Goal: Communication & Community: Answer question/provide support

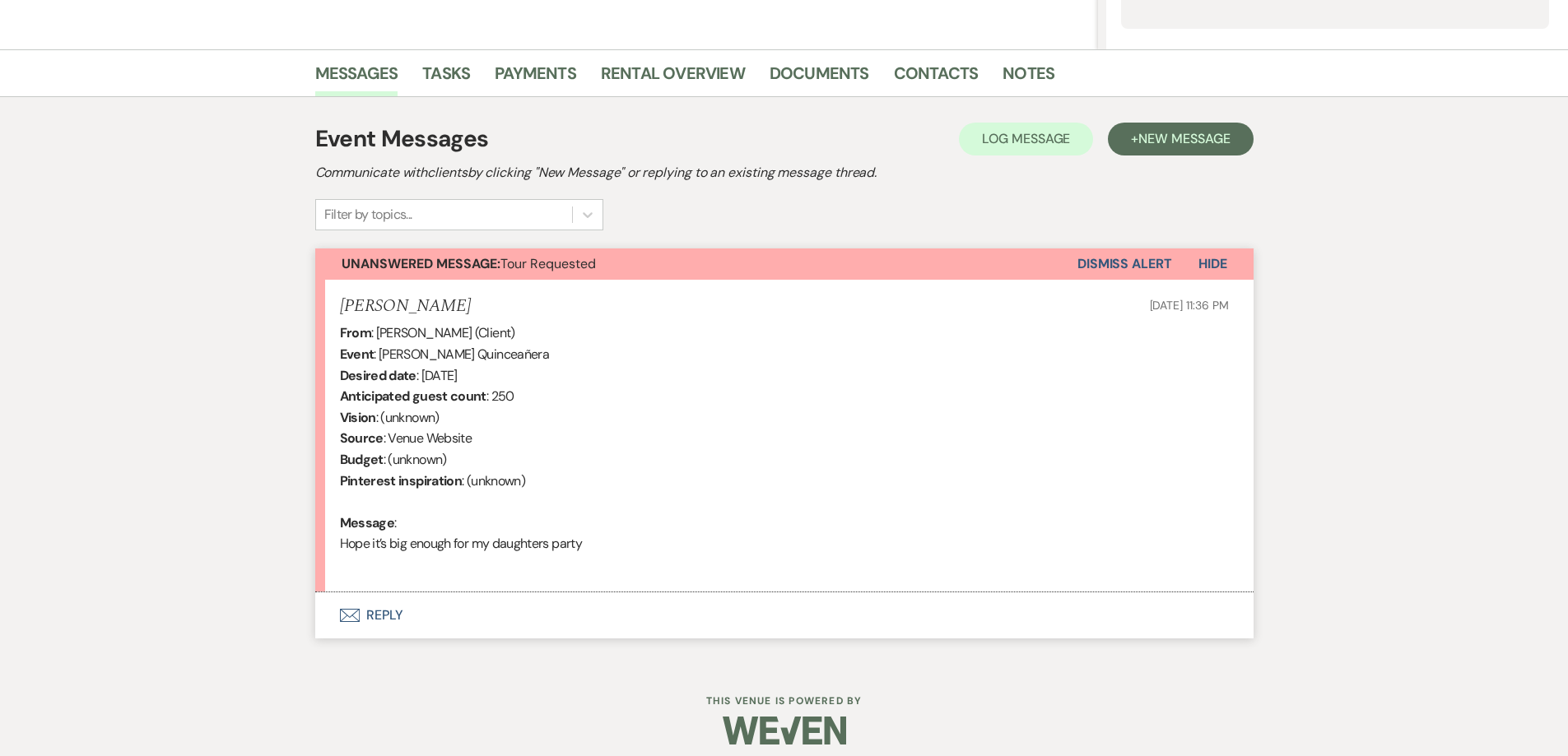
scroll to position [366, 0]
click at [557, 628] on button "Envelope Reply" at bounding box center [784, 613] width 939 height 46
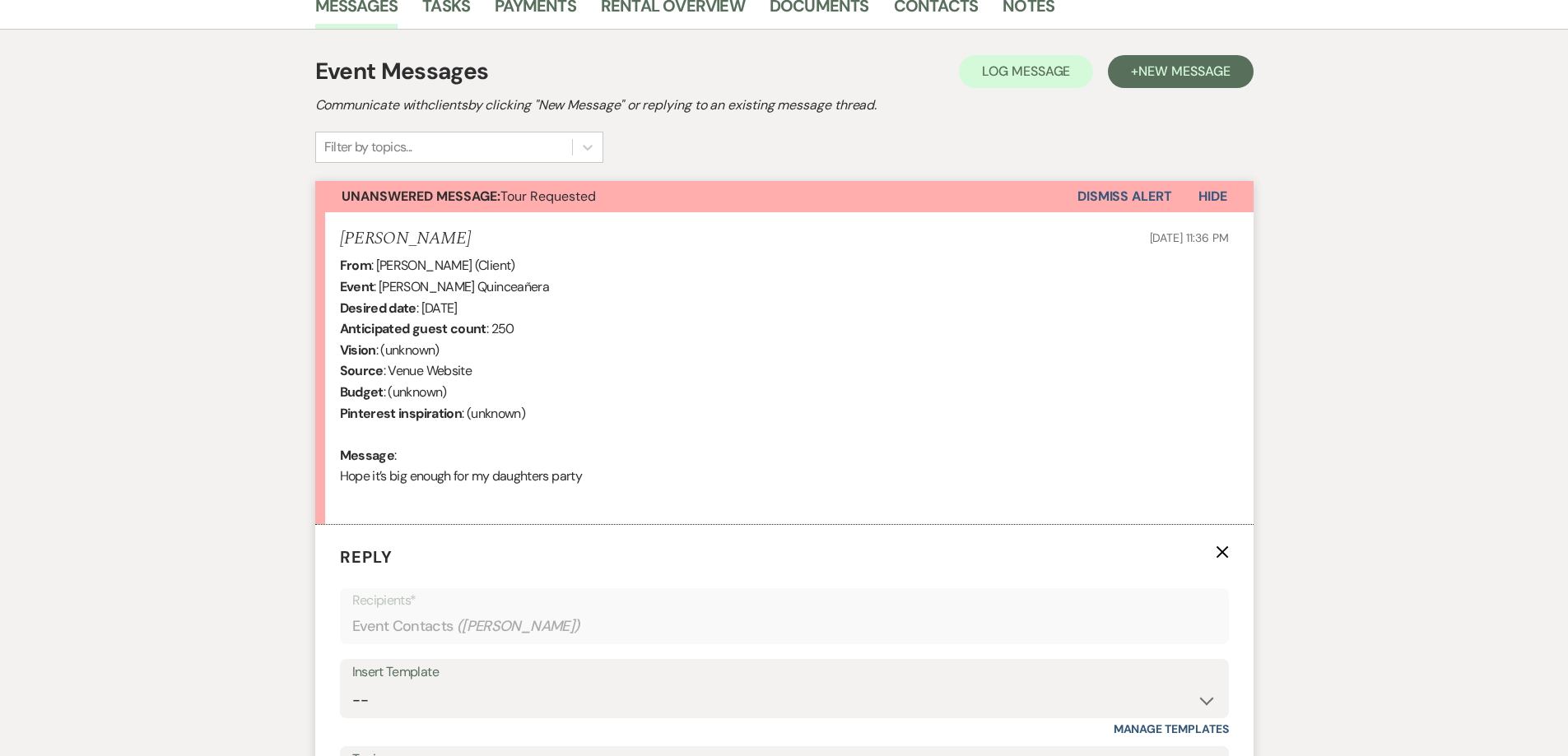
scroll to position [530, 0]
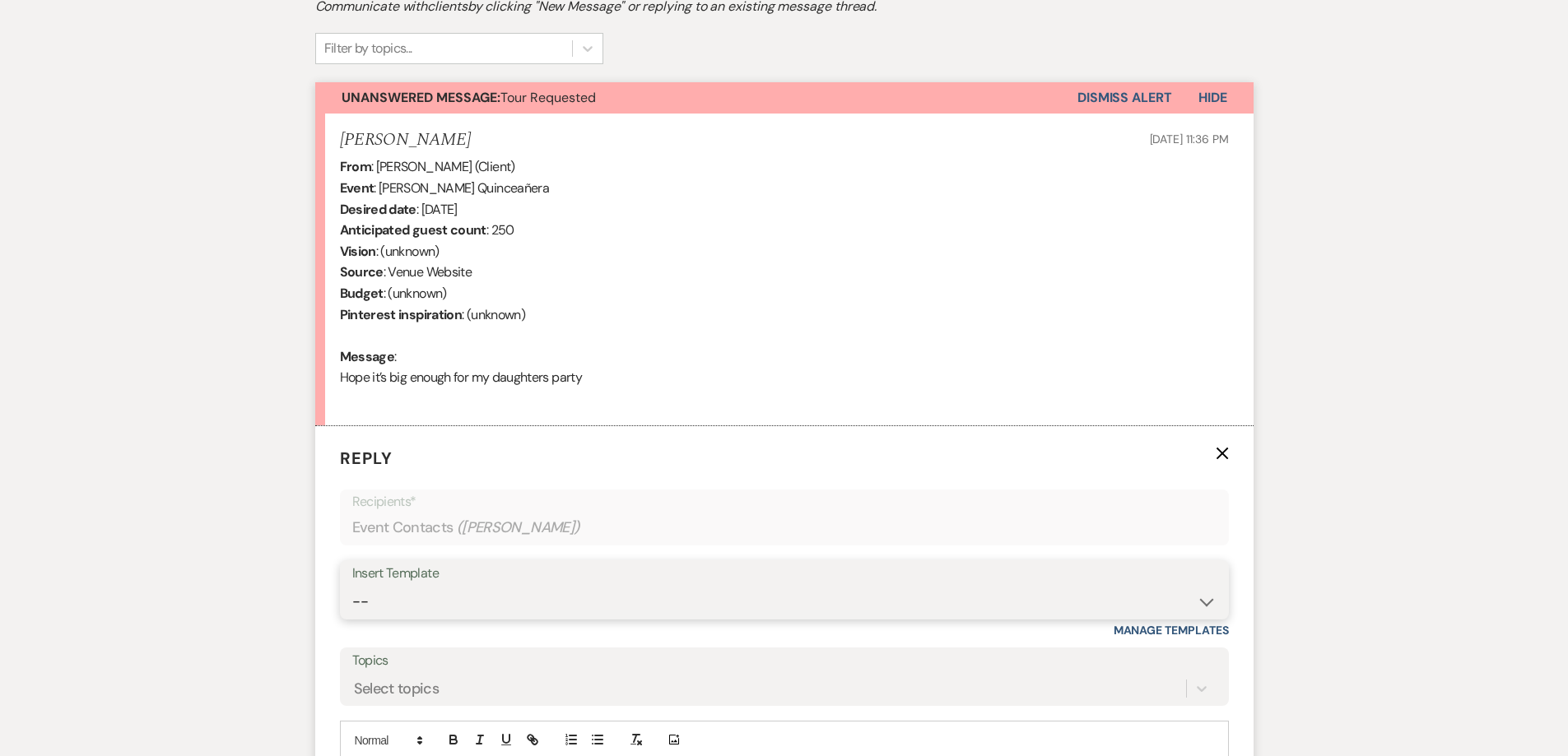
click at [597, 603] on select "-- Initial Inquiry Response-DATE IS AVAILABLE Initial Inquiry Response-DATE NOT…" at bounding box center [784, 602] width 864 height 32
select select "2563"
click at [352, 585] on select "-- Initial Inquiry Response-DATE IS AVAILABLE Initial Inquiry Response-DATE NOT…" at bounding box center [784, 602] width 864 height 32
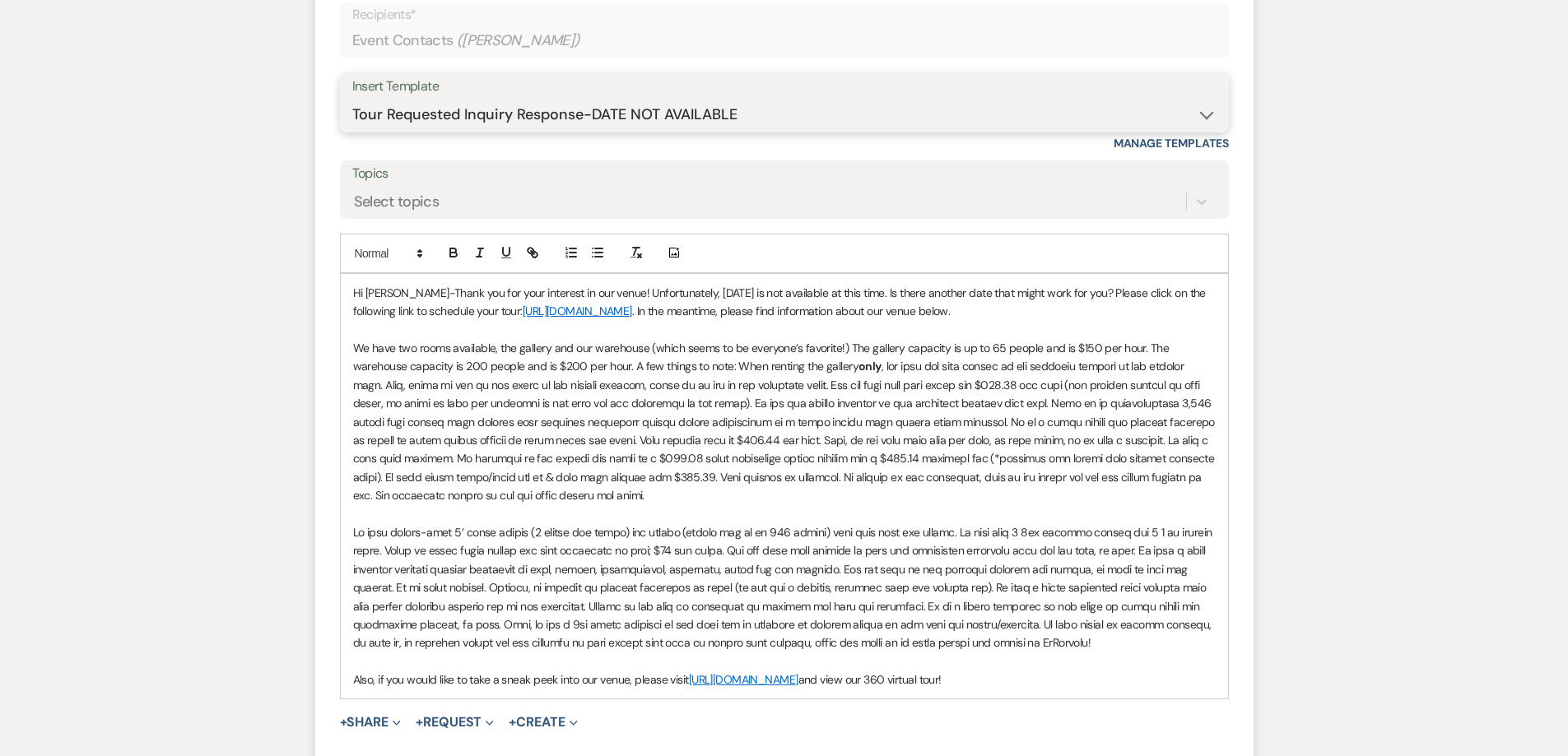
scroll to position [1023, 0]
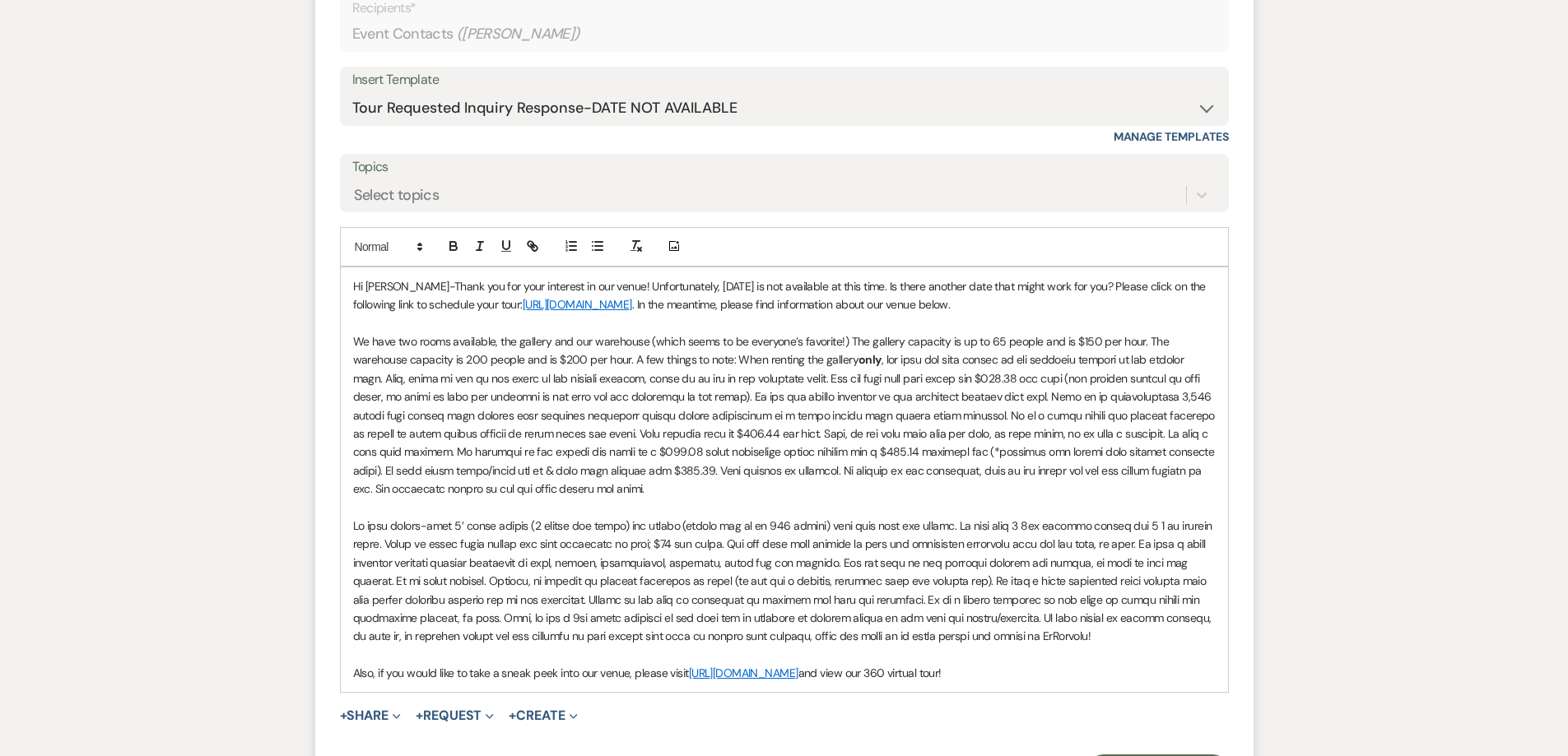
click at [708, 499] on p at bounding box center [784, 507] width 863 height 18
click at [705, 494] on p "We have two rooms available, the gallery and our warehouse (which seems to be e…" at bounding box center [784, 416] width 863 height 166
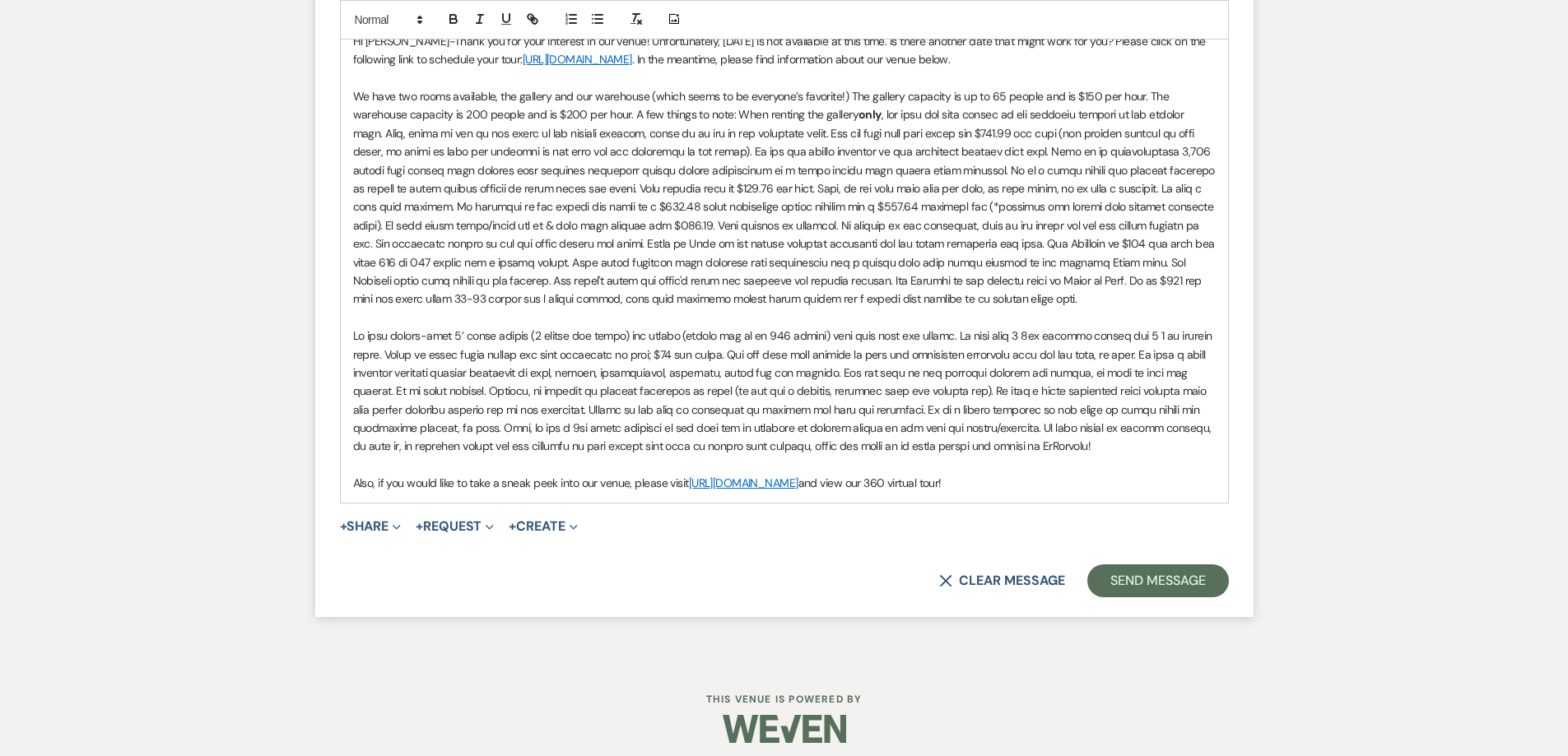
scroll to position [1280, 0]
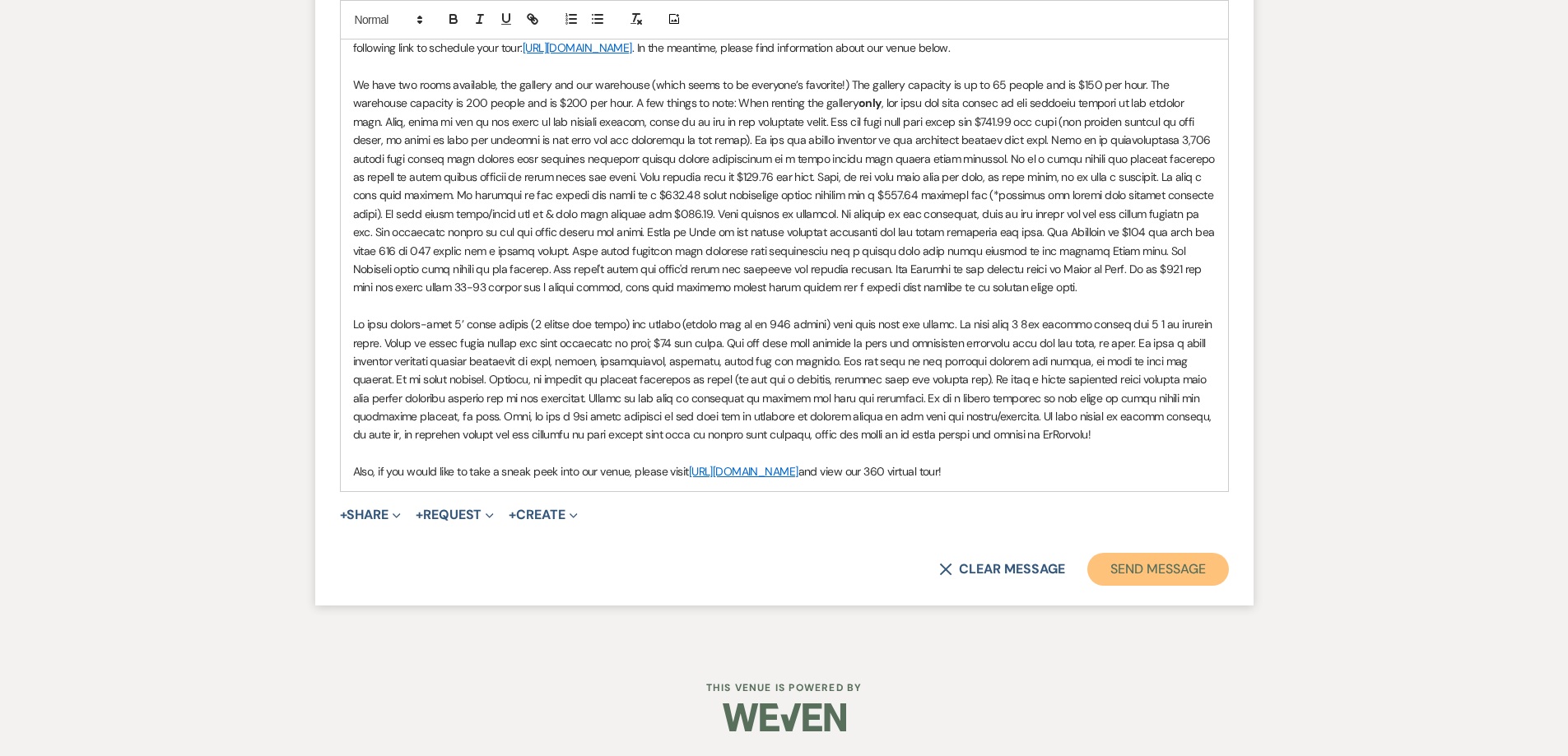
click at [1168, 577] on button "Send Message" at bounding box center [1158, 569] width 141 height 33
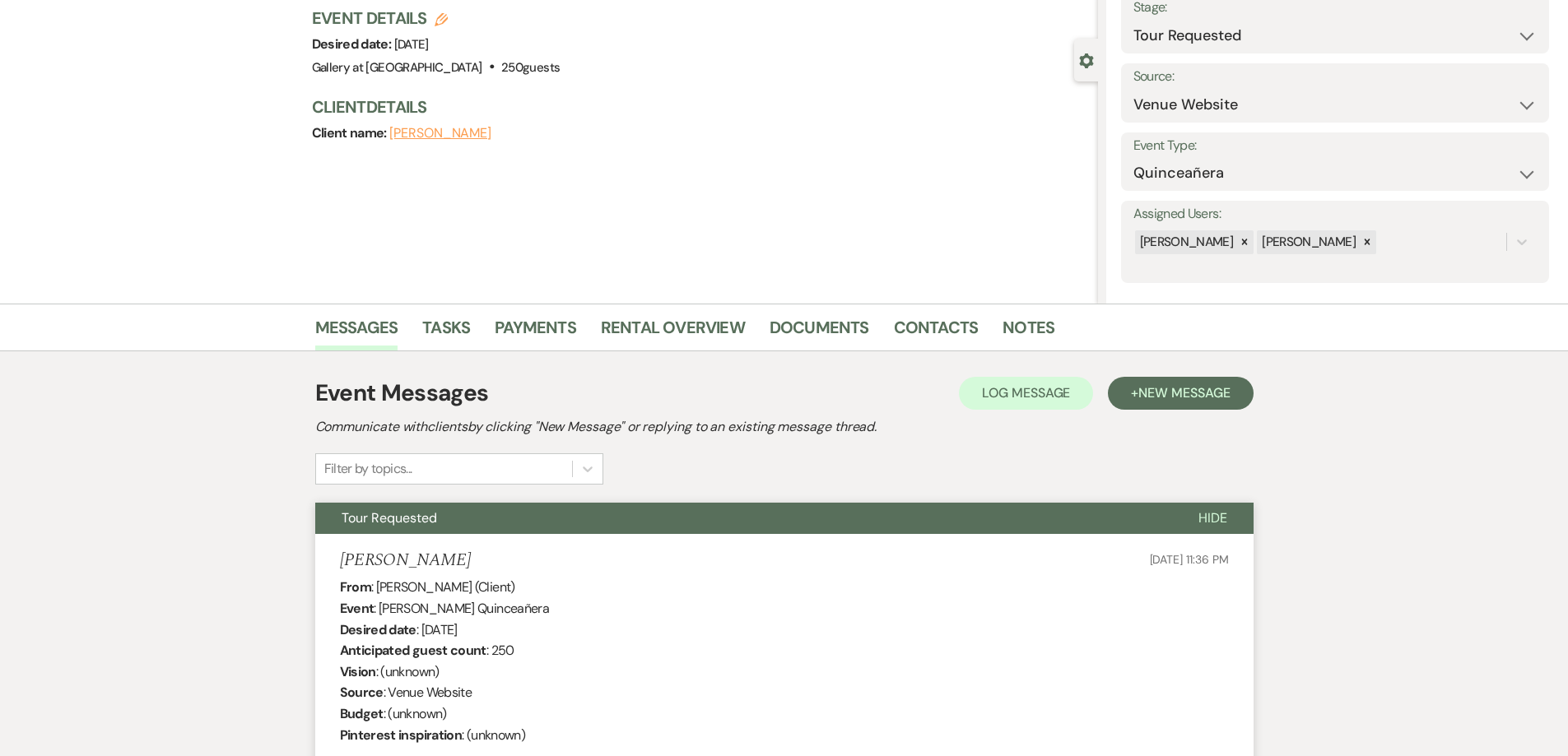
scroll to position [0, 0]
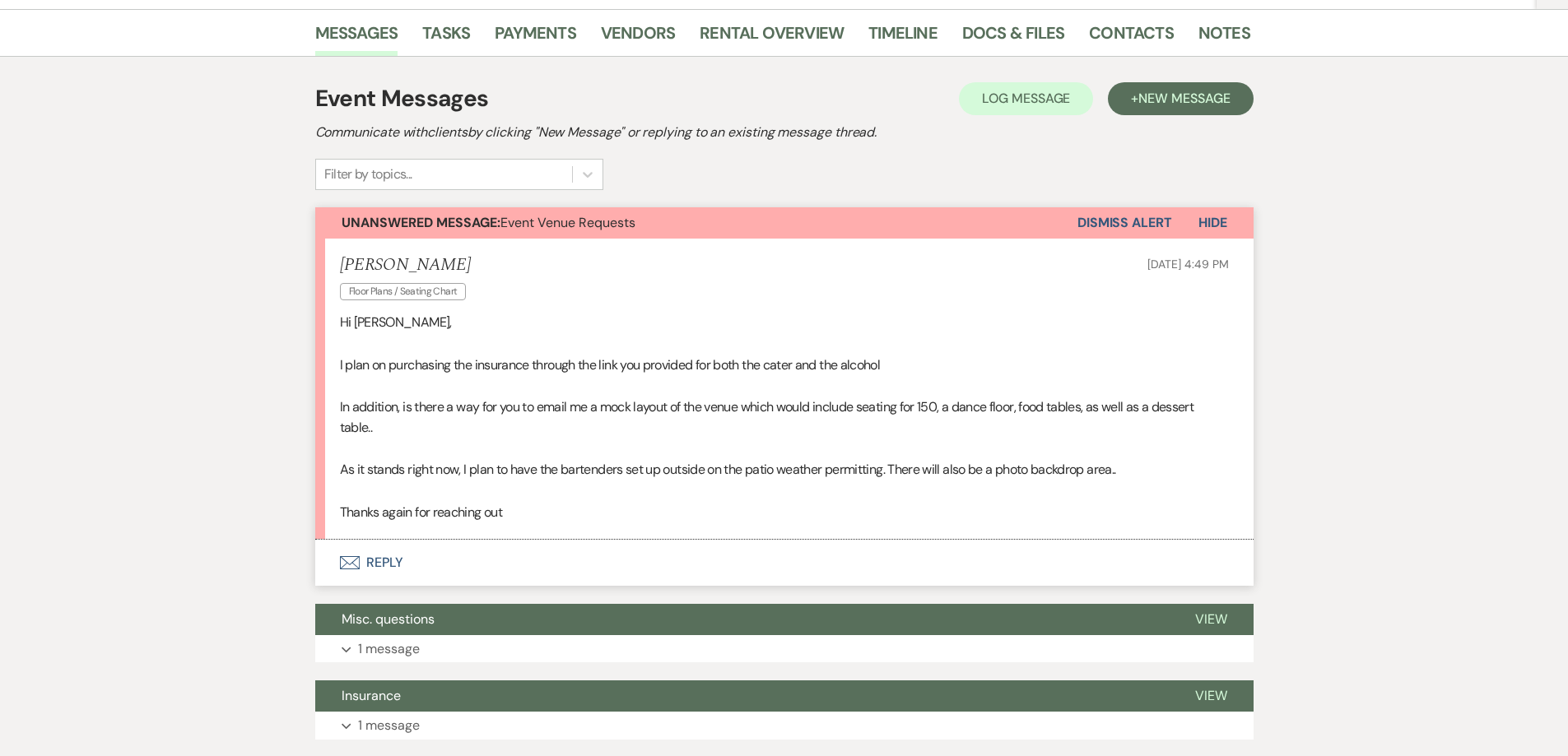
click at [644, 569] on button "Envelope Reply" at bounding box center [784, 563] width 939 height 46
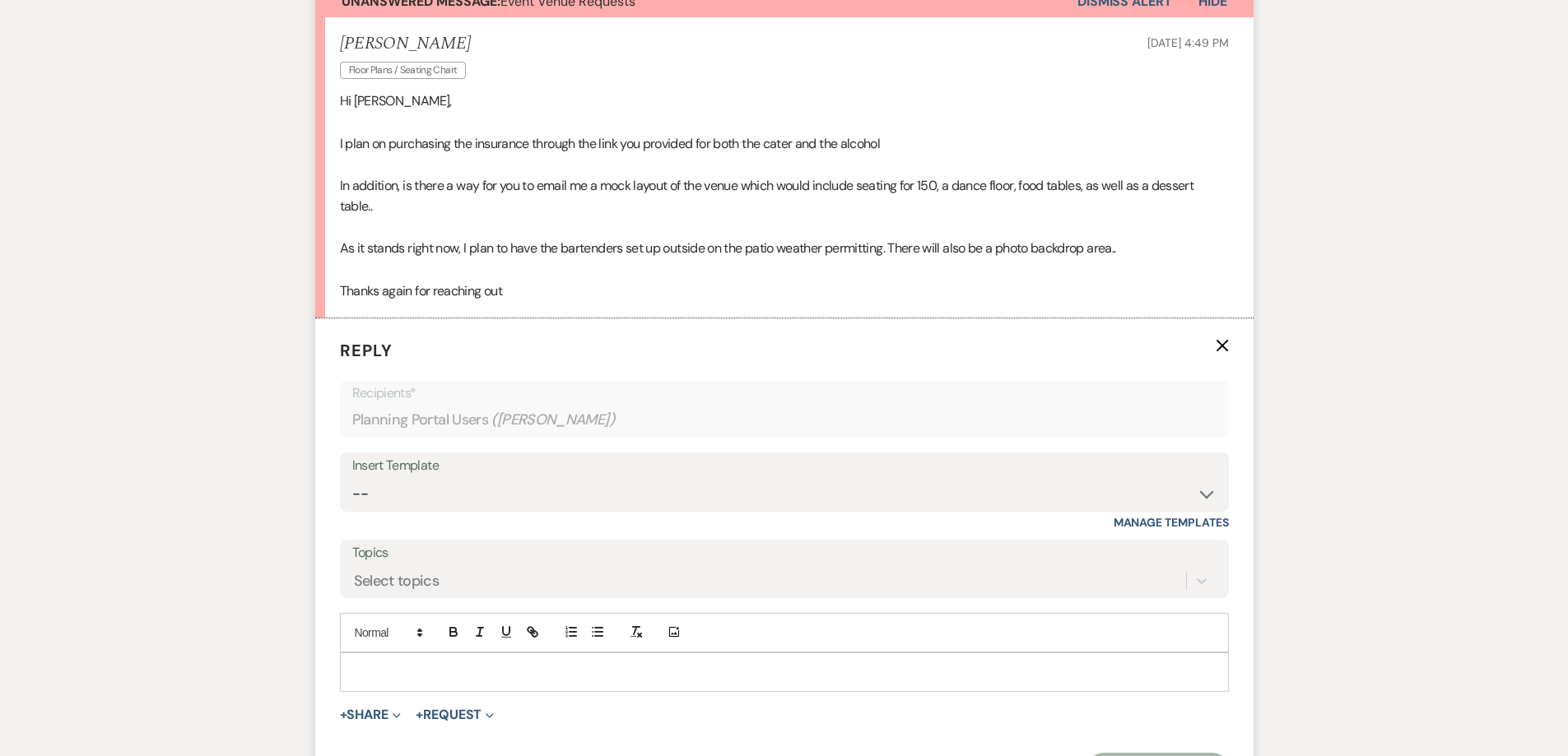
scroll to position [508, 0]
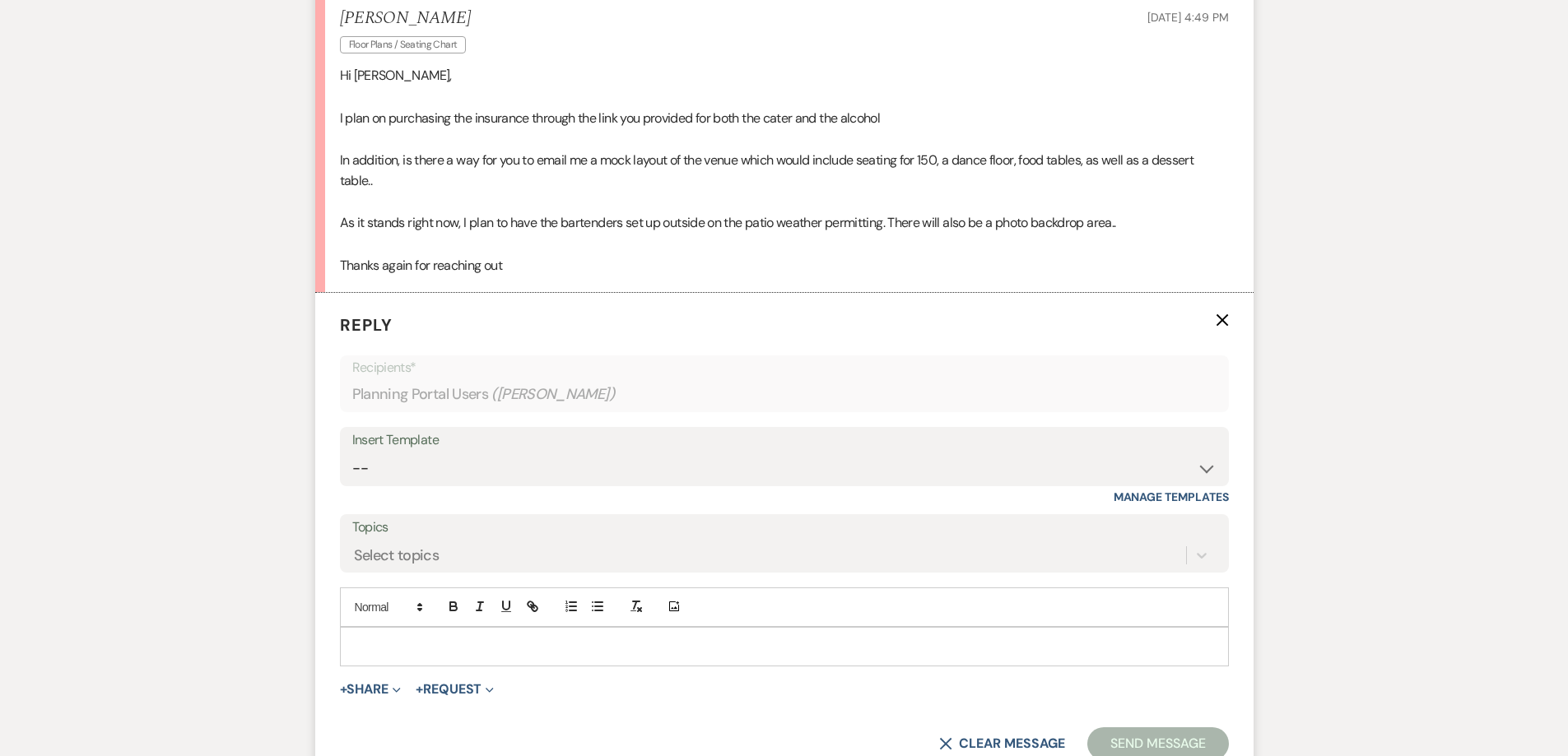
click at [546, 646] on p at bounding box center [784, 647] width 863 height 18
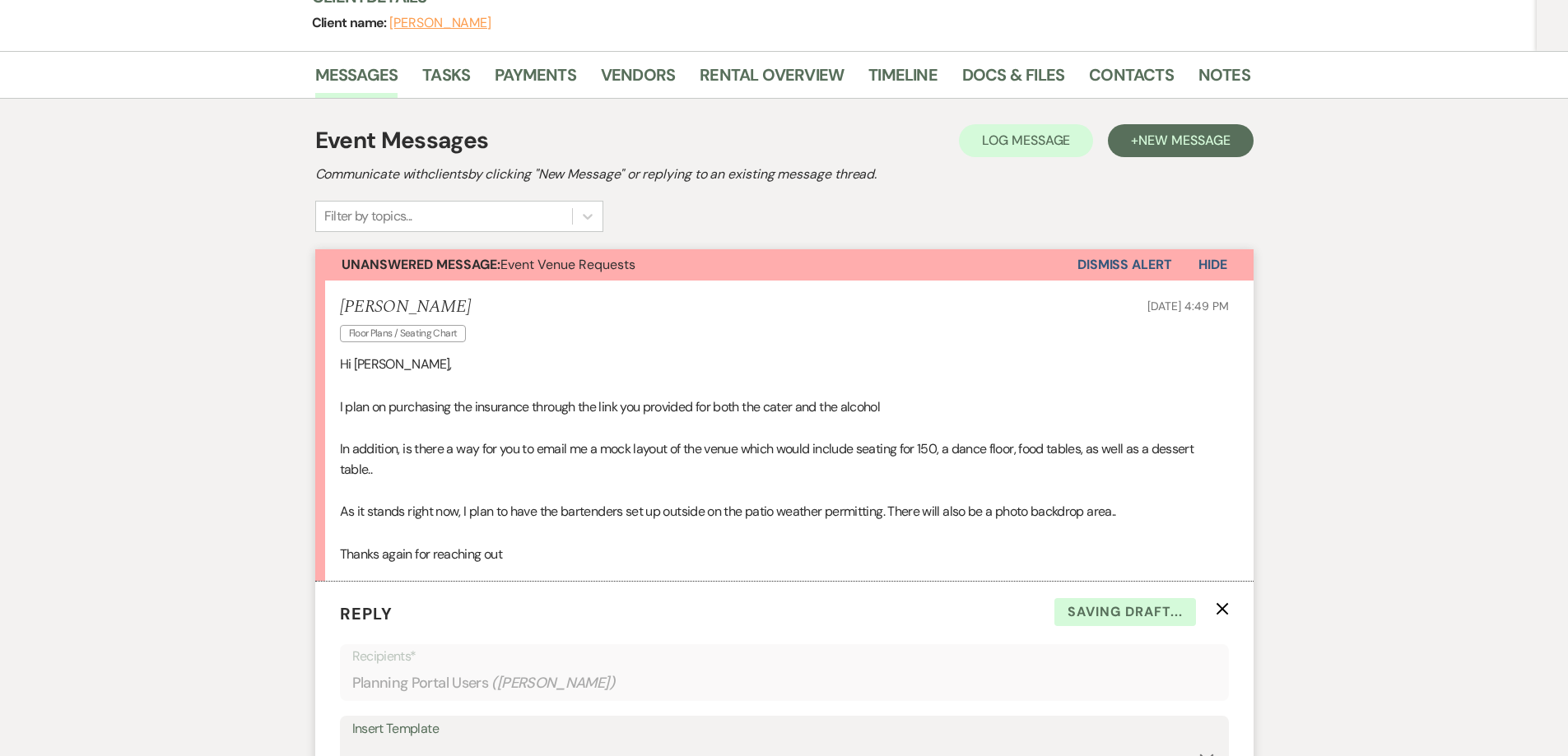
scroll to position [165, 0]
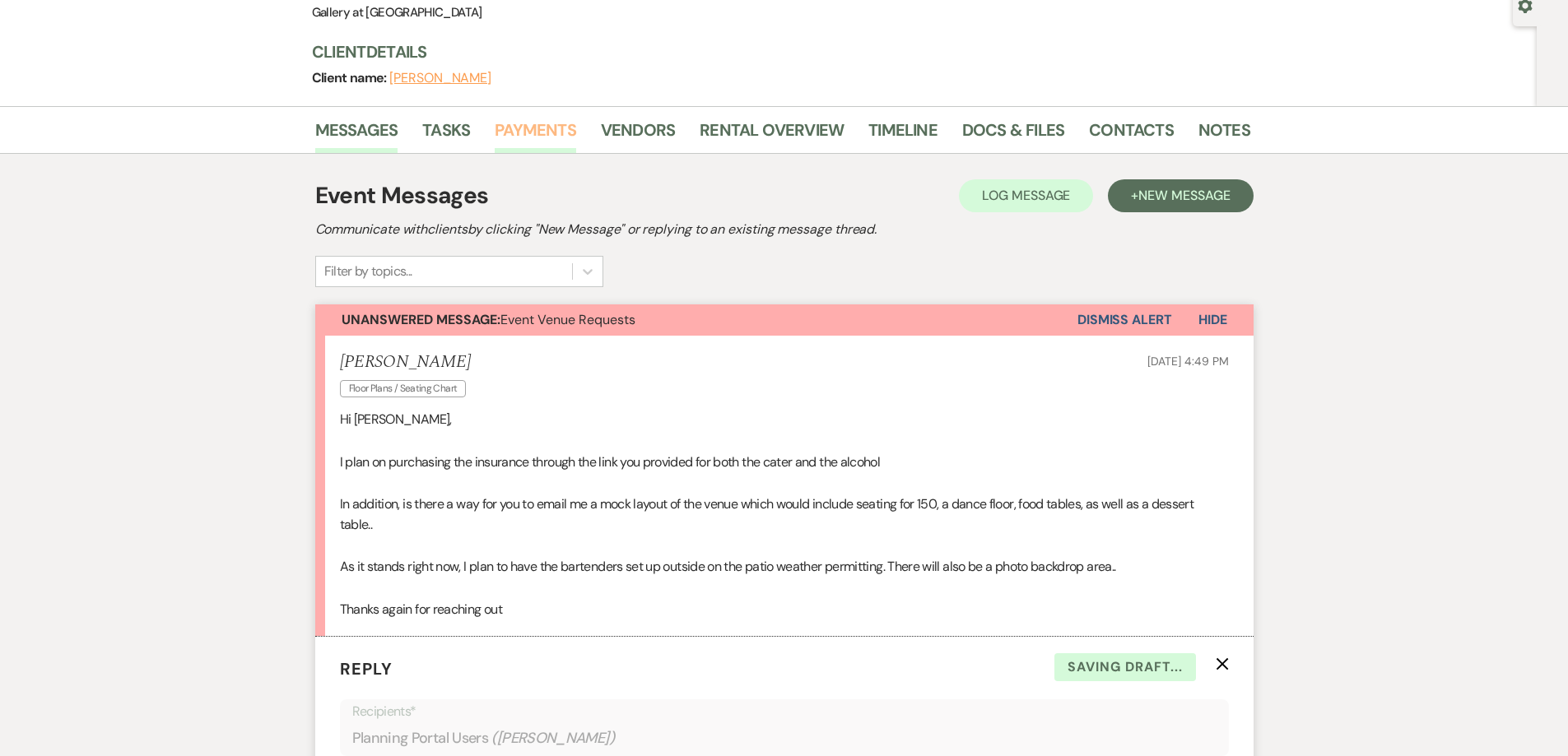
click at [523, 141] on link "Payments" at bounding box center [536, 135] width 81 height 36
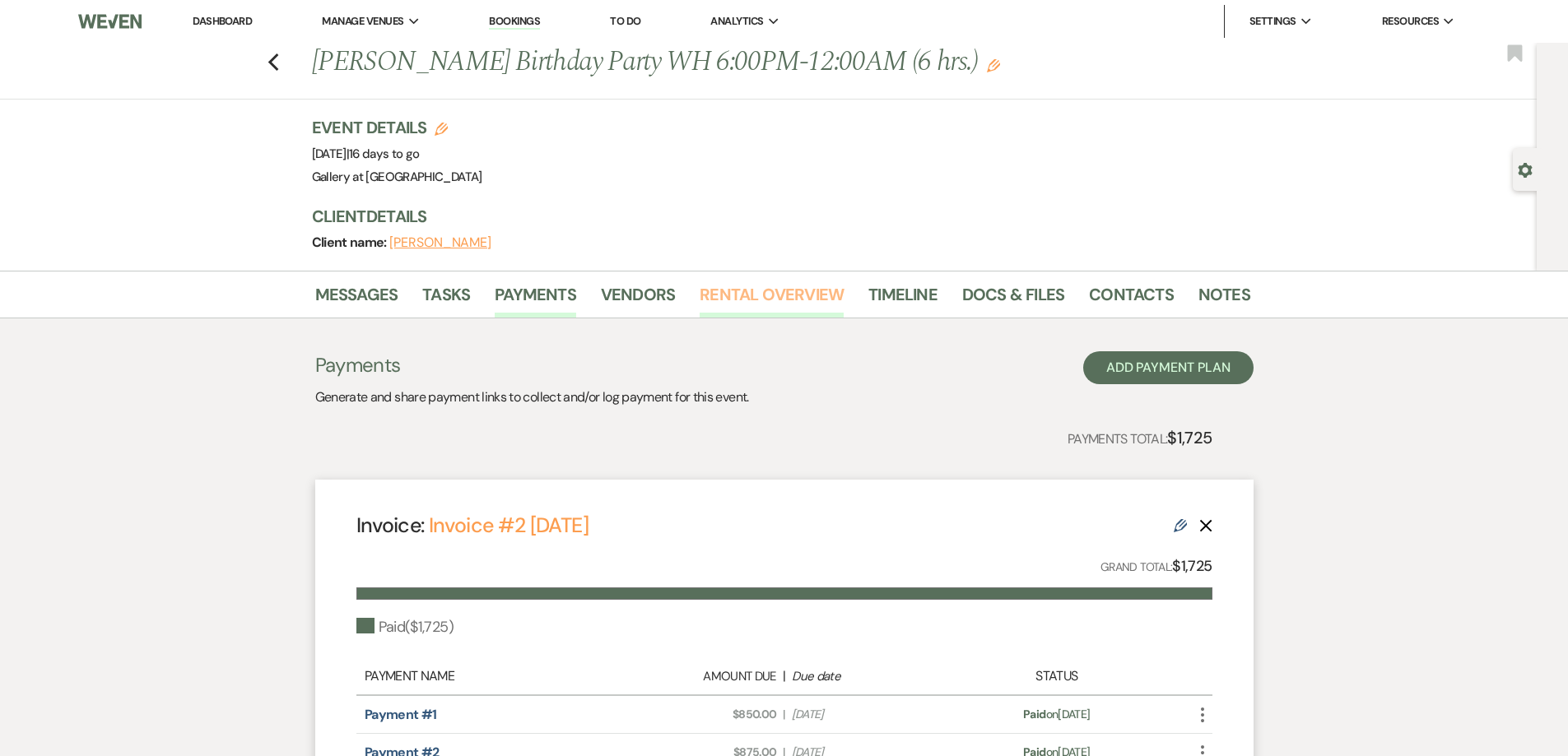
click at [745, 294] on link "Rental Overview" at bounding box center [772, 300] width 144 height 36
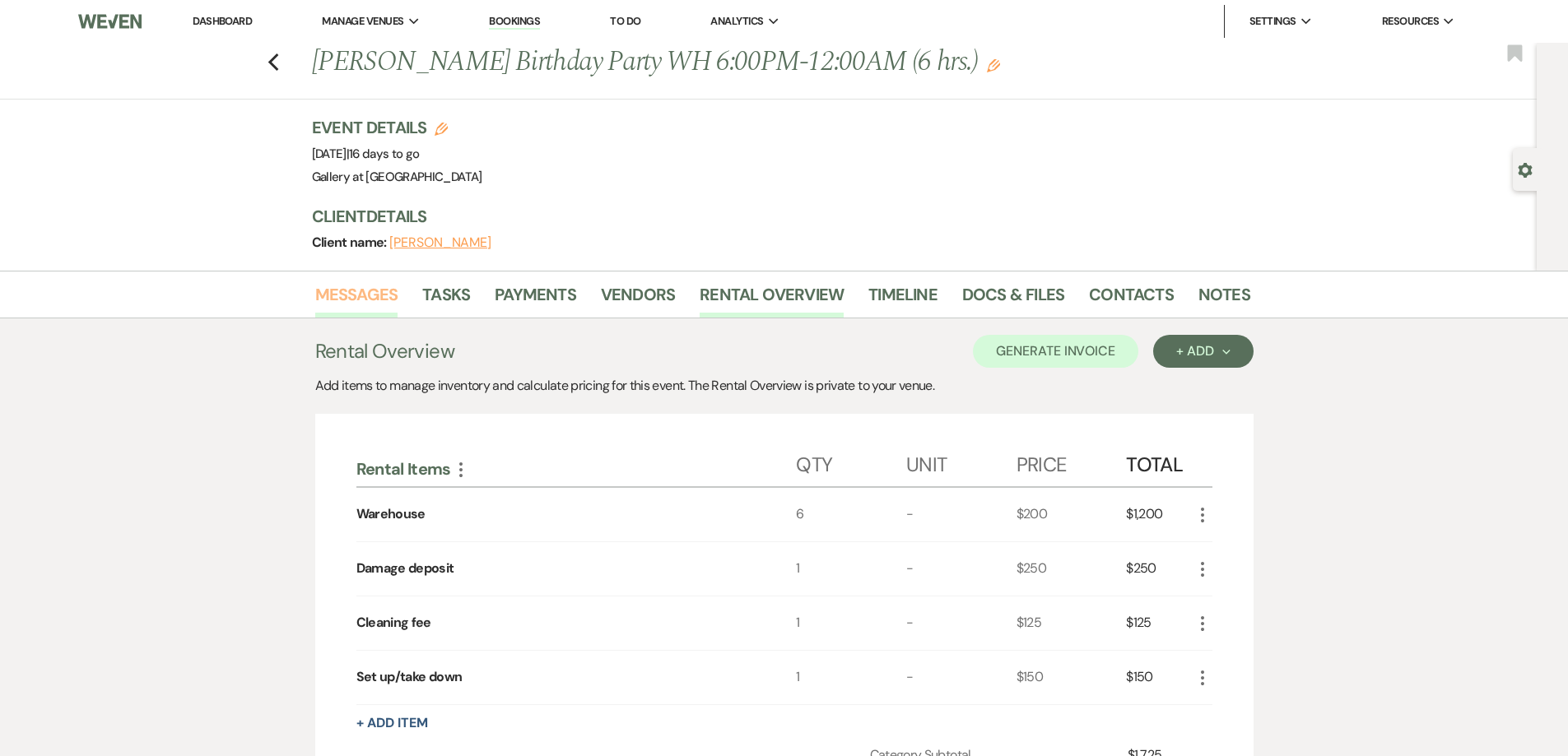
click at [347, 287] on link "Messages" at bounding box center [357, 300] width 83 height 36
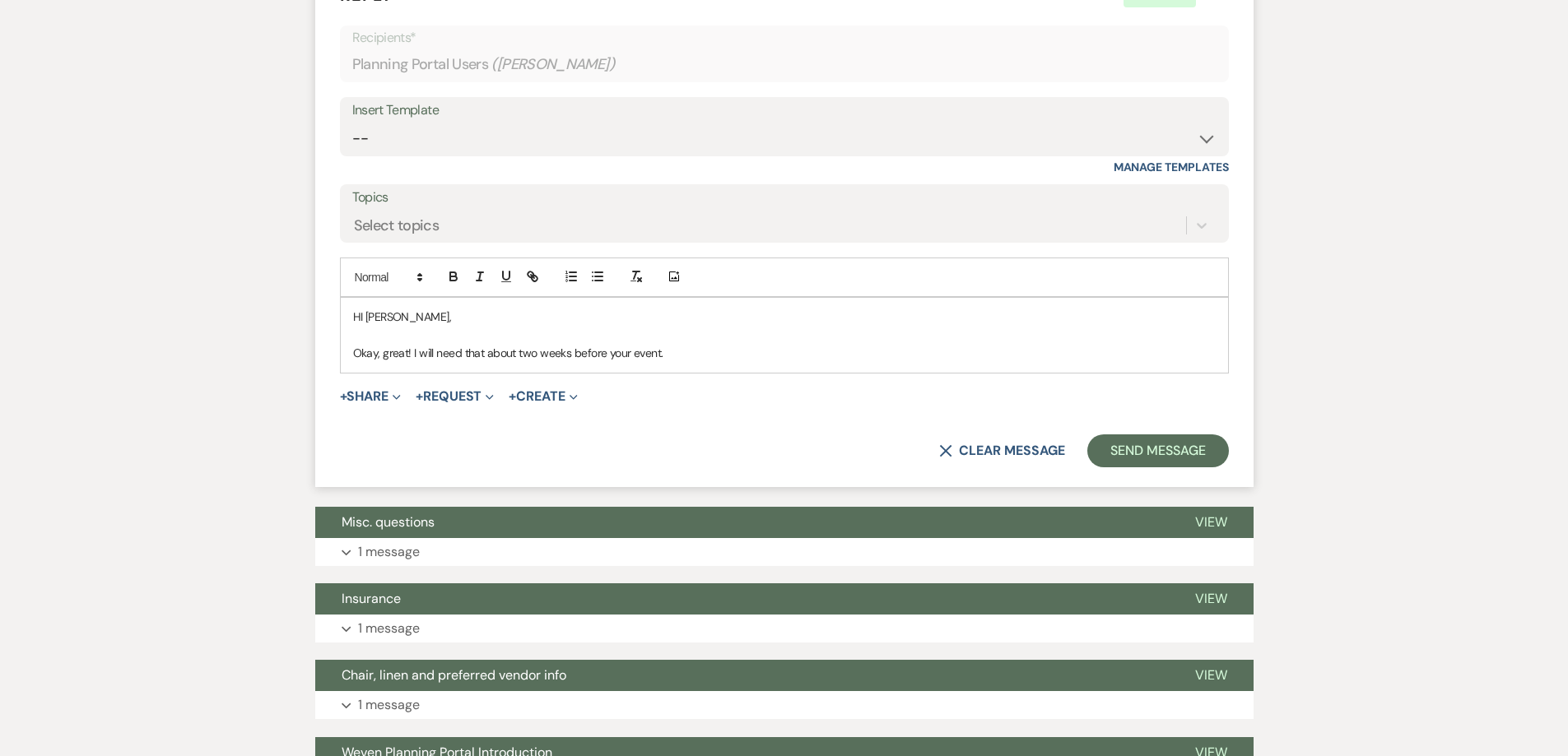
scroll to position [849, 0]
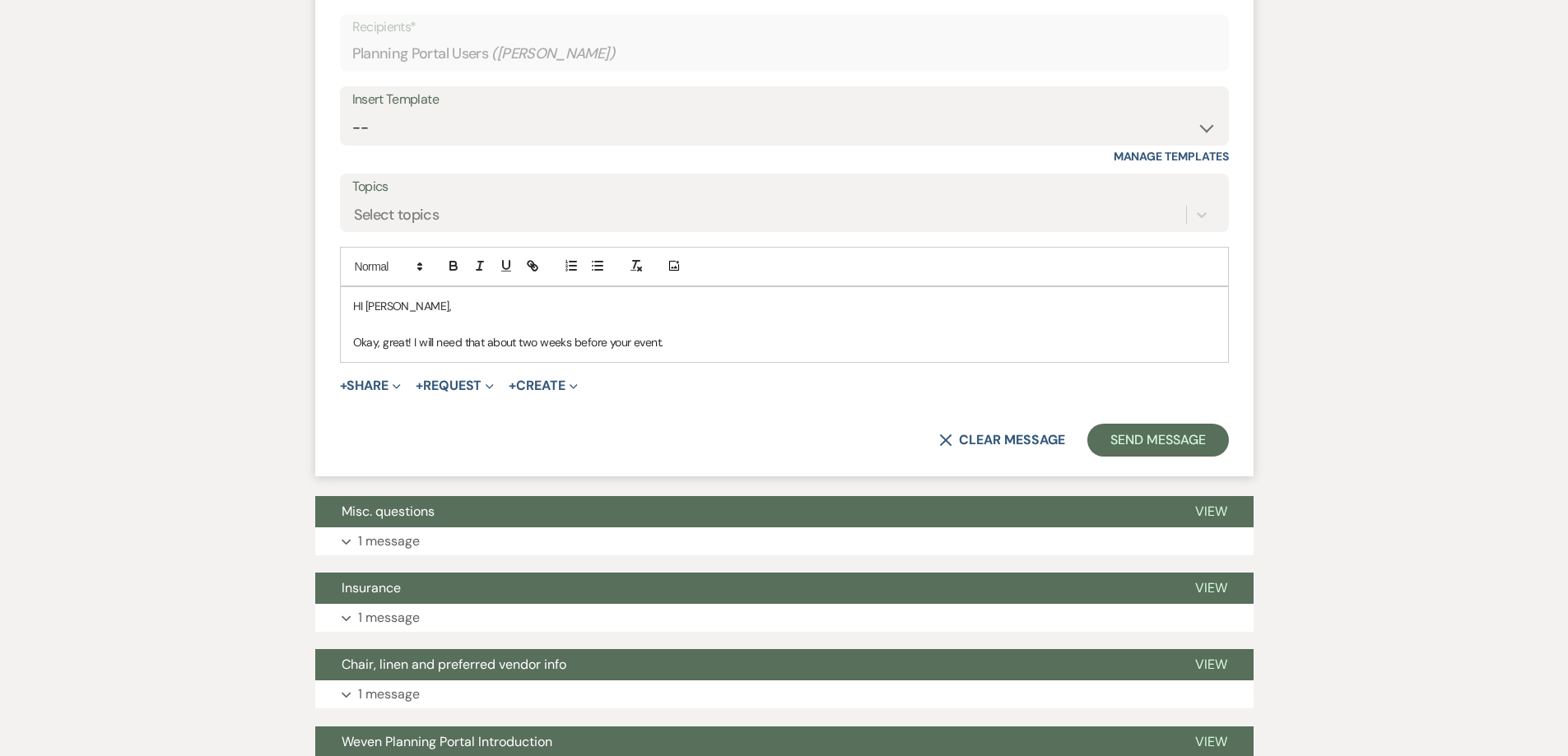
click at [701, 331] on p at bounding box center [784, 323] width 863 height 18
click at [700, 341] on p "Okay, great! I will need that about two weeks before your event." at bounding box center [784, 342] width 863 height 18
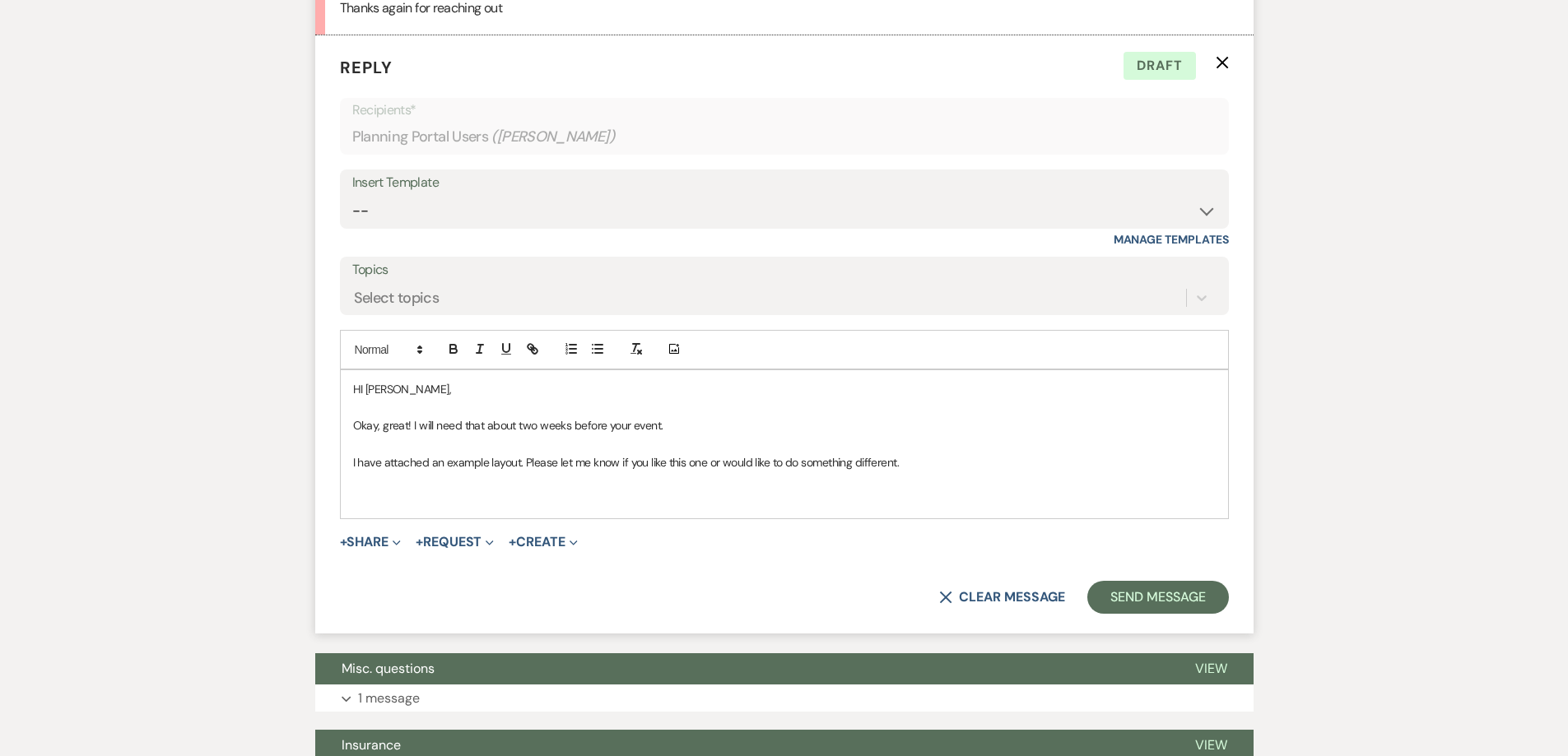
scroll to position [767, 0]
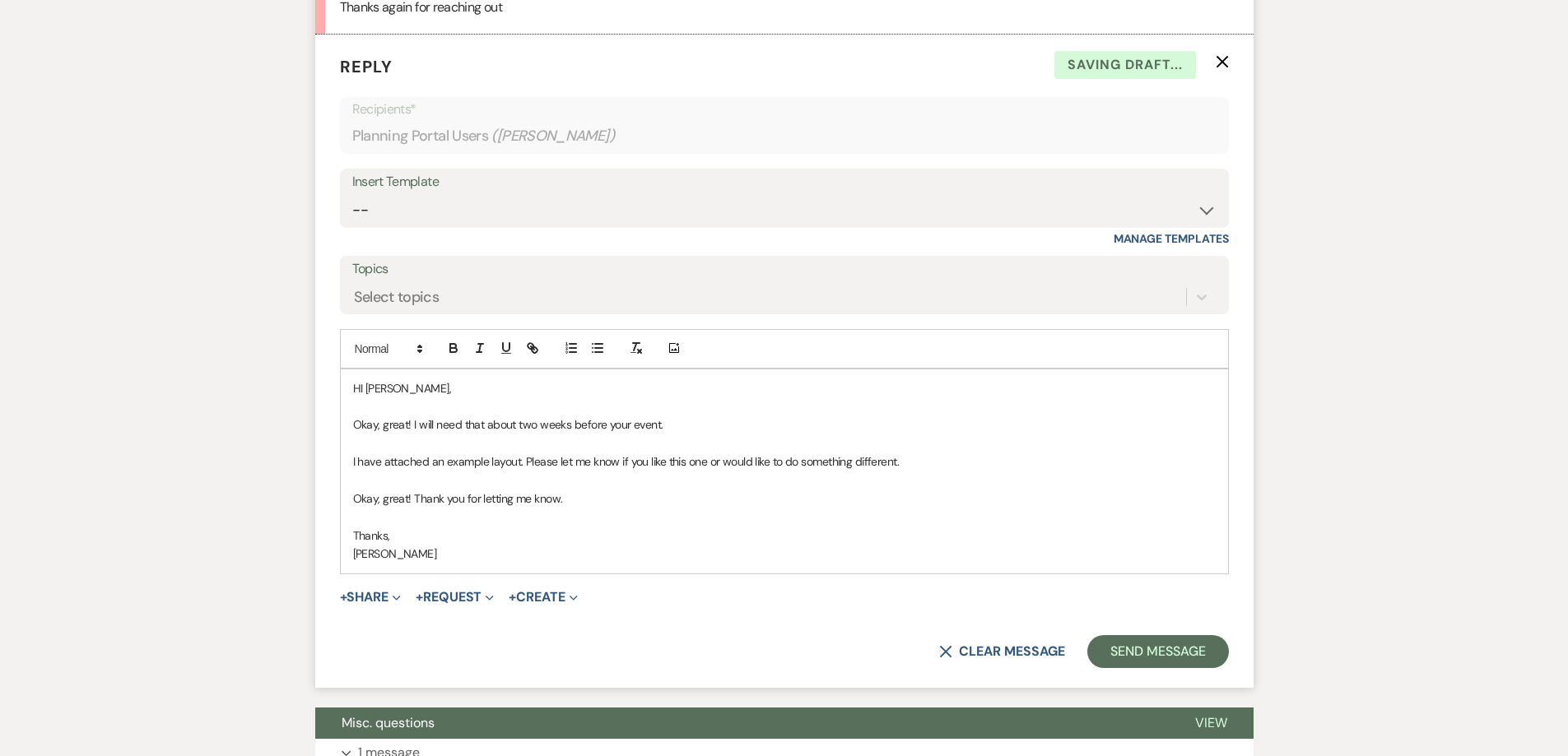
click at [365, 389] on p "HI Harvey," at bounding box center [784, 388] width 863 height 18
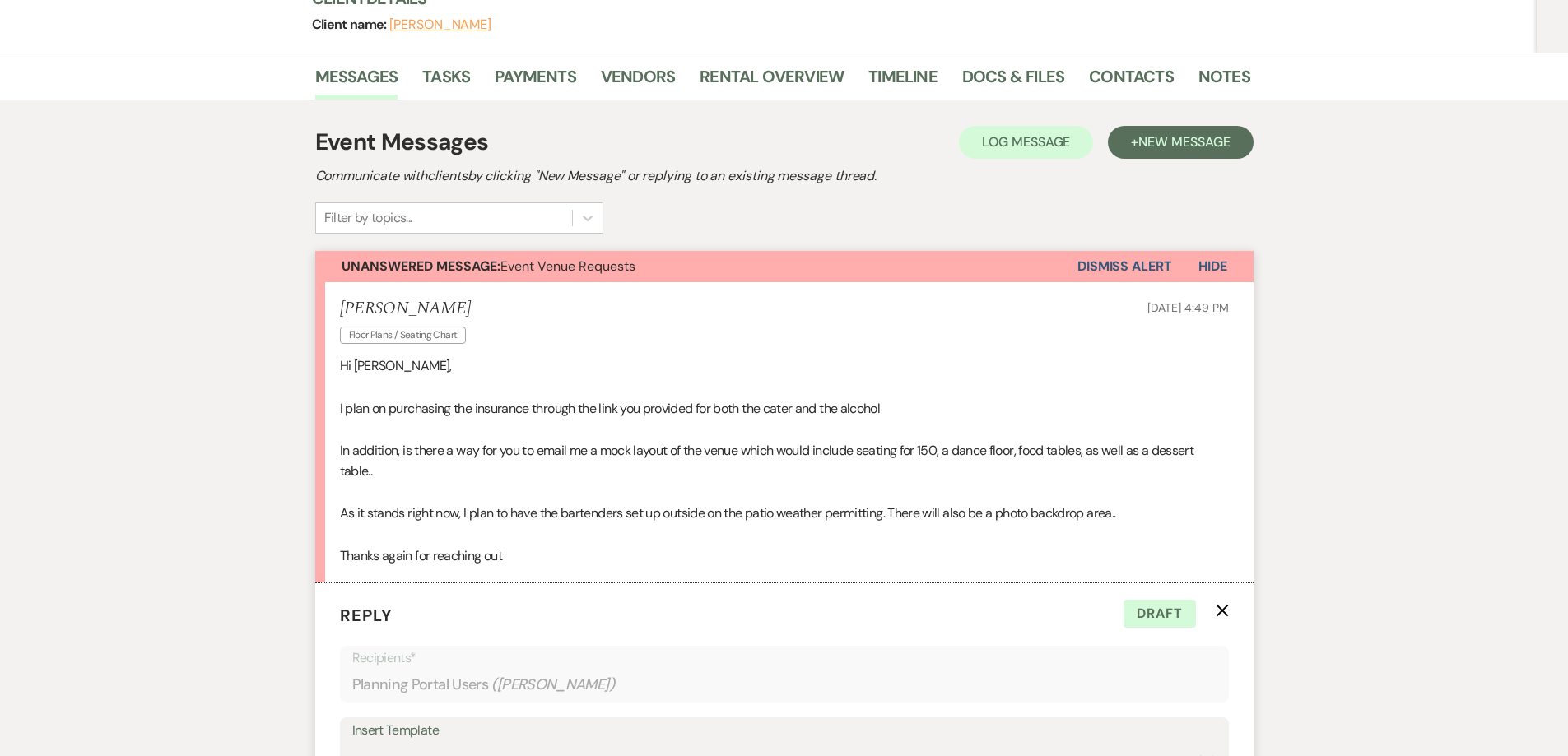
scroll to position [191, 0]
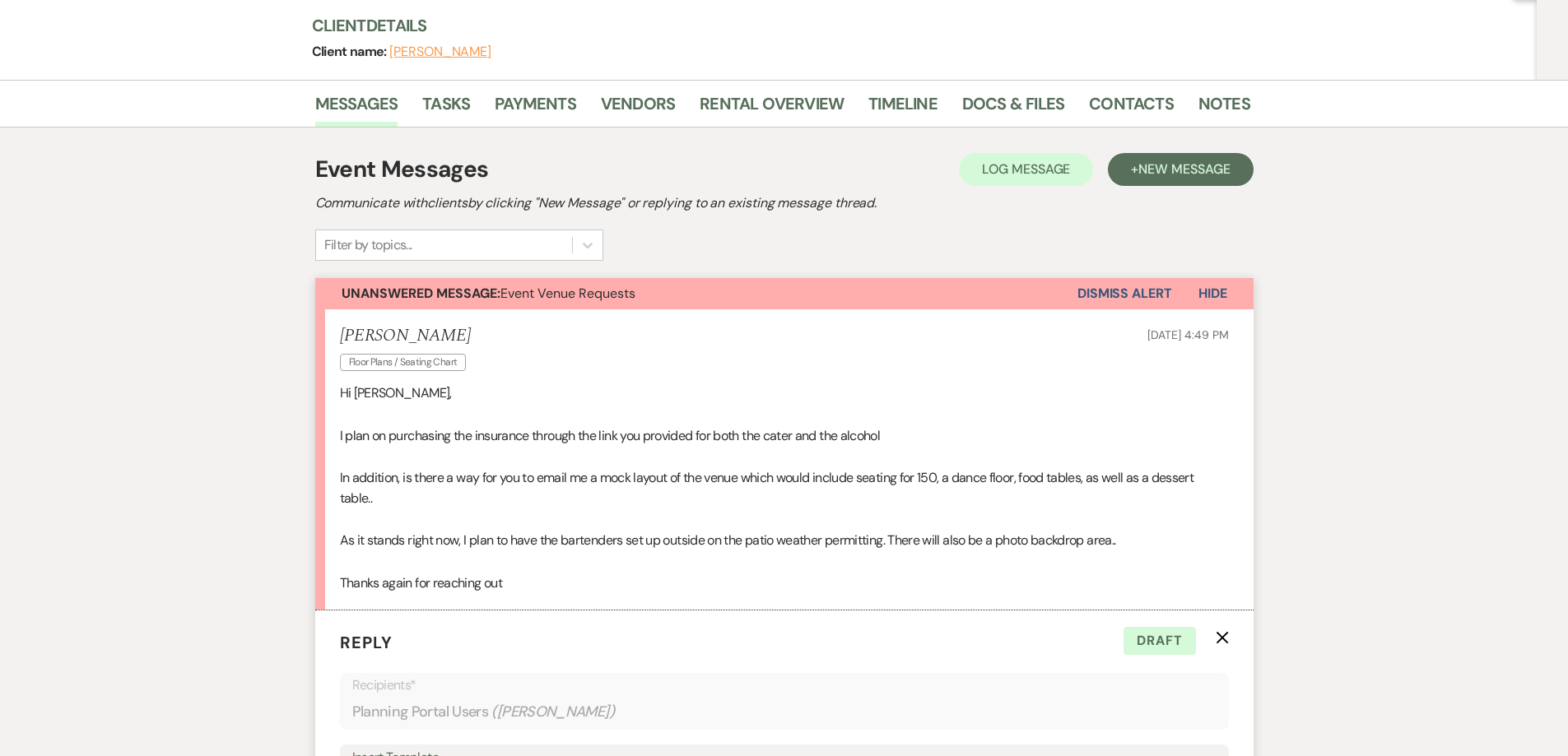
click at [721, 88] on li "Rental Overview" at bounding box center [784, 107] width 169 height 40
click at [726, 107] on link "Rental Overview" at bounding box center [772, 109] width 144 height 36
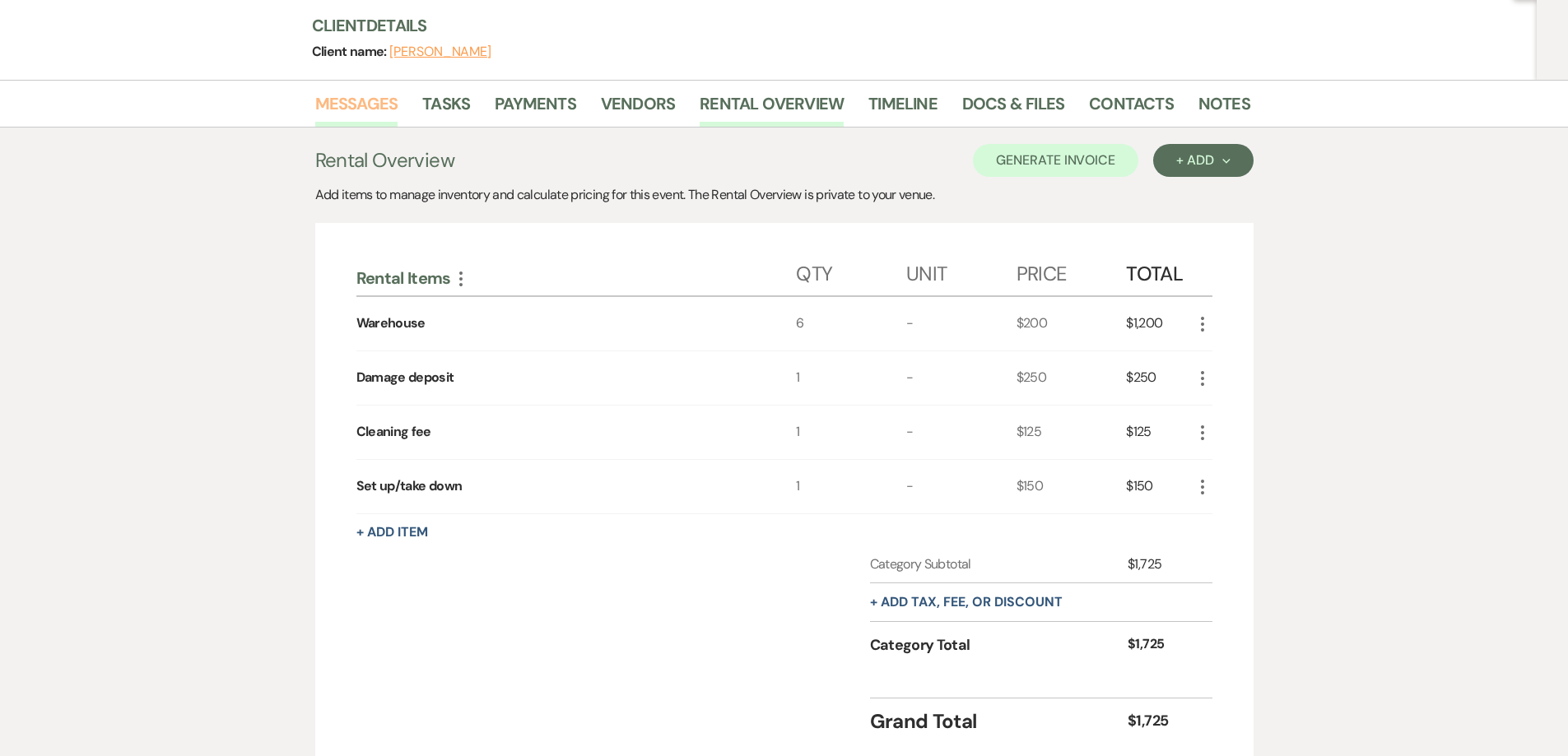
click at [384, 104] on link "Messages" at bounding box center [357, 109] width 83 height 36
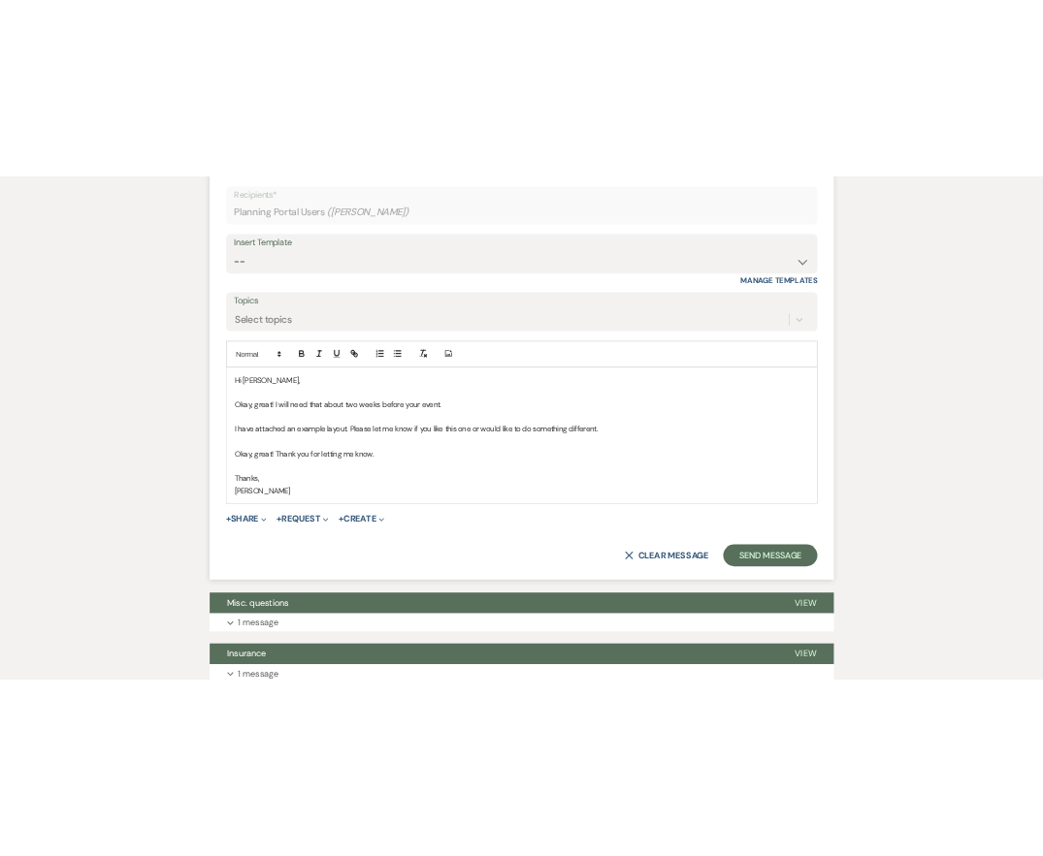
scroll to position [1001, 0]
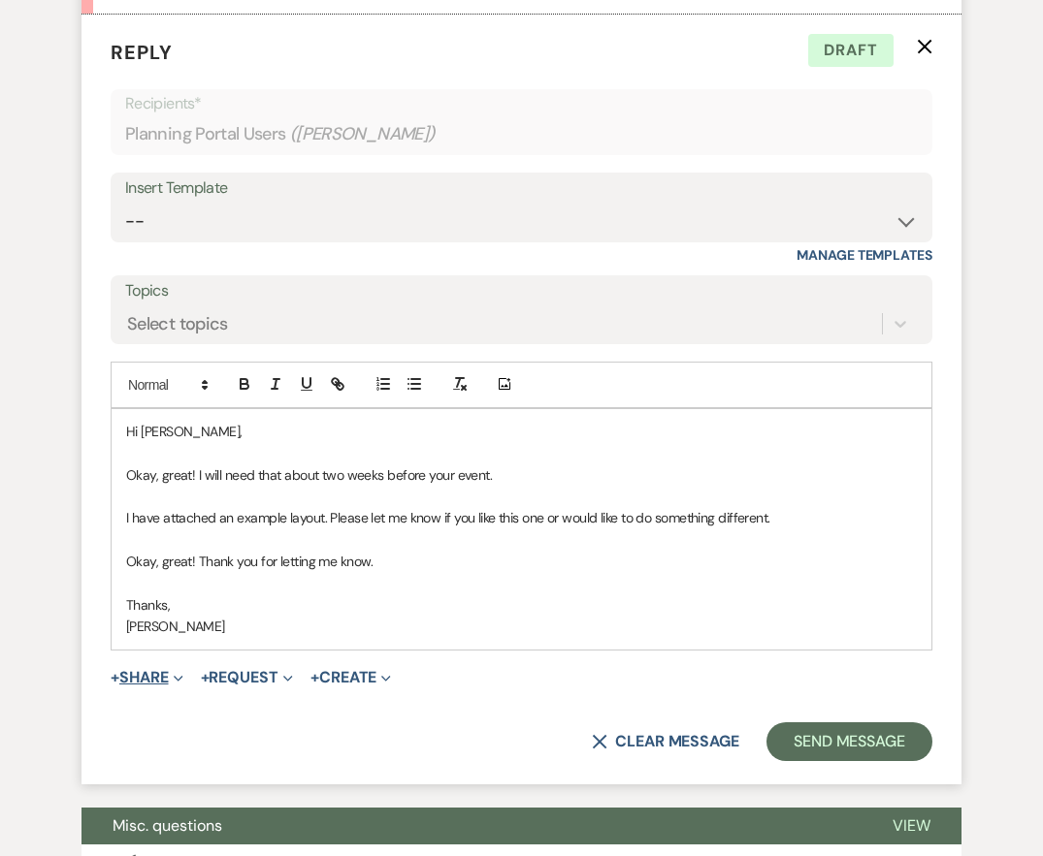
click at [171, 673] on button "+ Share Expand" at bounding box center [147, 678] width 73 height 16
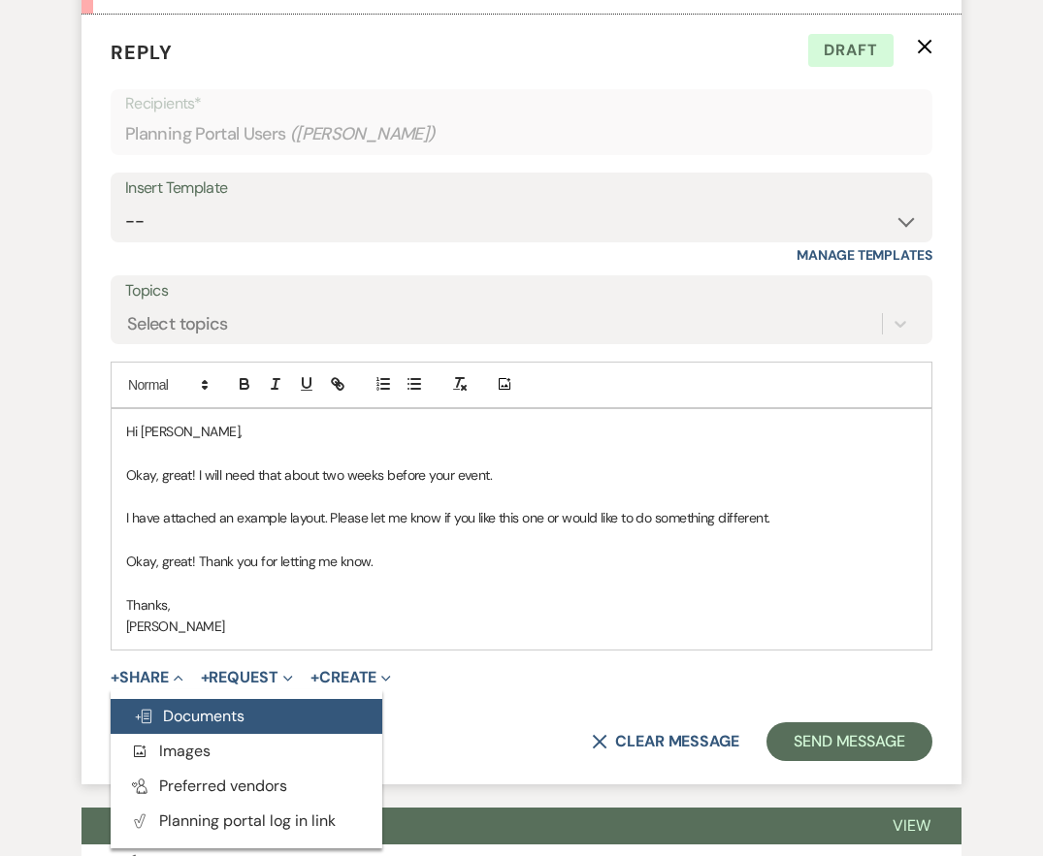
click at [205, 715] on span "Doc Upload Documents" at bounding box center [189, 716] width 111 height 20
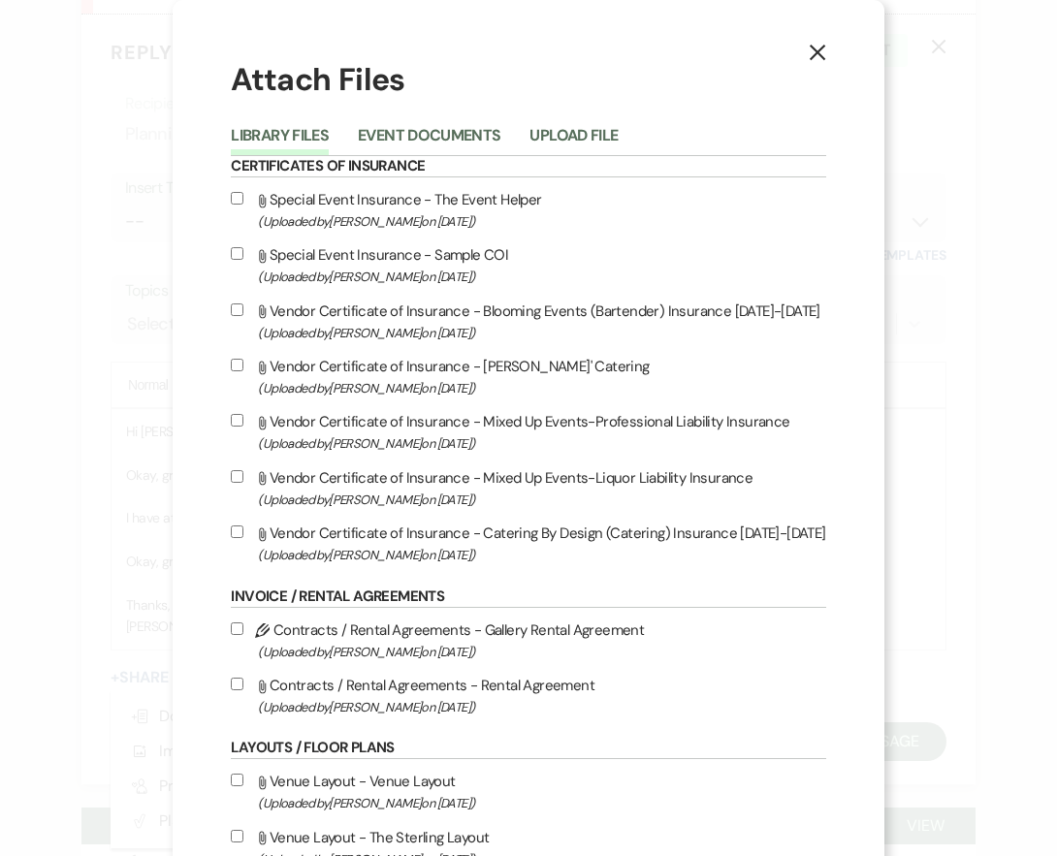
click at [544, 130] on button "Upload File" at bounding box center [573, 141] width 88 height 27
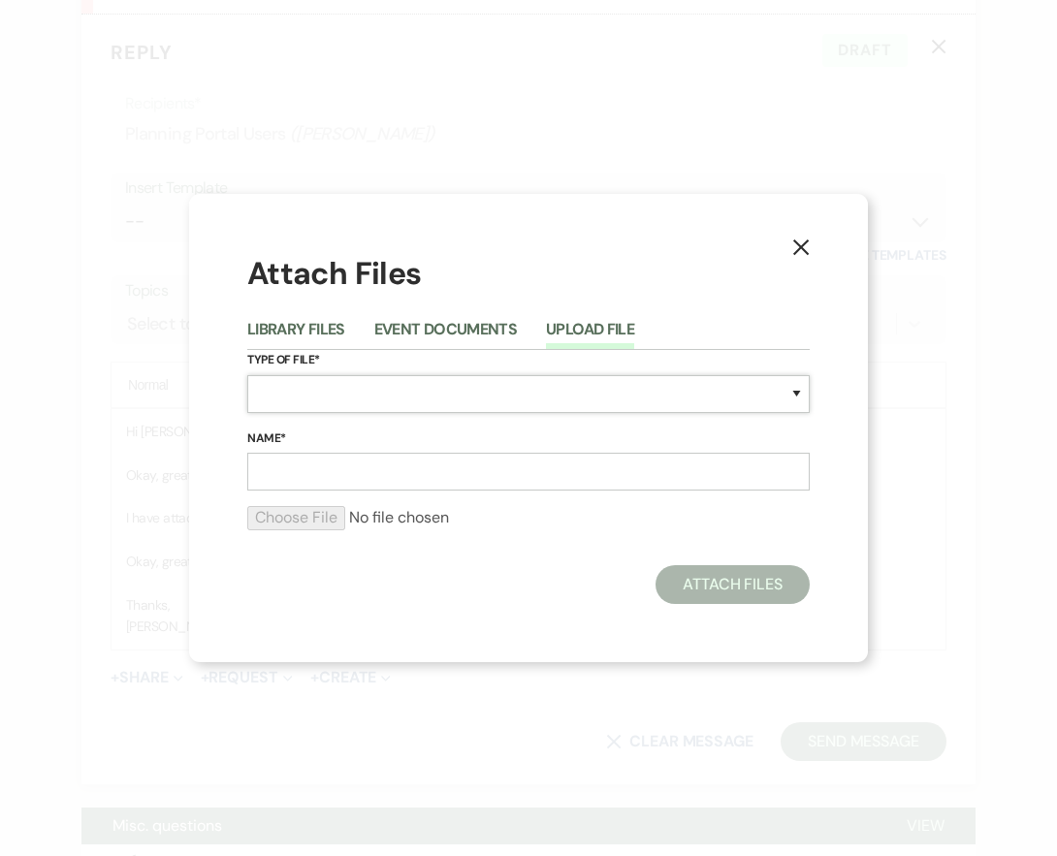
click at [346, 393] on select "Special Event Insurance Vendor Certificate of Insurance Contracts / Rental Agre…" at bounding box center [528, 394] width 562 height 38
select select "25"
click at [247, 375] on select "Special Event Insurance Vendor Certificate of Insurance Contracts / Rental Agre…" at bounding box center [528, 394] width 562 height 38
click at [381, 470] on input "Name*" at bounding box center [528, 472] width 562 height 38
type input "Layout"
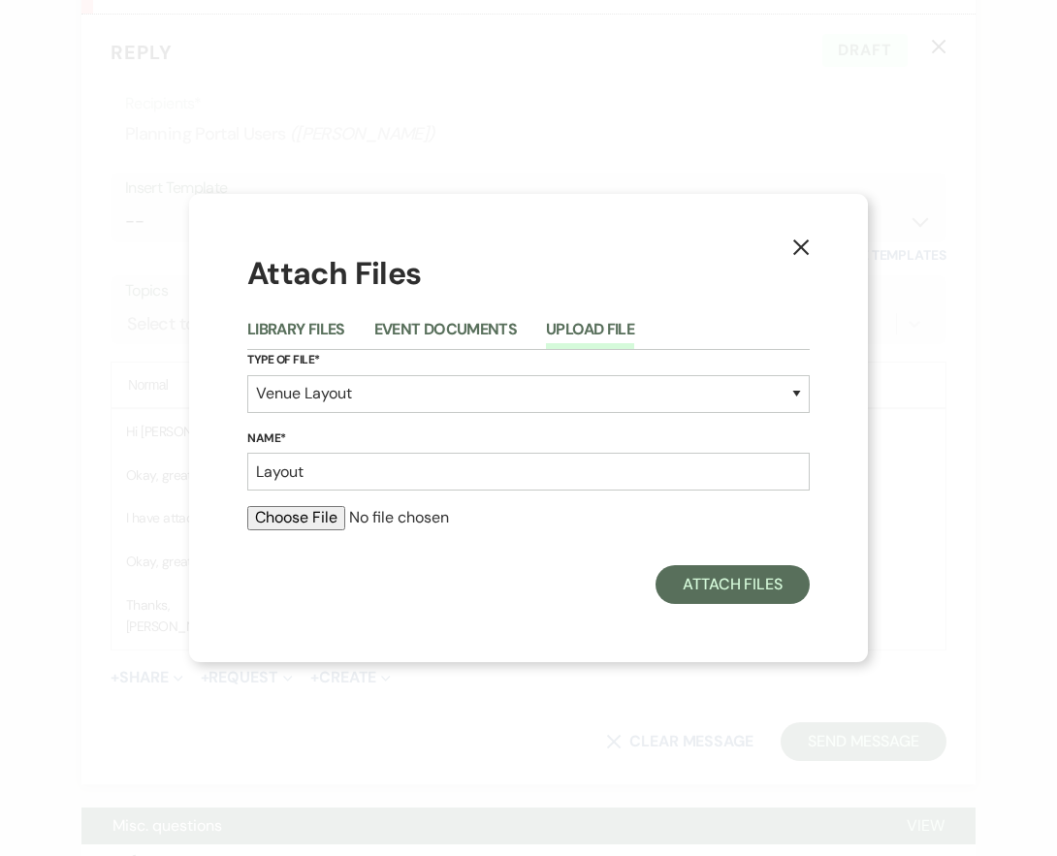
click at [312, 523] on input "file" at bounding box center [528, 517] width 562 height 23
type input "C:\fakepath\Mock Layout.pdf"
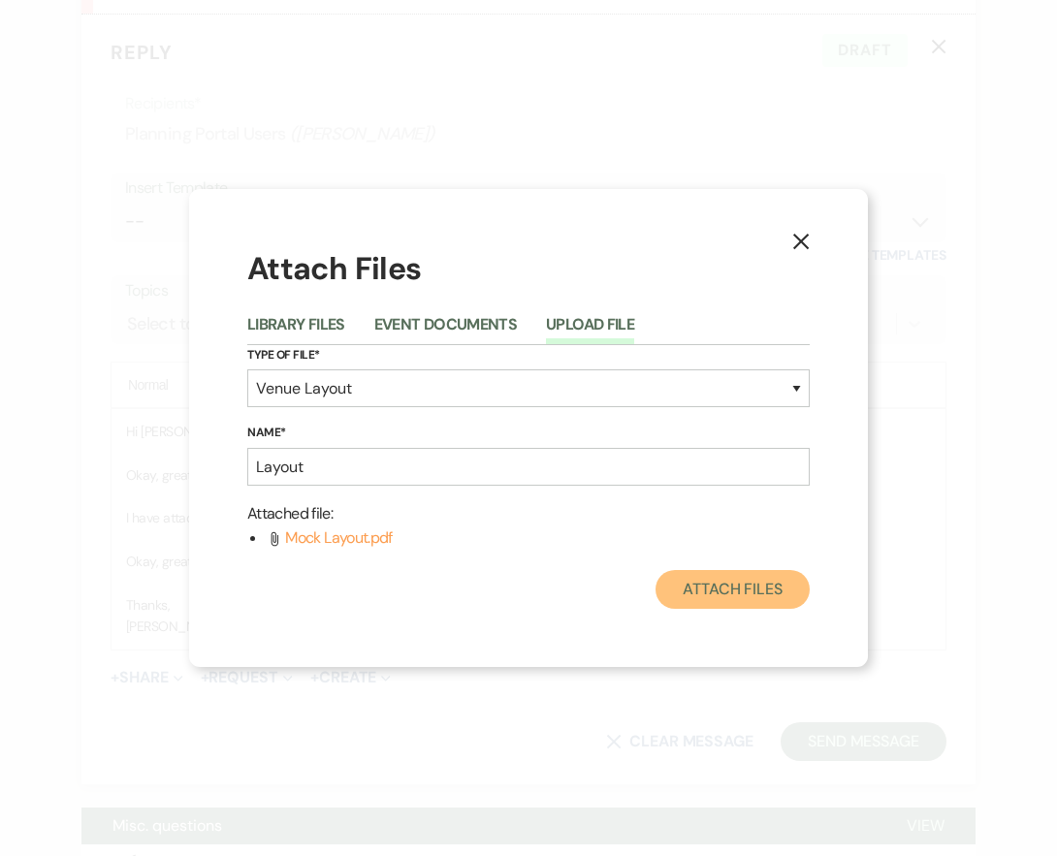
click at [730, 601] on button "Attach Files" at bounding box center [733, 589] width 154 height 39
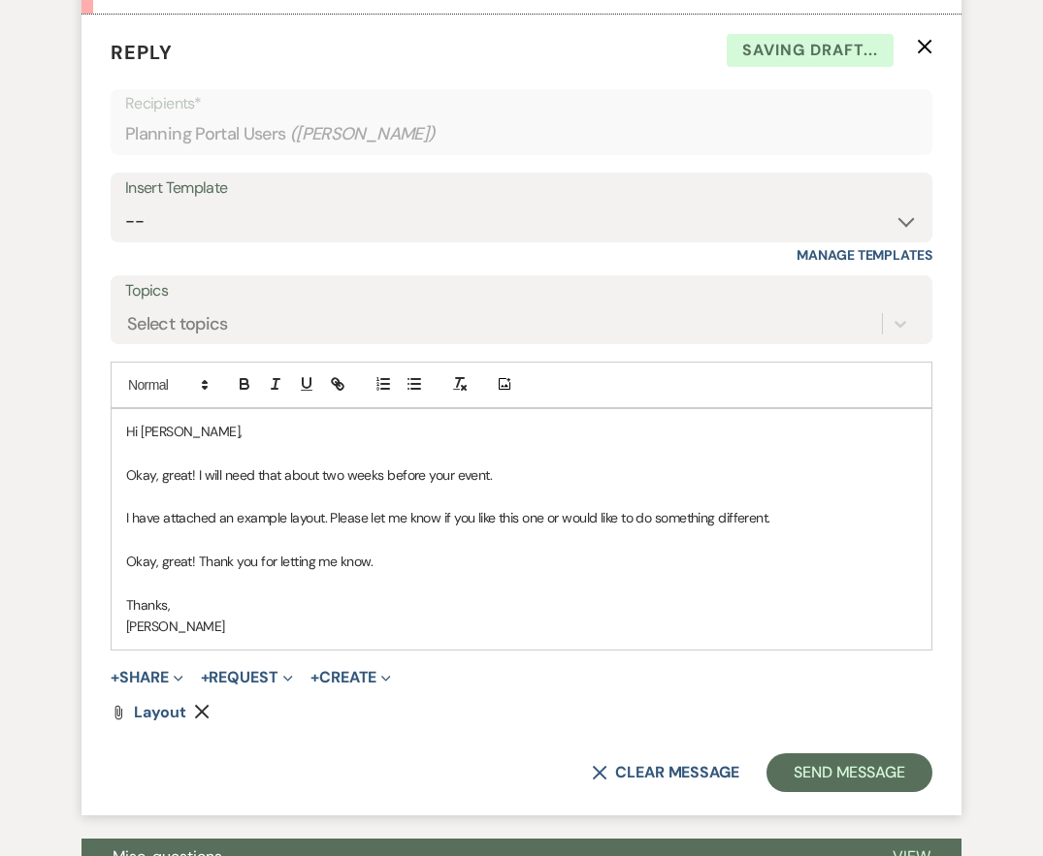
click at [159, 702] on form "Reply X Saving draft... Recipients* Planning Portal Users ( Harvey Canty ) Inse…" at bounding box center [521, 415] width 880 height 800
click at [159, 714] on span "Layout" at bounding box center [160, 712] width 52 height 20
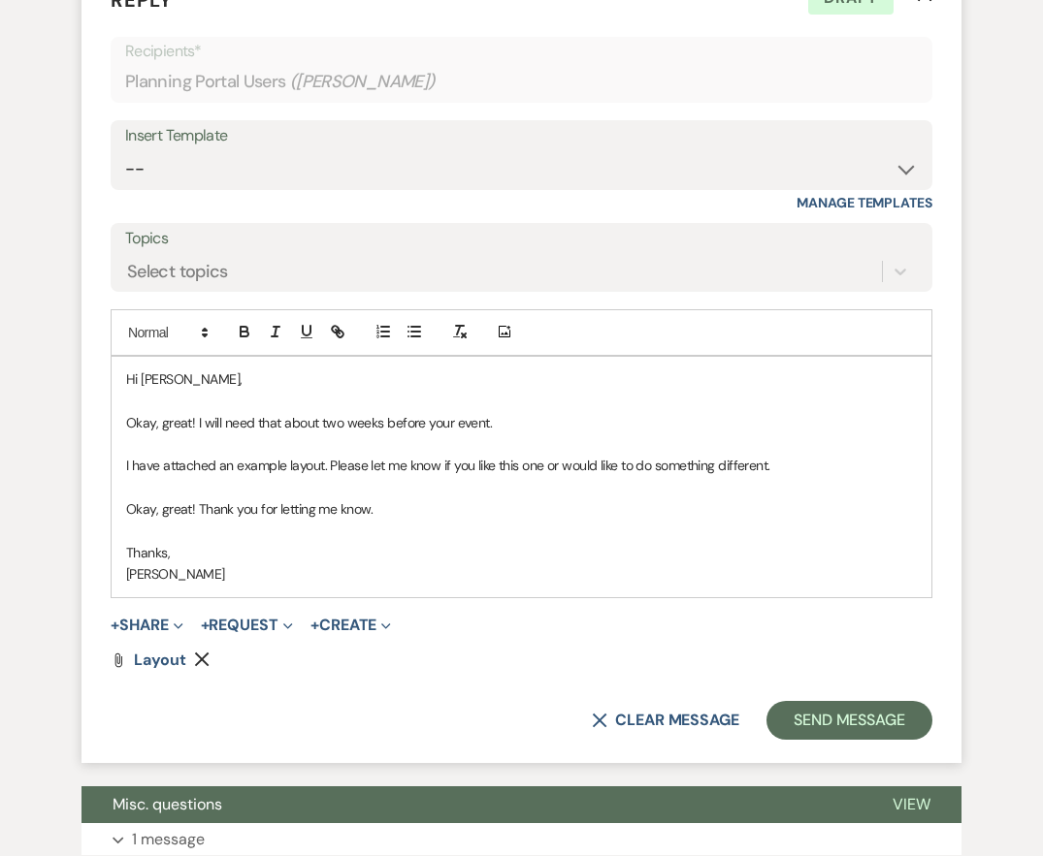
scroll to position [1098, 0]
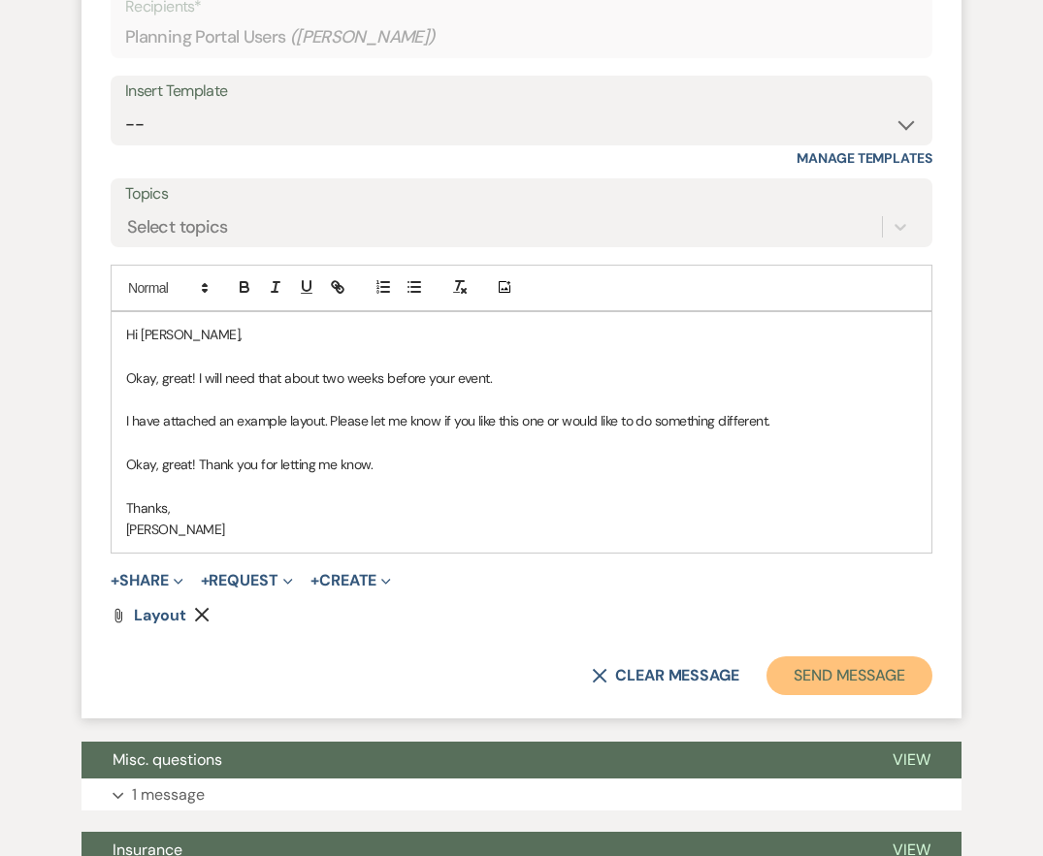
click at [860, 687] on button "Send Message" at bounding box center [849, 676] width 166 height 39
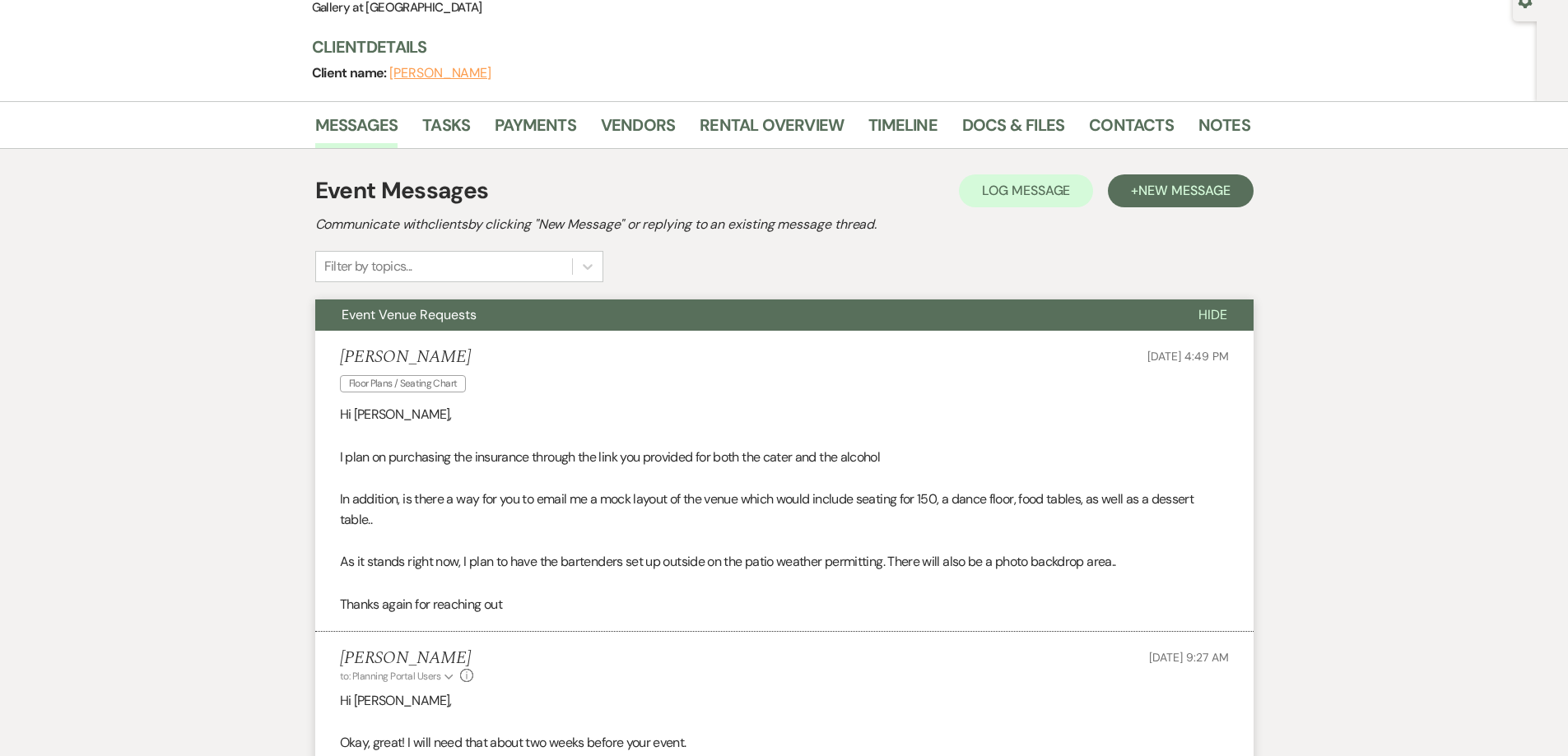
scroll to position [0, 0]
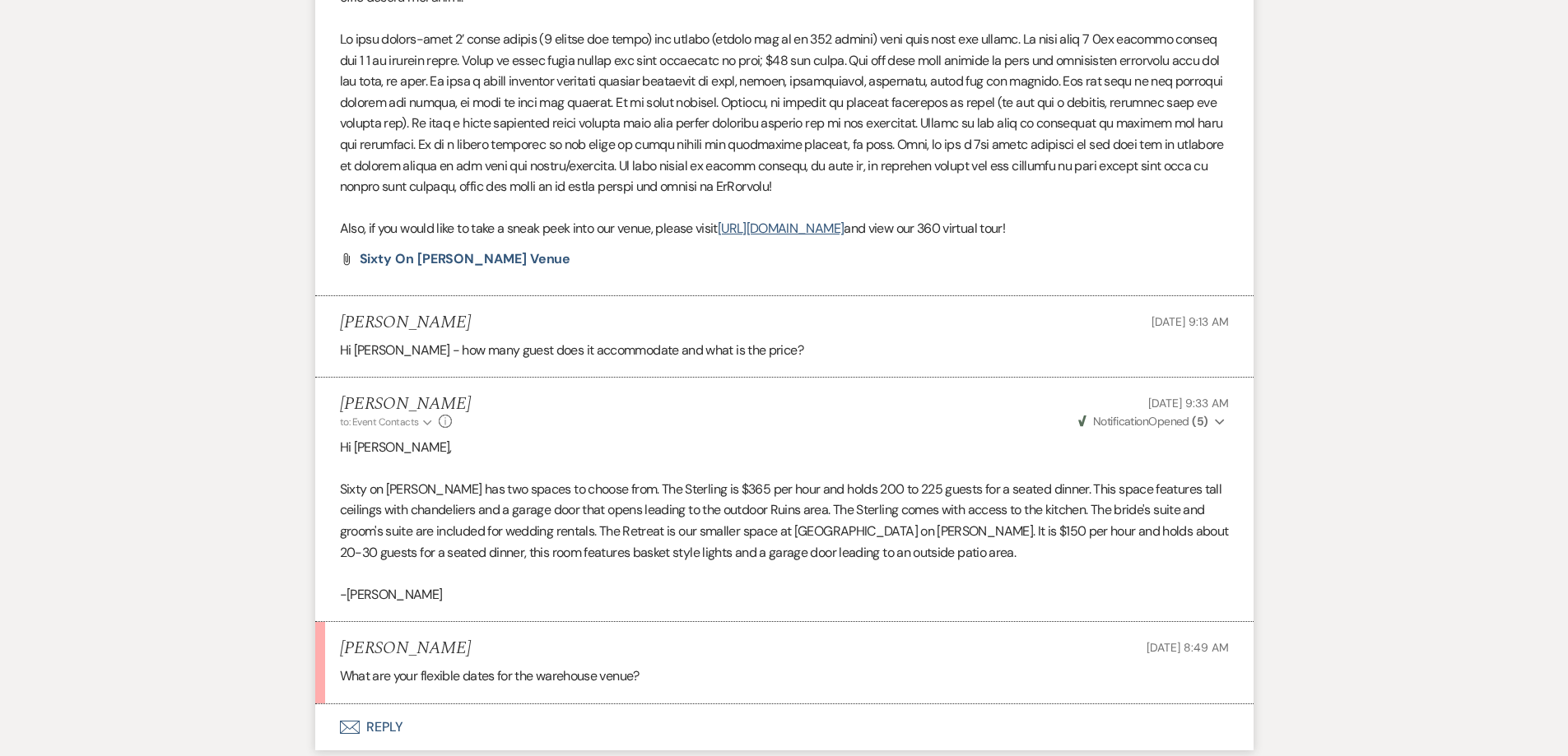
scroll to position [1470, 0]
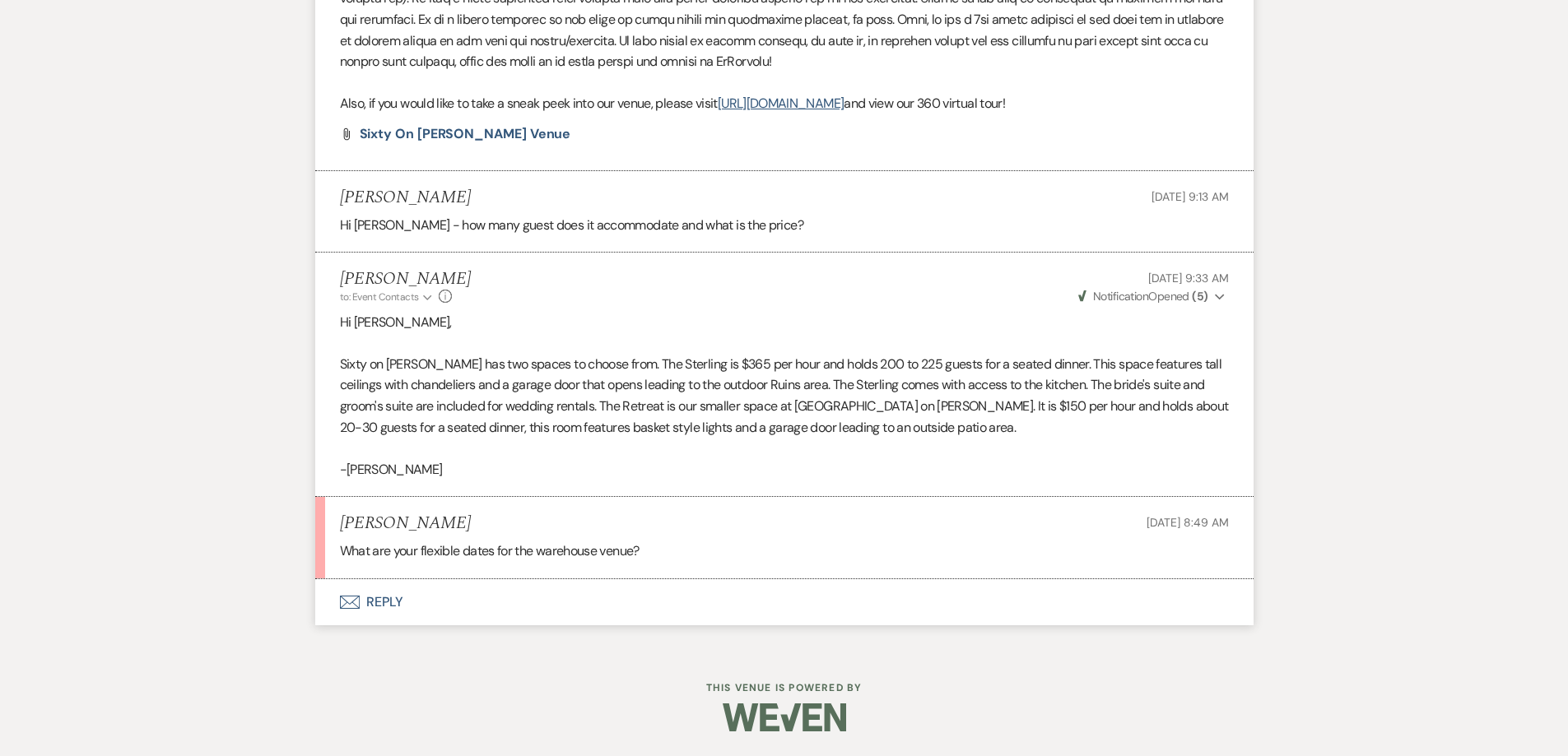
click at [559, 618] on button "Envelope Reply" at bounding box center [784, 602] width 939 height 46
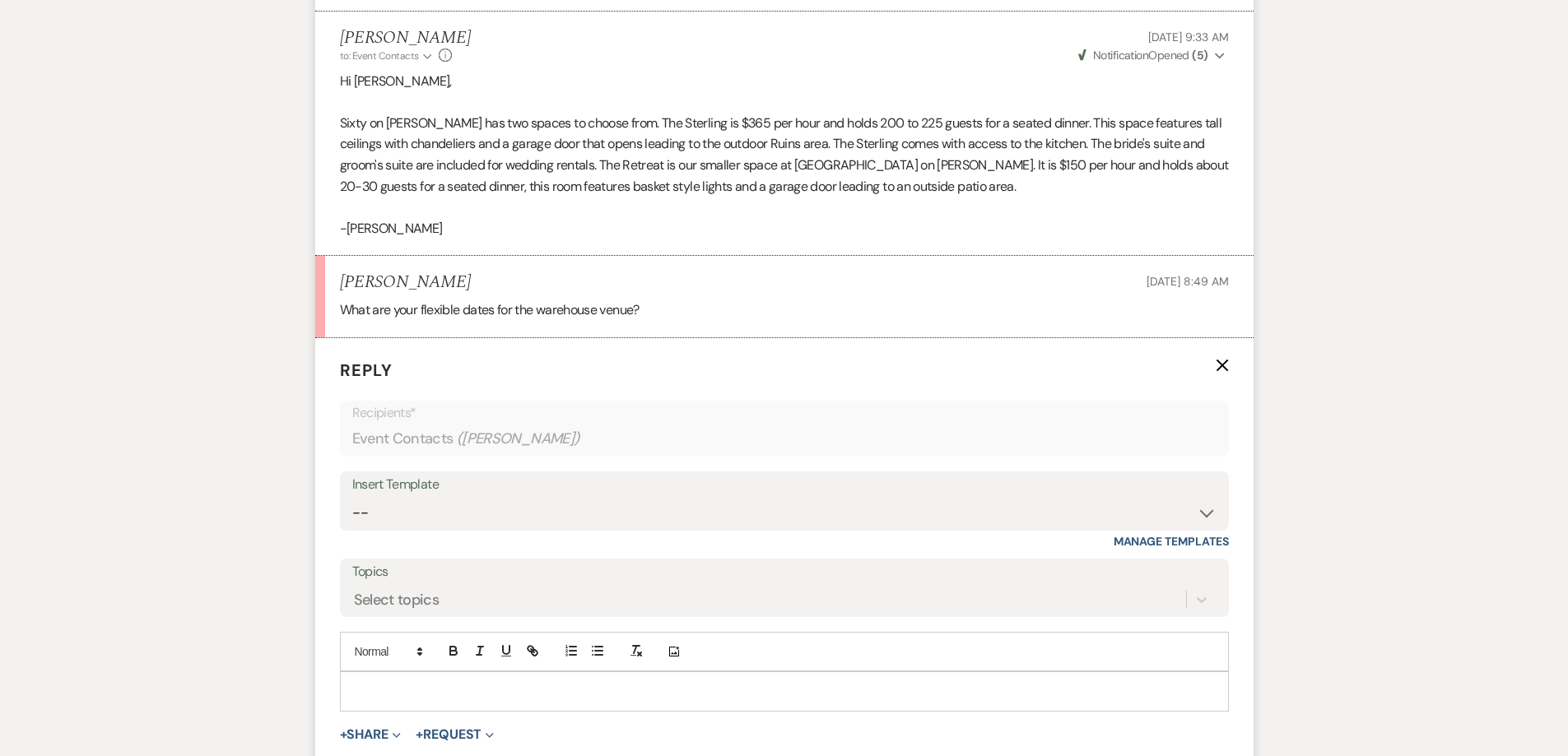
scroll to position [1716, 0]
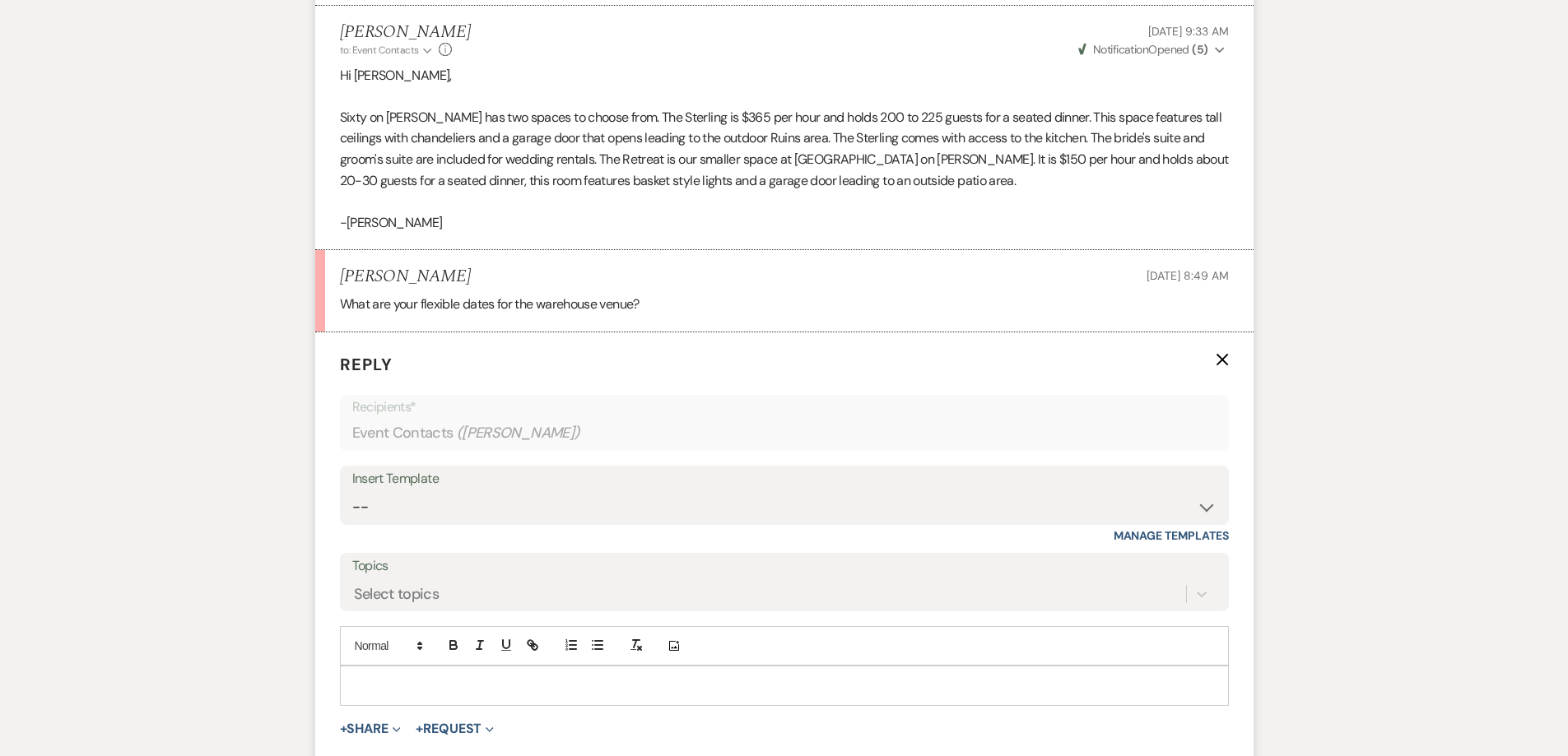
click at [570, 684] on p at bounding box center [784, 685] width 863 height 18
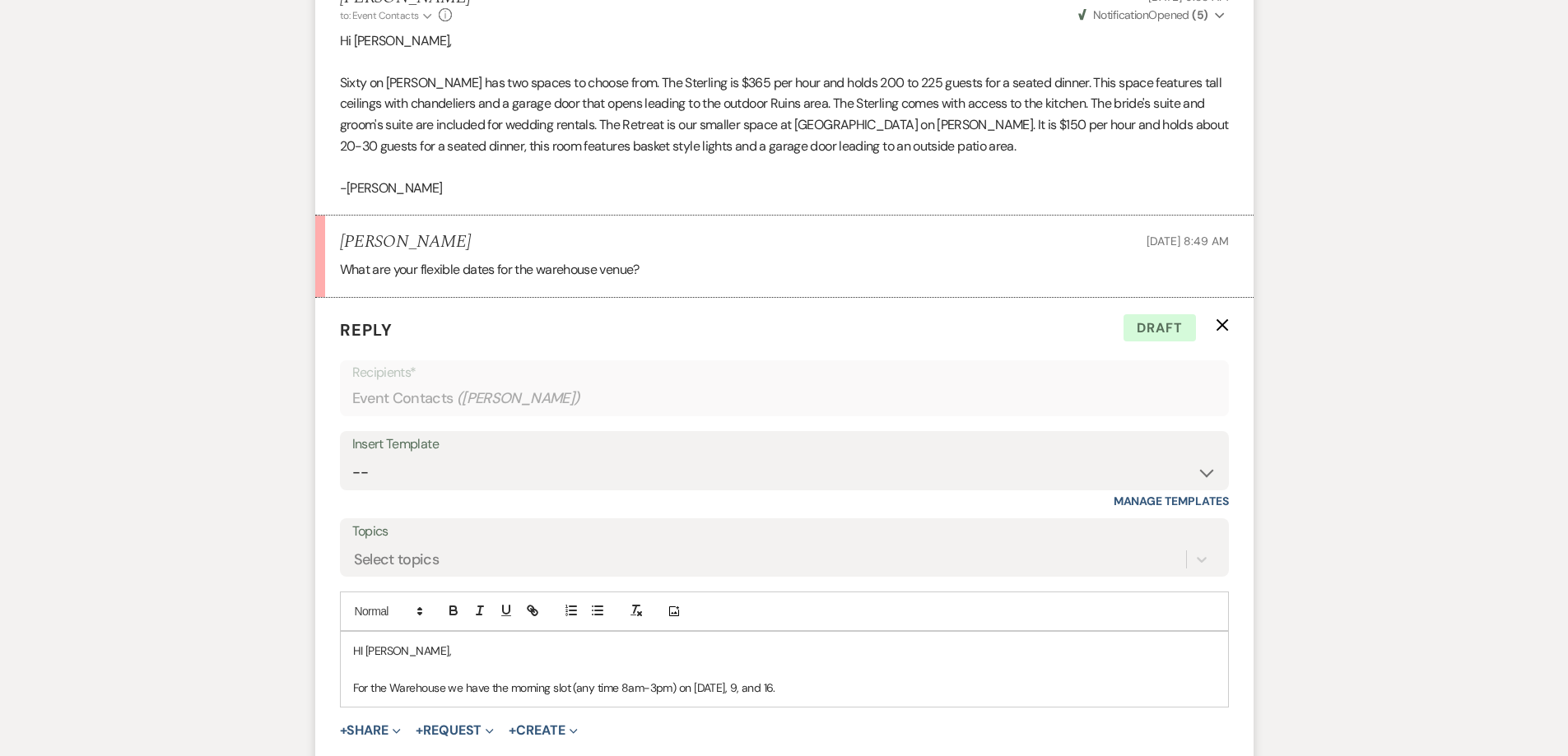
scroll to position [1847, 0]
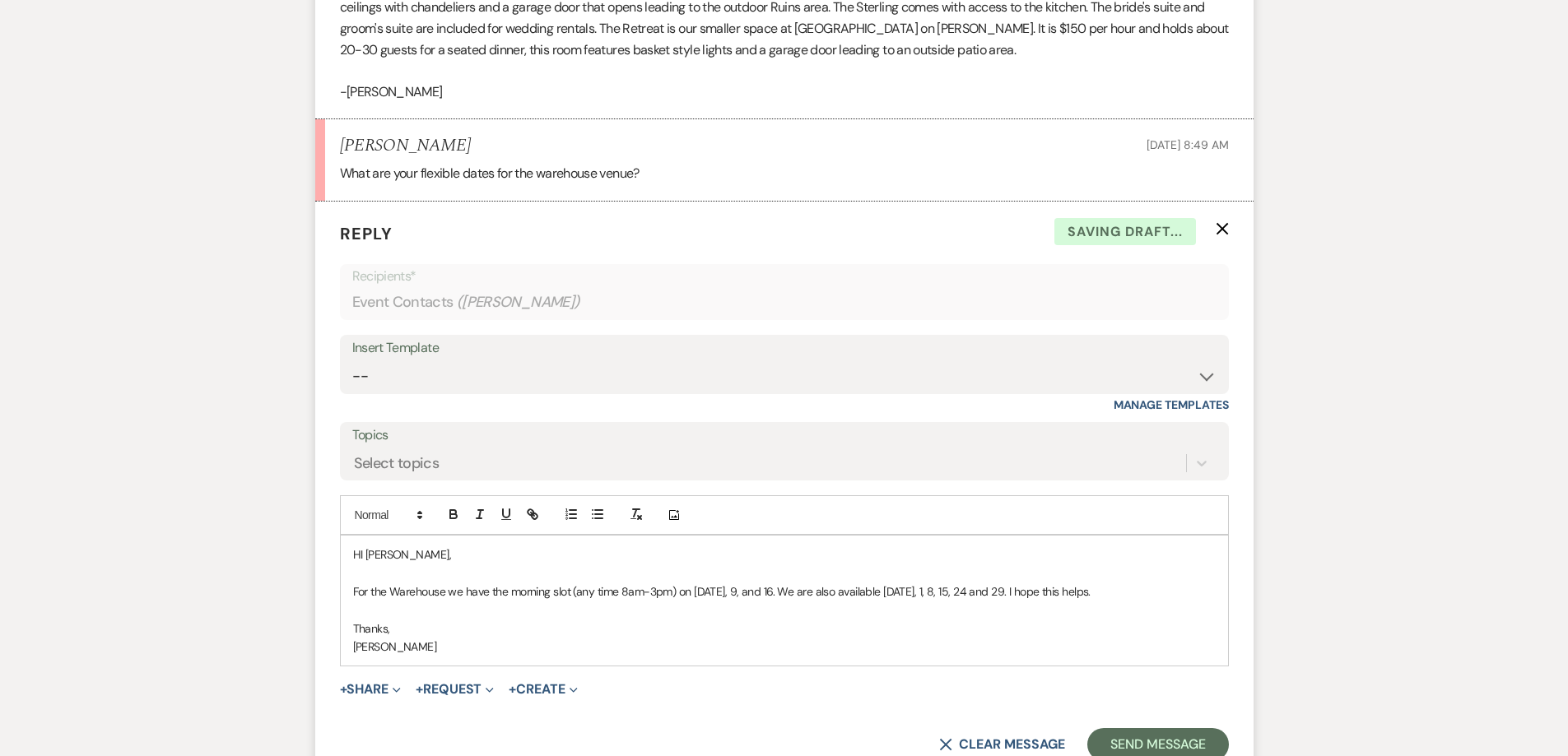
click at [364, 552] on p "HI Michele," at bounding box center [784, 554] width 863 height 18
click at [921, 589] on p "For the Warehouse we have the morning slot (any time 8am-3pm) on May 2, 9, and …" at bounding box center [784, 591] width 863 height 18
click at [924, 592] on p "For the Warehouse we have the morning slot (any time 8am-3pm) on May 2, 9, and …" at bounding box center [784, 591] width 863 height 18
click at [967, 589] on p "For the Warehouse we have the morning slot (any time 8am-3pm) on May 2, 9, and …" at bounding box center [784, 591] width 863 height 18
click at [1145, 739] on button "Send Message" at bounding box center [1158, 744] width 141 height 33
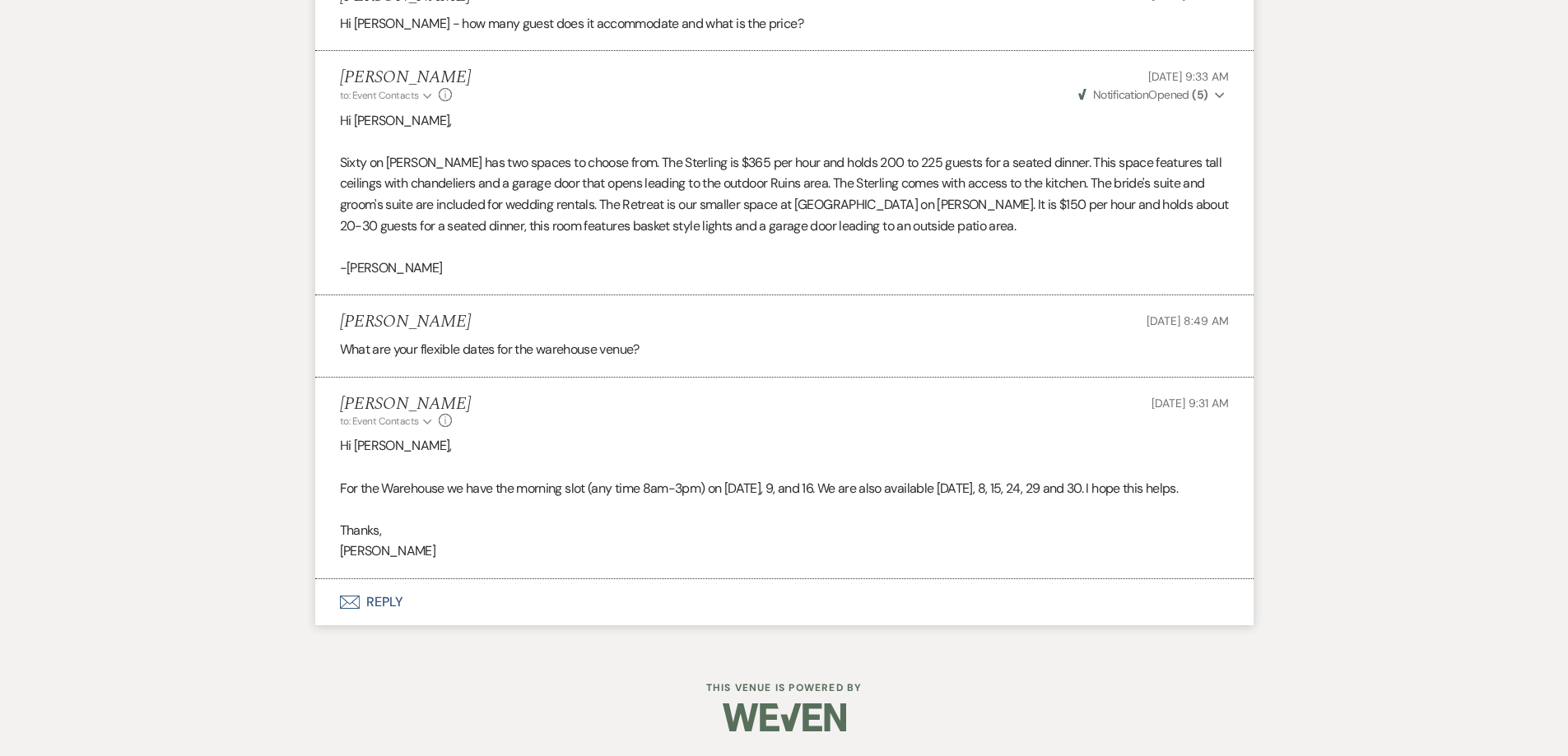
scroll to position [1672, 0]
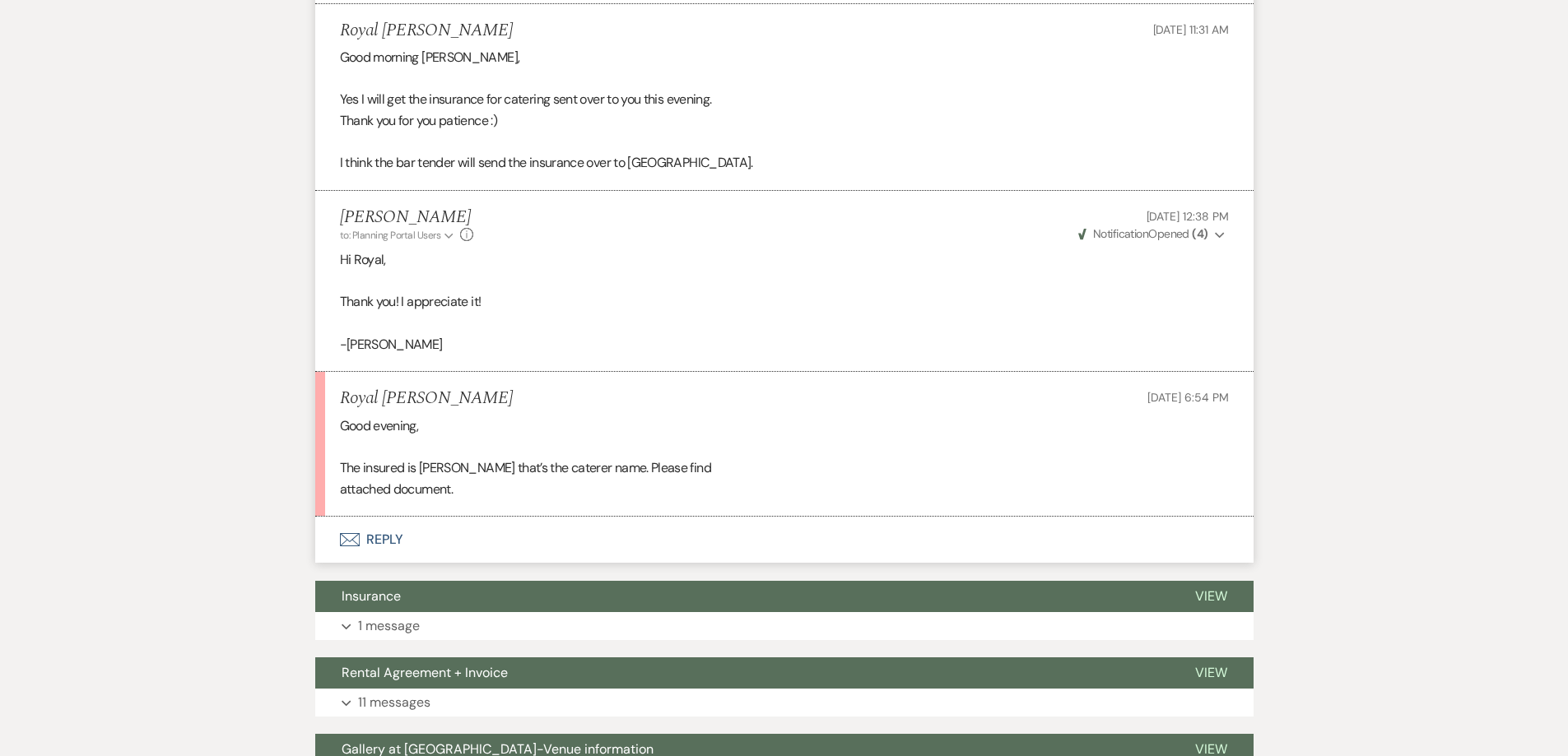
scroll to position [1497, 0]
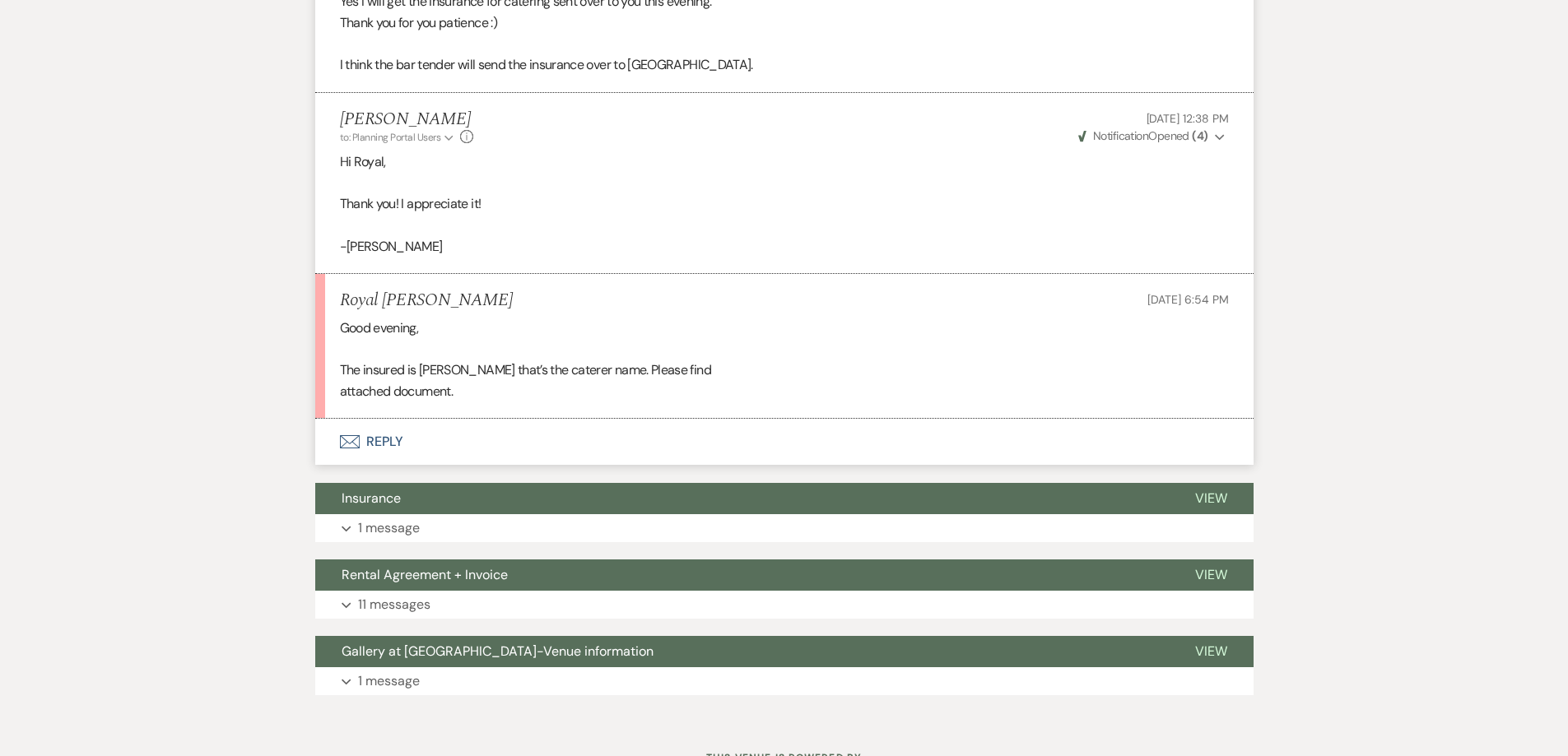
click at [537, 419] on button "Envelope Reply" at bounding box center [784, 442] width 939 height 46
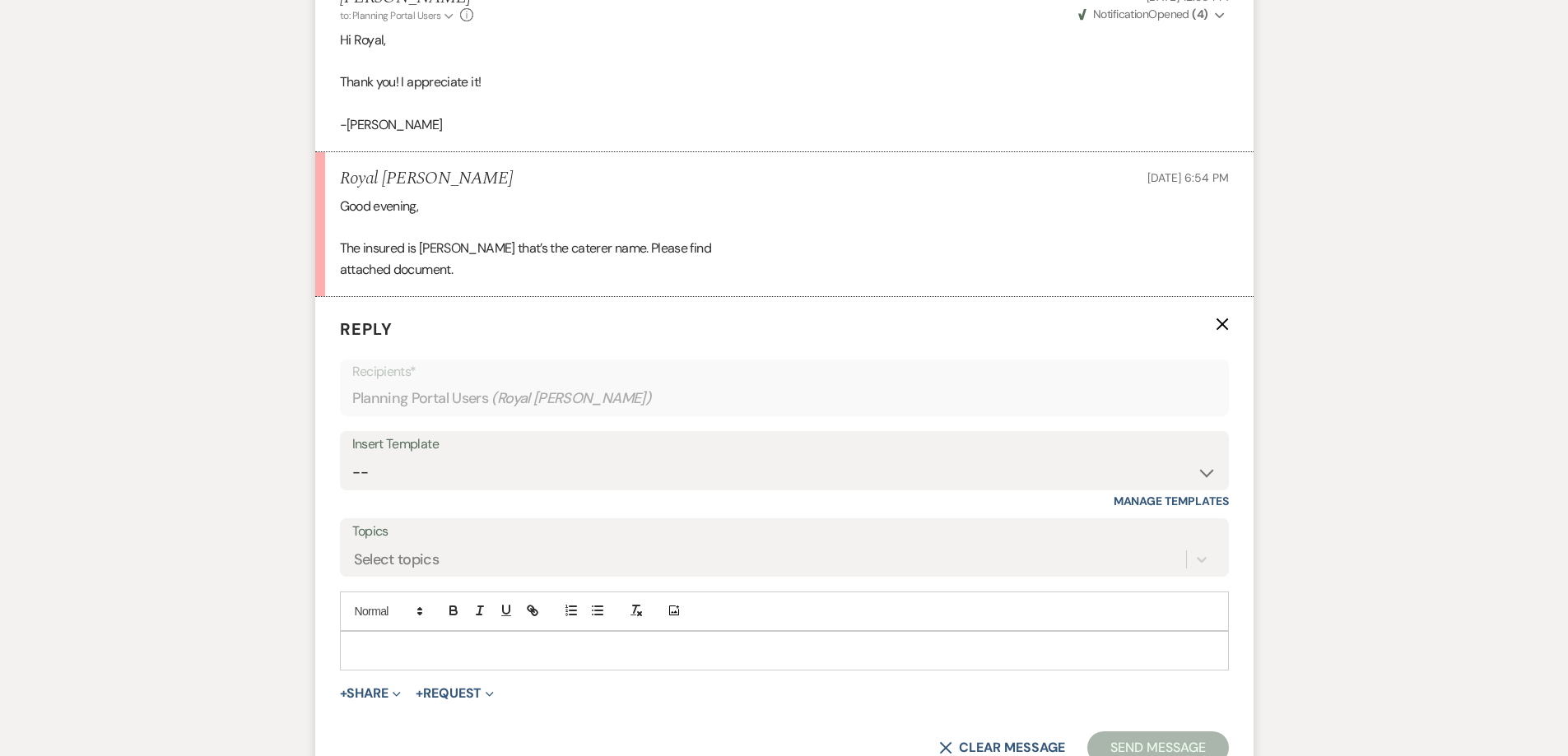
scroll to position [1661, 0]
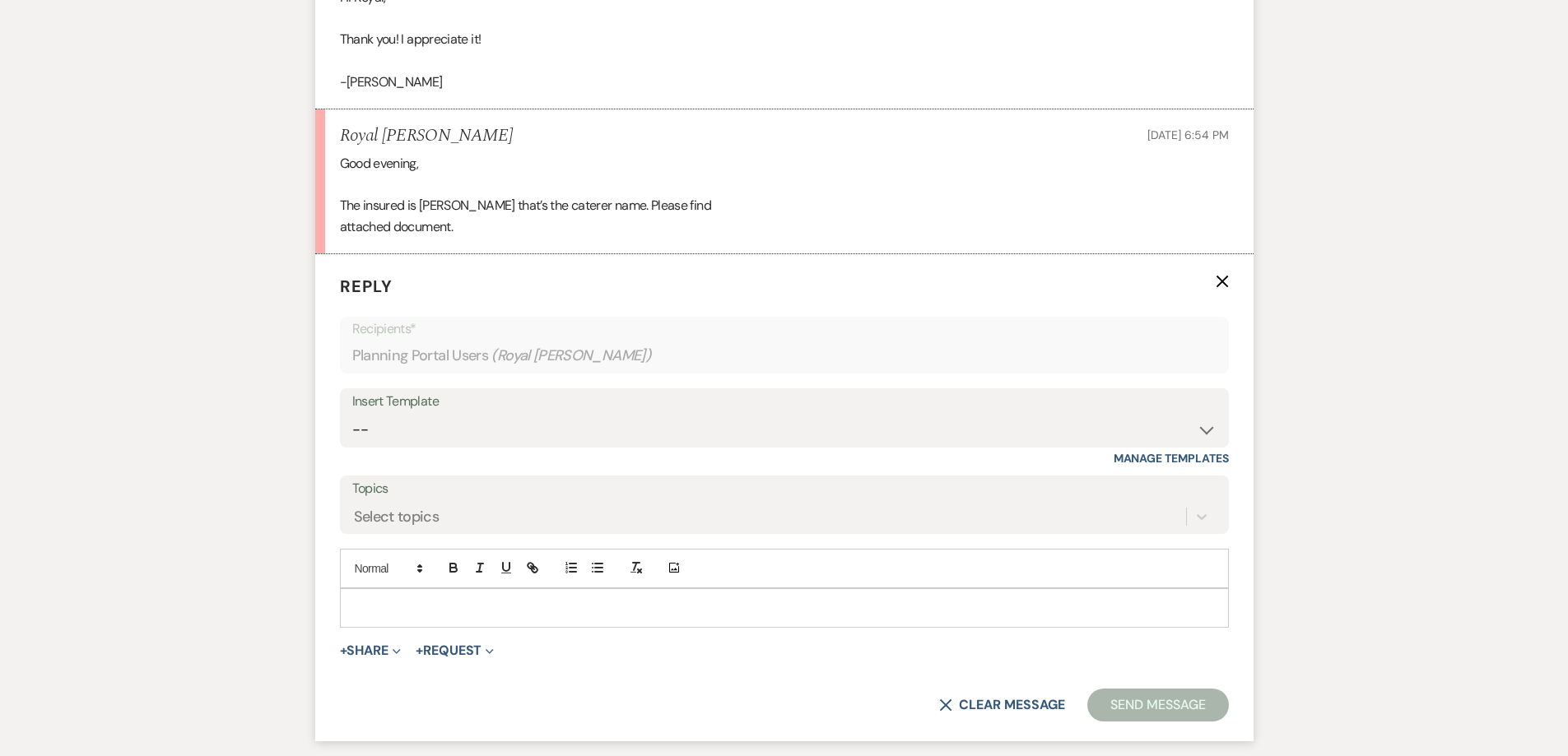
click at [516, 599] on p at bounding box center [784, 608] width 863 height 18
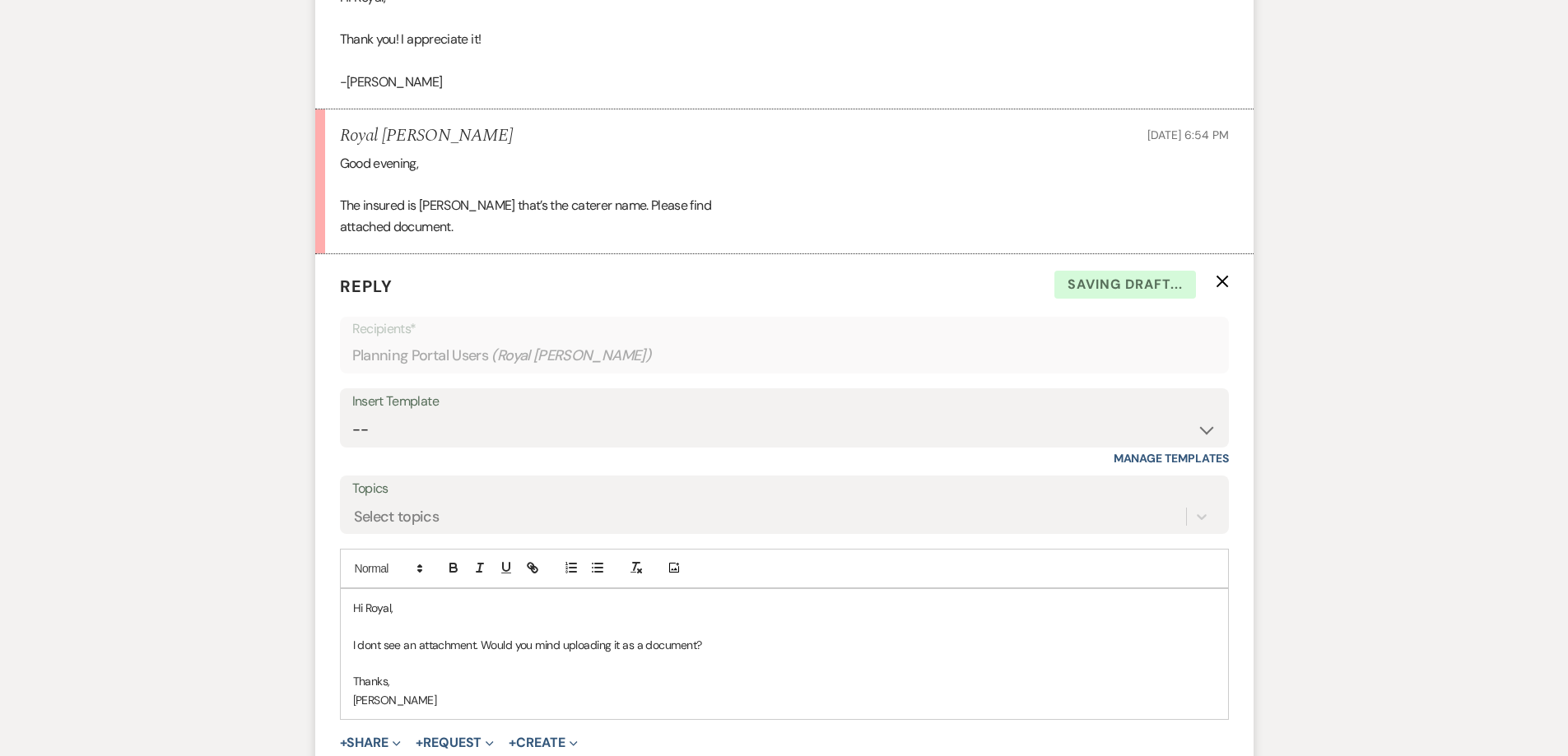
click at [365, 636] on p "I dont see an attachment. Would you mind uploading it as a document?" at bounding box center [784, 645] width 863 height 18
click at [379, 636] on p "I dont see an attachment. Would you mind uploading it as a document?" at bounding box center [784, 645] width 863 height 18
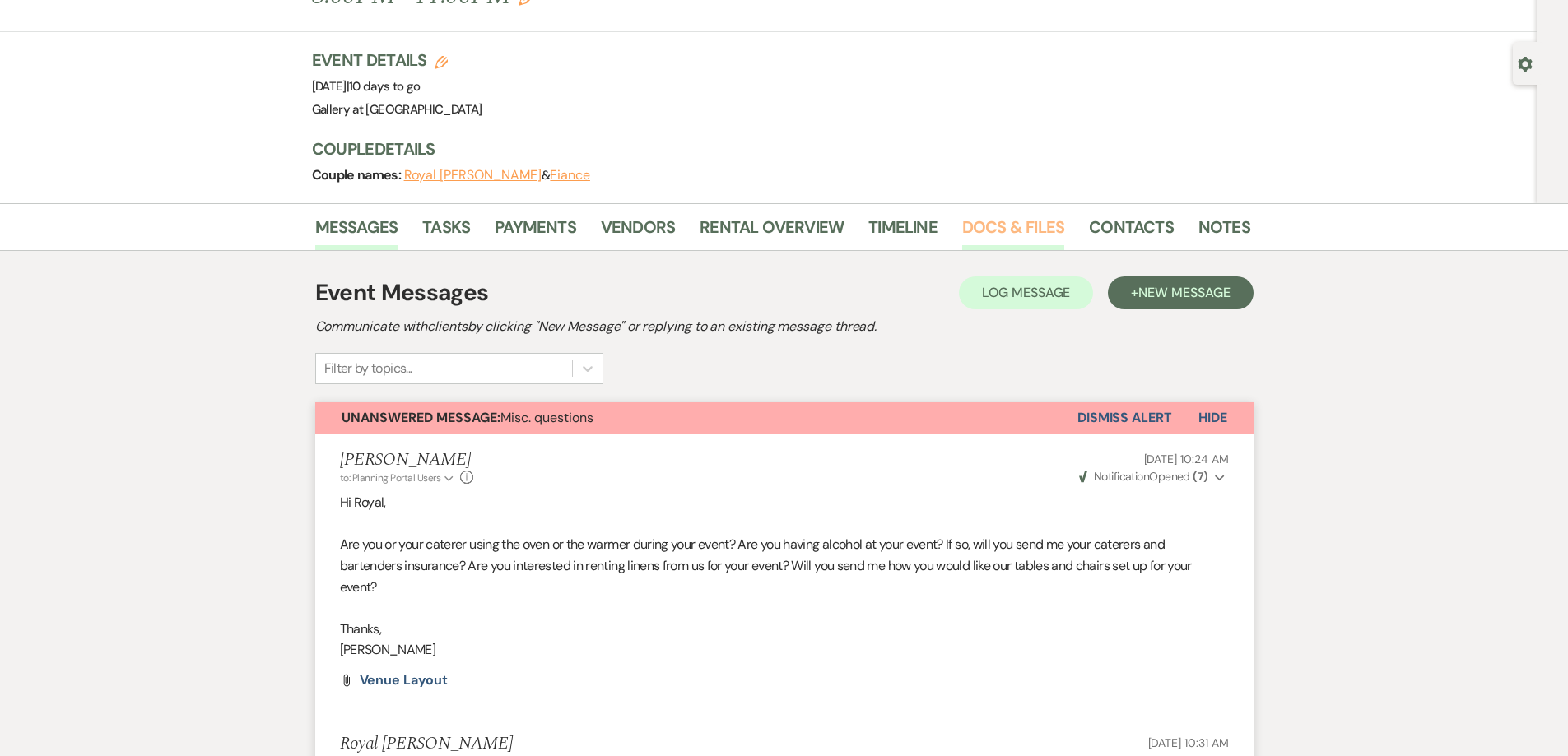
scroll to position [0, 0]
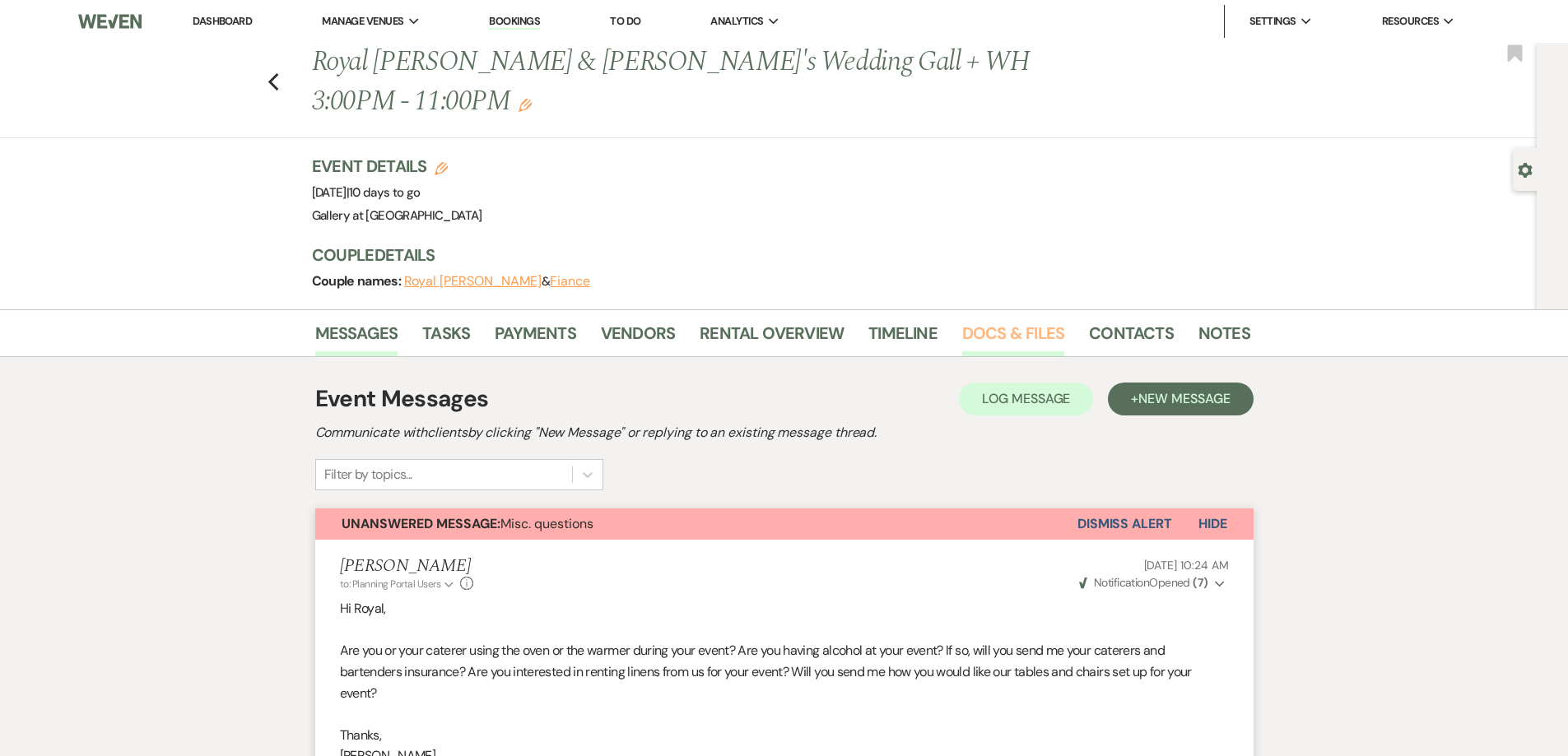
click at [985, 320] on link "Docs & Files" at bounding box center [1014, 338] width 102 height 36
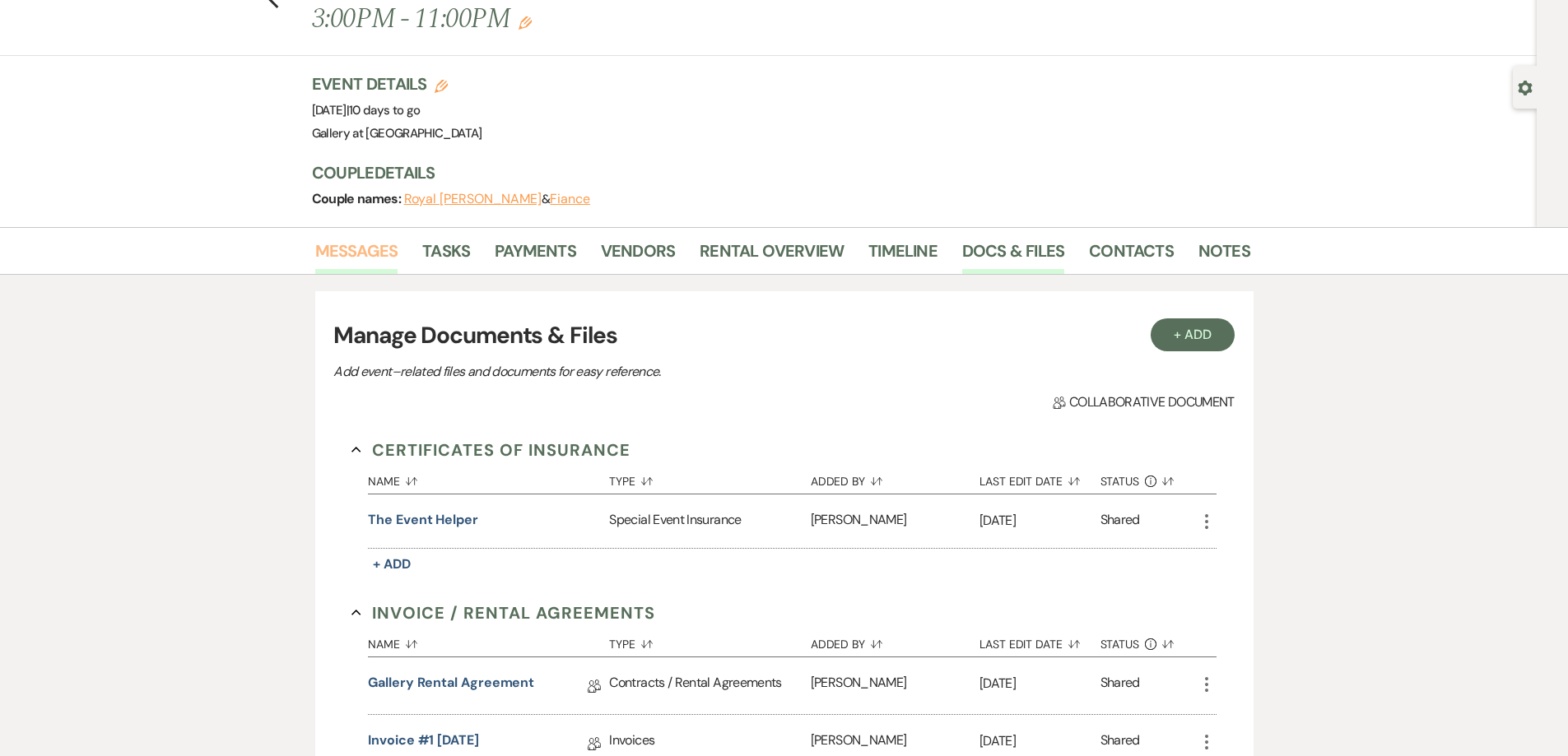
click at [362, 238] on link "Messages" at bounding box center [357, 255] width 83 height 36
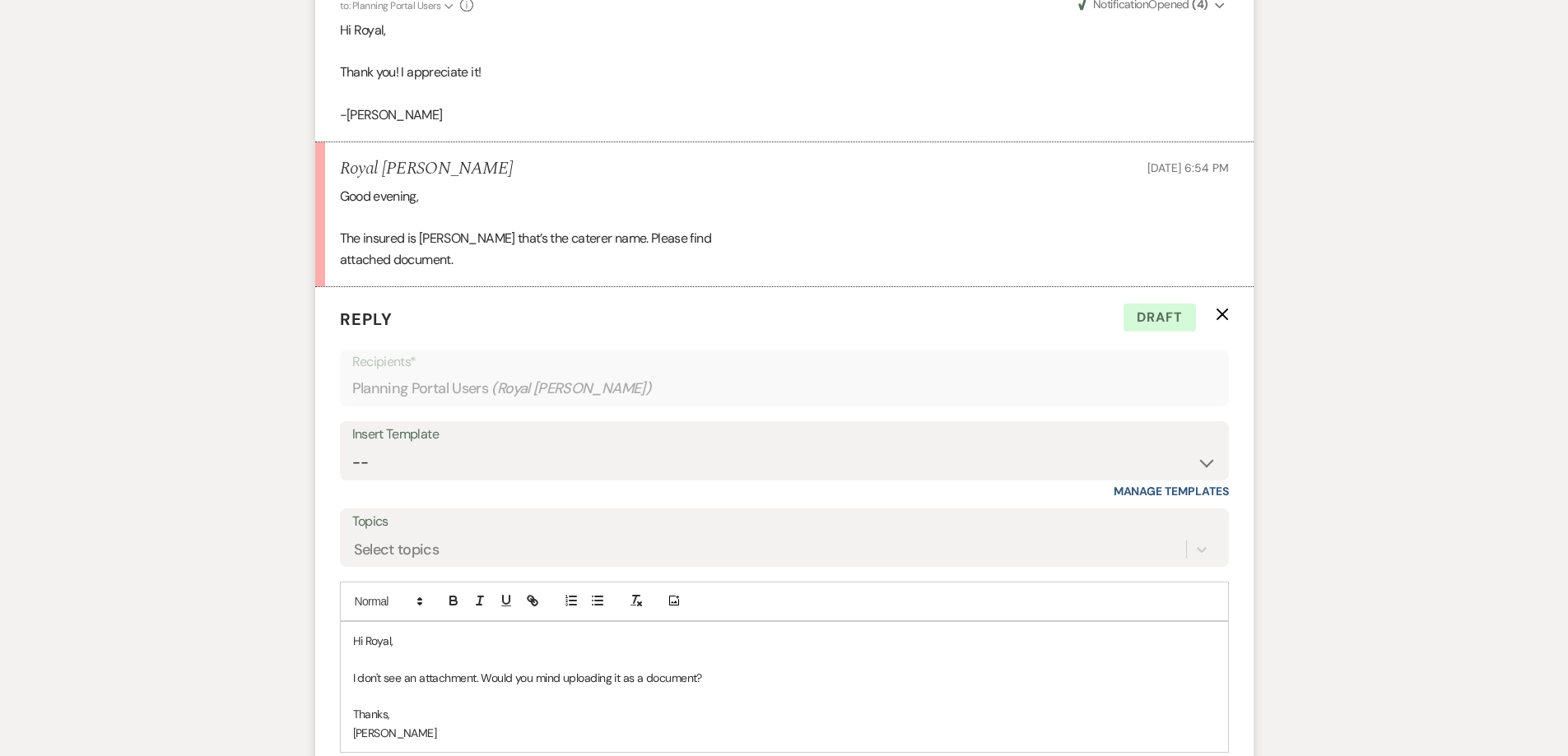
scroll to position [1672, 0]
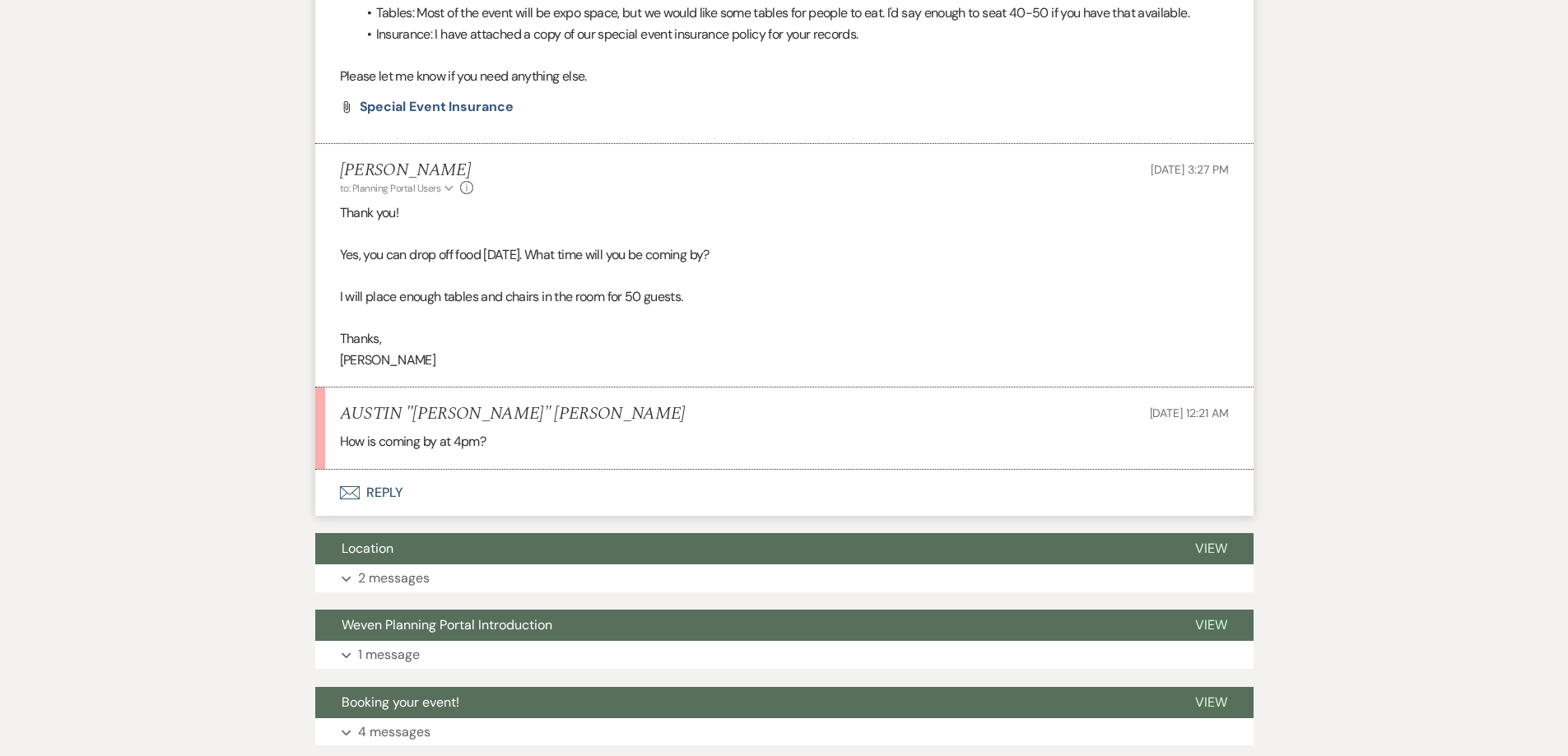
click at [575, 470] on button "Envelope Reply" at bounding box center [784, 493] width 939 height 46
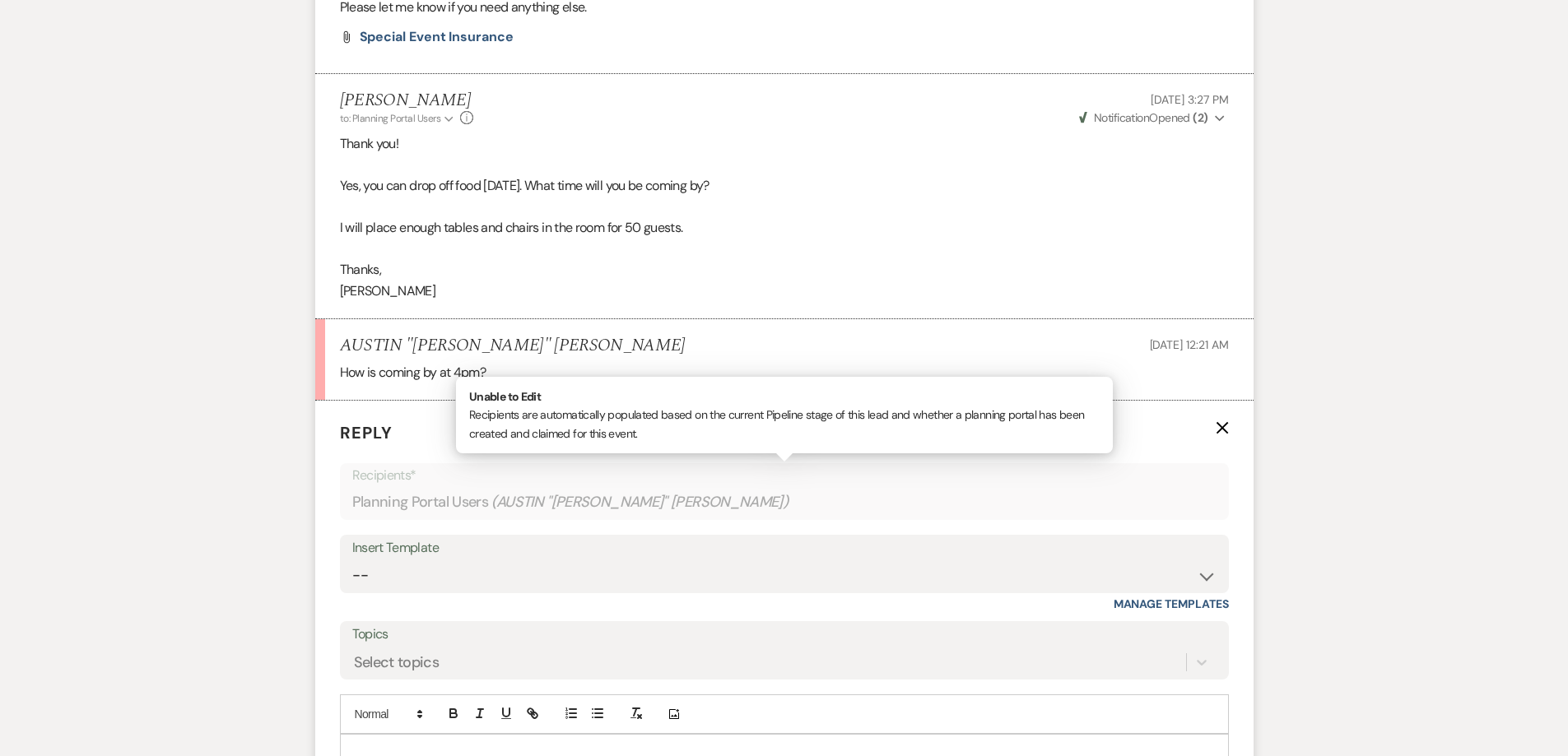
scroll to position [1143, 0]
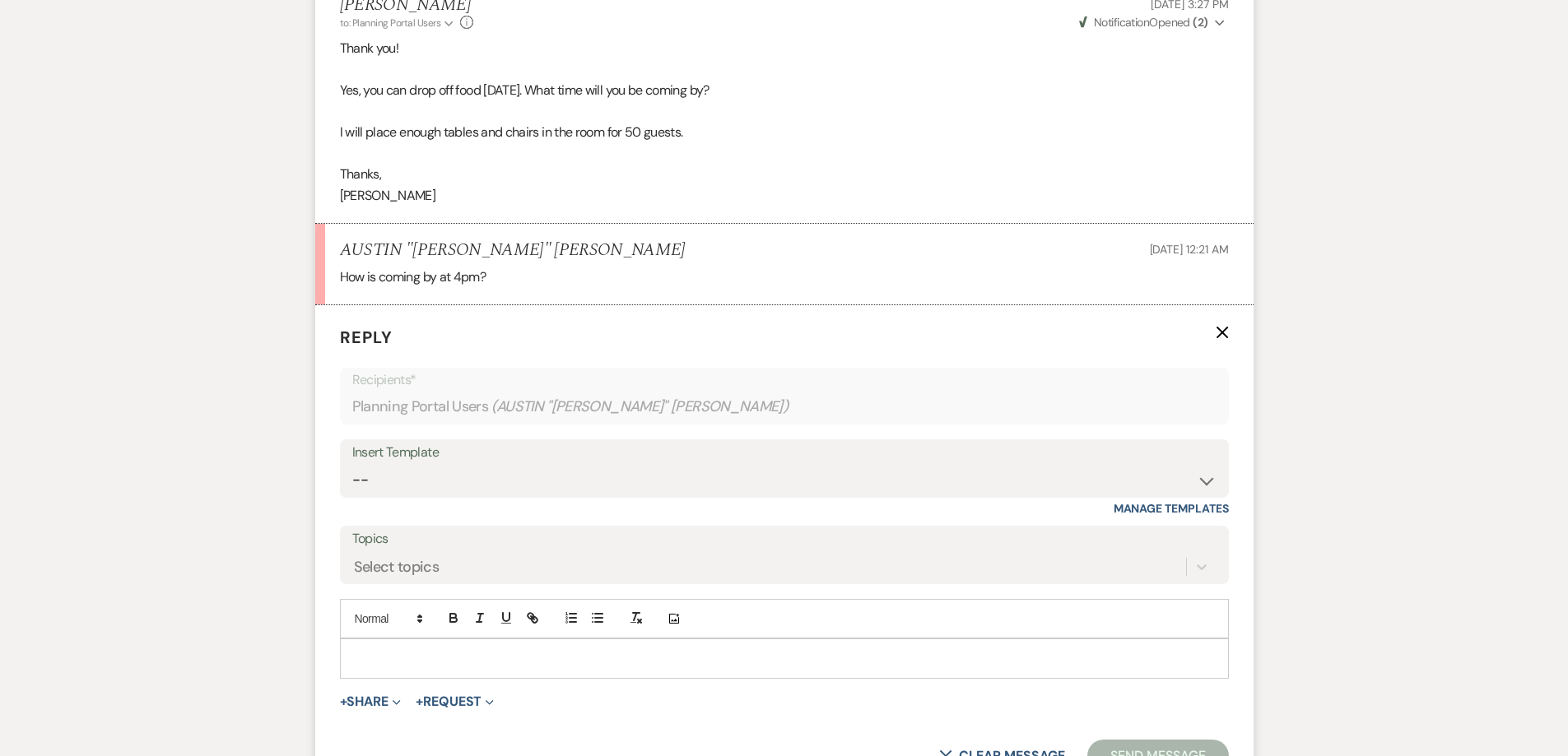
click at [532, 649] on p at bounding box center [784, 658] width 863 height 18
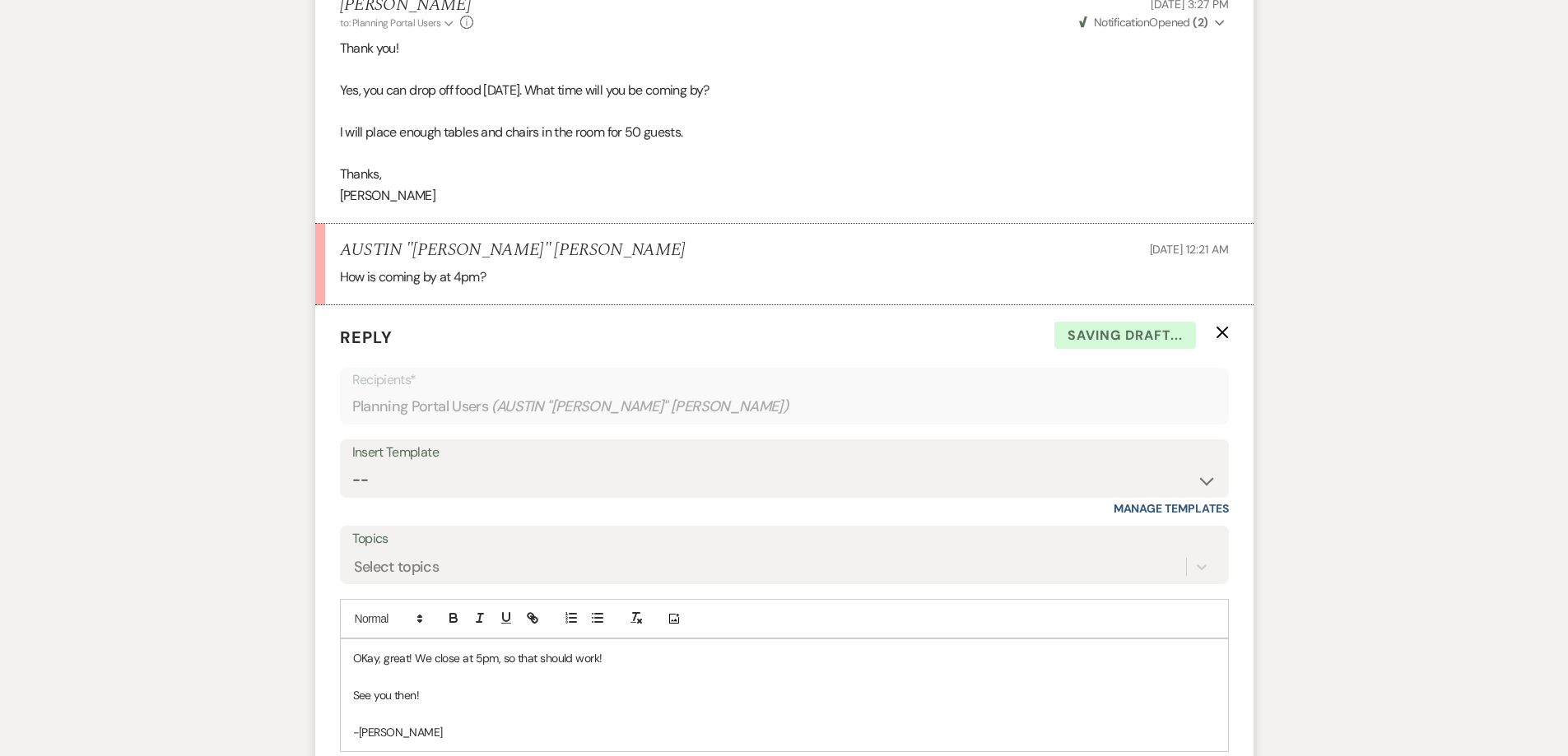
click at [369, 649] on p "OKay, great! We close at 5pm, so that should work!" at bounding box center [784, 658] width 863 height 18
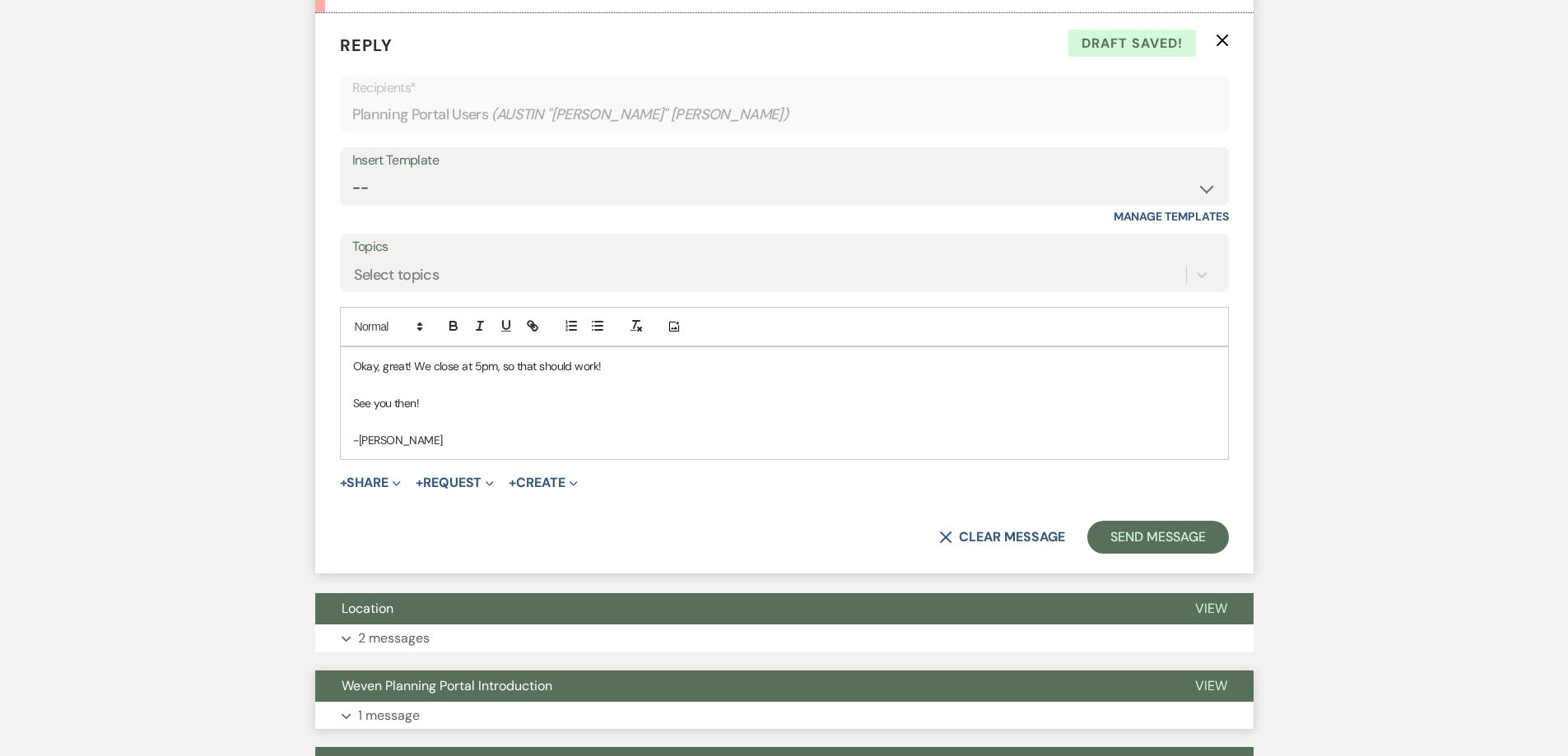
scroll to position [1472, 0]
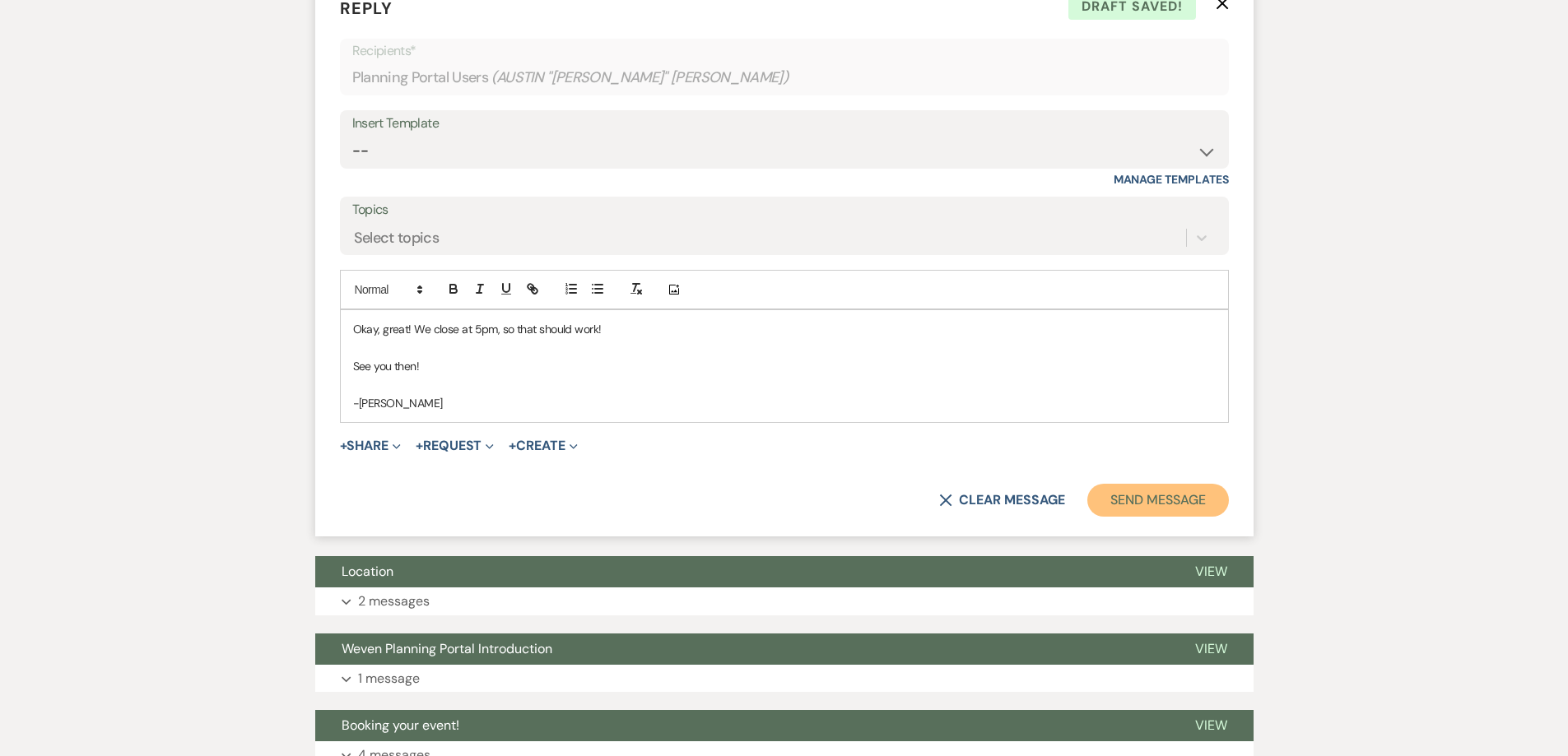
click at [1138, 484] on button "Send Message" at bounding box center [1158, 500] width 141 height 33
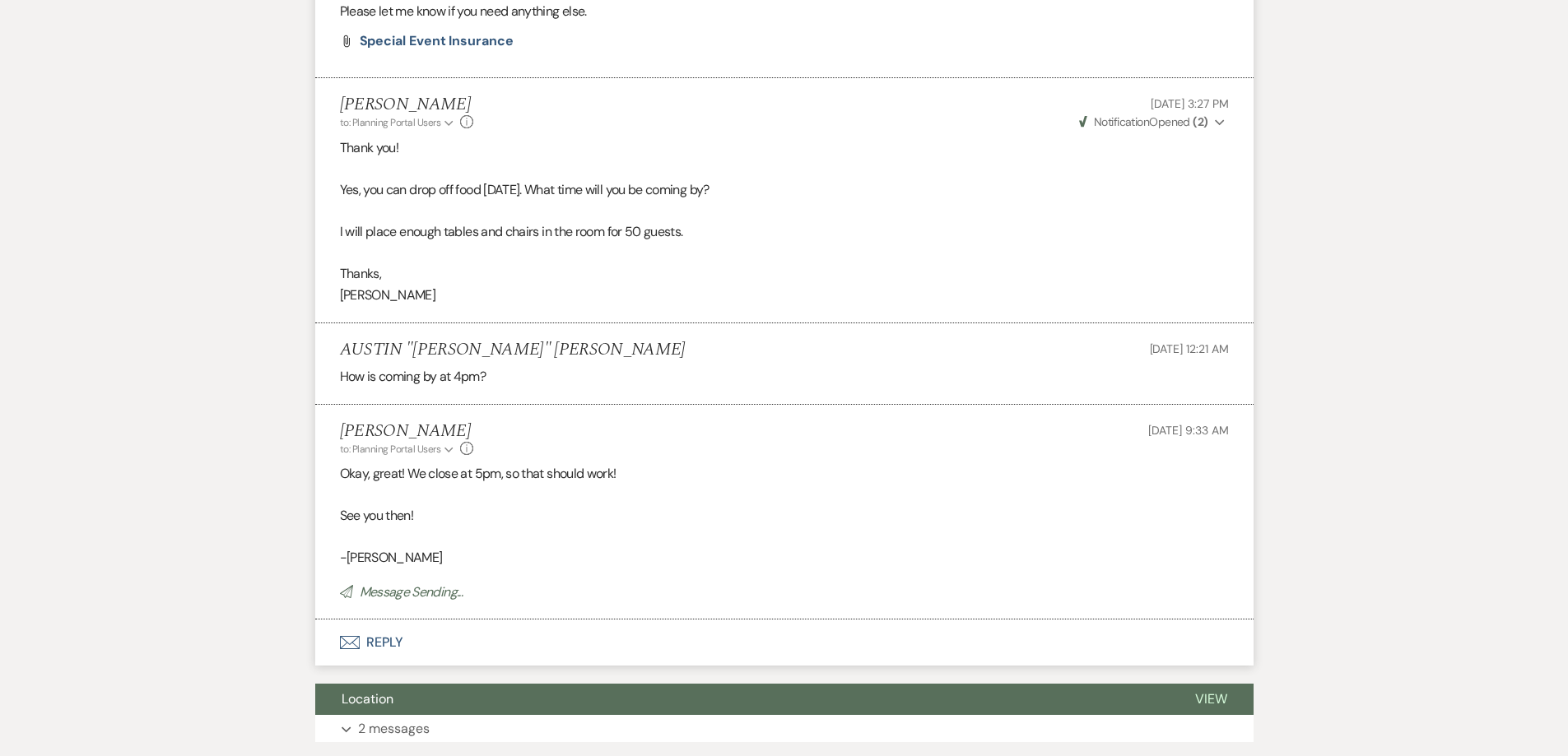
scroll to position [781, 0]
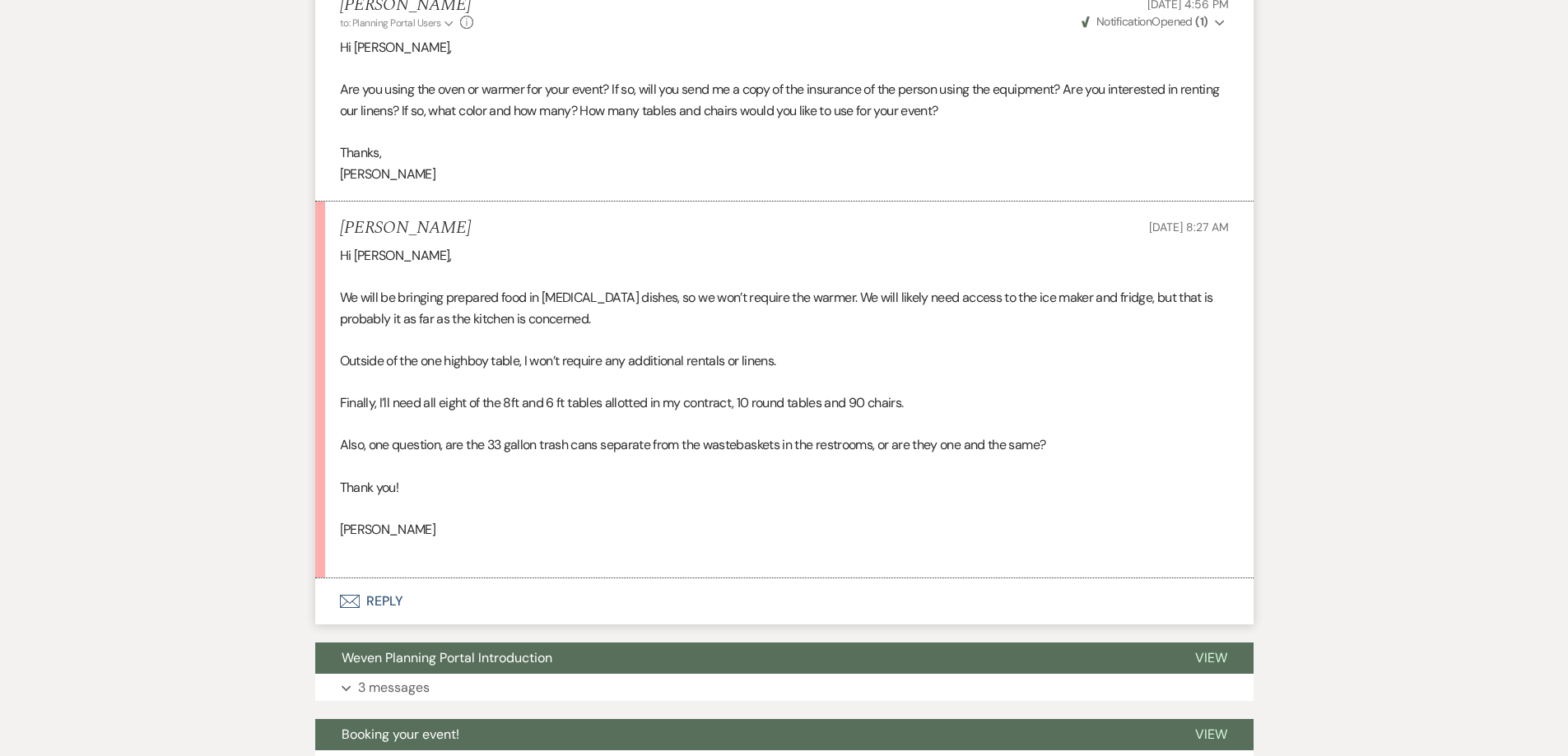
click at [452, 608] on button "Envelope Reply" at bounding box center [784, 602] width 939 height 46
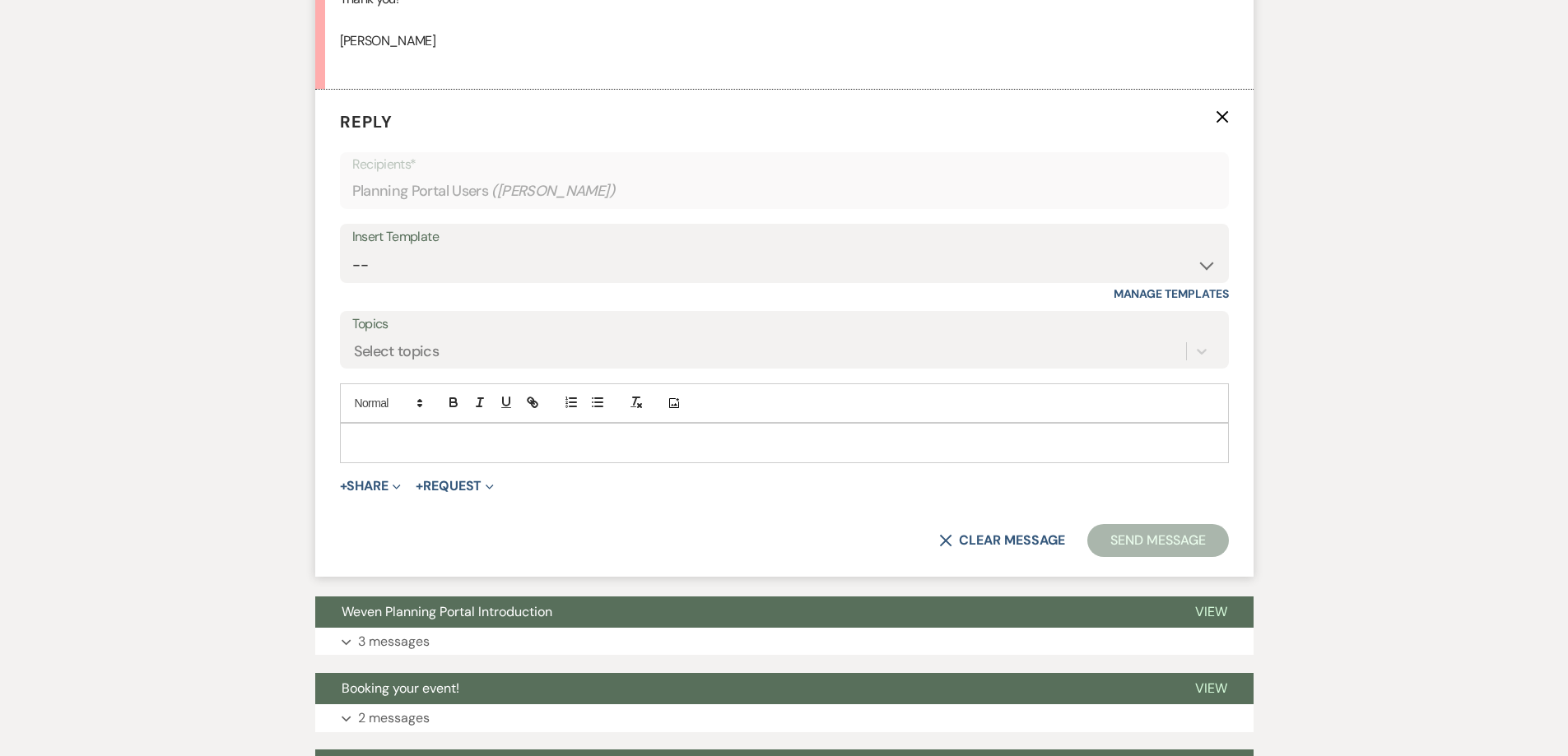
scroll to position [1055, 0]
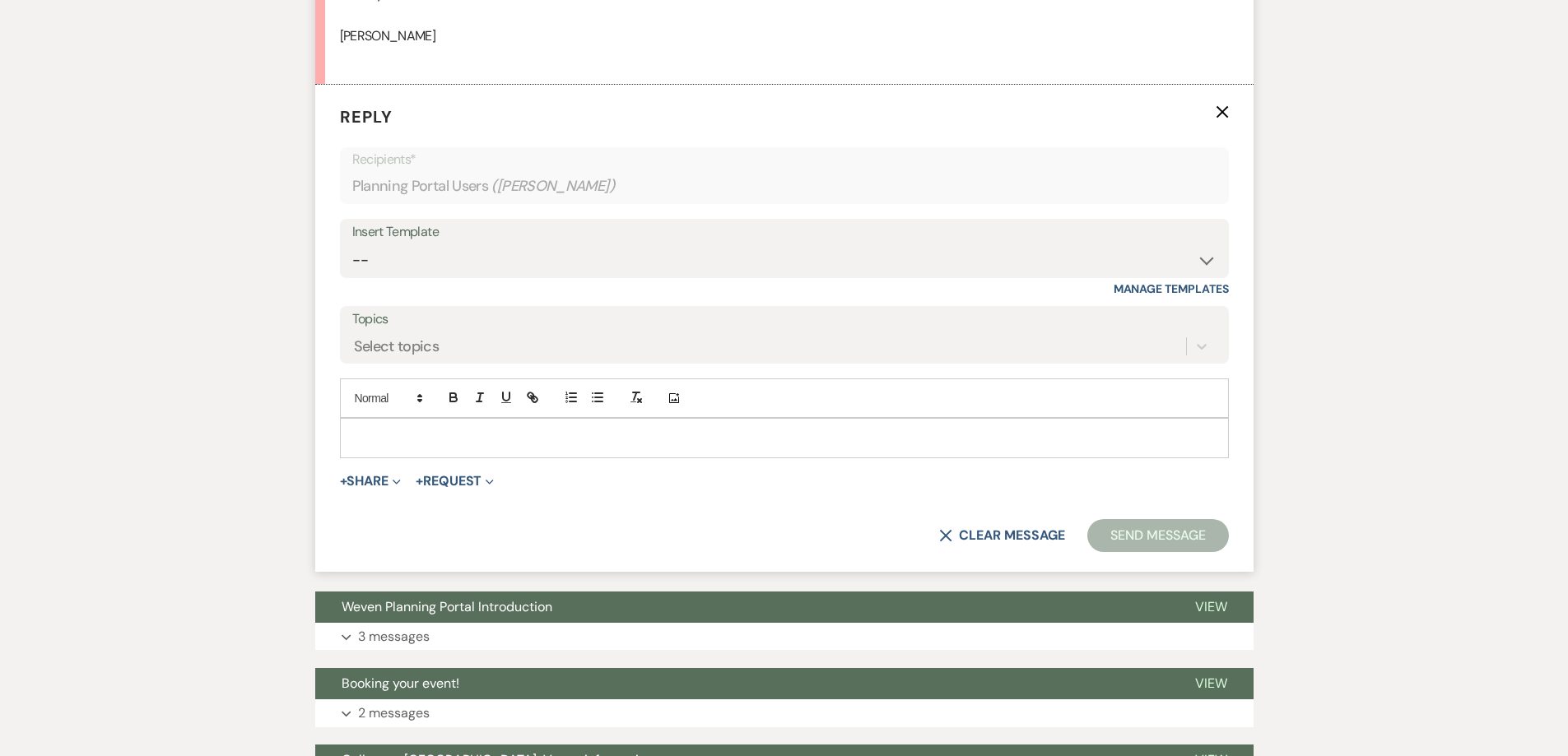
click at [455, 449] on div at bounding box center [784, 438] width 887 height 38
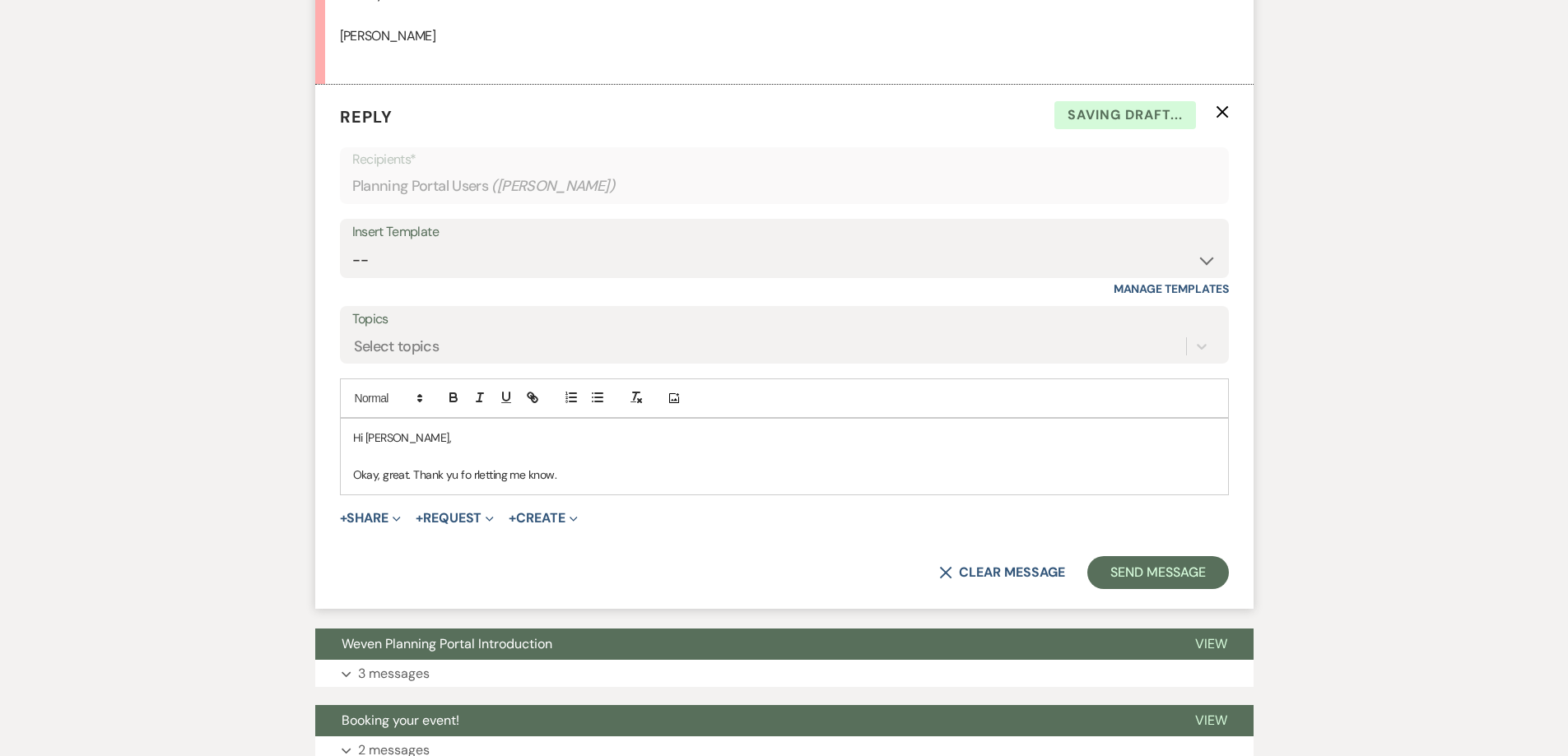
click at [451, 479] on p "Okay, great. Thank yu fo rletting me know." at bounding box center [784, 474] width 863 height 18
click at [469, 478] on p "Okay, great. Thank you fo rletting me know." at bounding box center [784, 474] width 863 height 18
click at [473, 475] on p "Okay, great. Thank you fo rletting me know." at bounding box center [784, 474] width 863 height 18
click at [485, 476] on p "Okay, great. Thank you for rletting me know." at bounding box center [784, 474] width 863 height 18
click at [610, 484] on div "Hi [PERSON_NAME], Okay, great. Thank you for letting me know." at bounding box center [784, 456] width 887 height 75
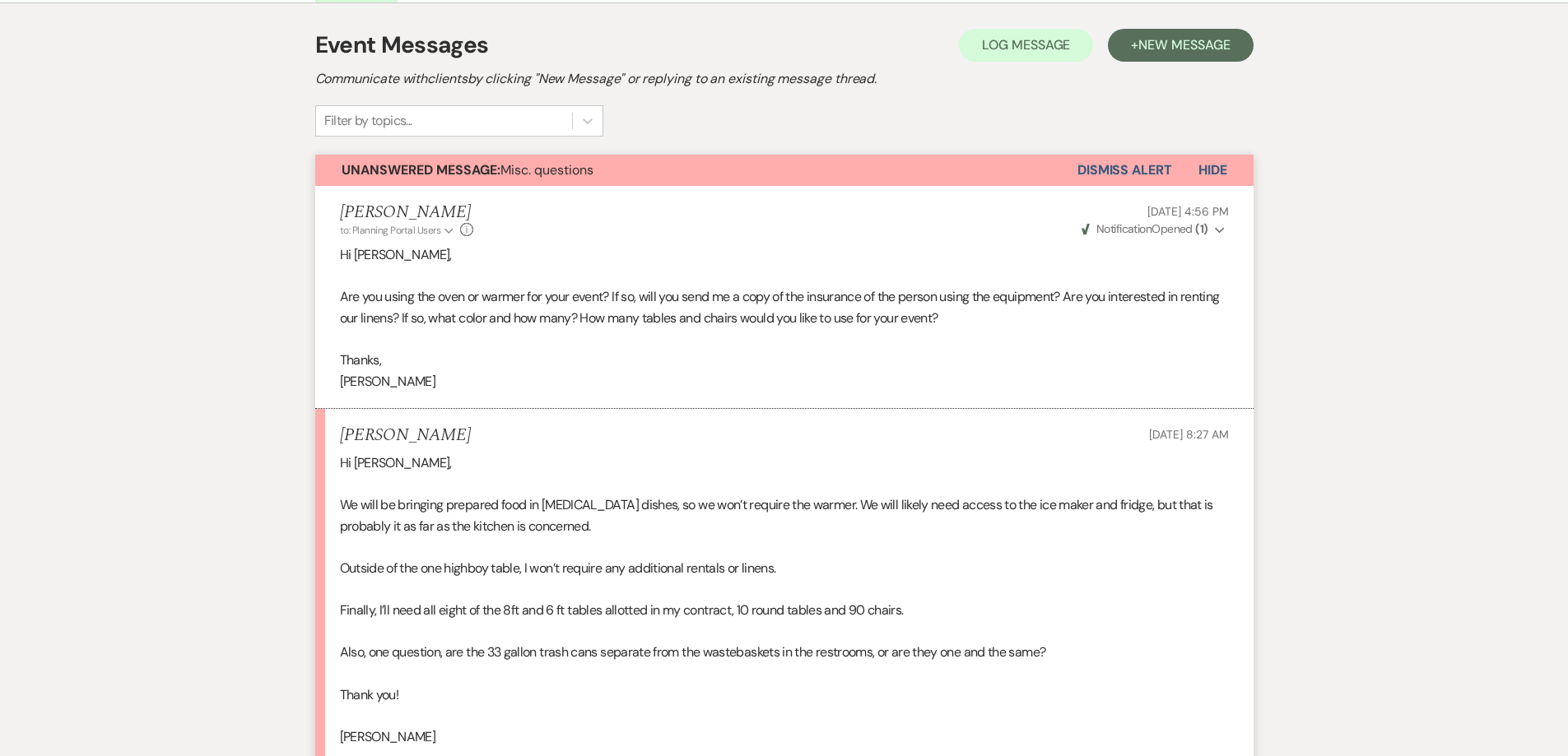
scroll to position [314, 0]
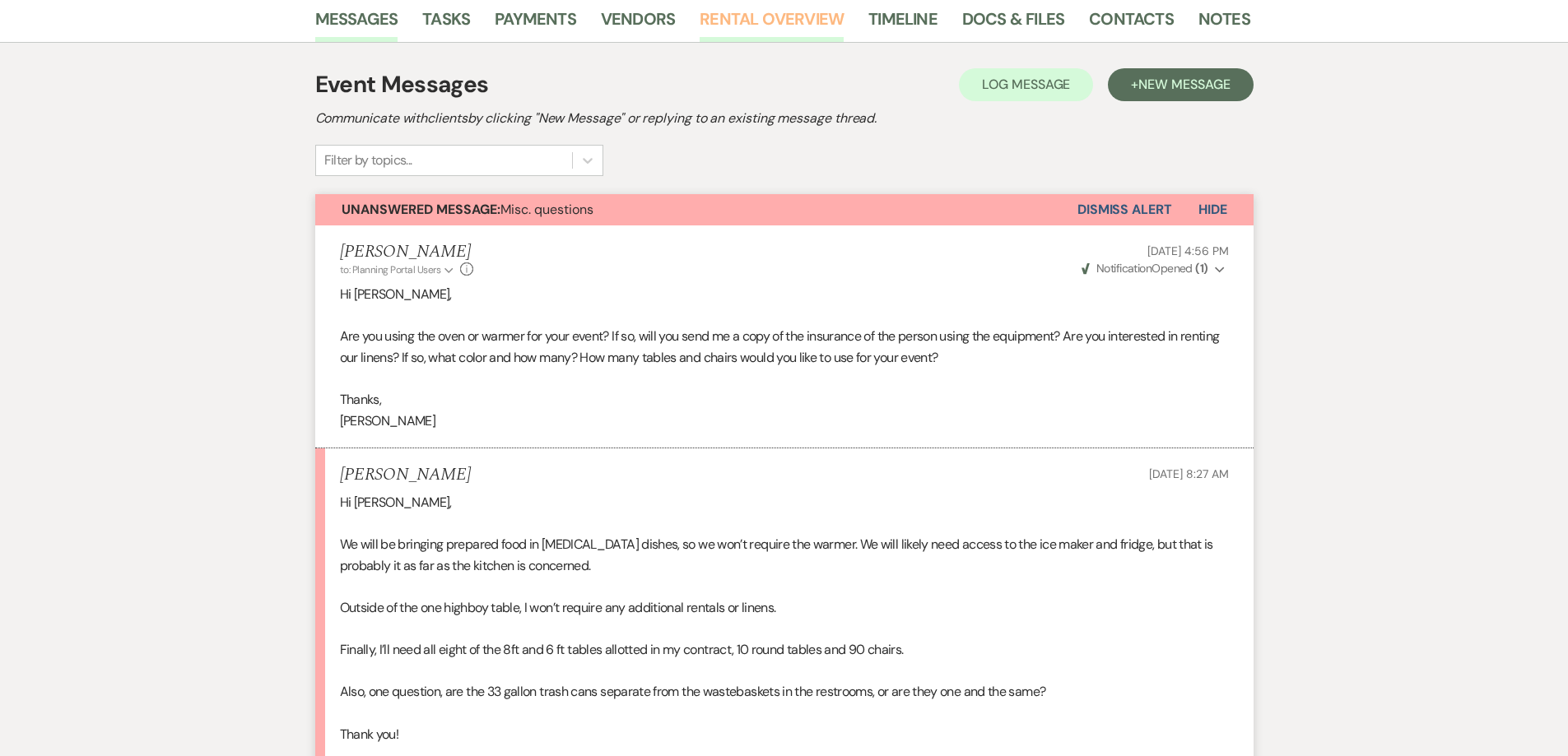
click at [729, 23] on link "Rental Overview" at bounding box center [772, 24] width 144 height 36
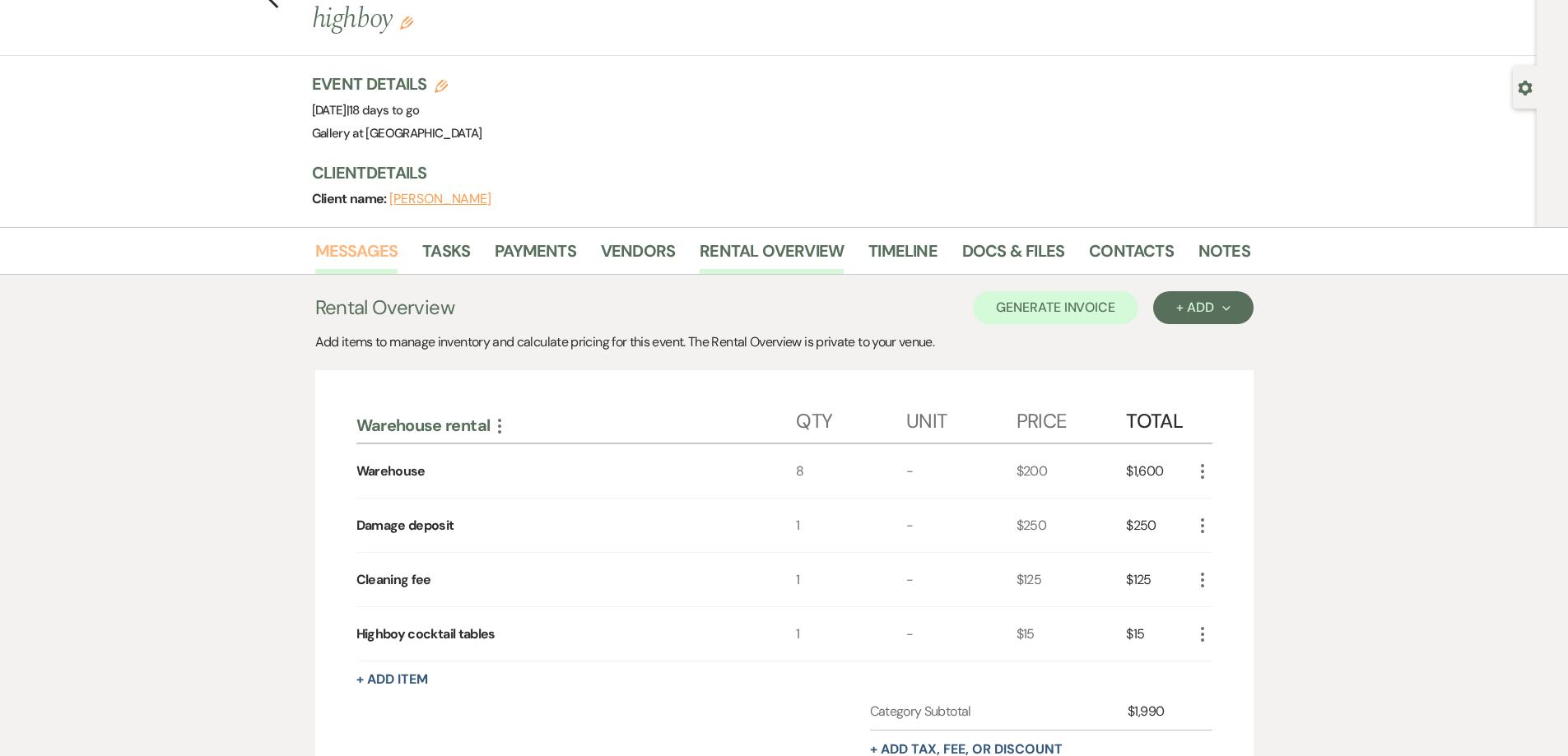
click at [364, 255] on link "Messages" at bounding box center [357, 255] width 83 height 36
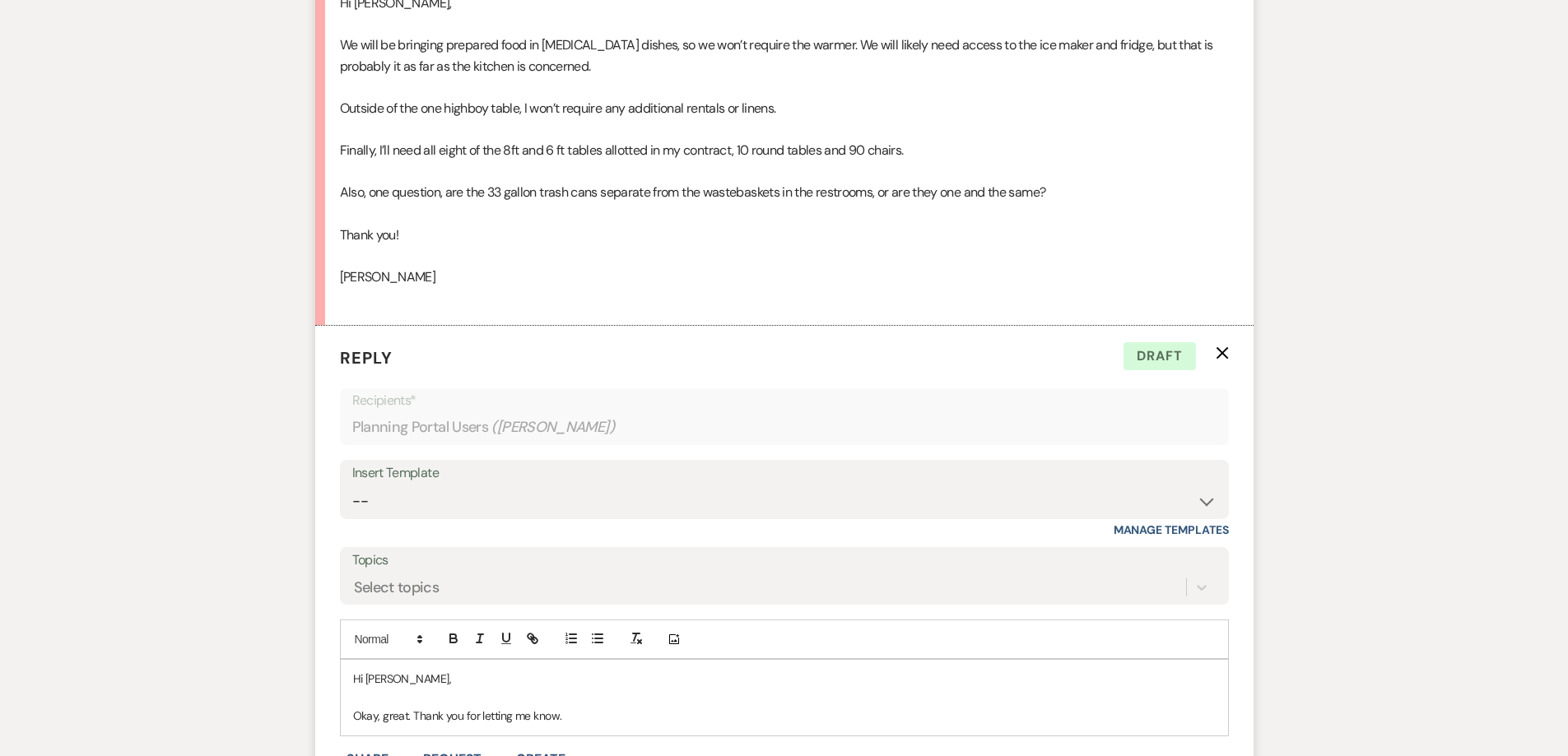
scroll to position [820, 0]
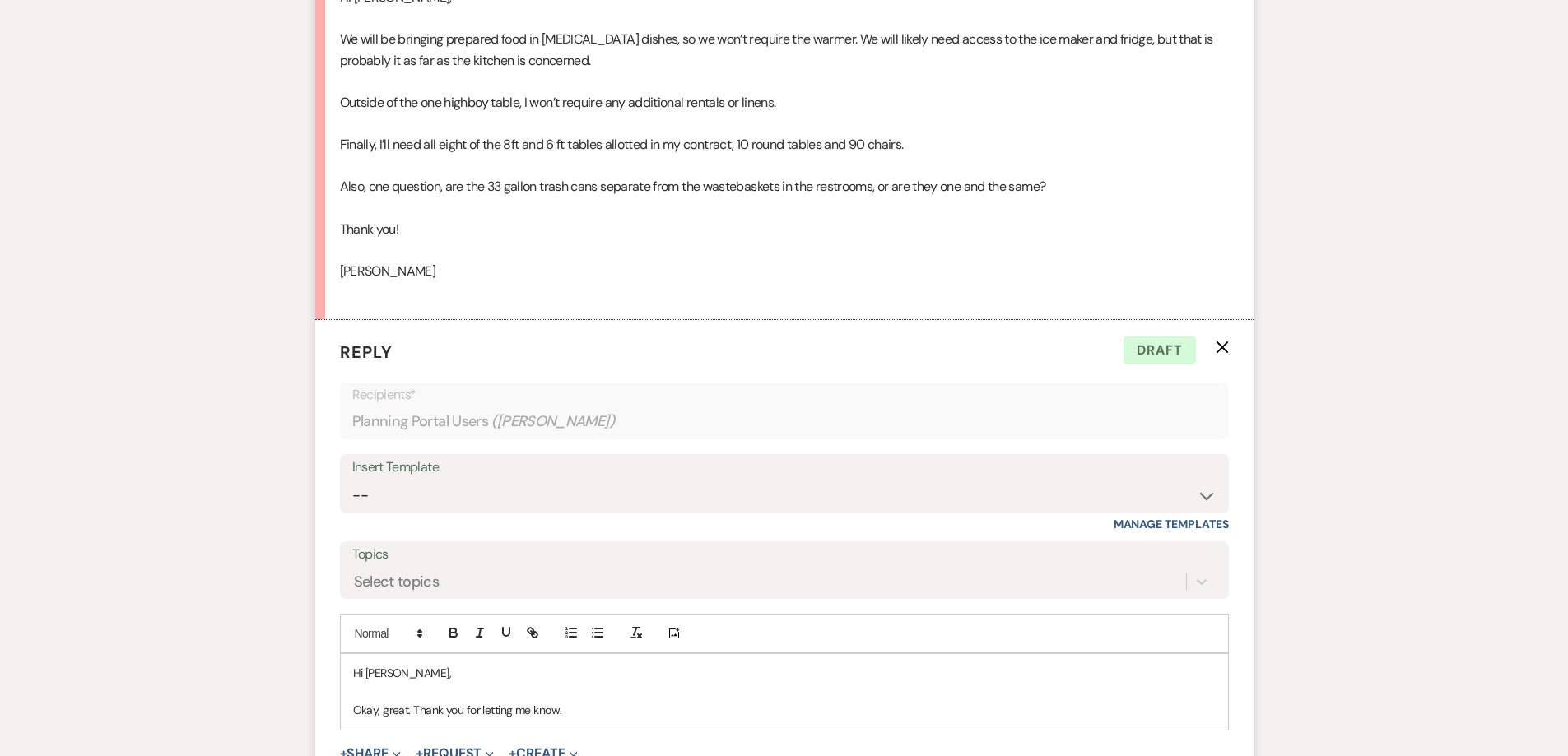
click at [616, 707] on p "Okay, great. Thank you for letting me know." at bounding box center [784, 709] width 863 height 18
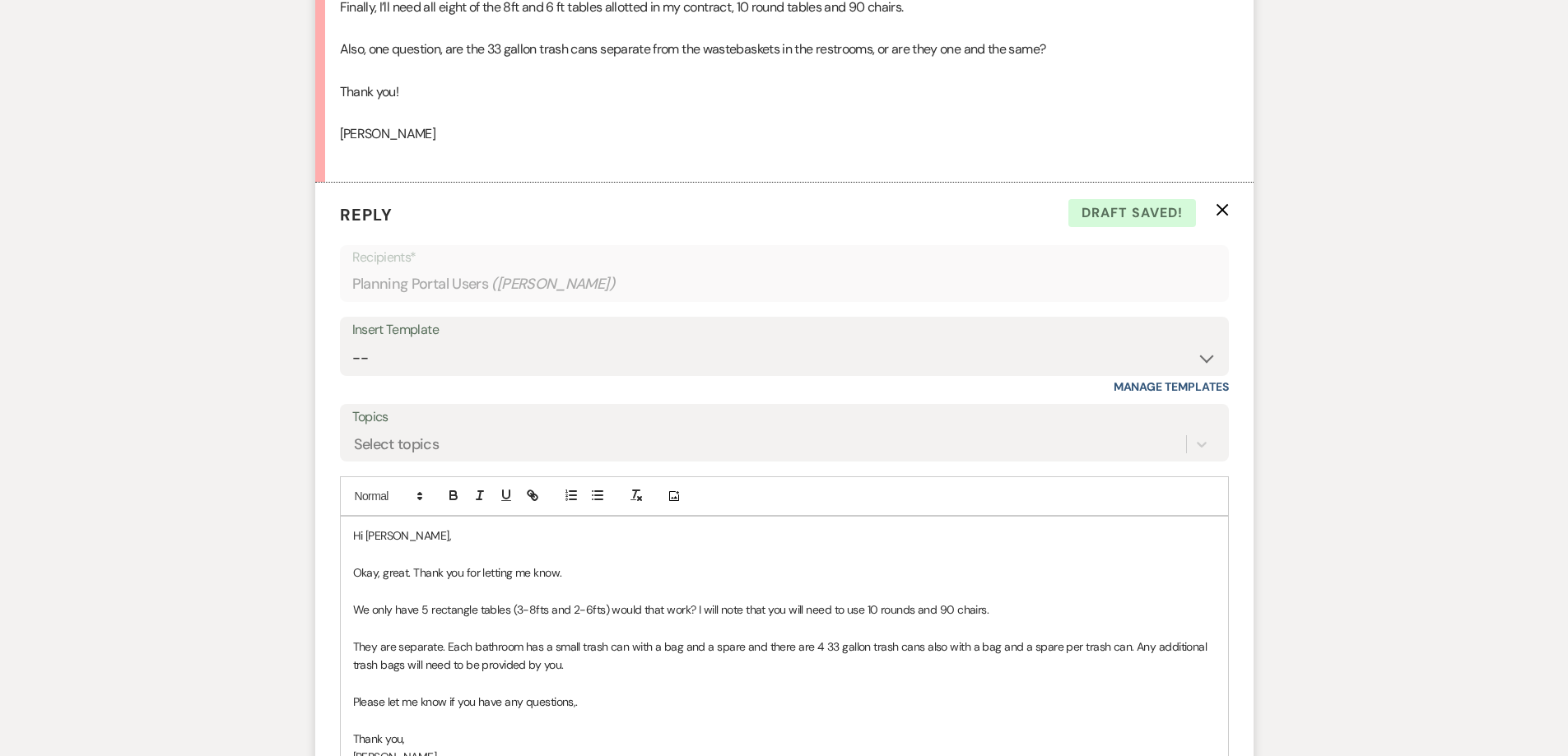
scroll to position [984, 0]
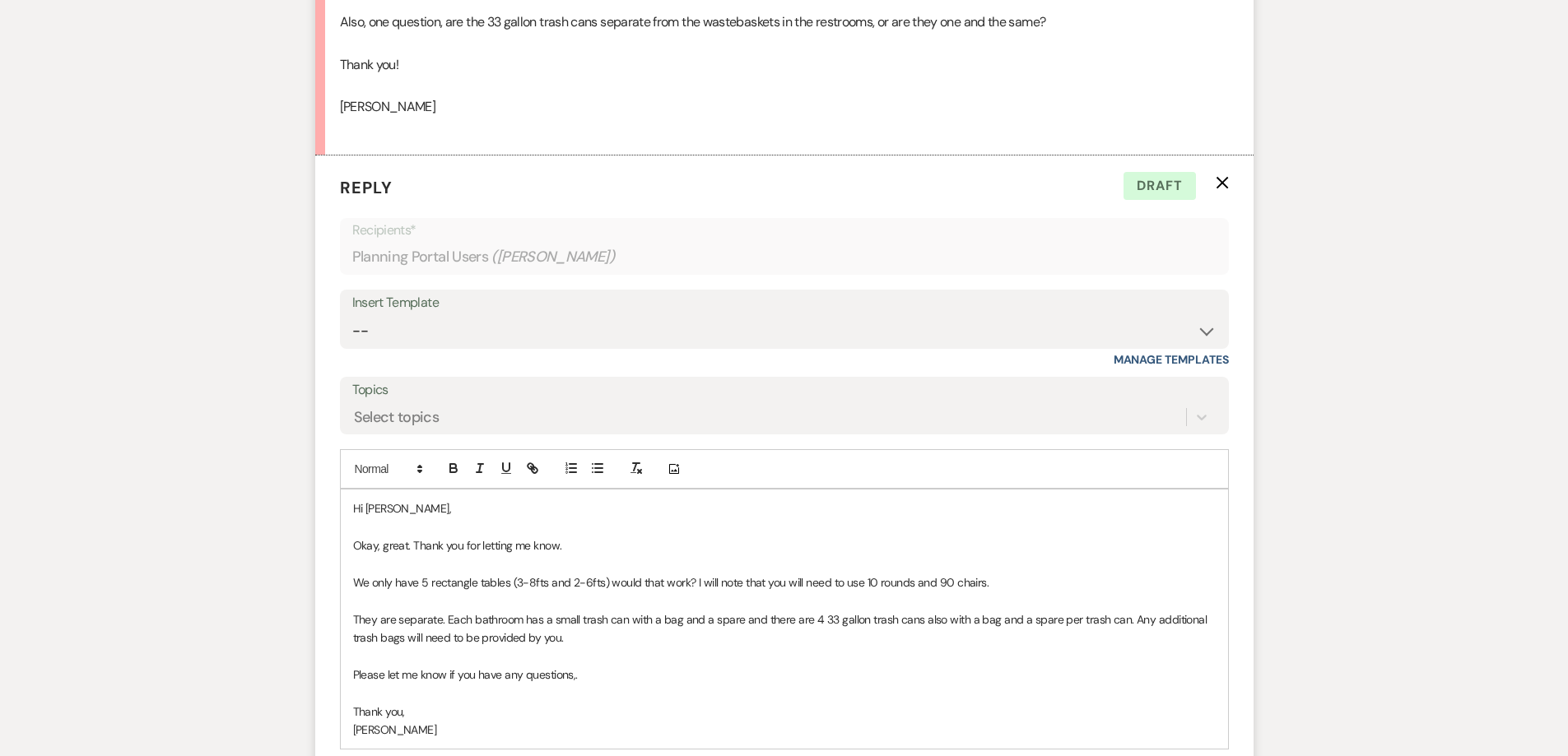
click at [605, 583] on p "We only have 5 rectangle tables (3-8fts and 2-6fts) would that work? I will not…" at bounding box center [784, 582] width 863 height 18
click at [615, 577] on p "We only have 5 rectangle tables (3-8fts and 2-6fts). would that work? I will no…" at bounding box center [784, 582] width 863 height 18
click at [818, 622] on p "They are separate. Each bathroom has a small trash can with a bag and a spare a…" at bounding box center [784, 630] width 863 height 37
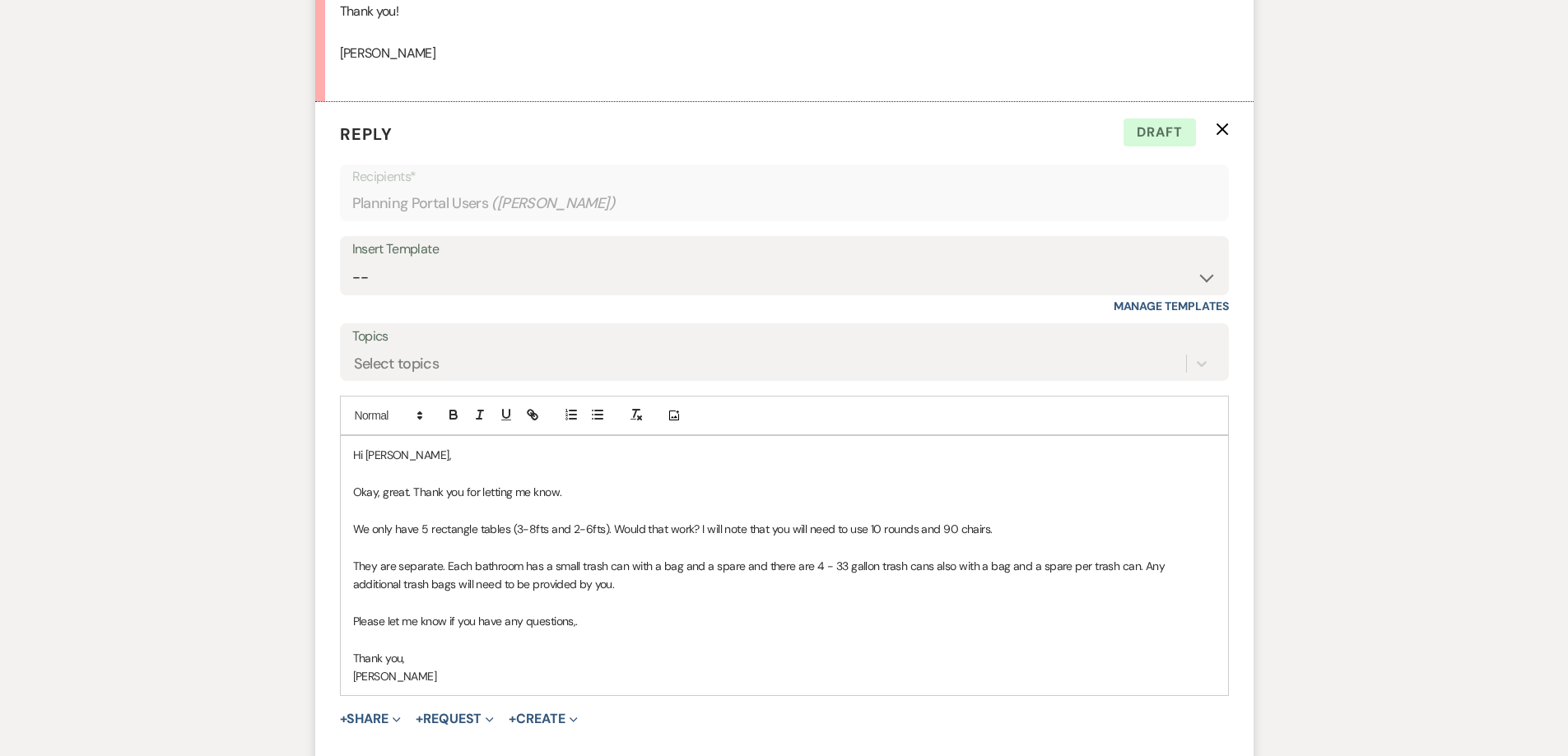
scroll to position [1067, 0]
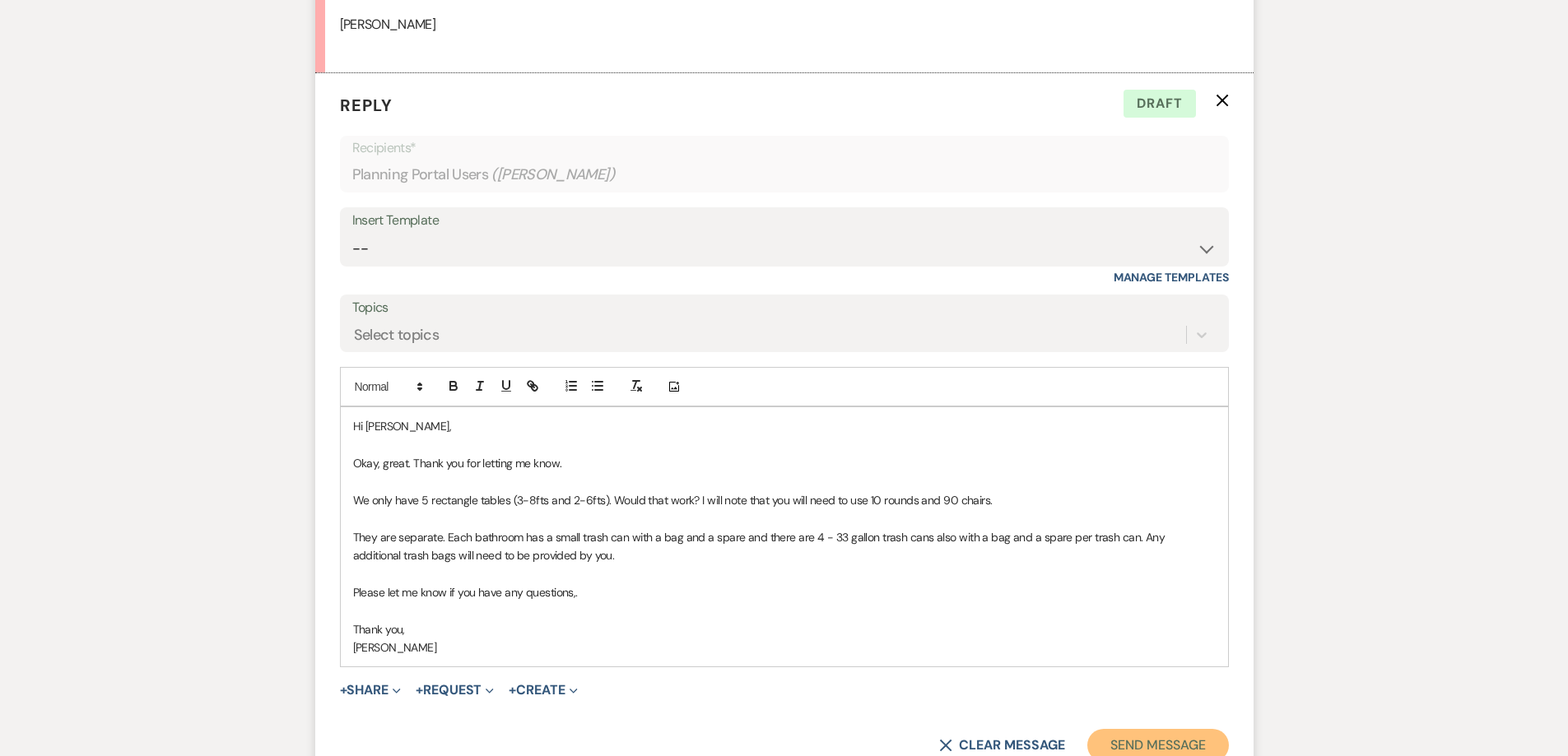
click at [1142, 744] on button "Send Message" at bounding box center [1158, 745] width 141 height 33
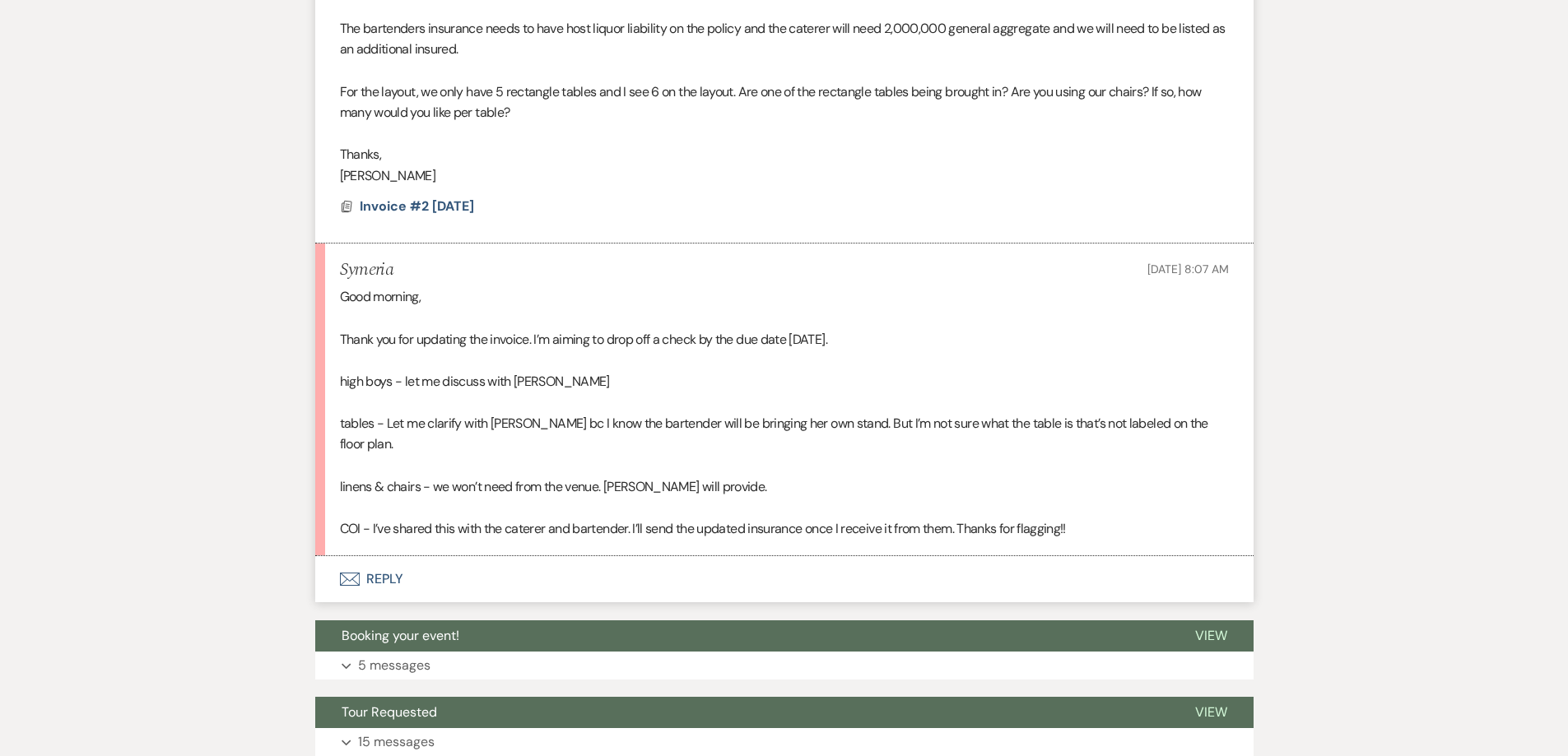
scroll to position [4913, 0]
click at [441, 574] on button "Envelope Reply" at bounding box center [784, 580] width 939 height 46
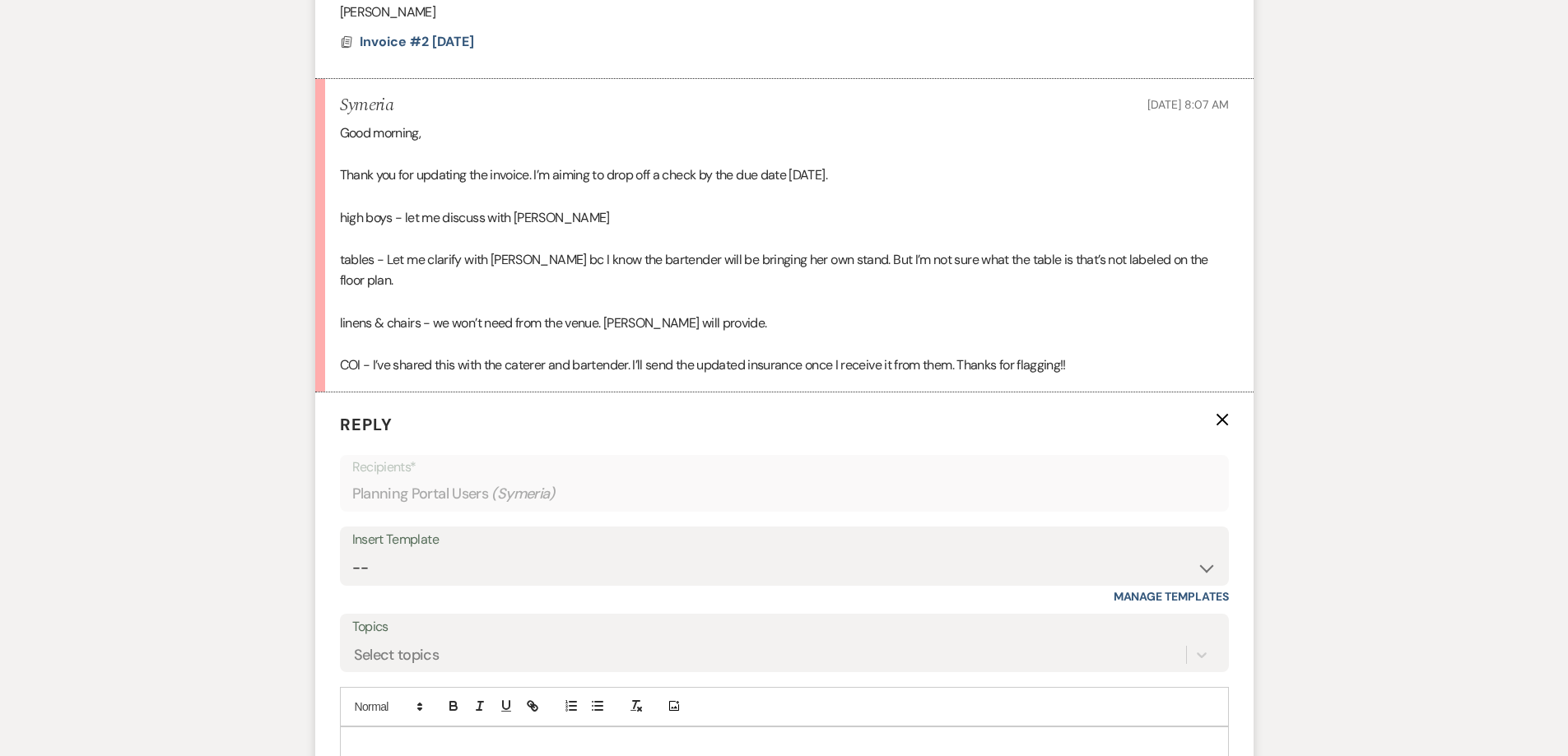
scroll to position [5077, 0]
click at [493, 726] on div at bounding box center [784, 745] width 887 height 38
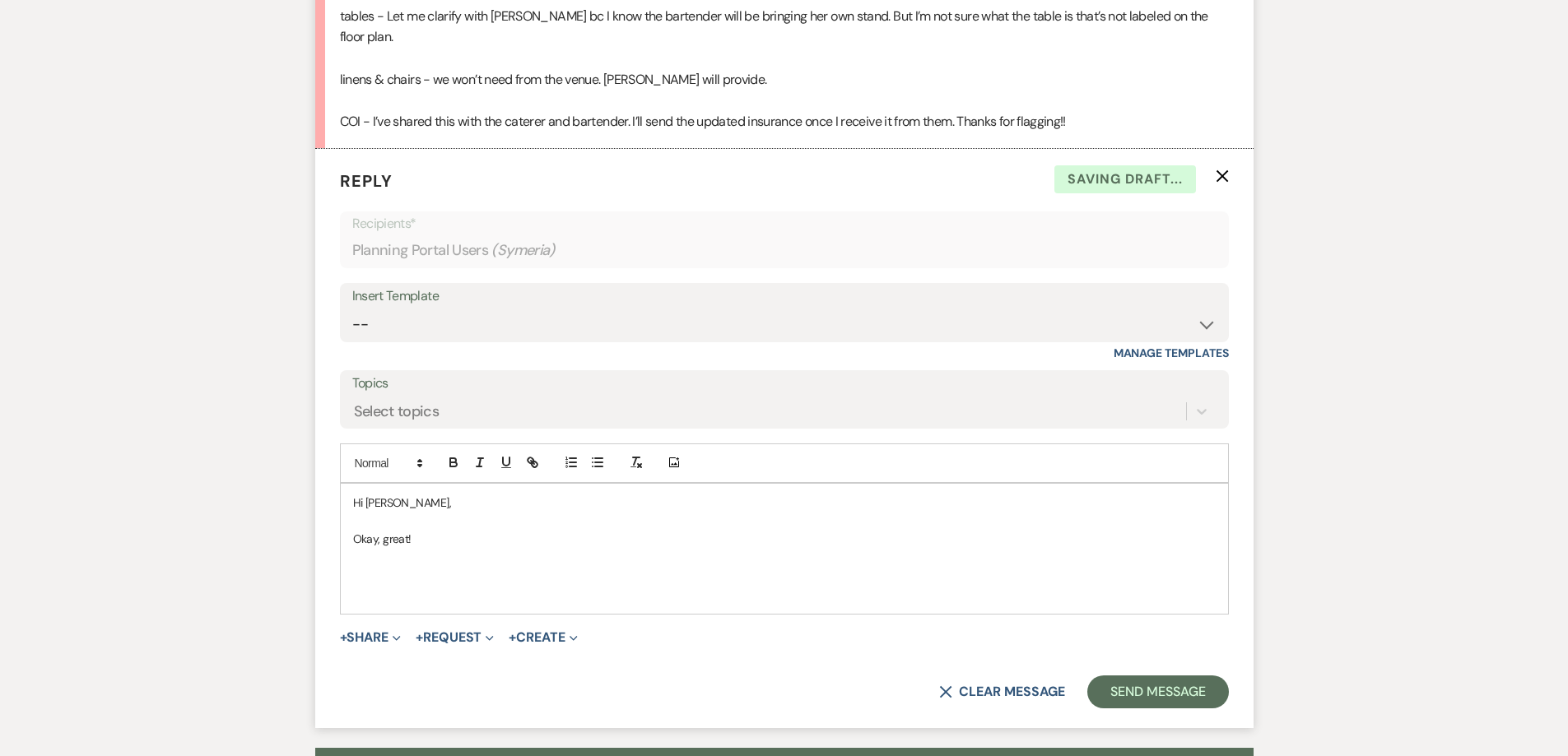
scroll to position [5336, 0]
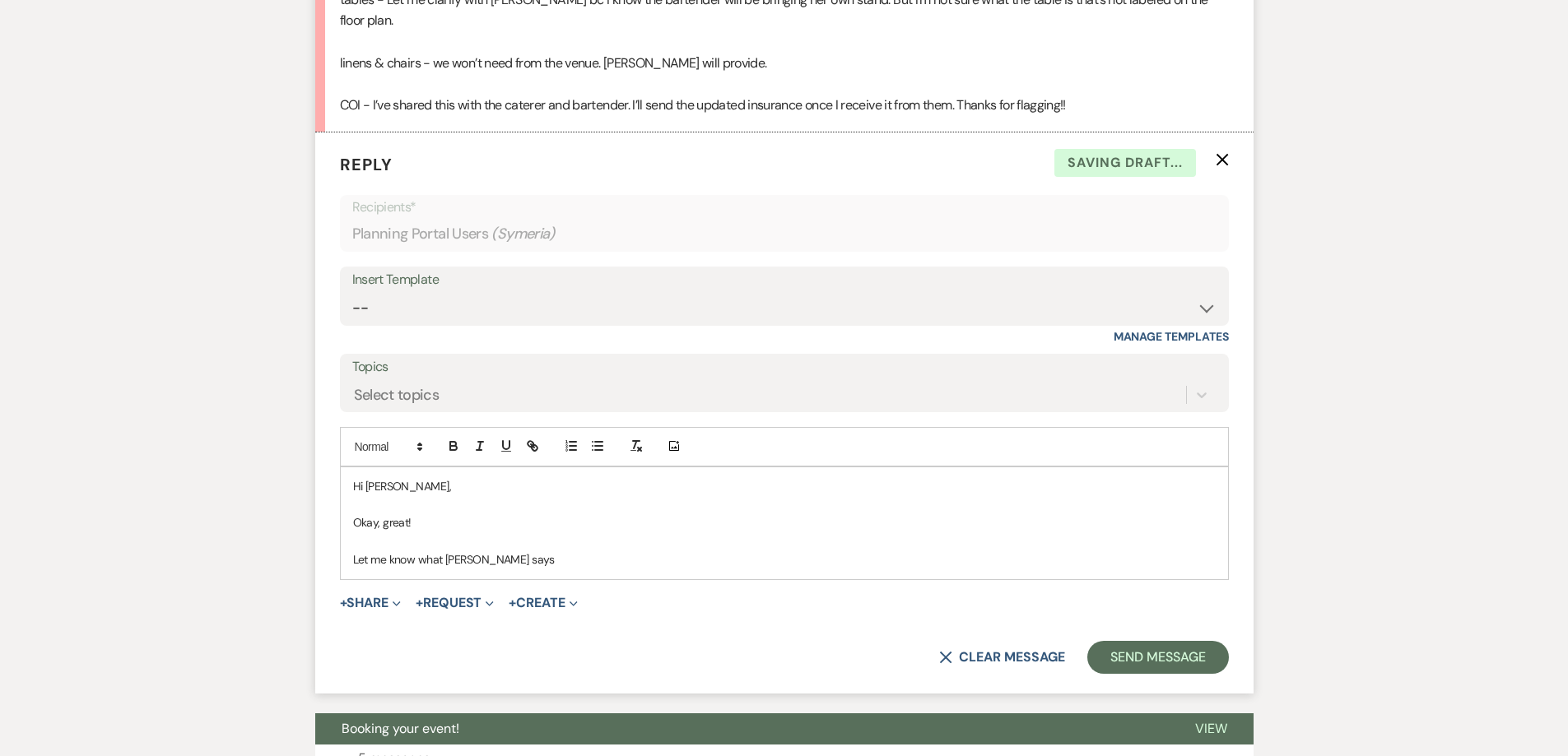
click at [451, 551] on p "Let me know what [PERSON_NAME] says" at bounding box center [784, 559] width 863 height 18
click at [599, 551] on p "Let me know what [PERSON_NAME] says" at bounding box center [784, 559] width 863 height 18
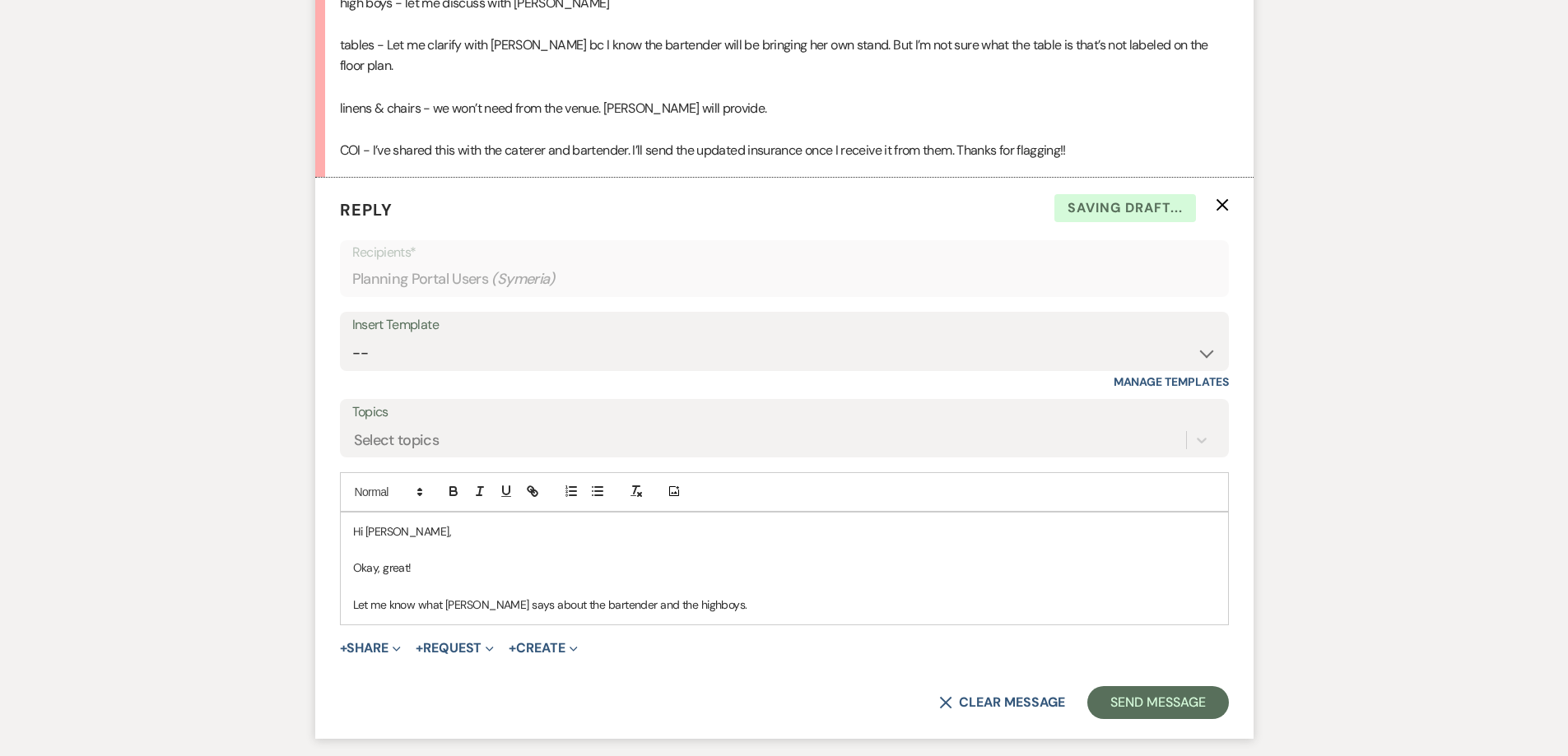
scroll to position [5254, 0]
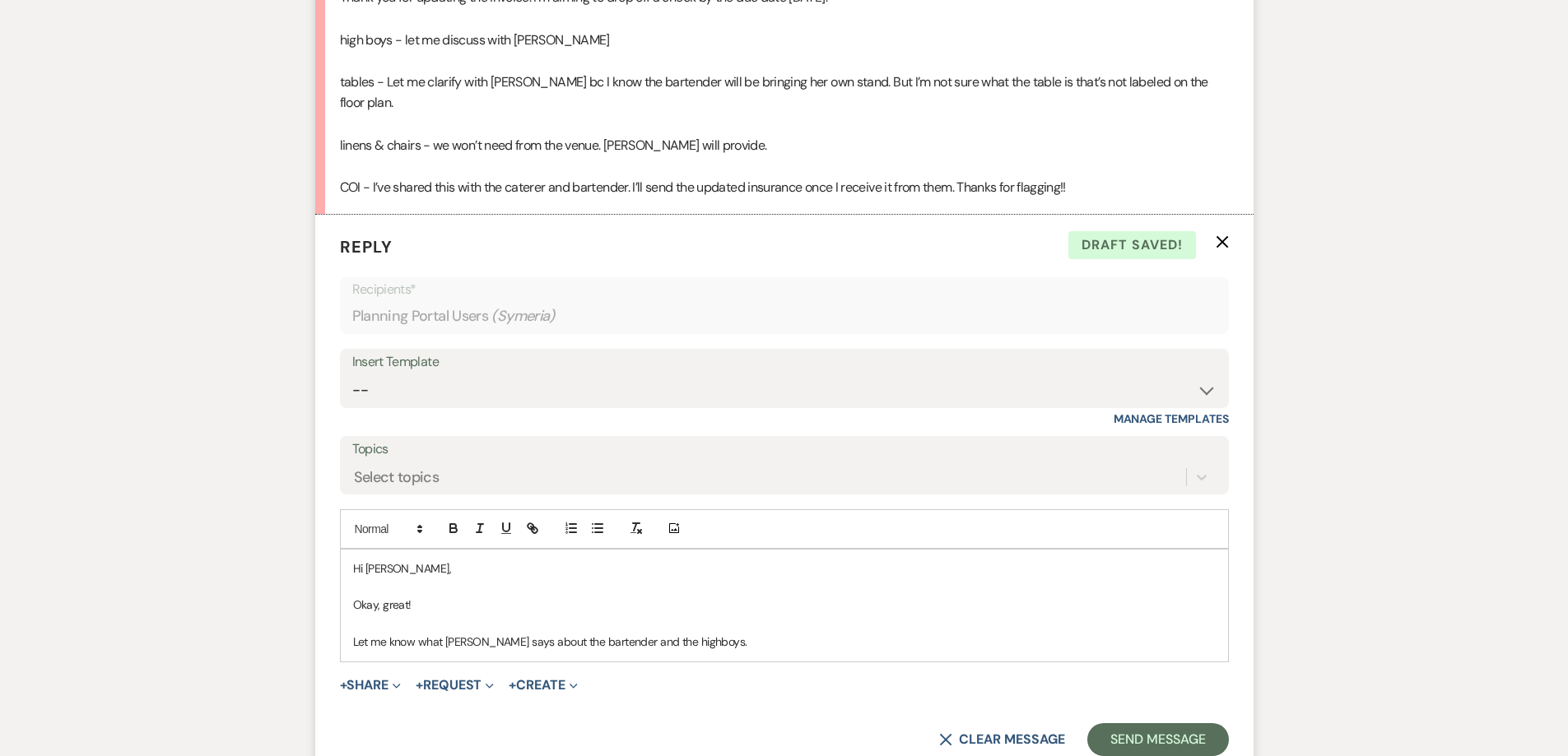
click at [609, 633] on p "Let me know what [PERSON_NAME] says about the bartender and the highboys." at bounding box center [784, 641] width 863 height 18
click at [640, 633] on p "Let me know what [PERSON_NAME] says about the bartender set upand the highboys." at bounding box center [784, 641] width 863 height 18
click at [748, 633] on p "Let me know what [PERSON_NAME] says about the bartender set up and the highboys." at bounding box center [784, 641] width 863 height 18
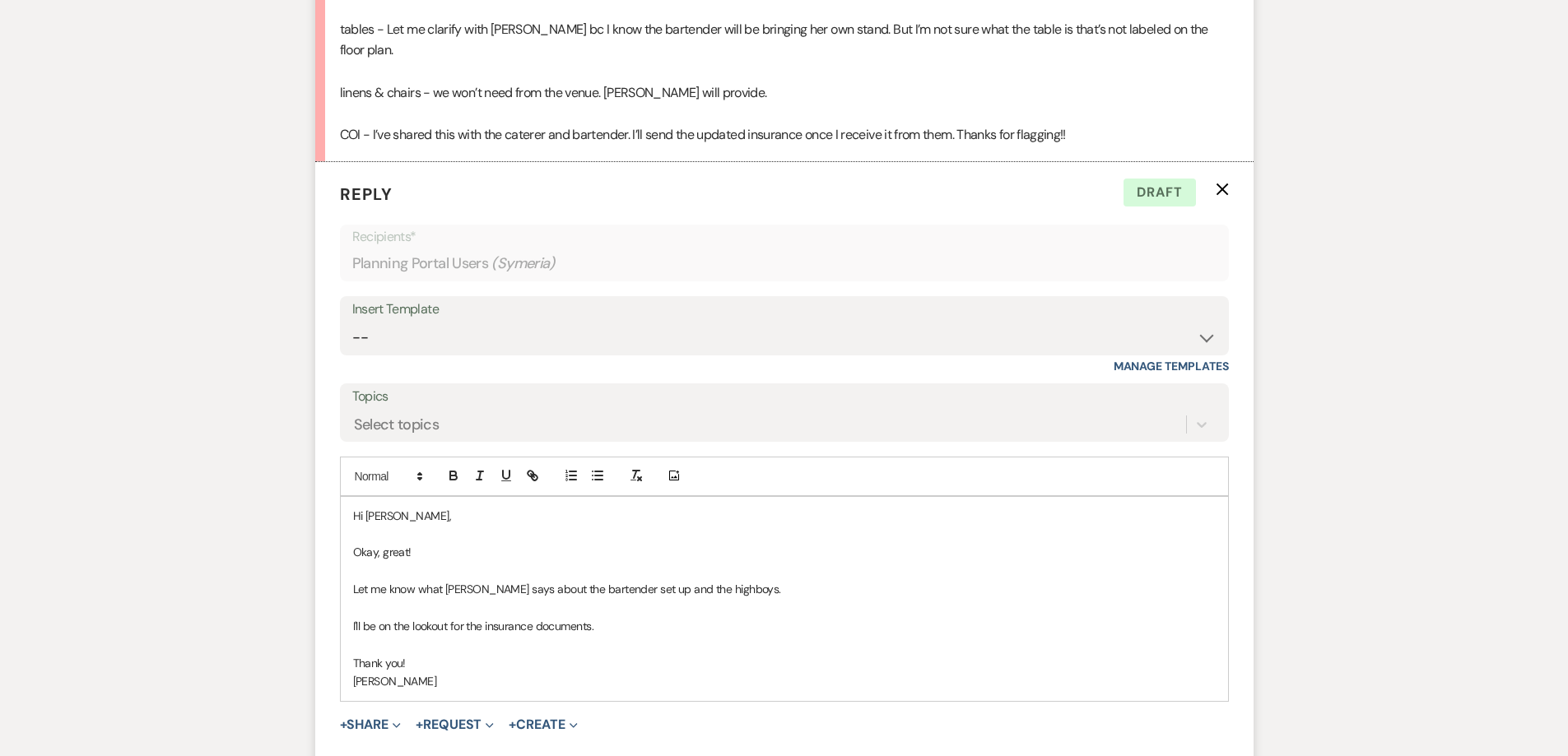
scroll to position [5336, 0]
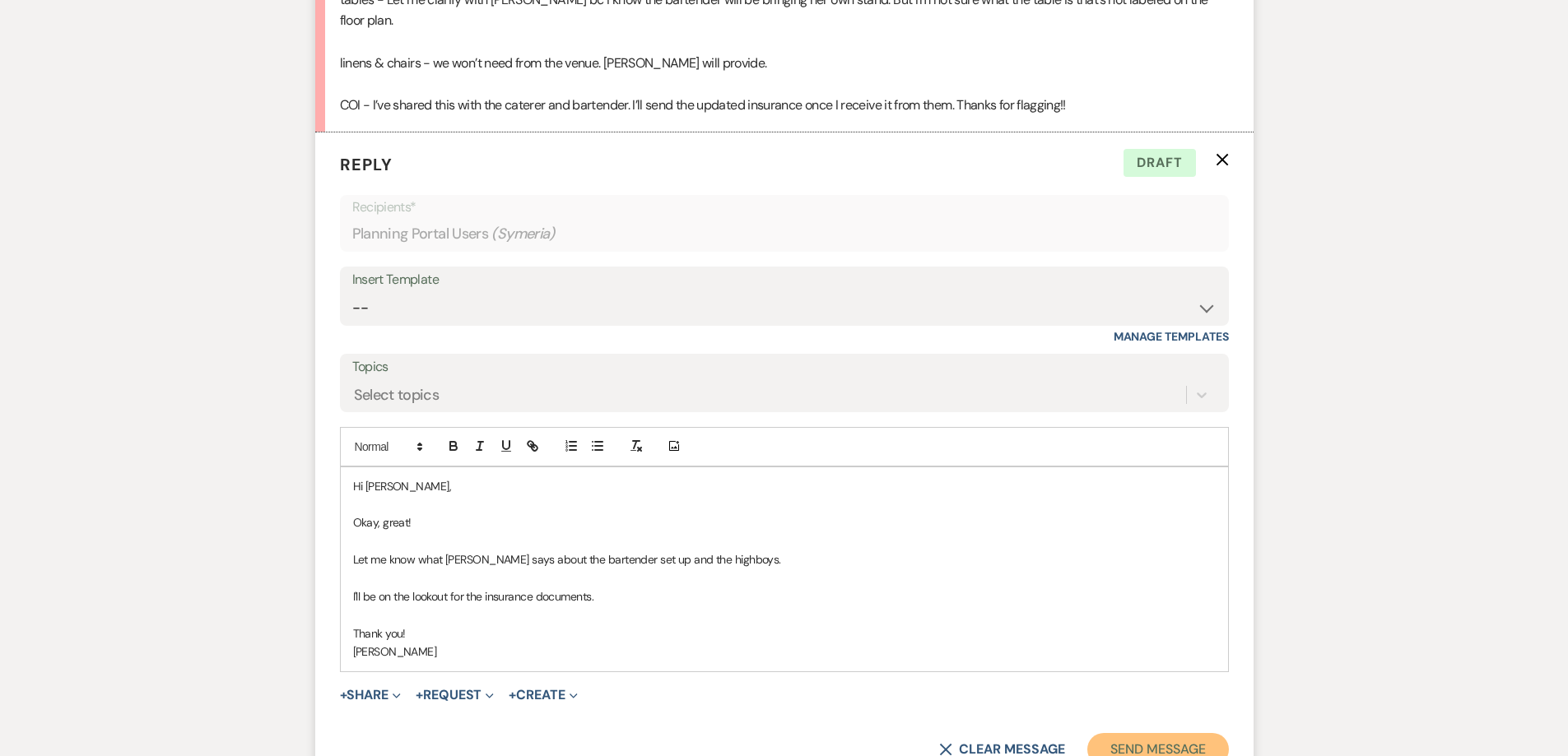
click at [1127, 733] on button "Send Message" at bounding box center [1158, 749] width 141 height 33
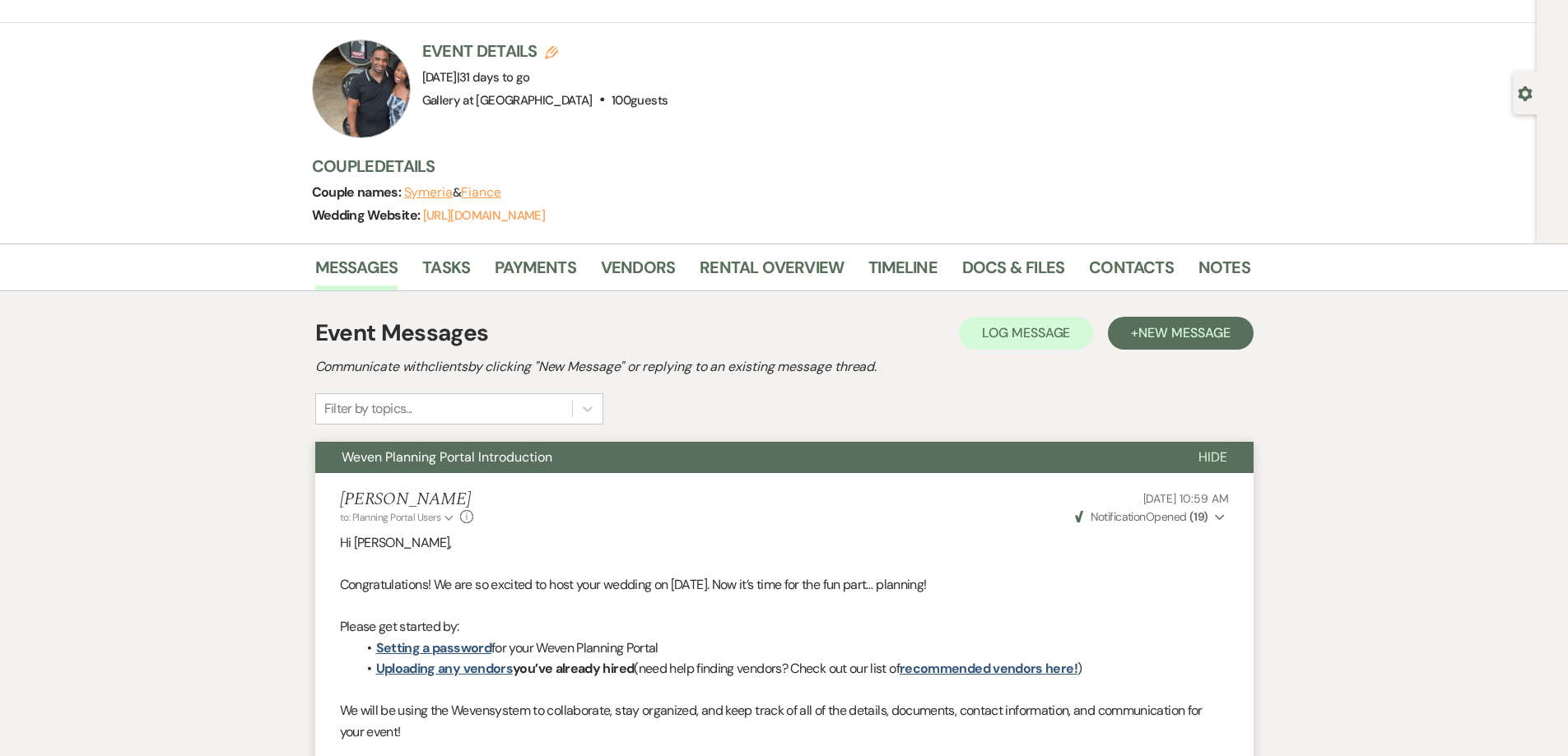
scroll to position [0, 0]
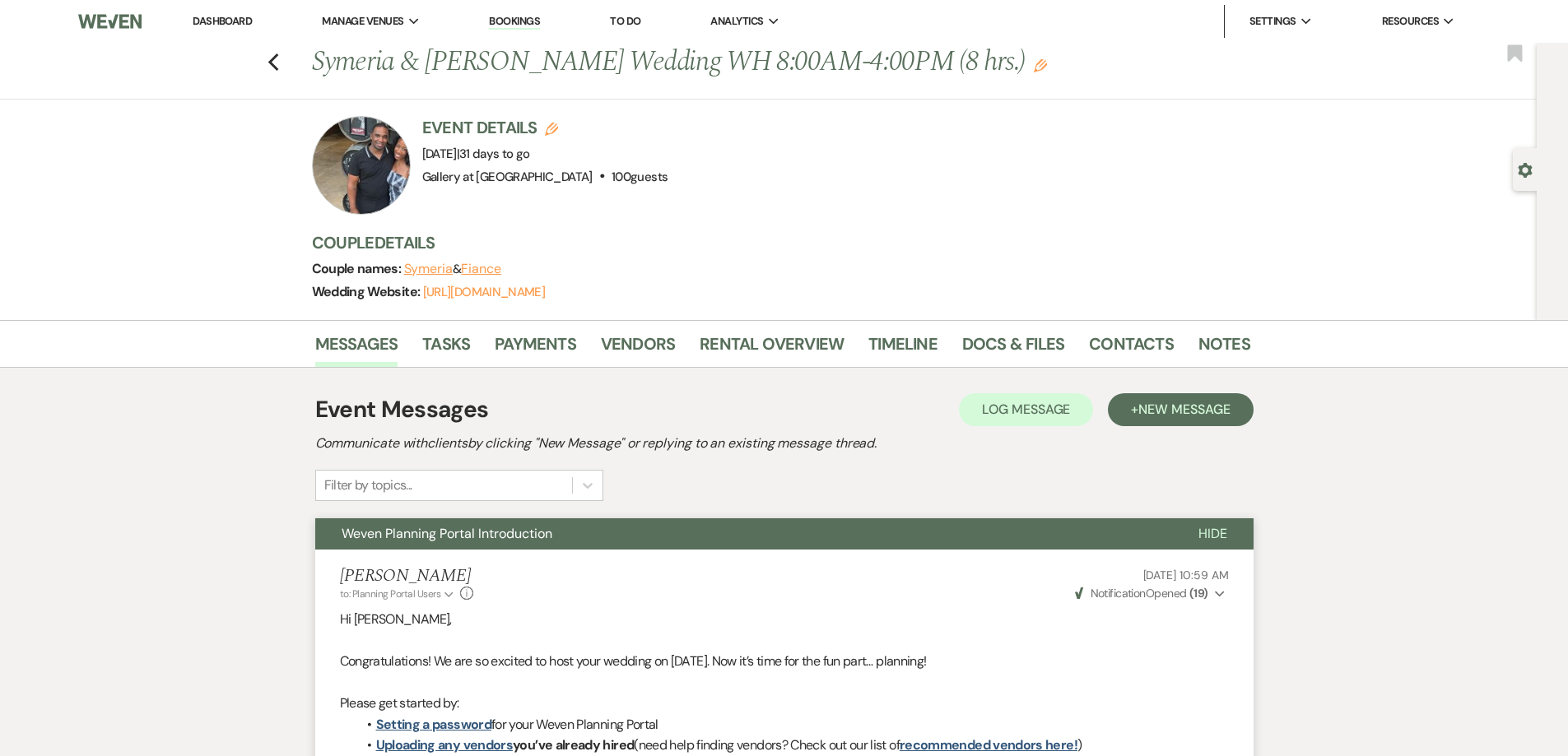
click at [214, 17] on link "Dashboard" at bounding box center [222, 20] width 59 height 14
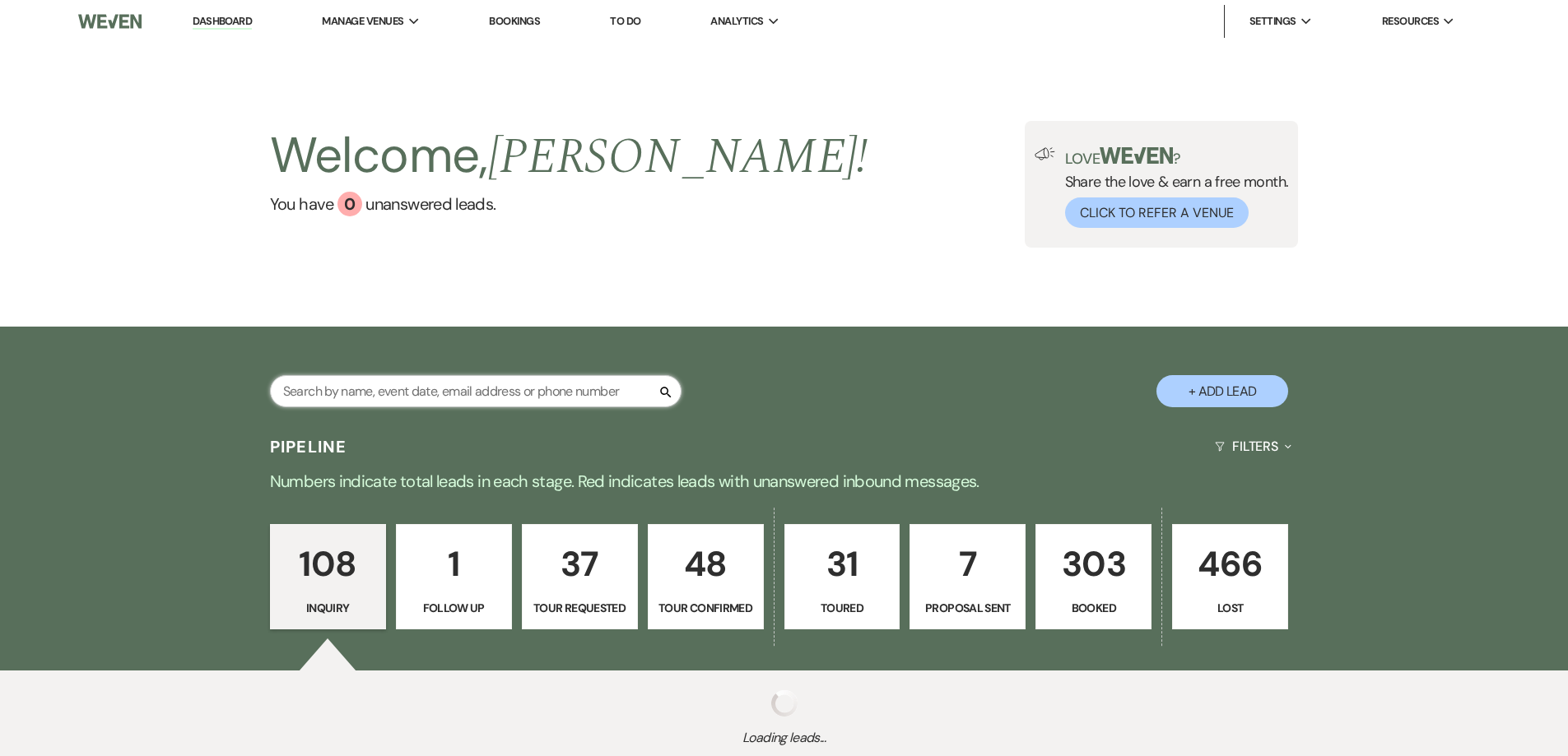
click at [529, 397] on input "text" at bounding box center [475, 391] width 412 height 32
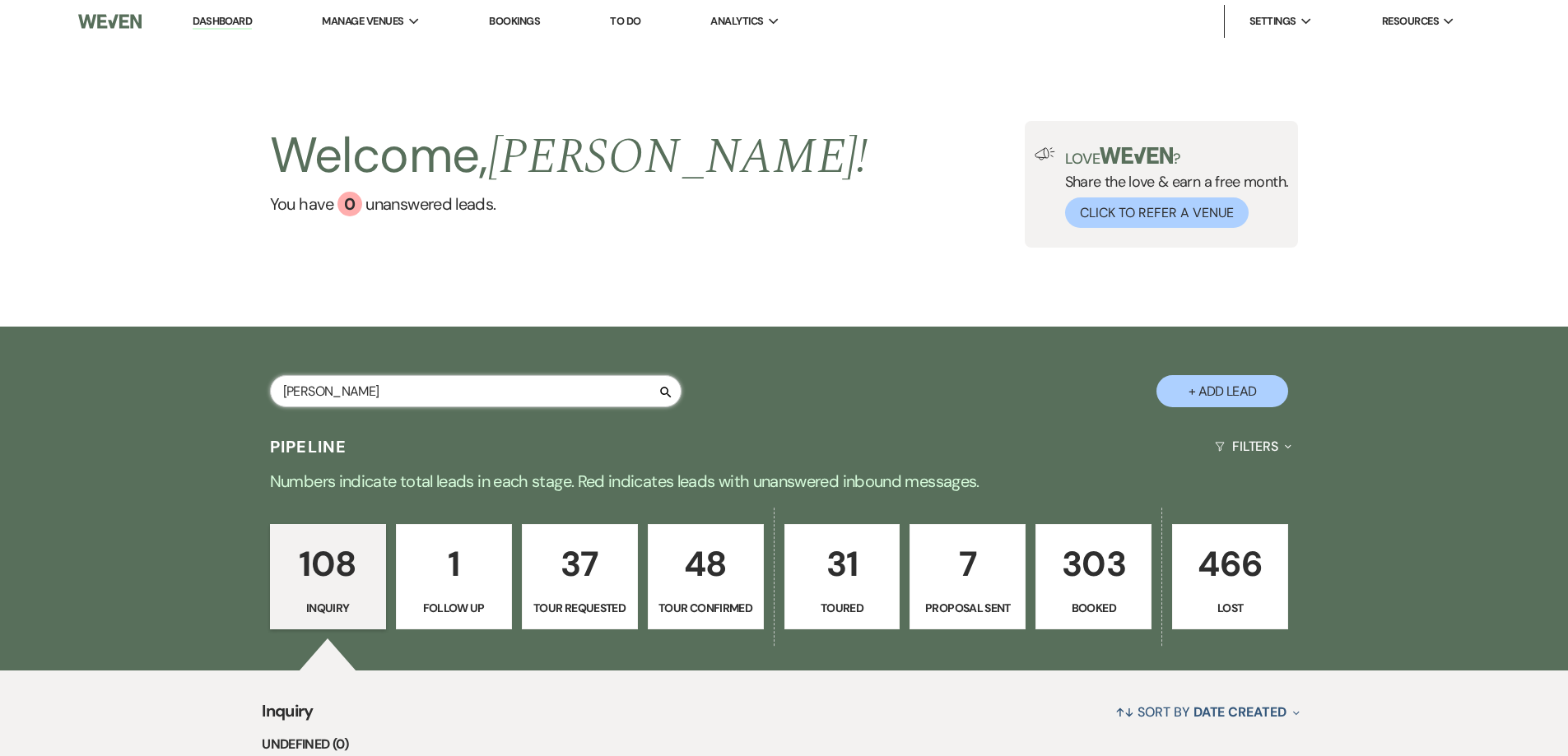
drag, startPoint x: 529, startPoint y: 397, endPoint x: 188, endPoint y: 230, distance: 379.7
click at [529, 397] on input "Stephanie" at bounding box center [475, 391] width 412 height 32
click at [618, 434] on div "Pipeline Filters Expand" at bounding box center [784, 445] width 1185 height 43
click at [554, 392] on input "Stephanie" at bounding box center [475, 391] width 412 height 32
click at [268, 320] on div "Welcome, Shelby ! You have 0 unanswered lead s . Love ? Share the love & earn a…" at bounding box center [784, 184] width 1568 height 284
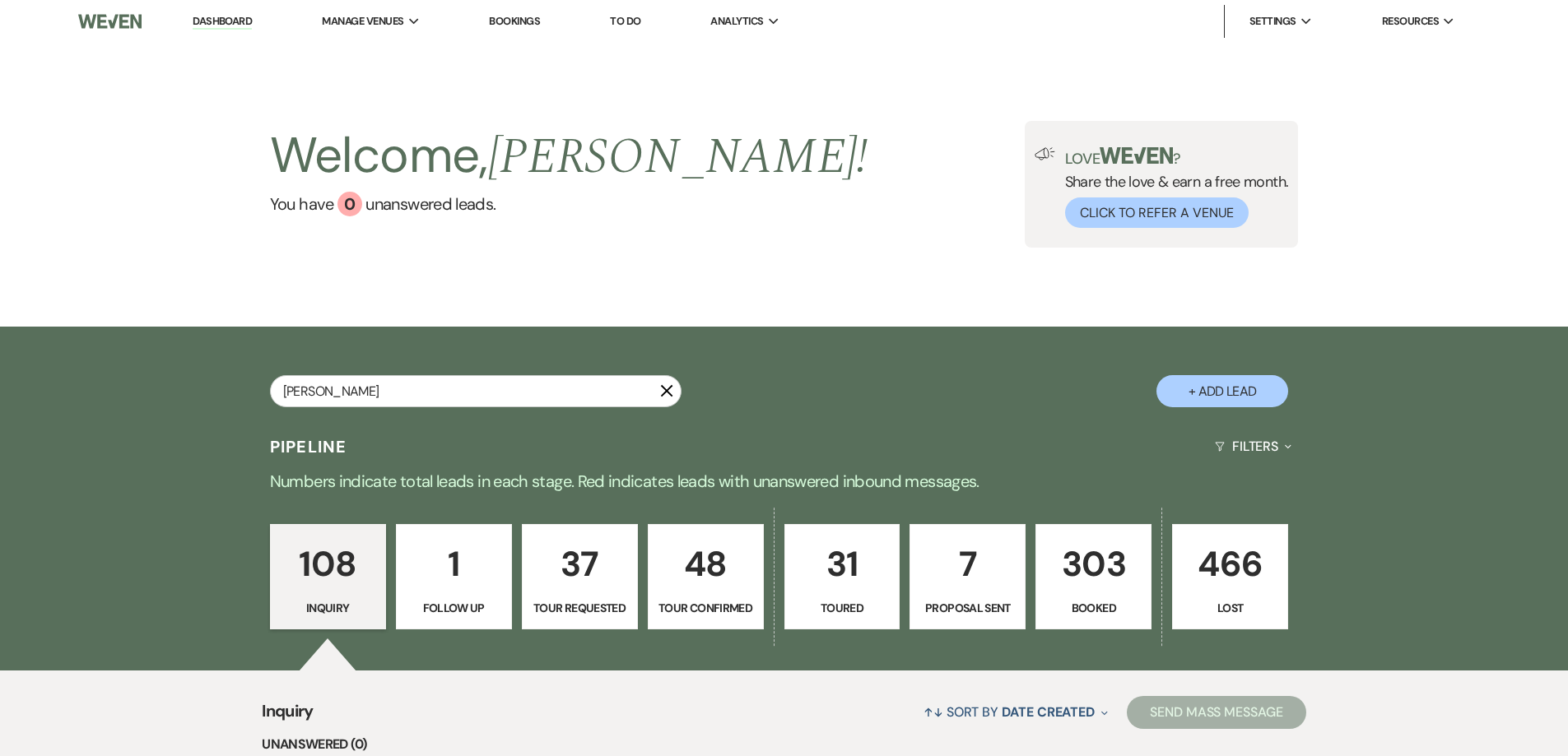
type input "Stephanie"
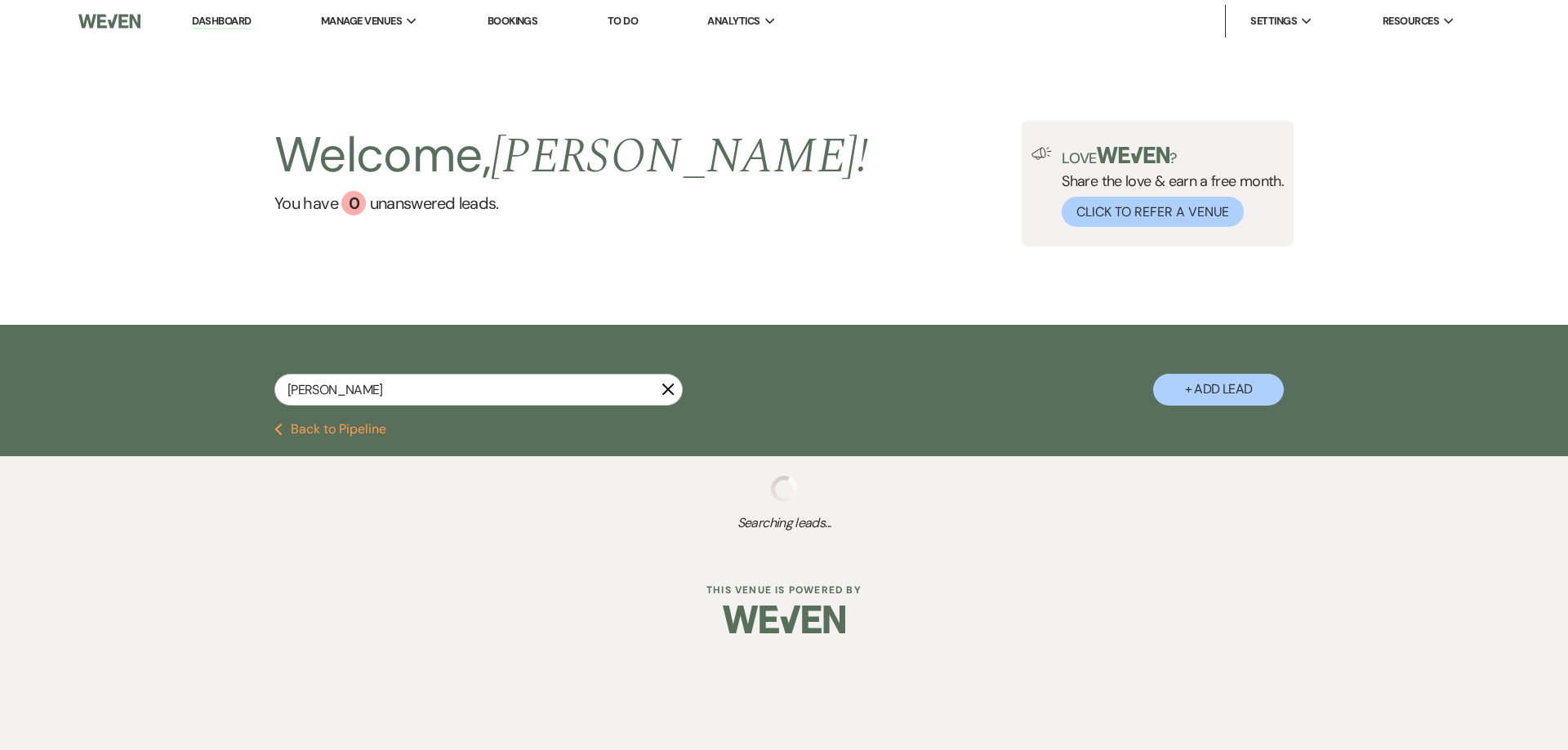
select select "8"
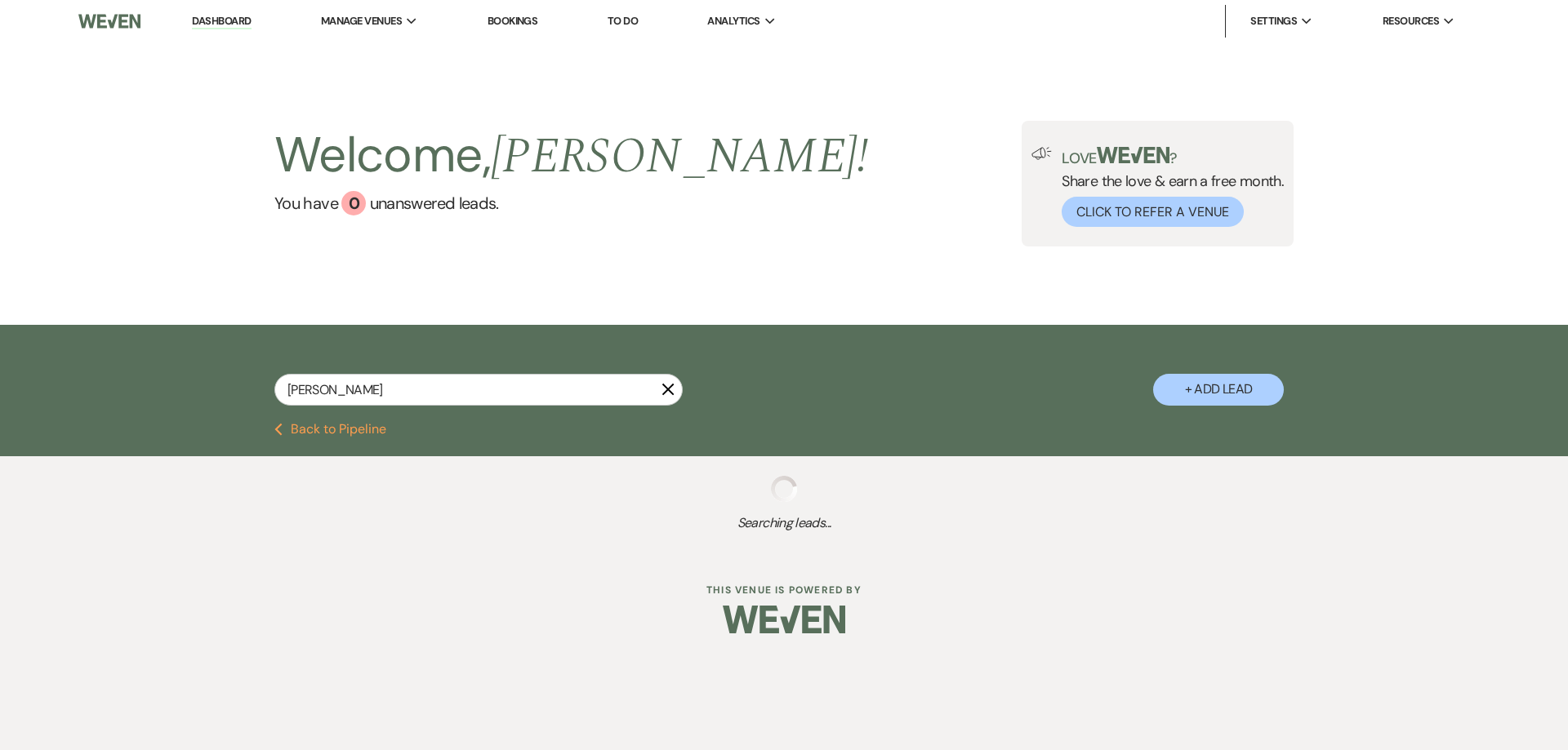
select select "5"
select select "8"
select select "5"
select select "8"
select select "5"
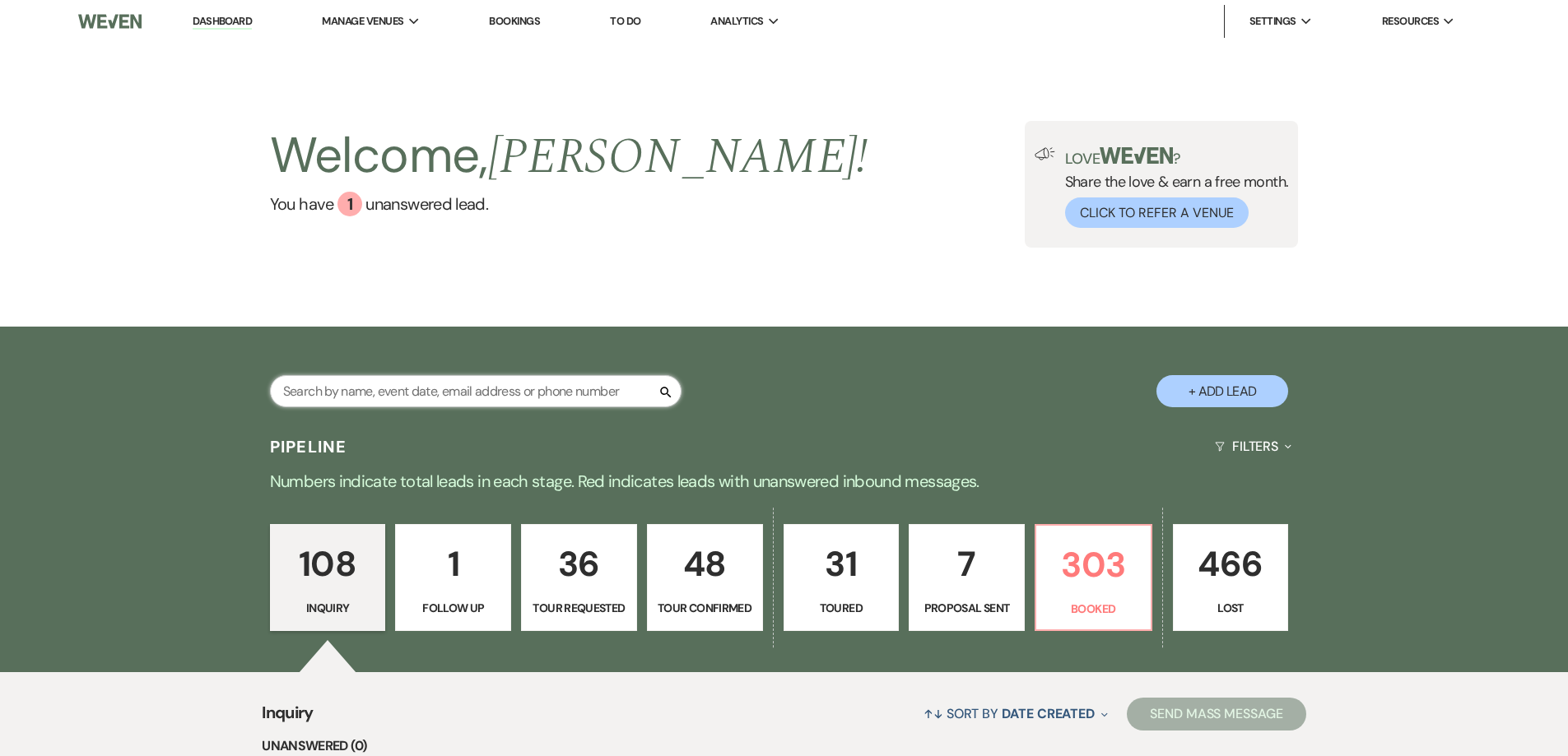
click at [428, 397] on input "text" at bounding box center [475, 391] width 412 height 32
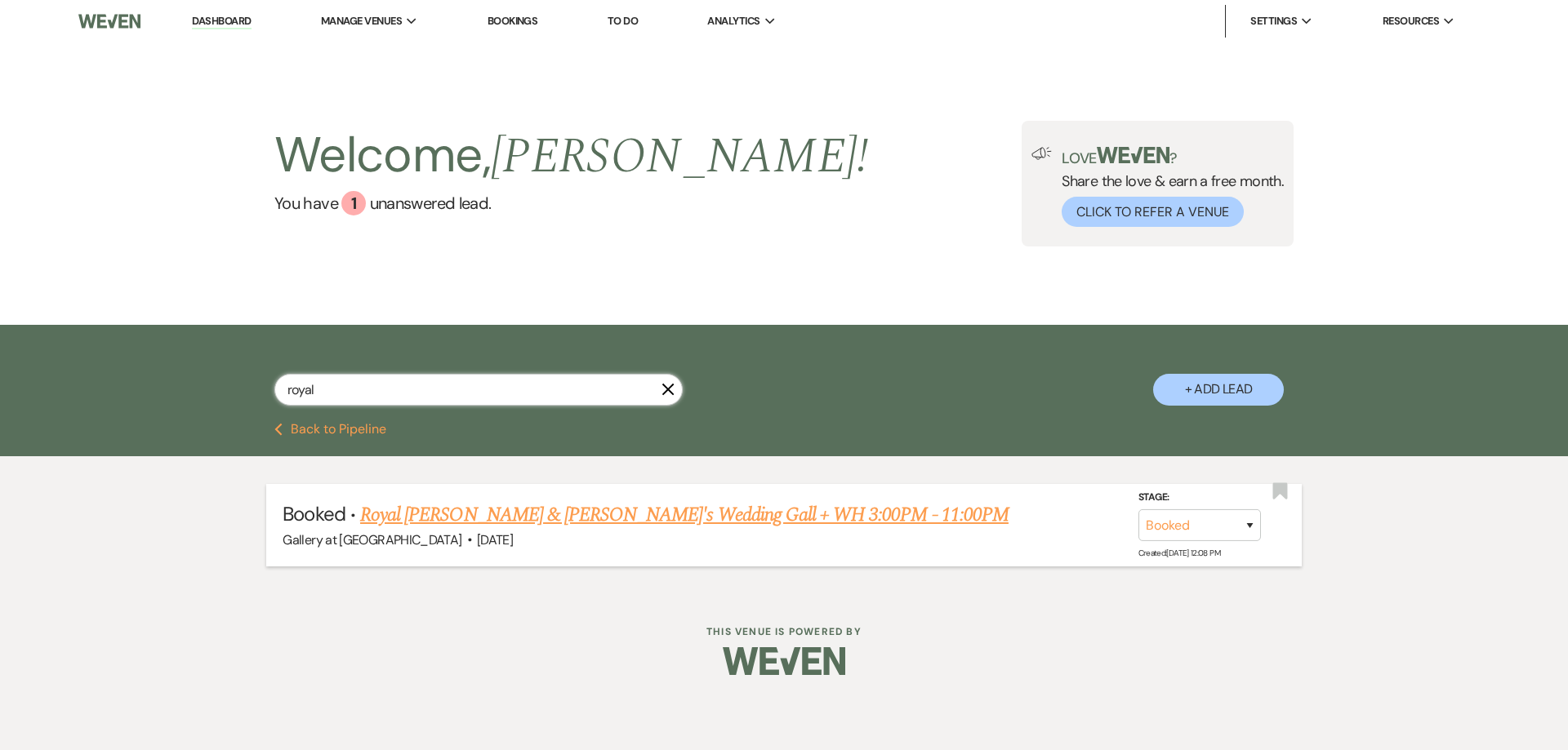
type input "royal"
click at [449, 507] on link "Royal Daniels & Fiancé's Wedding Gall + WH 3:00PM - 11:00PM" at bounding box center [685, 514] width 648 height 29
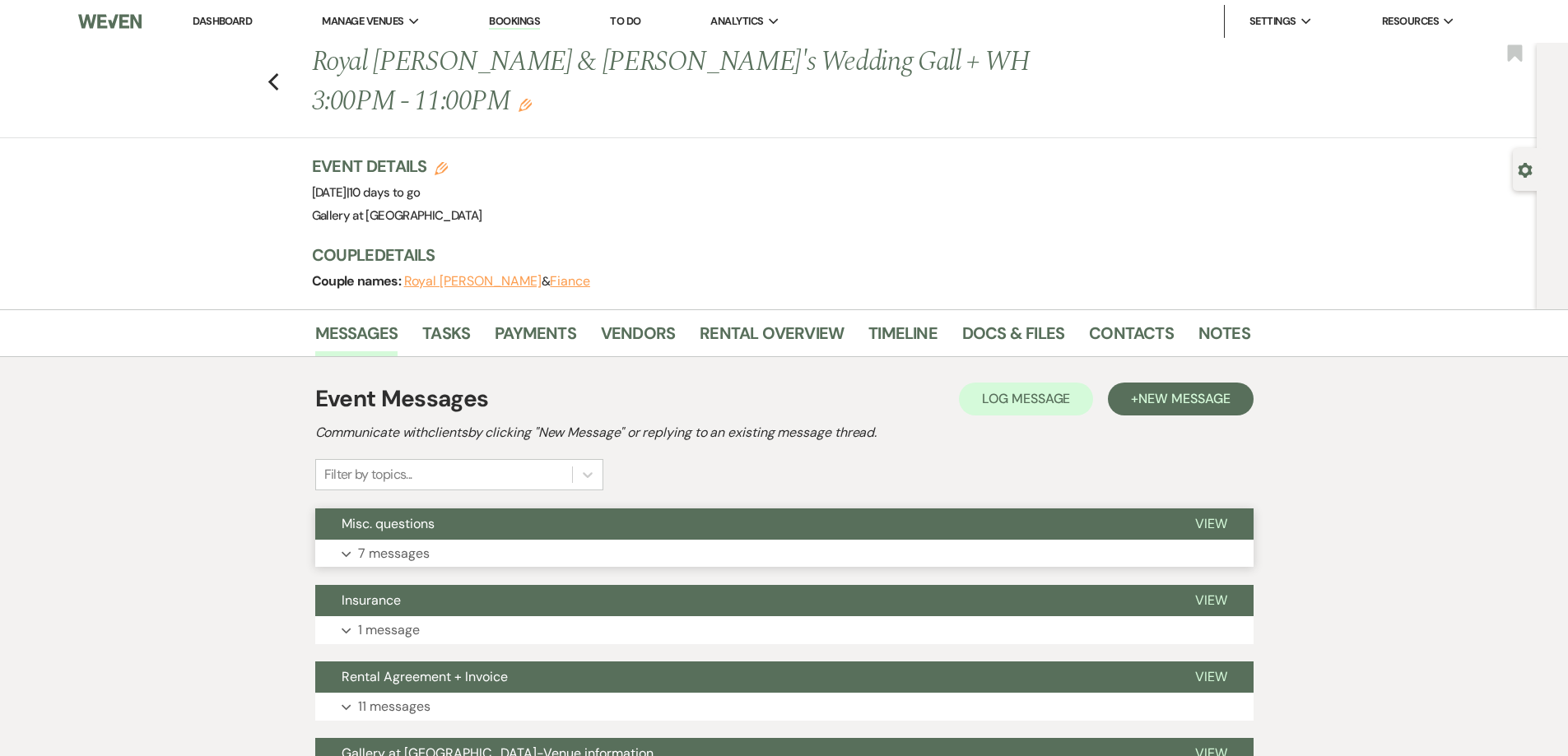
click at [483, 540] on button "Expand 7 messages" at bounding box center [784, 553] width 939 height 28
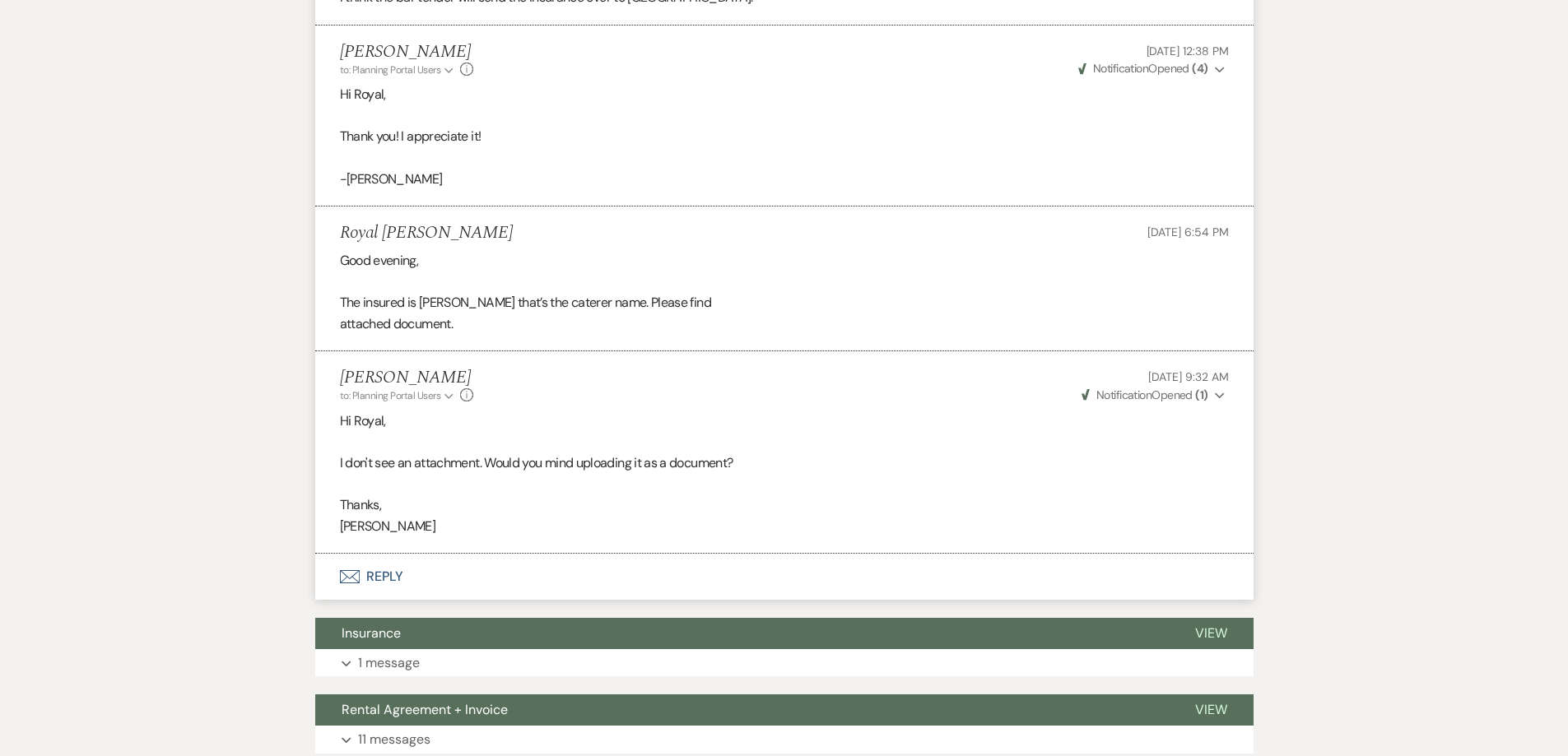
scroll to position [1728, 0]
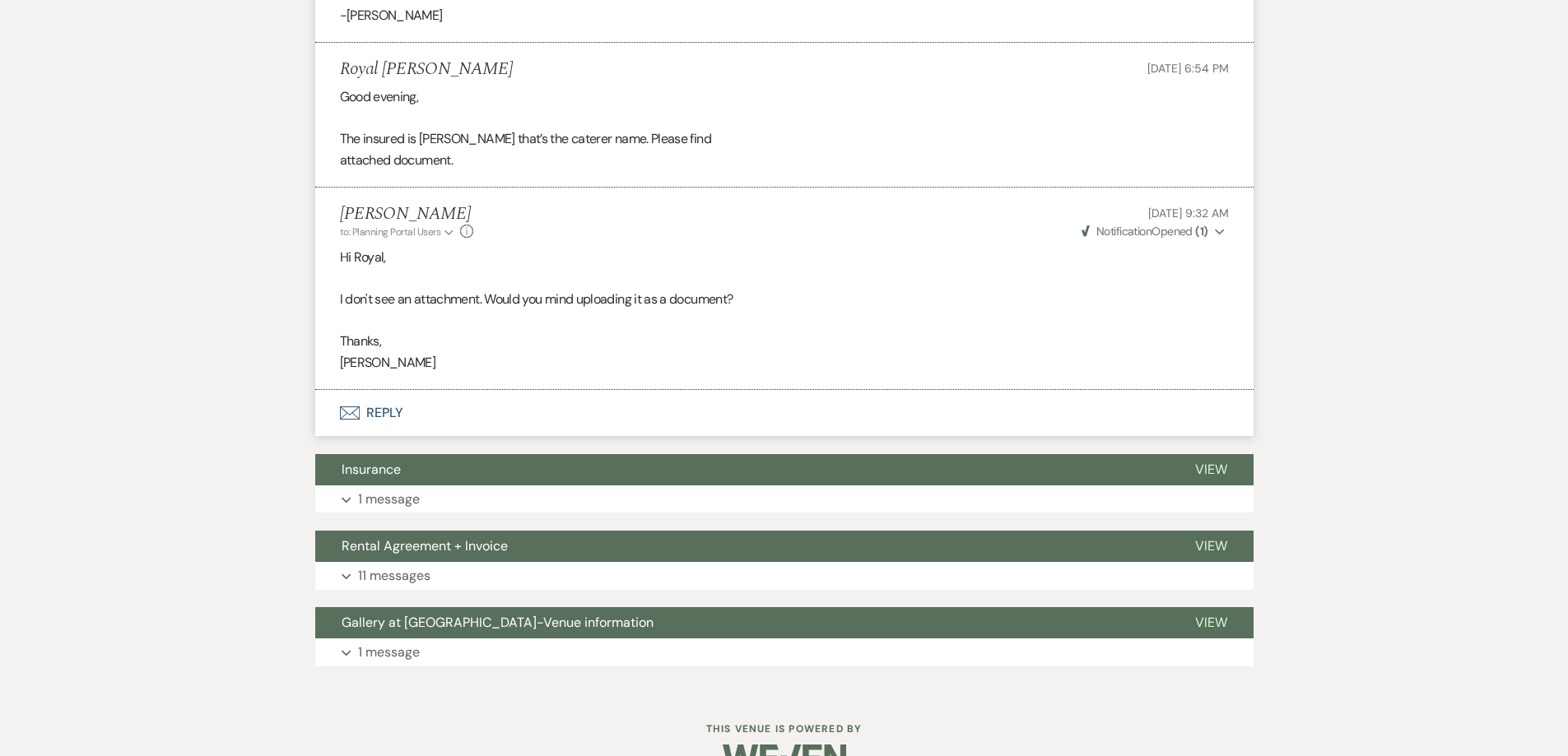
click at [420, 390] on button "Envelope Reply" at bounding box center [784, 413] width 939 height 46
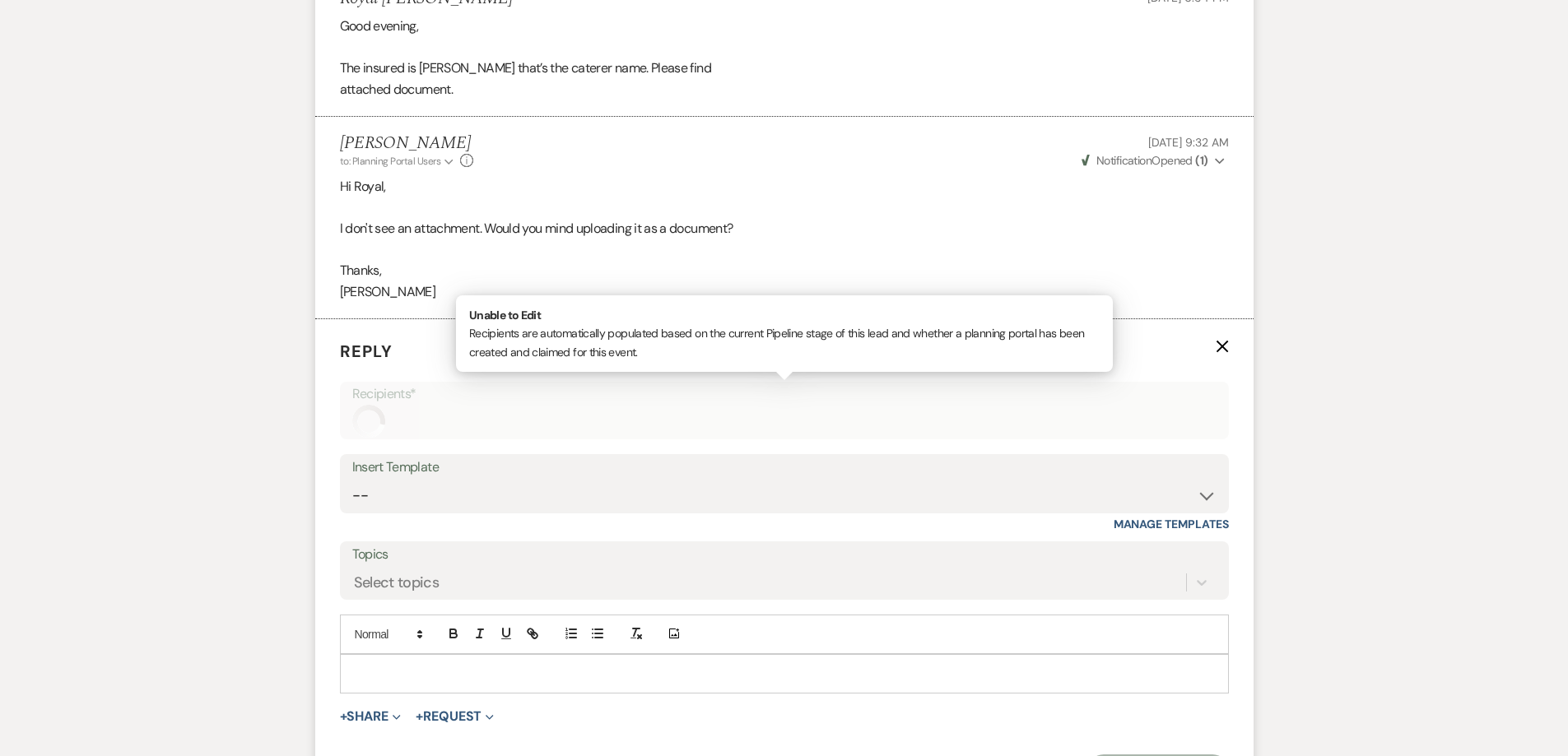
scroll to position [1892, 0]
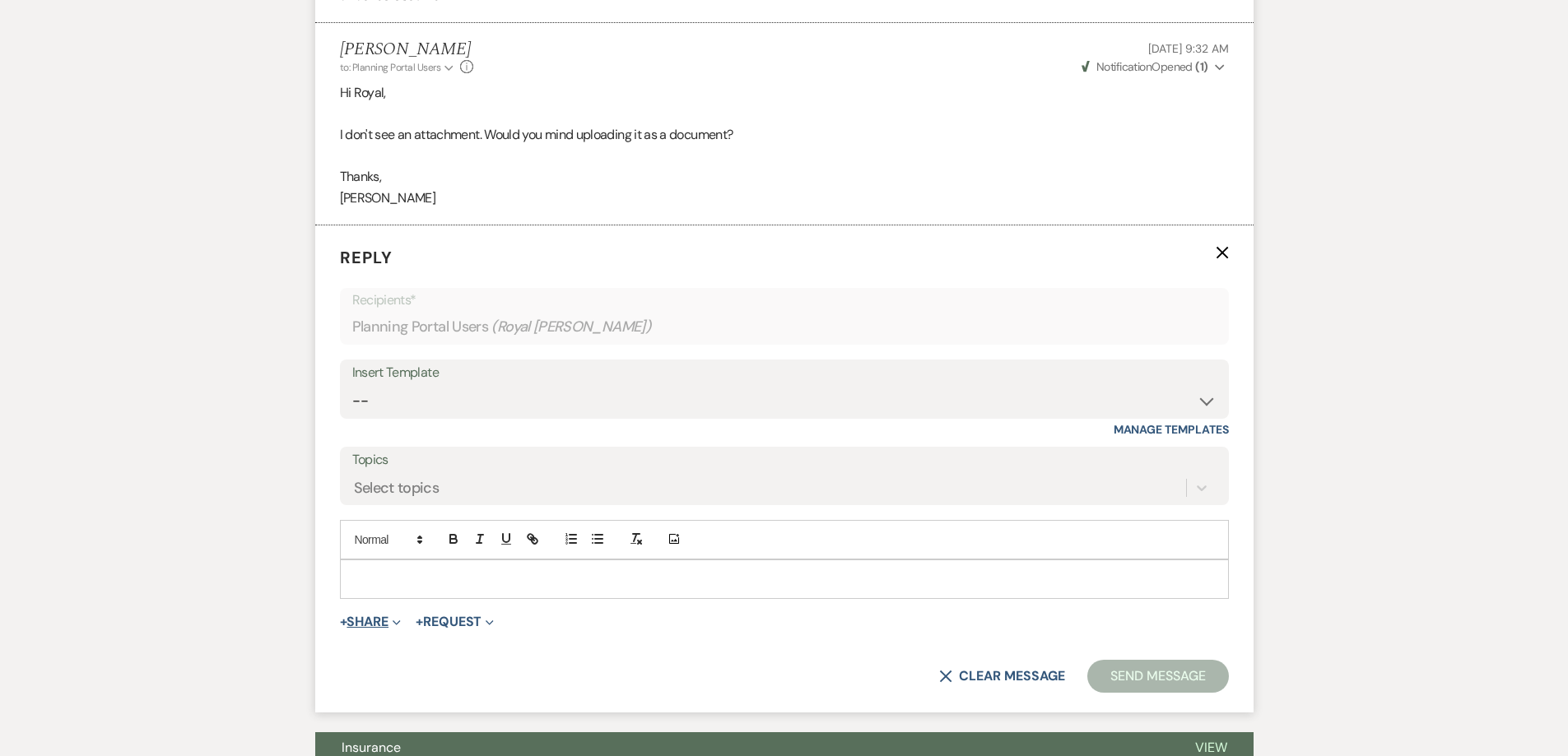
click at [379, 615] on button "+ Share Expand" at bounding box center [371, 622] width 62 height 14
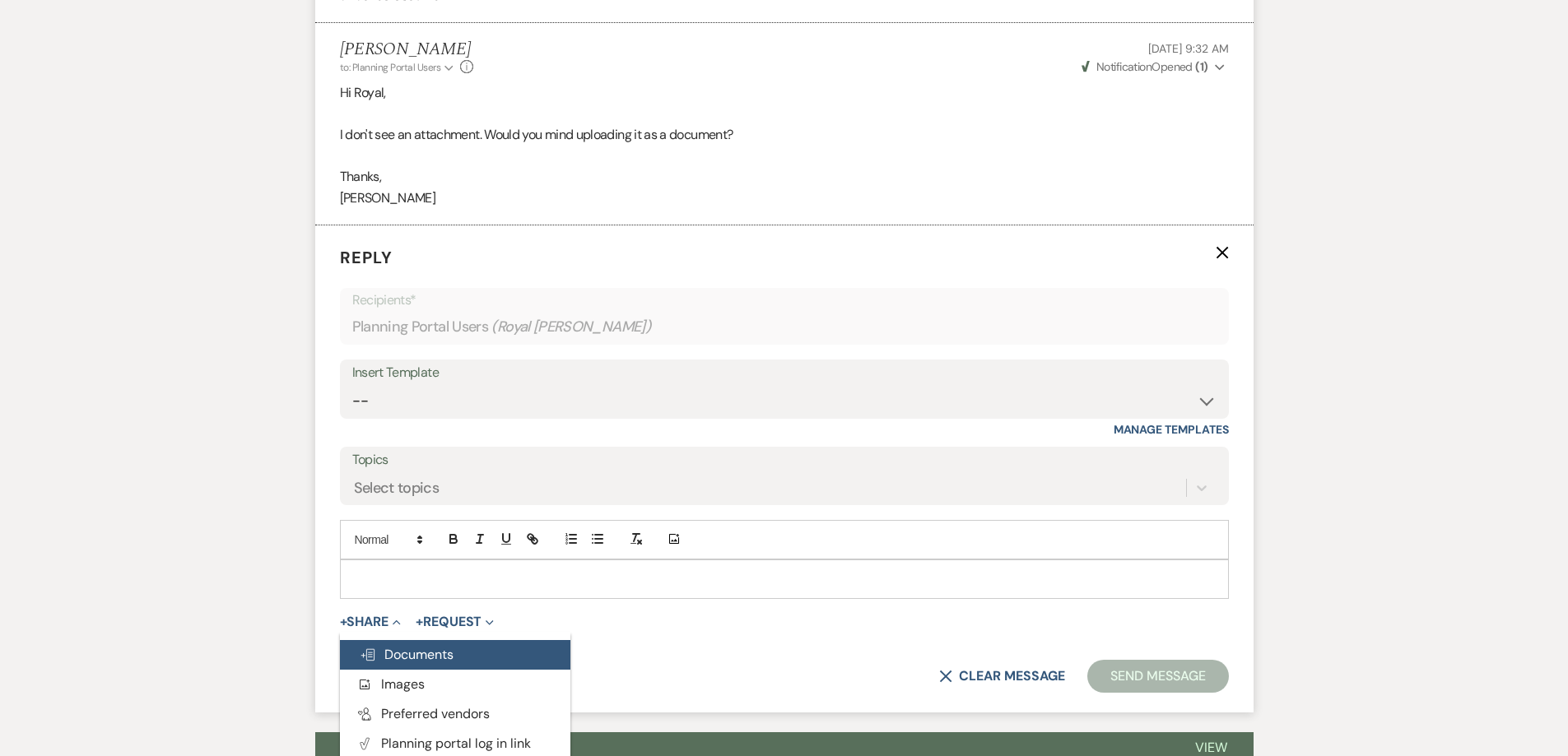
click at [422, 646] on span "Doc Upload Documents" at bounding box center [407, 654] width 94 height 17
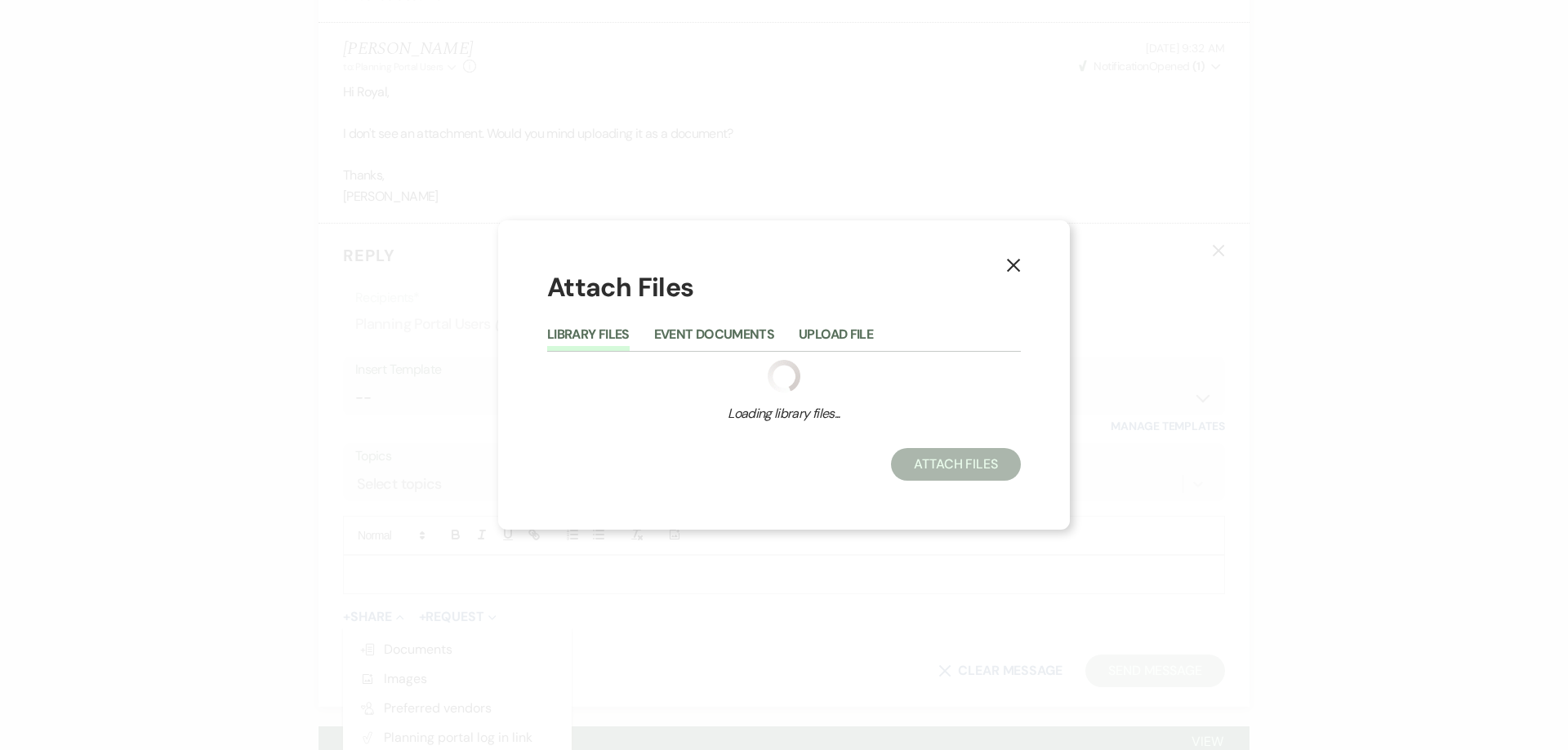
click at [1016, 265] on icon "X" at bounding box center [1013, 264] width 14 height 14
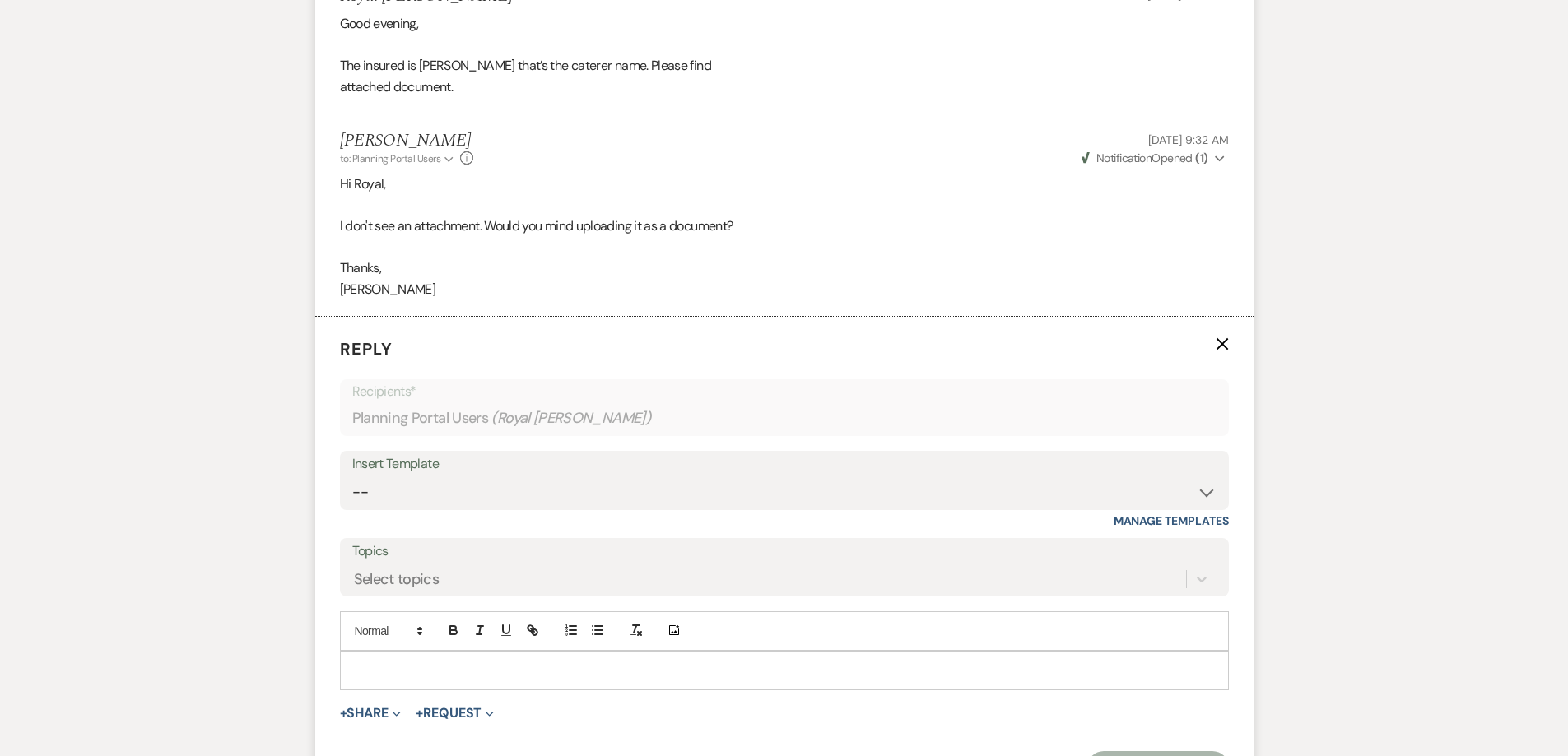
scroll to position [1811, 0]
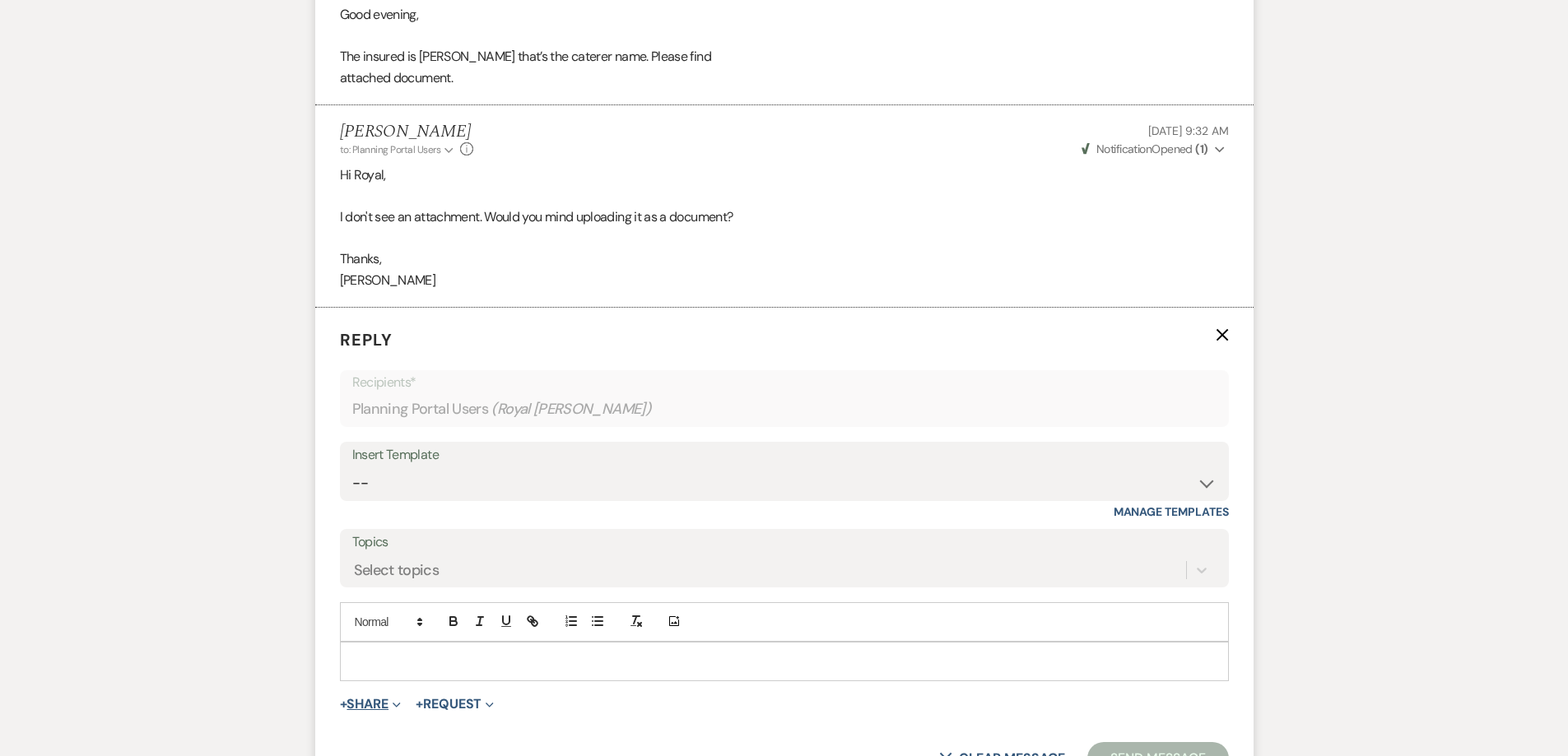
click at [393, 695] on span "Expand" at bounding box center [395, 703] width 13 height 17
click at [1224, 329] on use "button" at bounding box center [1222, 335] width 13 height 13
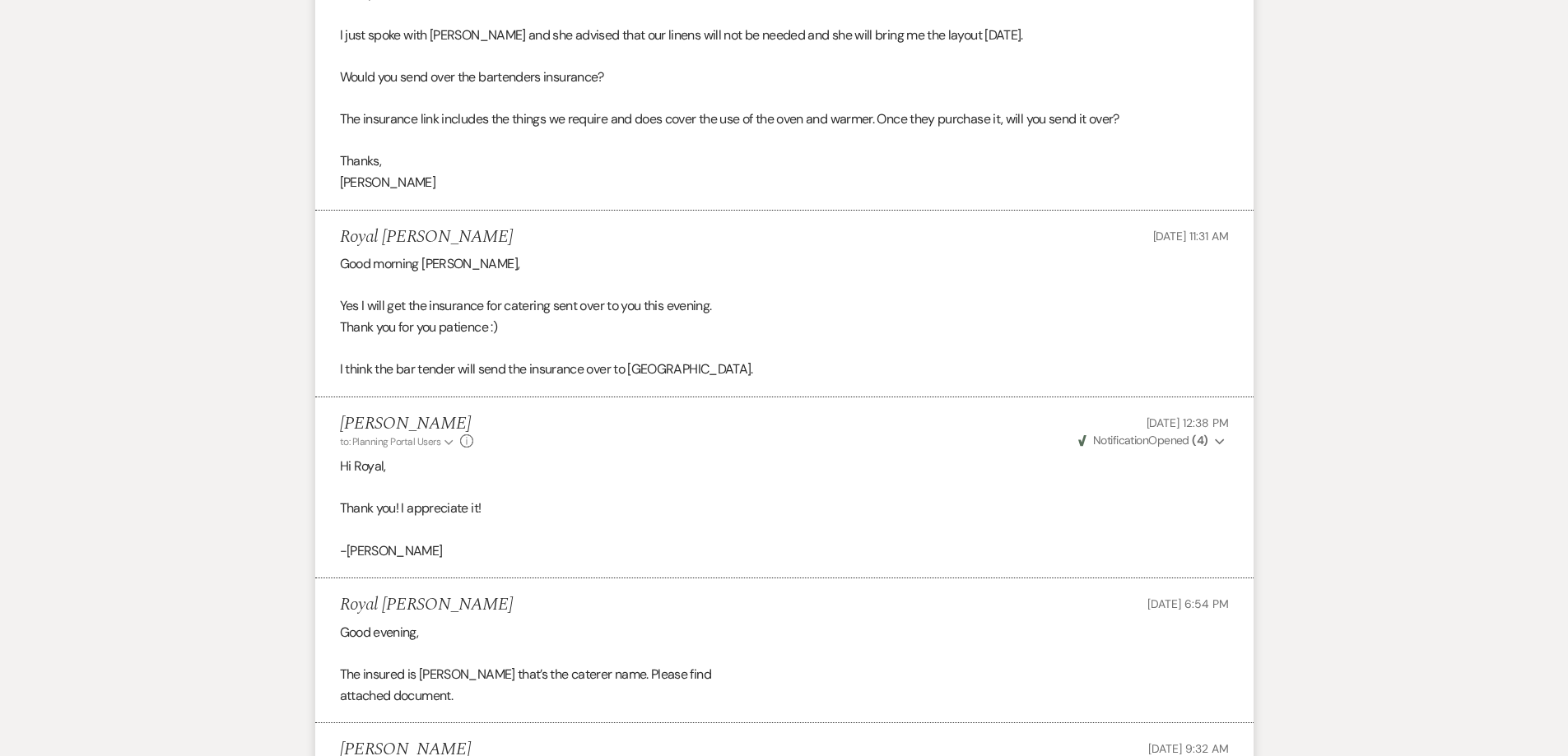
scroll to position [1154, 0]
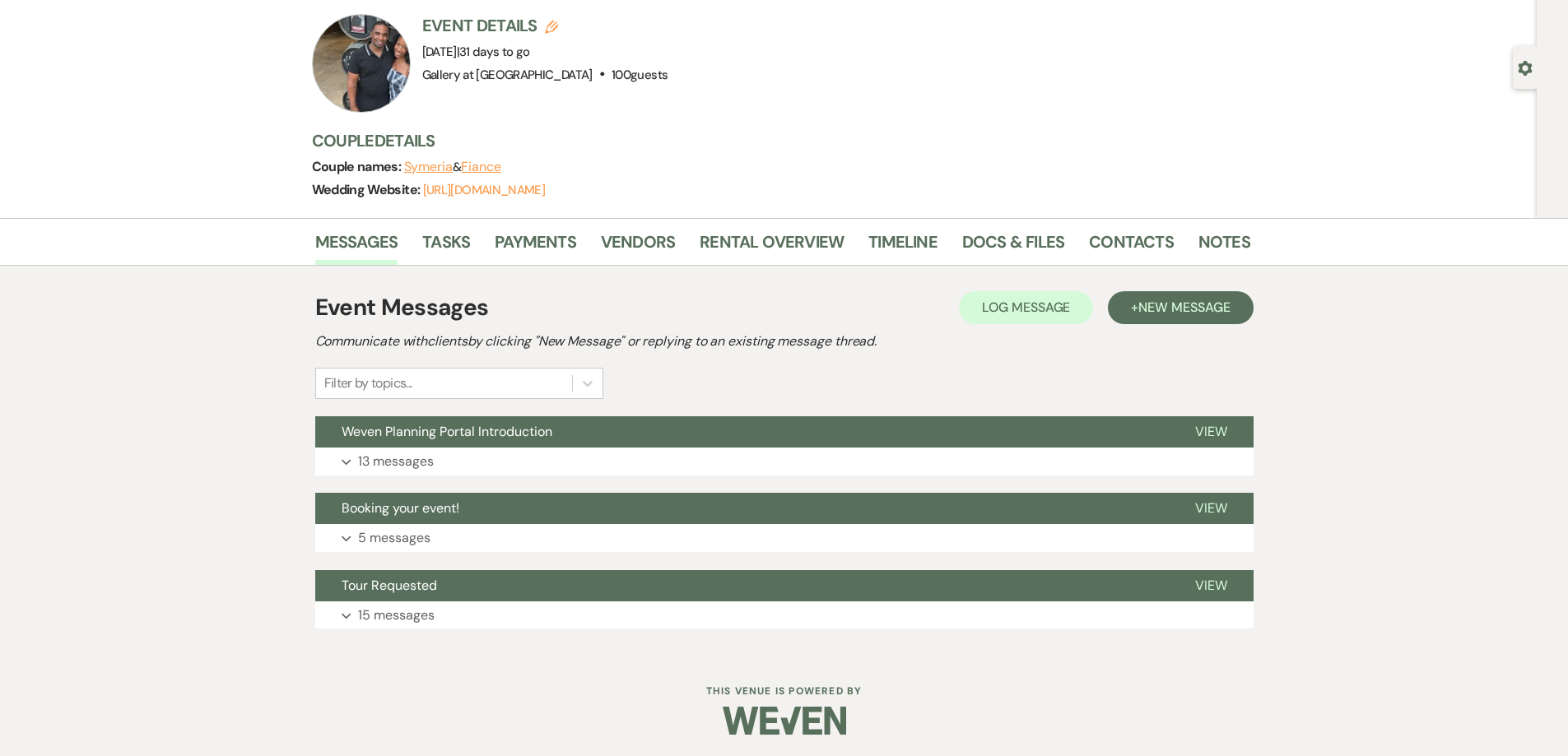
scroll to position [105, 0]
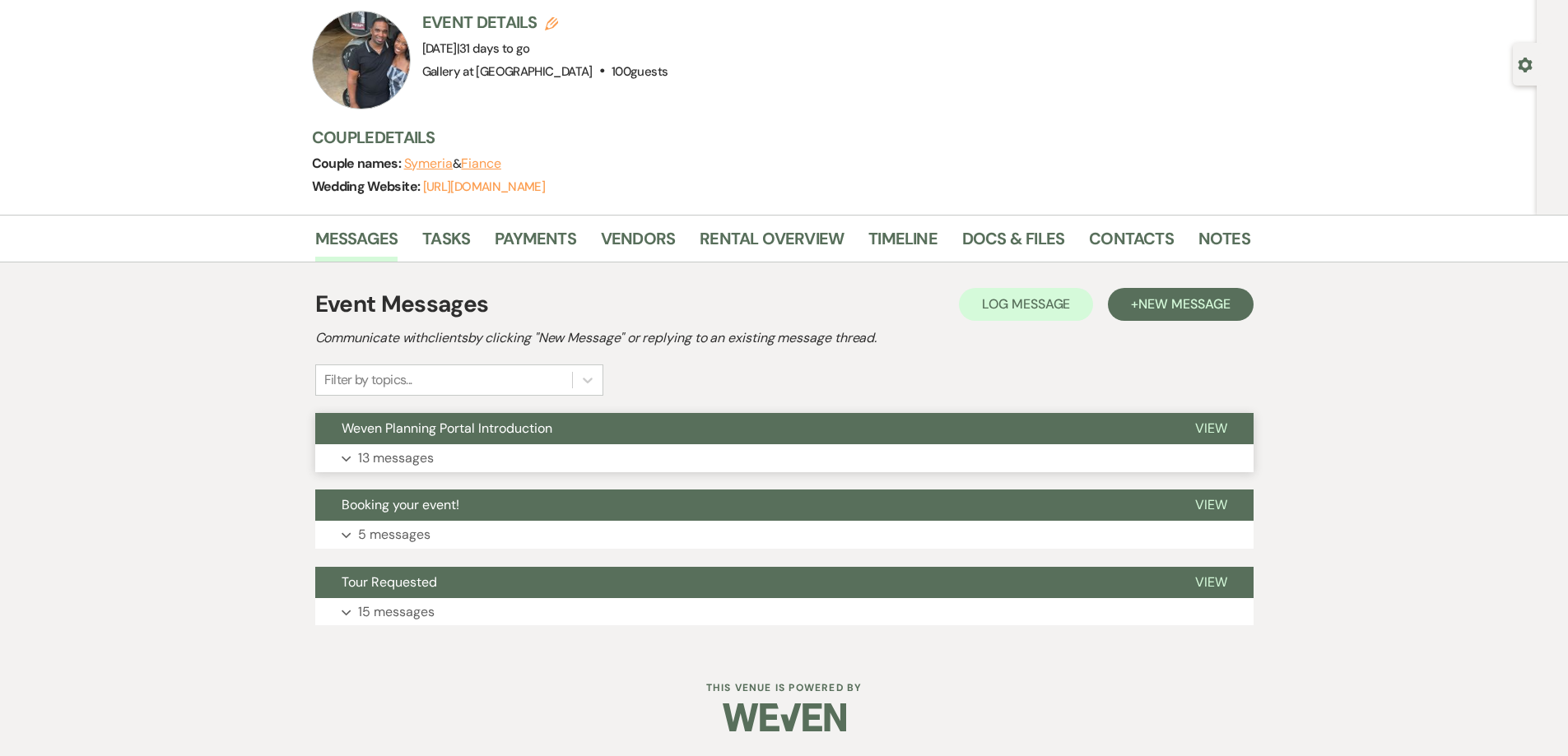
click at [750, 451] on button "Expand 13 messages" at bounding box center [784, 458] width 939 height 28
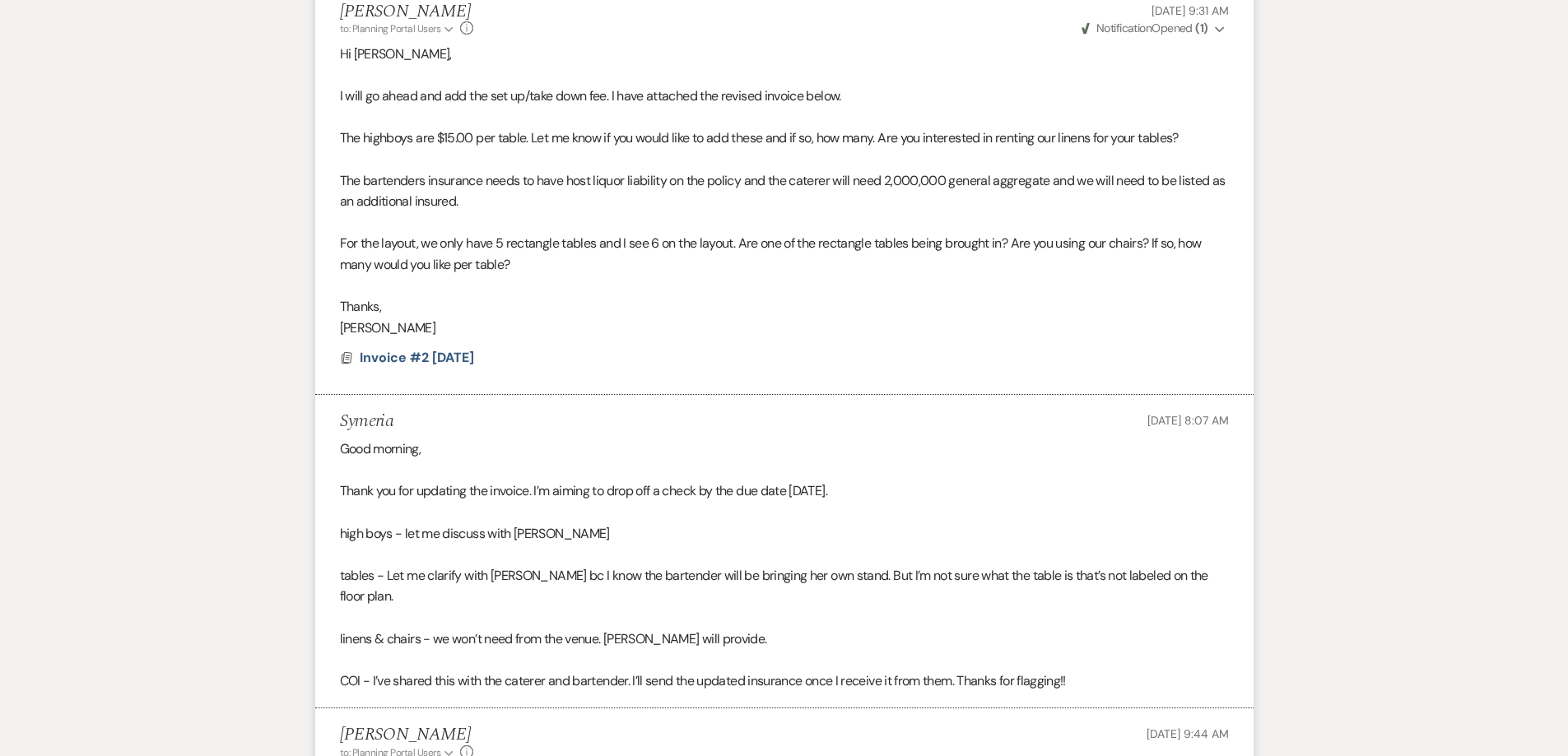
scroll to position [5006, 0]
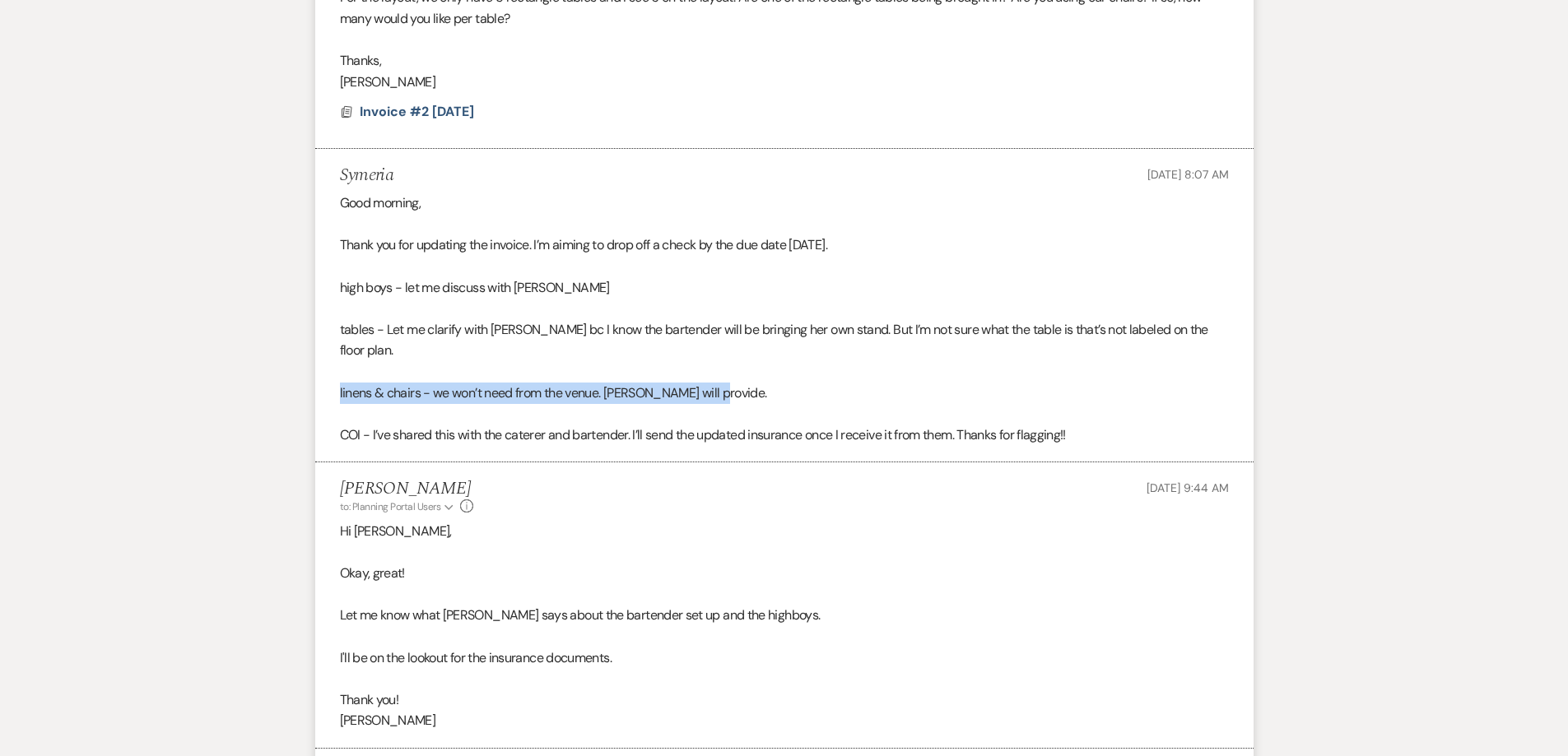
drag, startPoint x: 722, startPoint y: 372, endPoint x: 287, endPoint y: 367, distance: 435.0
copy span "linens & chairs - we won’t need from the venue. Angela will provide."
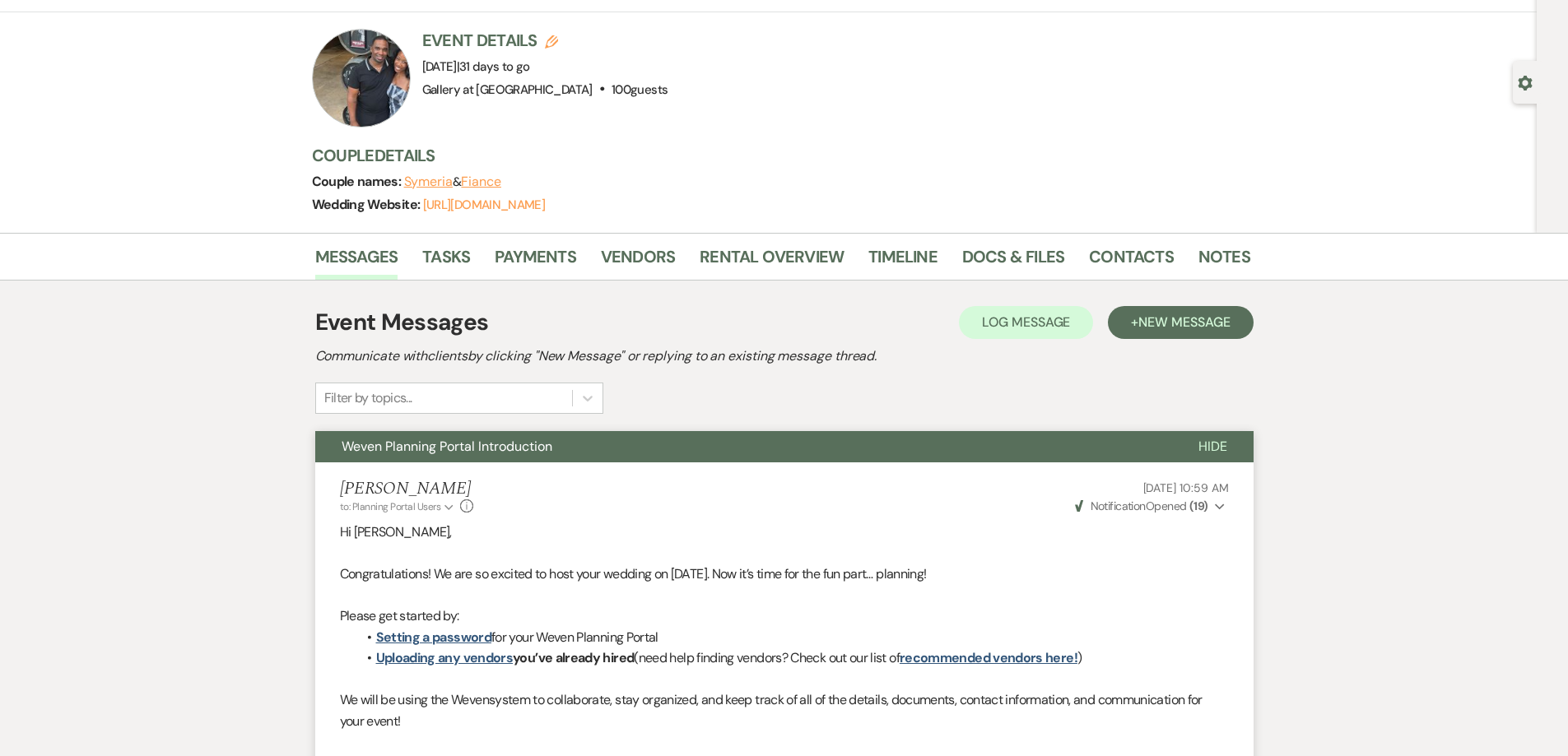
scroll to position [0, 0]
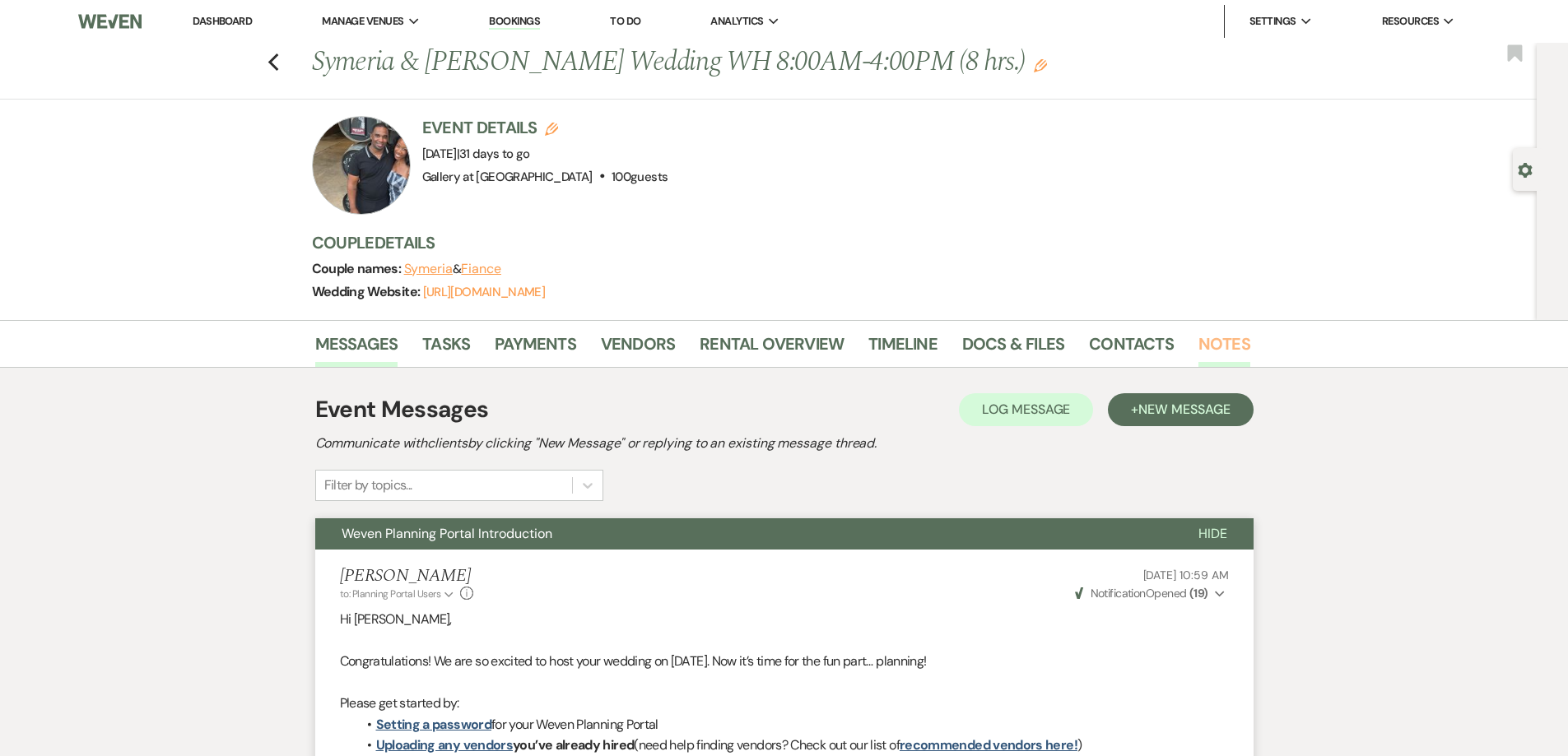
click at [1236, 358] on link "Notes" at bounding box center [1224, 349] width 52 height 36
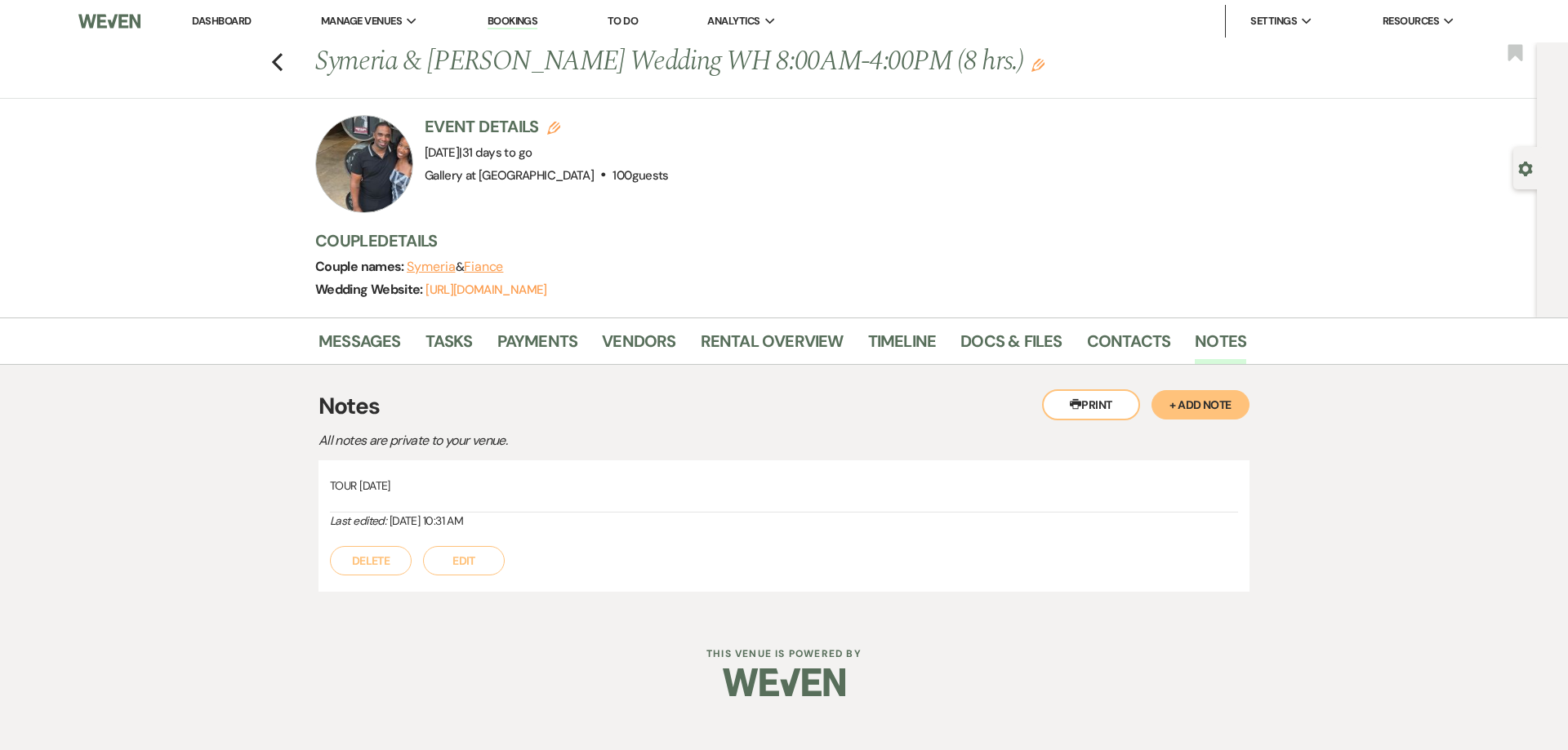
click at [1176, 402] on button "+ Add Note" at bounding box center [1200, 405] width 98 height 29
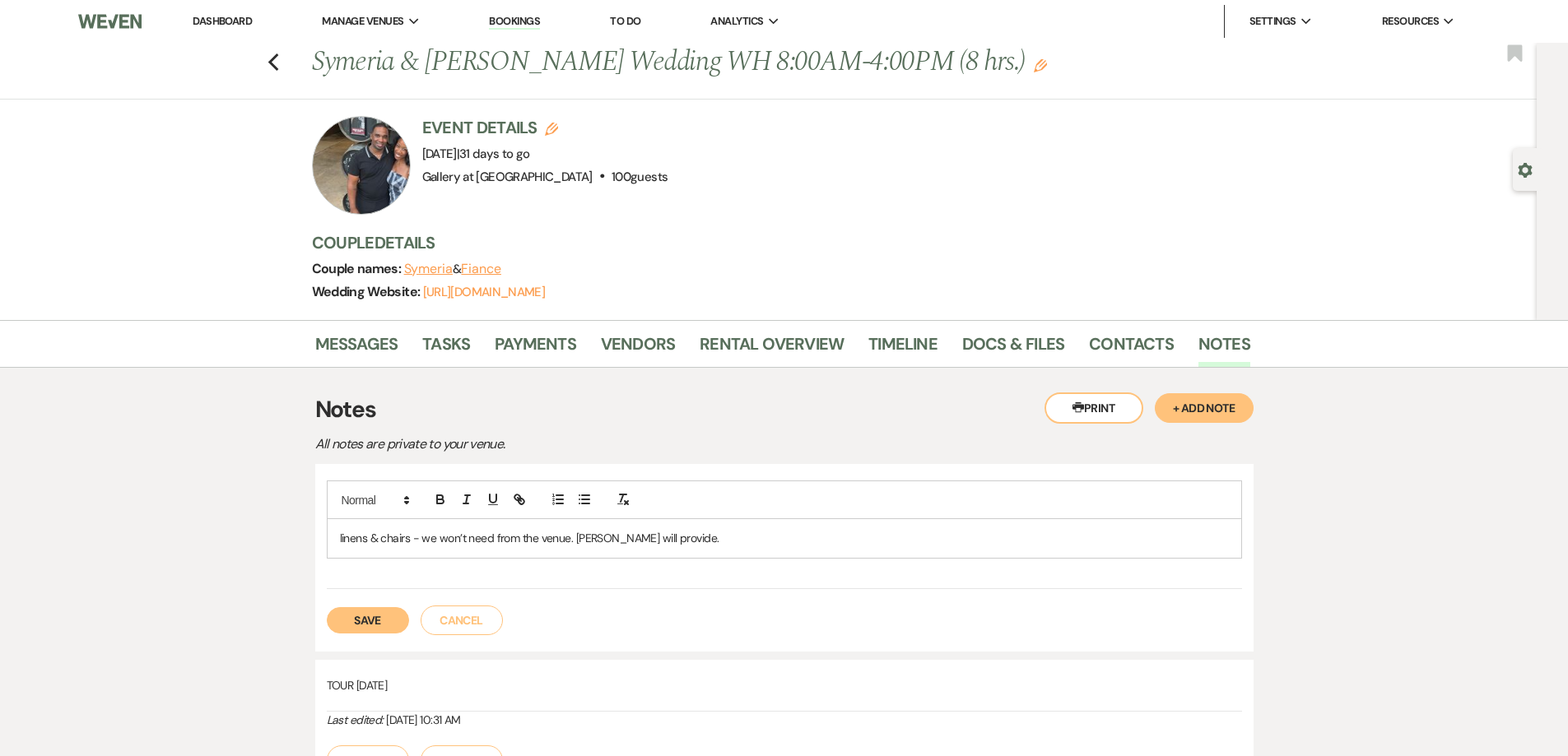
click at [370, 622] on button "Save" at bounding box center [368, 620] width 82 height 26
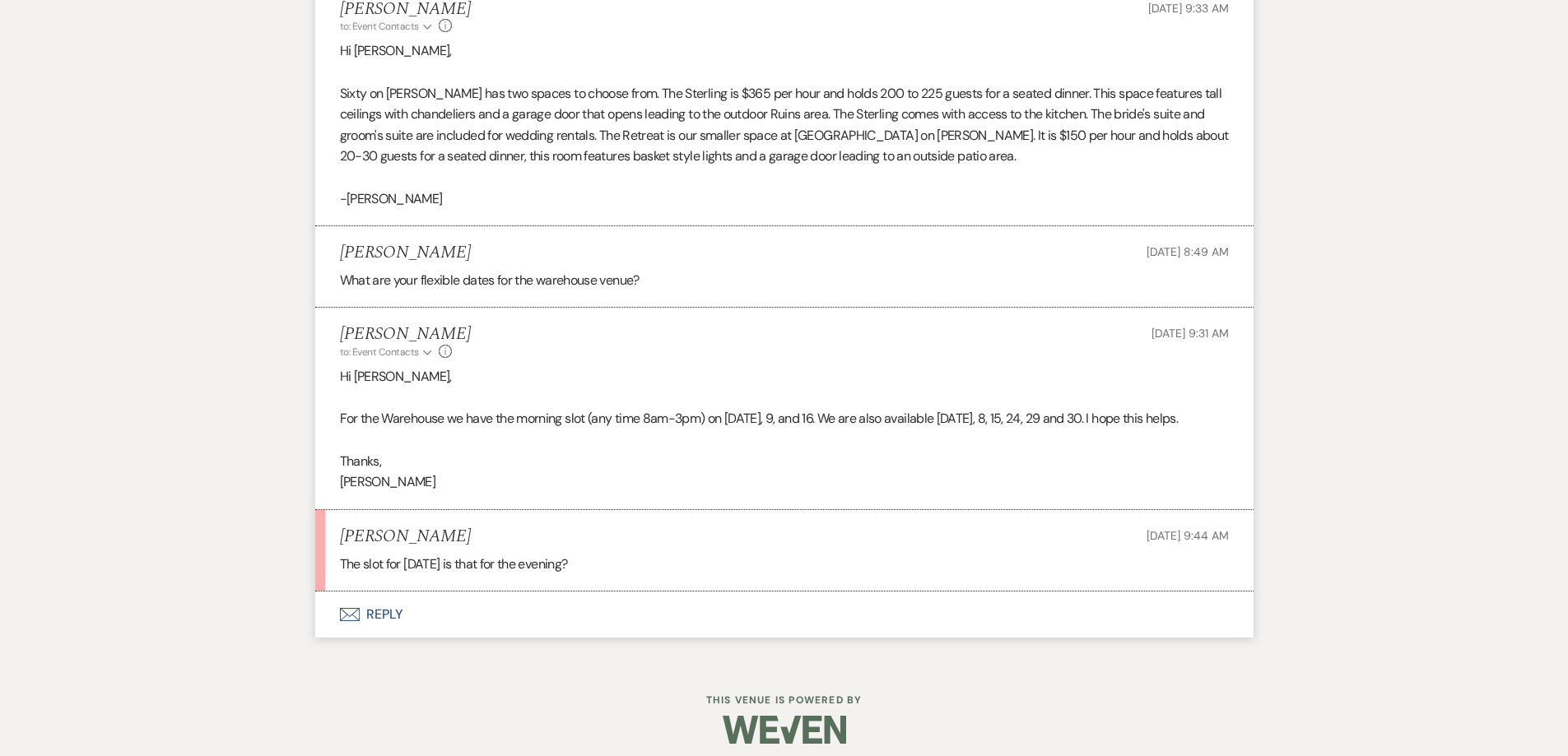
scroll to position [1740, 0]
click at [568, 610] on button "Envelope Reply" at bounding box center [784, 615] width 939 height 46
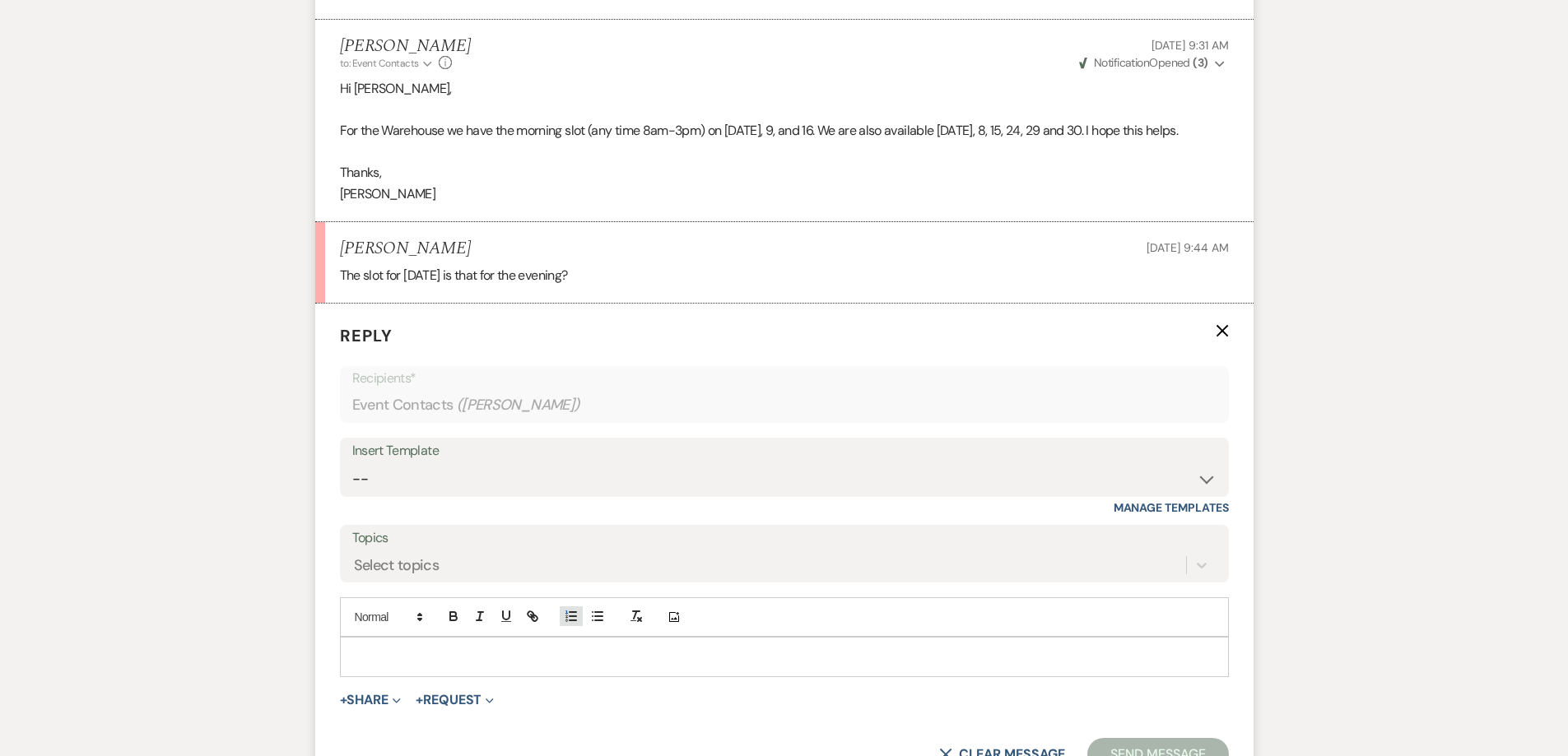
scroll to position [2069, 0]
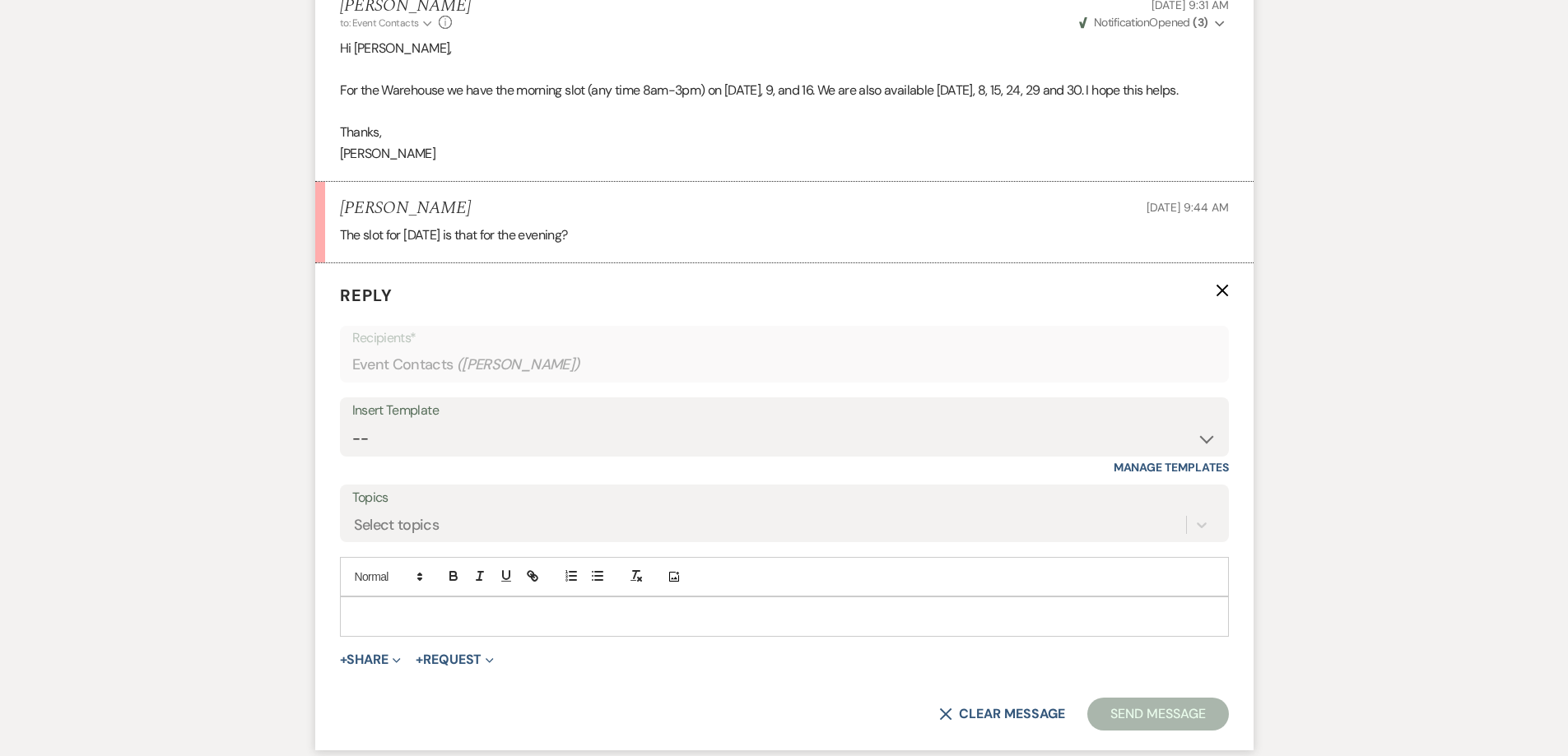
click at [531, 603] on div at bounding box center [784, 616] width 887 height 38
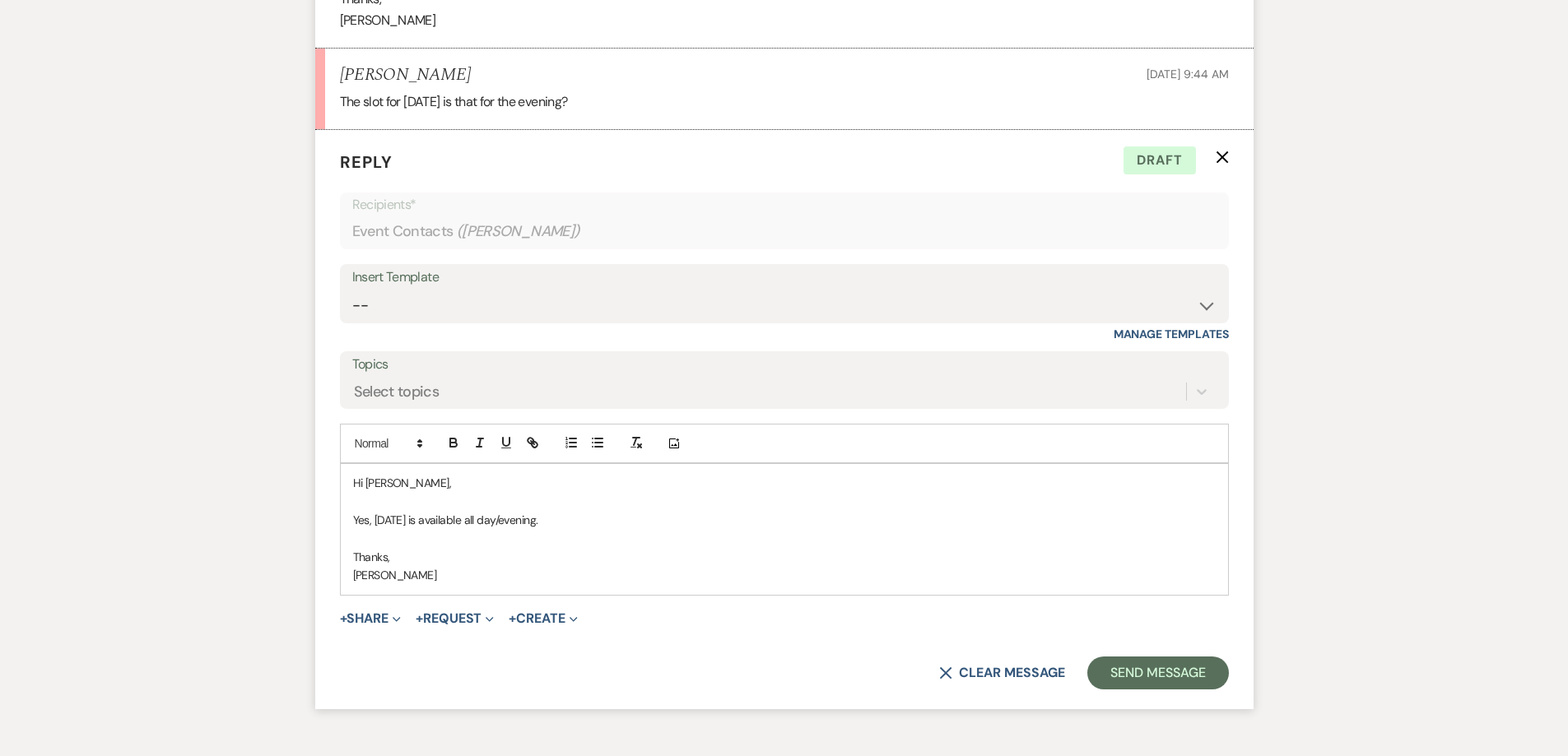
scroll to position [2234, 0]
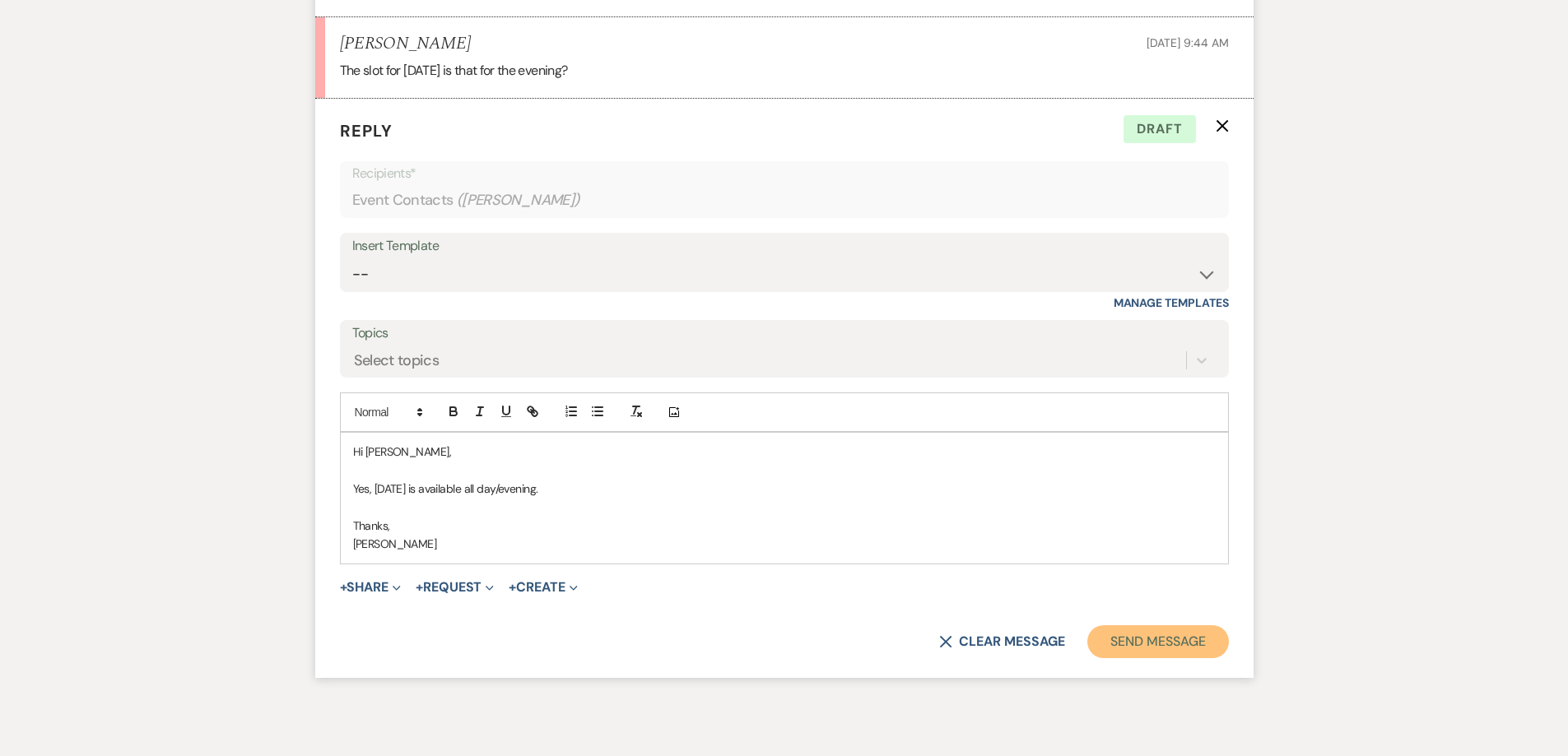
click at [1138, 639] on button "Send Message" at bounding box center [1158, 641] width 141 height 33
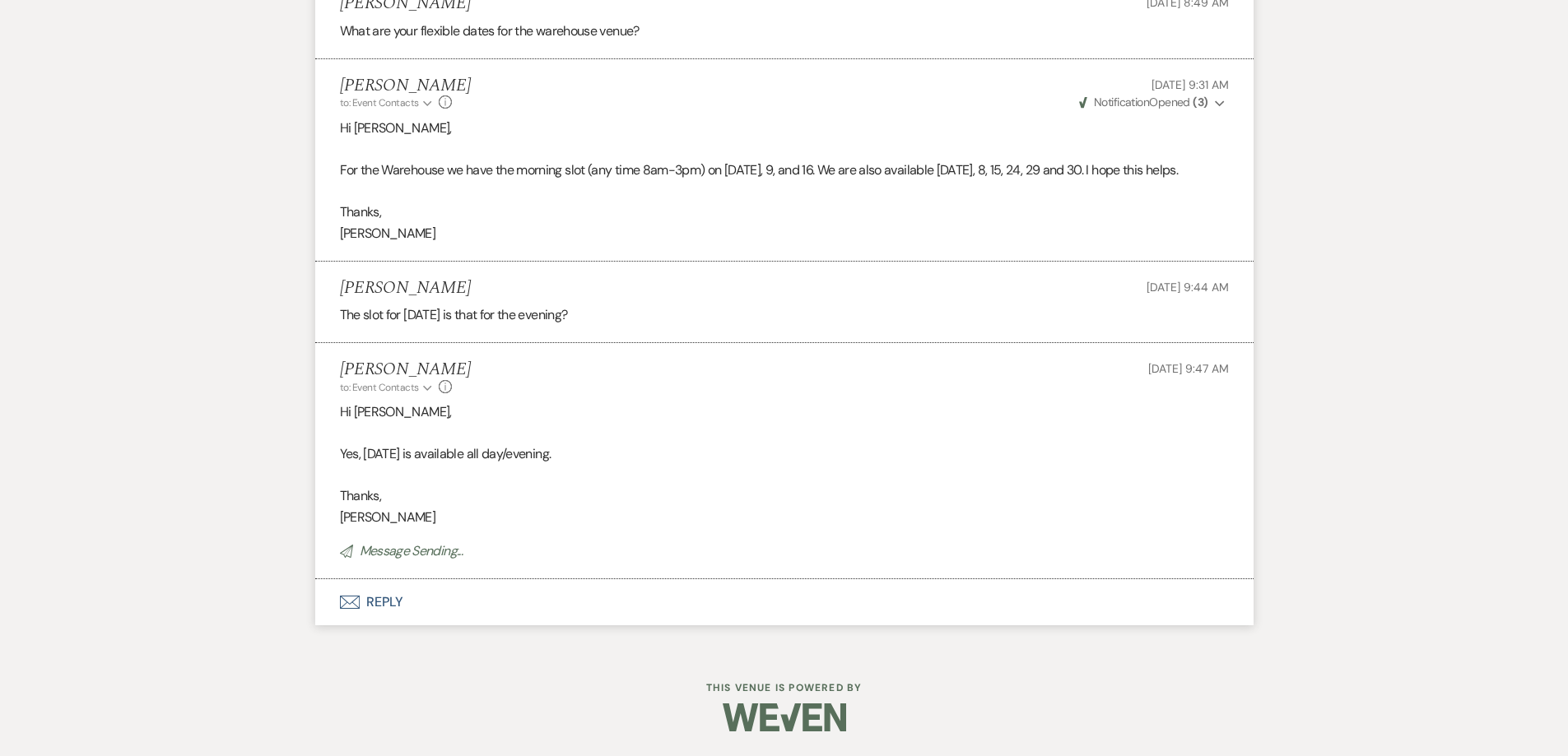
scroll to position [1955, 0]
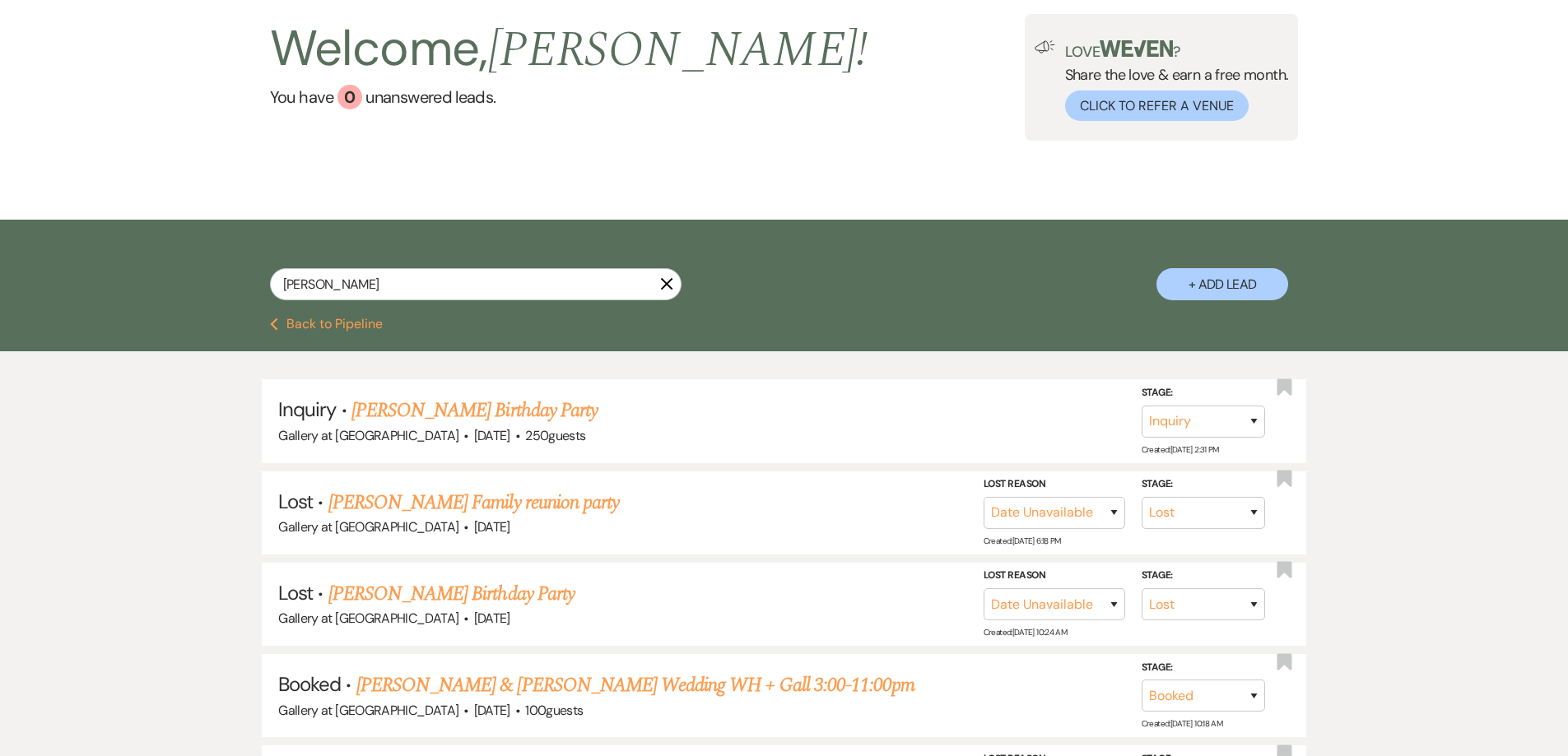
scroll to position [104, 0]
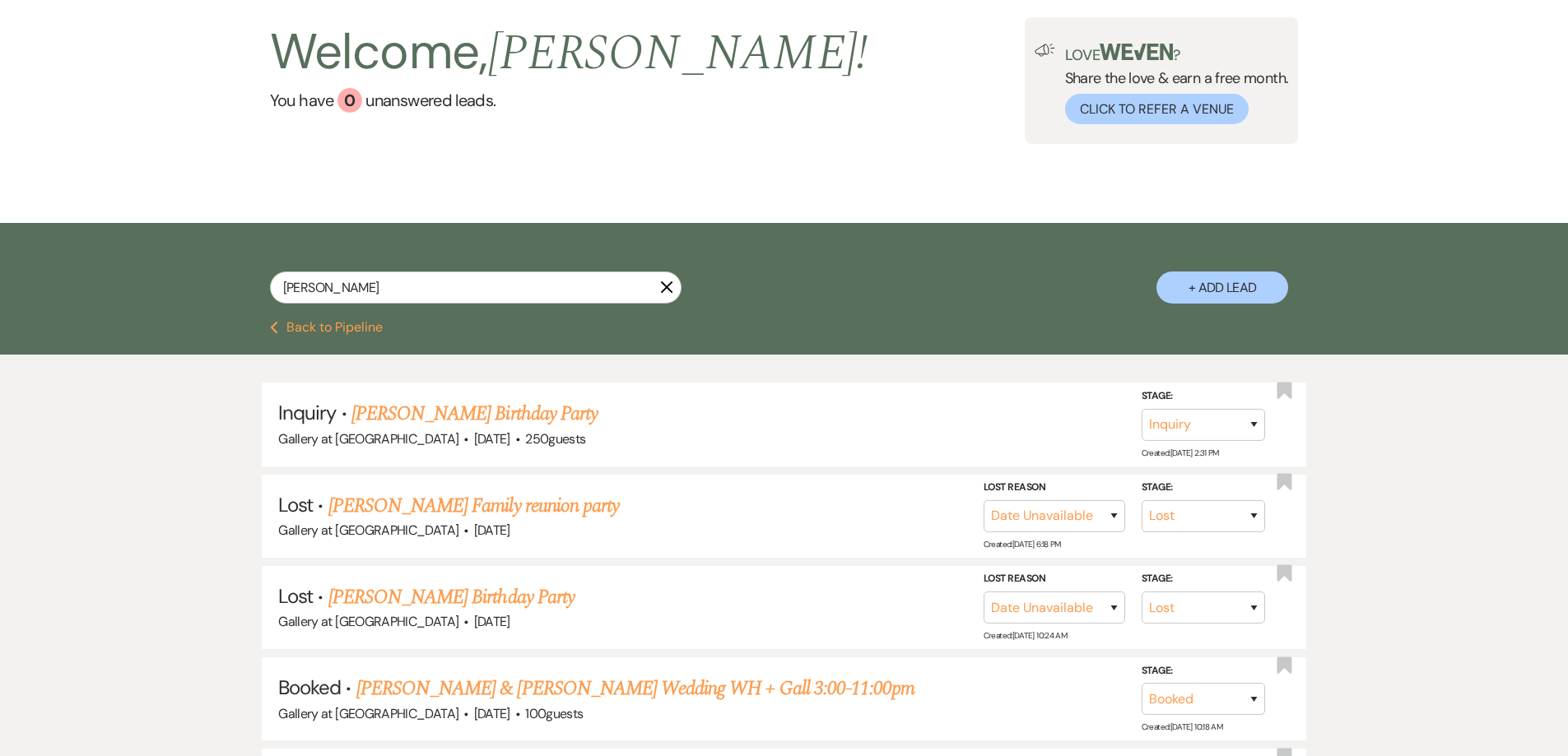
click at [1225, 283] on button "+ Add Lead" at bounding box center [1222, 288] width 132 height 32
select select "733"
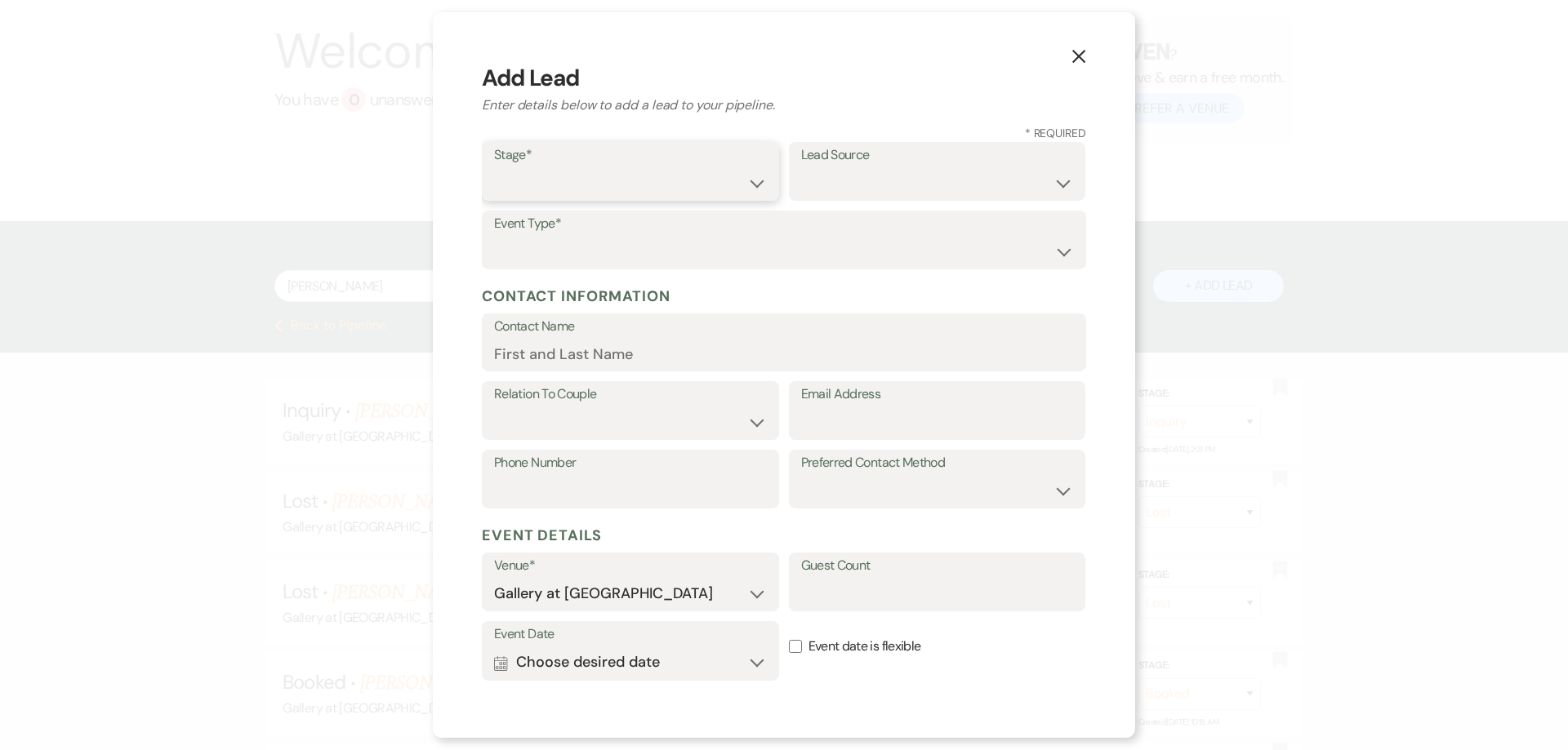
click at [584, 184] on select "Inquiry Follow Up Tour Requested Tour Confirmed Toured Proposal Sent Booked Lost" at bounding box center [631, 184] width 273 height 32
click at [494, 168] on select "Inquiry Follow Up Tour Requested Tour Confirmed Toured Proposal Sent Booked Lost" at bounding box center [631, 184] width 273 height 32
click at [868, 184] on select "Weven Venue Website Instagram Facebook Pinterest Google The Knot Wedding Wire H…" at bounding box center [937, 184] width 273 height 32
click at [749, 197] on select "Inquiry Follow Up Tour Requested Tour Confirmed Toured Proposal Sent Booked Lost" at bounding box center [631, 184] width 273 height 32
select select "1"
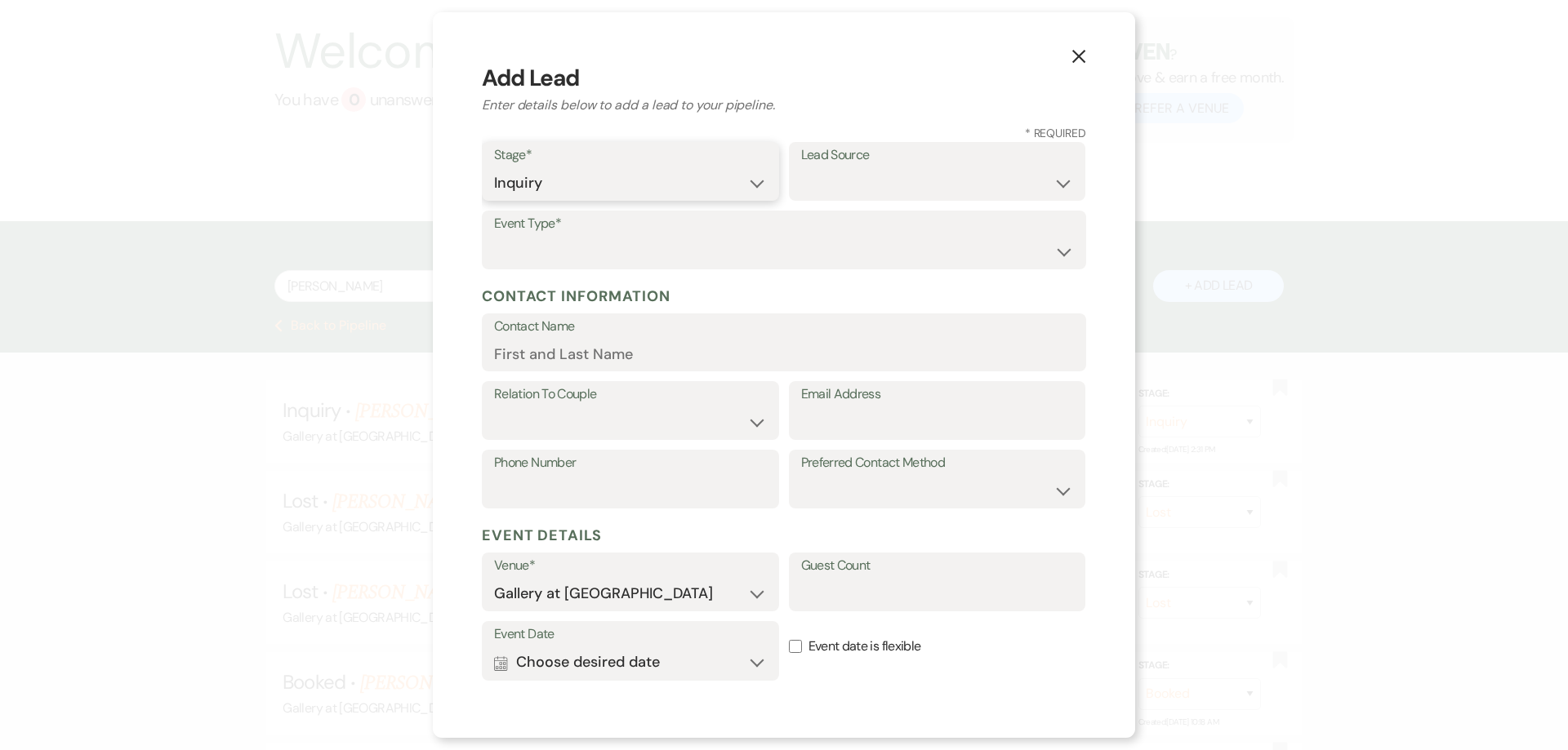
click at [494, 168] on select "Inquiry Follow Up Tour Requested Tour Confirmed Toured Proposal Sent Booked Lost" at bounding box center [631, 184] width 273 height 32
click at [824, 184] on select "Weven Venue Website Instagram Facebook Pinterest Google The Knot Wedding Wire H…" at bounding box center [937, 184] width 273 height 32
select select "22"
click at [801, 168] on select "Weven Venue Website Instagram Facebook Pinterest Google The Knot Wedding Wire H…" at bounding box center [937, 184] width 273 height 32
click at [681, 231] on label "Event Type*" at bounding box center [784, 224] width 580 height 24
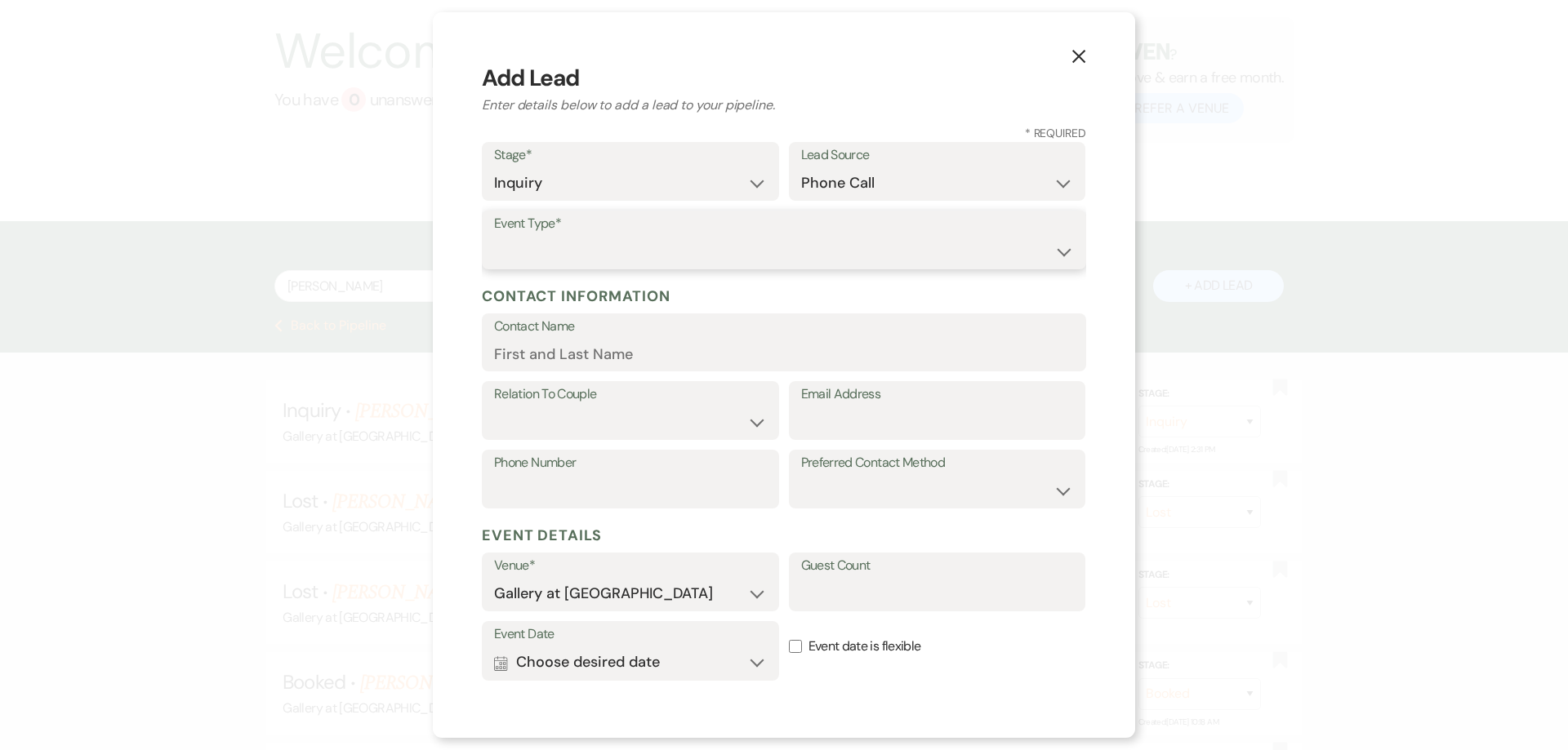
click at [676, 247] on select "Wedding Anniversary Party Baby Shower Bachelorette / Bachelor Party Birthday Pa…" at bounding box center [784, 252] width 580 height 32
select select "4"
click at [494, 236] on select "Wedding Anniversary Party Baby Shower Bachelorette / Bachelor Party Birthday Pa…" at bounding box center [784, 252] width 580 height 32
click at [603, 354] on input "Contact Name" at bounding box center [784, 354] width 580 height 32
type input "Stephanie Adams"
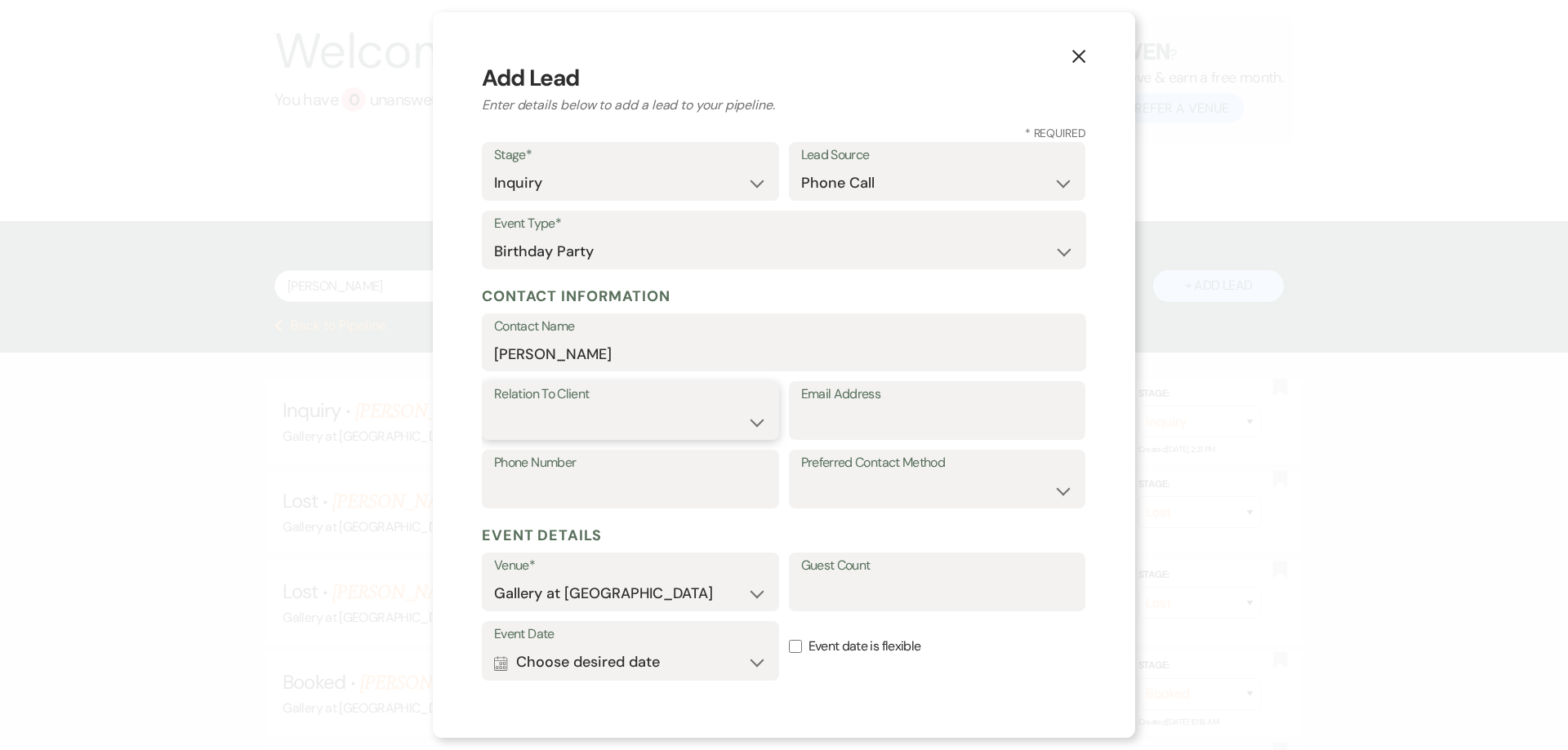
click at [668, 420] on select "Client Event Planner Parent of Client Family Member Friend Other" at bounding box center [631, 423] width 273 height 32
select select "1"
click at [494, 407] on select "Client Event Planner Parent of Client Family Member Friend Other" at bounding box center [631, 423] width 273 height 32
click at [861, 430] on input "Email Address" at bounding box center [937, 423] width 273 height 32
type input "sadams8259@gmail.com"
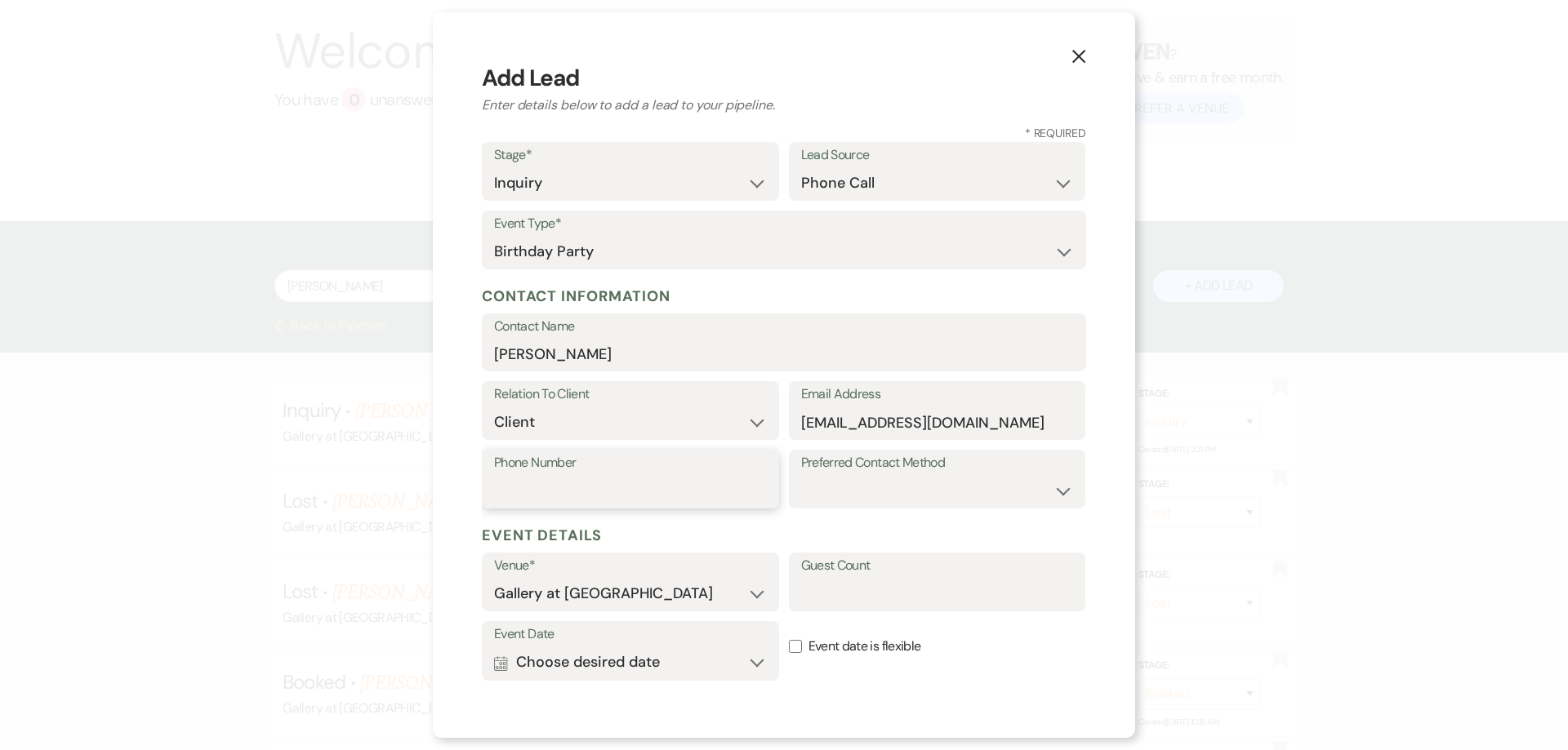
click at [675, 482] on input "Phone Number" at bounding box center [631, 491] width 273 height 32
type input "687-898-5896"
click at [908, 480] on select "Email Phone Text" at bounding box center [937, 491] width 273 height 32
select select "email"
click at [801, 475] on select "Email Phone Text" at bounding box center [937, 491] width 273 height 32
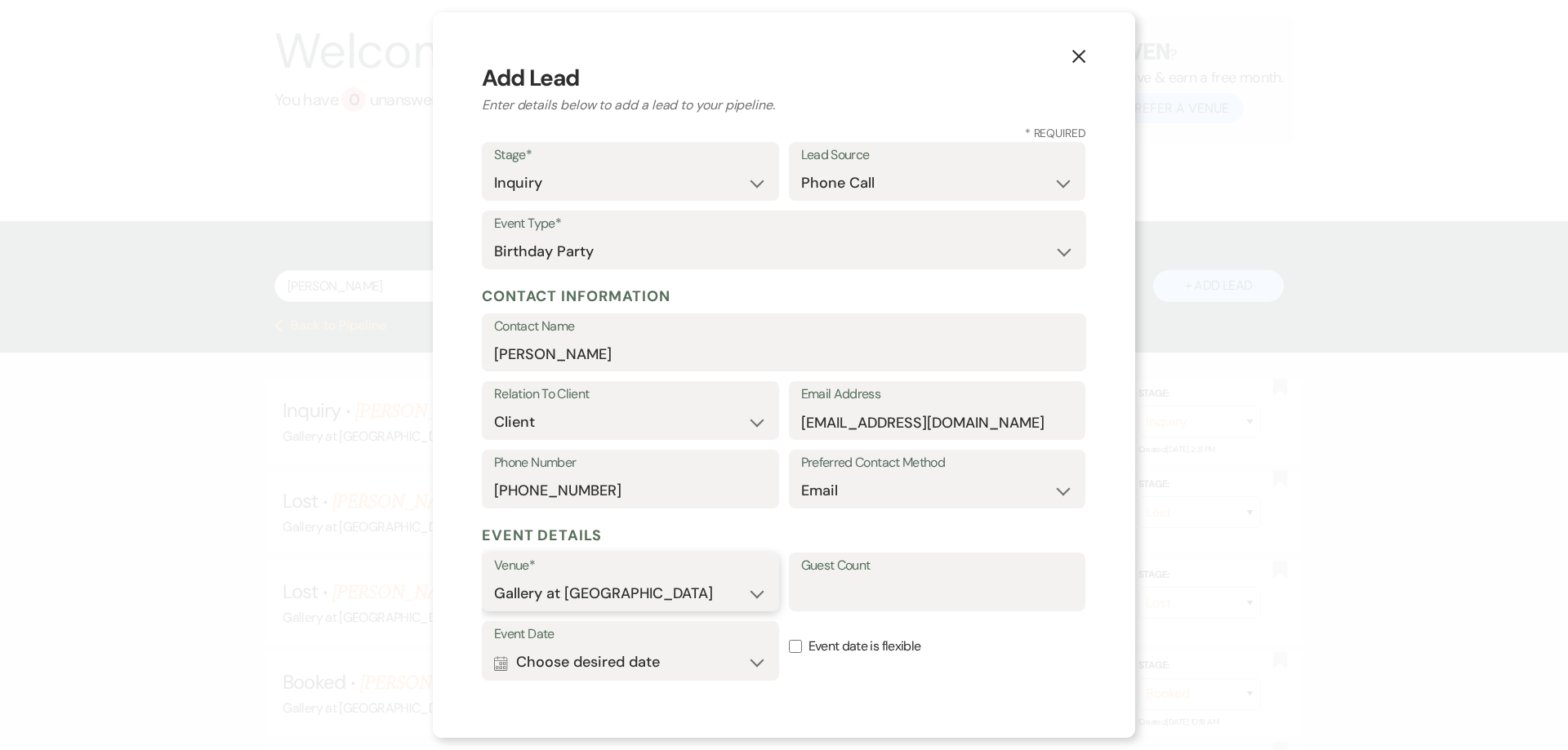
click at [715, 598] on select "Gallery at [GEOGRAPHIC_DATA]" at bounding box center [631, 594] width 273 height 32
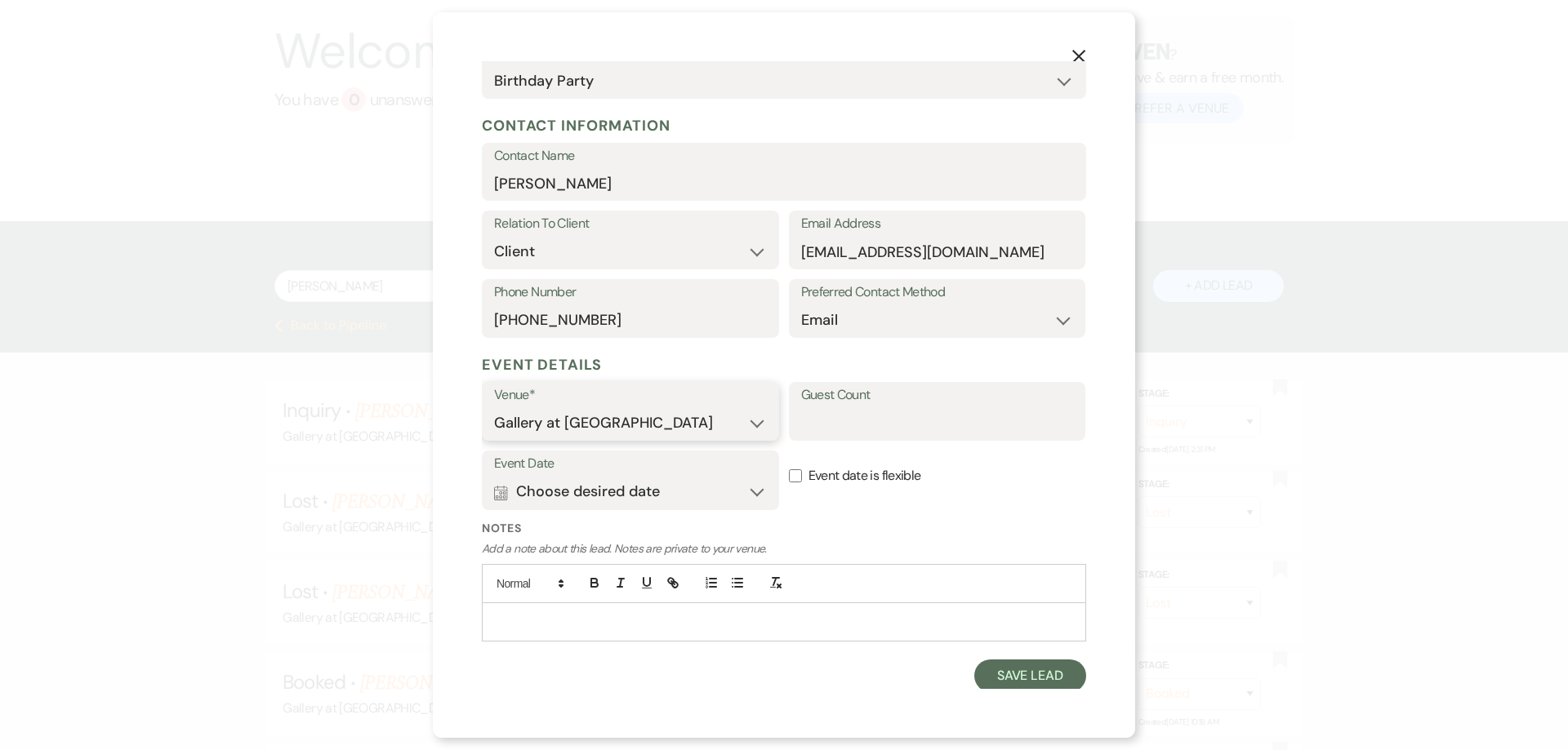
scroll to position [174, 0]
click at [688, 492] on button "Calendar Choose desired date Expand" at bounding box center [631, 489] width 273 height 33
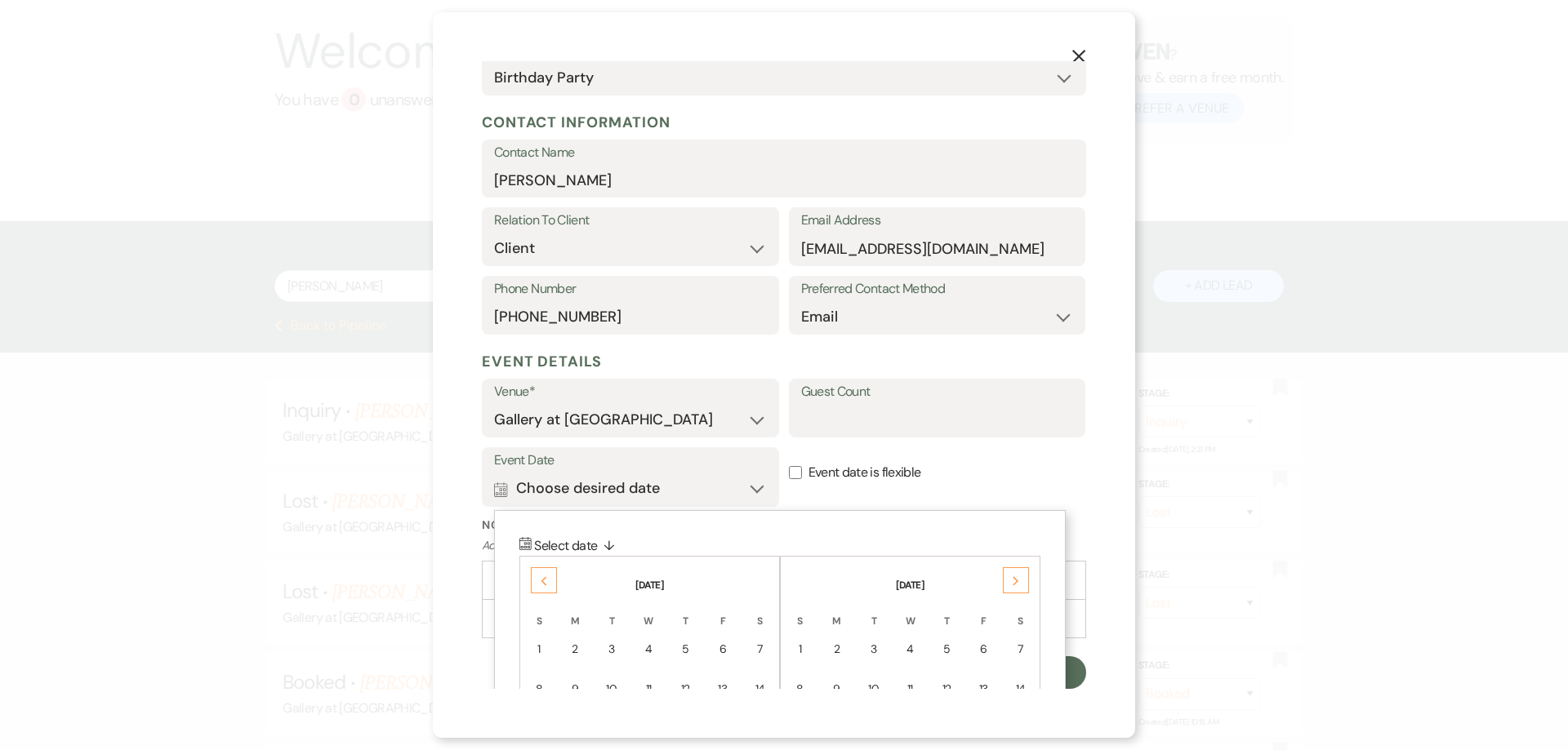
click at [531, 579] on div "Previous" at bounding box center [543, 580] width 26 height 26
click at [544, 579] on use at bounding box center [544, 582] width 6 height 9
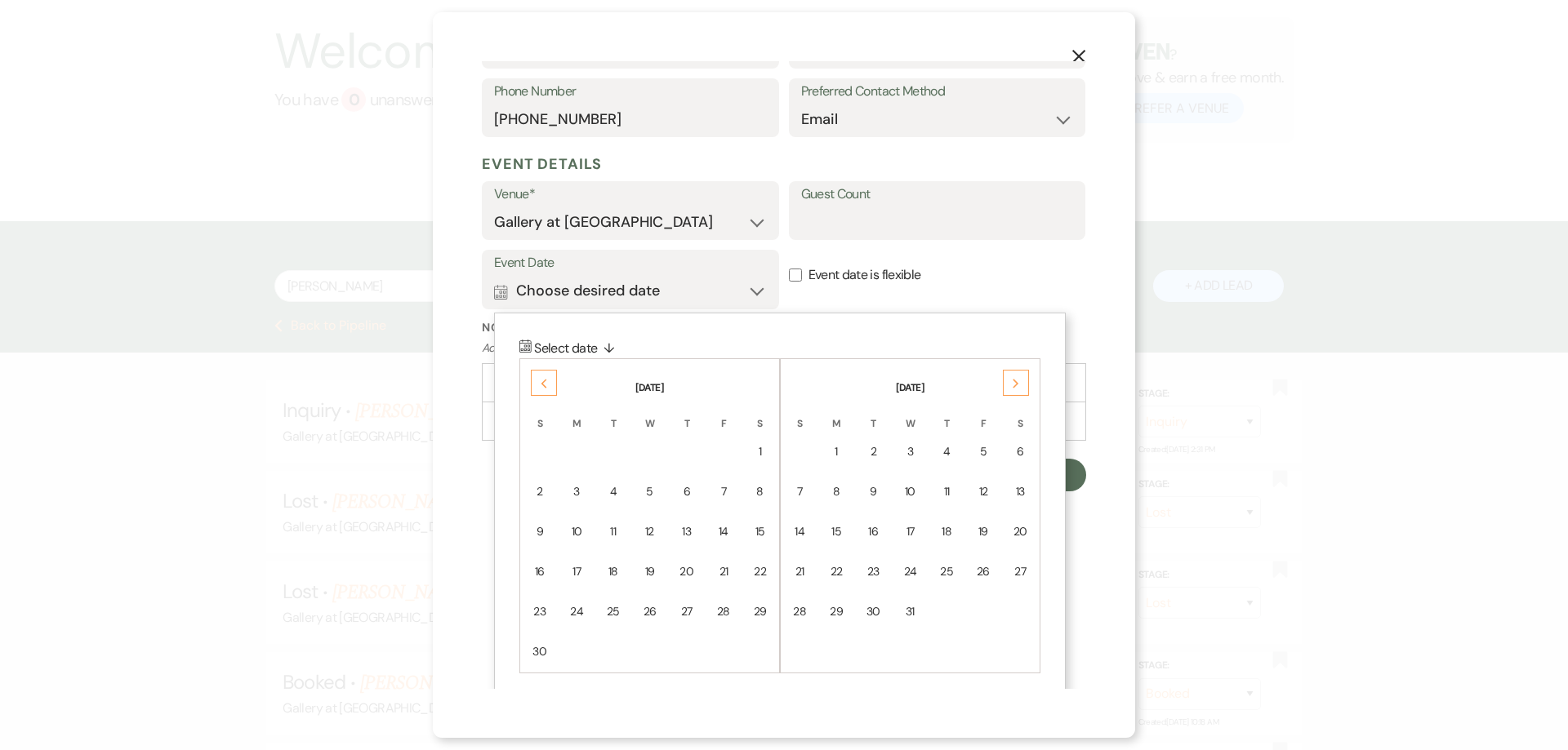
scroll to position [381, 0]
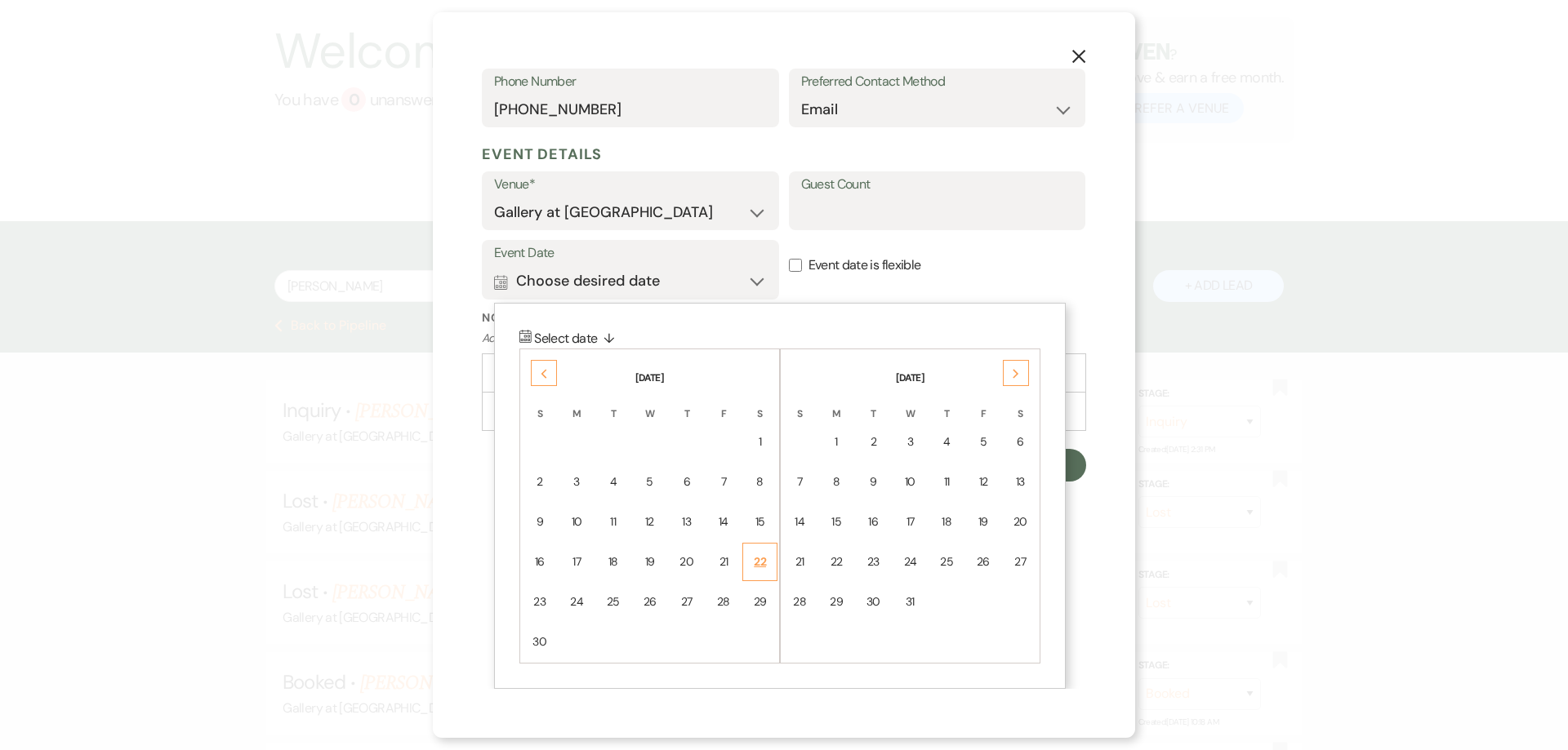
click at [755, 566] on div "22" at bounding box center [760, 562] width 13 height 17
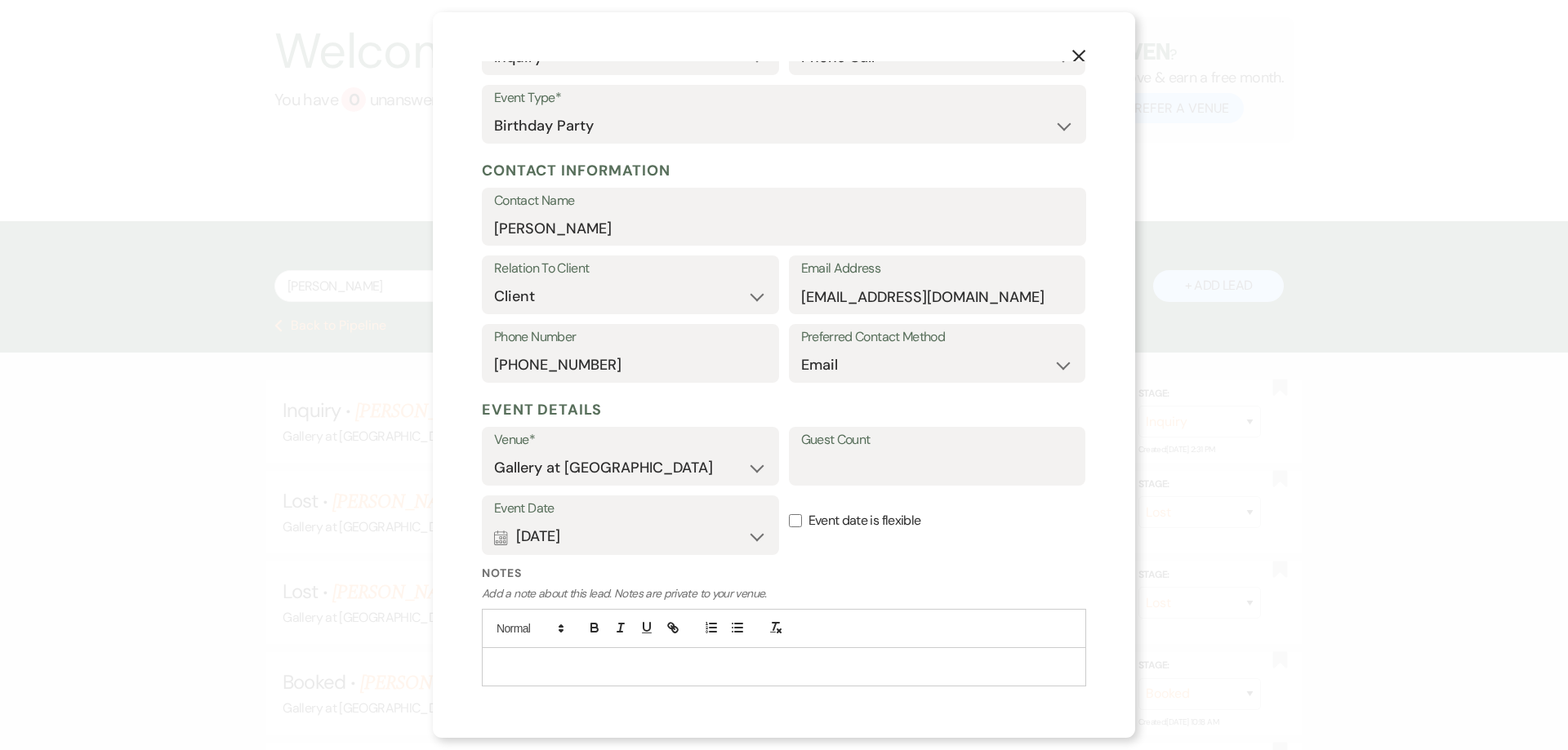
scroll to position [174, 0]
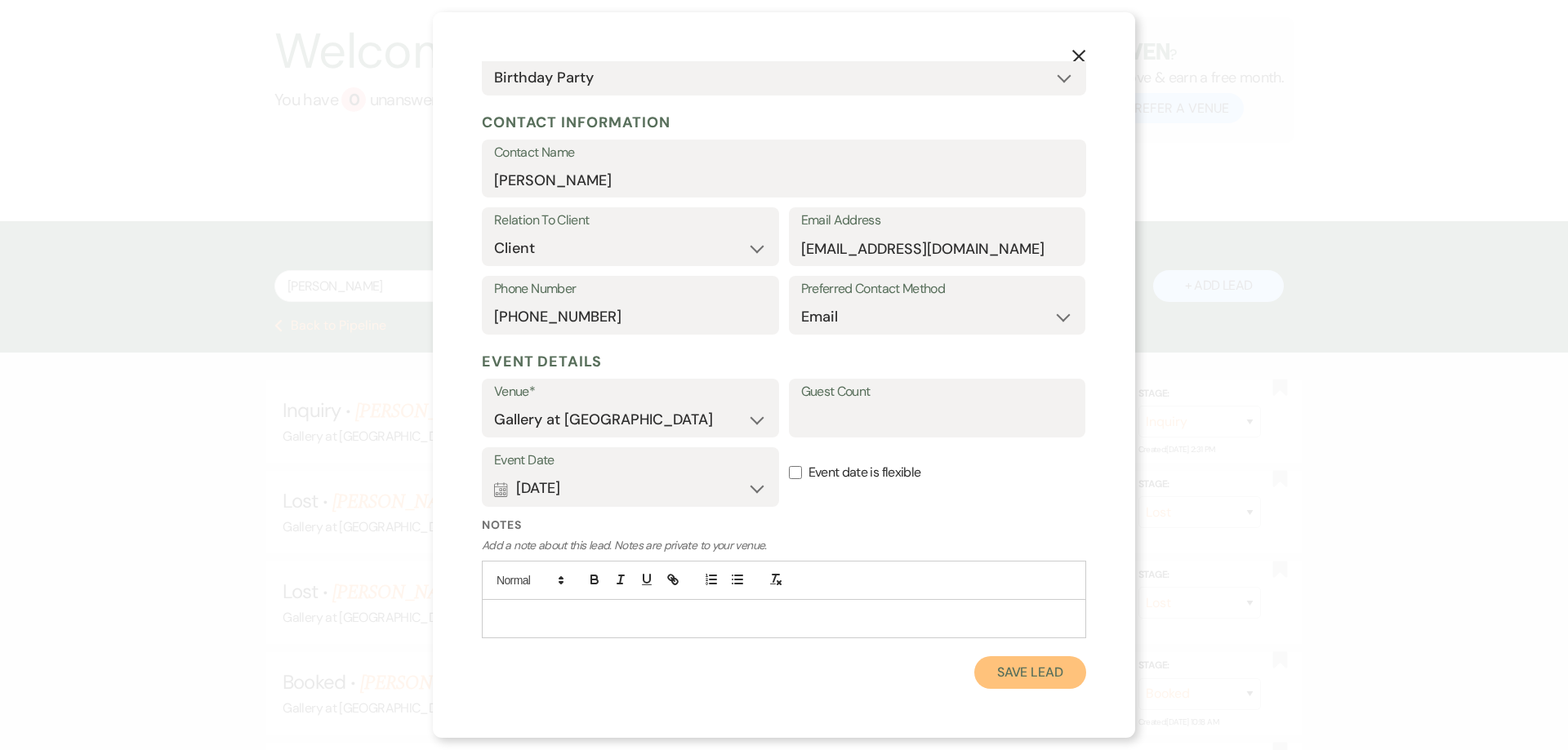
click at [1031, 674] on button "Save Lead" at bounding box center [1030, 673] width 112 height 33
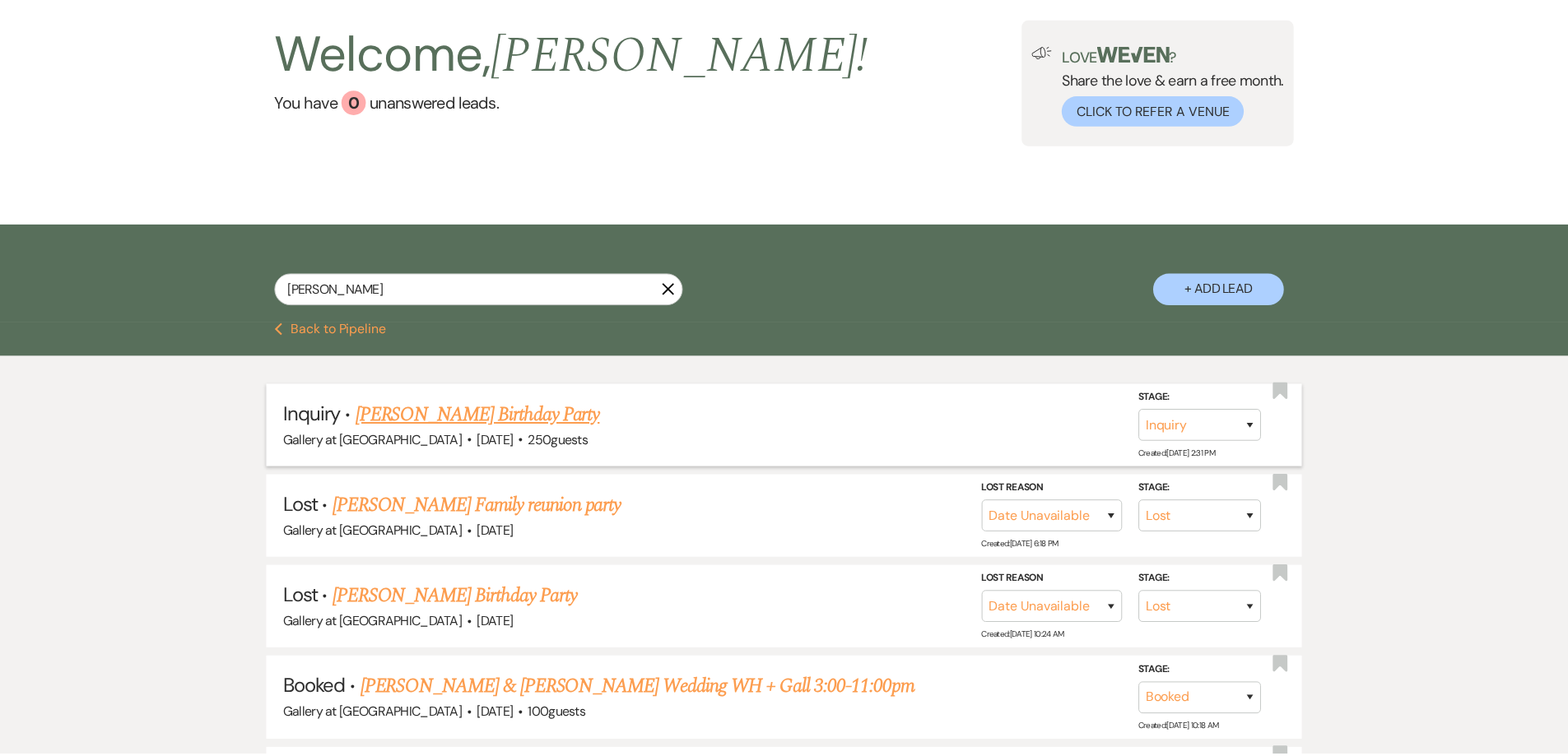
scroll to position [104, 0]
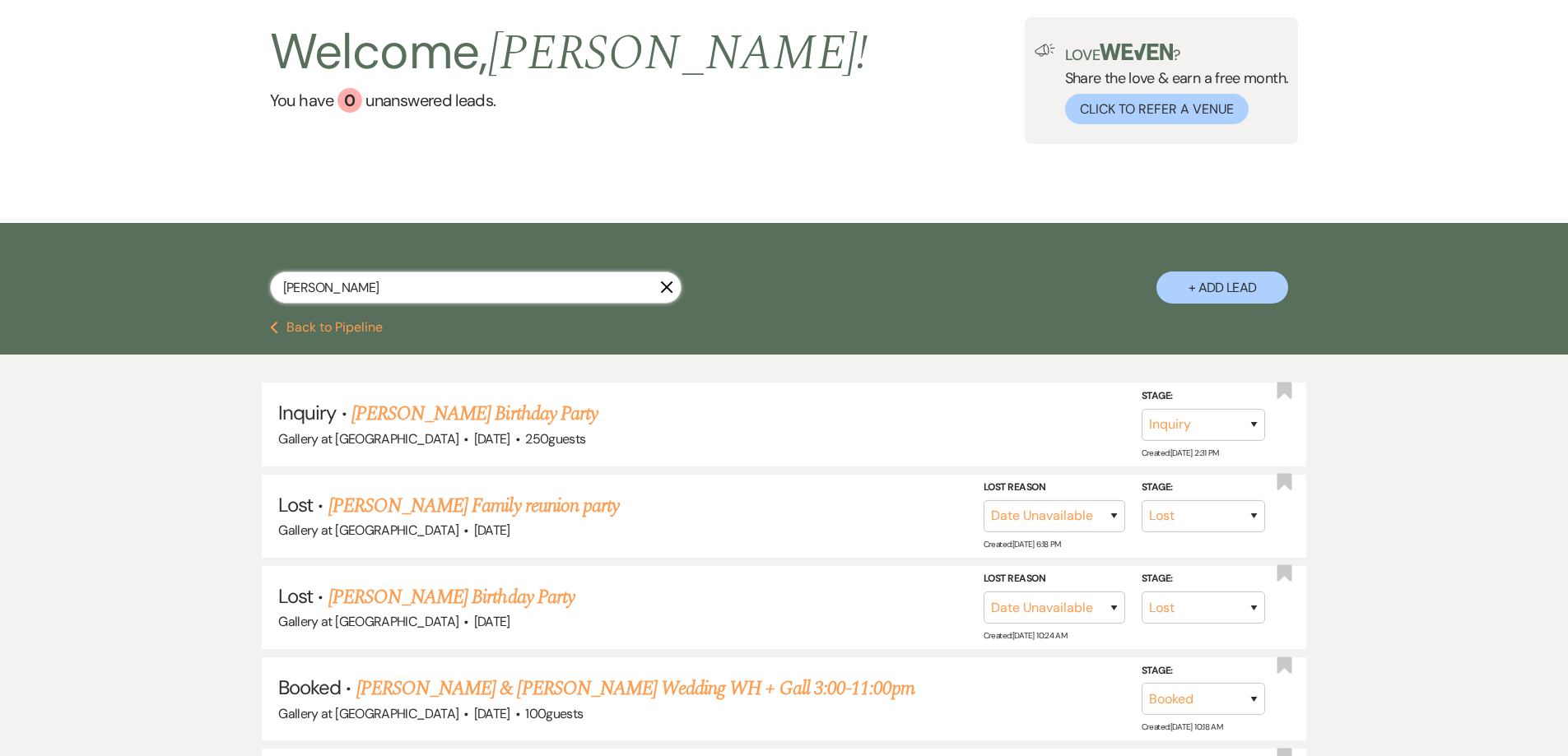
drag, startPoint x: 345, startPoint y: 297, endPoint x: 177, endPoint y: 286, distance: 168.4
click at [177, 286] on div "Stephanie X + Add Lead" at bounding box center [784, 272] width 1568 height 98
click at [364, 283] on input "Stephanie" at bounding box center [475, 288] width 412 height 32
type input "Stephanie"
click at [353, 322] on button "Previous Back to Pipeline" at bounding box center [326, 328] width 113 height 14
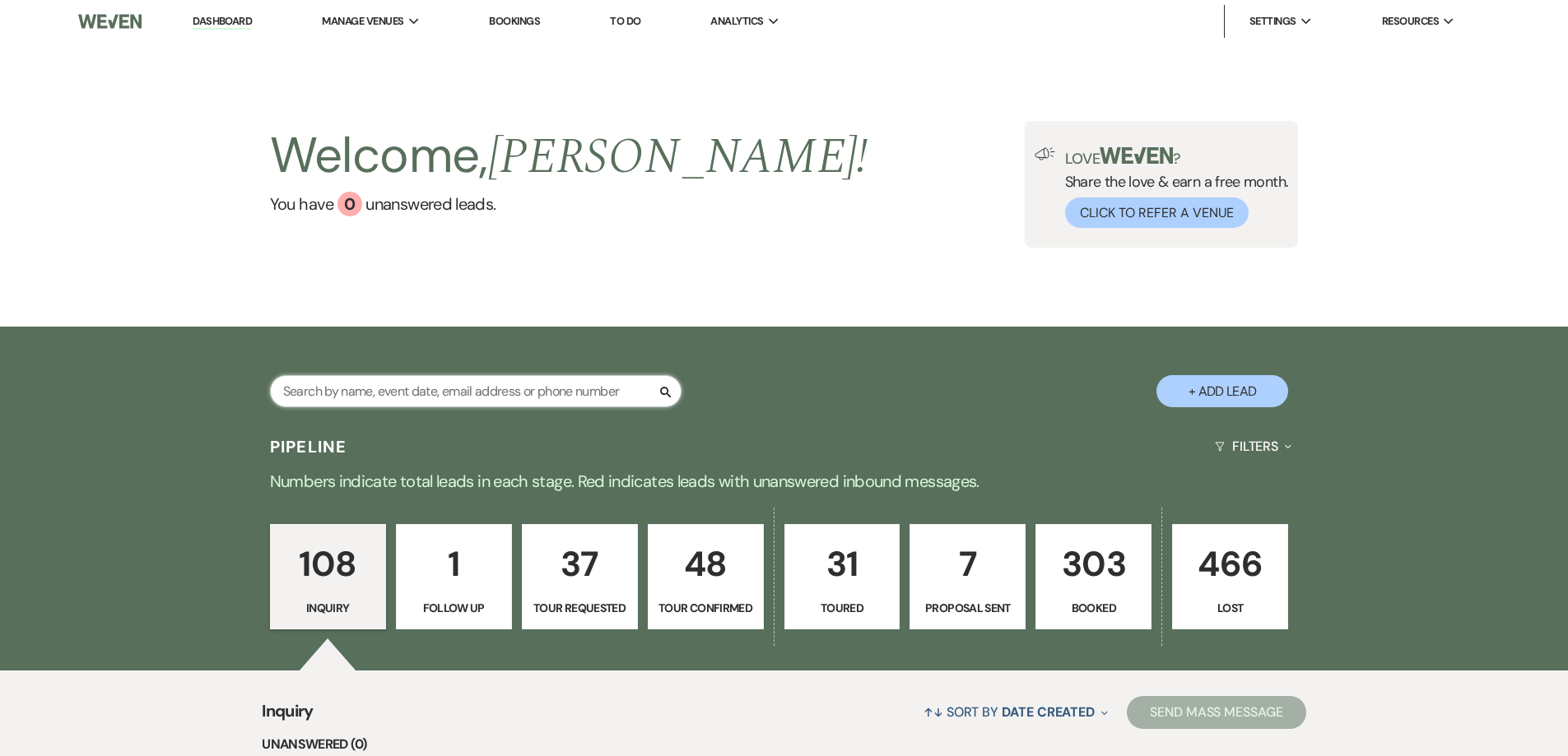
click at [559, 395] on input "text" at bounding box center [475, 391] width 412 height 32
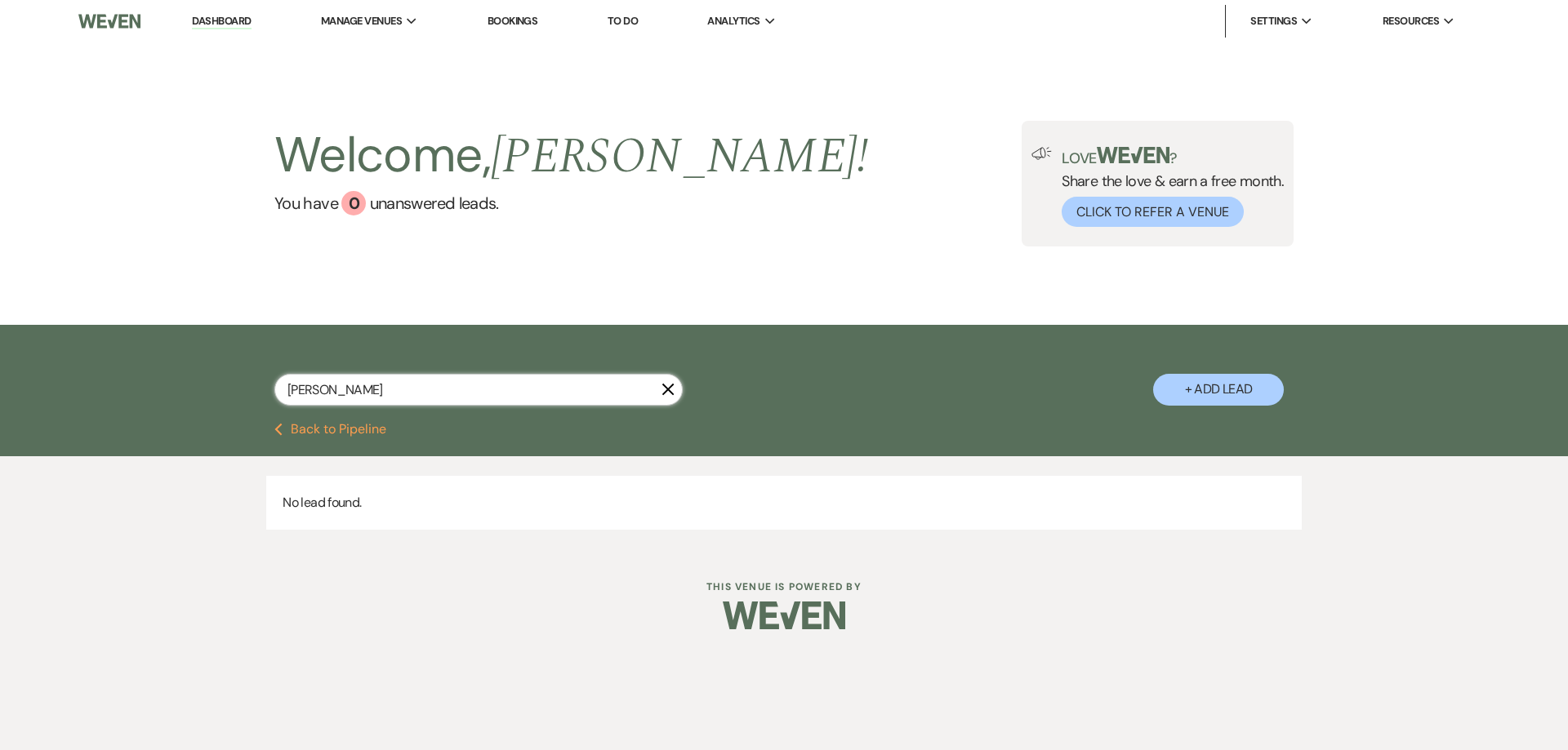
type input "stephanie"
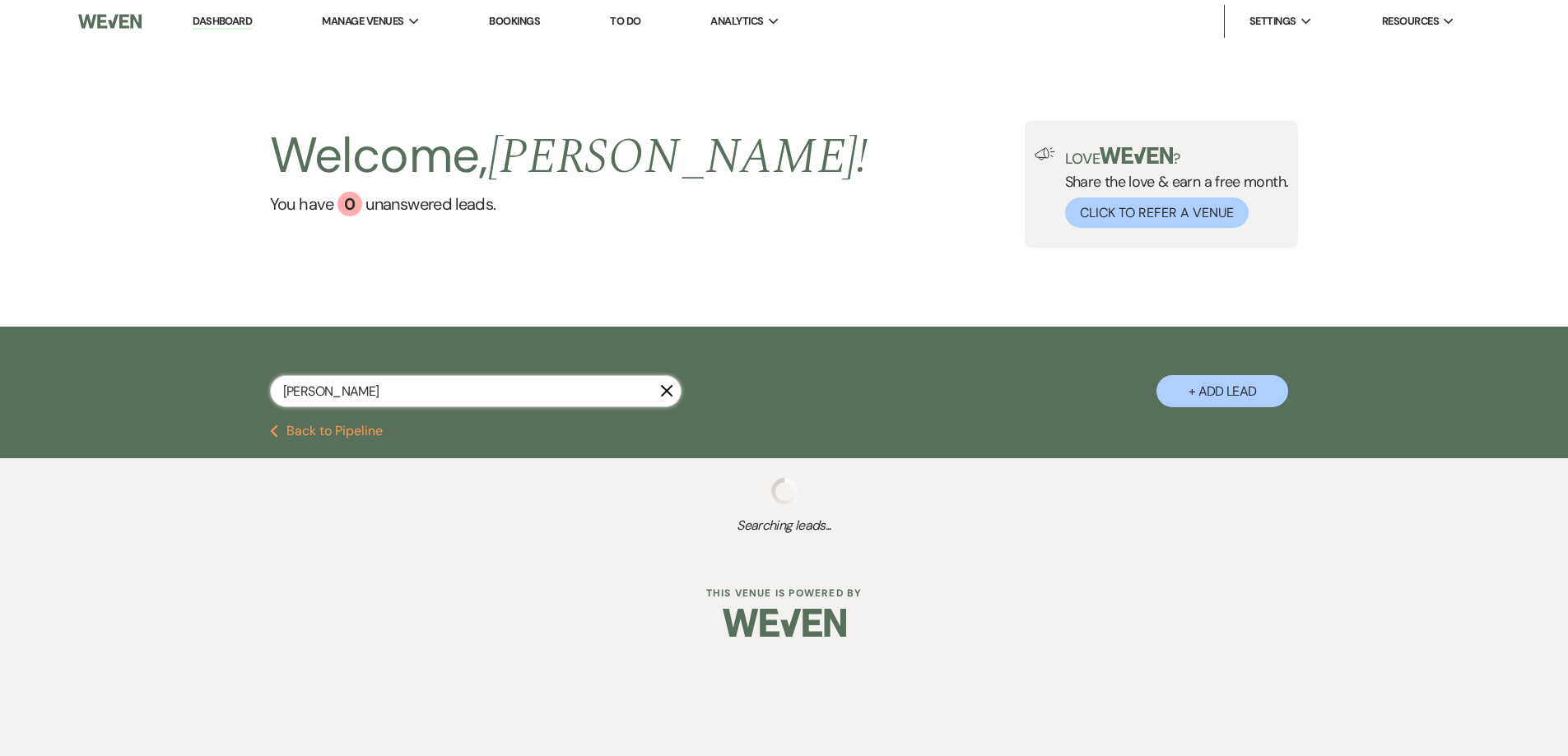
select select "8"
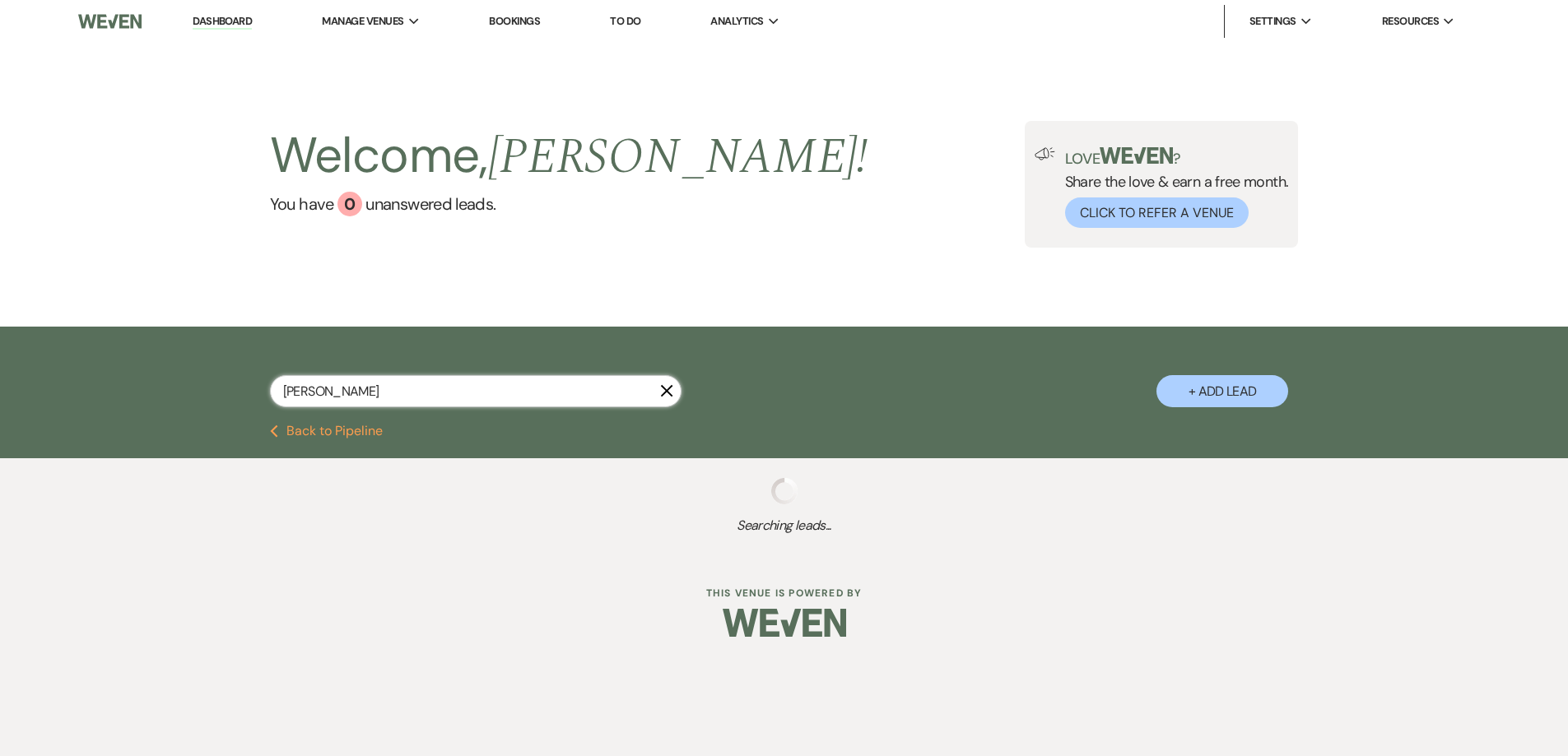
select select "5"
select select "8"
select select "5"
select select "8"
select select "5"
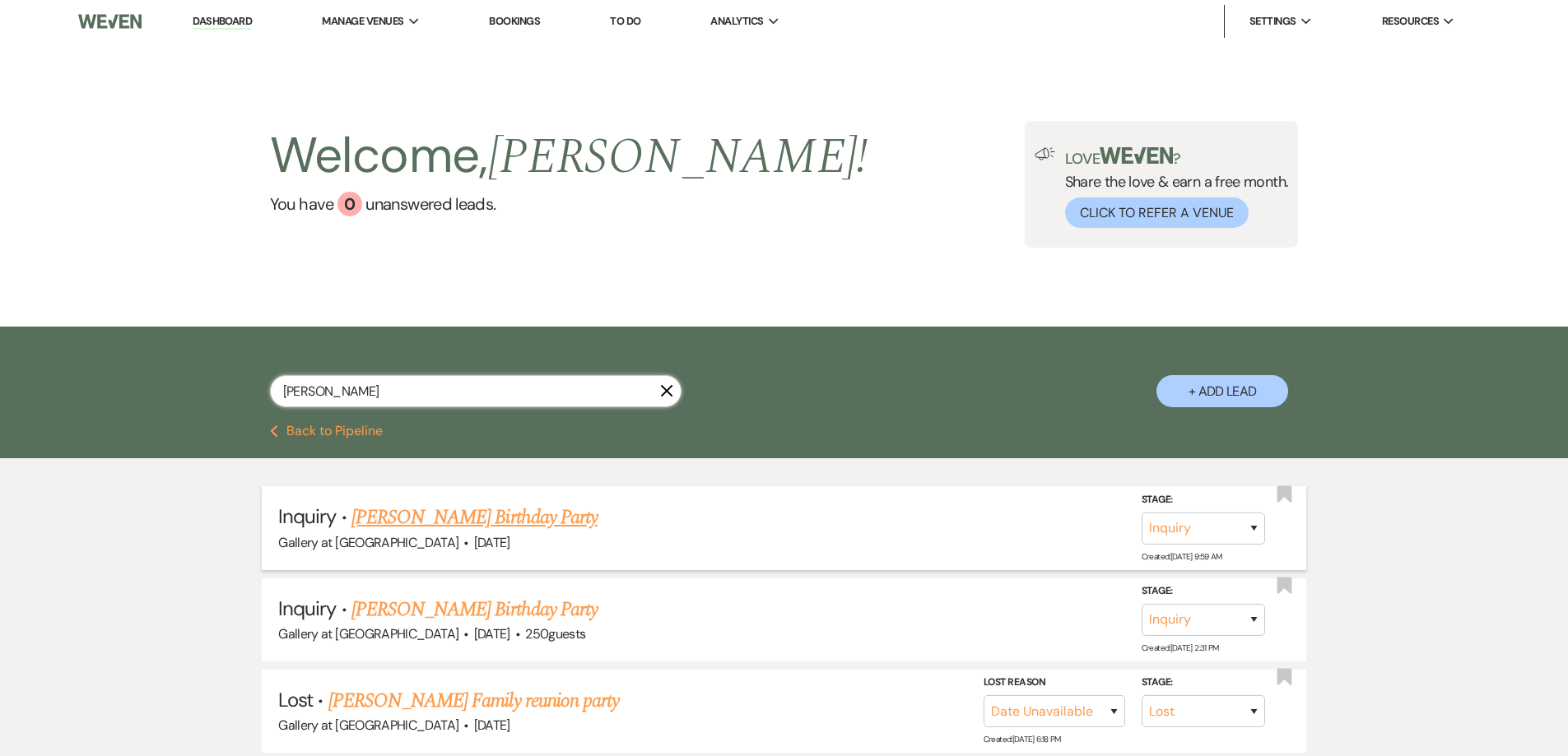
type input "stephanie"
click at [554, 525] on link "[PERSON_NAME] Birthday Party" at bounding box center [475, 518] width 246 height 30
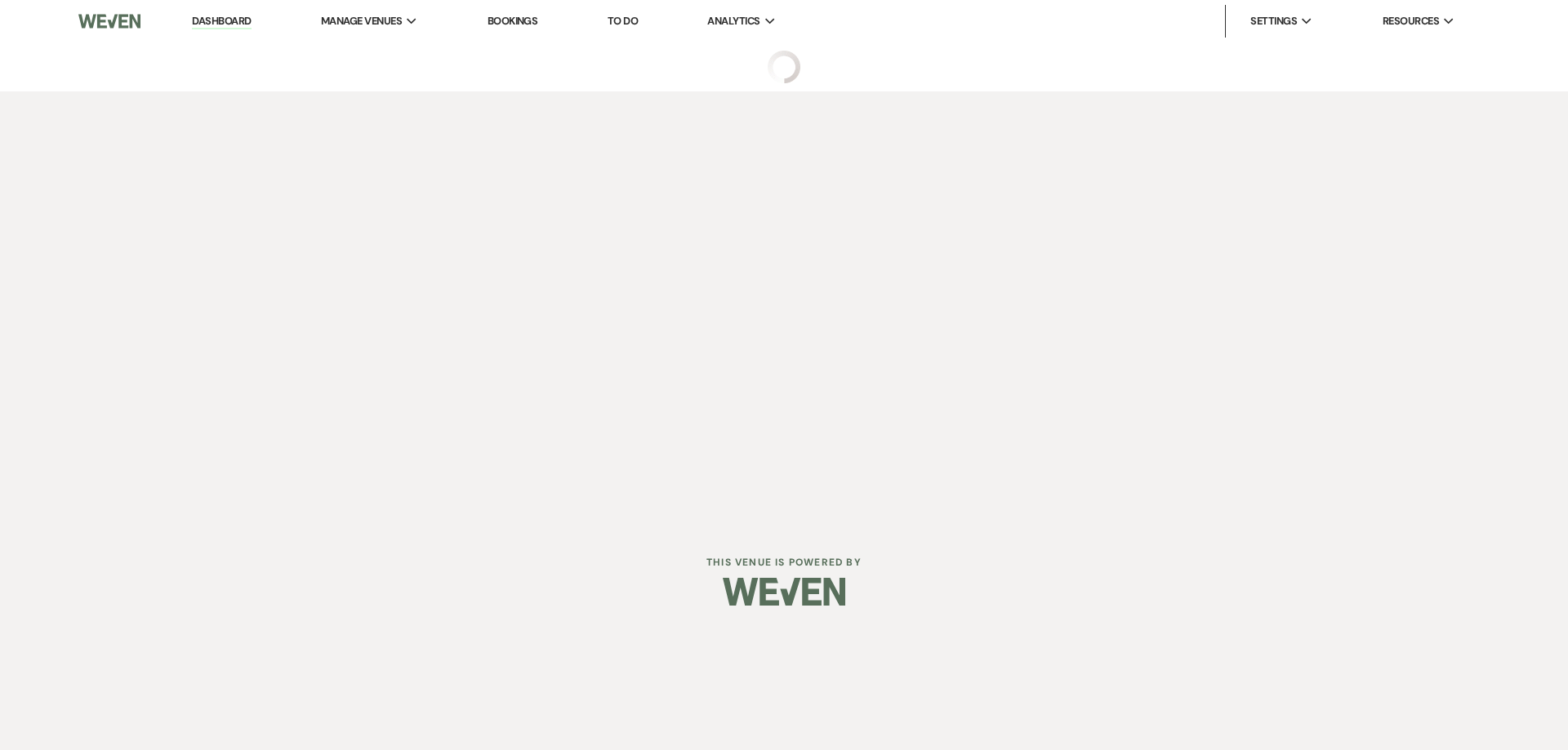
select select "22"
select select "4"
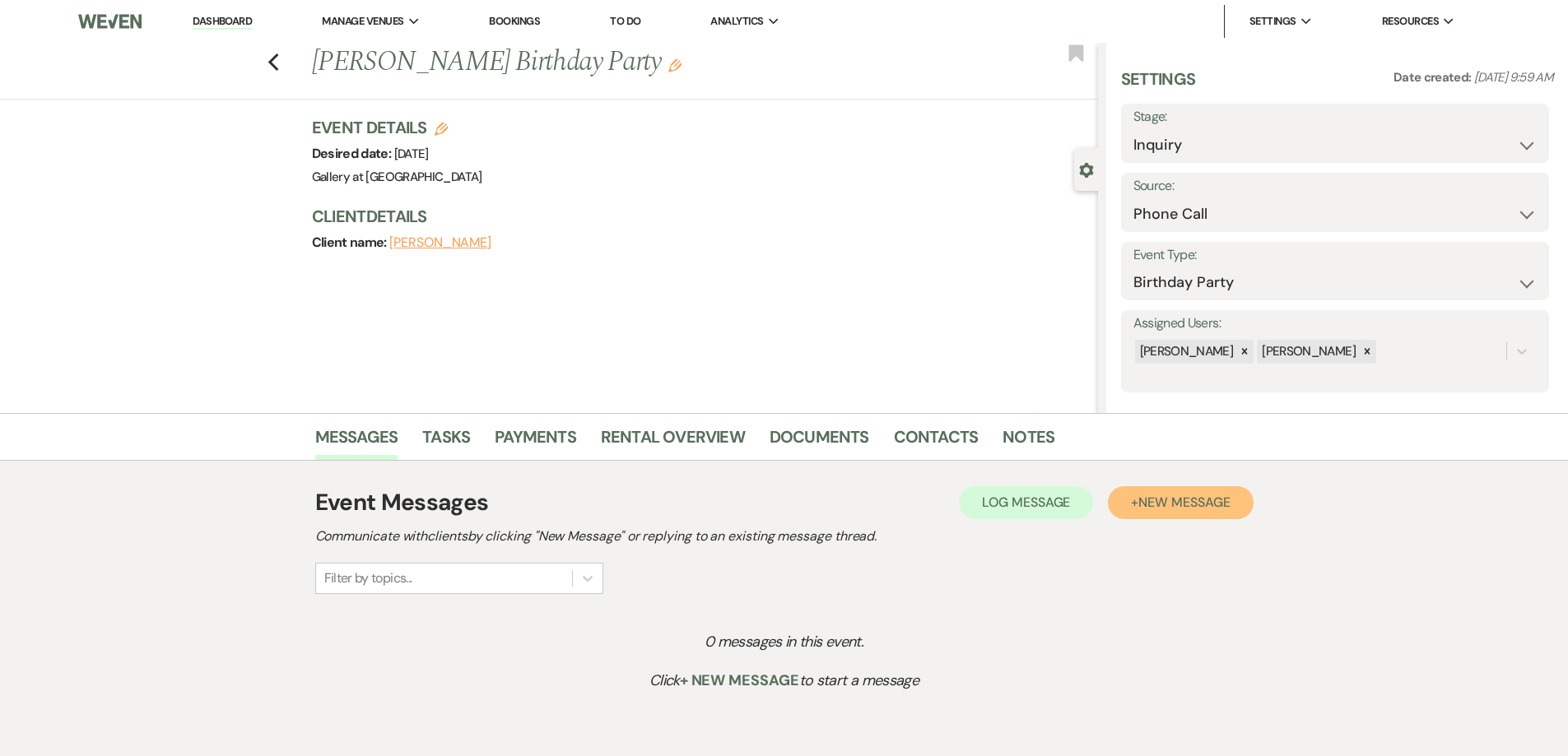
click at [1167, 498] on span "New Message" at bounding box center [1184, 502] width 92 height 17
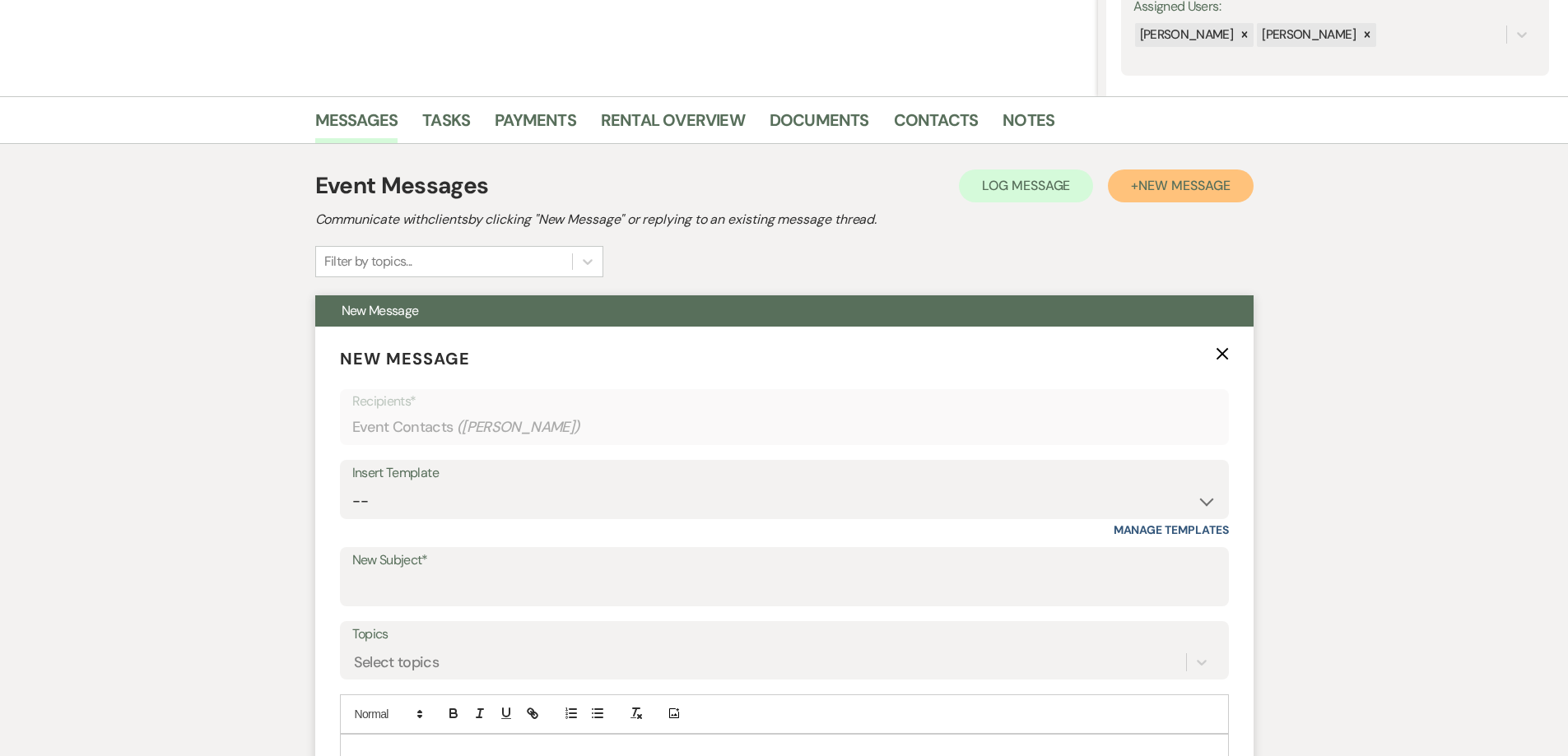
scroll to position [494, 0]
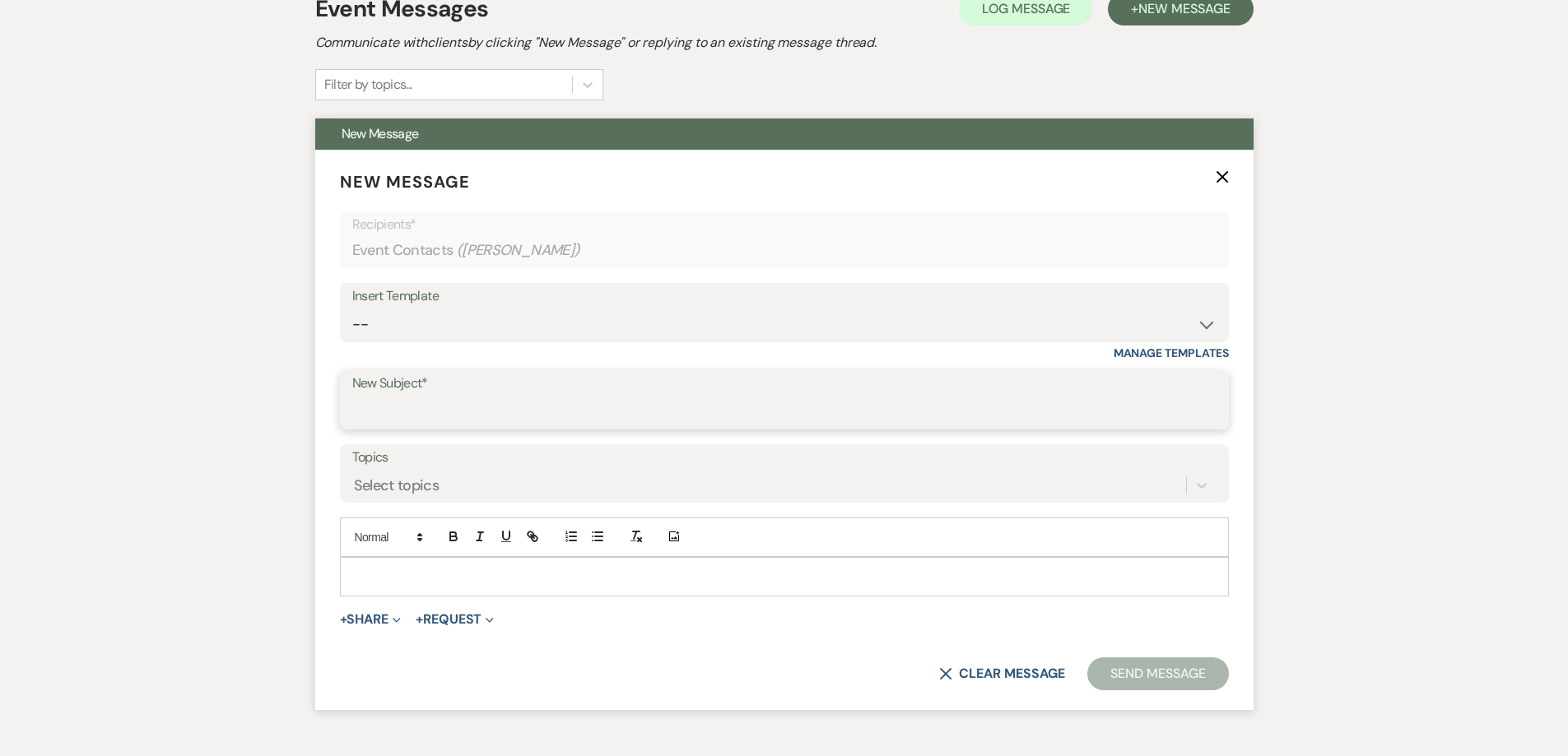
click at [744, 406] on input "New Subject*" at bounding box center [784, 412] width 864 height 32
click at [753, 409] on input "New Subject*" at bounding box center [784, 412] width 864 height 32
click at [745, 328] on select "-- Initial Inquiry Response-DATE IS AVAILABLE Initial Inquiry Response-DATE NOT…" at bounding box center [784, 325] width 864 height 32
select select "2825"
click at [352, 309] on select "-- Initial Inquiry Response-DATE IS AVAILABLE Initial Inquiry Response-DATE NOT…" at bounding box center [784, 325] width 864 height 32
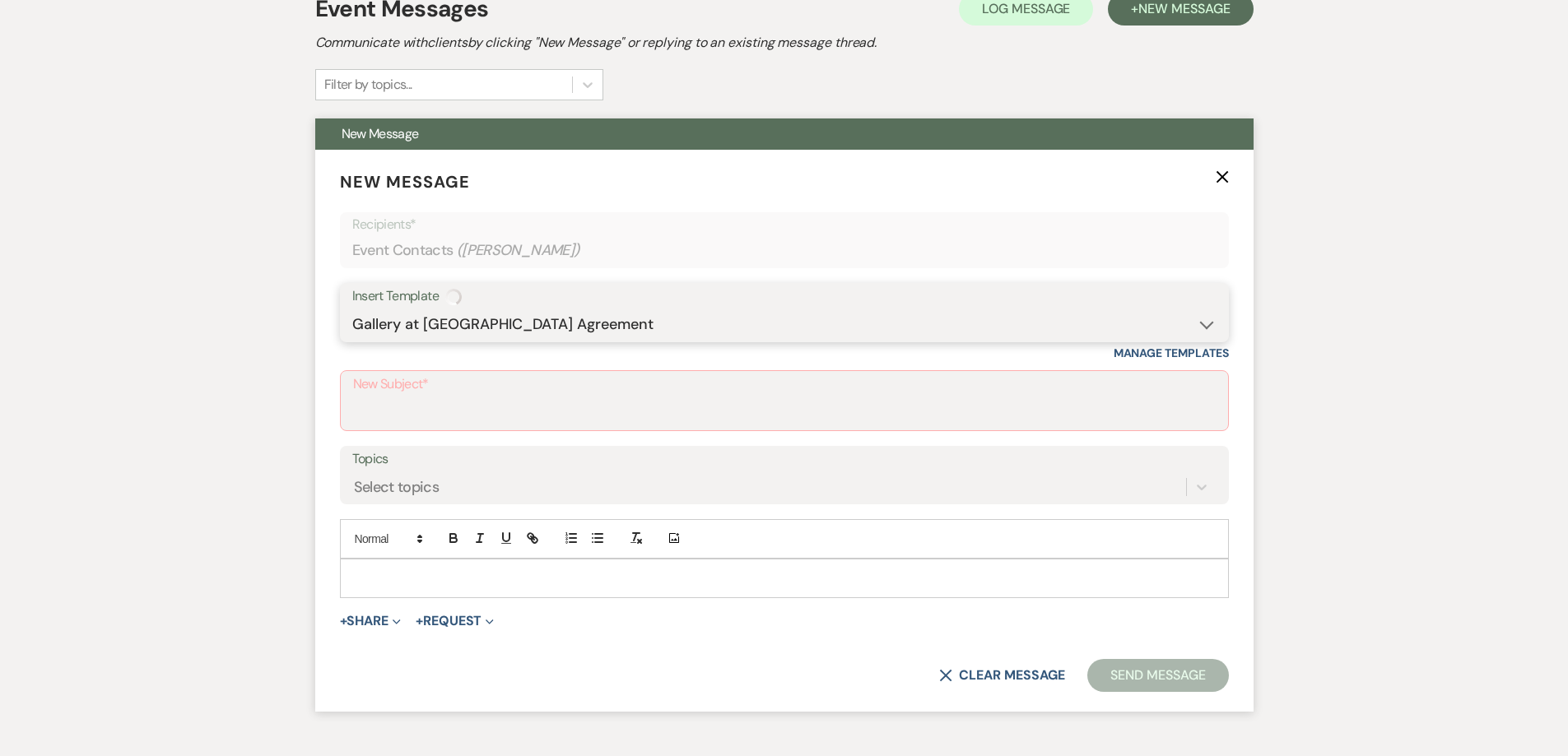
type input "Booking your event!"
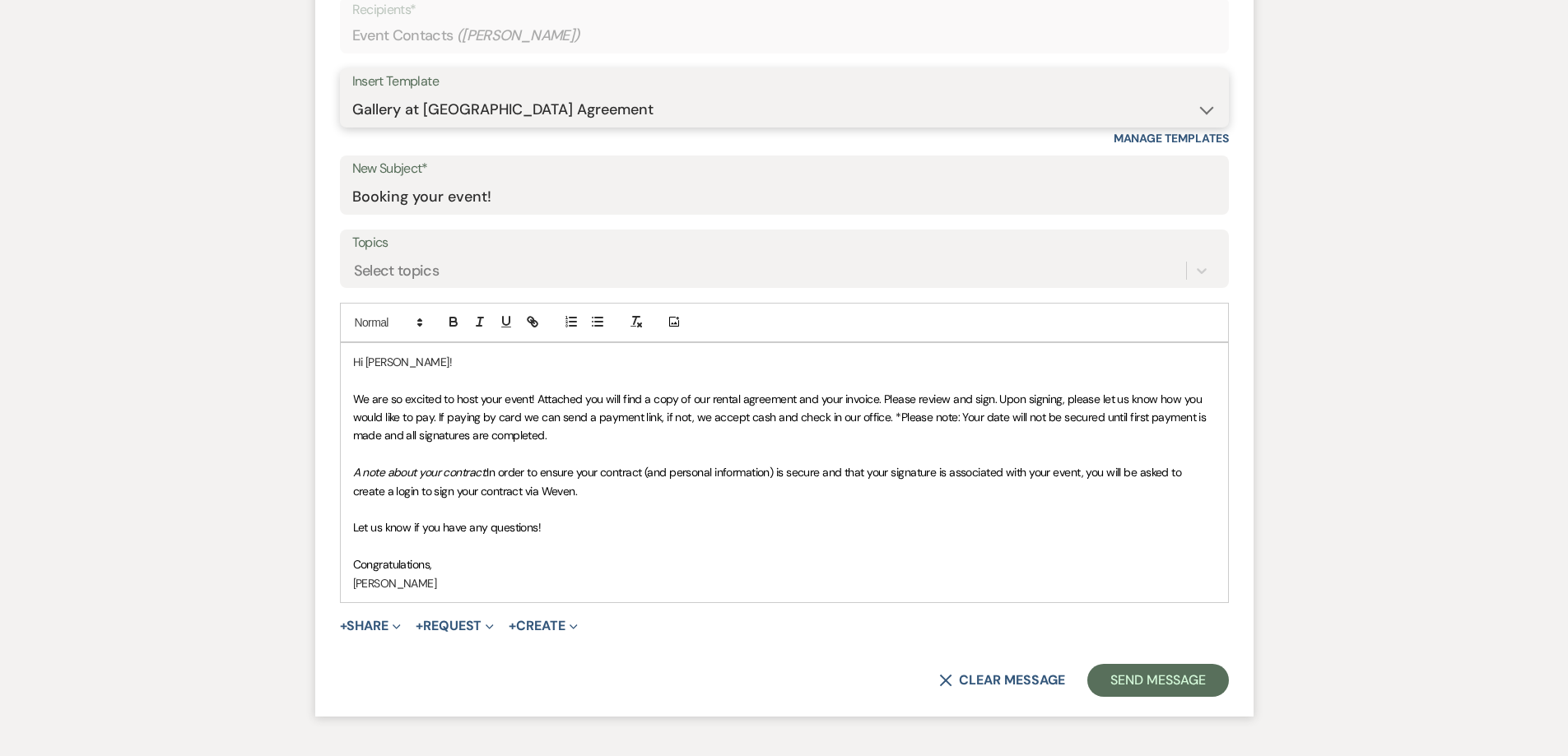
scroll to position [741, 0]
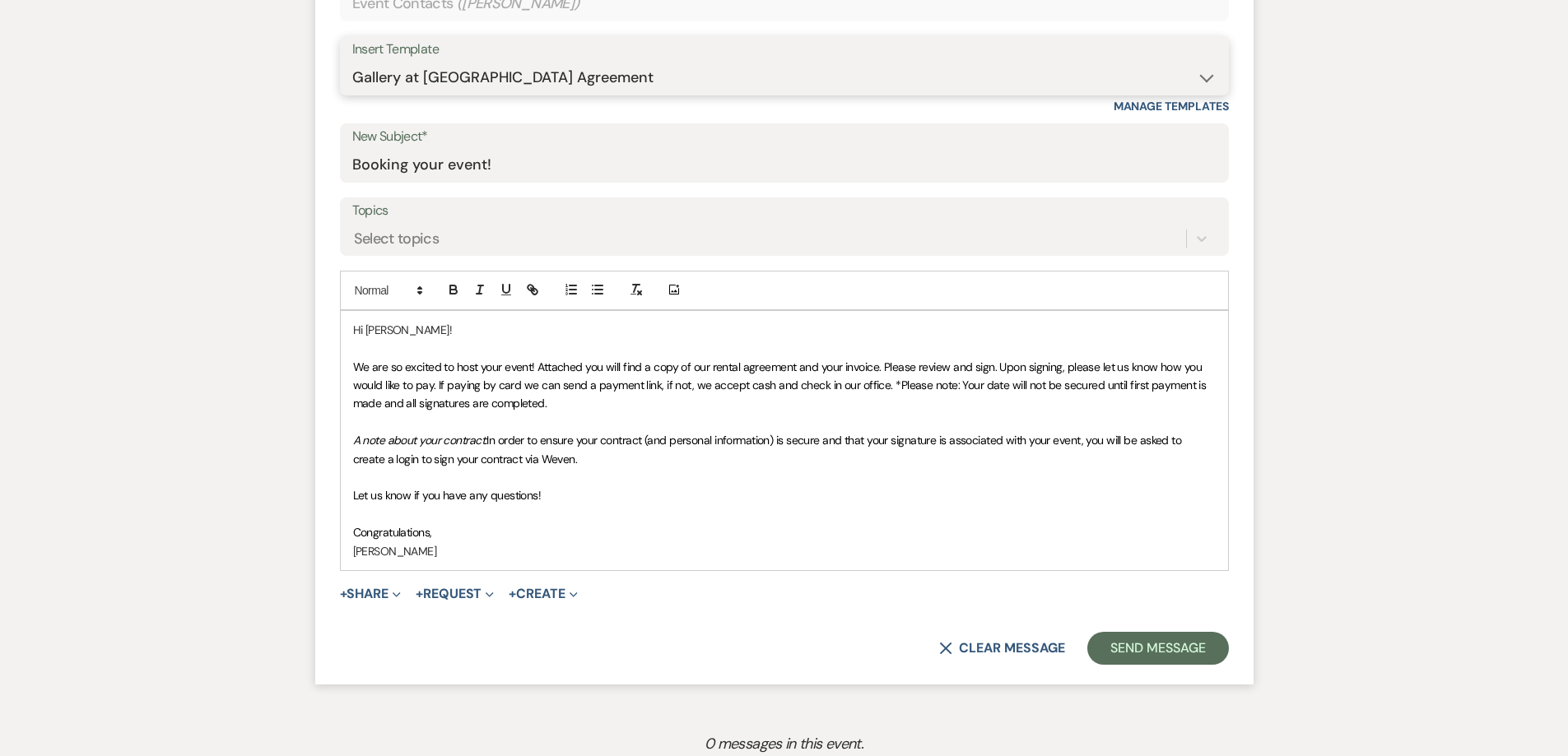
click at [635, 78] on select "-- Initial Inquiry Response-DATE IS AVAILABLE Initial Inquiry Response-DATE NOT…" at bounding box center [784, 78] width 864 height 32
select select "2610"
click at [352, 62] on select "-- Initial Inquiry Response-DATE IS AVAILABLE Initial Inquiry Response-DATE NOT…" at bounding box center [784, 78] width 864 height 32
type input "ACTION REQUIRED: Booking your Event!"
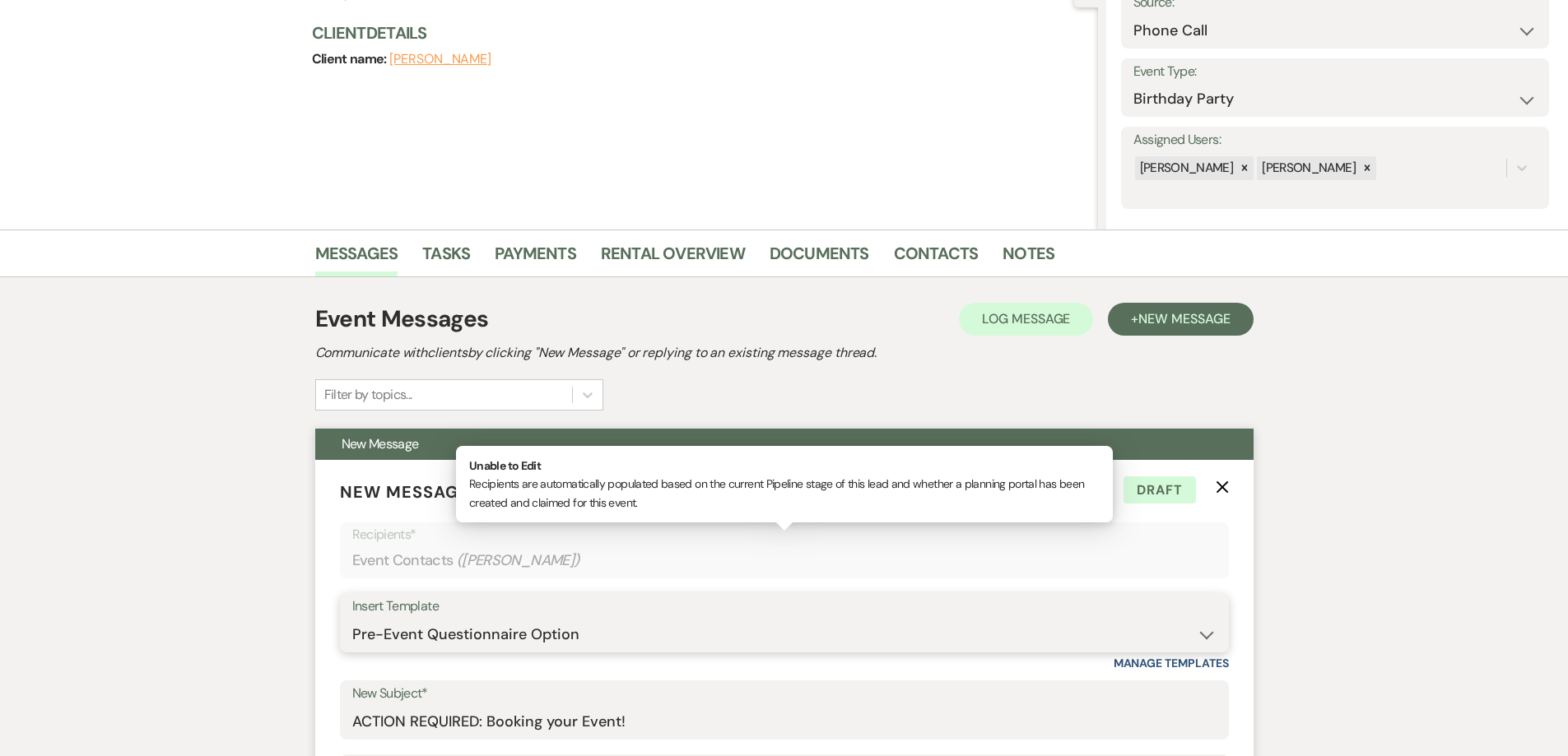
scroll to position [165, 0]
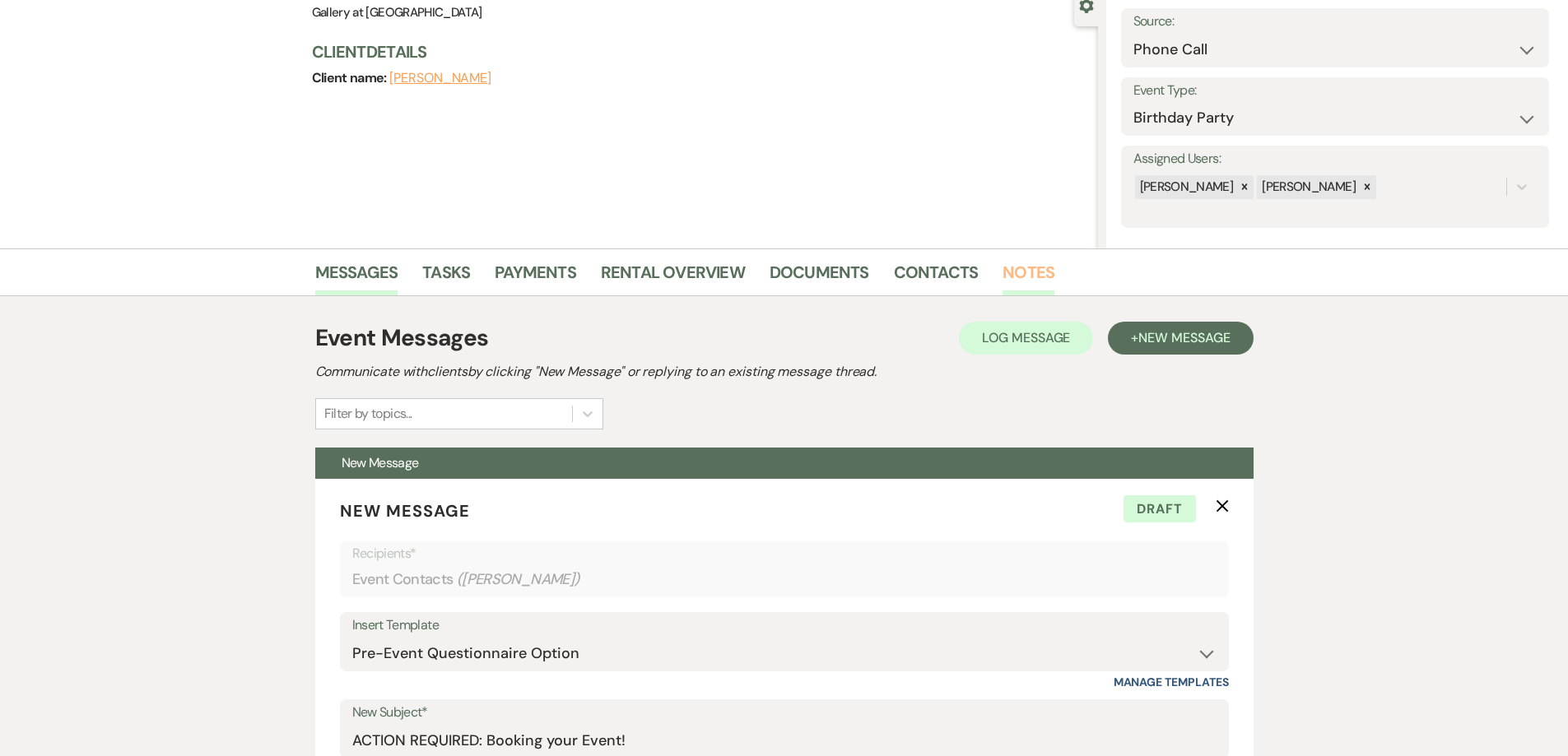
click at [1035, 266] on link "Notes" at bounding box center [1028, 277] width 52 height 36
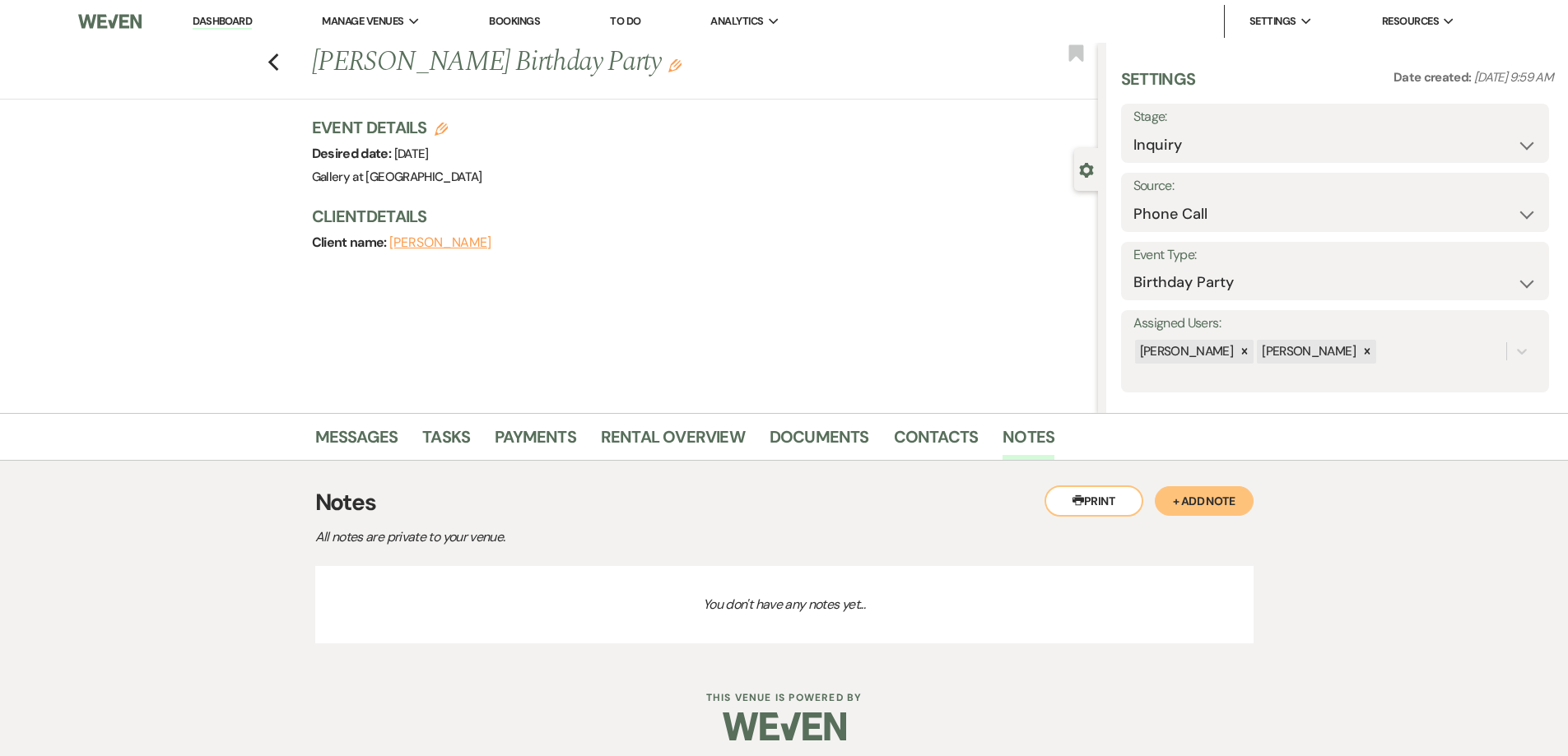
click at [1175, 500] on button "+ Add Note" at bounding box center [1205, 501] width 98 height 30
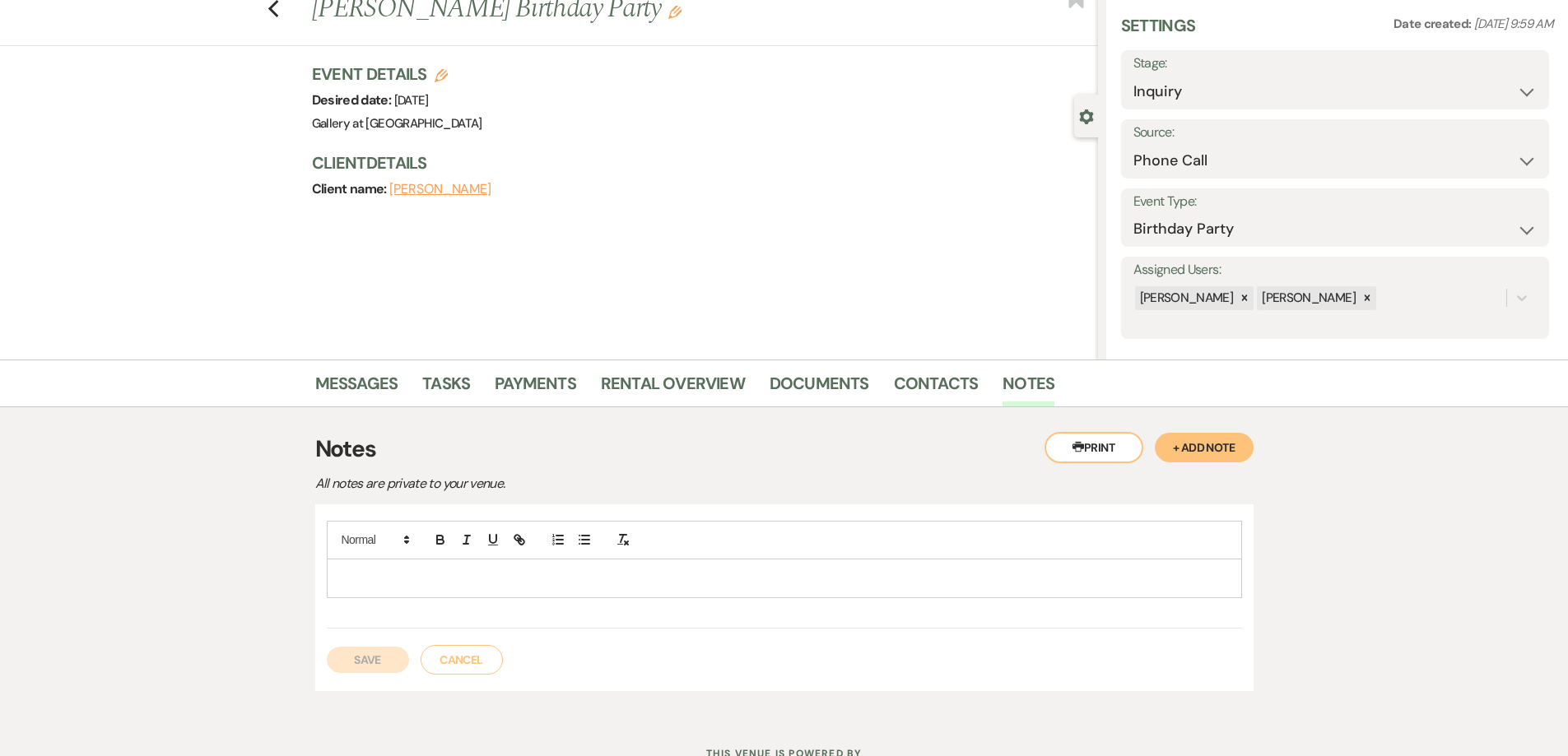
scroll to position [82, 0]
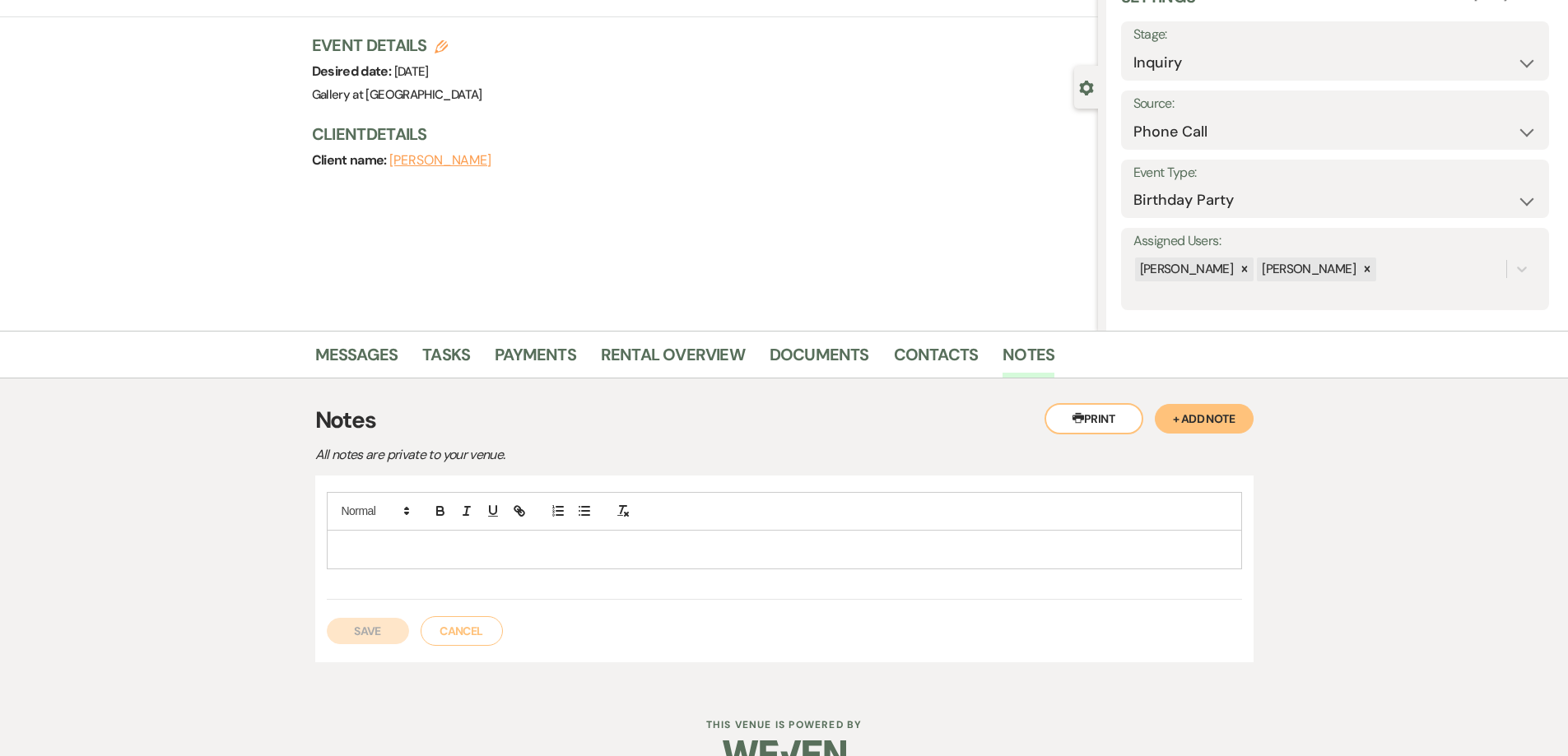
click at [707, 544] on p at bounding box center [784, 549] width 889 height 18
click at [623, 555] on p "I told her she could bring in a photobooth, blackjack tables etc." at bounding box center [784, 549] width 889 height 18
click at [666, 548] on p "I told her she could bring in a photobooth, blackjack tables, etc." at bounding box center [784, 549] width 889 height 18
click at [510, 546] on p "I told her she could bring in a photobooth, blackjack tables, etc." at bounding box center [784, 549] width 889 height 18
click at [661, 556] on p "I told her she could bring in a photo booth, blackjack tables, etc." at bounding box center [784, 549] width 889 height 18
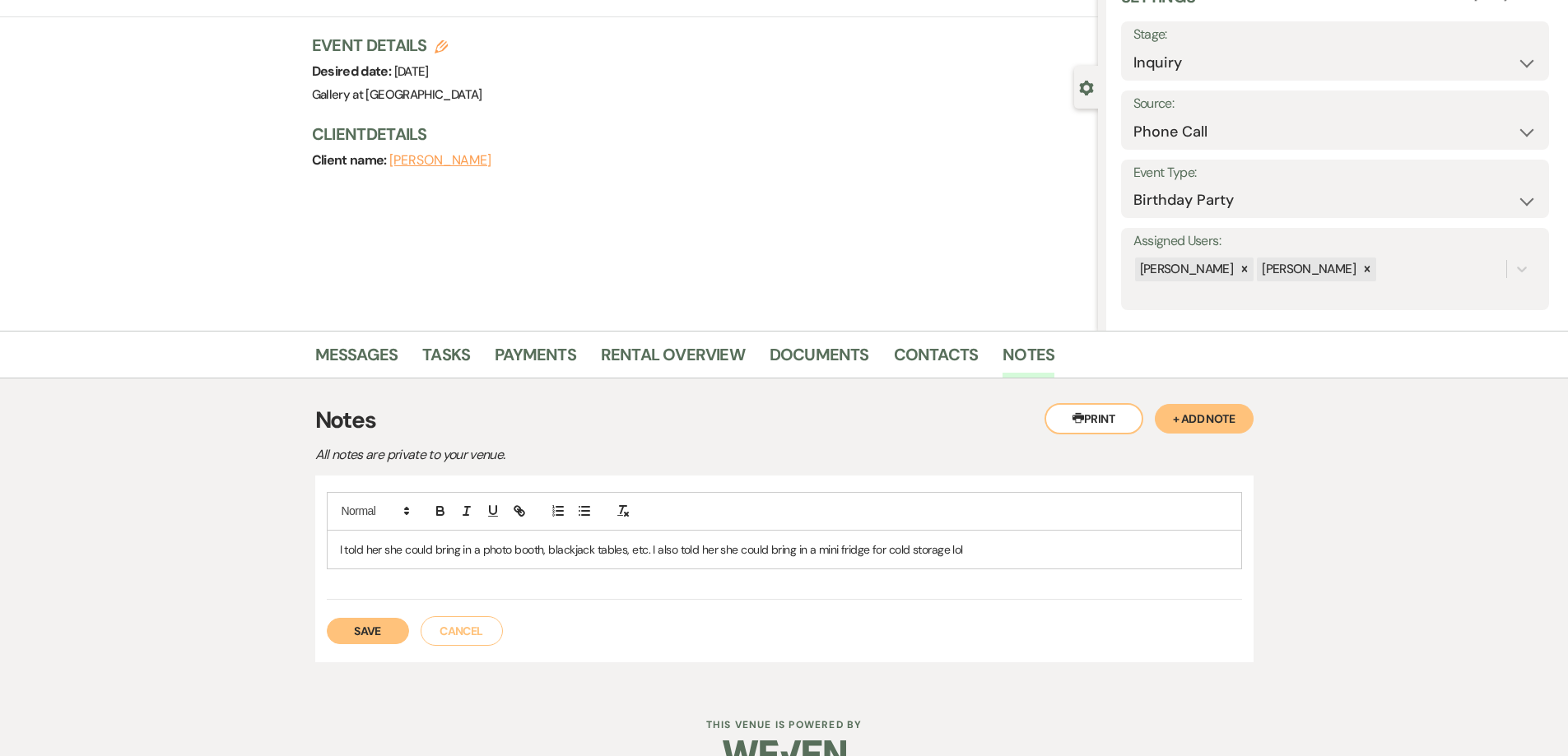
click at [339, 636] on button "Save" at bounding box center [368, 630] width 82 height 26
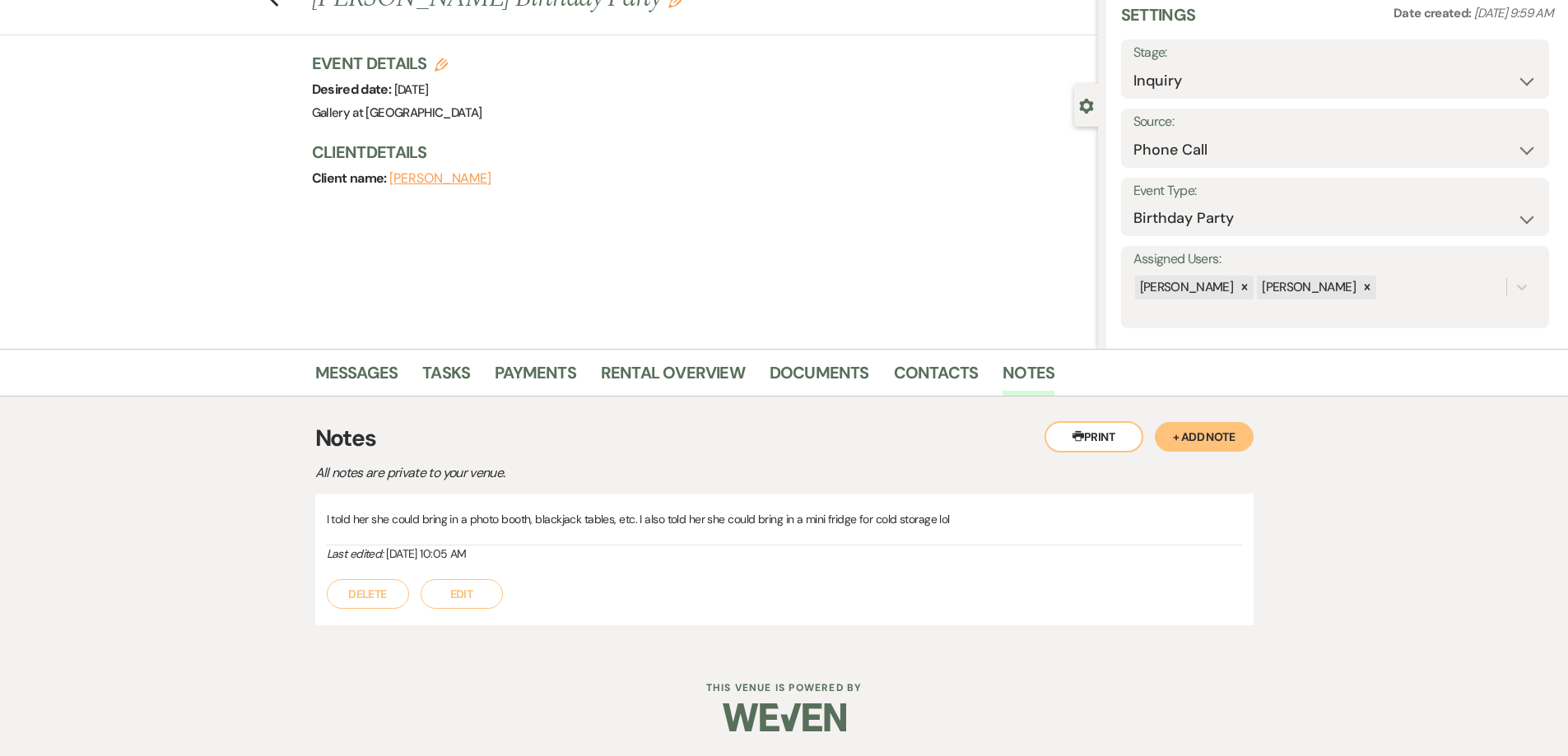
scroll to position [64, 0]
click at [361, 378] on link "Messages" at bounding box center [357, 378] width 83 height 36
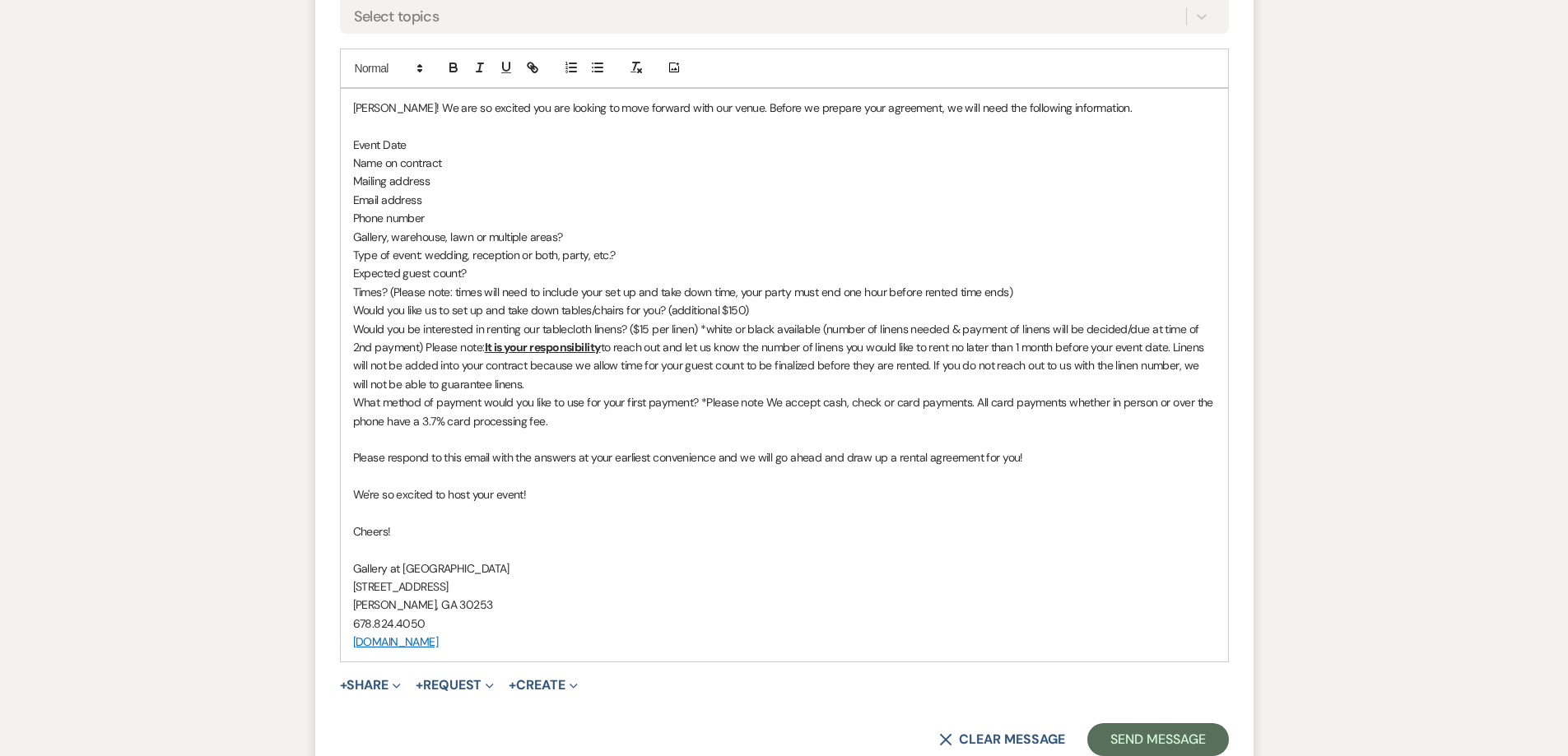
scroll to position [969, 0]
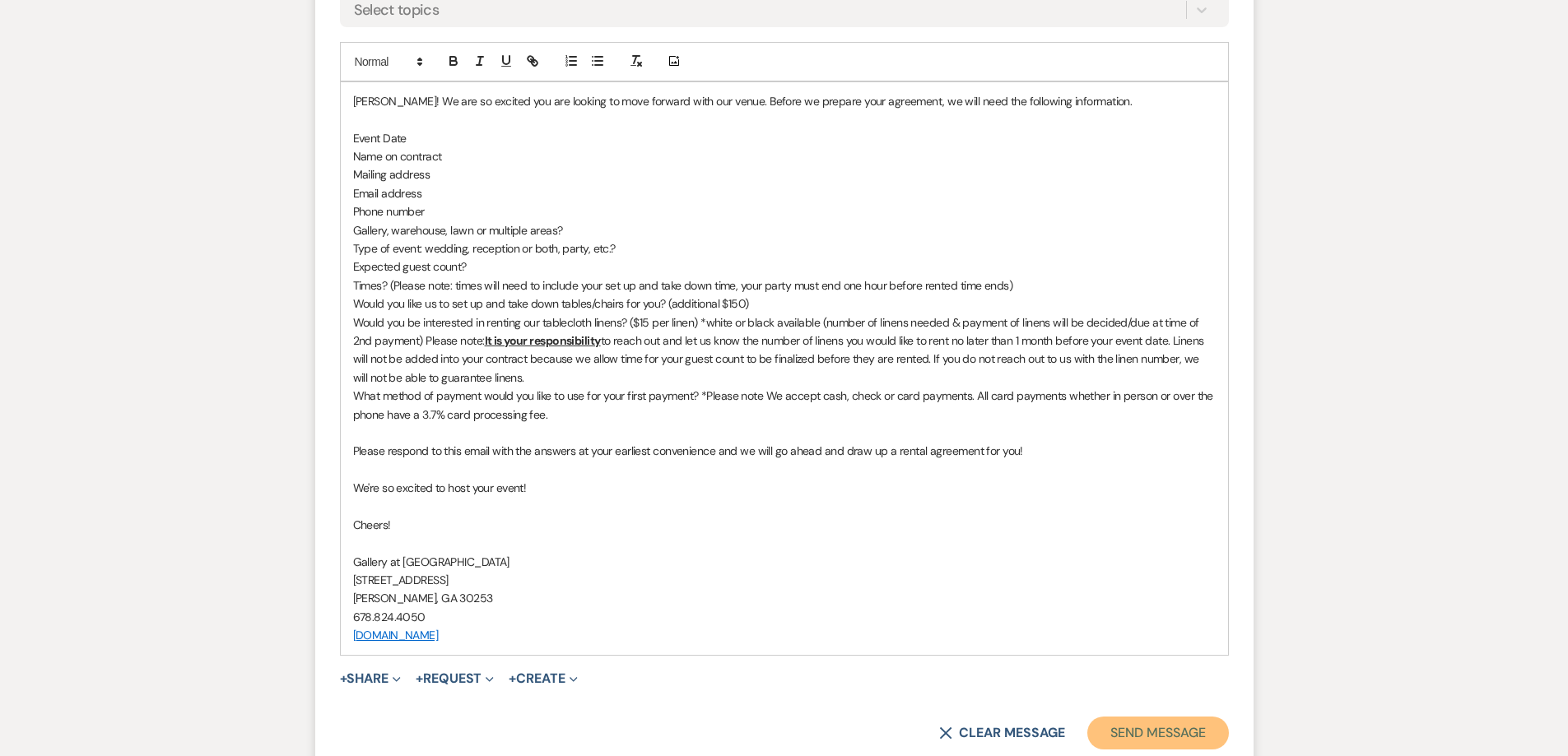
click at [1161, 726] on button "Send Message" at bounding box center [1158, 733] width 141 height 33
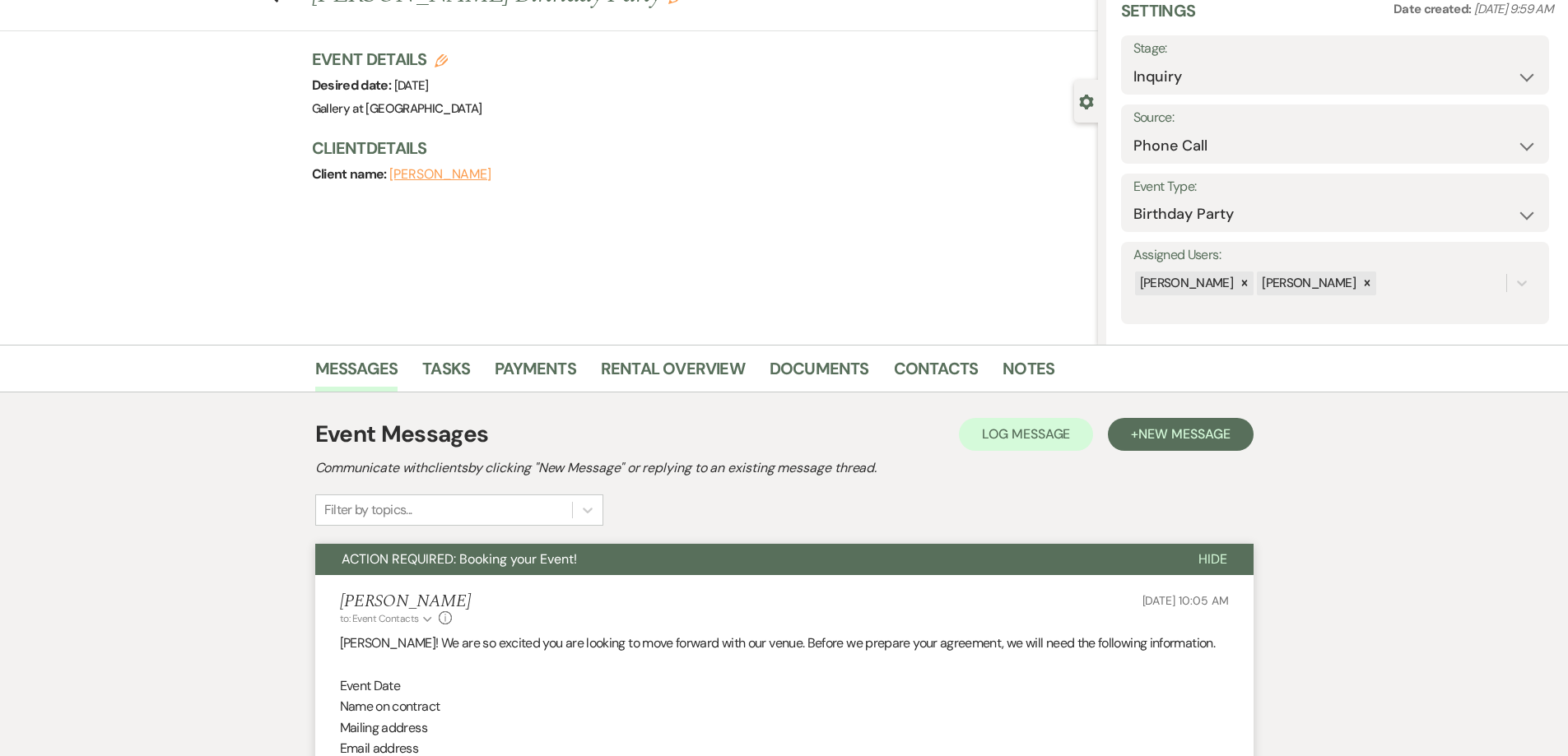
scroll to position [0, 0]
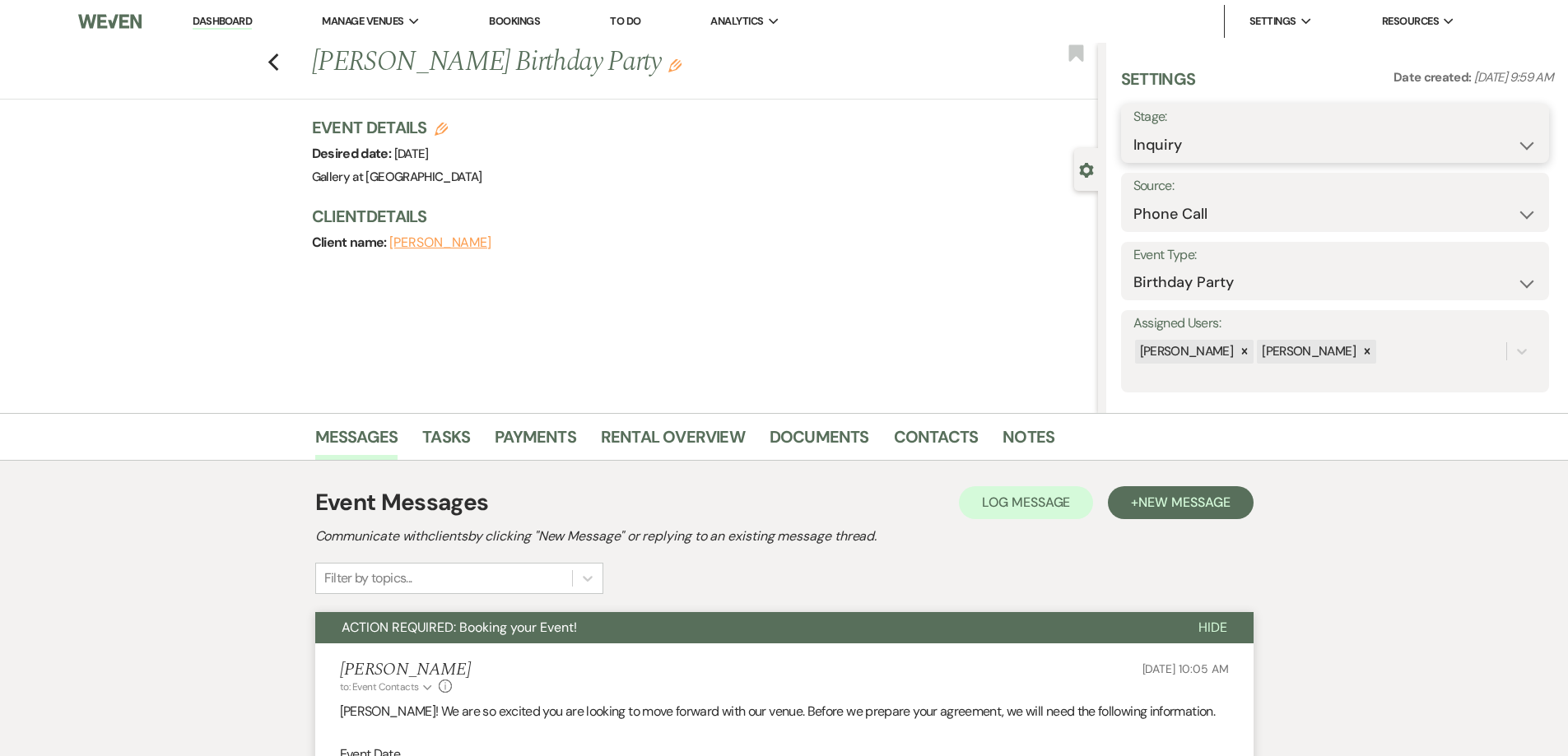
click at [1187, 145] on select "Inquiry Follow Up Tour Requested Tour Confirmed Toured Proposal Sent Booked Lost" at bounding box center [1335, 145] width 403 height 32
click at [983, 290] on div "Previous Stephanie Adams's Birthday Party Edit Bookmark Gear Settings Settings …" at bounding box center [549, 227] width 1099 height 370
click at [1029, 441] on link "Notes" at bounding box center [1028, 441] width 52 height 36
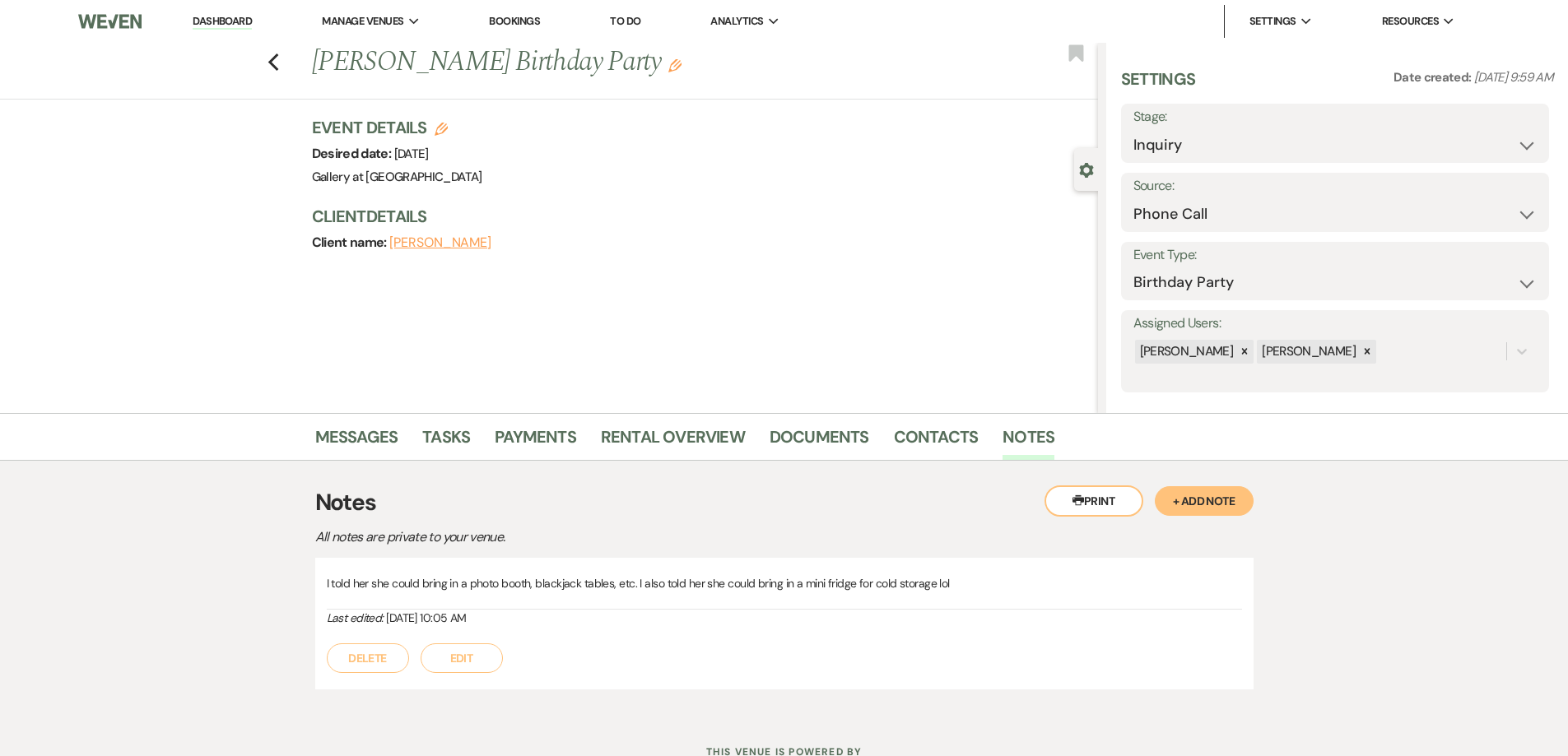
click at [443, 665] on button "Edit" at bounding box center [462, 658] width 82 height 30
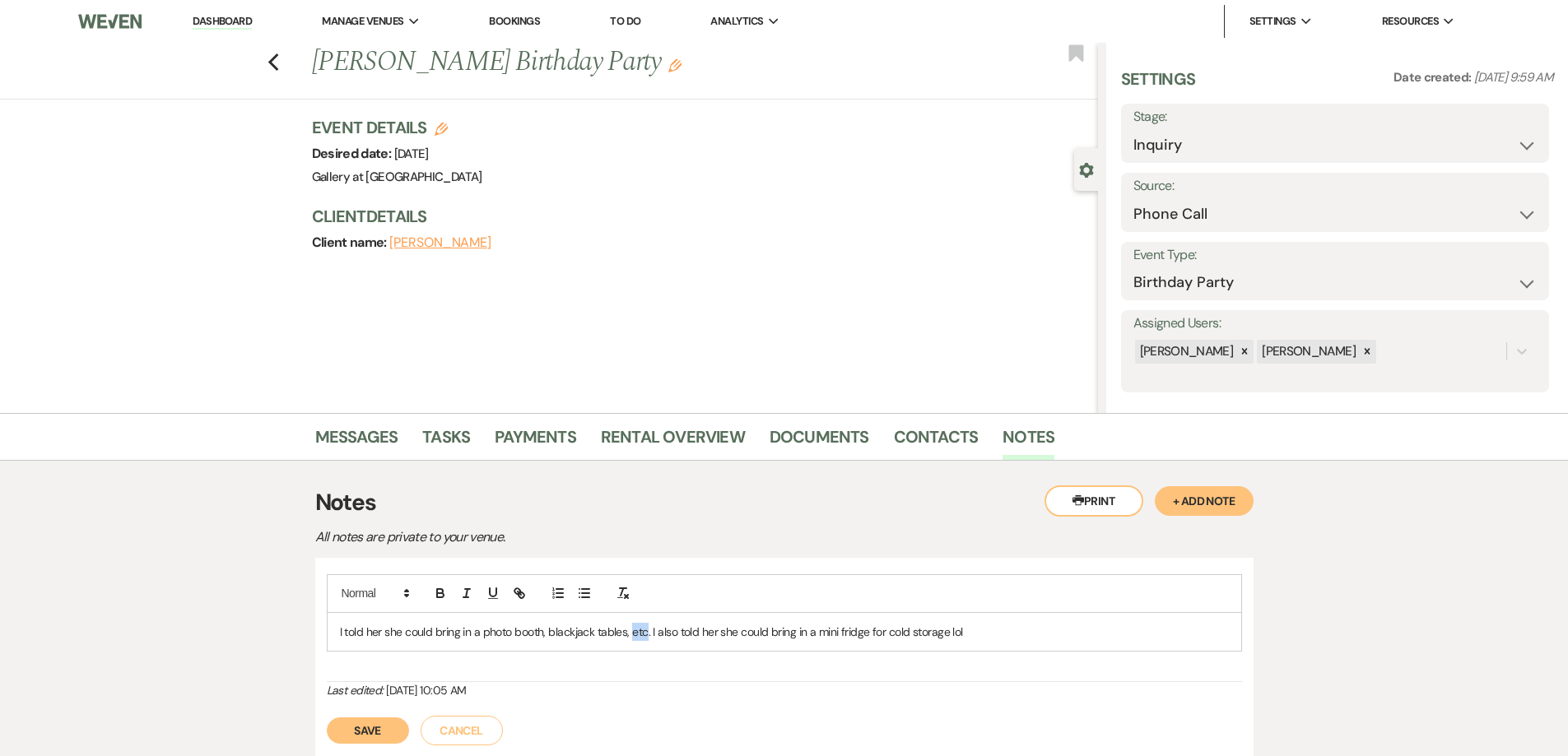
drag, startPoint x: 647, startPoint y: 635, endPoint x: 632, endPoint y: 640, distance: 15.8
click at [632, 640] on p "I told her she could bring in a photo booth, blackjack tables, etc. I also told…" at bounding box center [784, 631] width 889 height 18
click at [482, 635] on p "I told her she could bring in a photo booth, blackjack tables and poker table. …" at bounding box center [784, 631] width 889 height 18
click at [386, 735] on button "Save" at bounding box center [368, 731] width 82 height 26
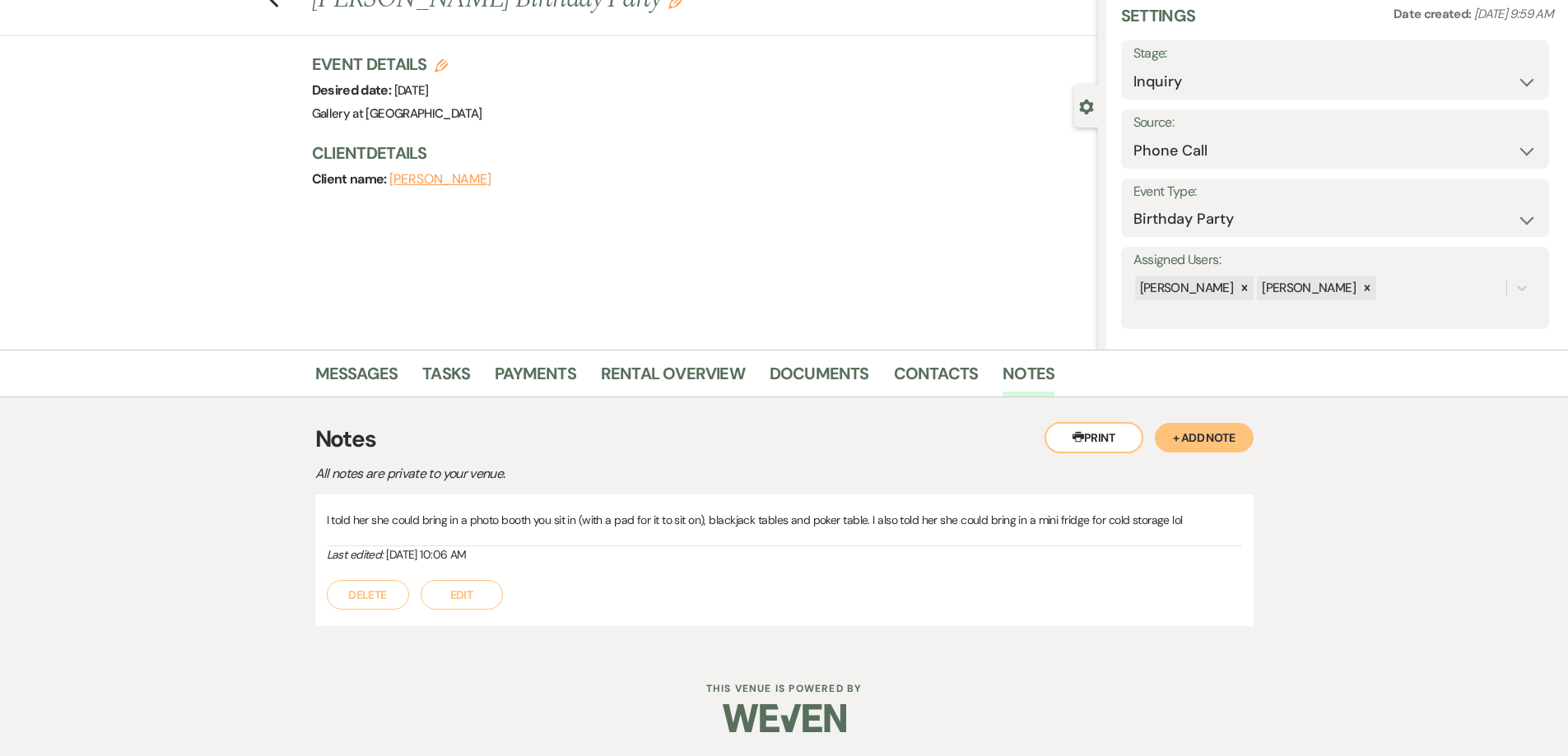
scroll to position [64, 0]
click at [369, 382] on link "Messages" at bounding box center [357, 378] width 83 height 36
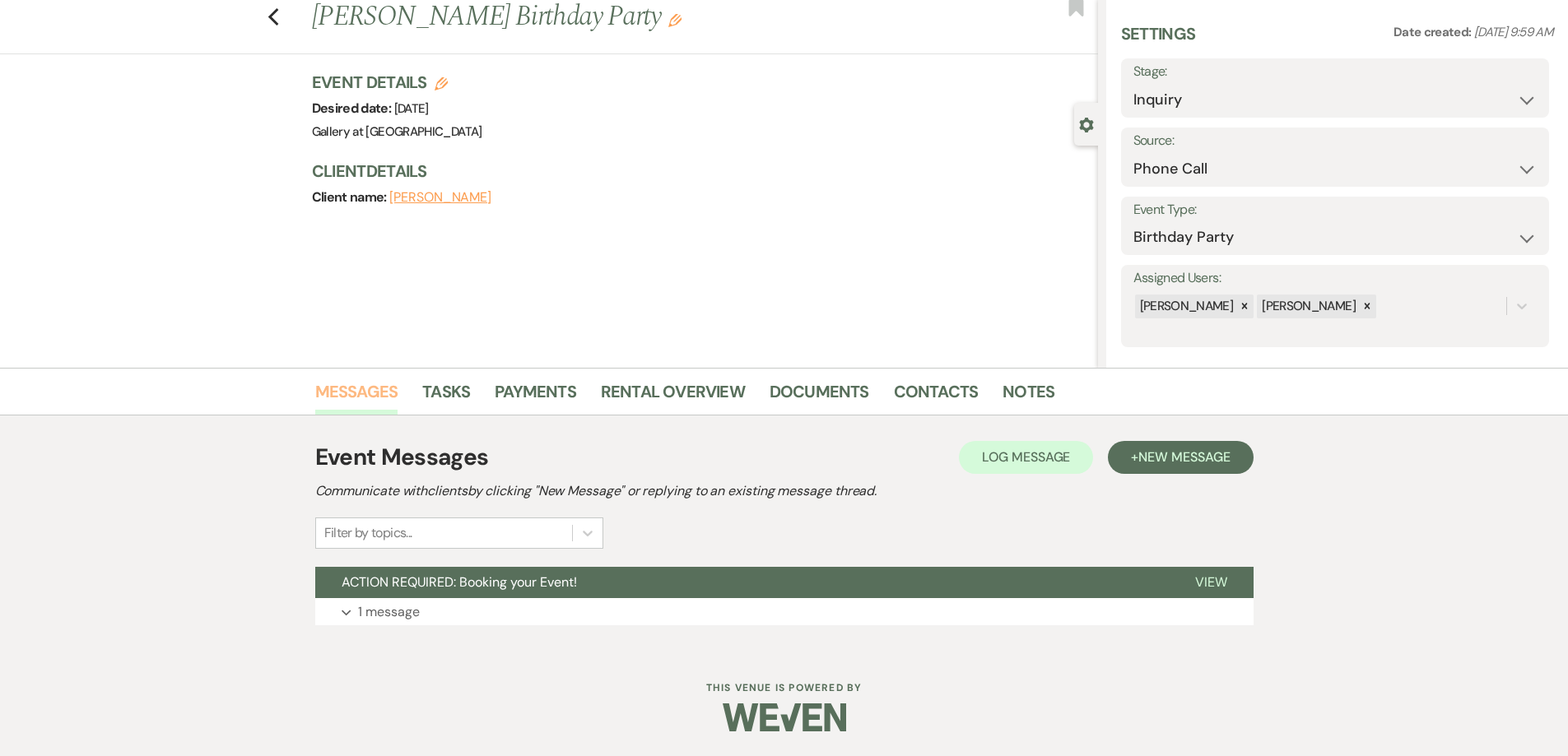
scroll to position [45, 0]
click at [669, 625] on button "Expand 1 message" at bounding box center [784, 612] width 939 height 28
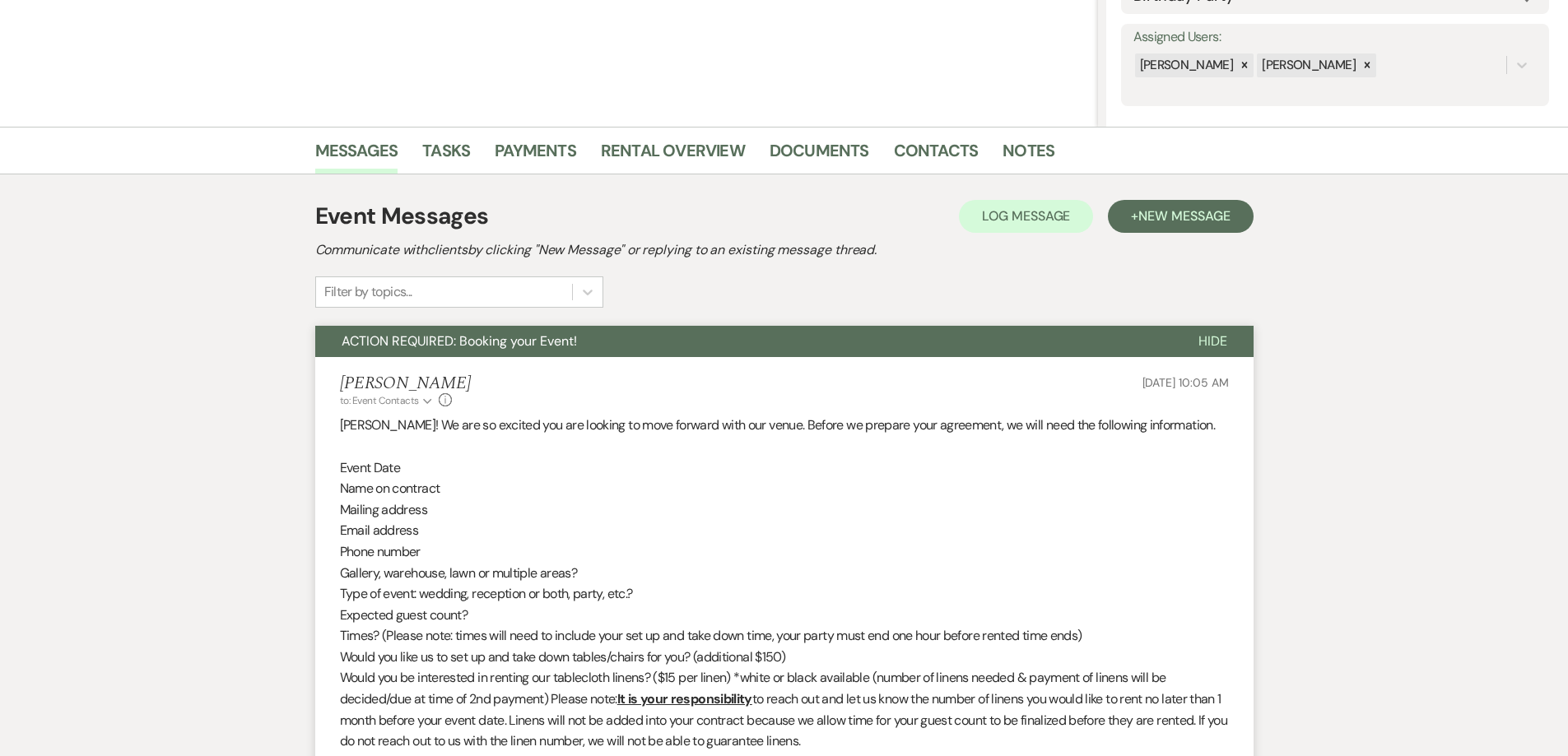
scroll to position [292, 0]
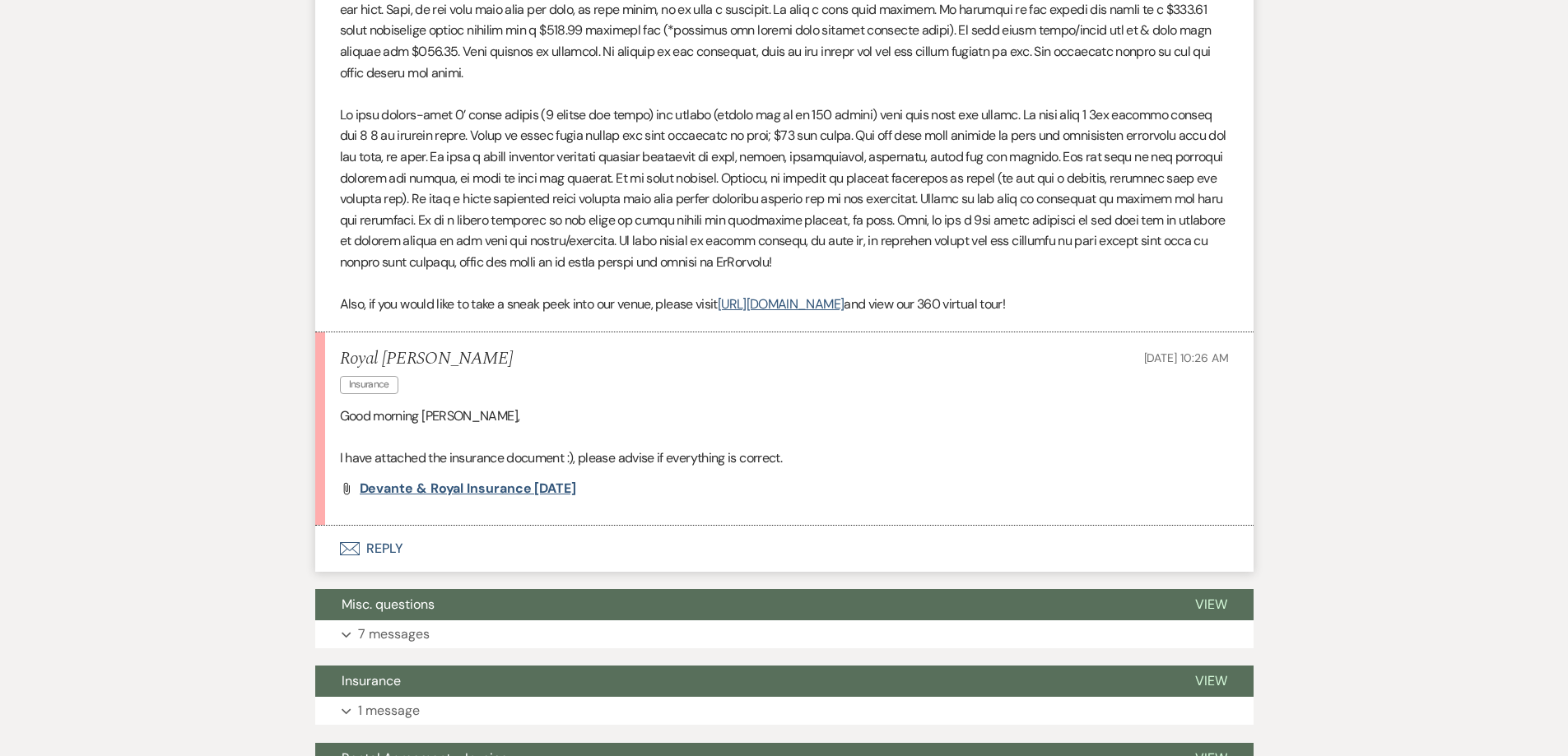
click at [459, 479] on span "Devante & Royal Insurance [DATE]" at bounding box center [468, 488] width 216 height 17
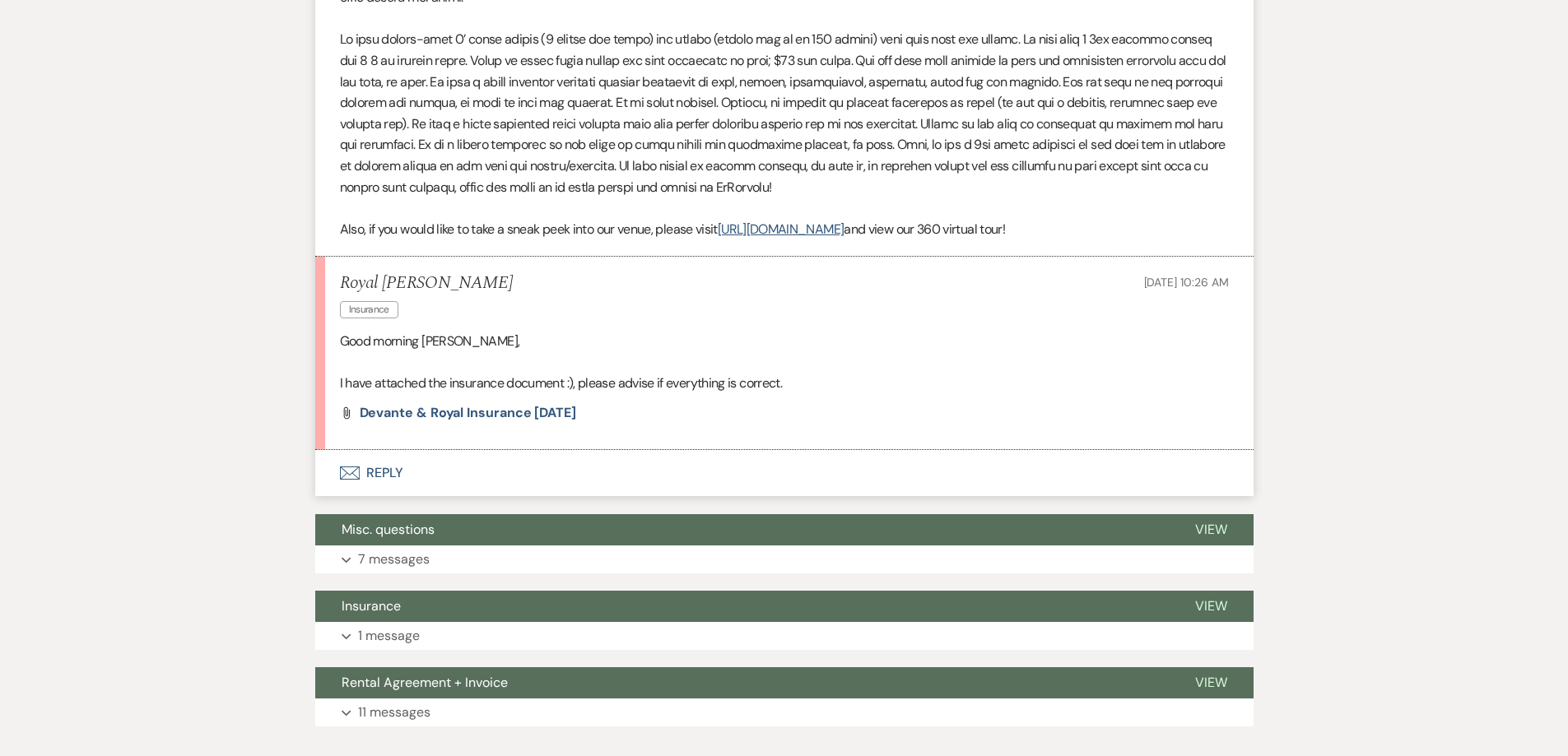
scroll to position [871, 0]
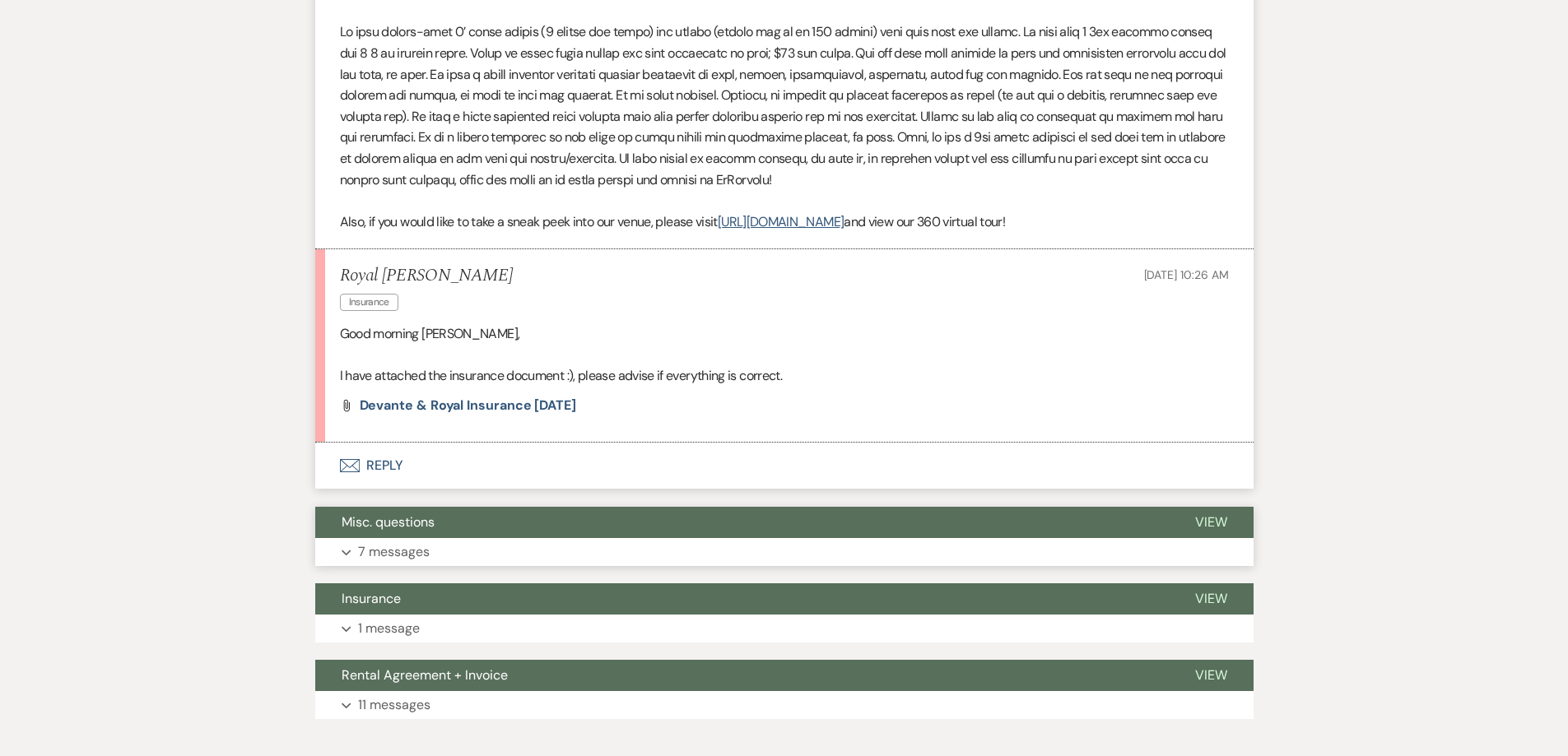
click at [711, 538] on button "Expand 7 messages" at bounding box center [784, 552] width 939 height 28
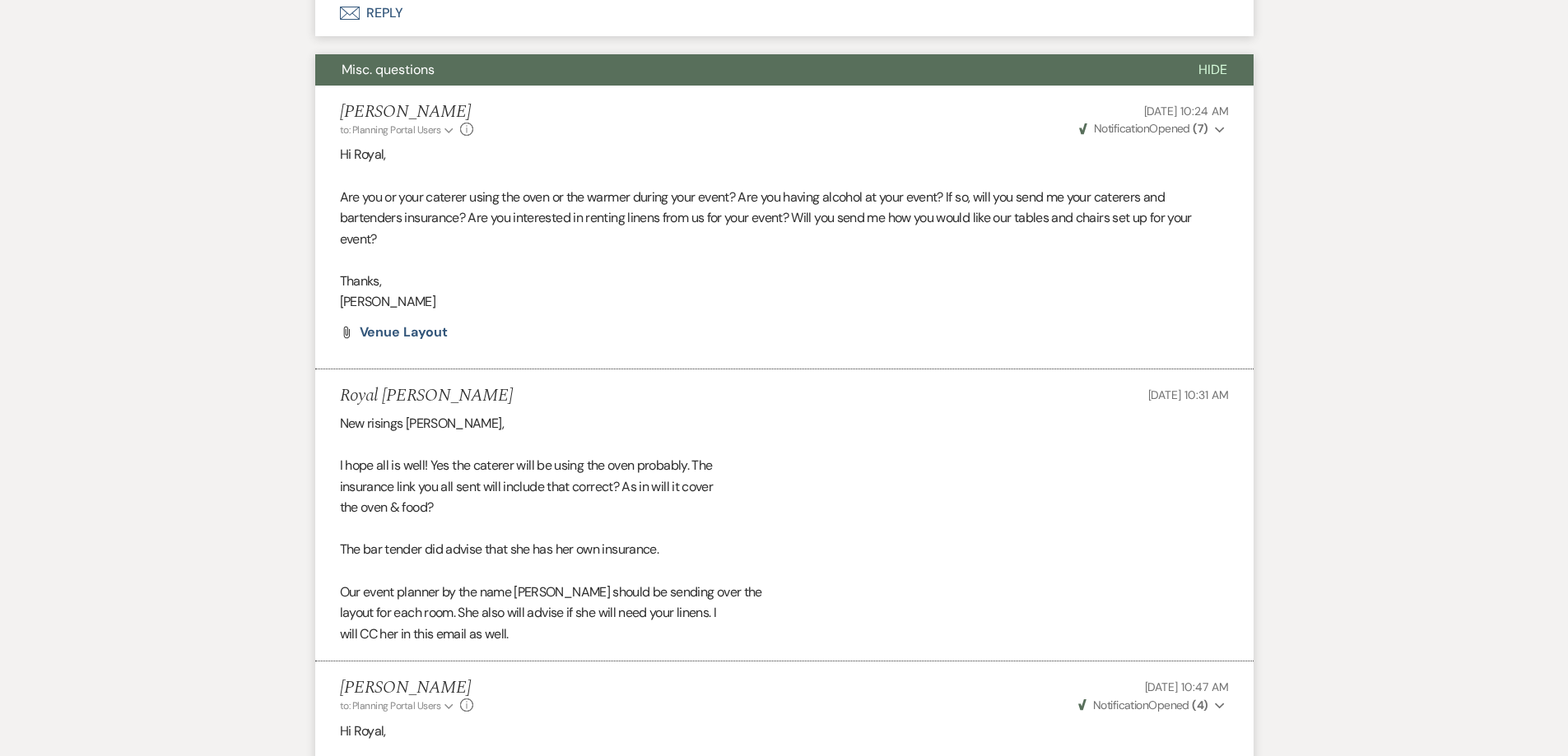
scroll to position [1036, 0]
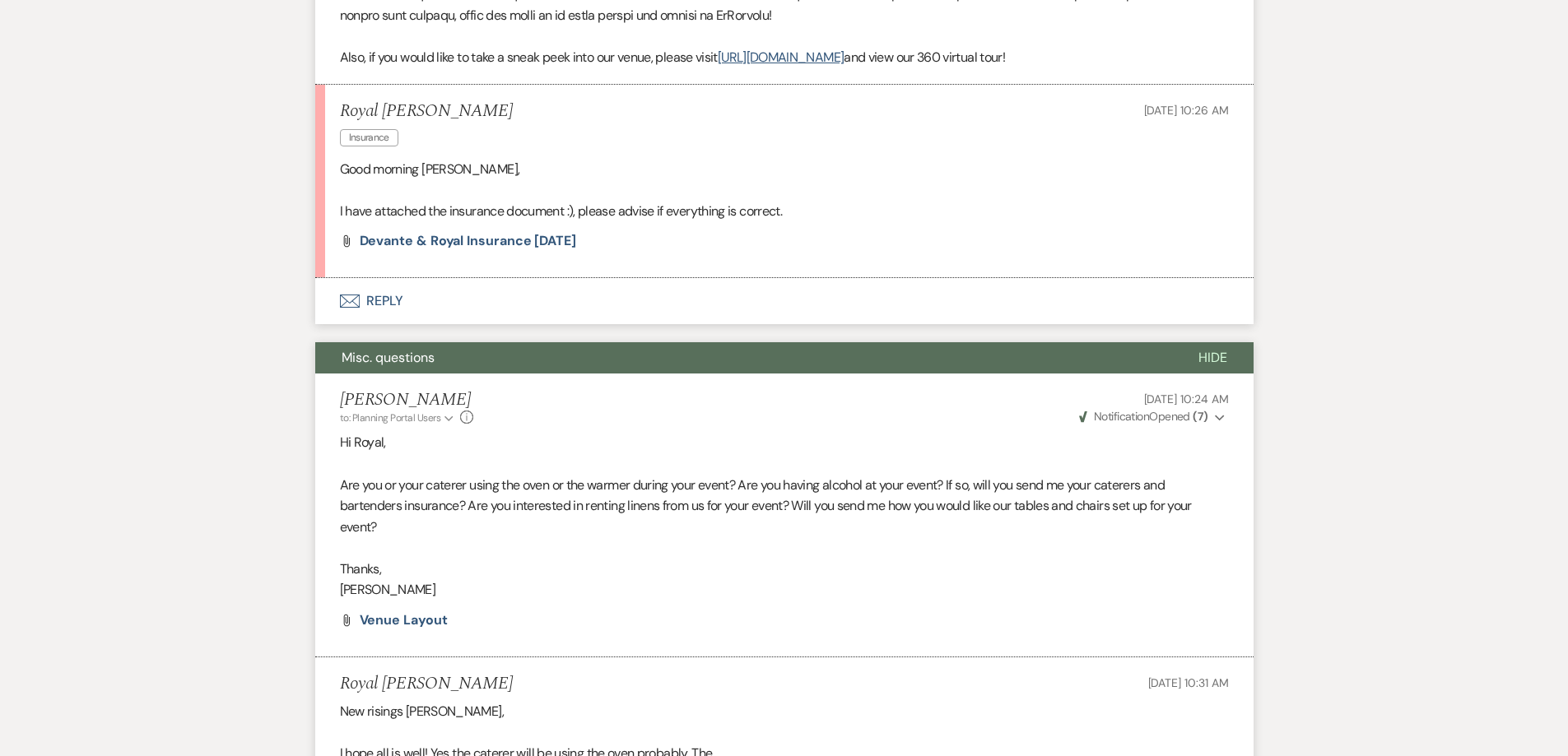
click at [503, 278] on button "Envelope Reply" at bounding box center [784, 301] width 939 height 46
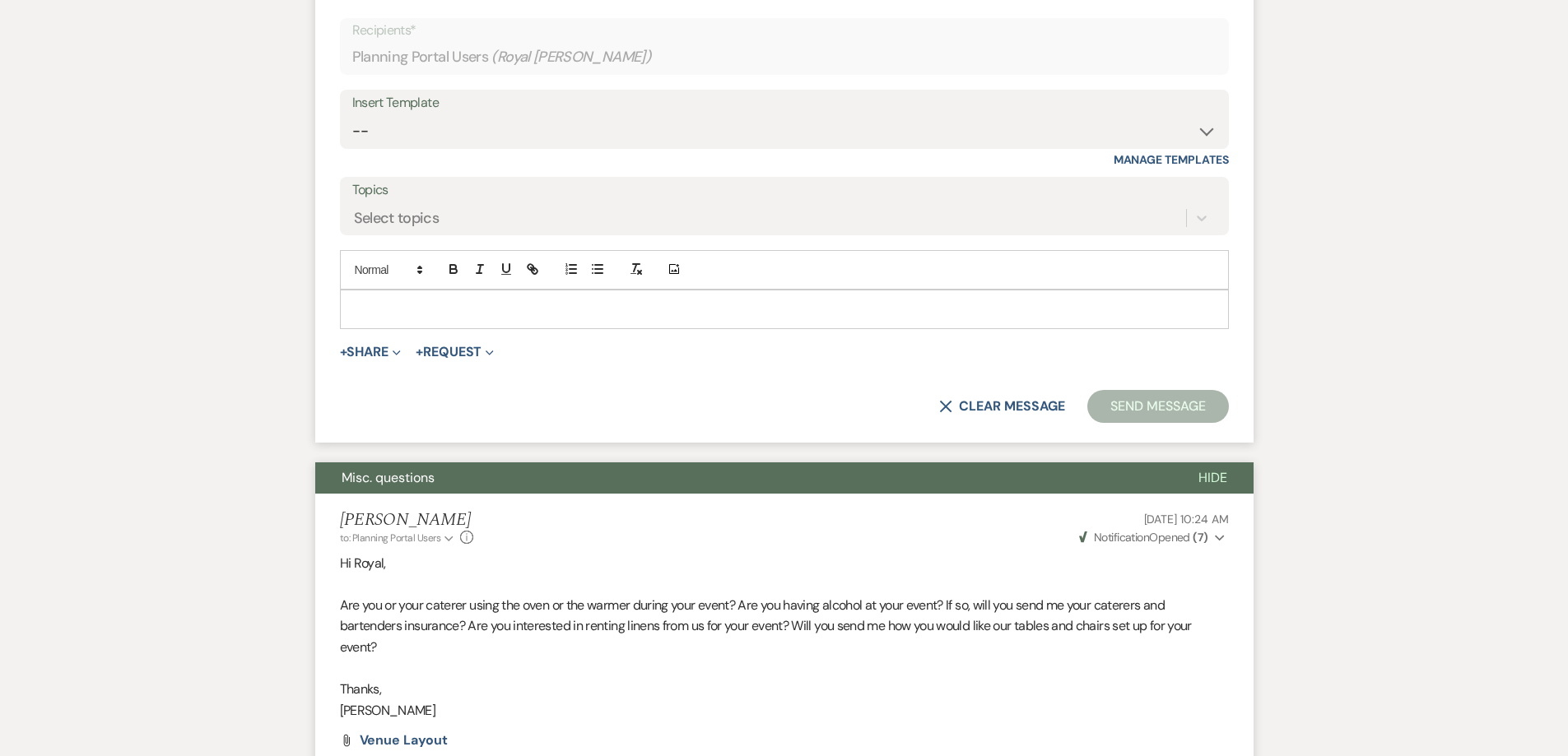
scroll to position [1365, 0]
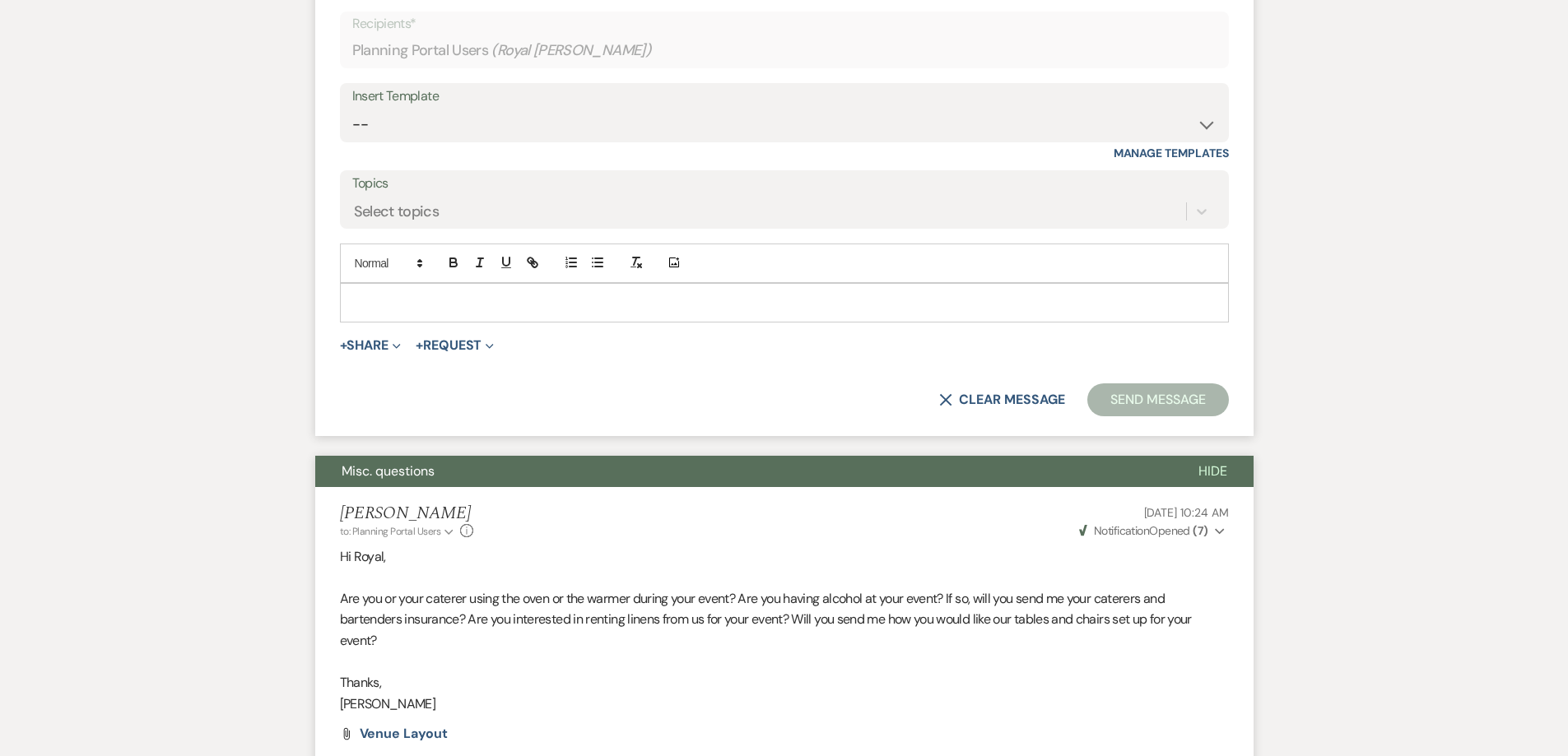
click at [582, 294] on p at bounding box center [784, 302] width 863 height 18
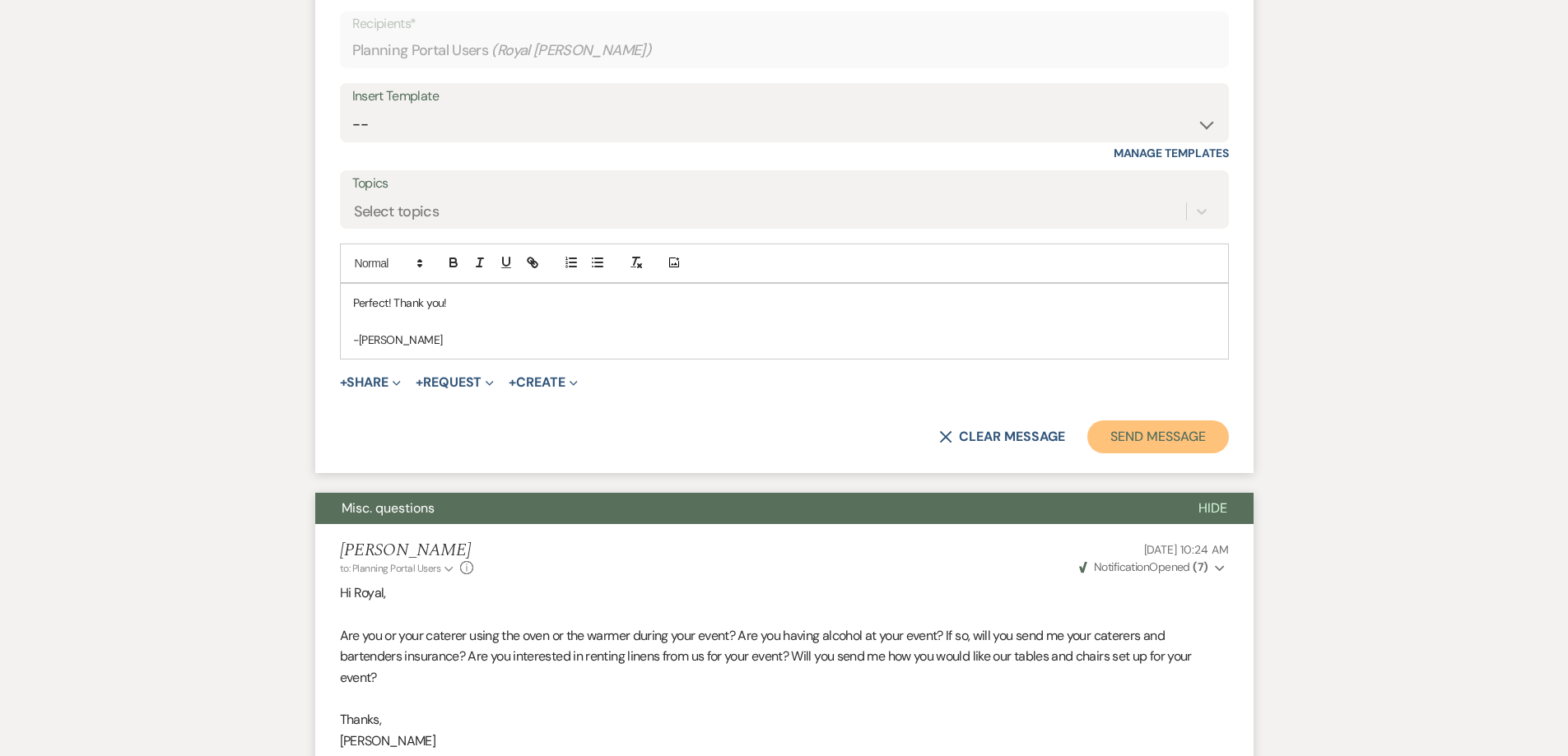
click at [1157, 421] on button "Send Message" at bounding box center [1158, 437] width 141 height 33
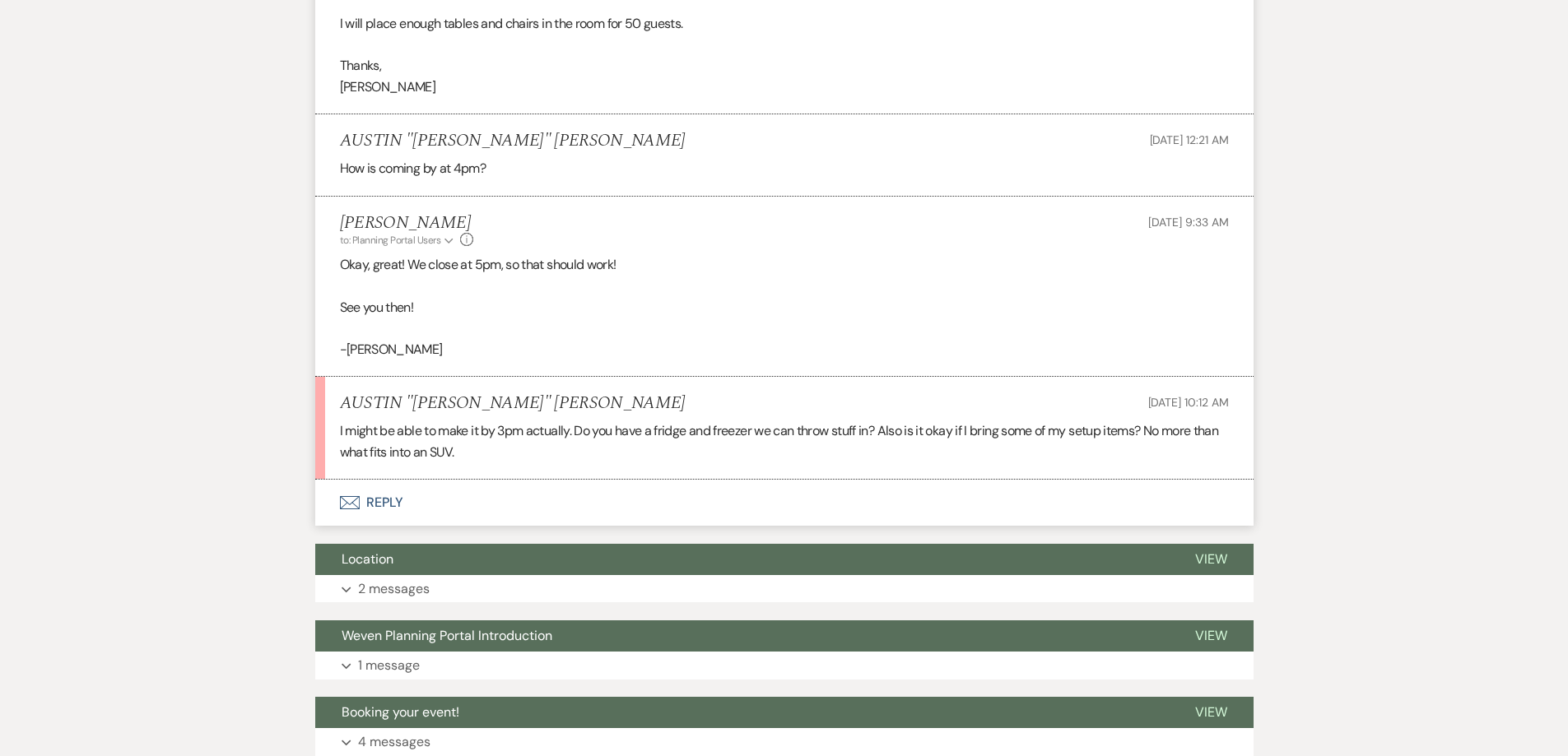
click at [533, 479] on button "Envelope Reply" at bounding box center [784, 502] width 939 height 46
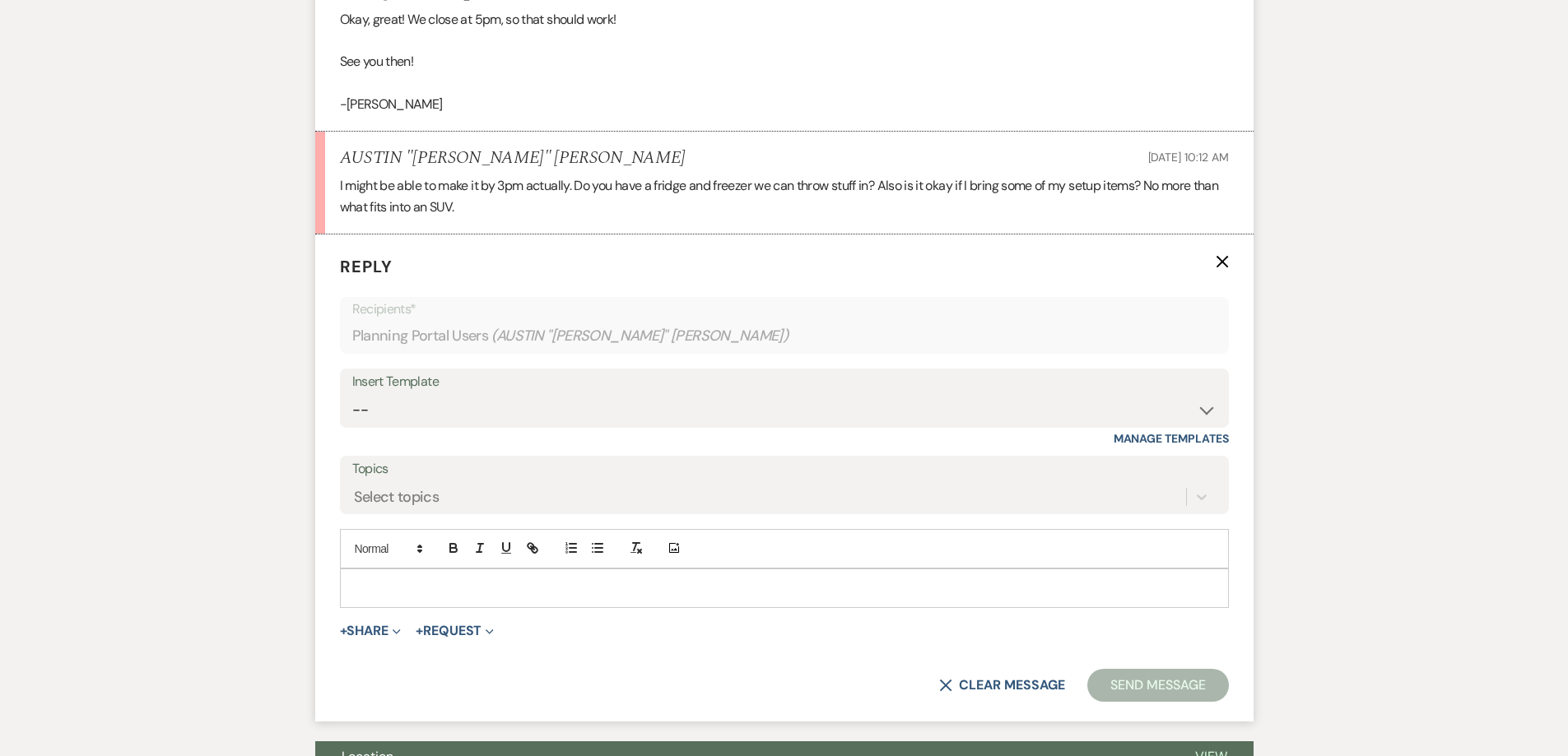
scroll to position [1498, 0]
click at [577, 579] on p at bounding box center [784, 587] width 863 height 18
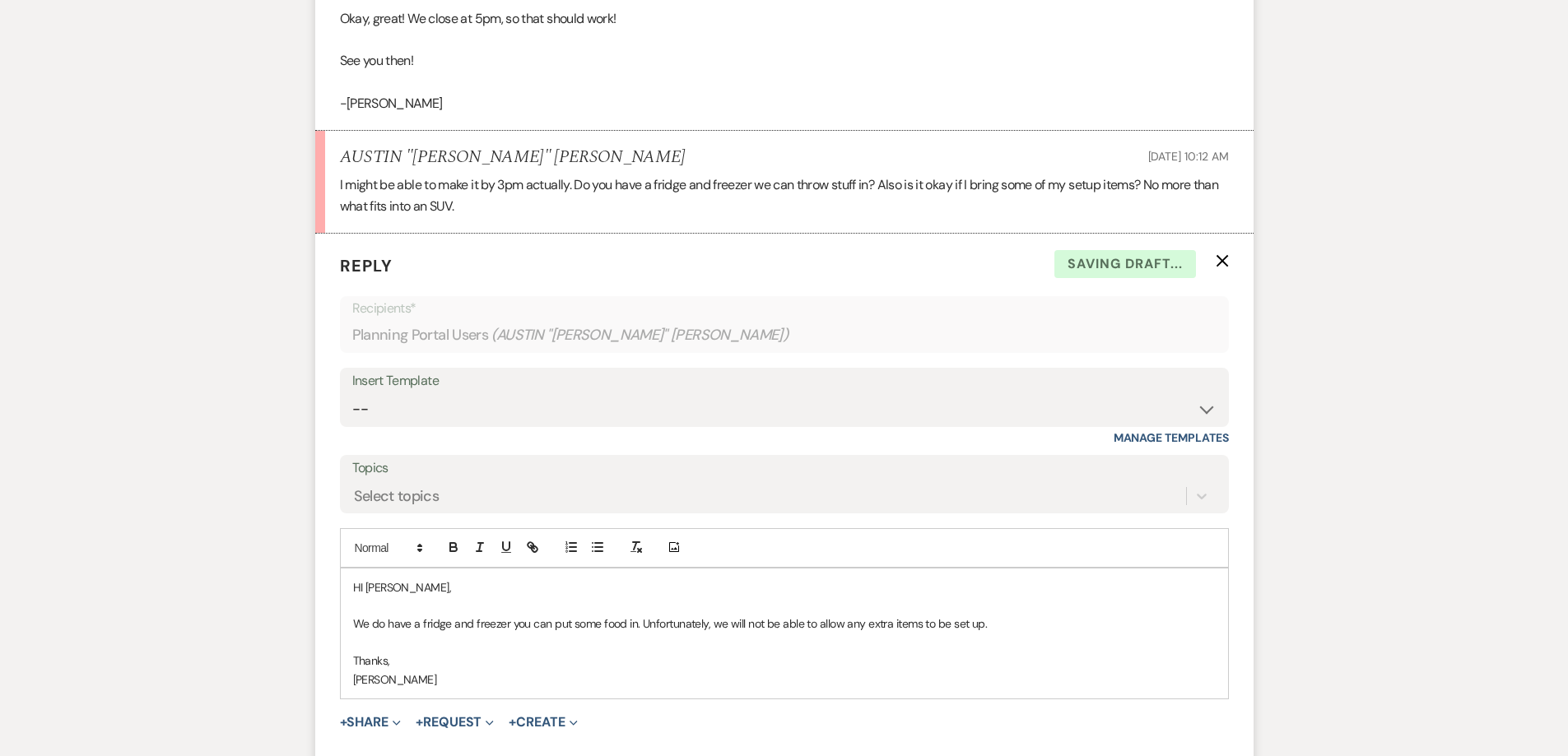
click at [359, 579] on p "HI [PERSON_NAME]," at bounding box center [784, 587] width 863 height 18
click at [979, 614] on p "We do have a fridge and freezer you can put some food in. Unfortunately, we wil…" at bounding box center [784, 623] width 863 height 18
click at [1038, 614] on p "We do have a fridge and freezer you can put some food in. Unfortunately, we wil…" at bounding box center [784, 623] width 863 height 18
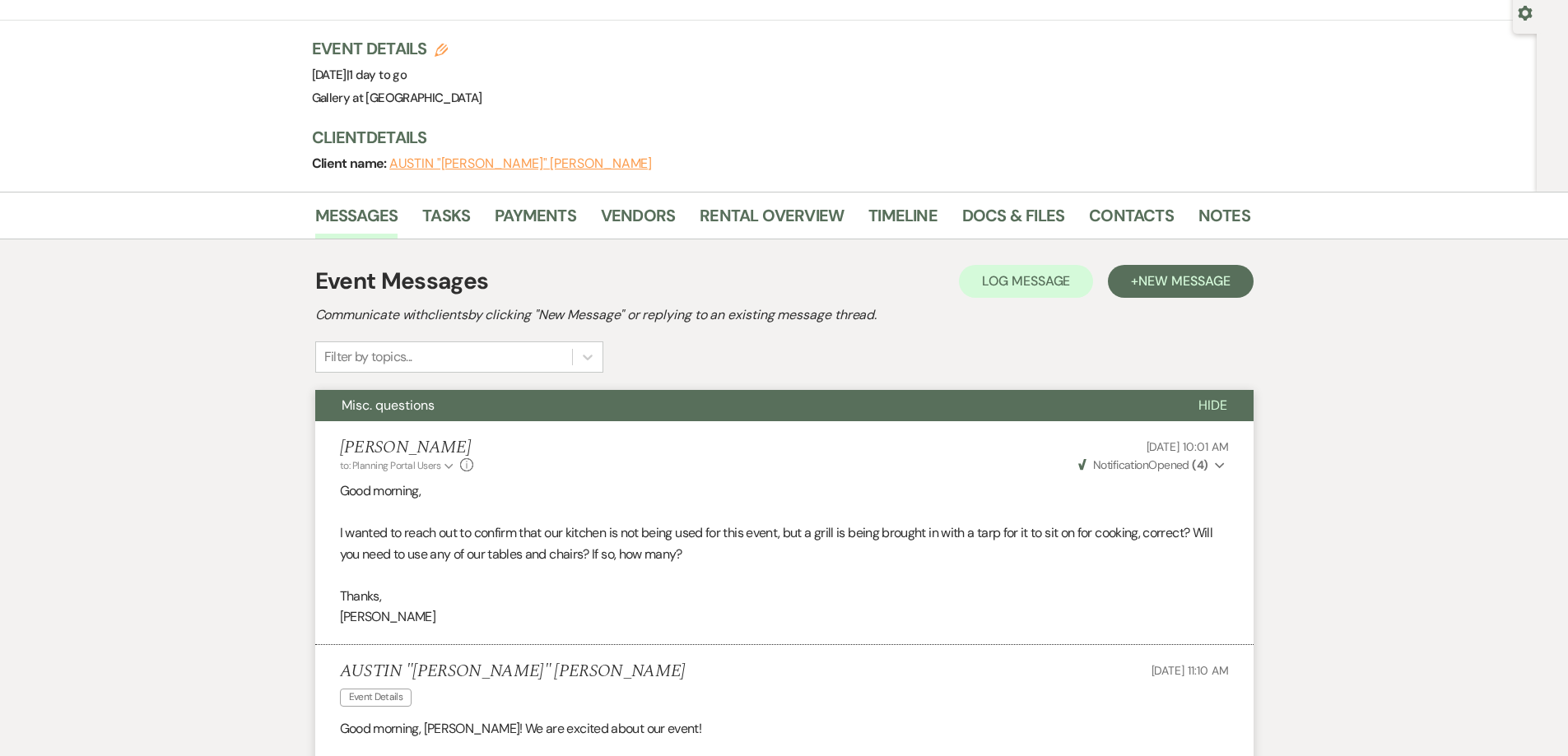
scroll to position [0, 0]
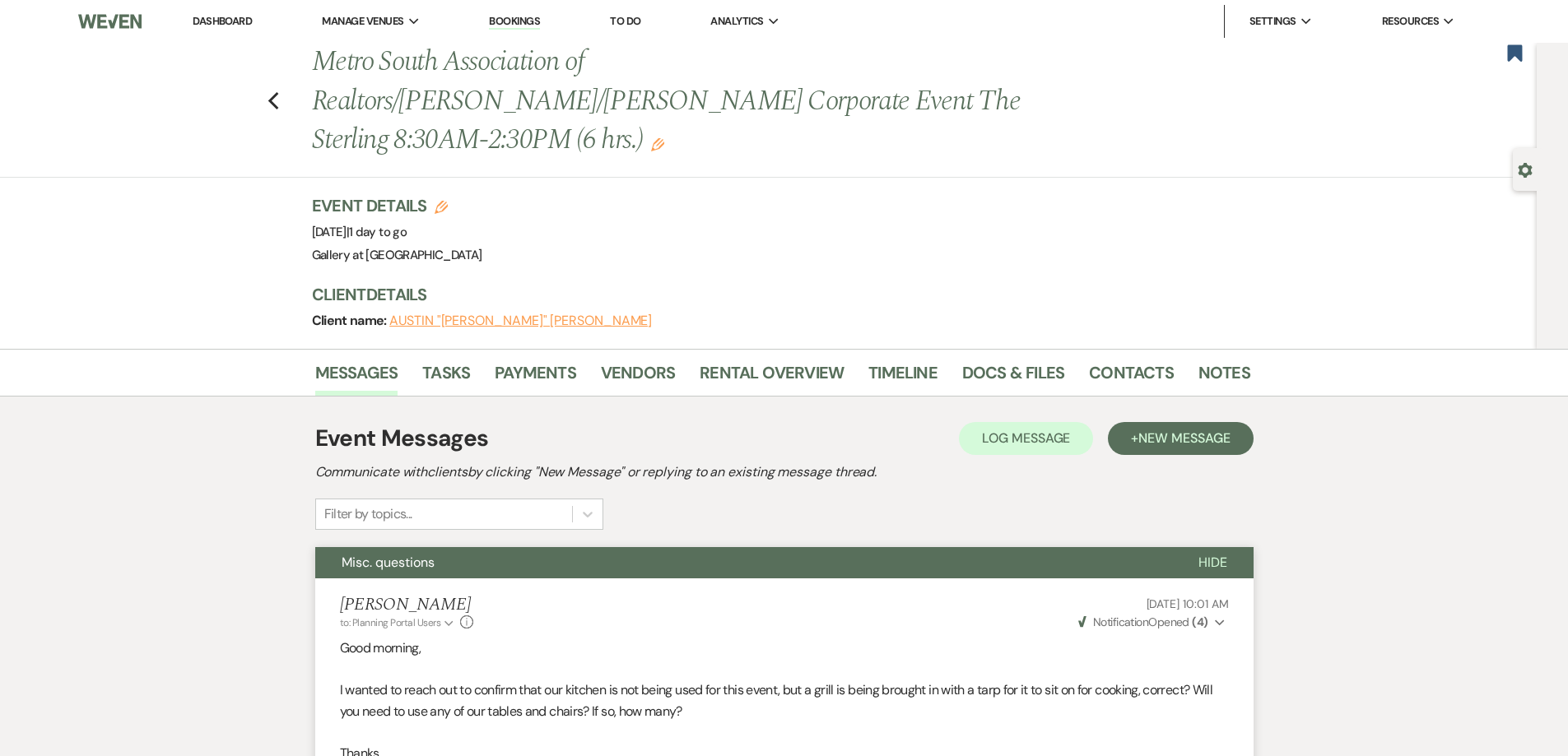
click at [238, 21] on link "Dashboard" at bounding box center [222, 20] width 59 height 14
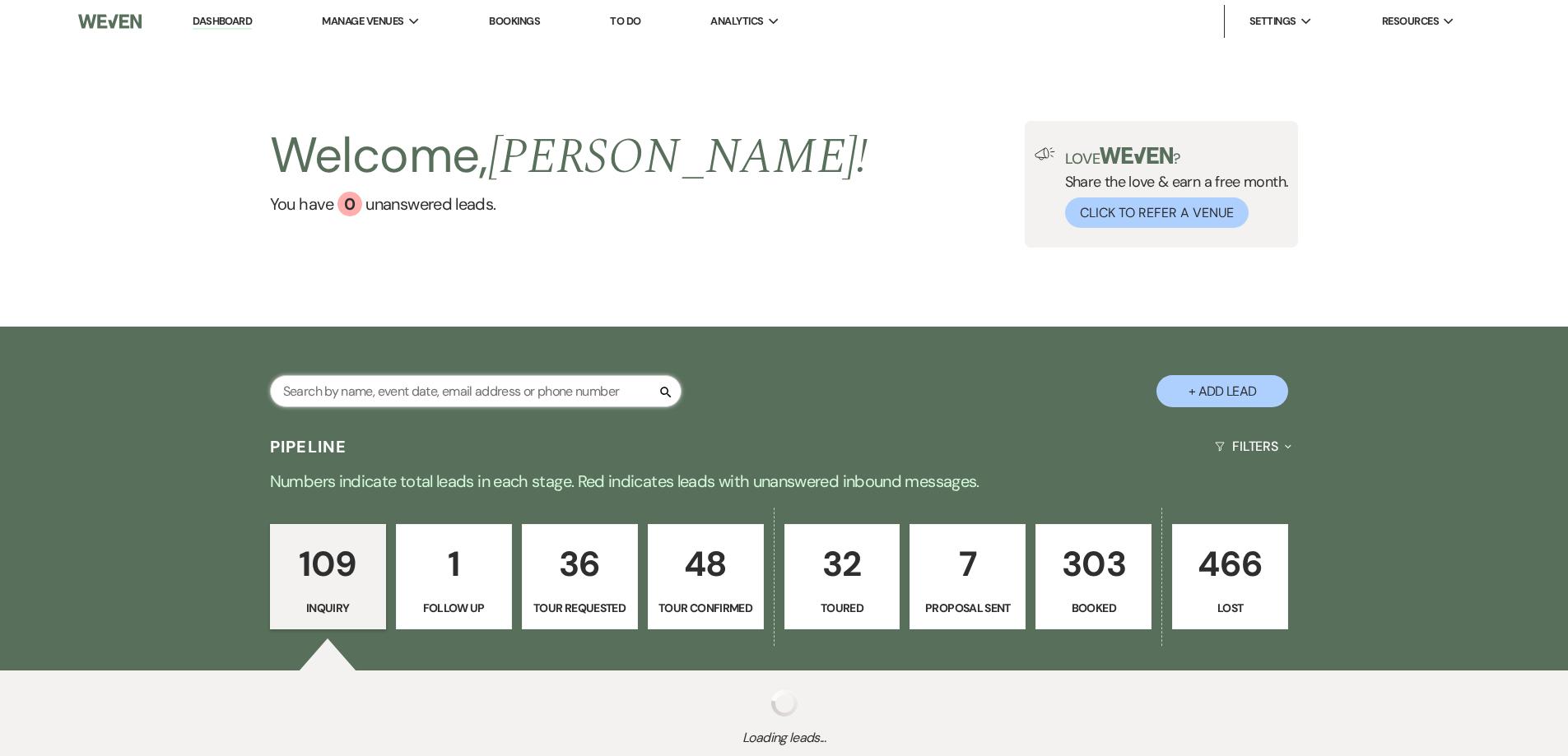
click at [505, 403] on input "text" at bounding box center [475, 391] width 412 height 32
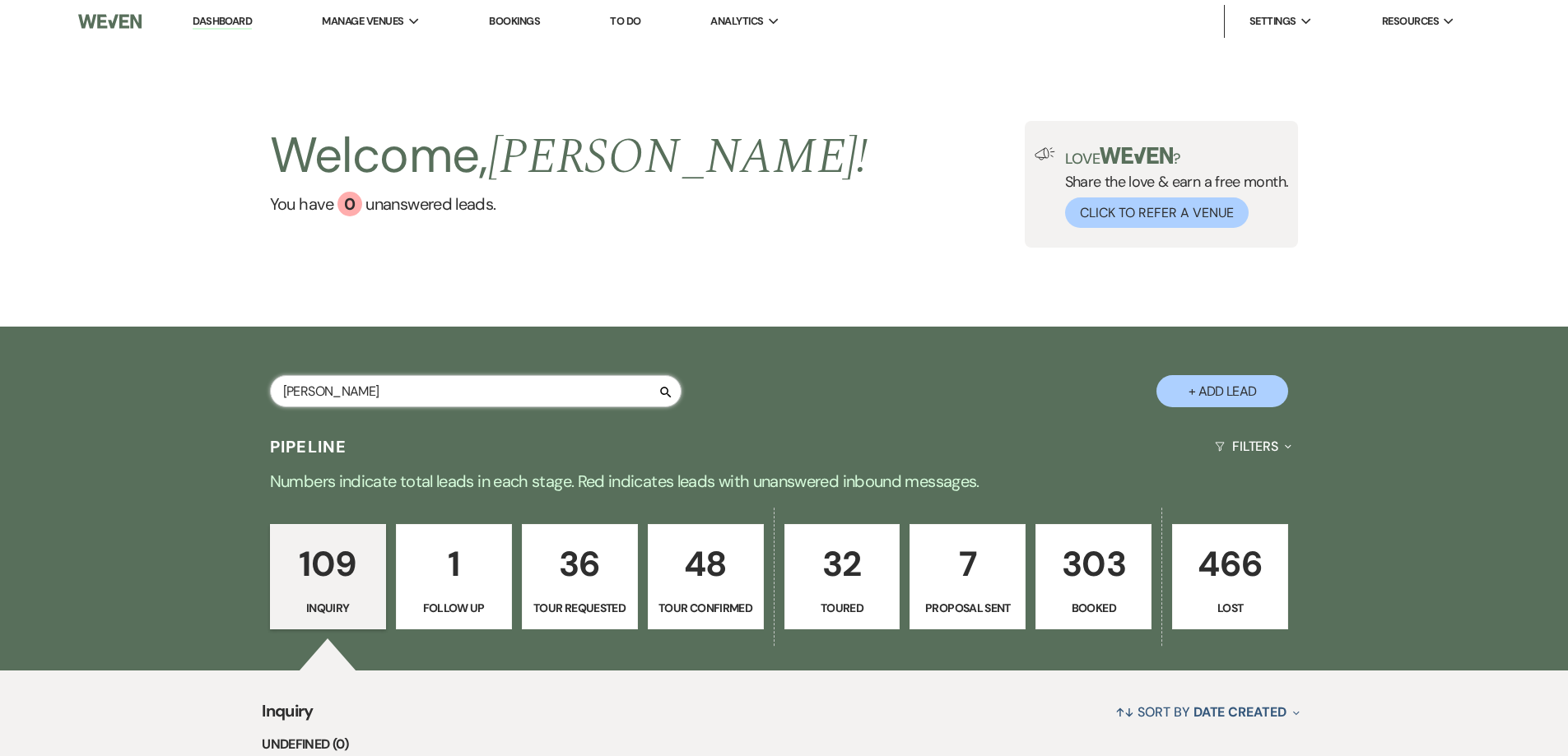
type input "[PERSON_NAME]"
click at [501, 390] on input "[PERSON_NAME]" at bounding box center [475, 391] width 412 height 32
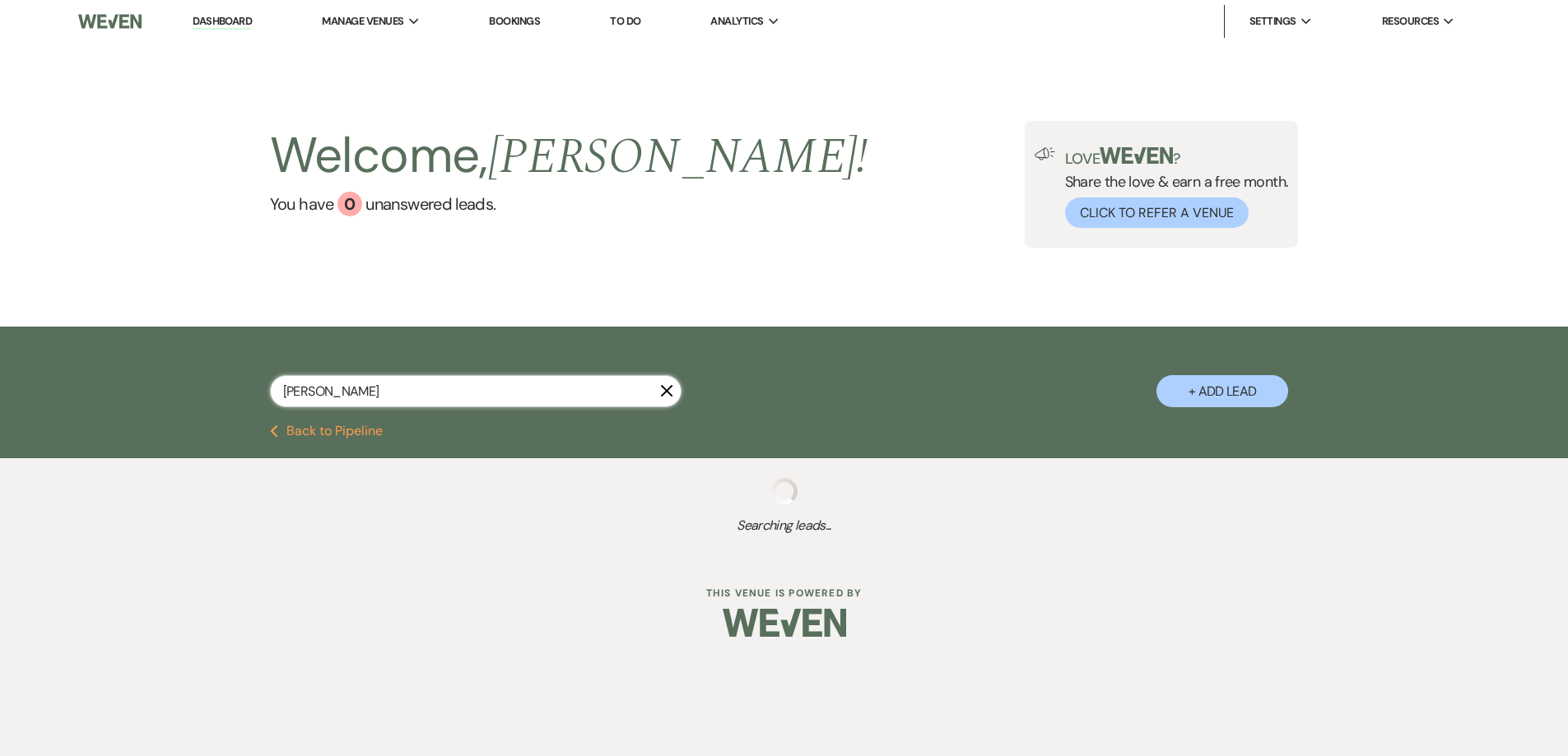
select select "8"
select select "6"
select select "8"
select select "5"
select select "8"
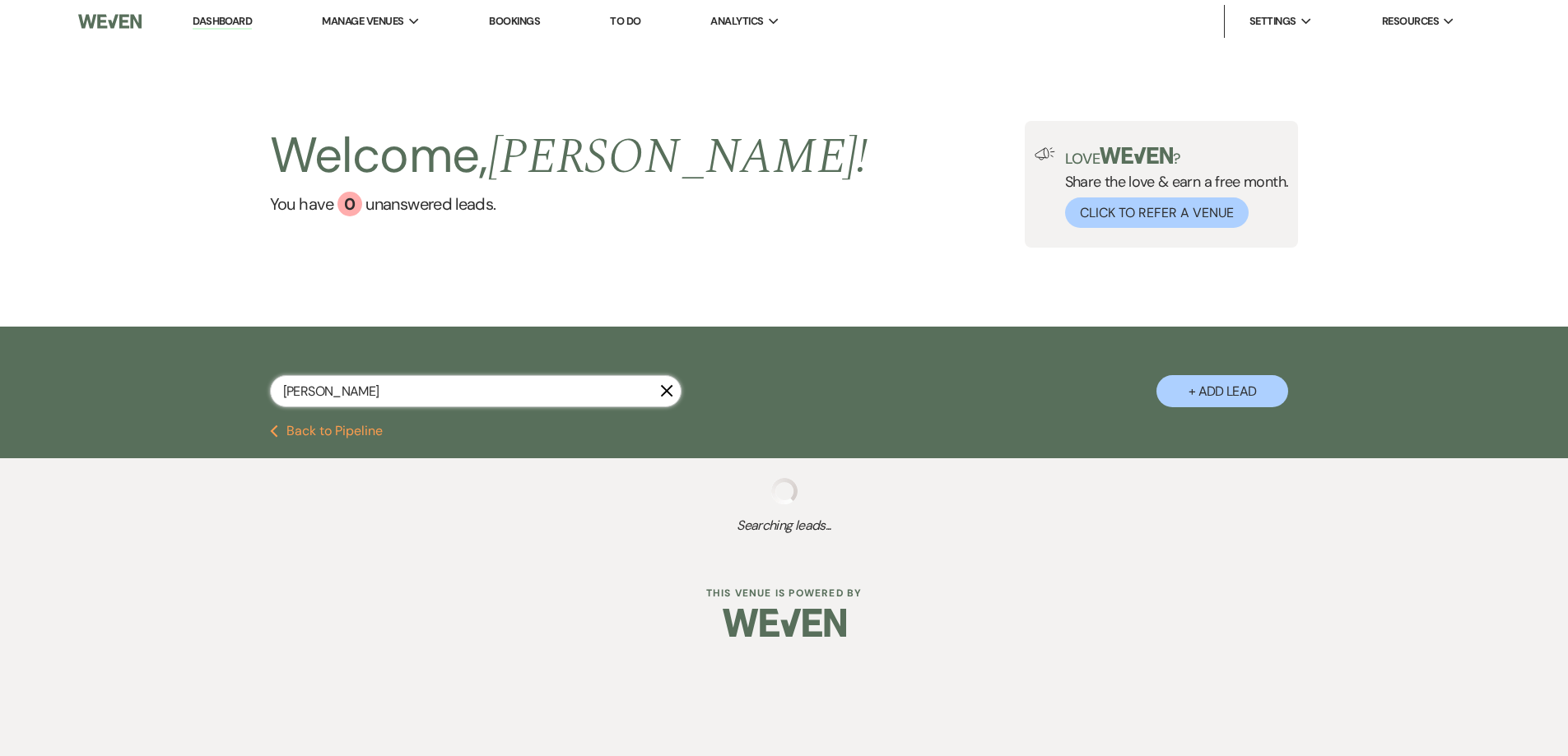
select select "5"
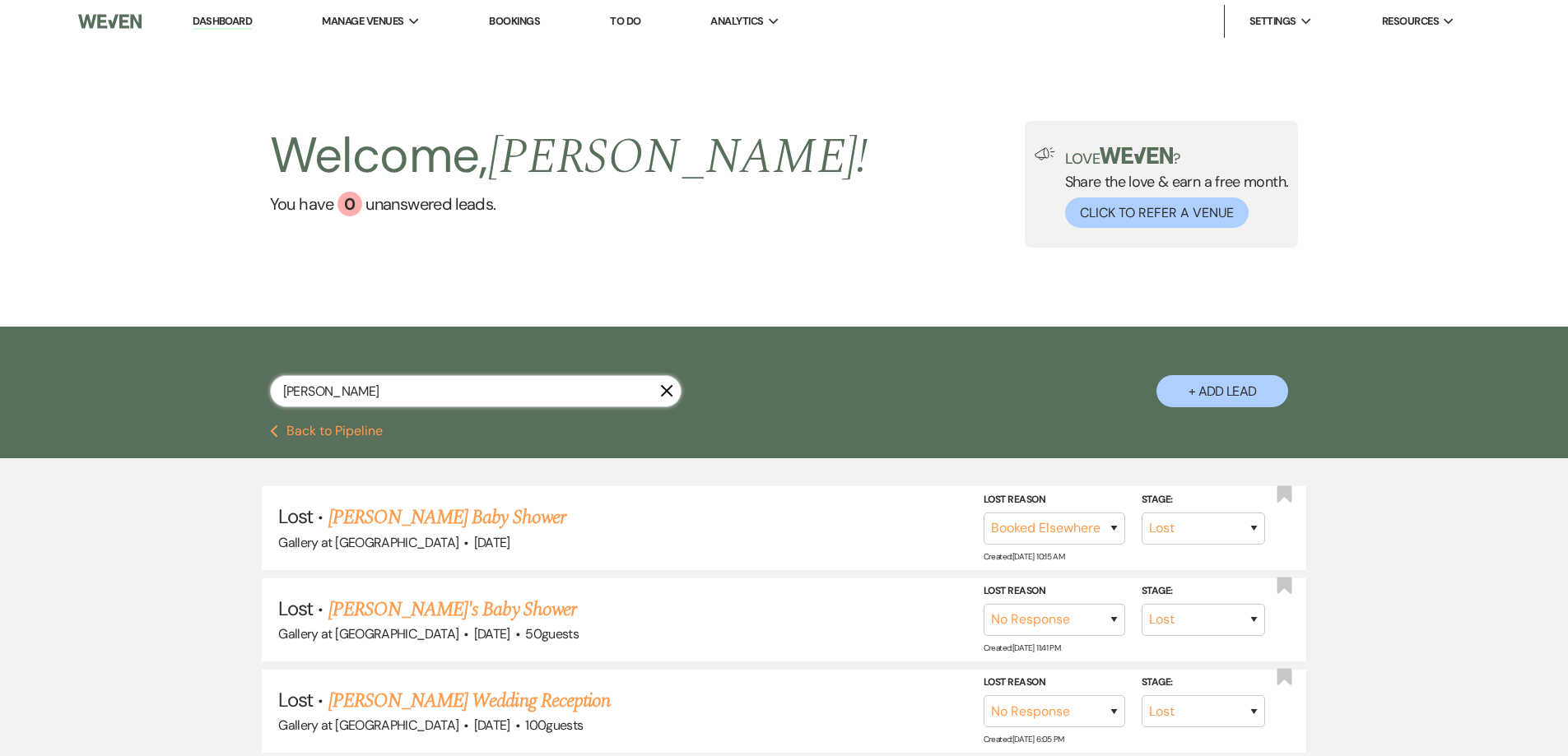
type input "[PERSON_NAME]"
click at [672, 387] on use "button" at bounding box center [667, 391] width 13 height 13
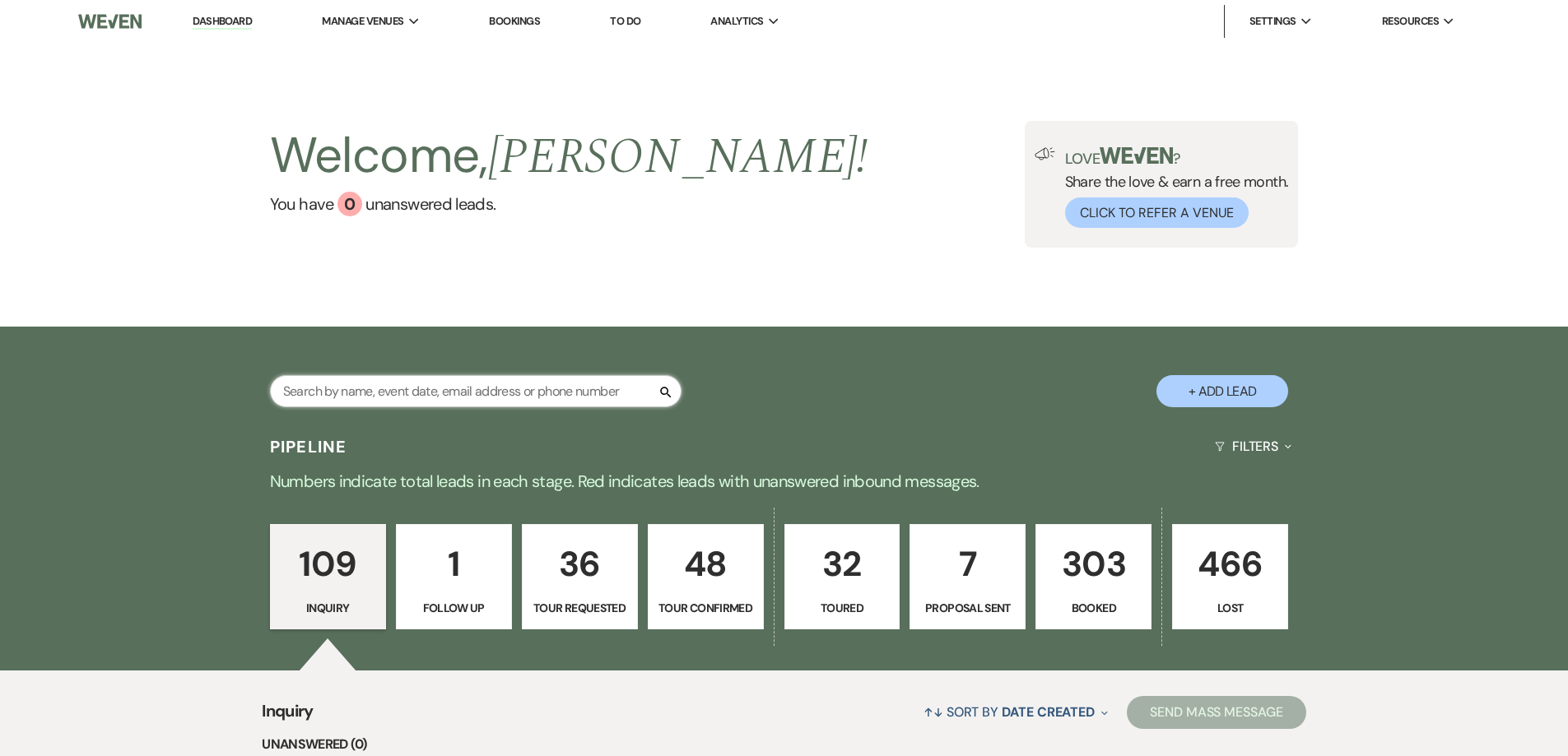
click at [550, 395] on input "text" at bounding box center [475, 391] width 412 height 32
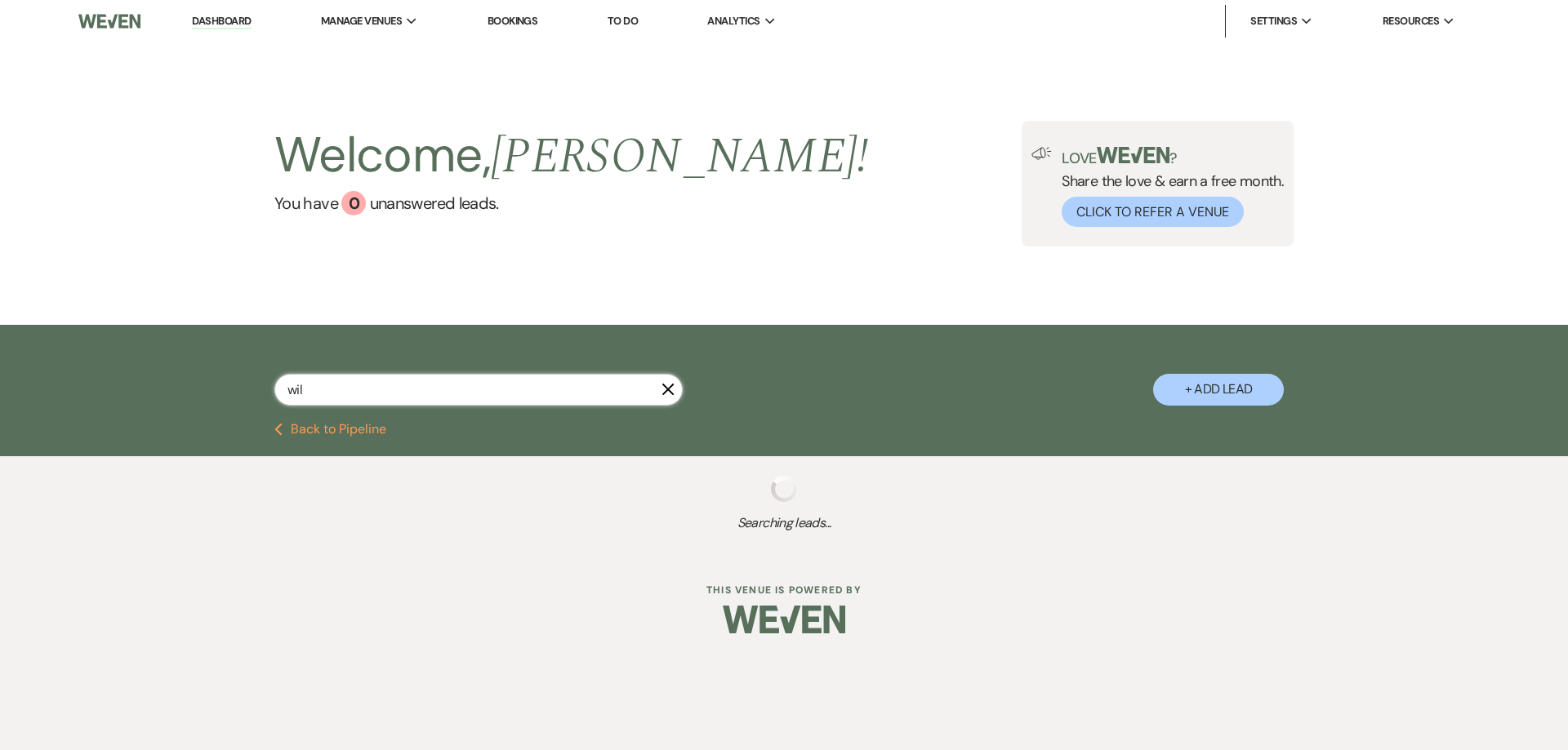
type input "will"
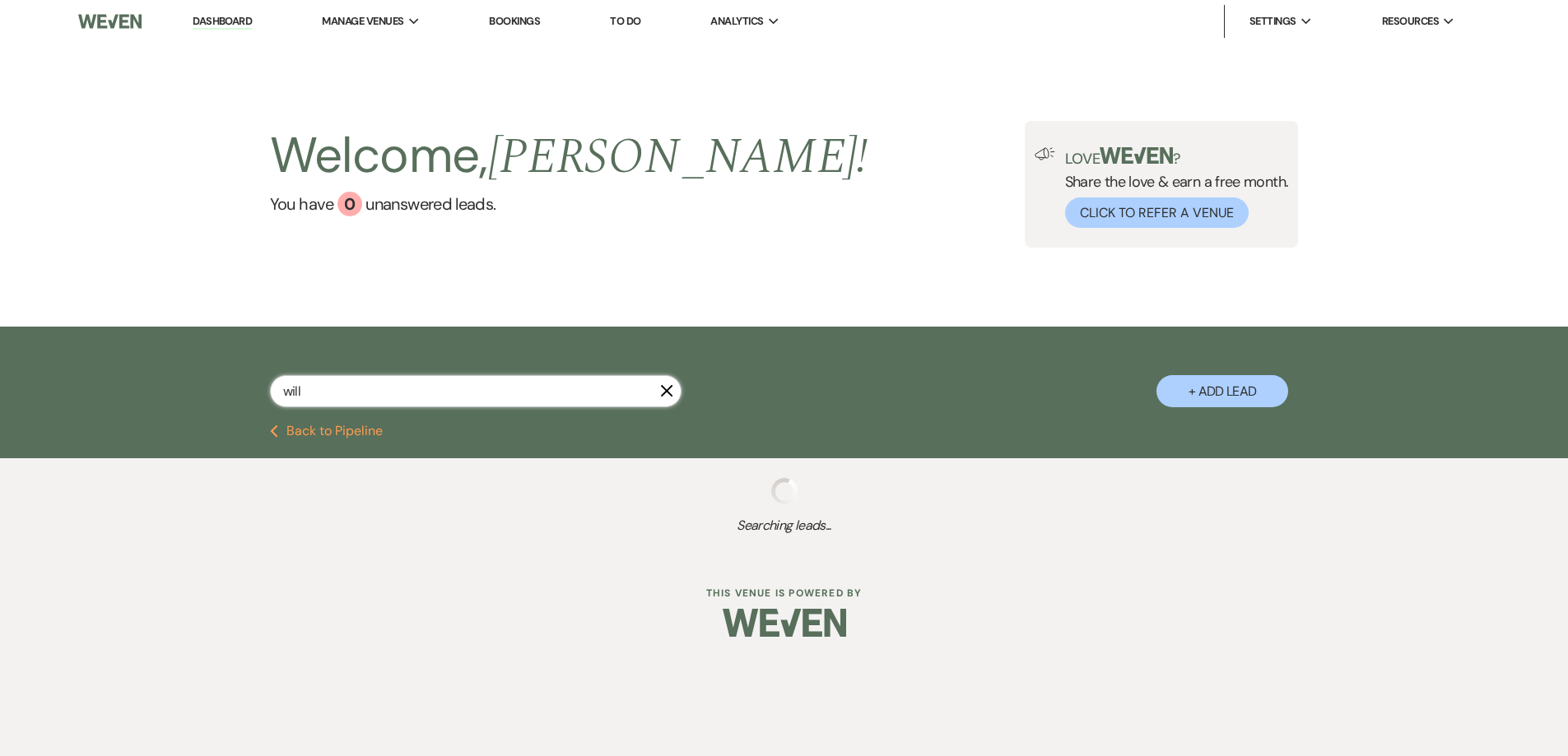
select select "2"
select select "4"
select select "2"
select select "8"
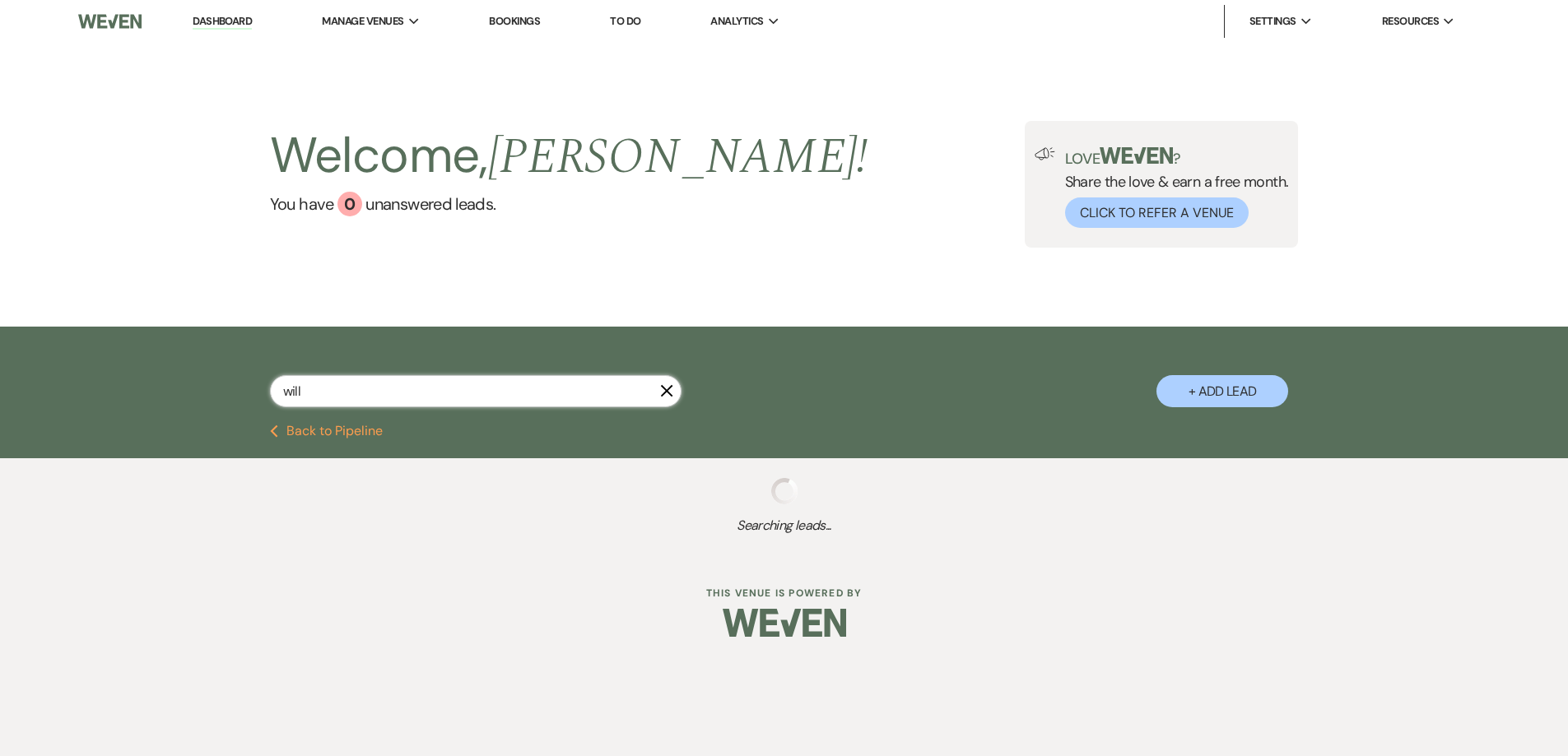
select select "8"
select select "11"
select select "8"
select select "5"
select select "8"
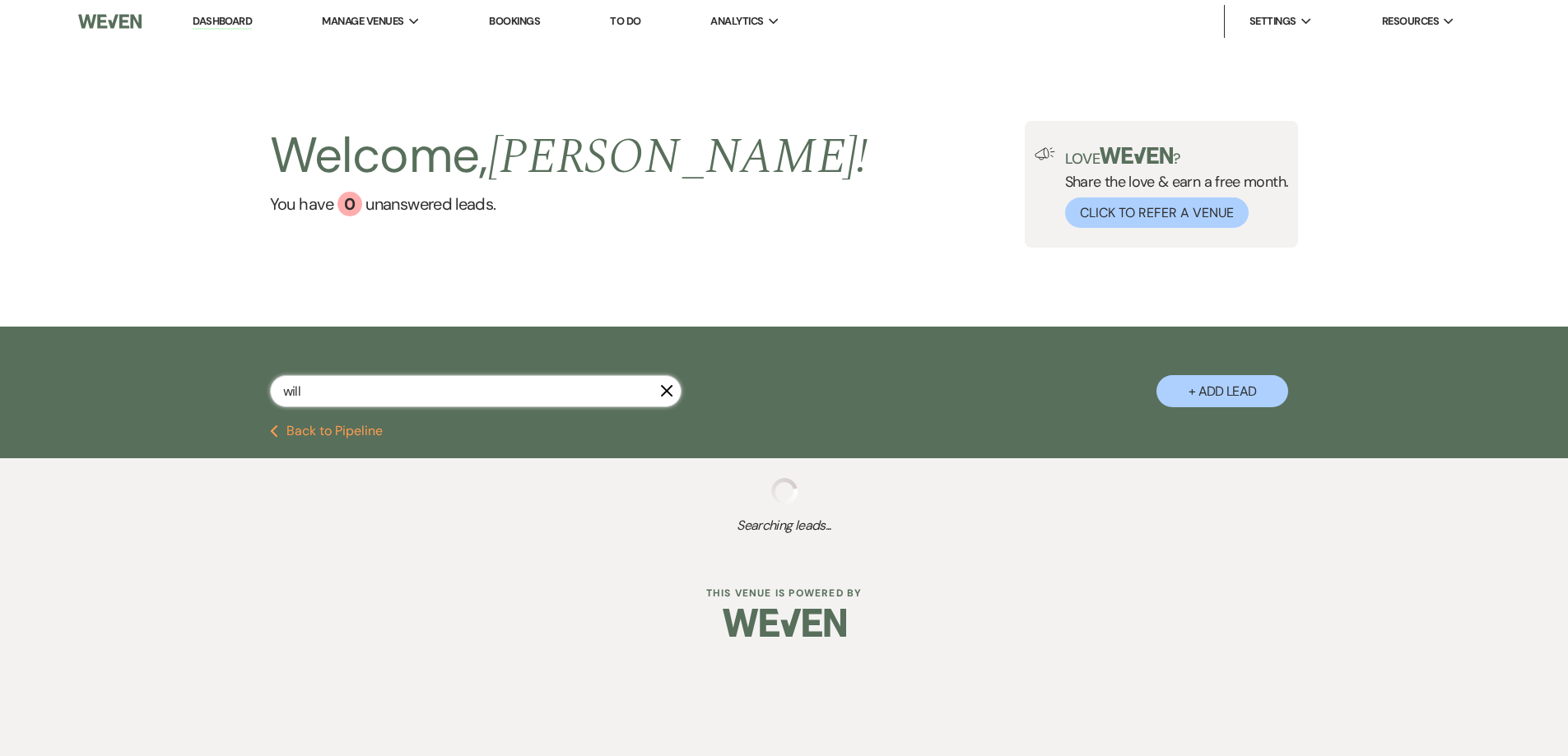
select select "8"
select select "5"
select select "8"
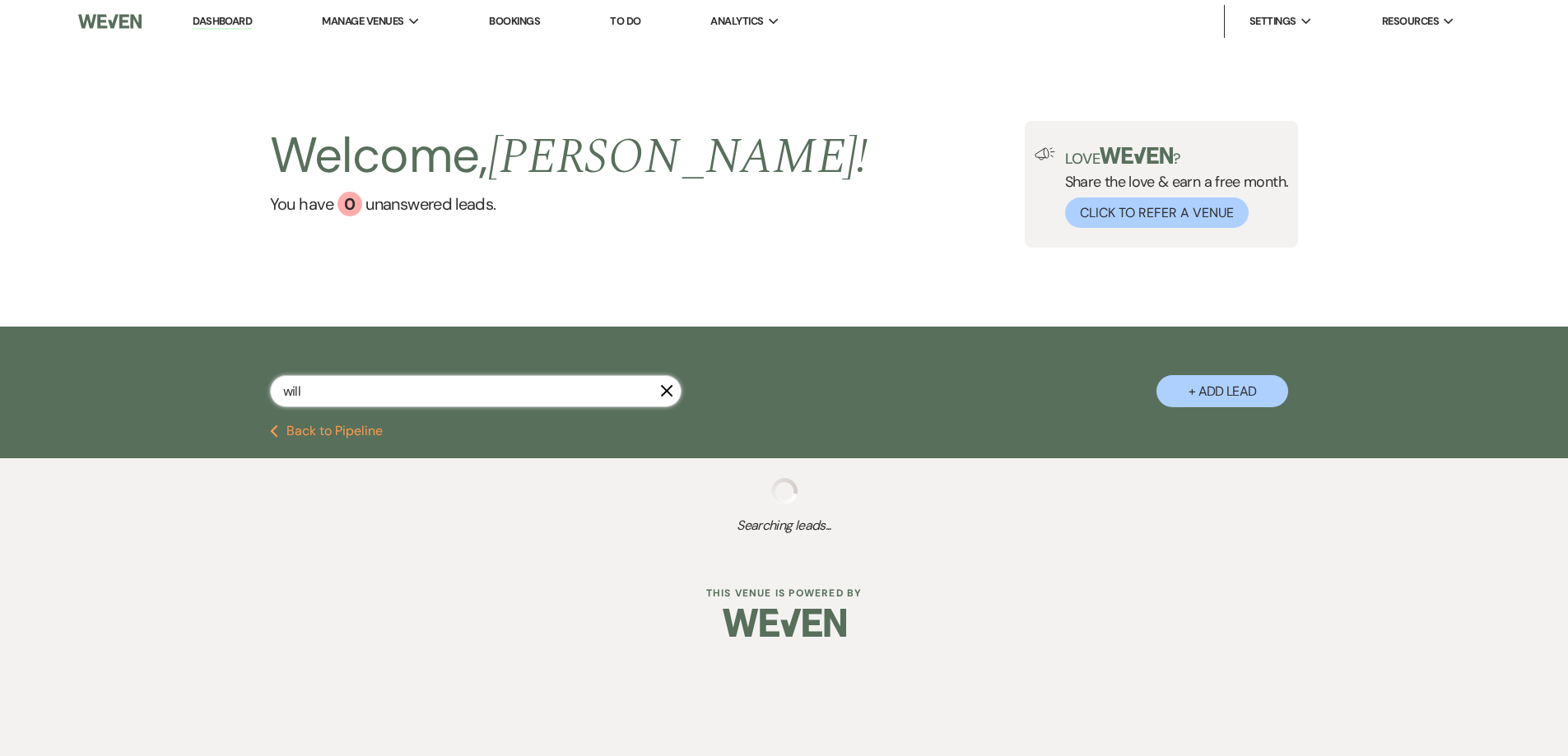
select select "8"
select select "5"
select select "8"
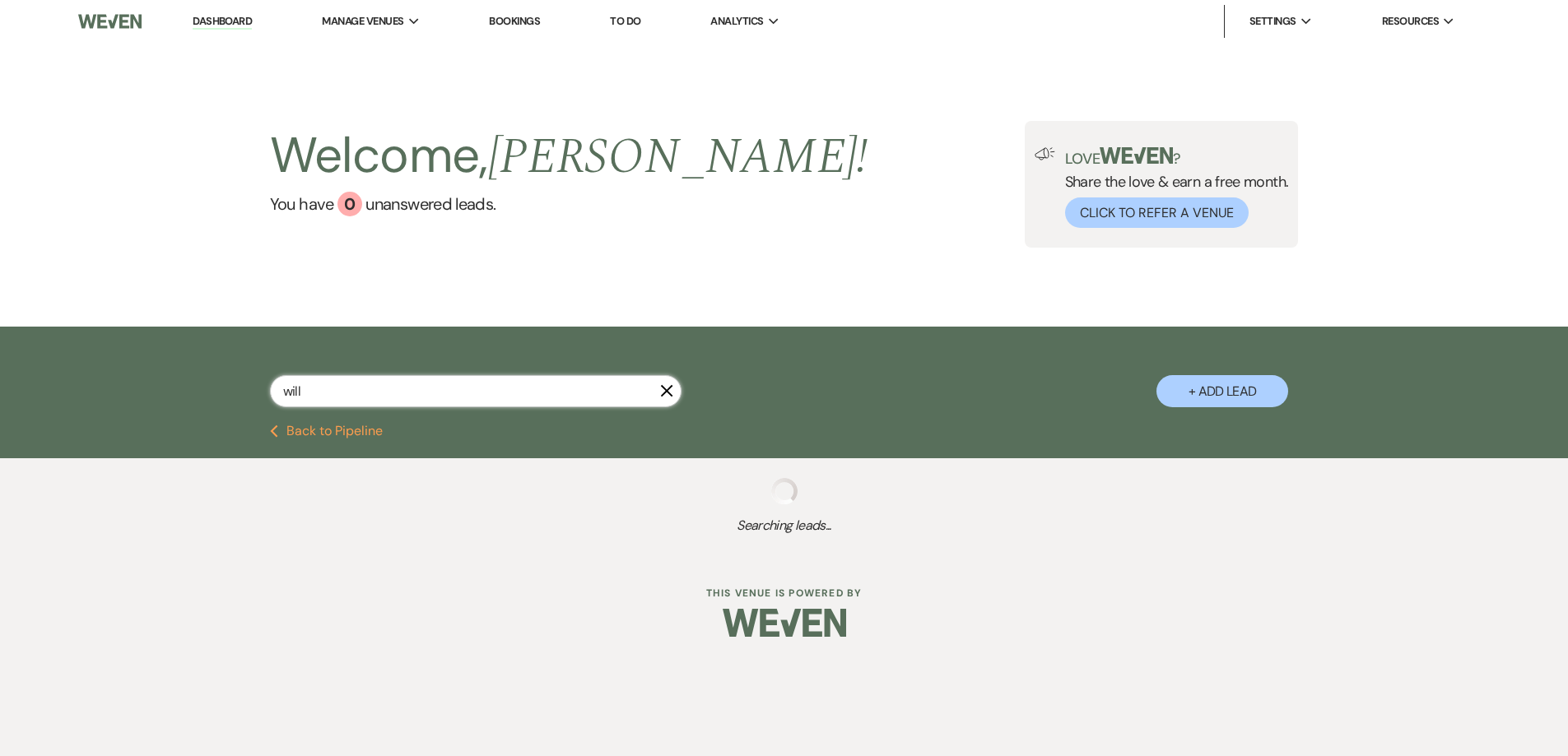
select select "5"
select select "4"
select select "8"
select select "4"
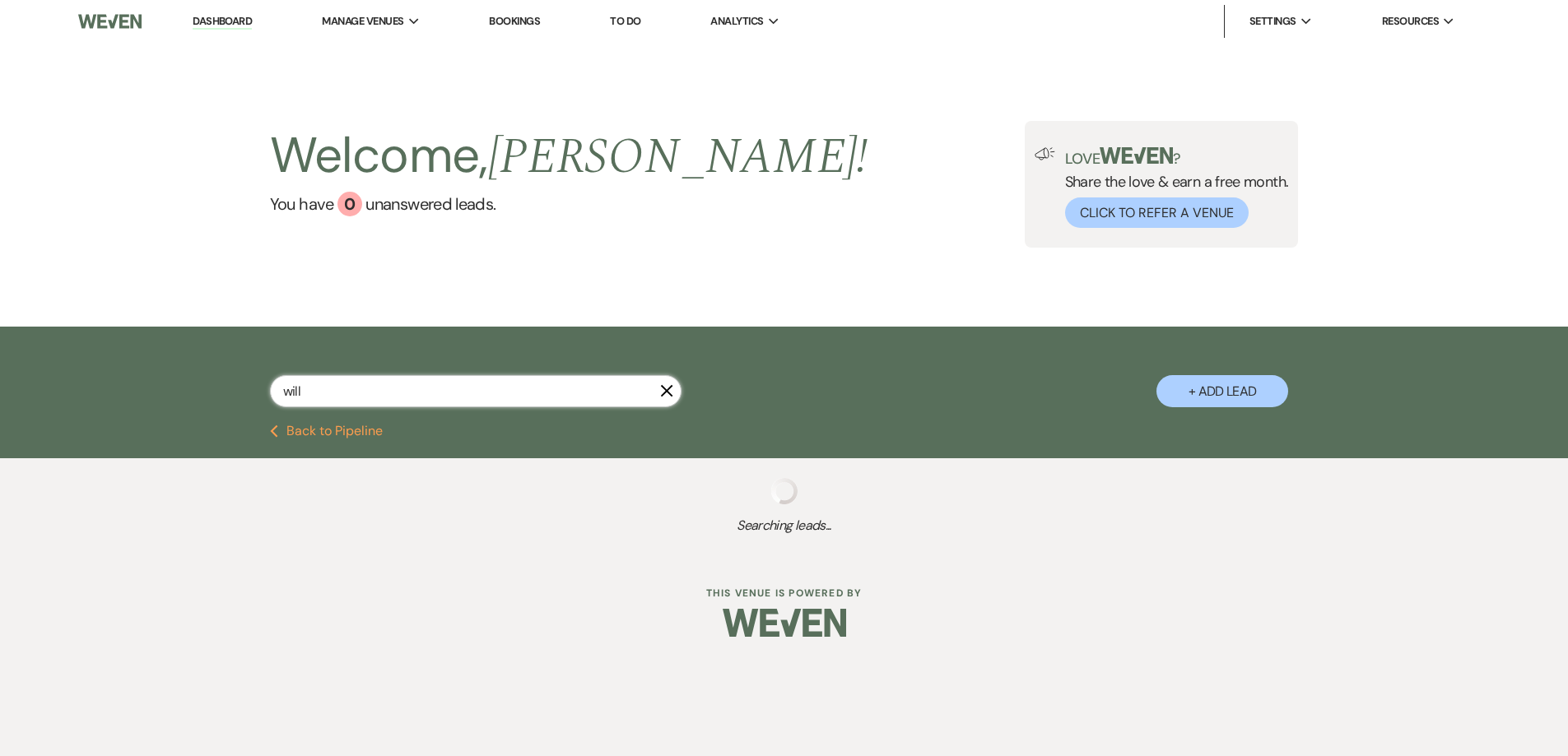
select select "8"
select select "5"
select select "8"
select select "5"
select select "8"
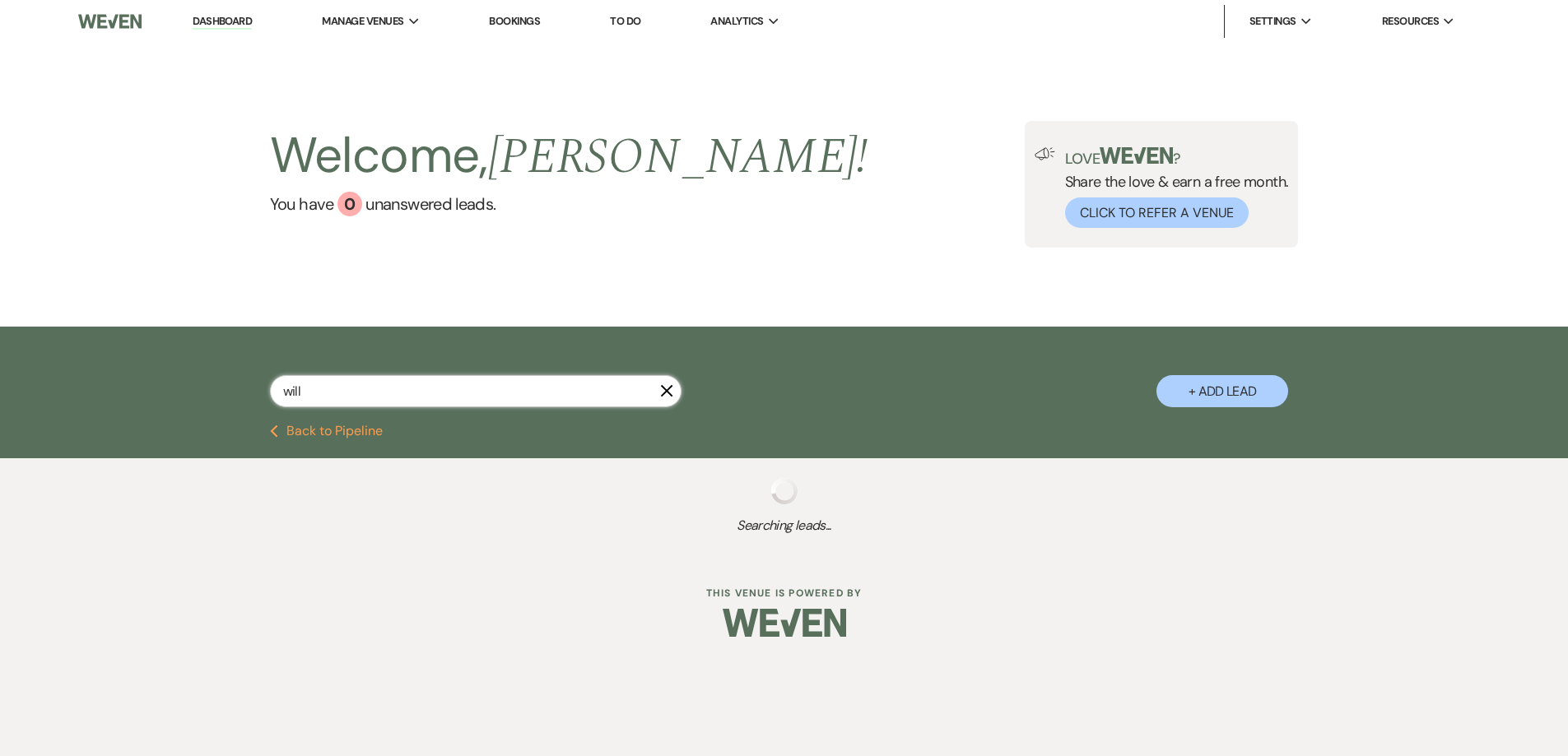
select select "5"
select select "8"
select select "5"
select select "8"
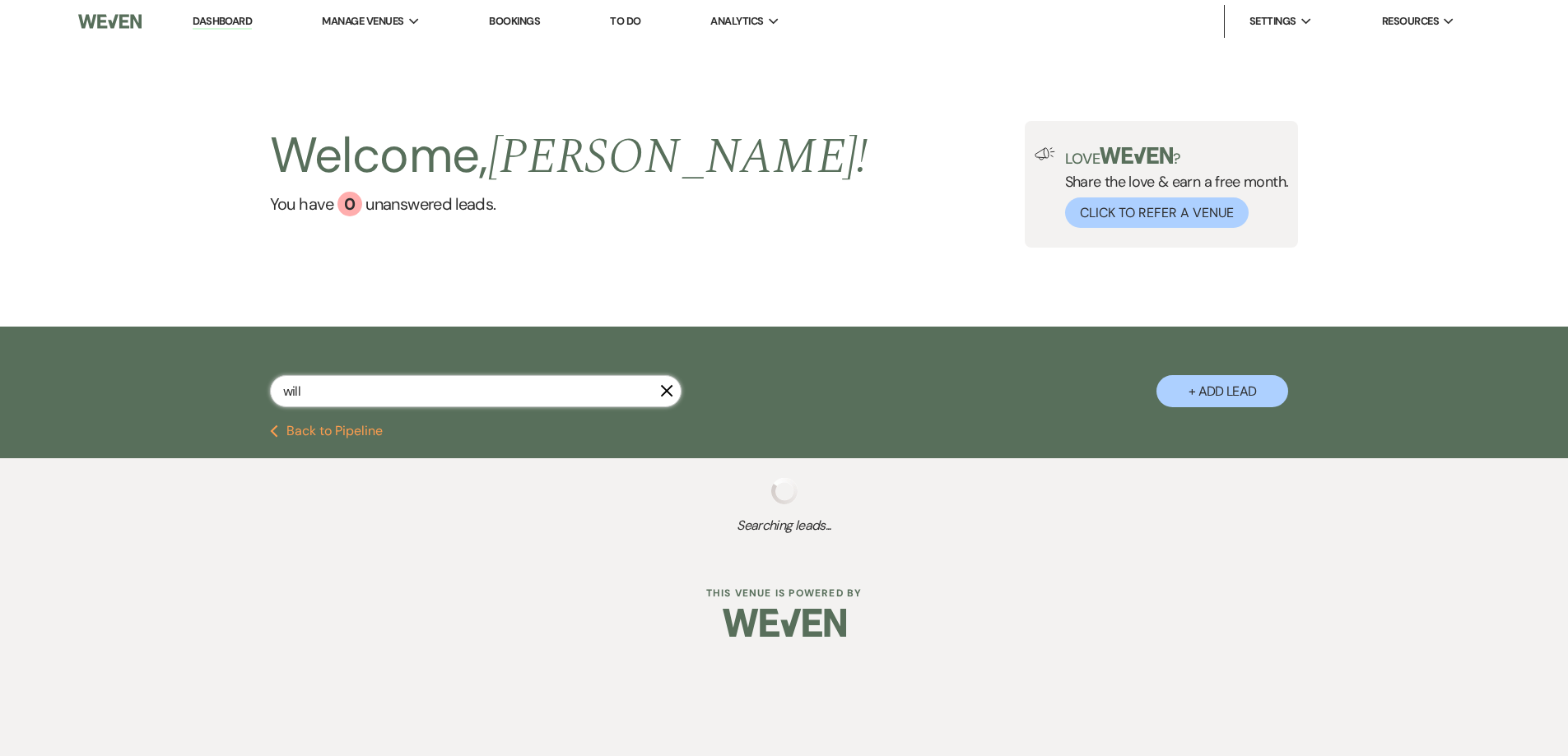
select select "8"
select select "5"
select select "8"
select select "5"
select select "8"
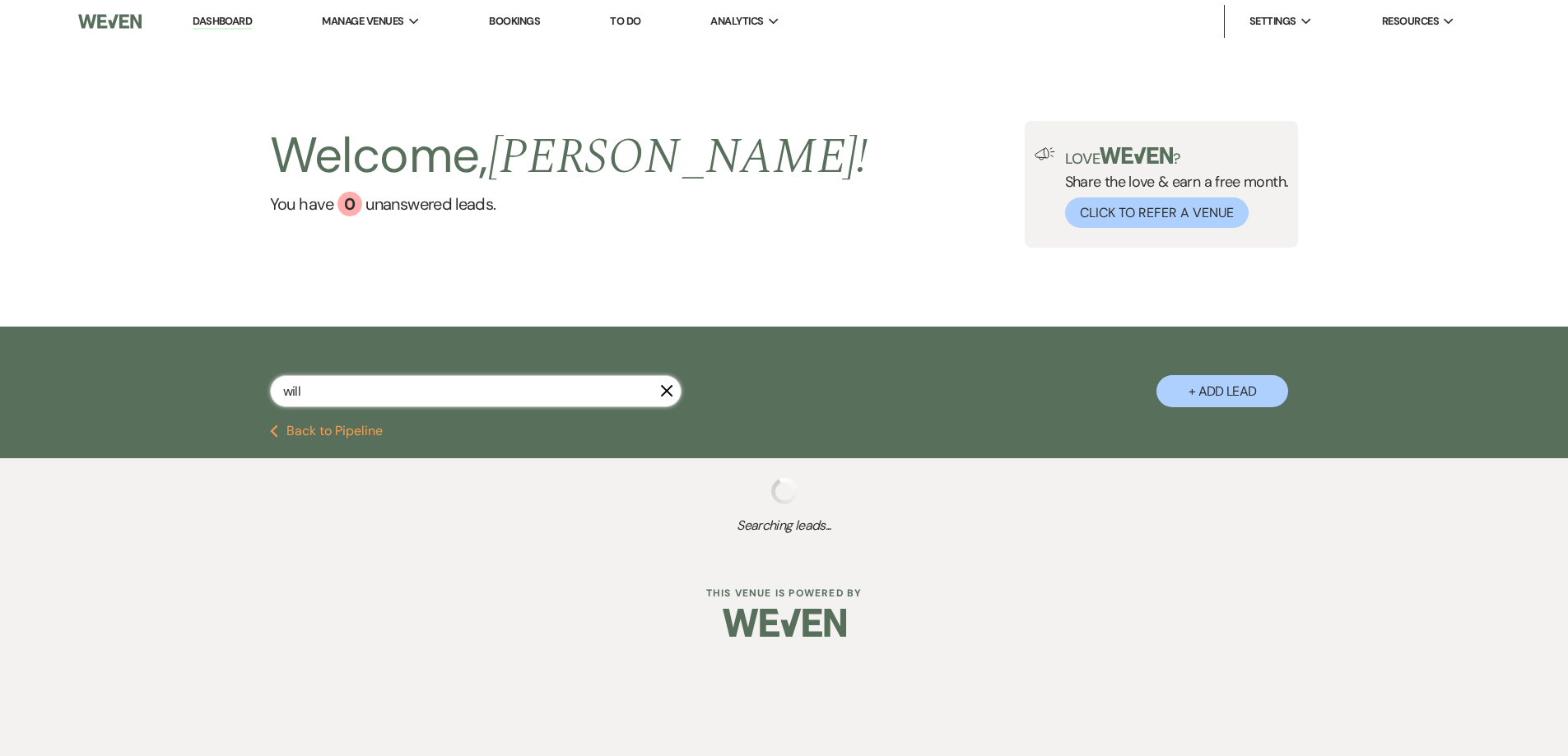
select select "5"
select select "8"
select select "5"
select select "8"
select select "5"
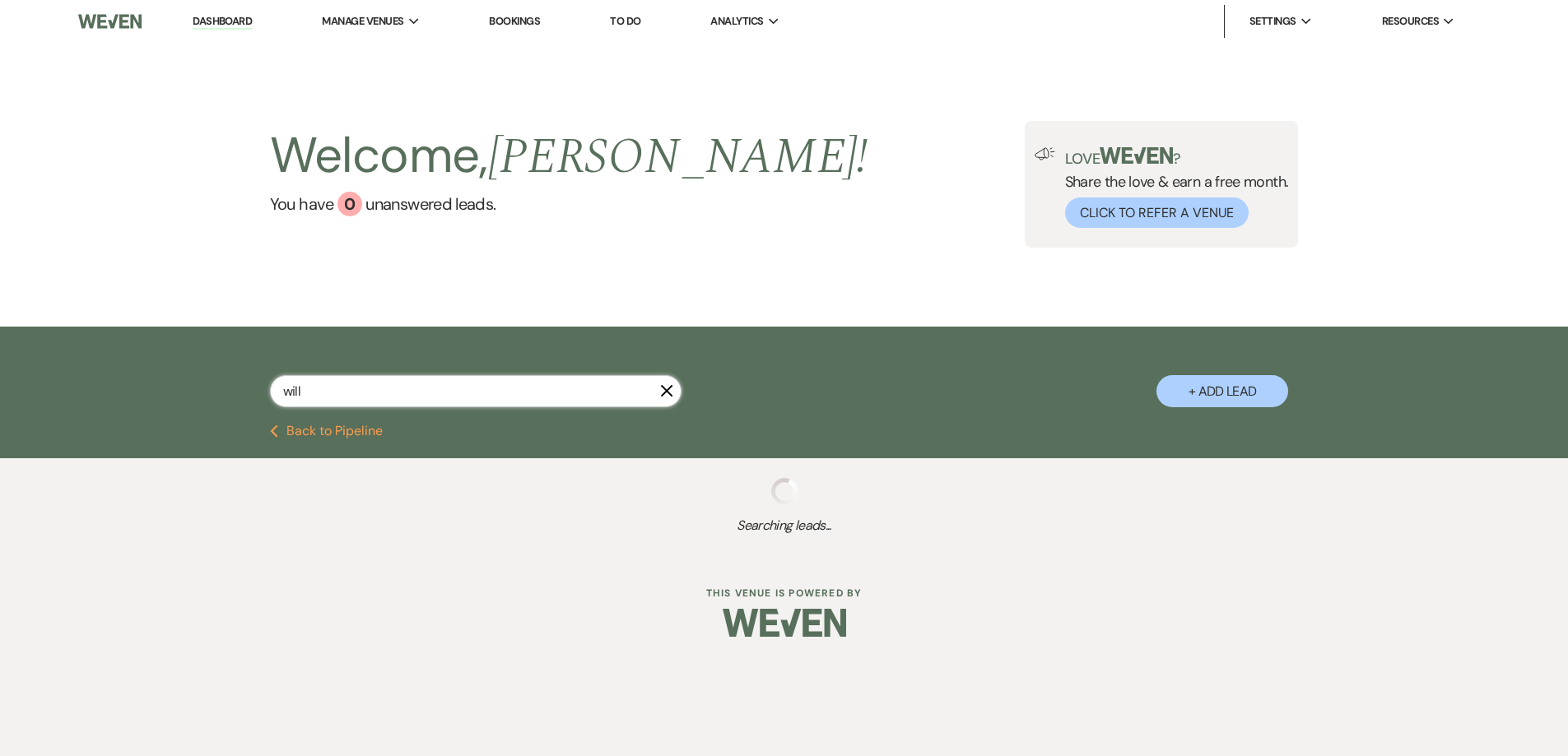
select select "8"
select select "5"
select select "8"
select select "5"
select select "8"
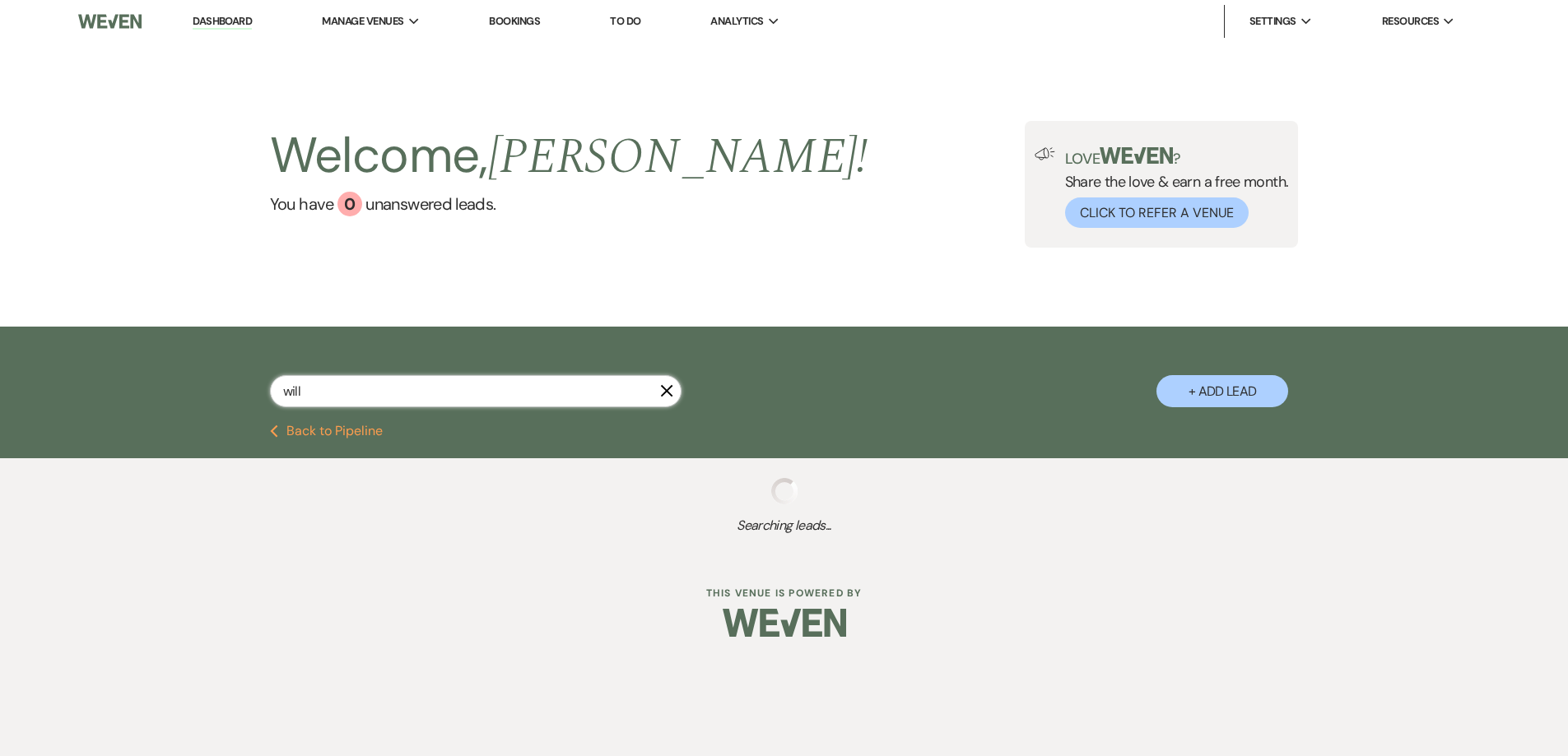
select select "5"
select select "8"
select select "5"
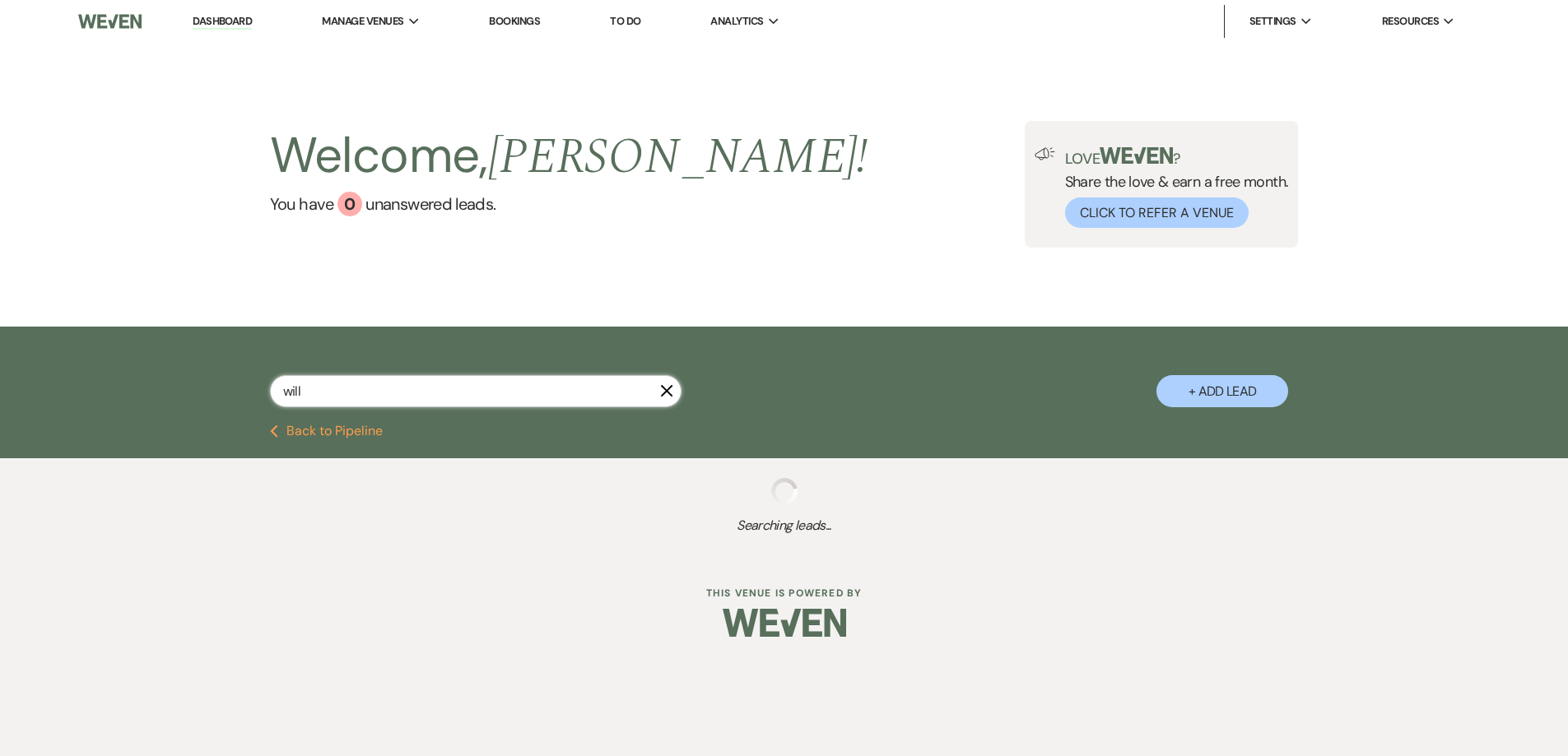
select select "8"
select select "5"
select select "8"
select select "5"
select select "8"
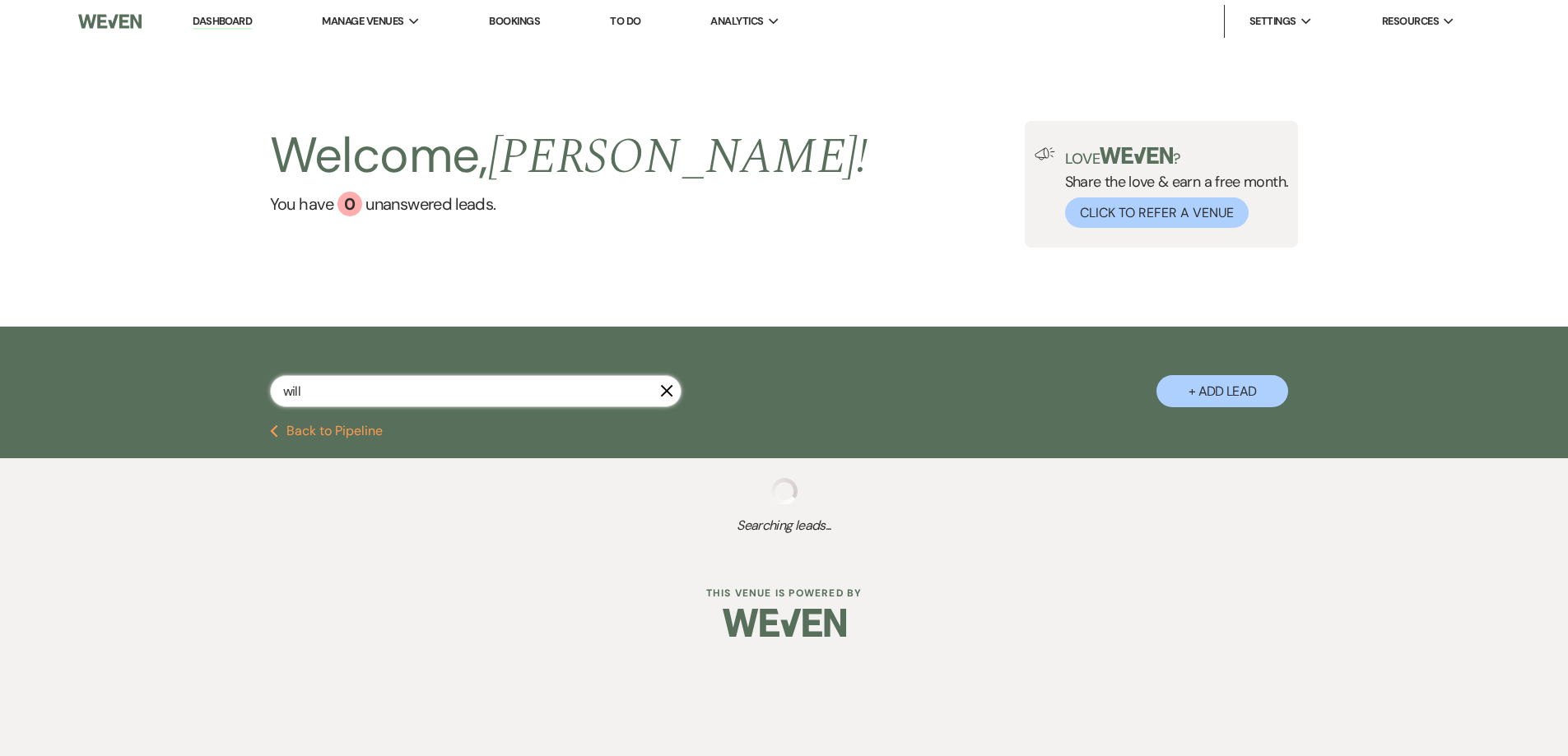
select select "5"
select select "8"
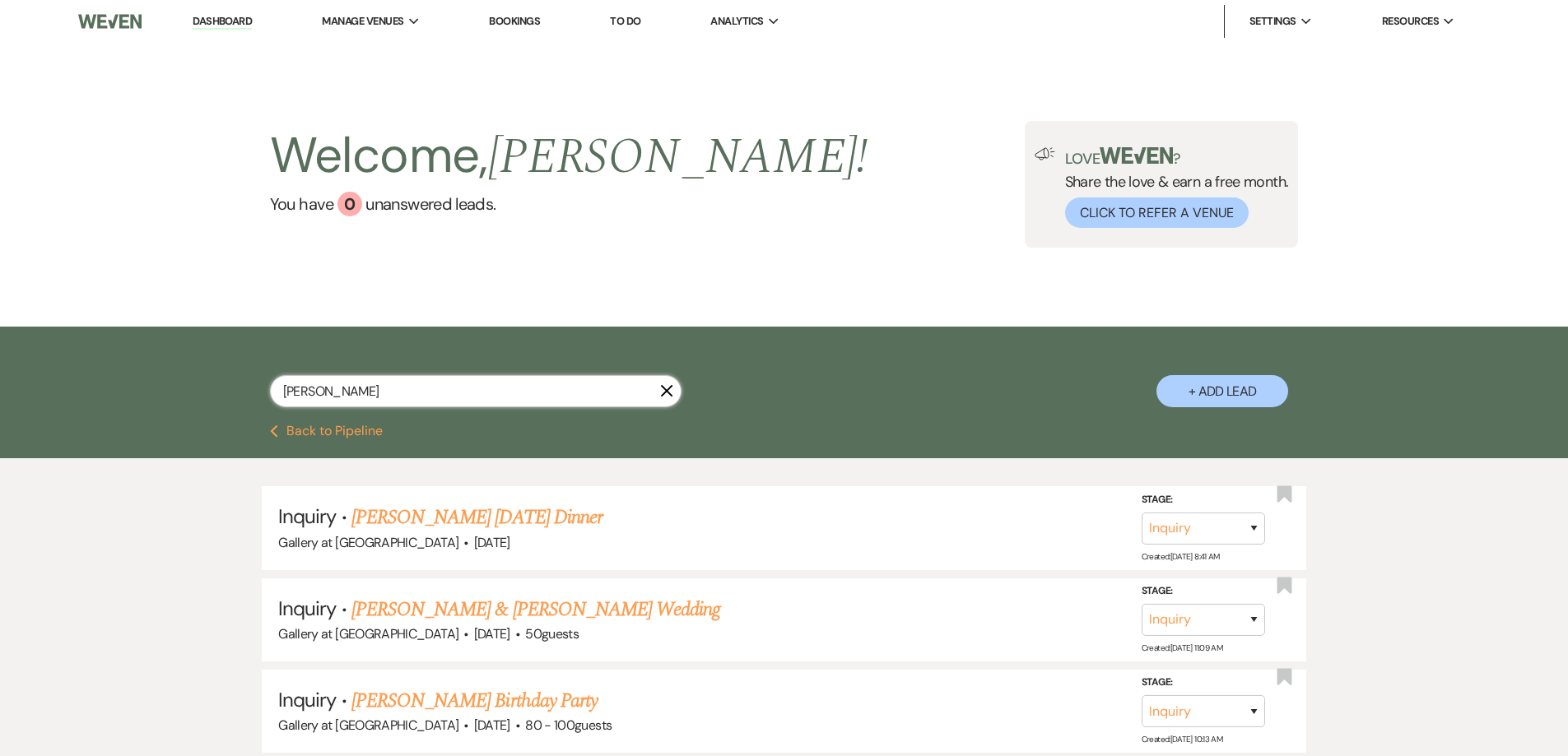
type input "[PERSON_NAME]"
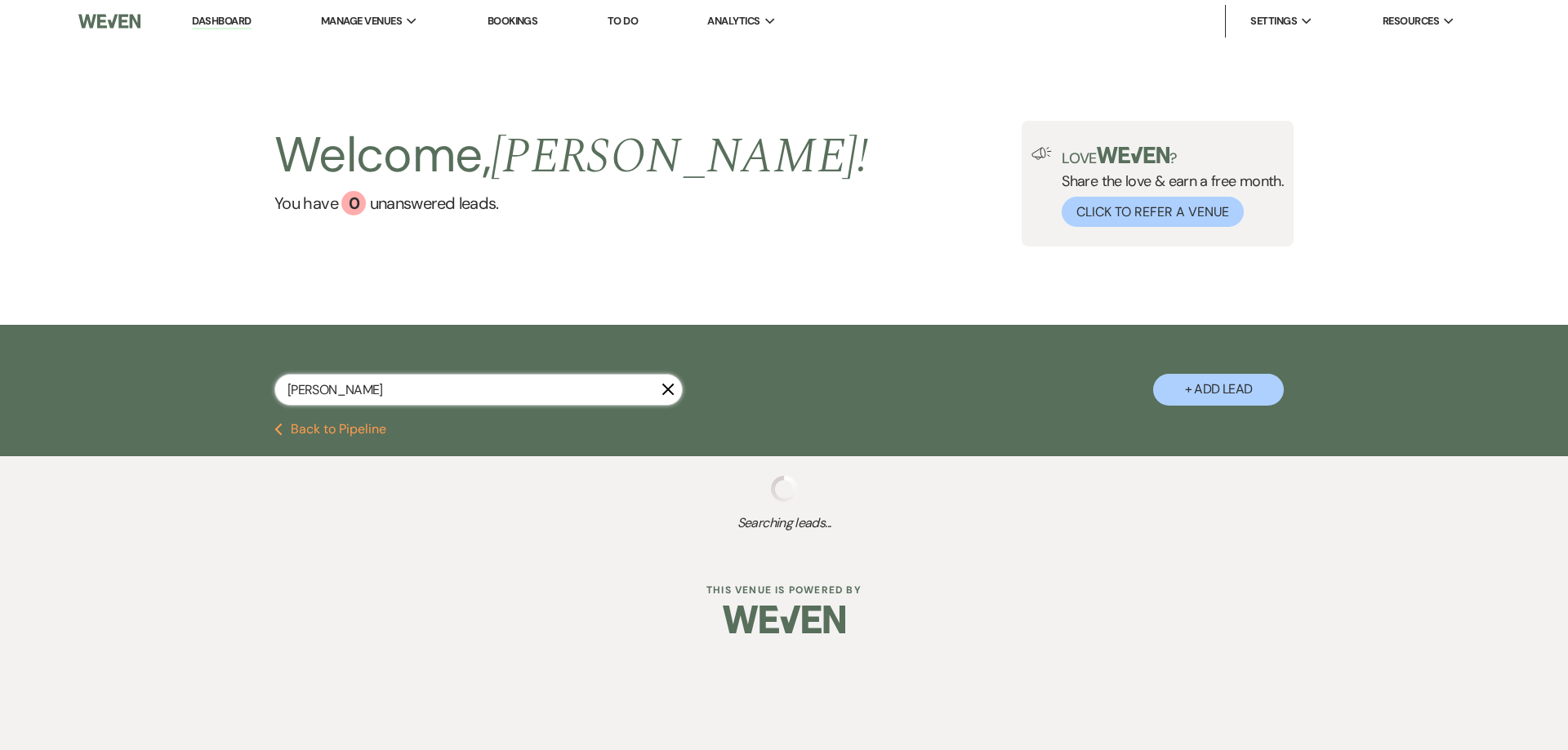
select select "4"
select select "2"
select select "8"
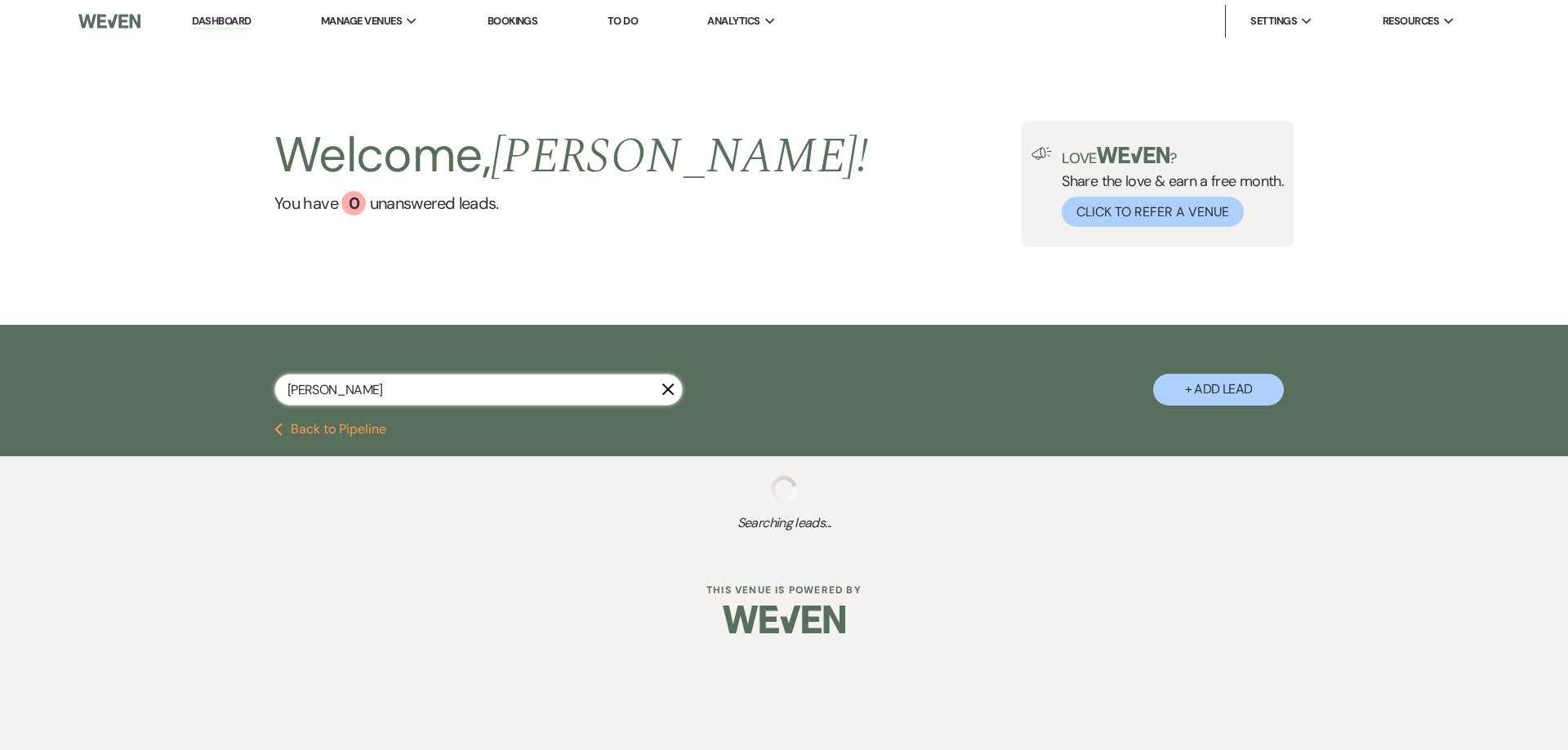
select select "8"
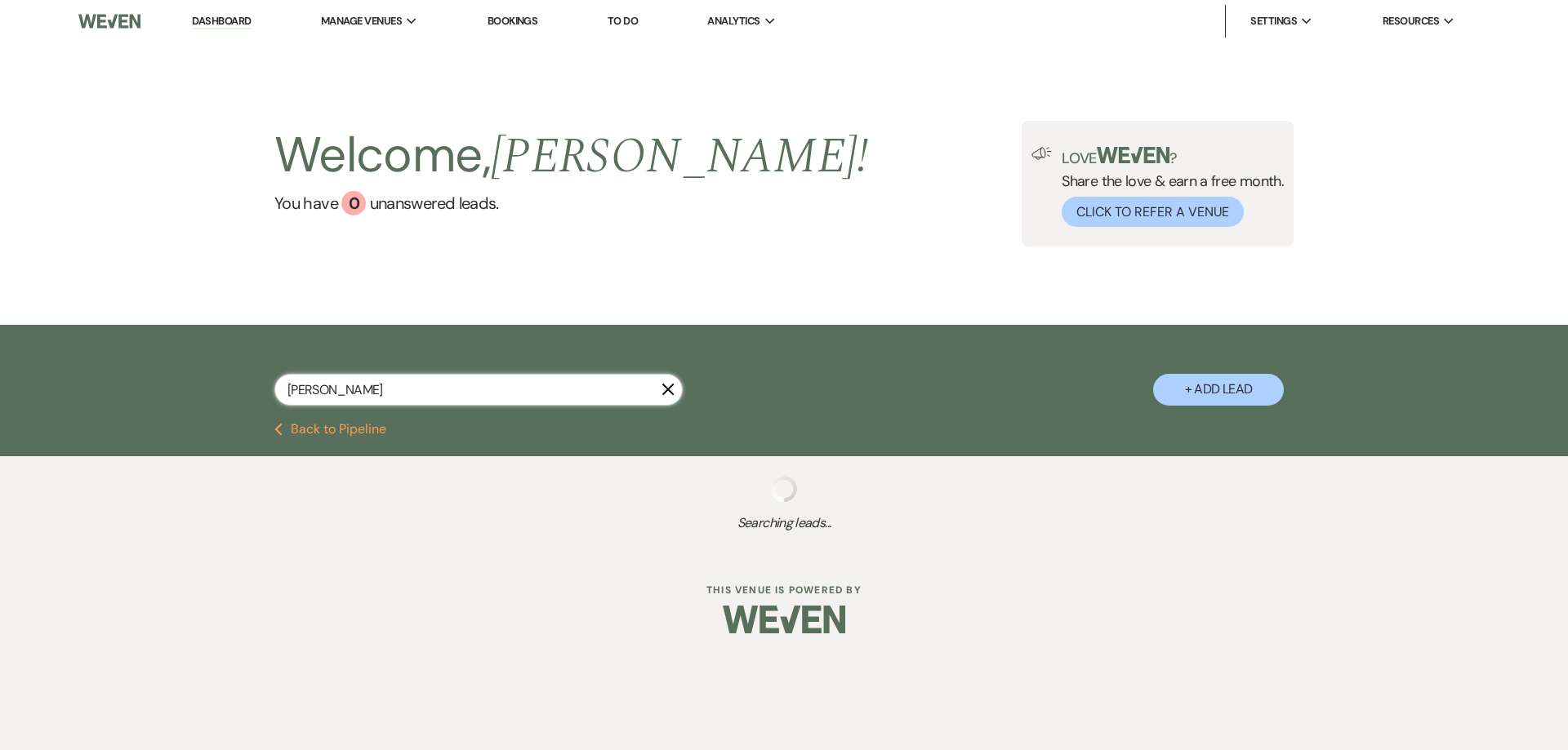
select select "8"
select select "5"
select select "4"
select select "8"
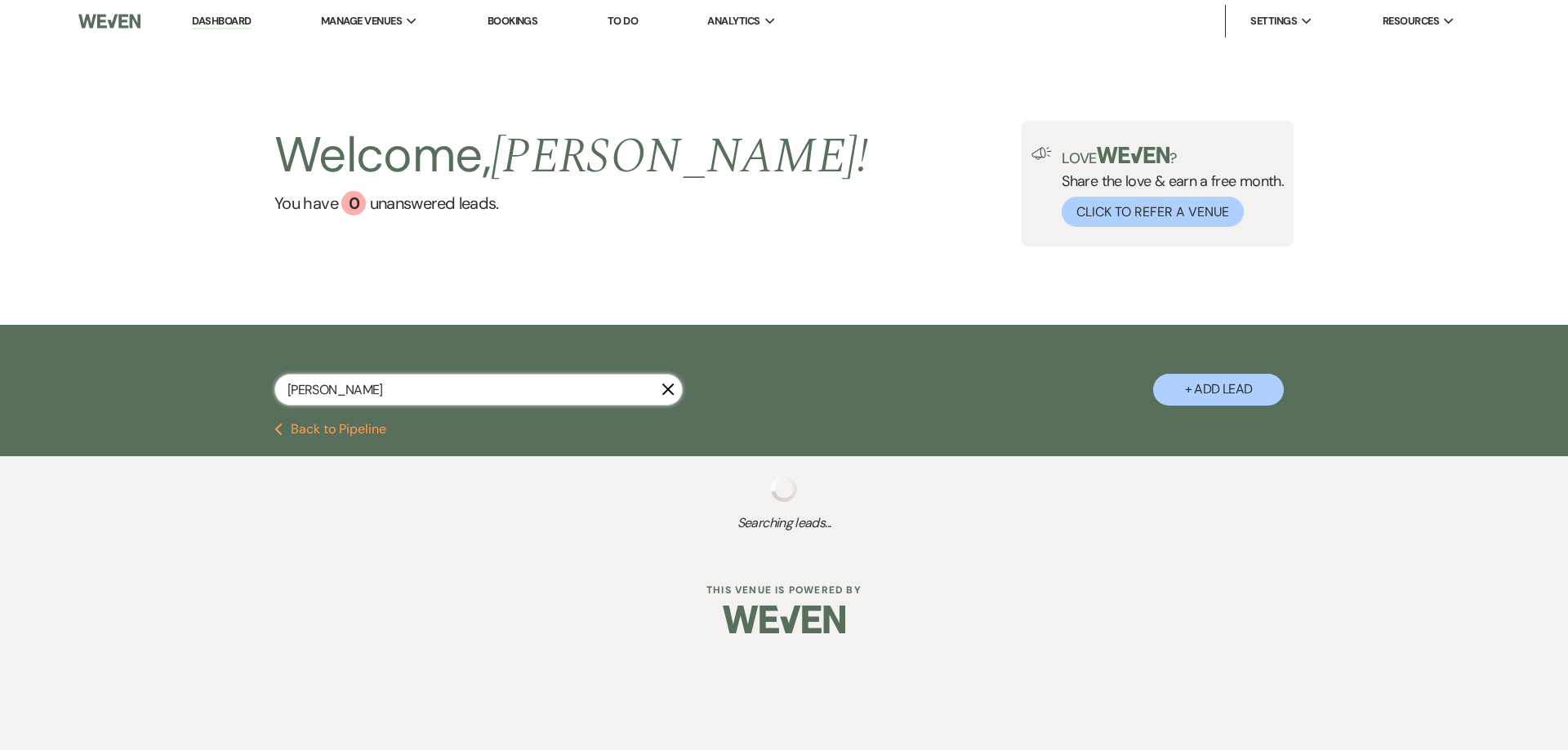
select select "4"
select select "8"
select select "5"
select select "8"
select select "5"
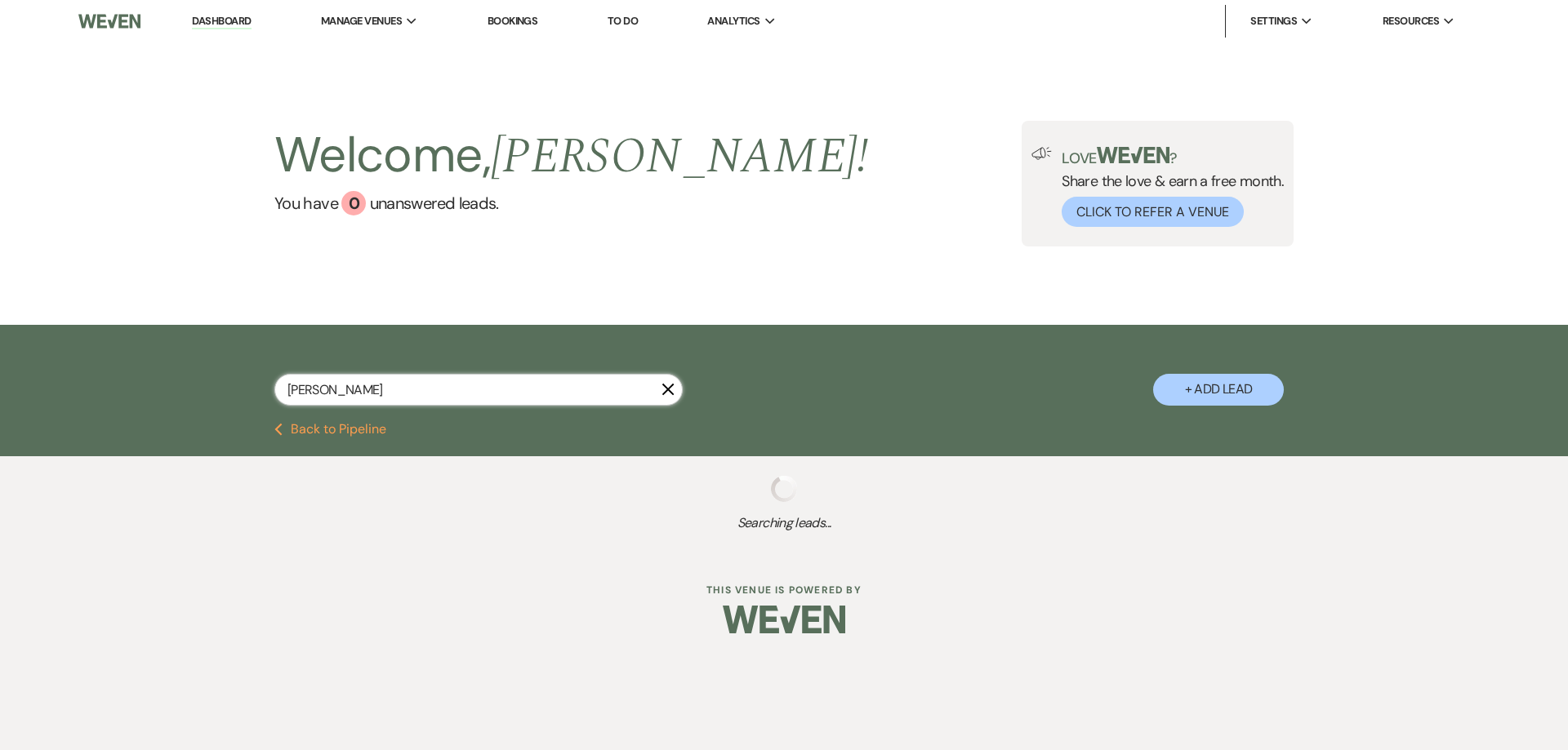
select select "8"
select select "5"
select select "8"
select select "5"
select select "8"
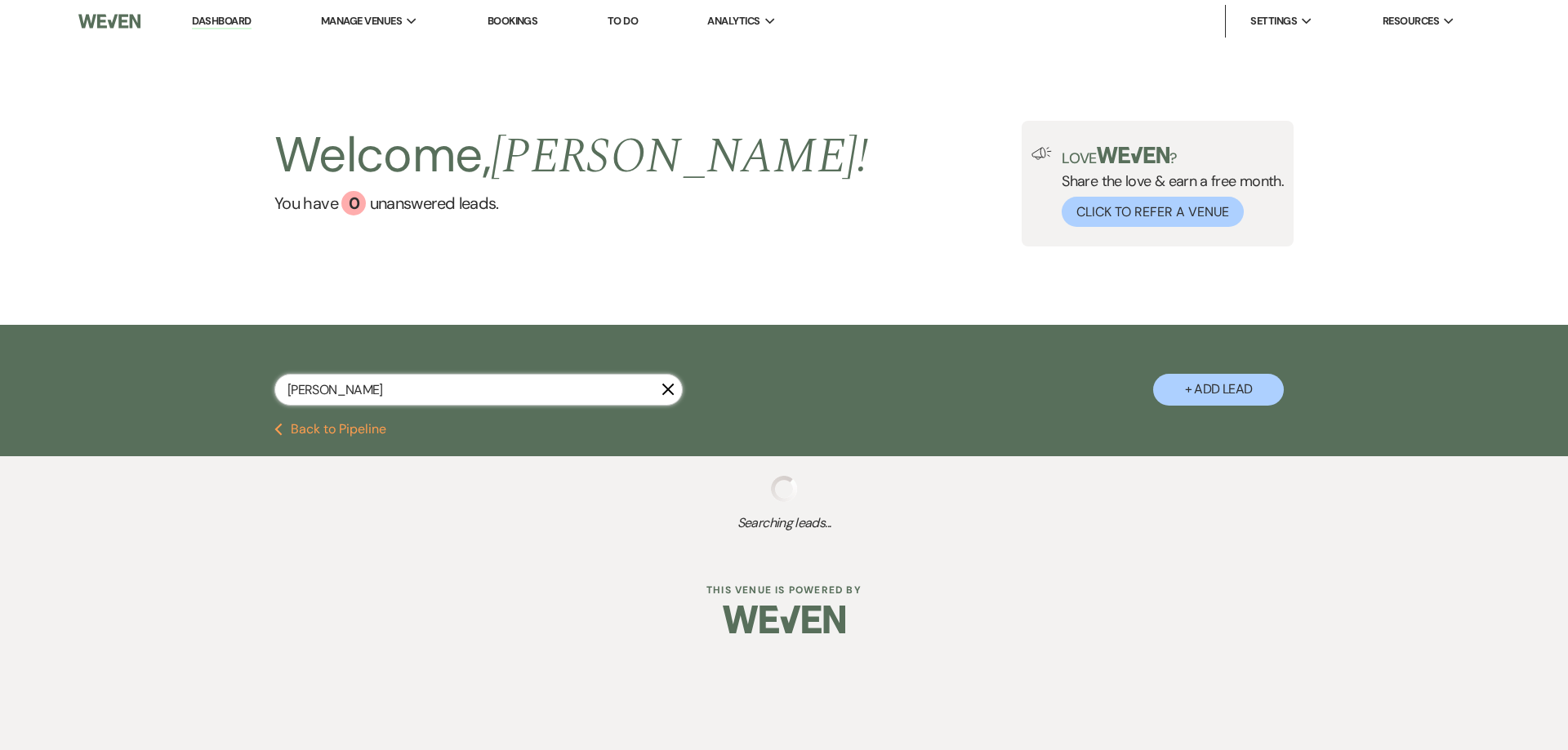
select select "5"
select select "8"
select select "5"
select select "8"
select select "5"
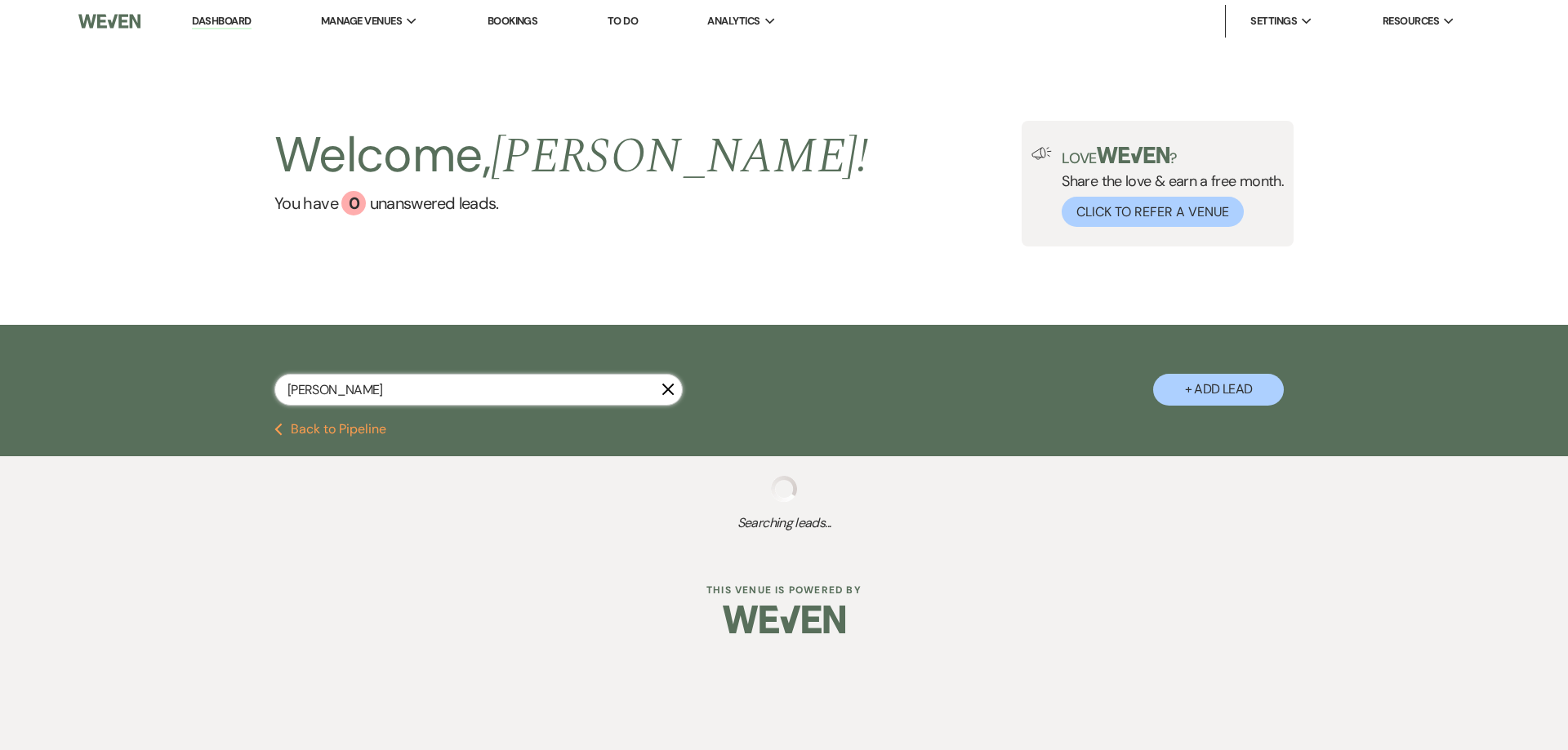
select select "8"
select select "5"
select select "8"
select select "5"
select select "8"
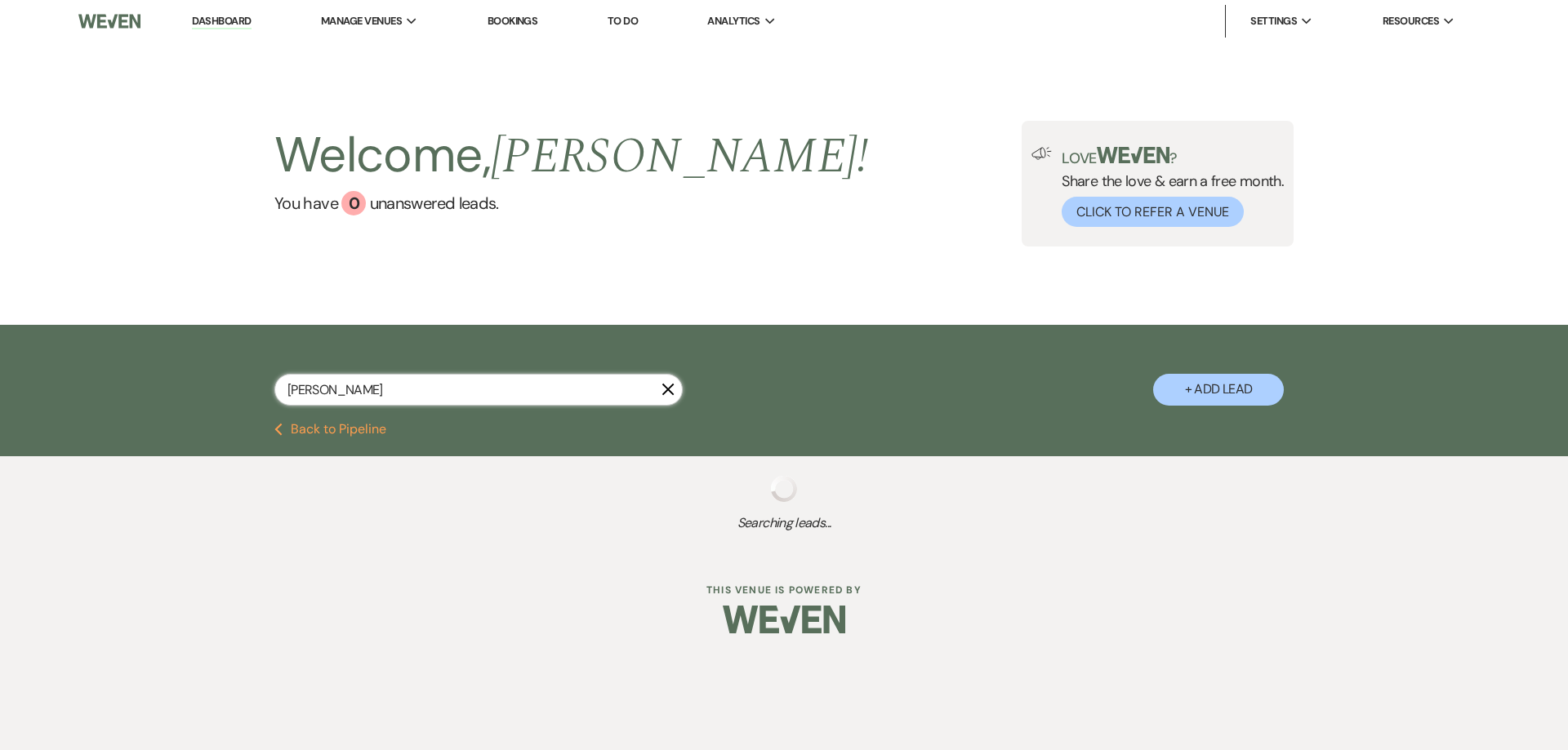
select select "5"
select select "8"
select select "5"
select select "8"
select select "5"
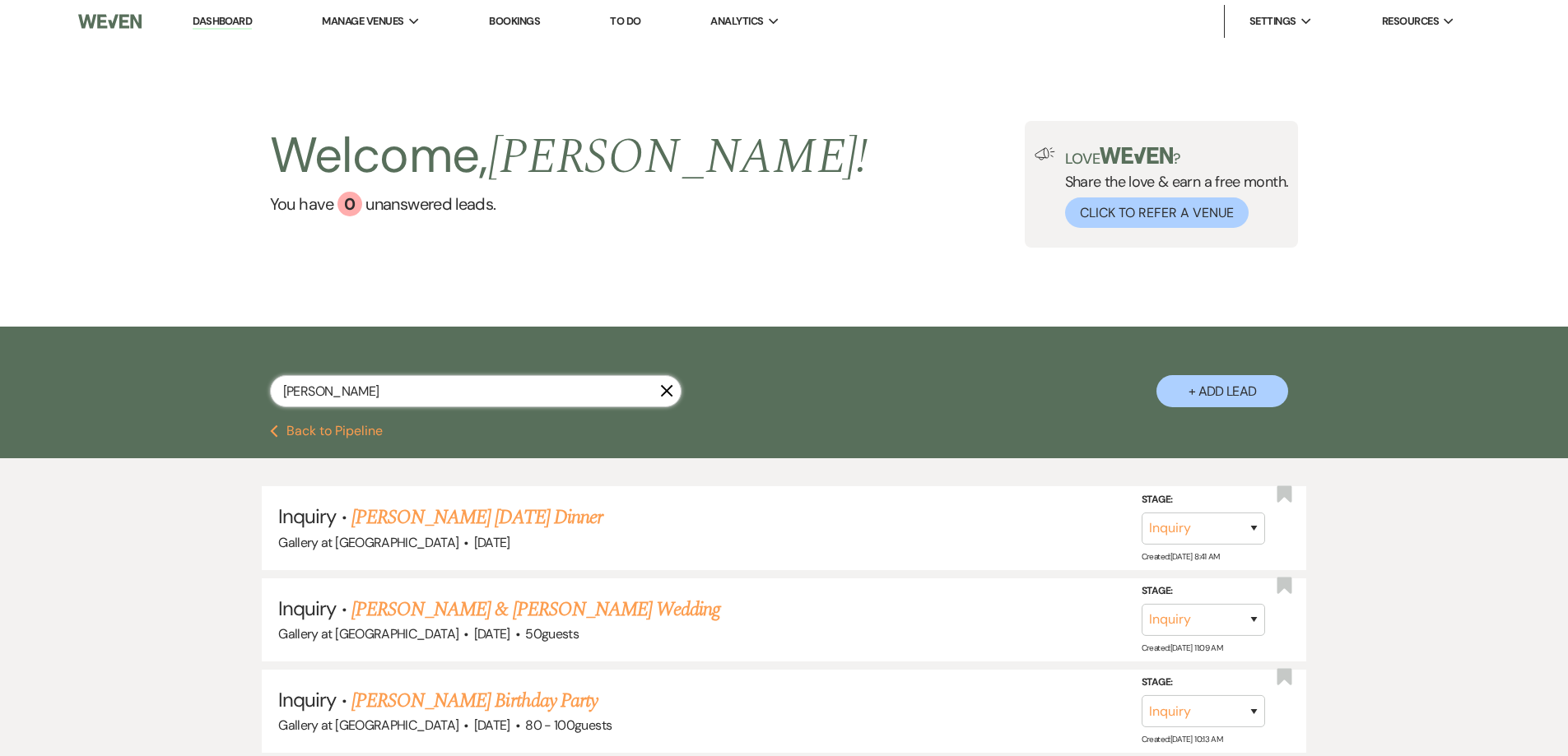
type input "[PERSON_NAME]"
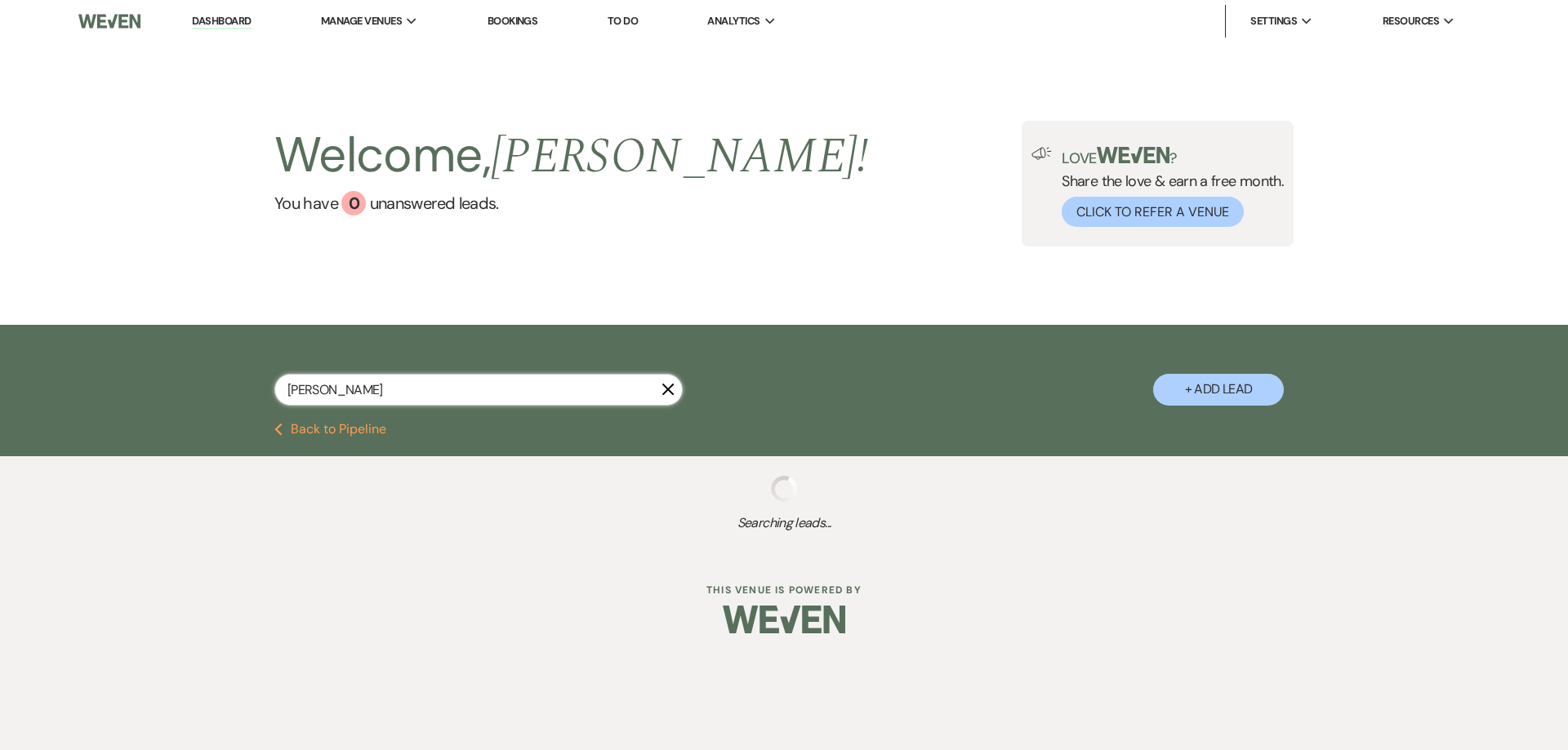
select select "4"
select select "2"
select select "8"
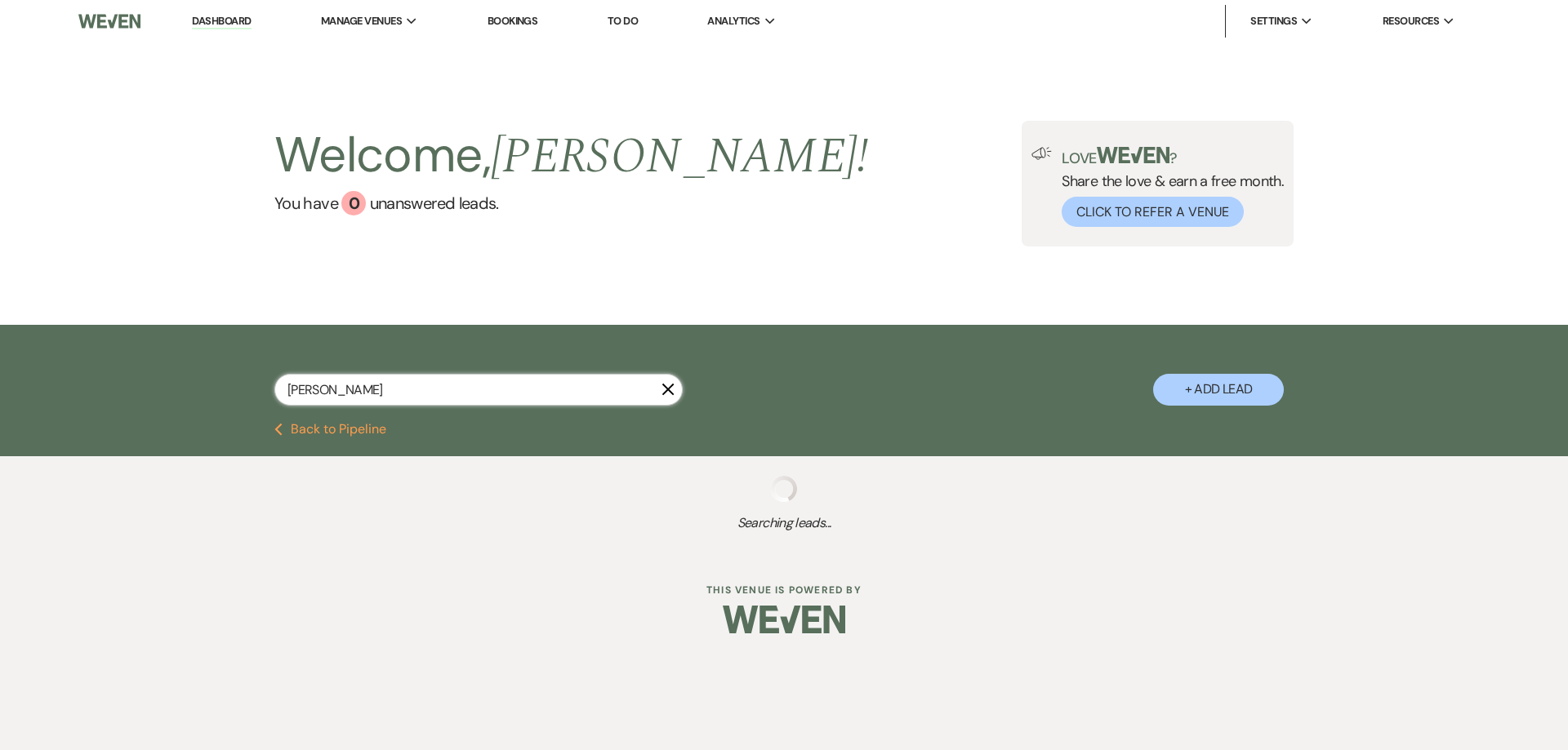
select select "8"
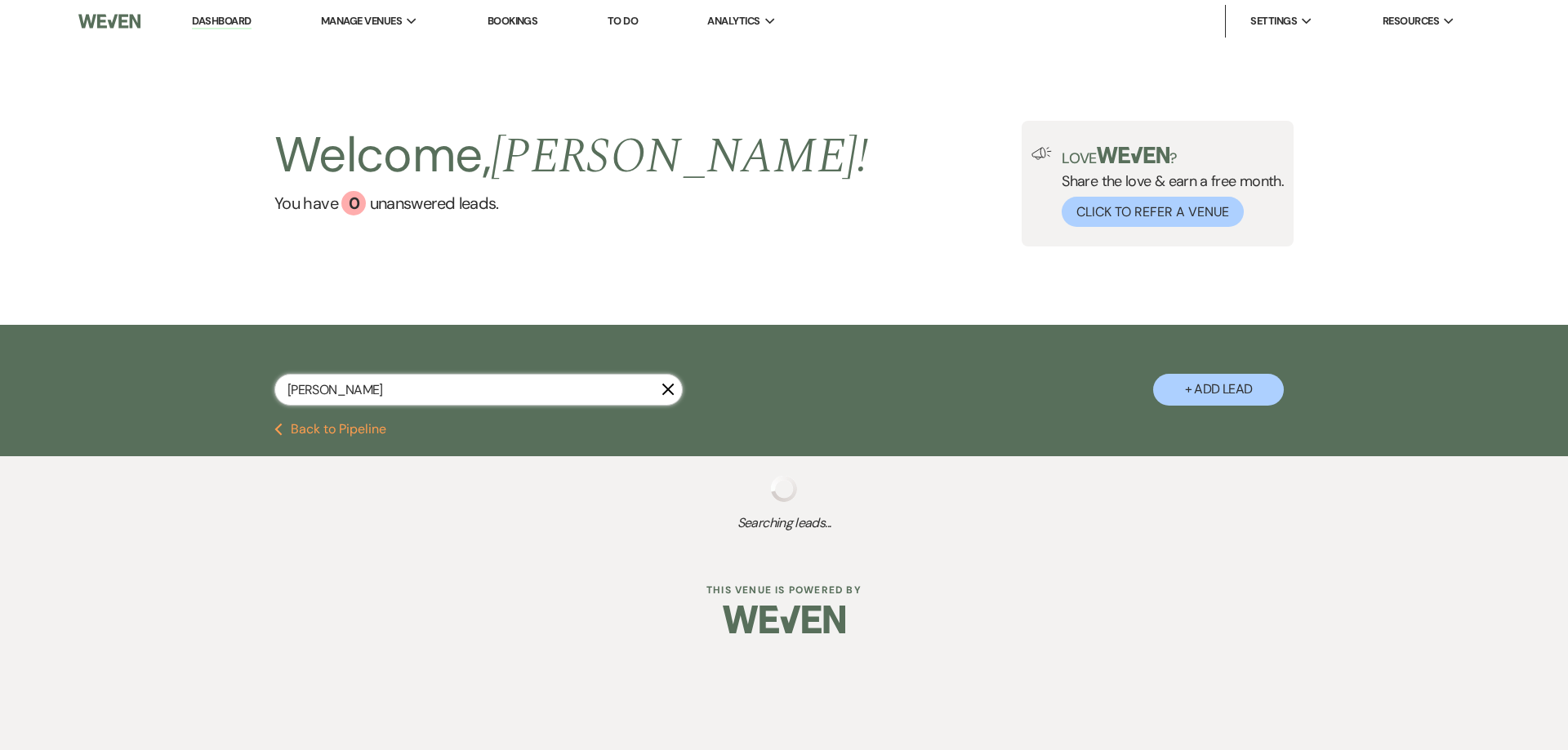
select select "8"
select select "5"
select select "4"
select select "8"
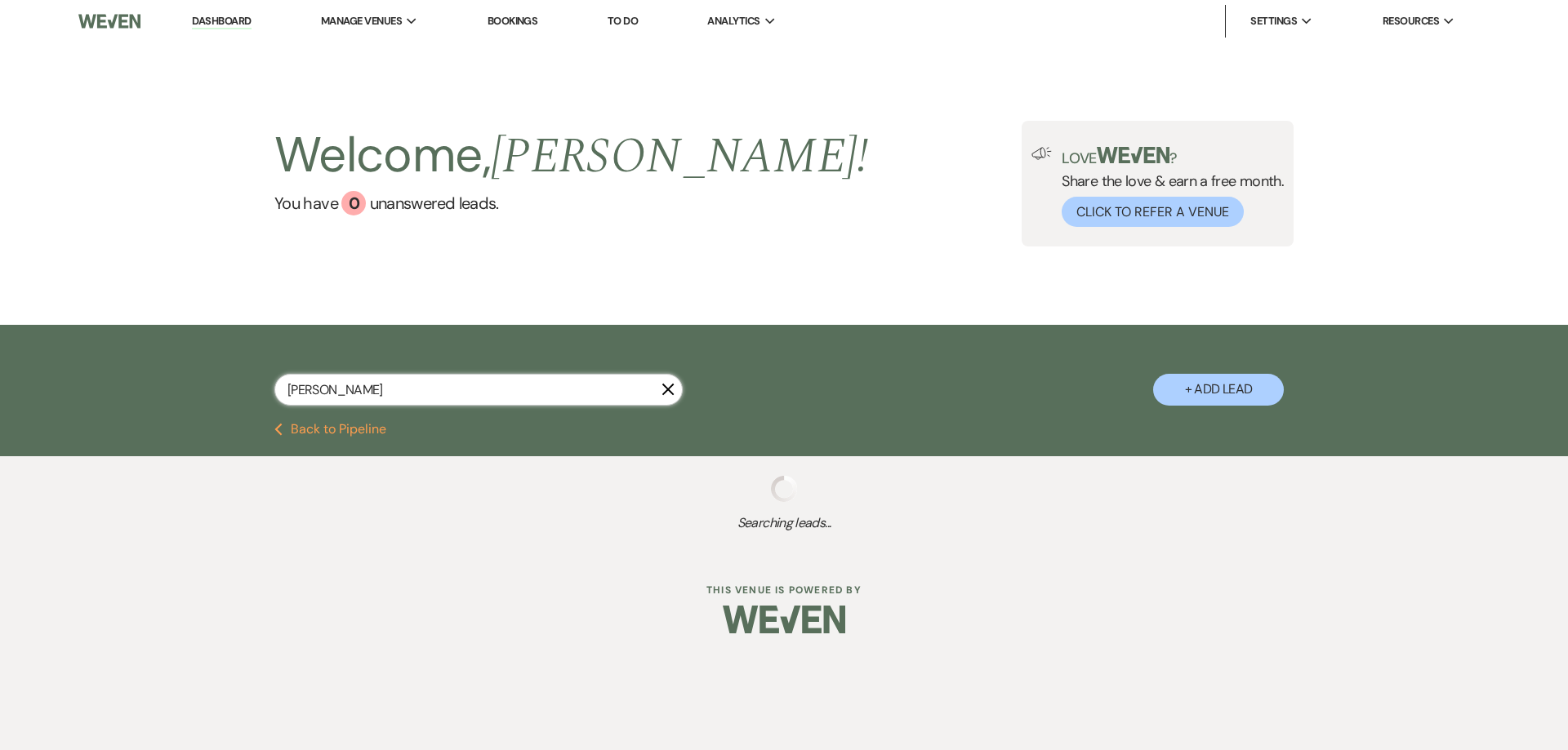
select select "4"
select select "8"
select select "5"
select select "8"
select select "5"
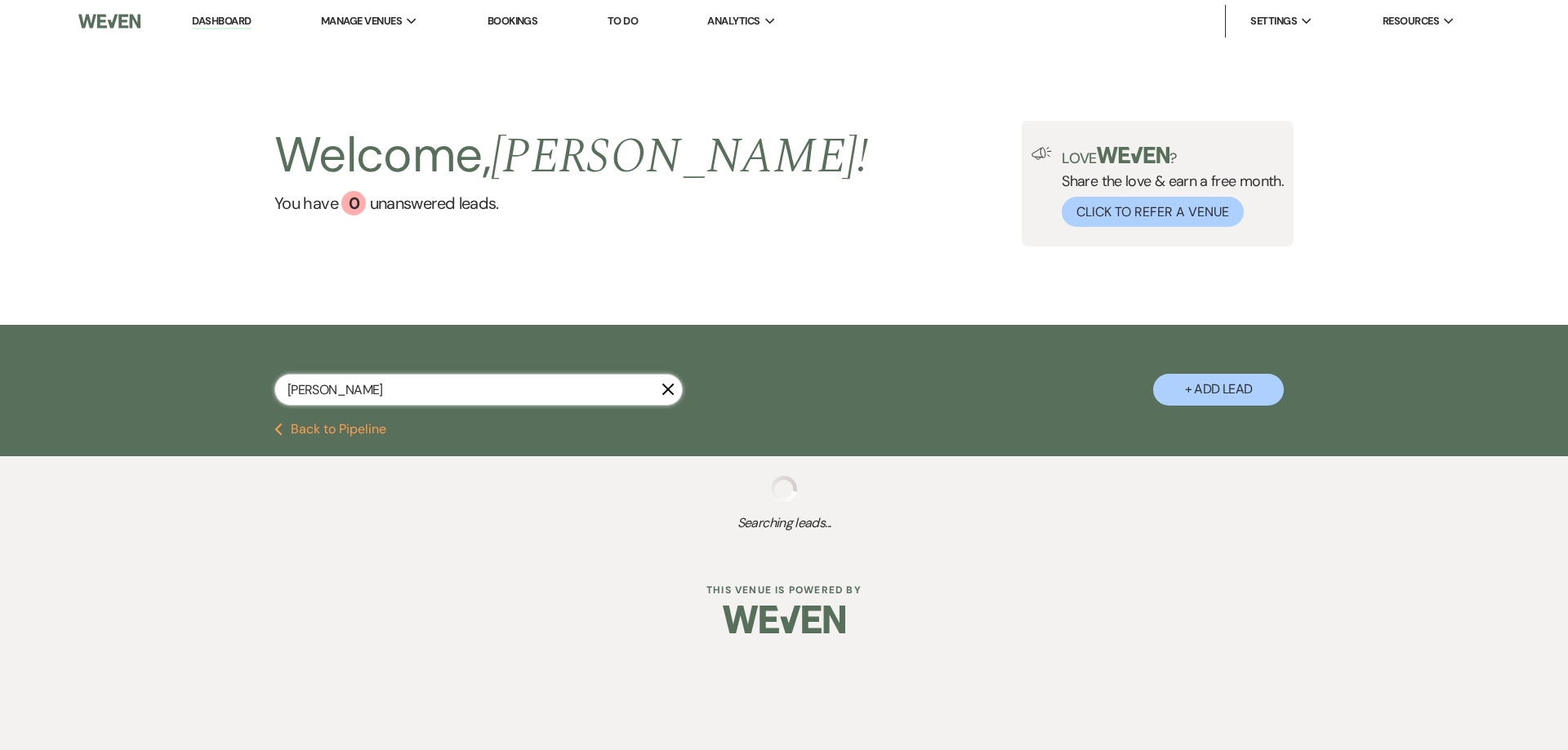
select select "8"
select select "5"
select select "8"
select select "5"
select select "8"
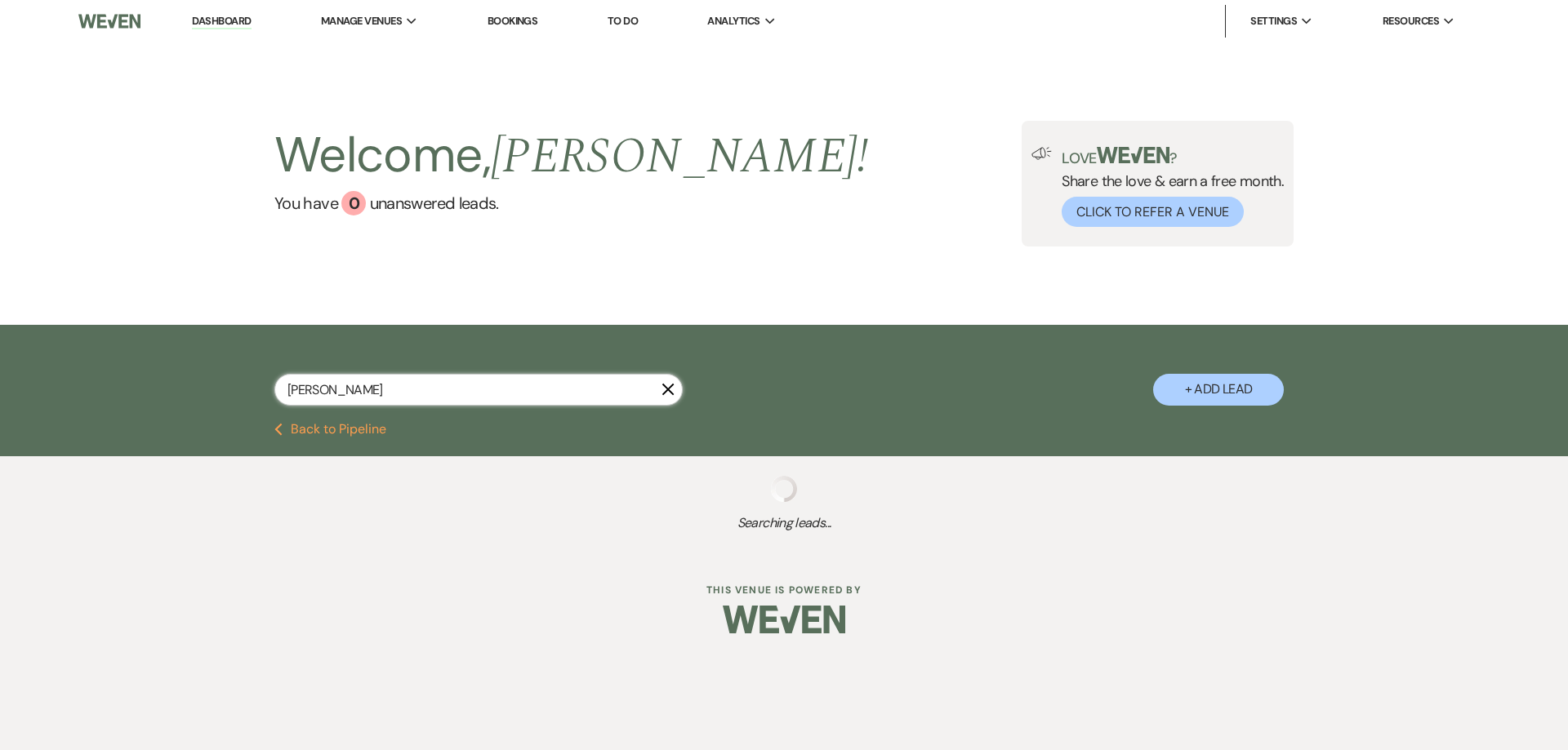
select select "5"
select select "8"
select select "5"
select select "8"
select select "5"
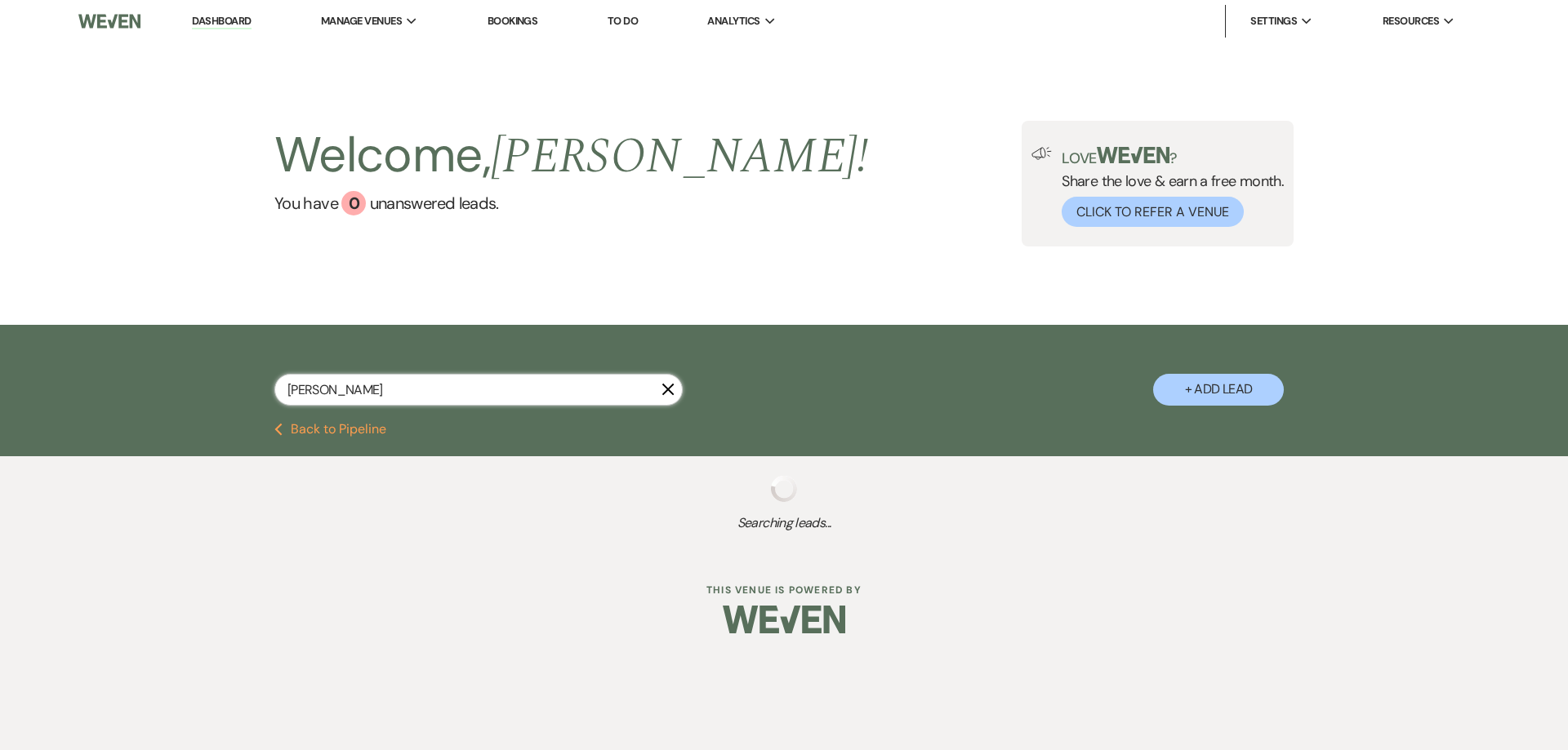
select select "8"
select select "5"
select select "8"
select select "5"
select select "8"
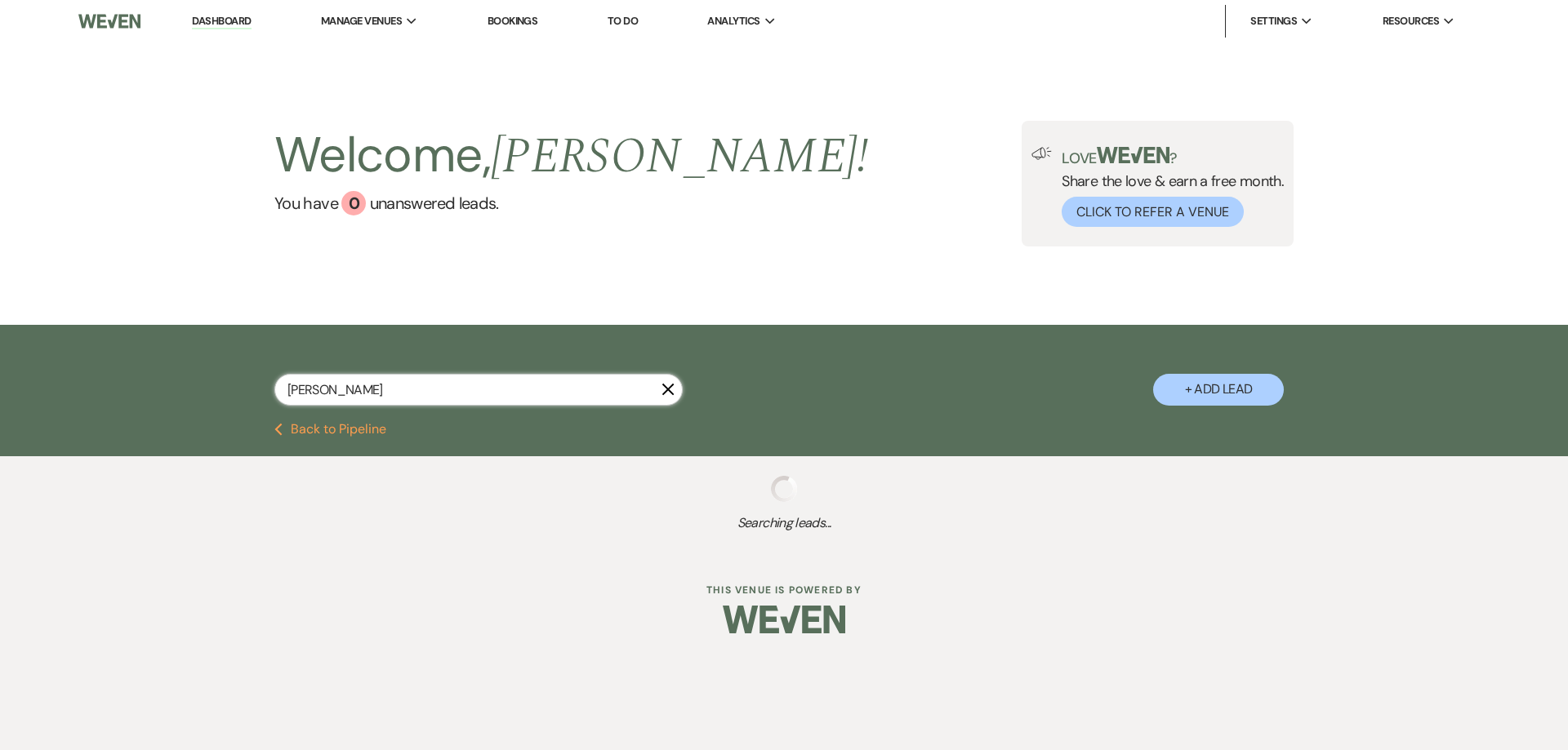
select select "5"
select select "8"
select select "5"
select select "8"
select select "5"
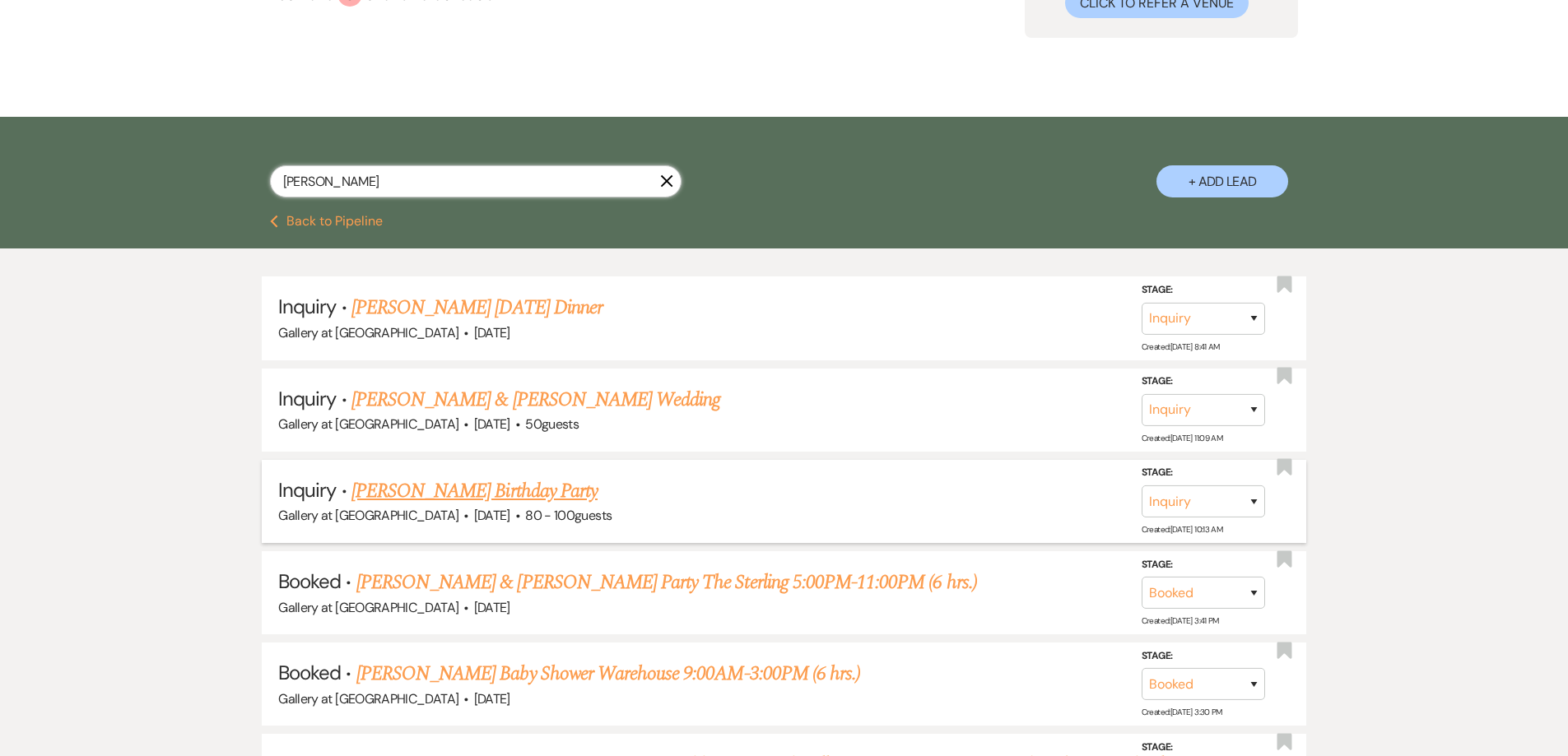
scroll to position [412, 0]
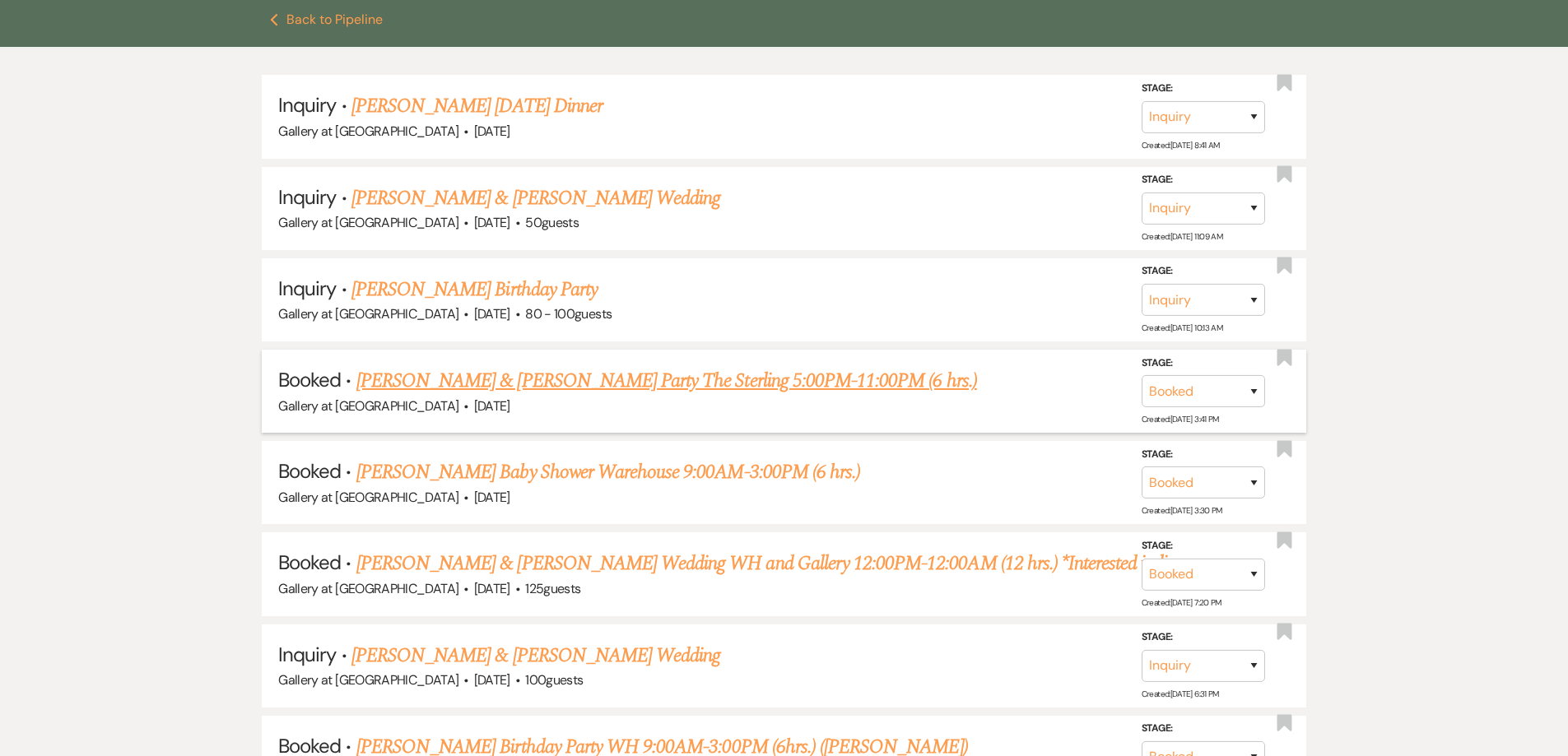
type input "william kirklan"
click at [738, 372] on link "William Kirkland & Sydney Kirkland's Party The Sterling 5:00PM-11:00PM (6 hrs.)" at bounding box center [666, 381] width 621 height 30
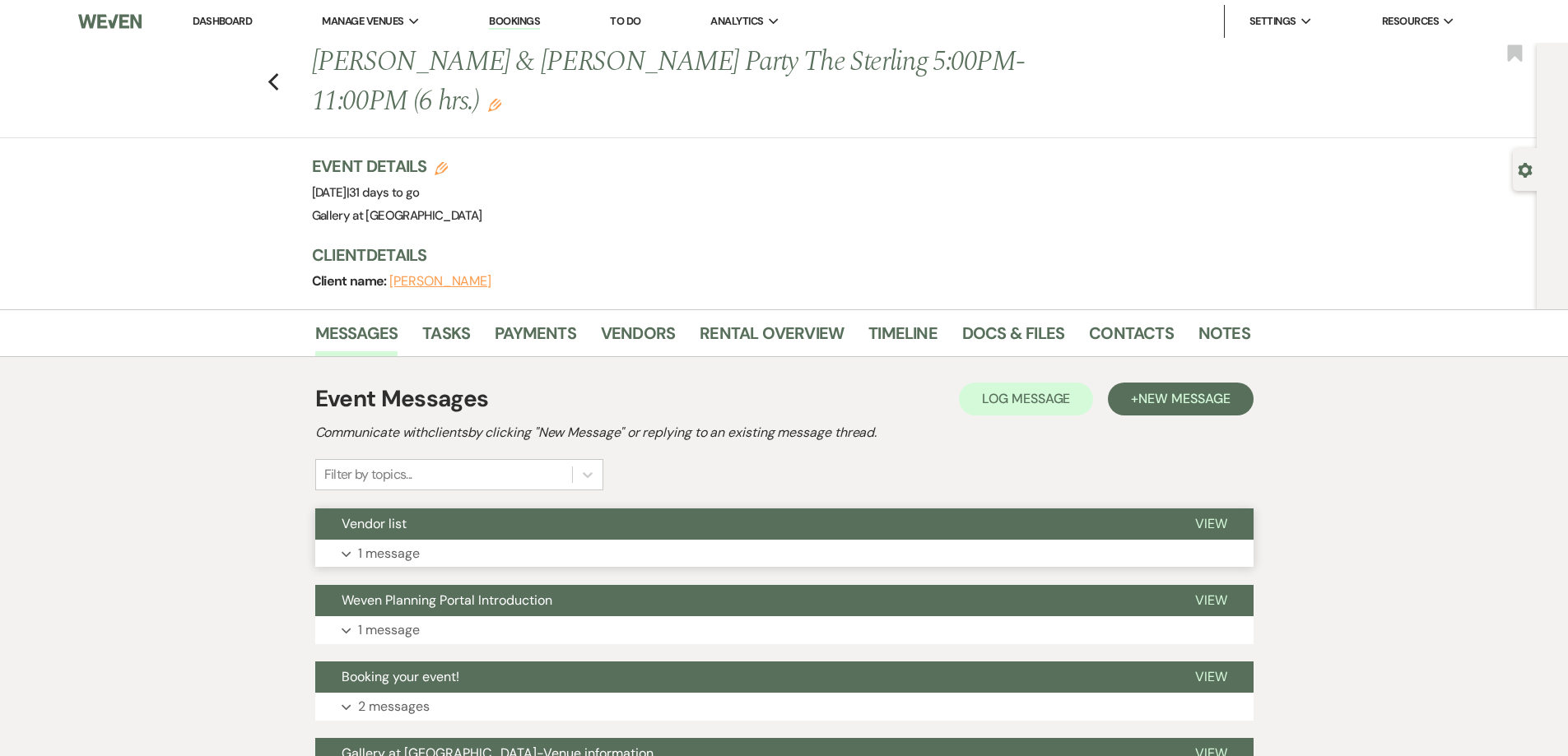
click at [638, 550] on button "Expand 1 message" at bounding box center [784, 553] width 939 height 28
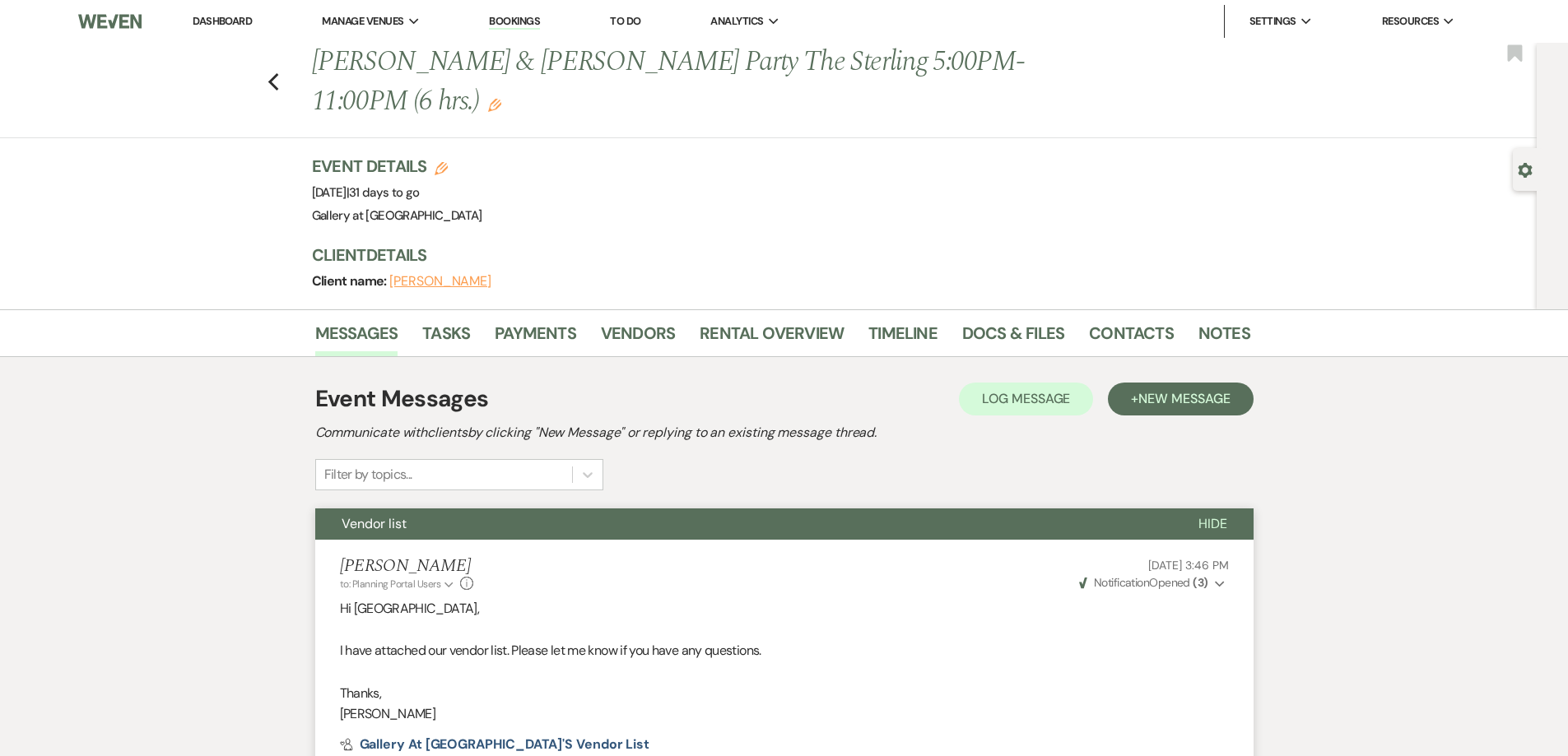
click at [203, 10] on li "Dashboard" at bounding box center [222, 21] width 76 height 33
click at [203, 18] on link "Dashboard" at bounding box center [222, 20] width 59 height 14
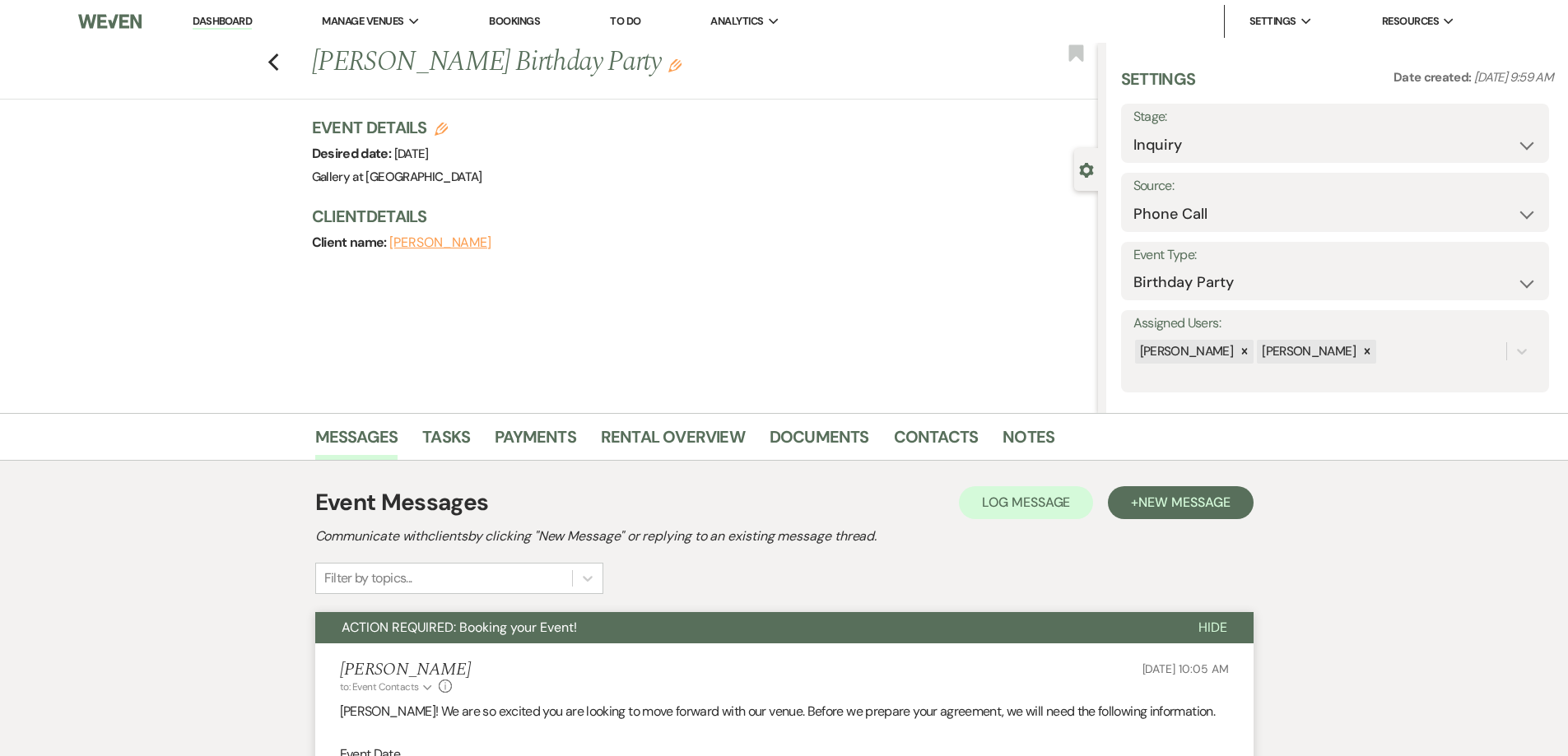
select select "22"
select select "4"
click at [244, 18] on link "Dashboard" at bounding box center [222, 21] width 59 height 15
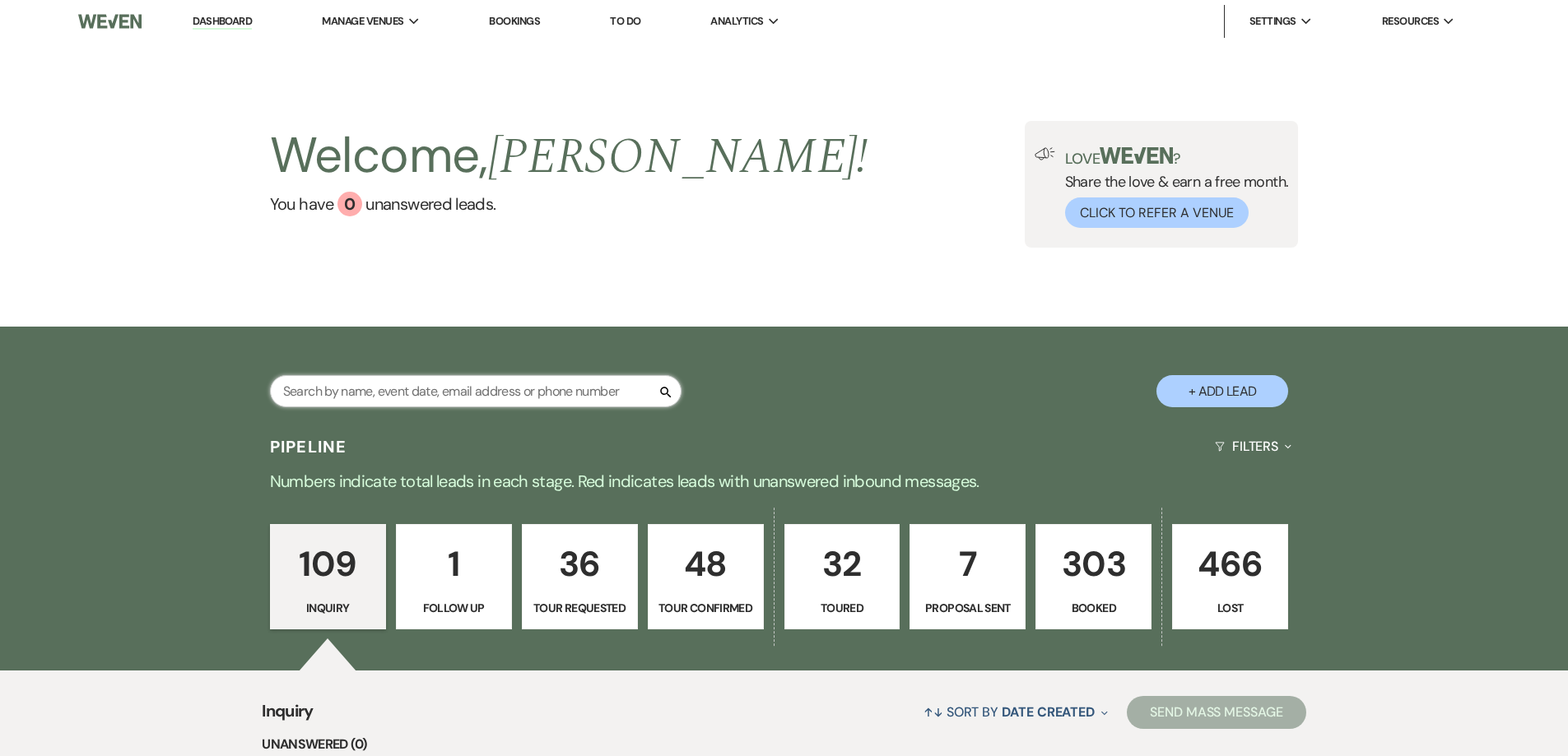
click at [429, 395] on input "text" at bounding box center [475, 391] width 412 height 32
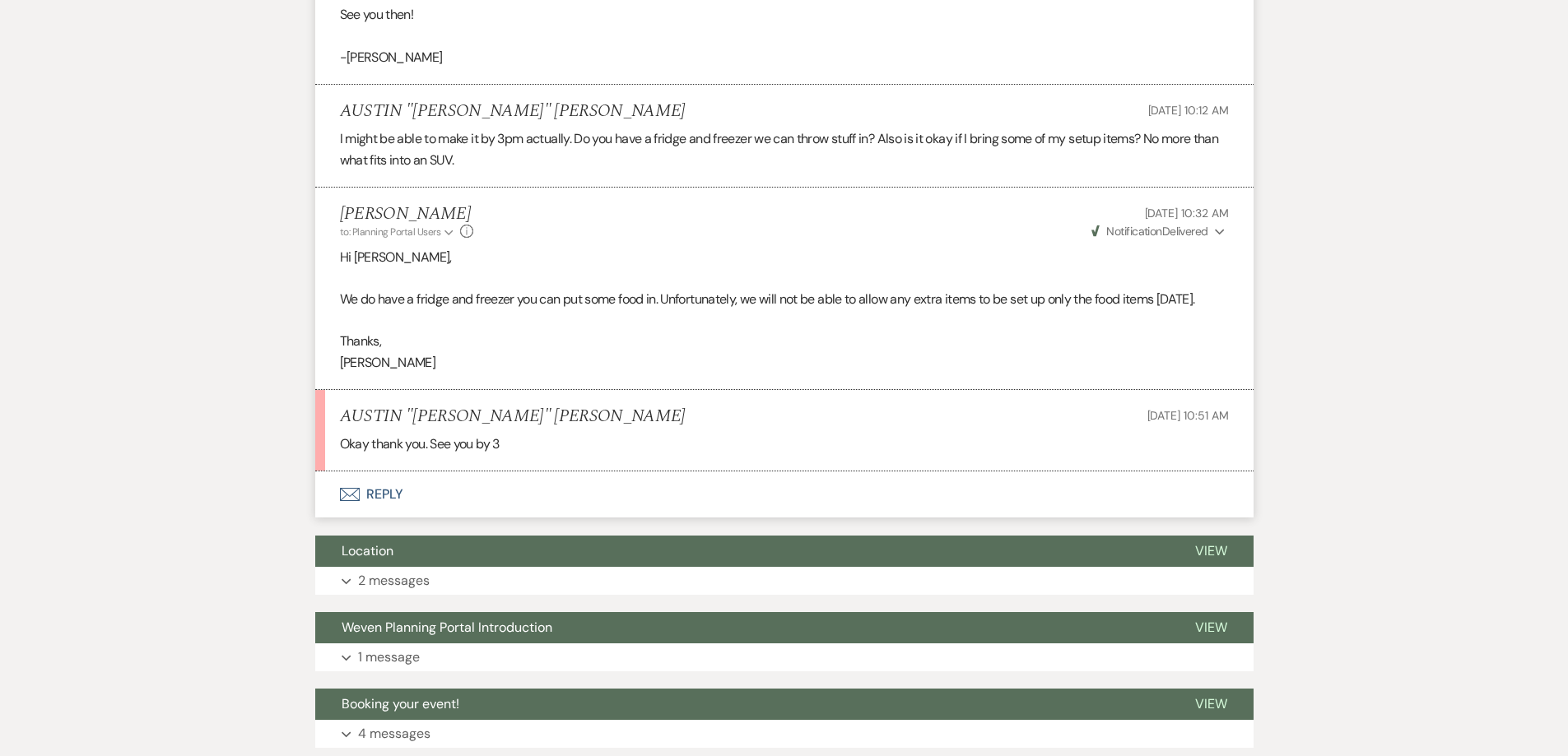
scroll to position [1545, 0]
click at [396, 471] on button "Envelope Reply" at bounding box center [784, 494] width 939 height 46
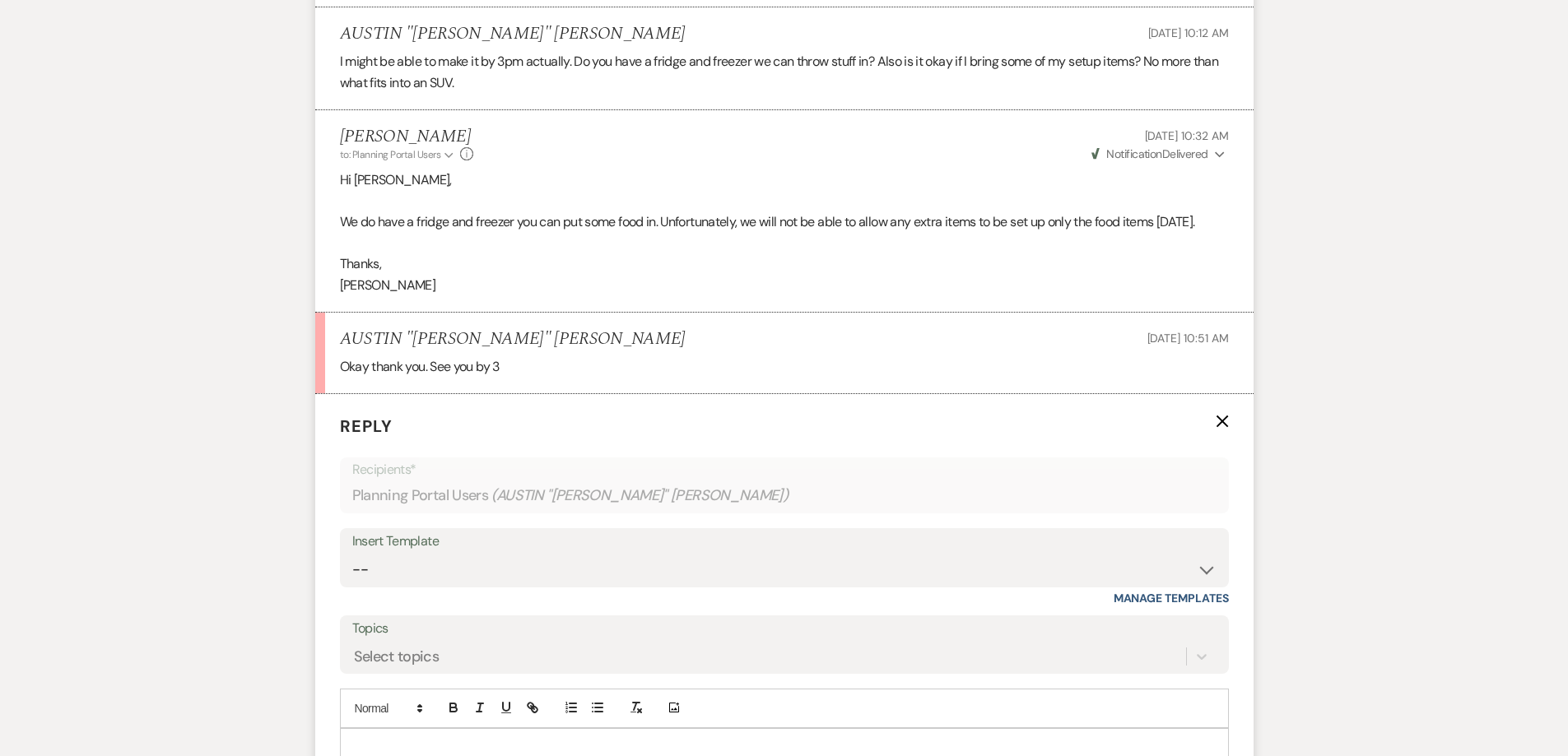
scroll to position [1792, 0]
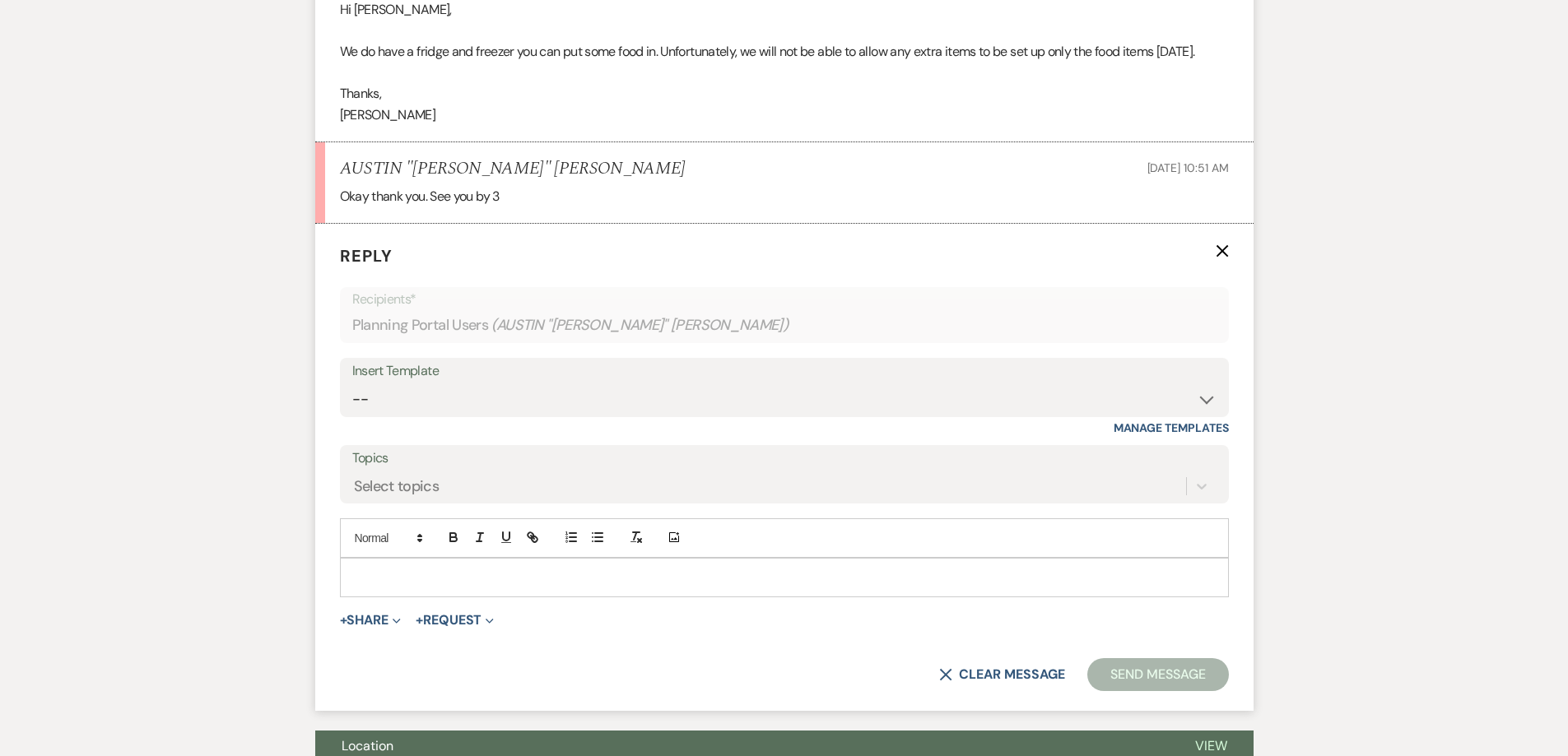
click at [422, 568] on p at bounding box center [784, 577] width 863 height 18
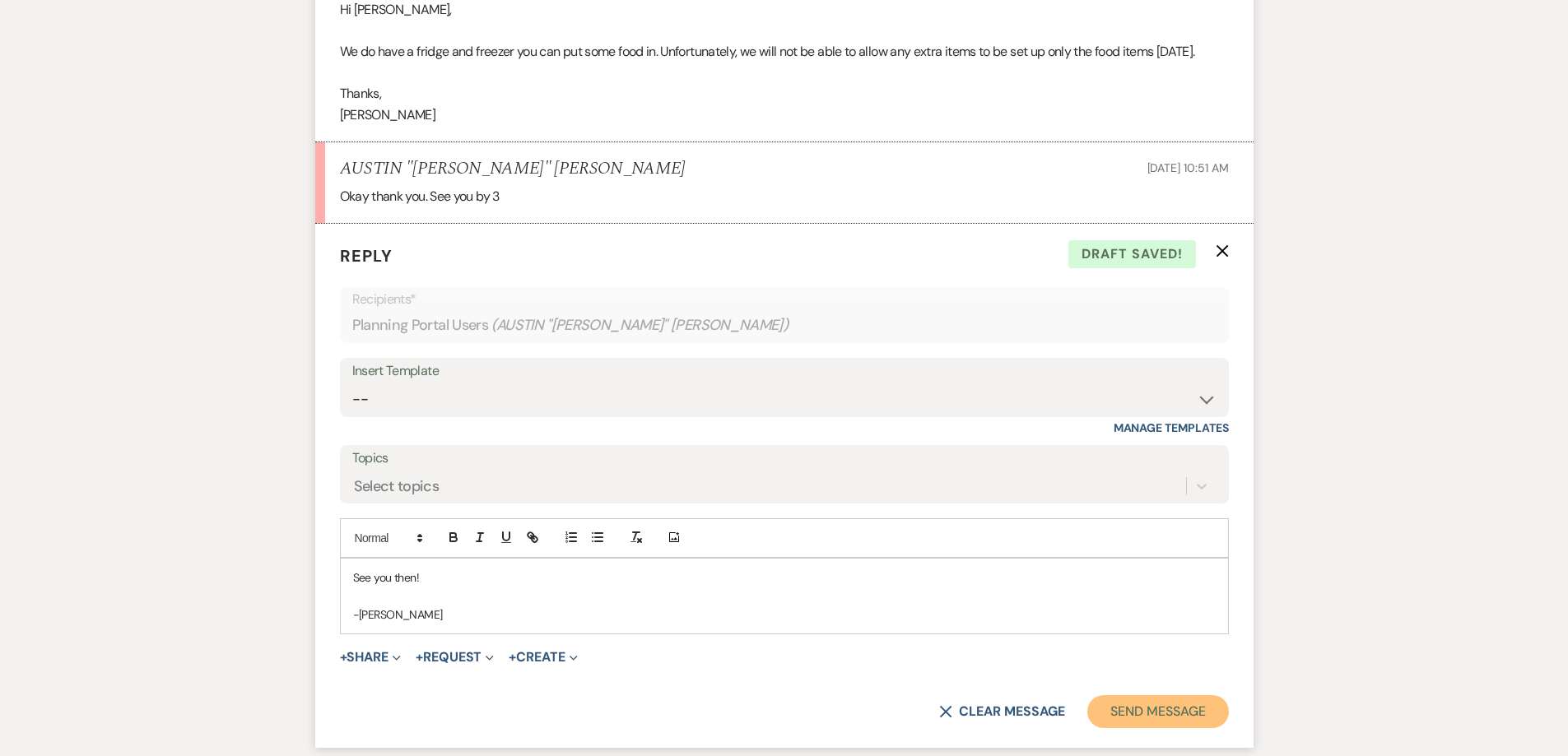
click at [1144, 695] on button "Send Message" at bounding box center [1158, 711] width 141 height 33
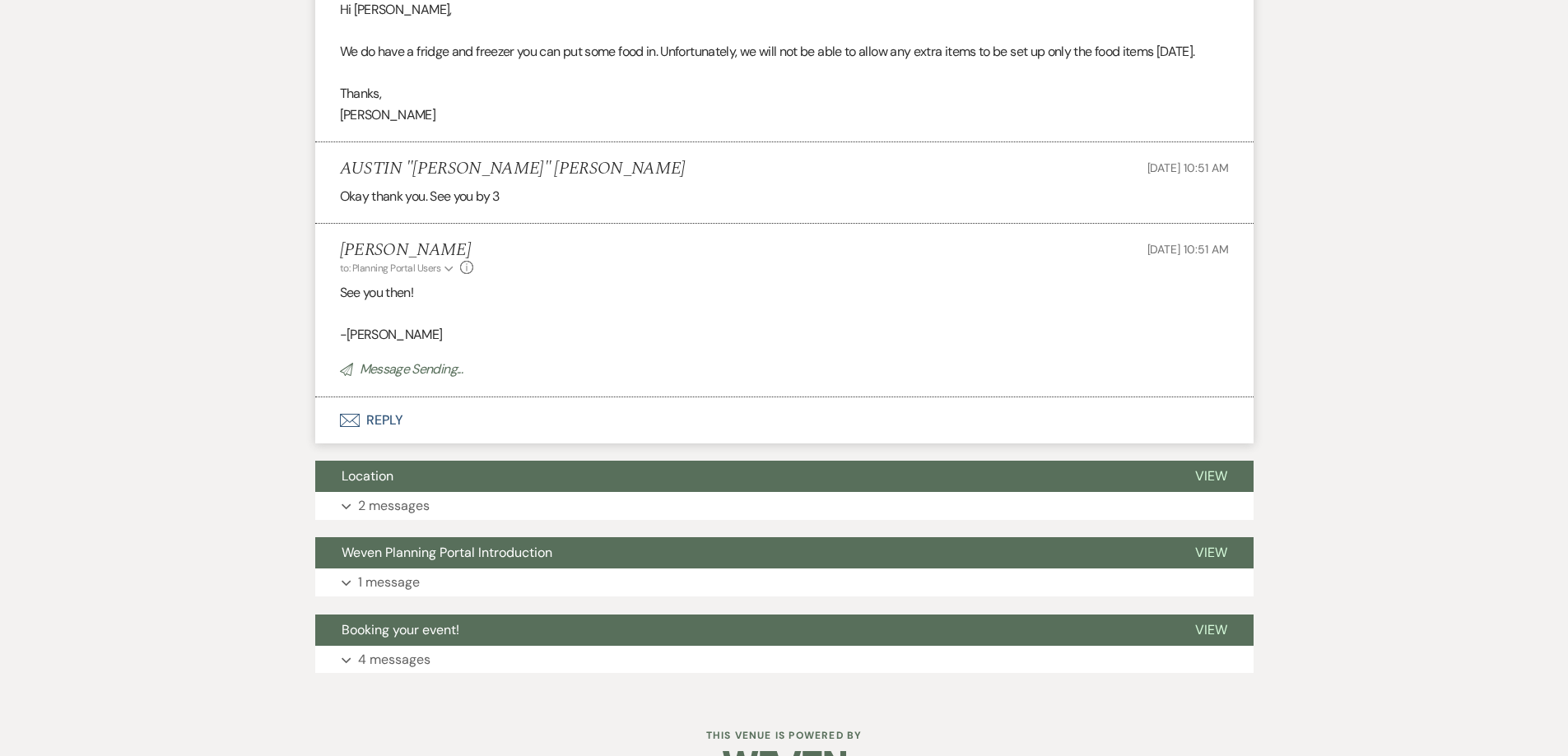
scroll to position [1767, 0]
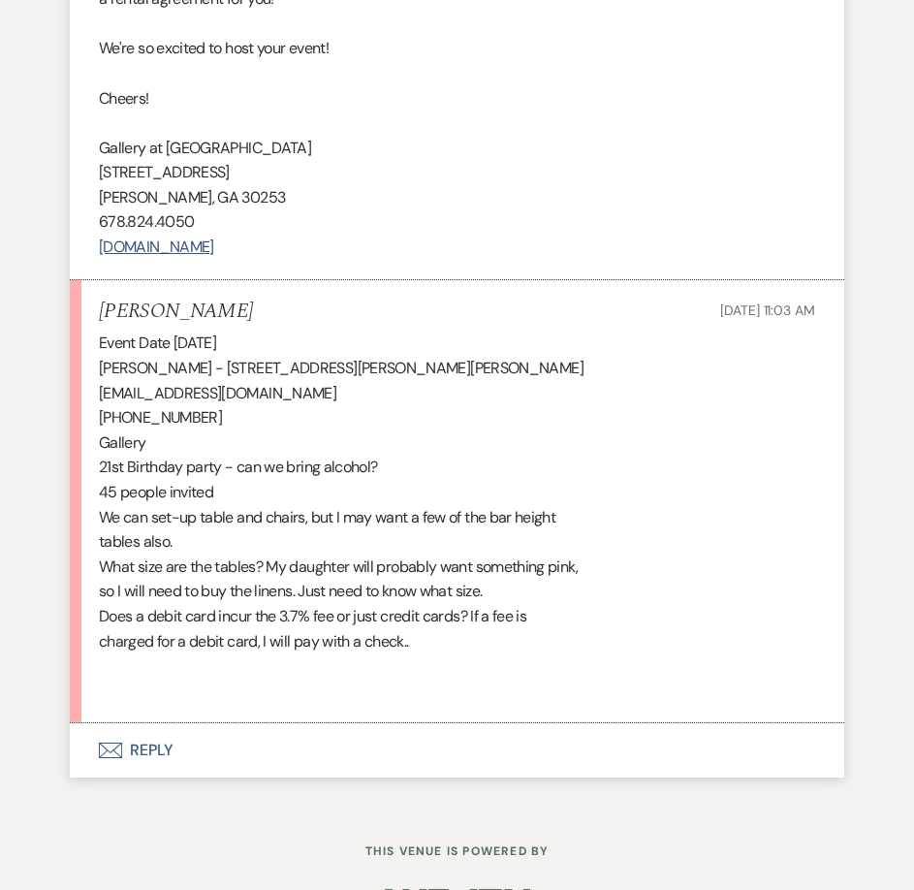
scroll to position [1789, 0]
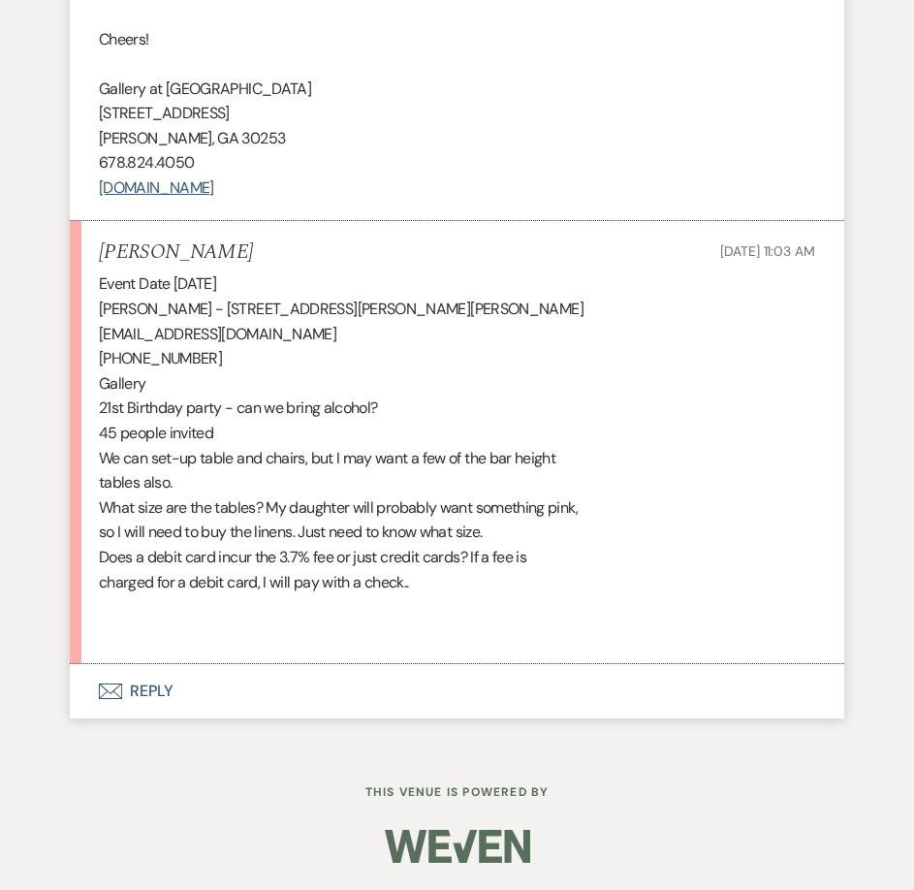
click at [344, 696] on button "Envelope Reply" at bounding box center [457, 691] width 775 height 54
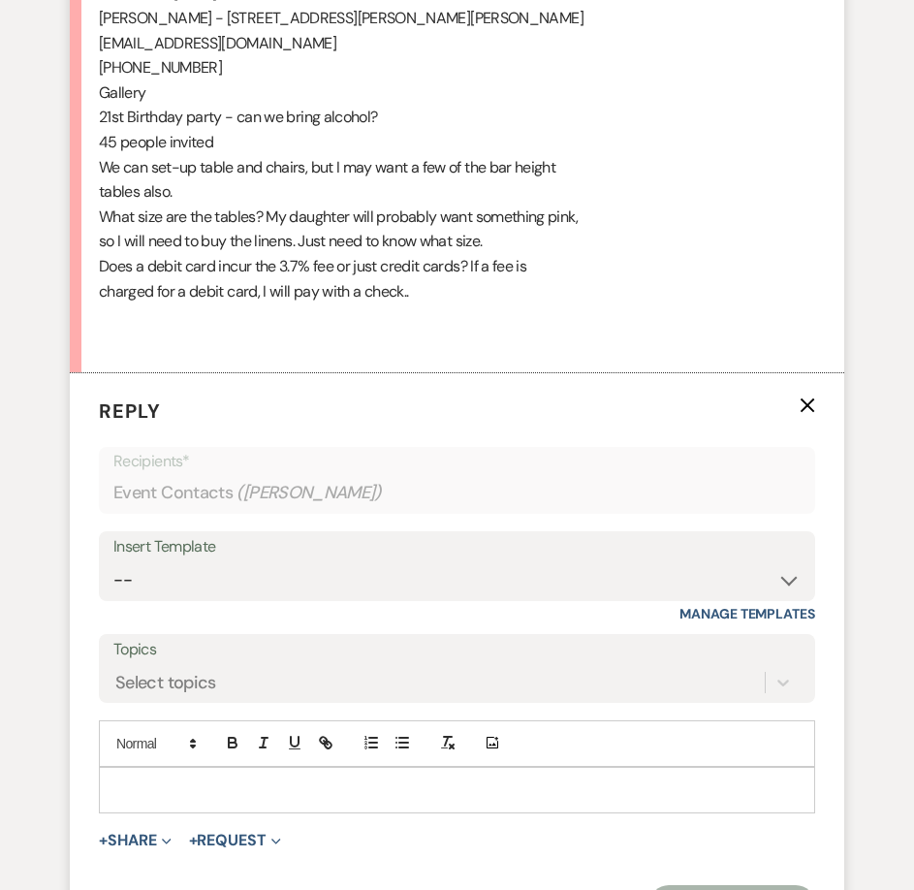
click at [345, 784] on p at bounding box center [457, 790] width 686 height 21
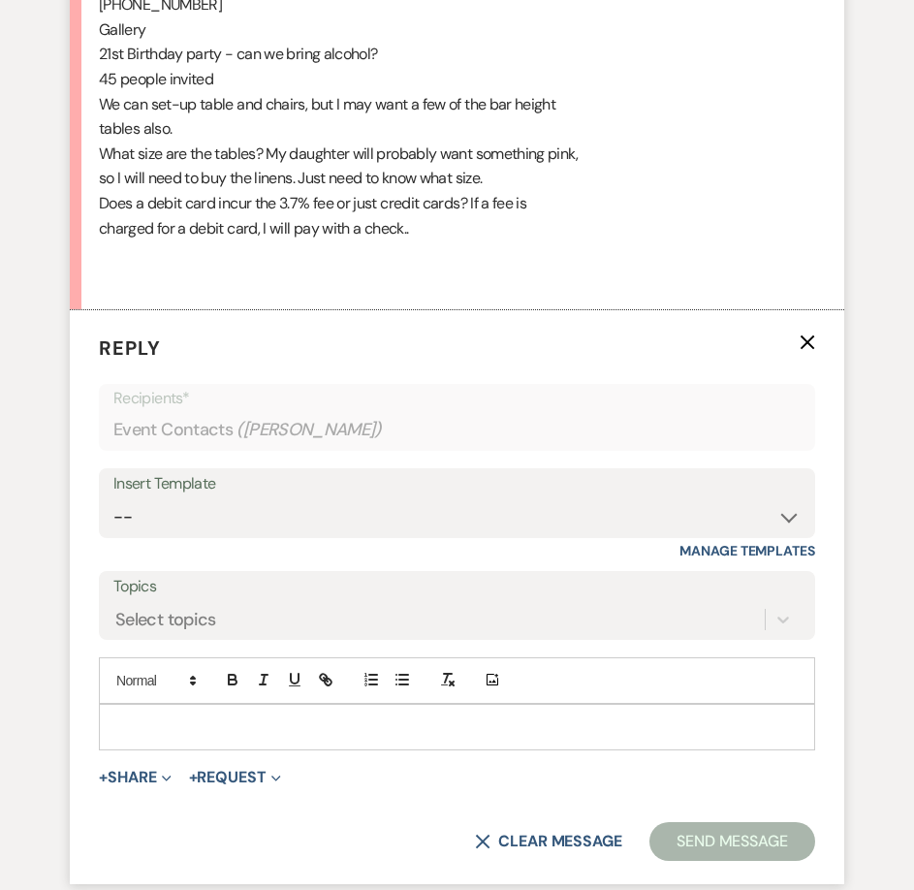
scroll to position [2201, 0]
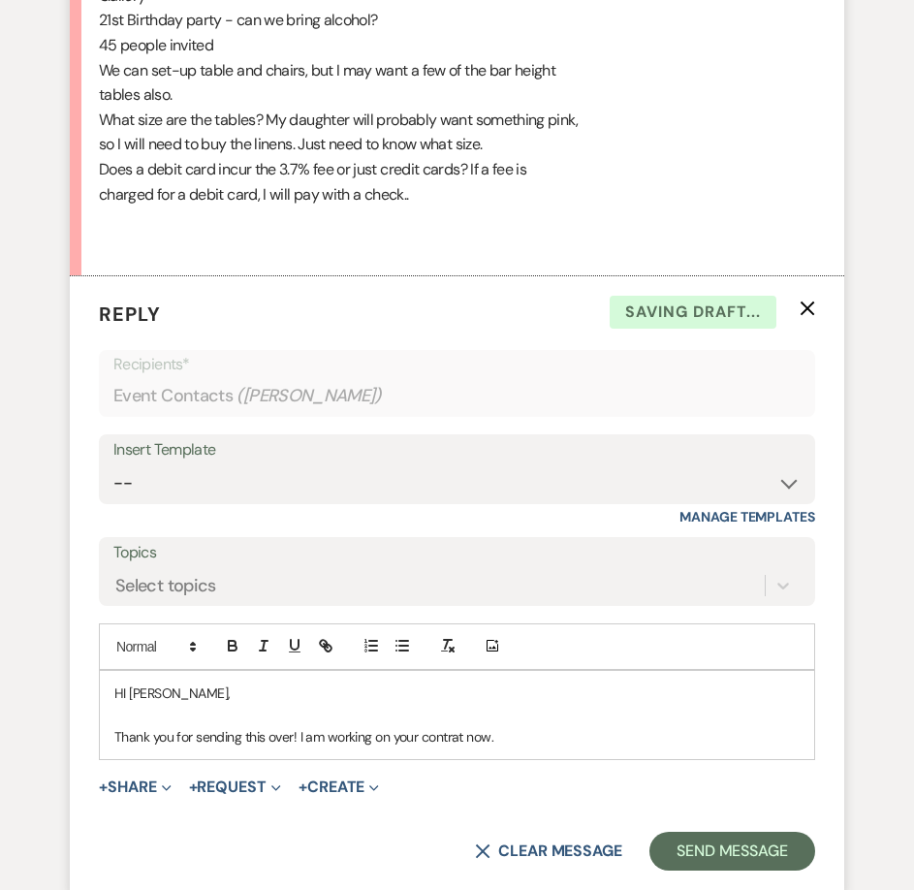
click at [445, 729] on p "Thank you for sending this over! I am working on your contrat now." at bounding box center [457, 736] width 686 height 21
click at [531, 733] on p "Thank you for sending this over! I am working on your contract now." at bounding box center [457, 736] width 686 height 21
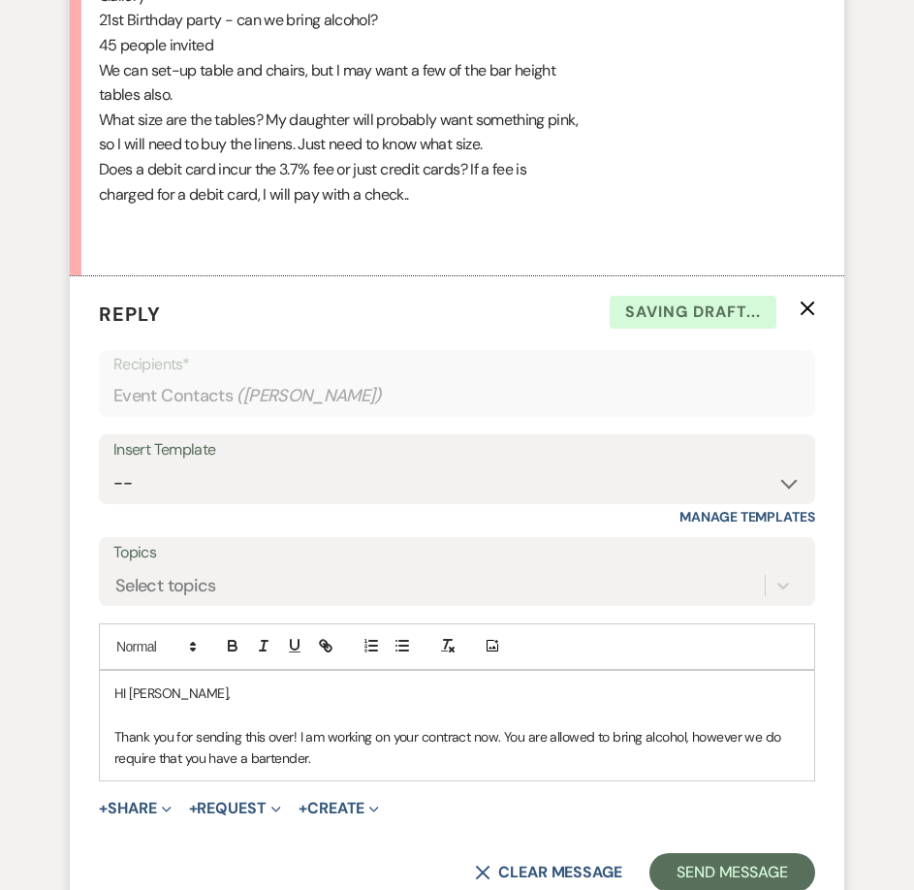
click at [245, 758] on p "Thank you for sending this over! I am working on your contract now. You are all…" at bounding box center [457, 748] width 686 height 44
click at [375, 755] on p "Thank you for sending this over! I am working on your contract now. You are all…" at bounding box center [457, 748] width 686 height 44
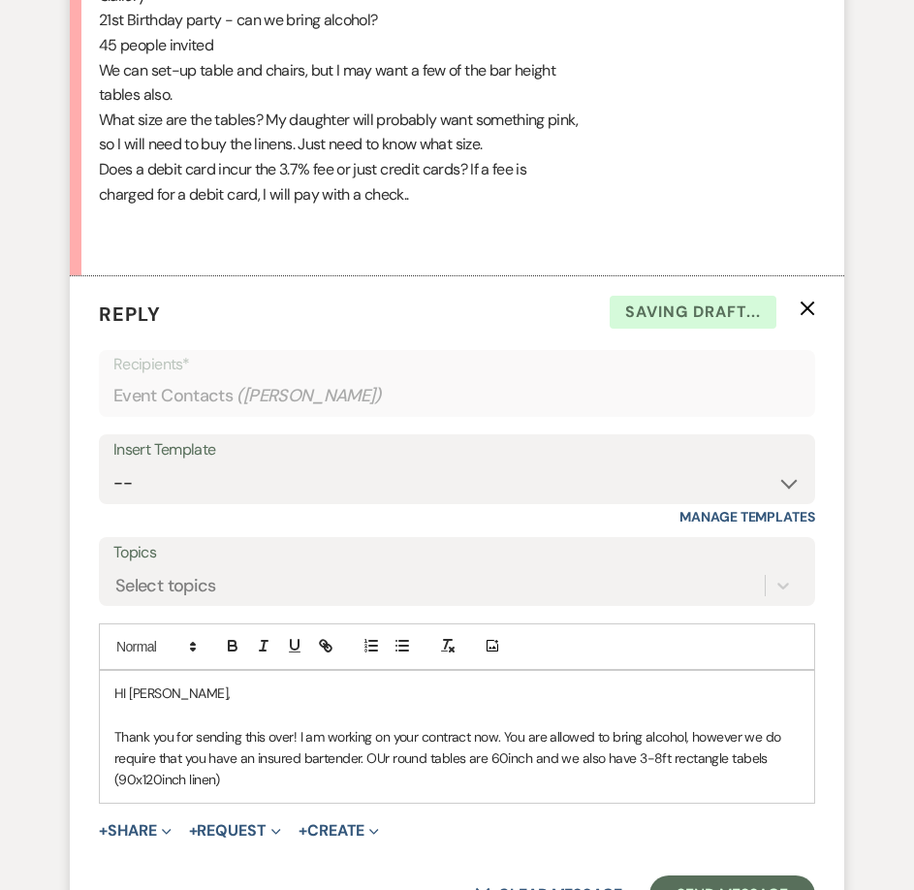
click at [158, 777] on p "Thank you for sending this over! I am working on your contract now. You are all…" at bounding box center [457, 758] width 686 height 65
click at [143, 781] on p "Thank you for sending this over! I am working on your contract now. You are all…" at bounding box center [457, 758] width 686 height 65
click at [782, 763] on p "Thank you for sending this over! I am working on your contract now. You are all…" at bounding box center [457, 758] width 686 height 65
click at [503, 754] on p "Thank you for sending this over! I am working on your contract now. You are all…" at bounding box center [457, 758] width 686 height 65
click at [539, 756] on p "Thank you for sending this over! I am working on your contract now. You are all…" at bounding box center [457, 758] width 686 height 65
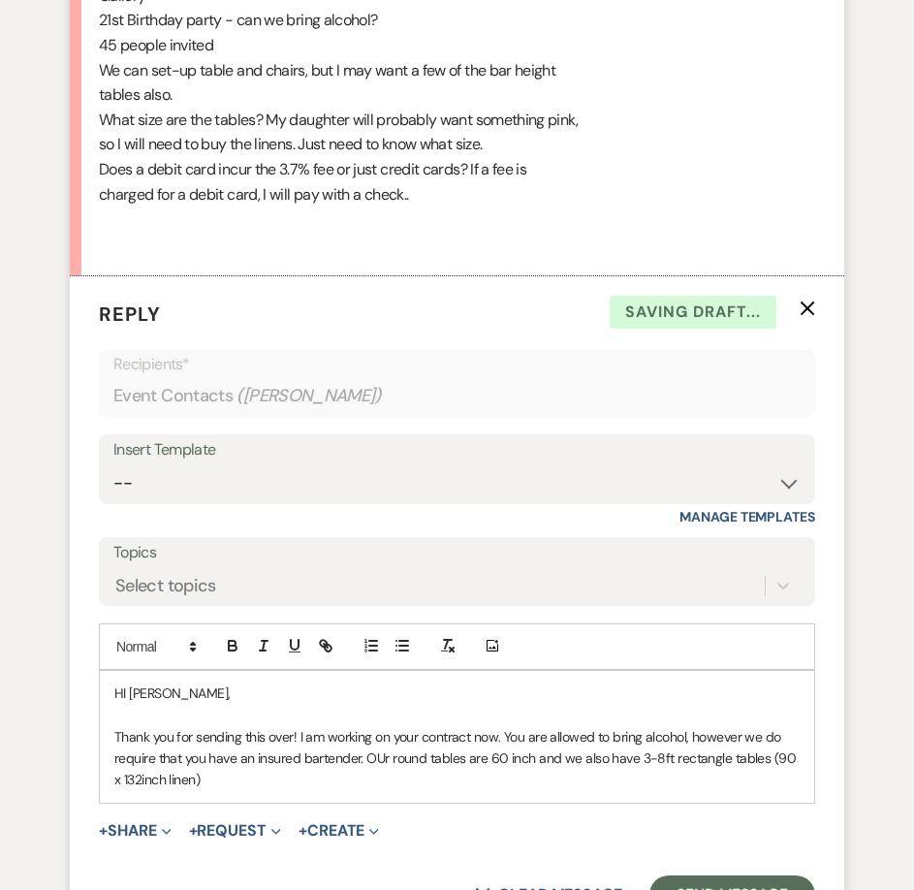
click at [535, 754] on p "Thank you for sending this over! I am working on your contract now. You are all…" at bounding box center [457, 758] width 686 height 65
click at [379, 759] on p "Thank you for sending this over! I am working on your contract now. You are all…" at bounding box center [457, 758] width 686 height 65
click at [352, 781] on p "Thank you for sending this over! I am working on your contract now. You are all…" at bounding box center [457, 758] width 686 height 65
click at [261, 780] on p "Thank you for sending this over! I am working on your contract now. You are all…" at bounding box center [457, 758] width 686 height 65
click at [361, 790] on p "Thank you for sending this over! I am working on your contract now. You are all…" at bounding box center [457, 758] width 686 height 65
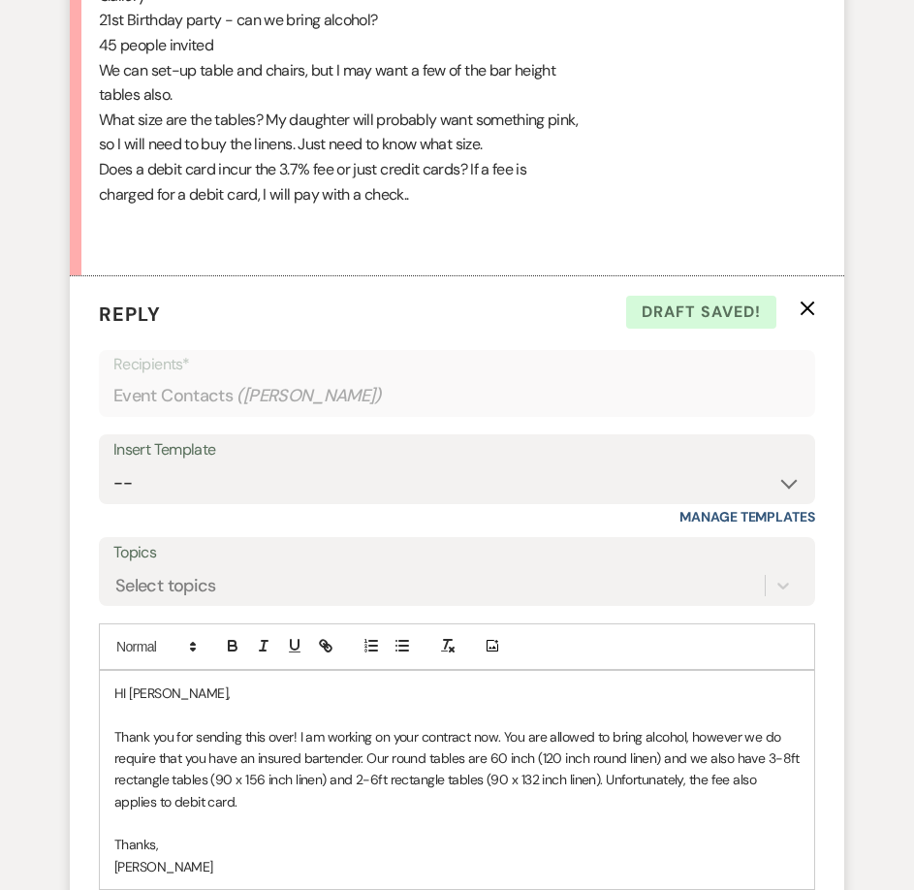
click at [350, 807] on p "Thank you for sending this over! I am working on your contract now. You are all…" at bounding box center [457, 769] width 686 height 87
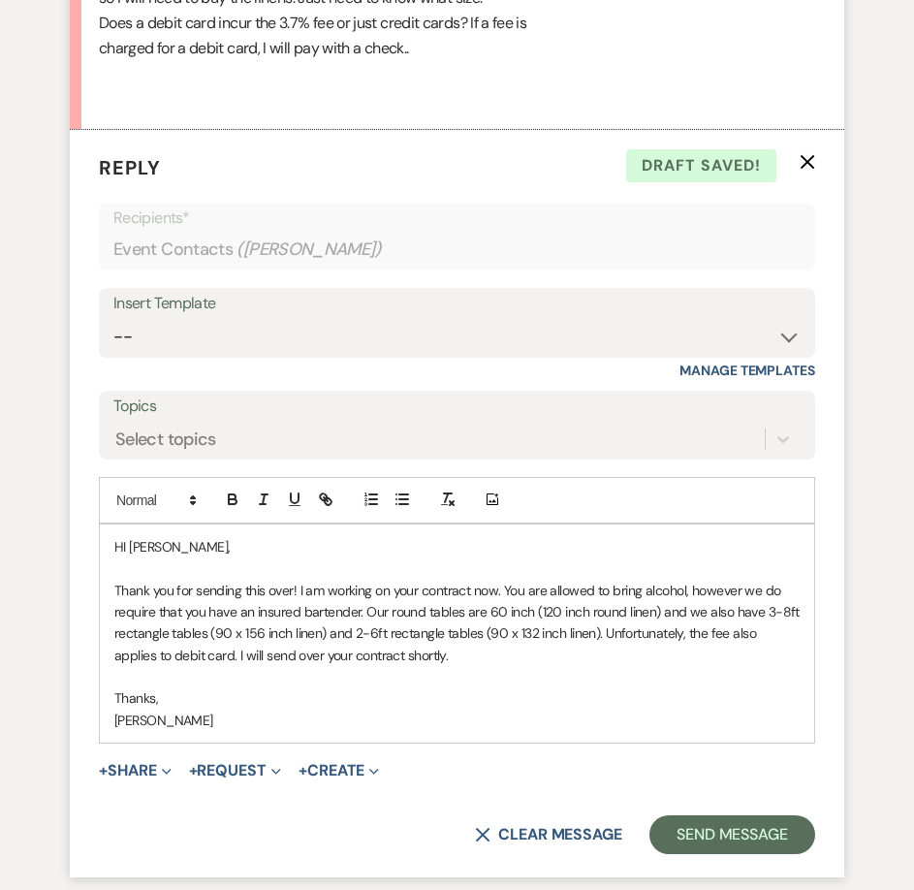
scroll to position [2395, 0]
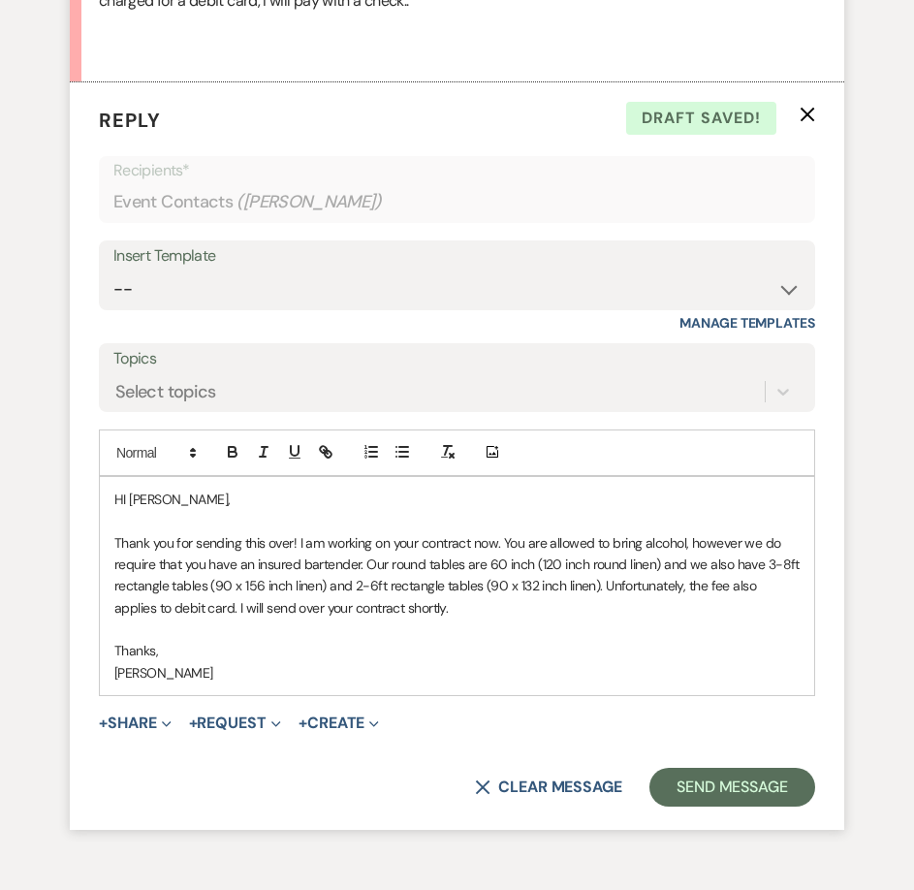
click at [124, 498] on p "HI Stephanie," at bounding box center [457, 499] width 686 height 21
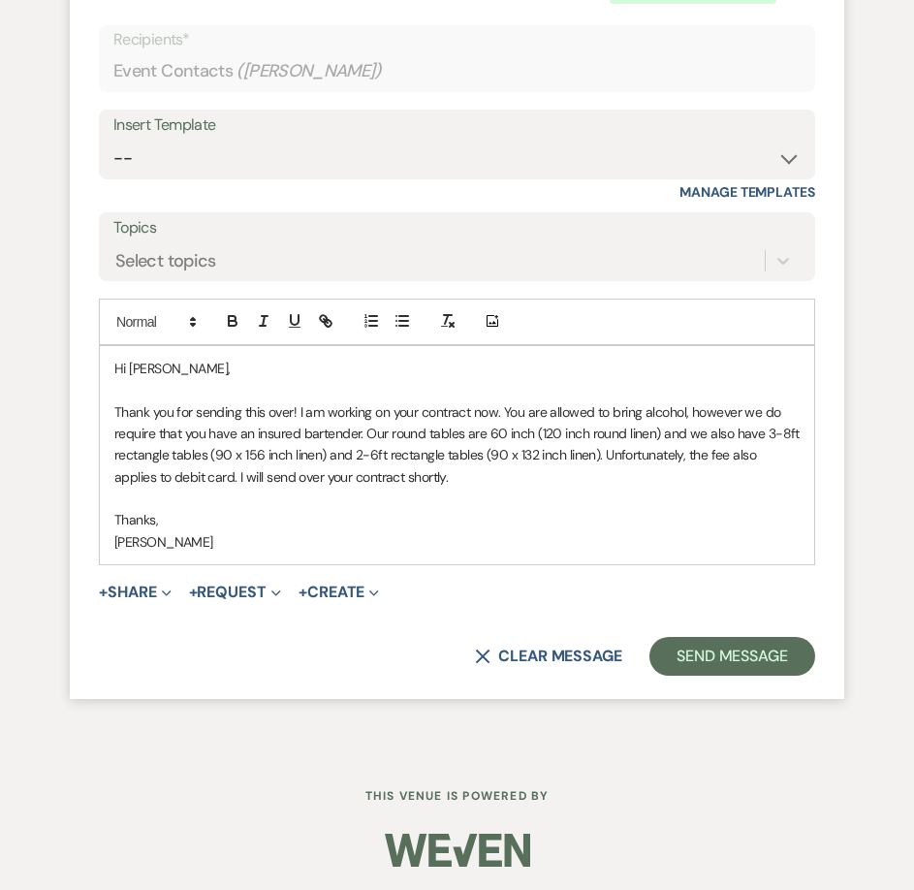
scroll to position [2530, 0]
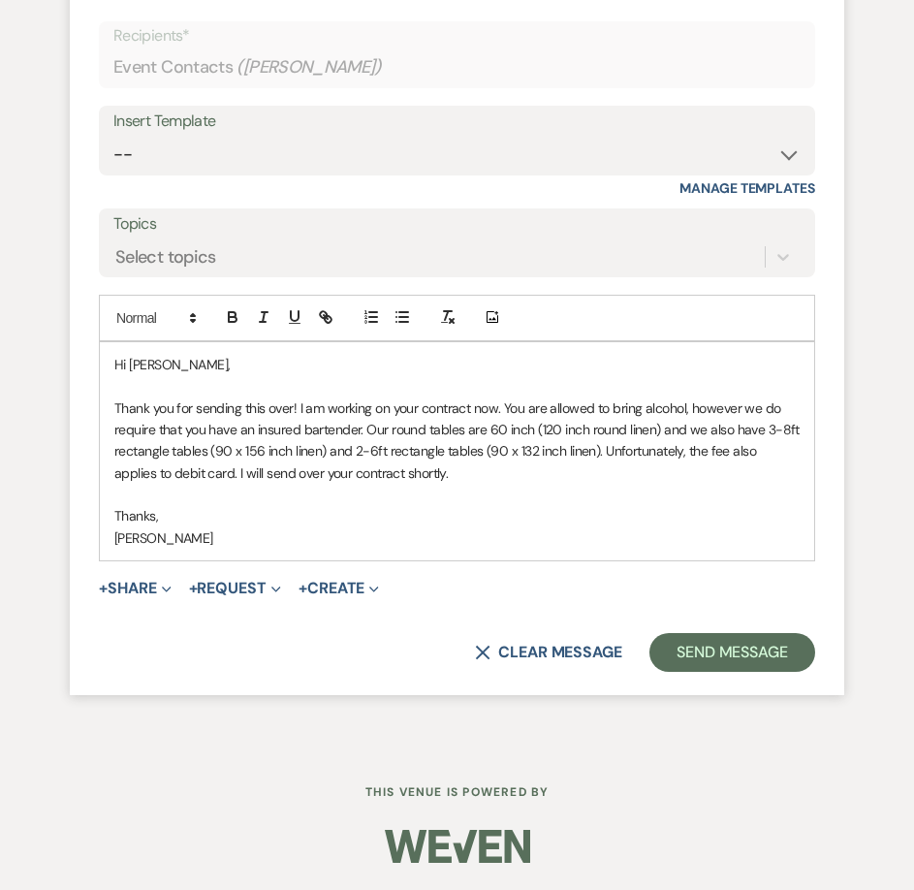
click at [680, 427] on p "Thank you for sending this over! I am working on your contract now. You are all…" at bounding box center [457, 441] width 686 height 87
click at [706, 447] on p "Thank you for sending this over! I am working on your contract now. You are all…" at bounding box center [457, 441] width 686 height 87
click at [726, 658] on button "Send Message" at bounding box center [733, 652] width 166 height 39
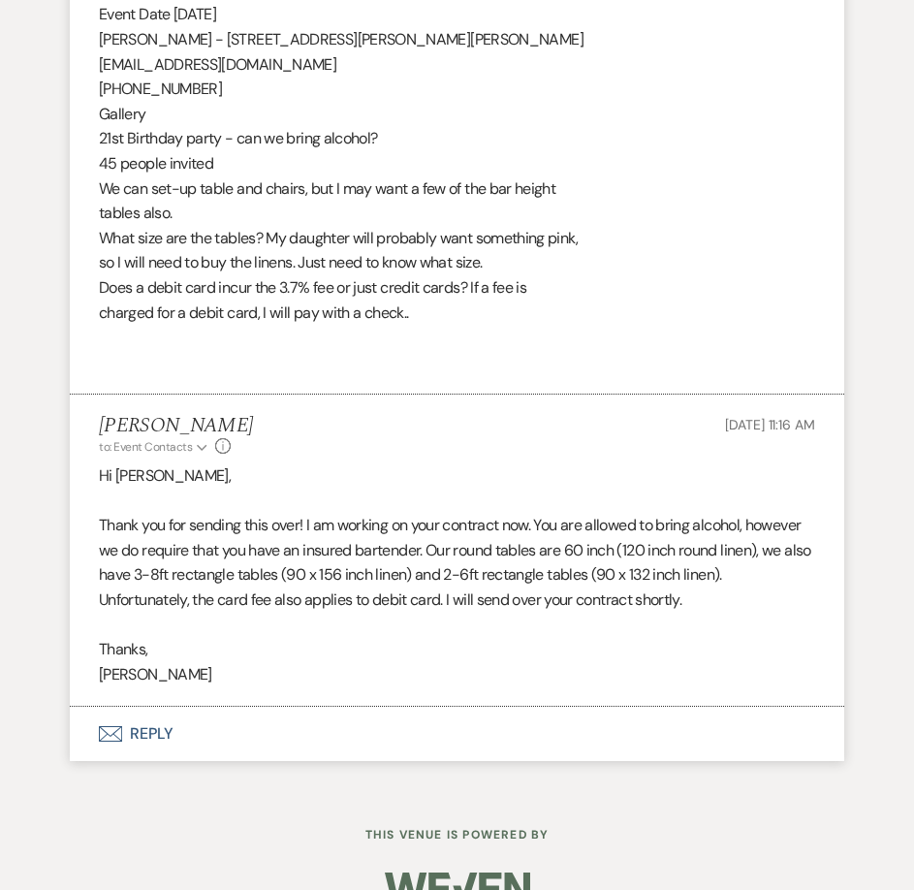
scroll to position [2126, 0]
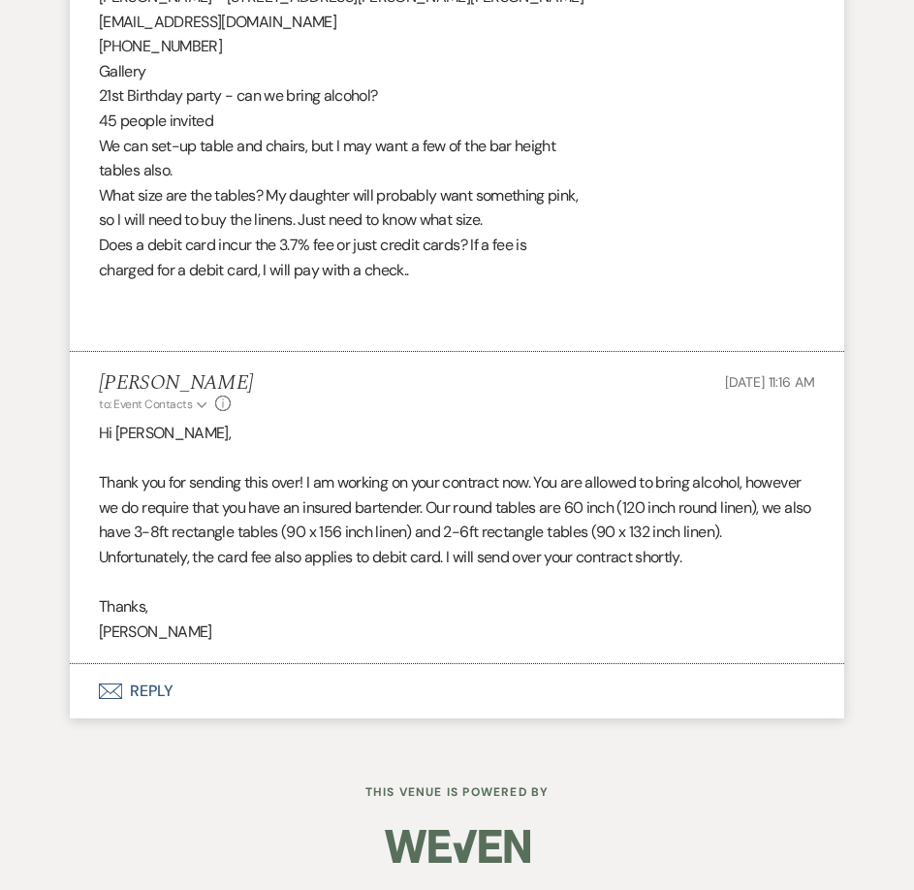
click at [353, 703] on button "Envelope Reply" at bounding box center [457, 691] width 775 height 54
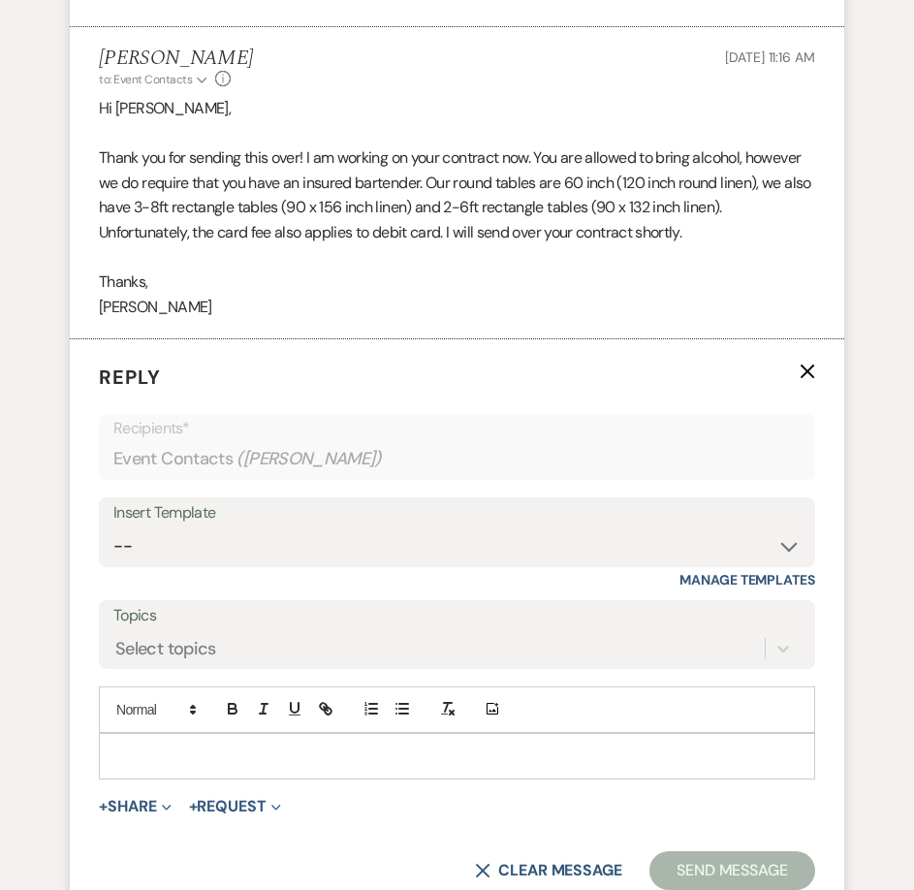
scroll to position [2514, 0]
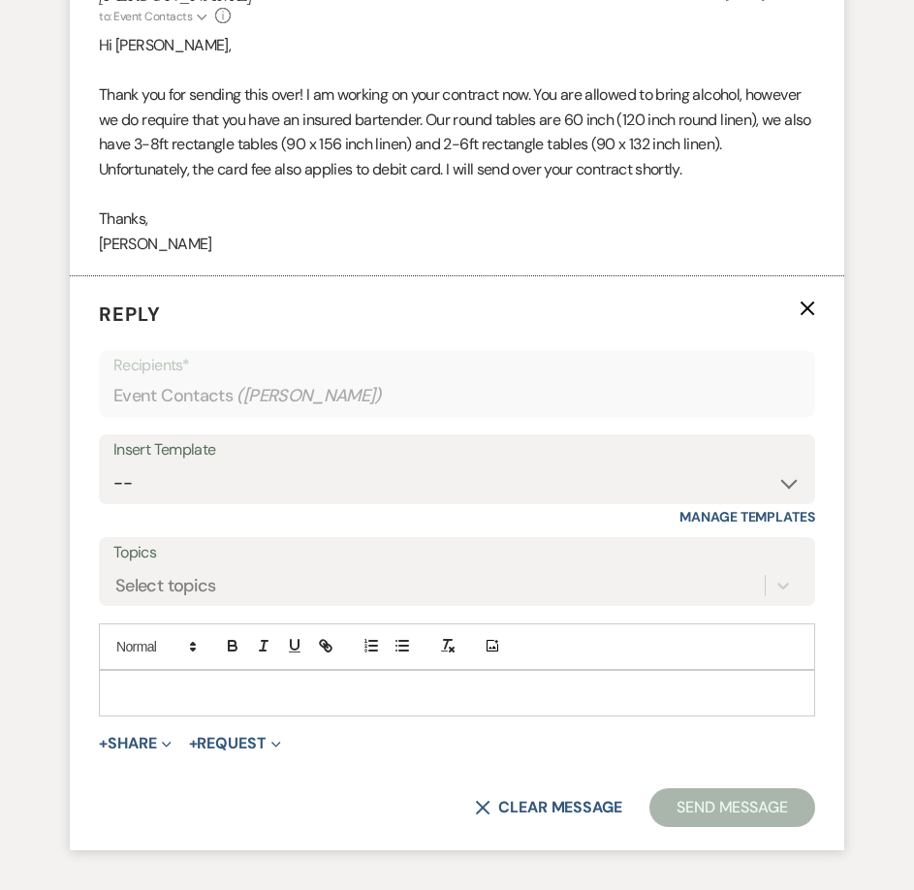
click at [400, 681] on div at bounding box center [457, 693] width 715 height 45
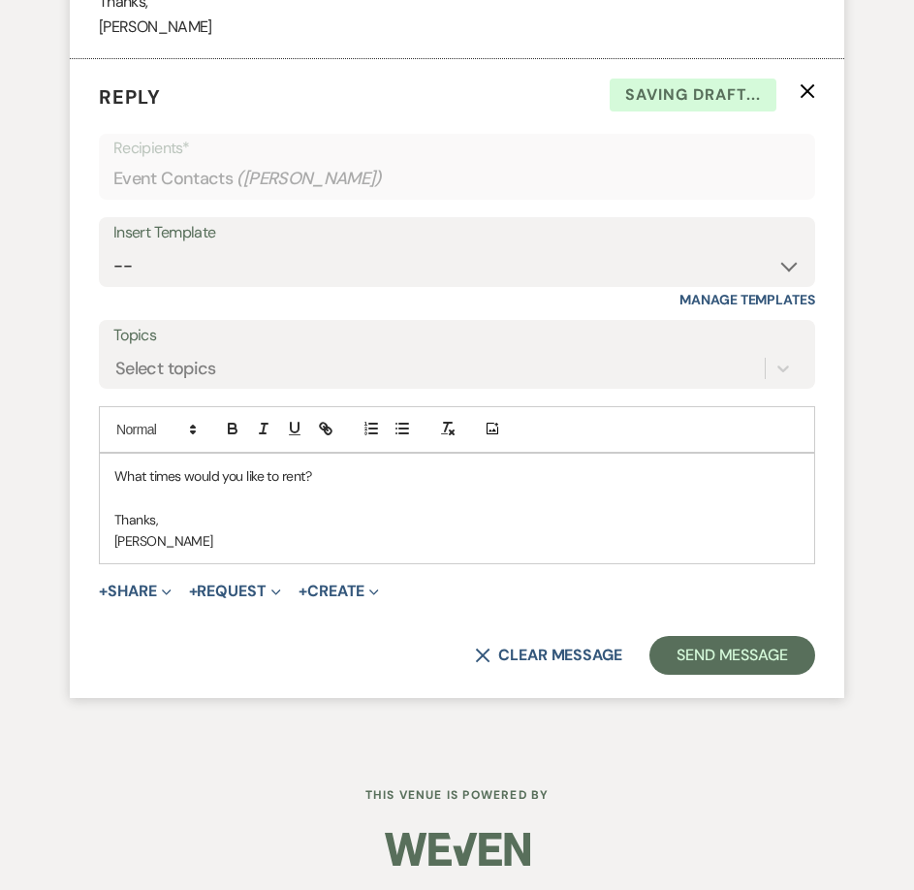
scroll to position [2734, 0]
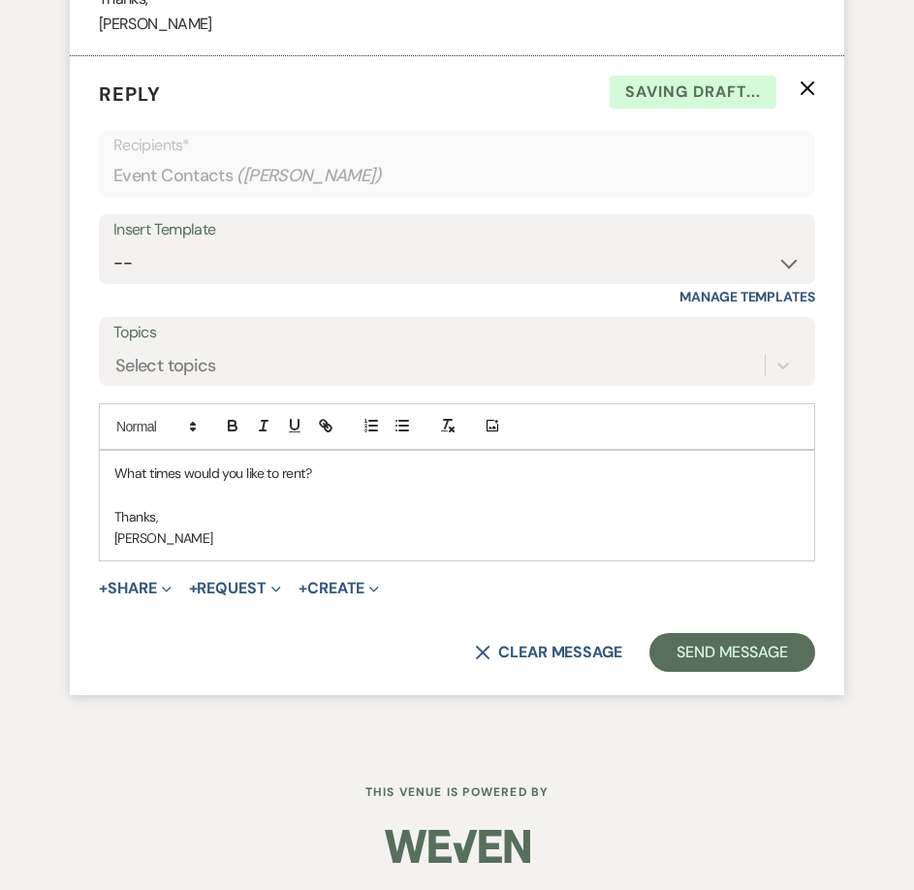
click at [112, 467] on div "What times would you like to rent? Thanks, Shelby Baker" at bounding box center [457, 506] width 715 height 111
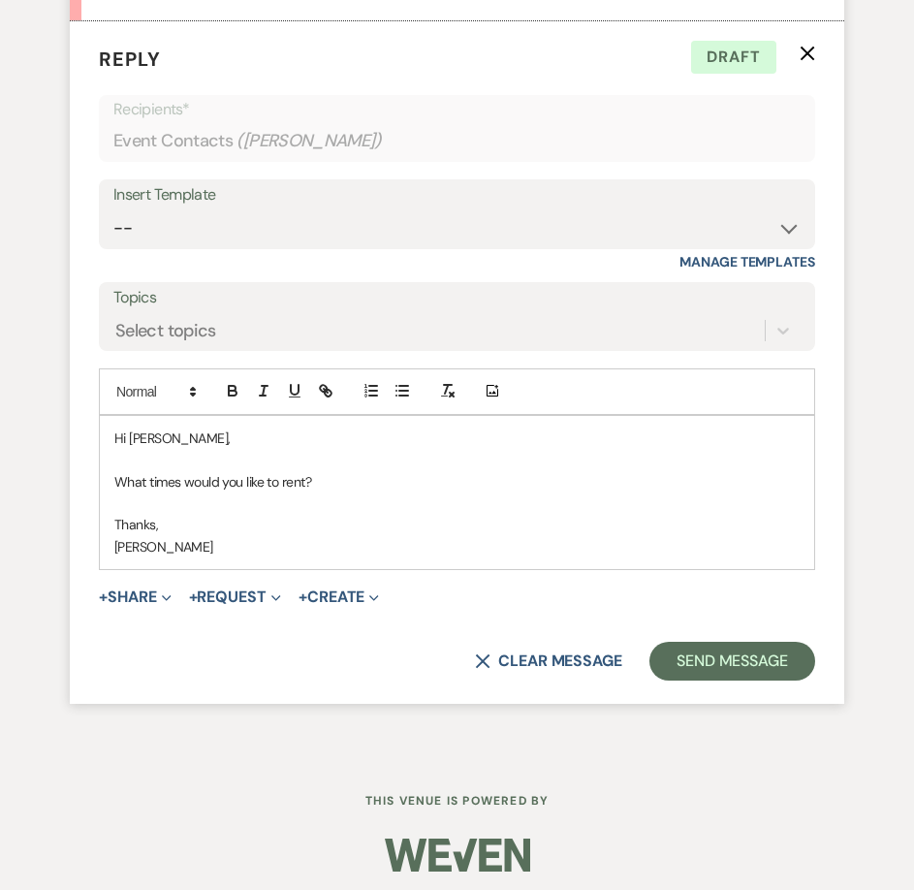
scroll to position [2899, 0]
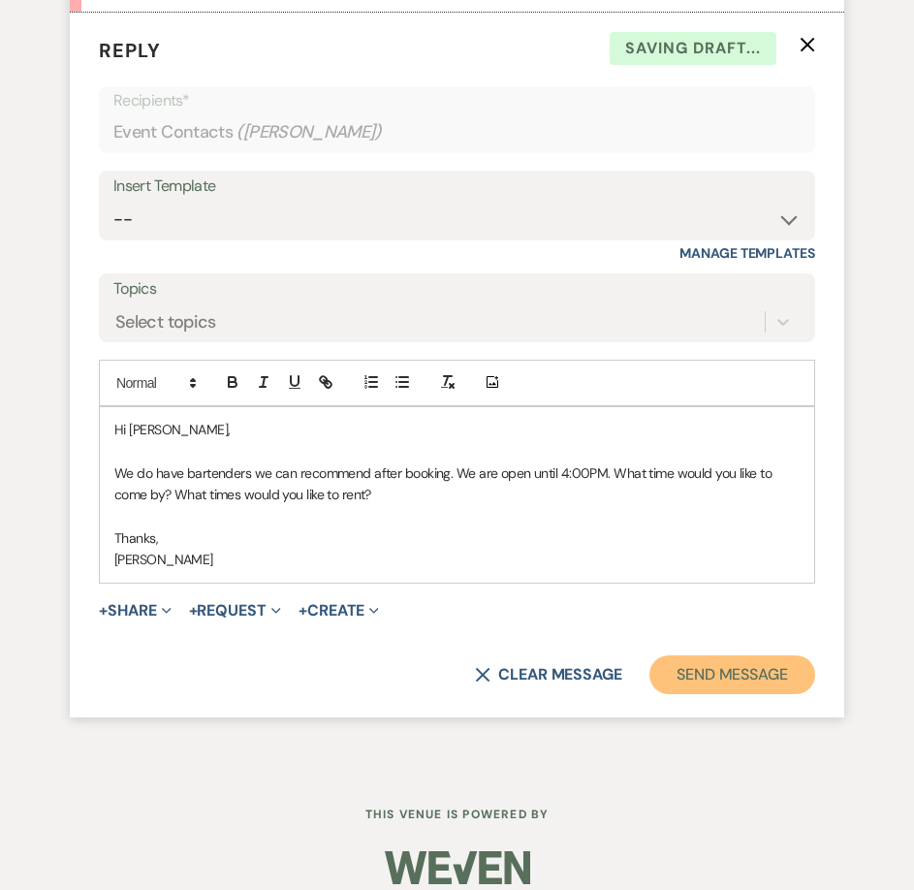
click at [742, 682] on button "Send Message" at bounding box center [733, 675] width 166 height 39
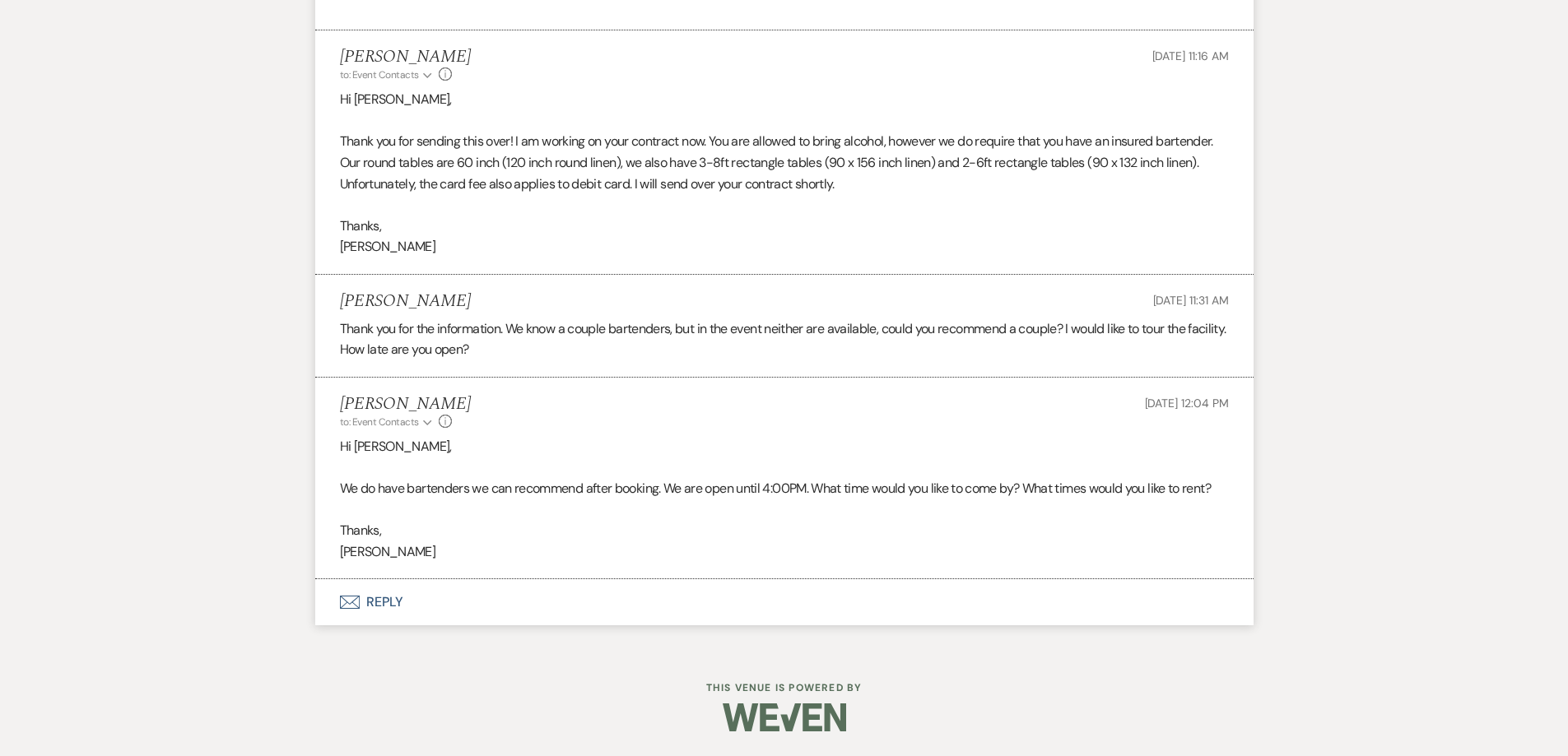
scroll to position [1697, 0]
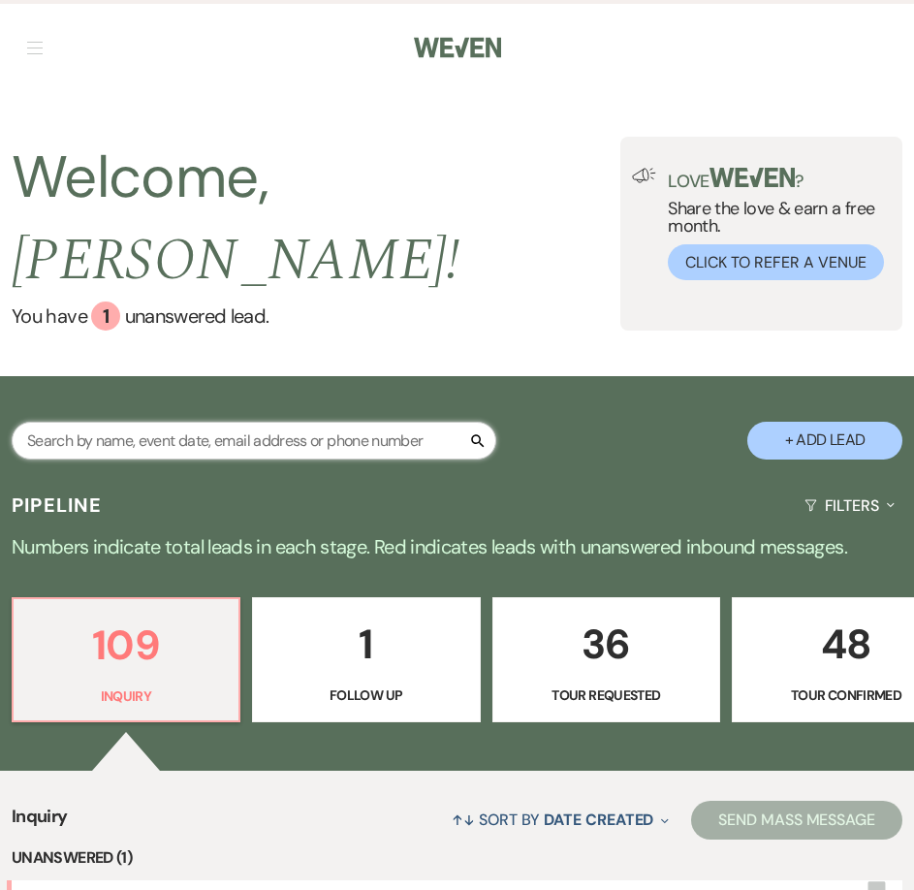
click at [151, 422] on input "text" at bounding box center [254, 441] width 485 height 38
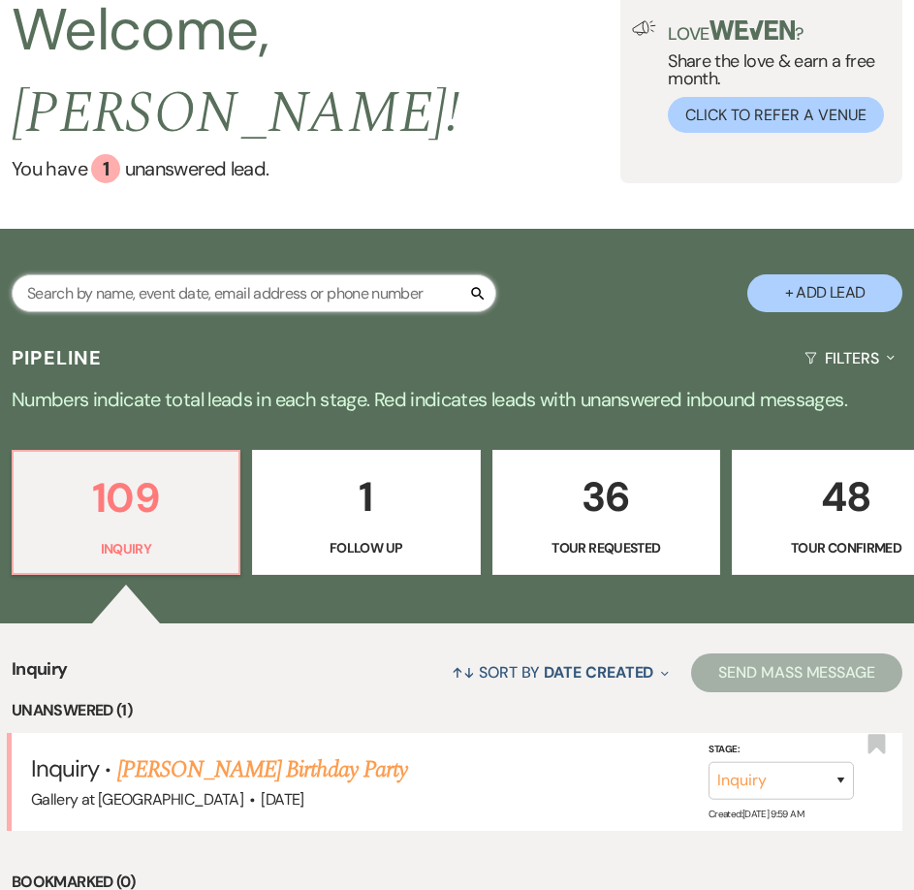
scroll to position [291, 0]
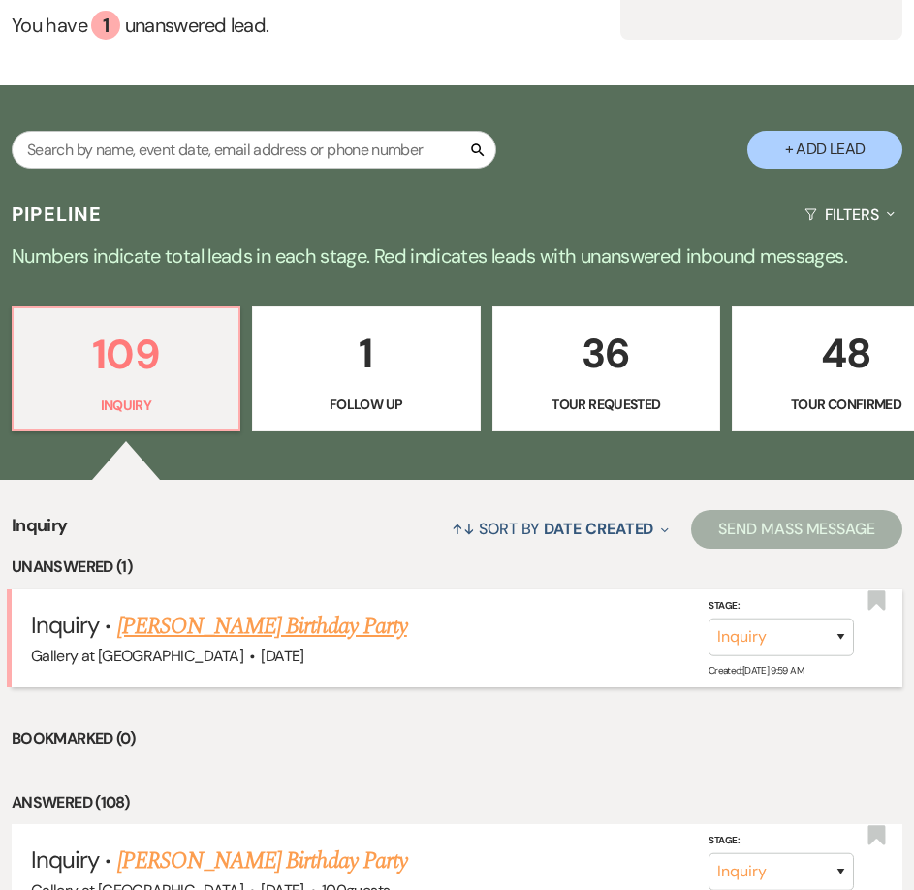
click at [294, 609] on link "[PERSON_NAME] Birthday Party" at bounding box center [262, 626] width 290 height 35
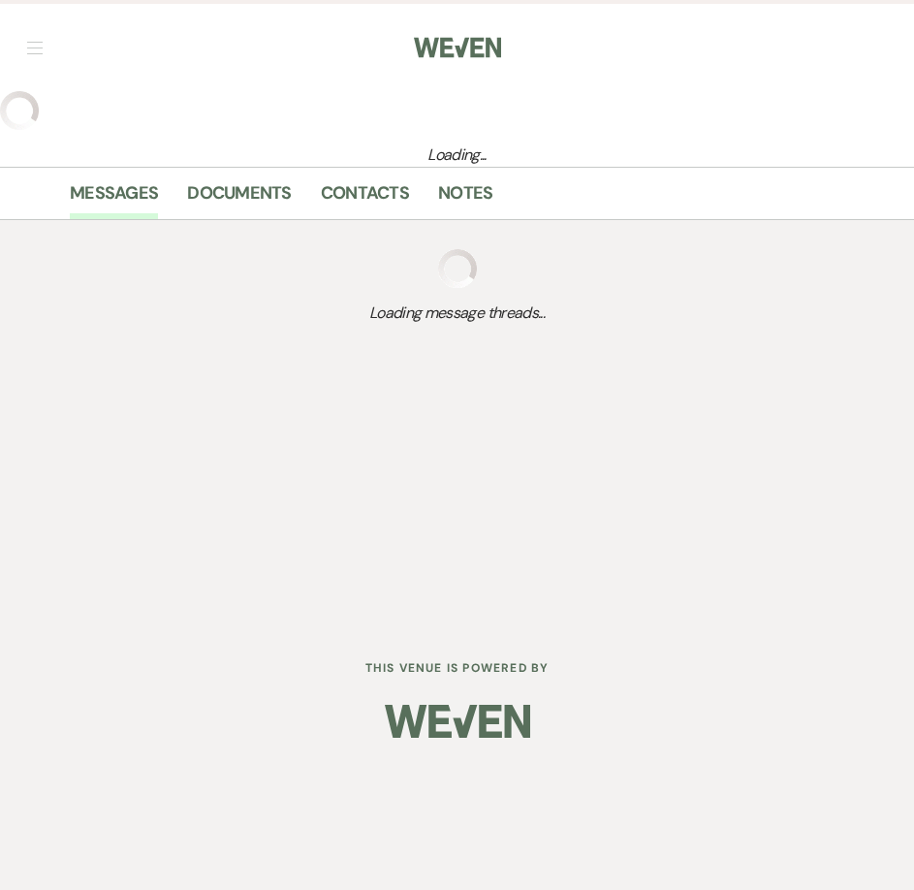
select select "22"
select select "4"
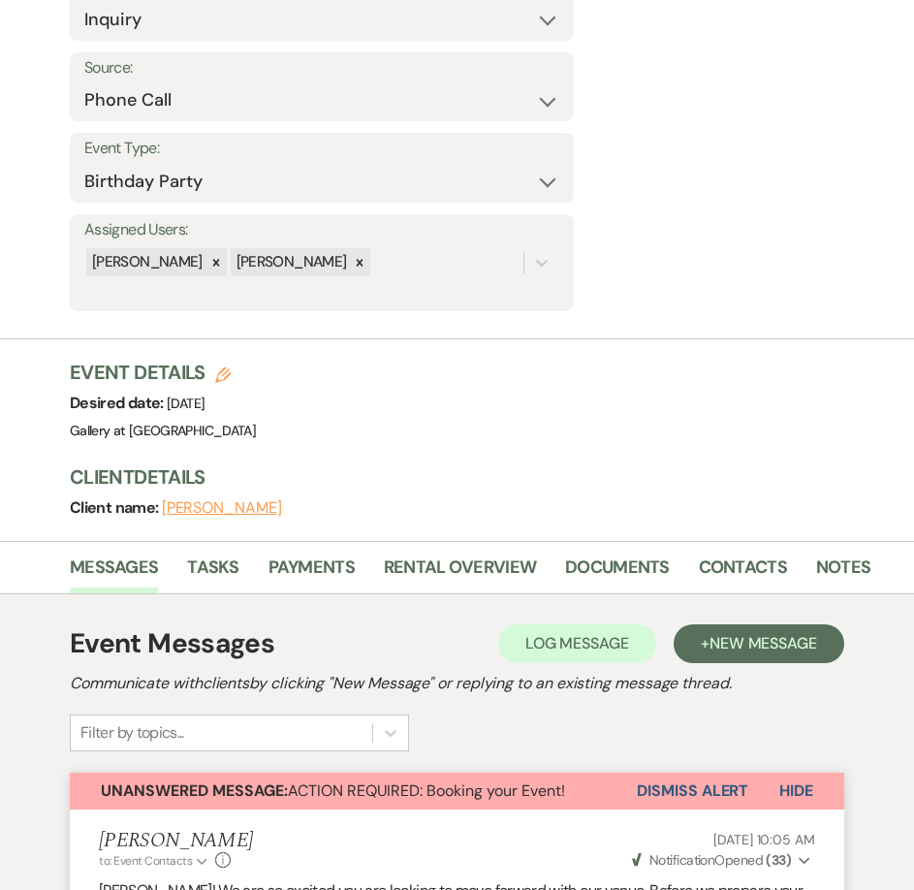
scroll to position [291, 0]
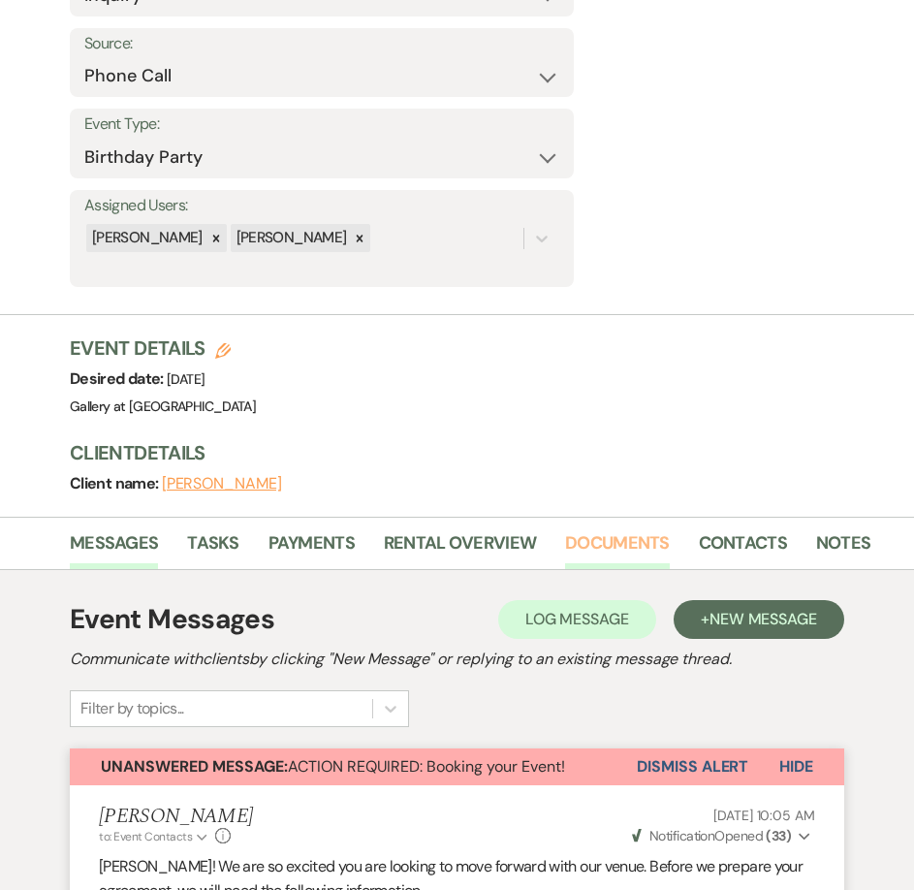
click at [618, 542] on link "Documents" at bounding box center [617, 549] width 105 height 40
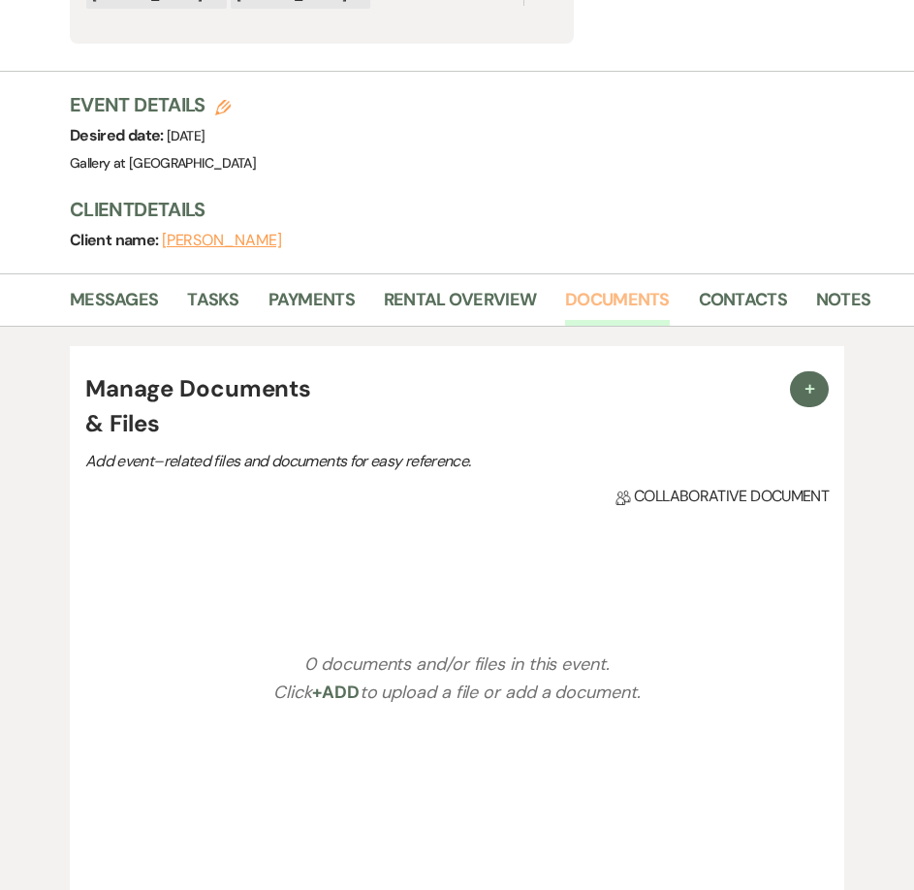
scroll to position [582, 0]
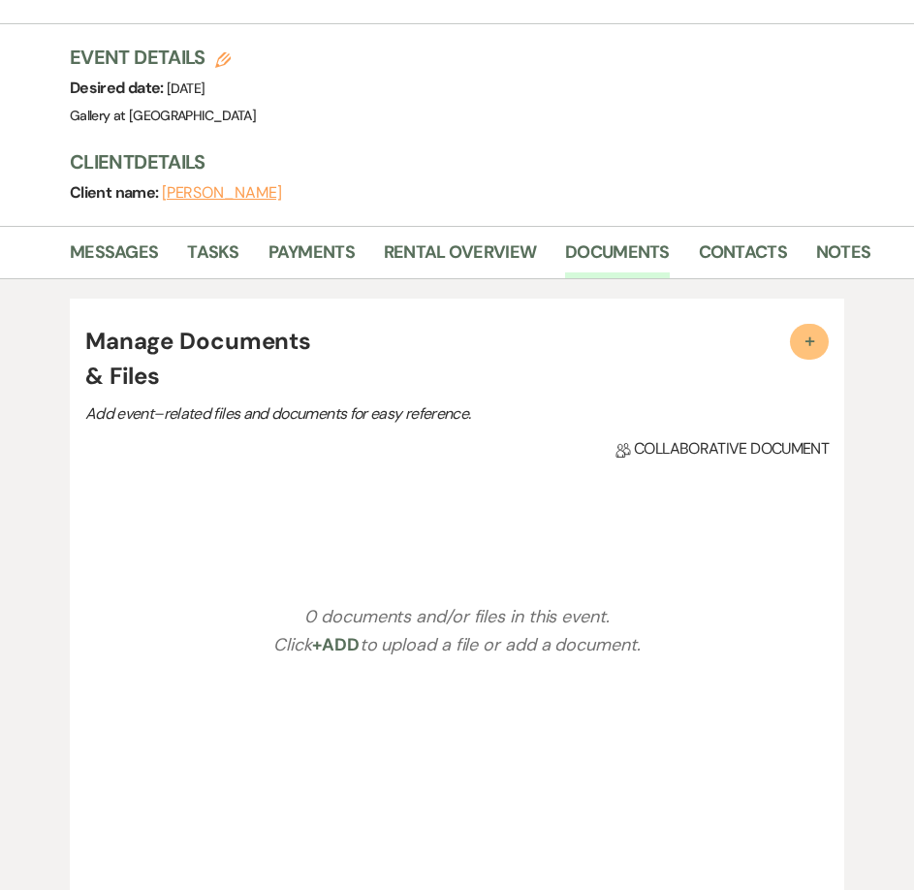
click at [812, 353] on button "+" at bounding box center [809, 342] width 39 height 36
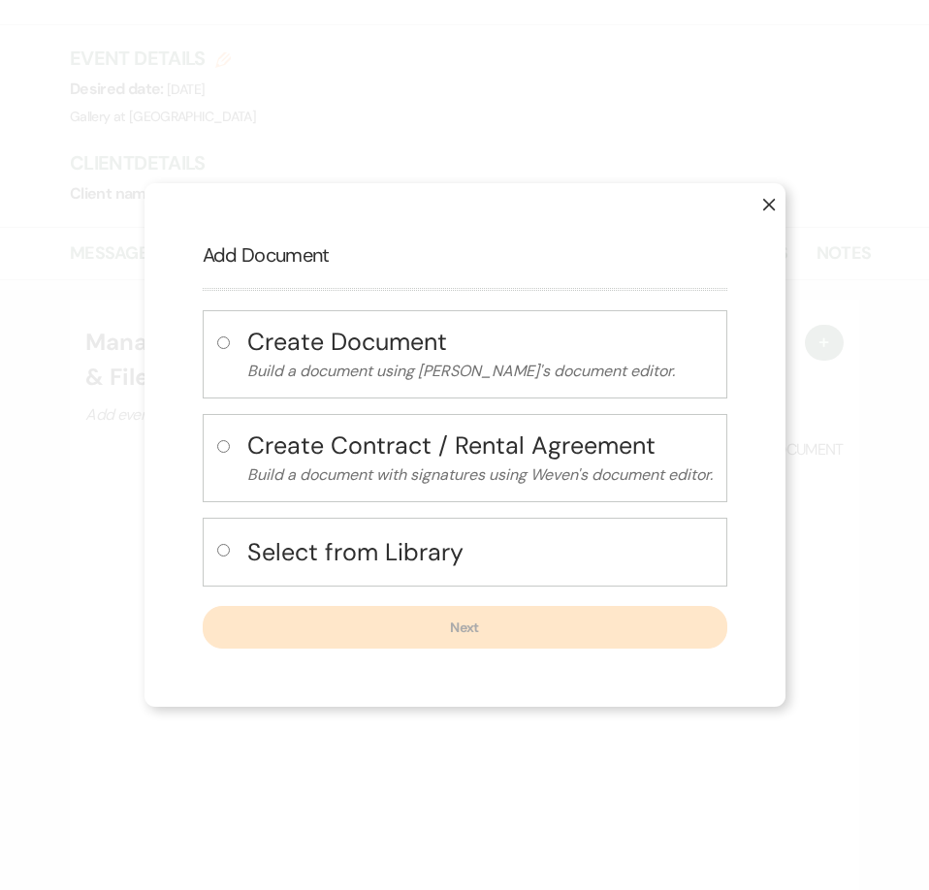
click at [220, 445] on input "radio" at bounding box center [223, 446] width 13 height 13
radio input "true"
select select "10"
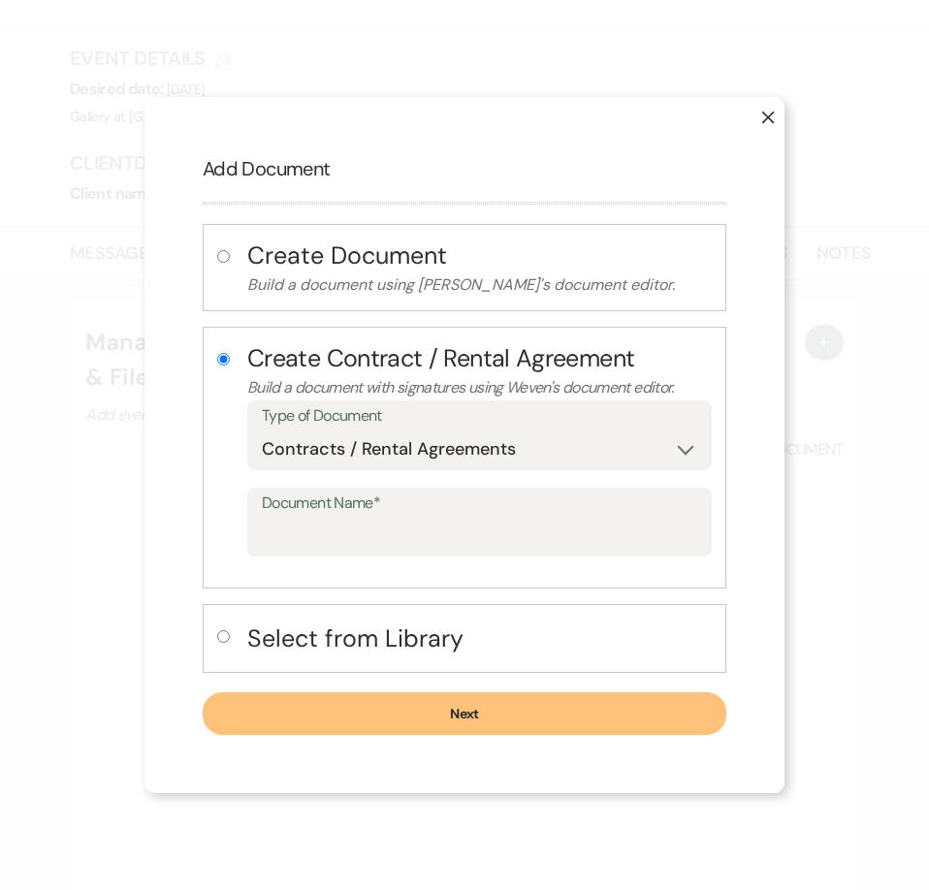
click at [220, 643] on input "radio" at bounding box center [223, 636] width 13 height 13
radio input "true"
radio input "false"
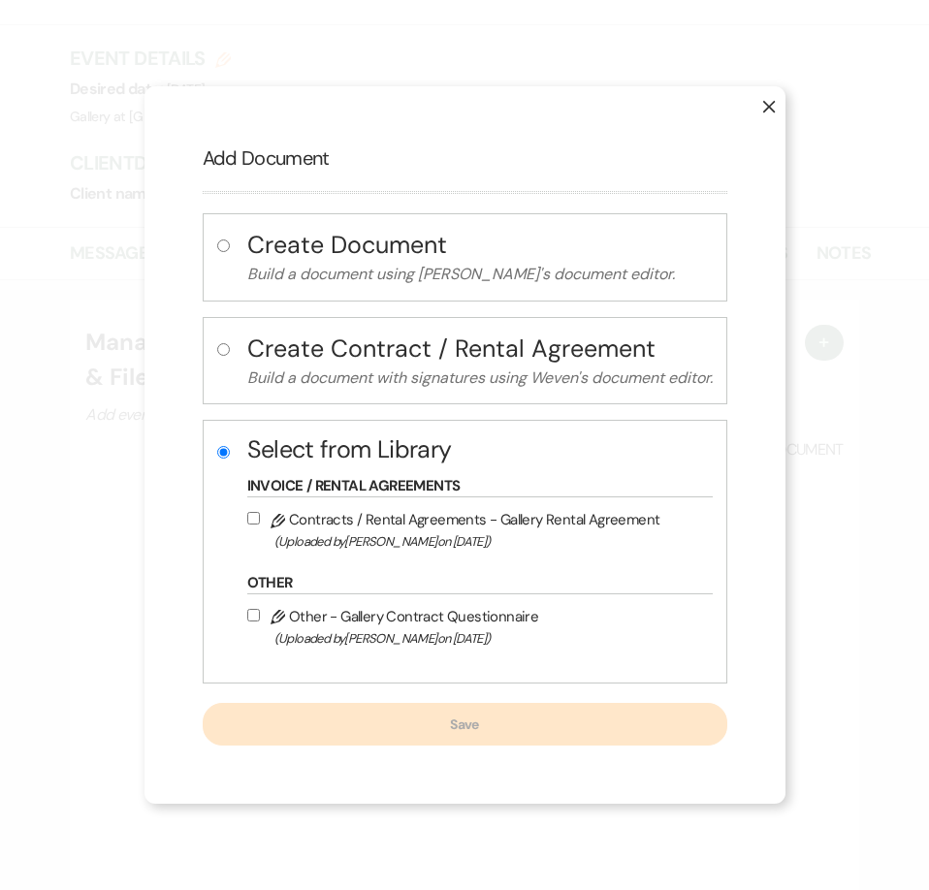
click at [247, 519] on input "Pencil Contracts / Rental Agreements - Gallery Rental Agreement (Uploaded by [P…" at bounding box center [253, 518] width 13 height 13
checkbox input "true"
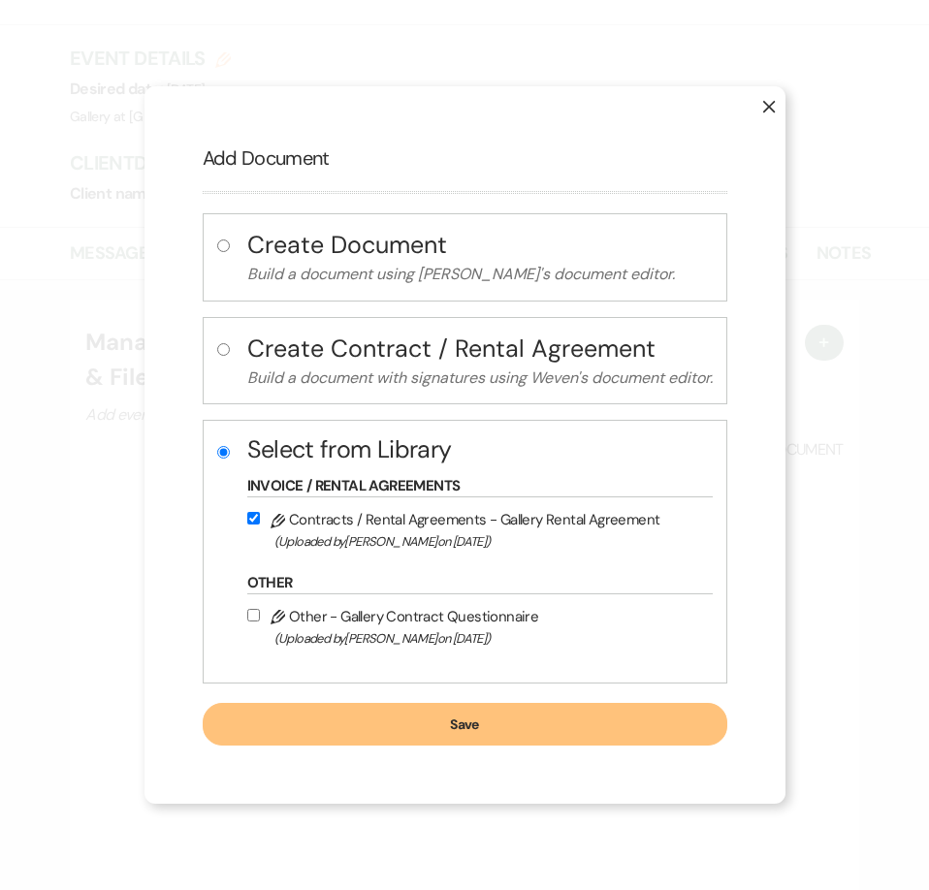
click at [339, 727] on button "Save" at bounding box center [465, 724] width 525 height 43
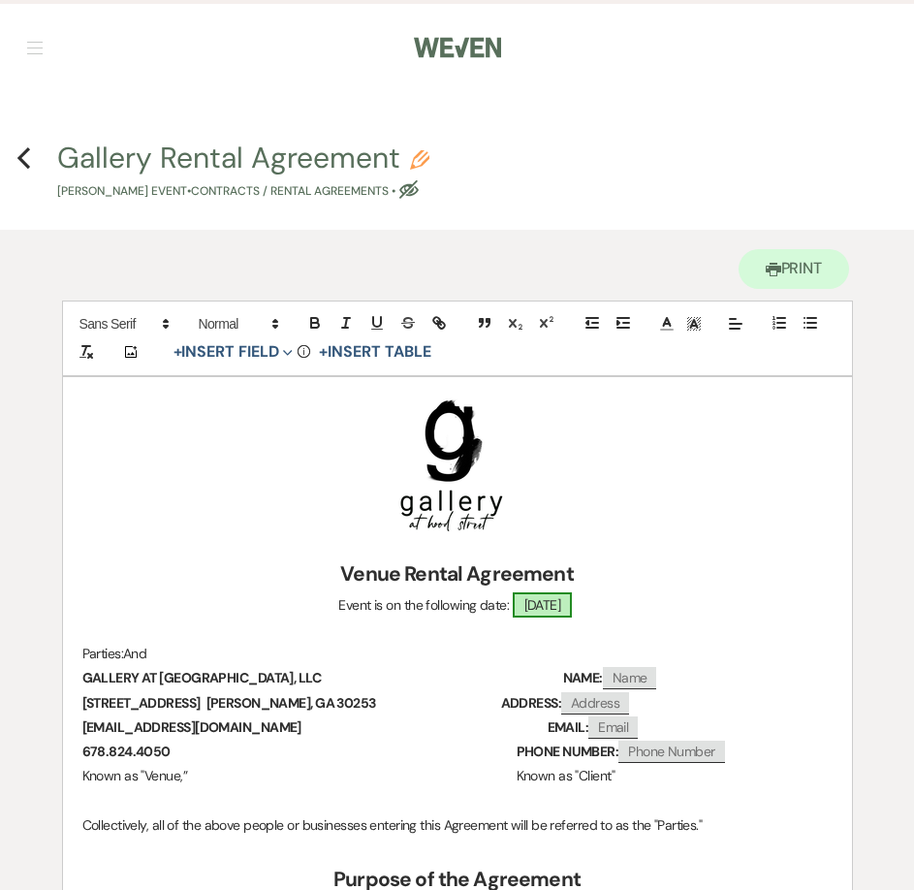
click at [550, 600] on span "[DATE]" at bounding box center [543, 605] width 60 height 25
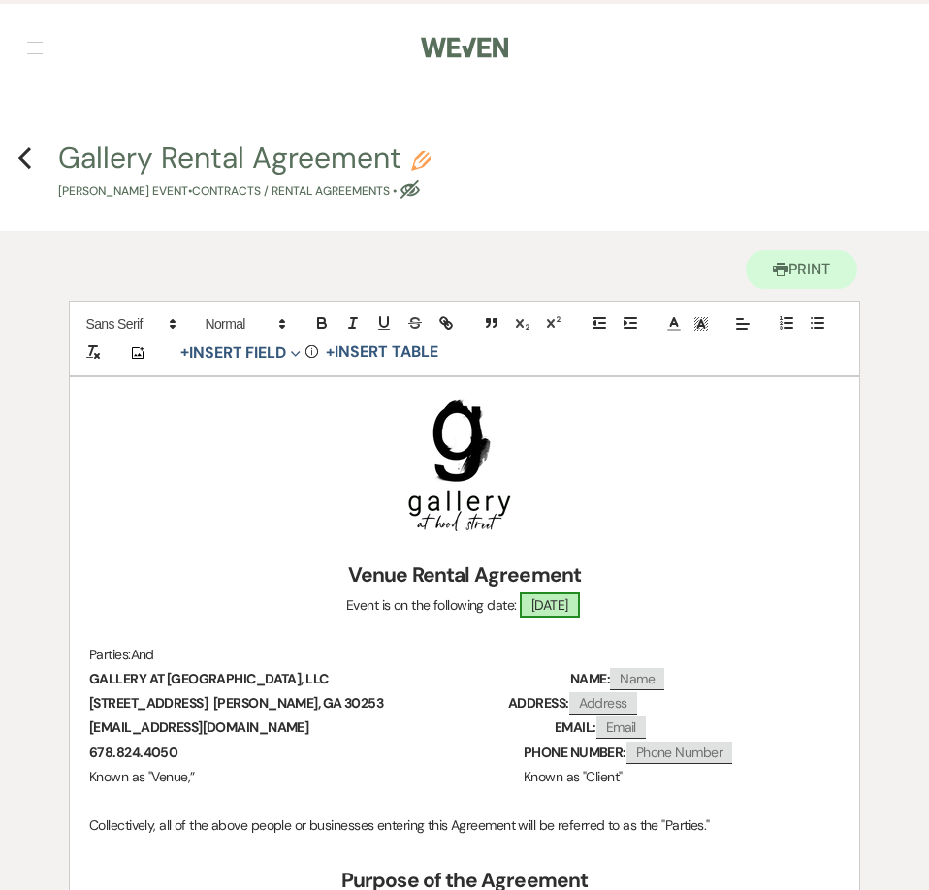
select select "smartCustomField"
select select "owner"
select select "{{eventDate}}"
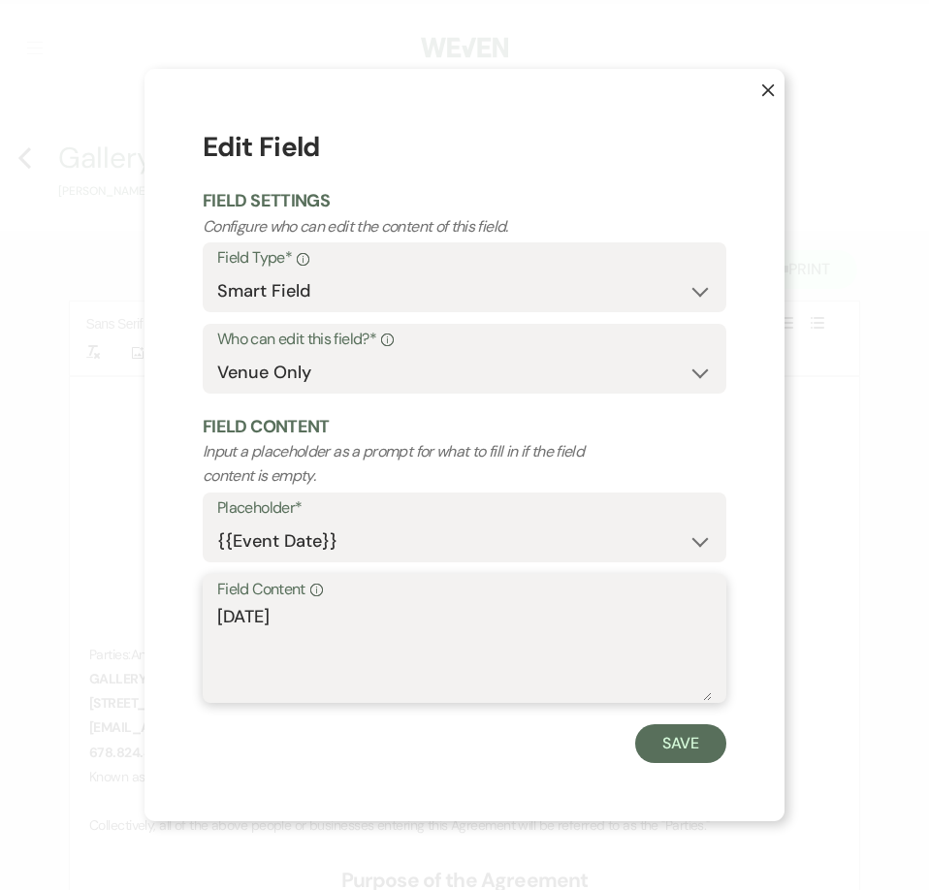
drag, startPoint x: 357, startPoint y: 609, endPoint x: 90, endPoint y: 638, distance: 268.3
click at [90, 637] on div "X Edit Field Field Settings Configure who can edit the content of this field. F…" at bounding box center [464, 445] width 929 height 890
type textarea "[DATE]"
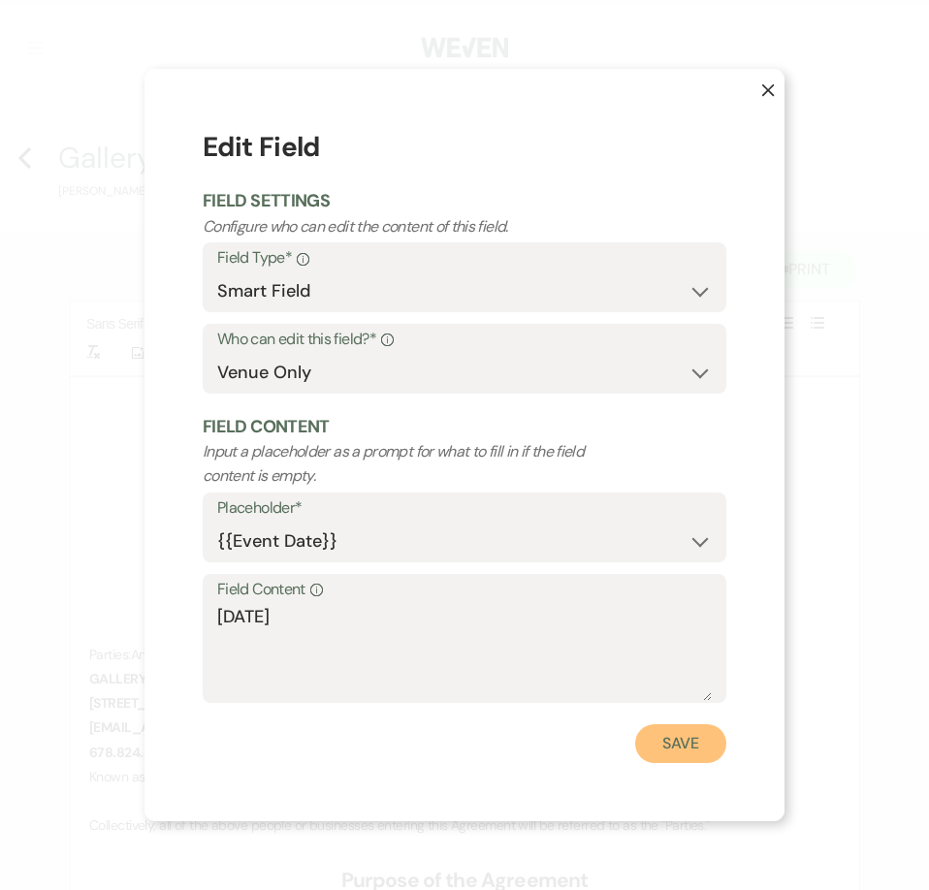
click at [684, 739] on button "Save" at bounding box center [680, 743] width 91 height 39
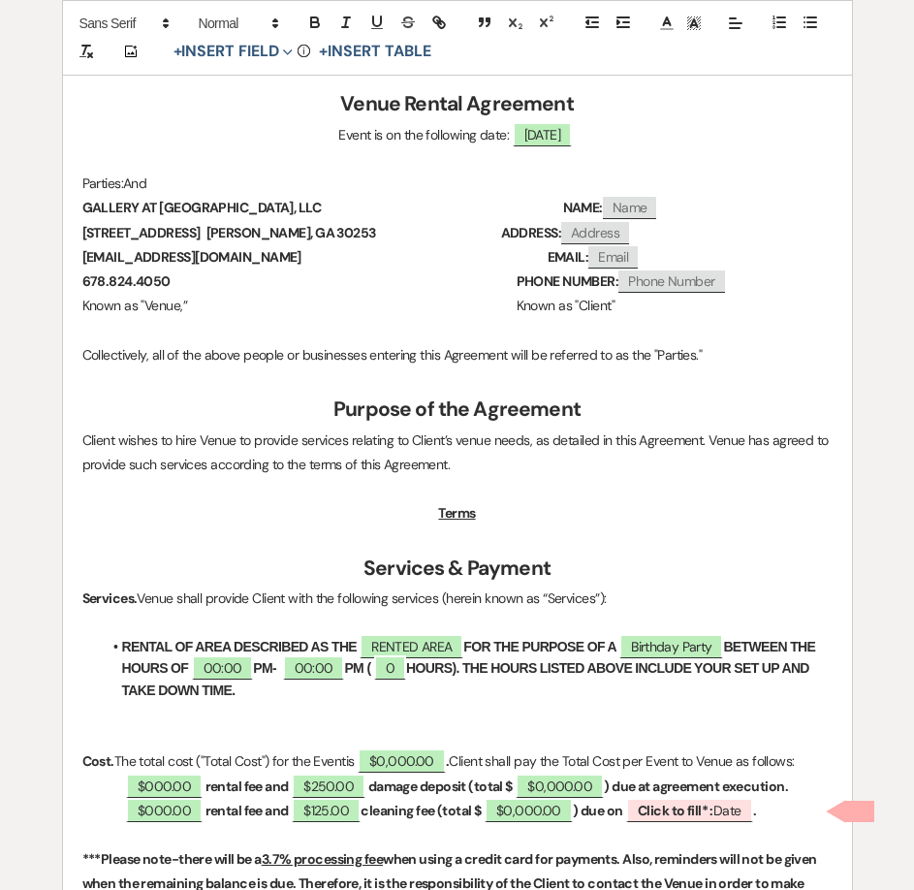
scroll to position [485, 0]
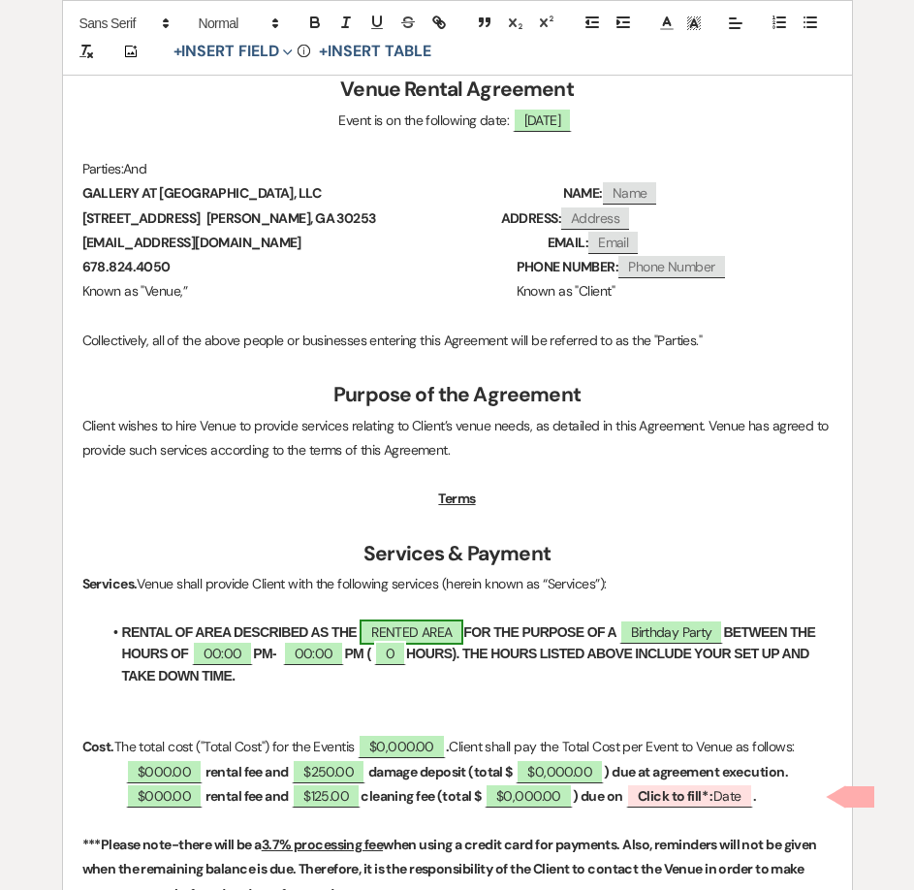
click at [446, 635] on span "RENTED AREA" at bounding box center [412, 632] width 104 height 25
select select "owner"
select select "Location"
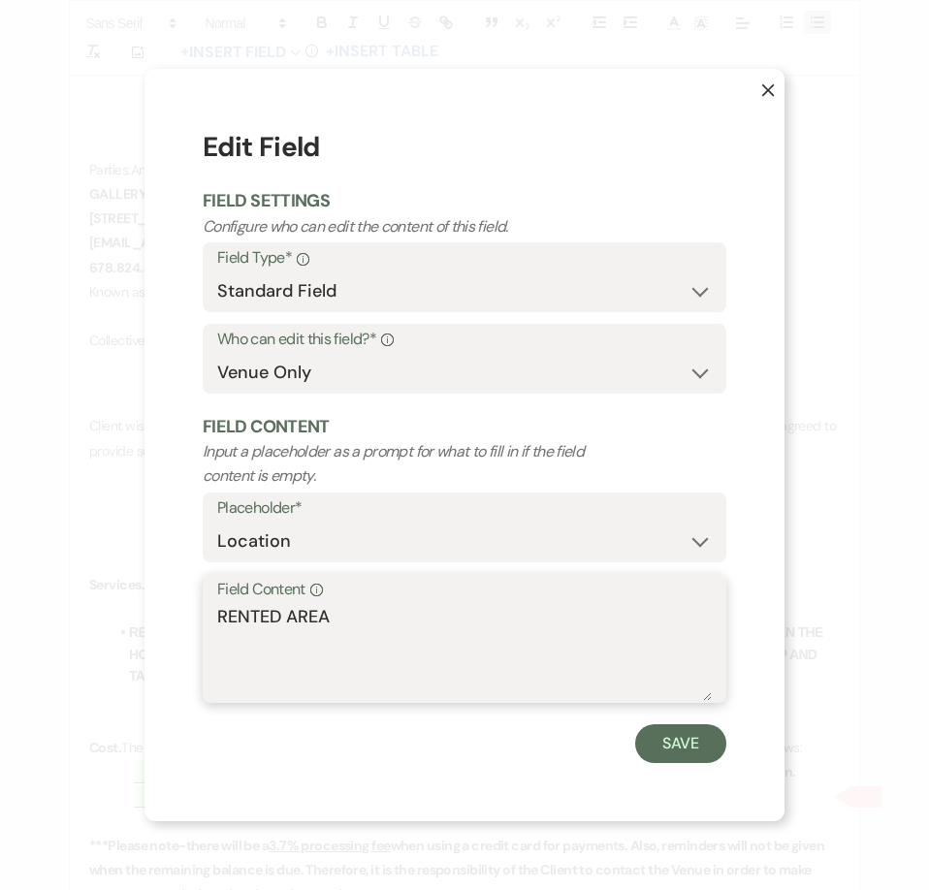
drag, startPoint x: 249, startPoint y: 626, endPoint x: 134, endPoint y: 626, distance: 115.4
click at [134, 626] on div "X Edit Field Field Settings Configure who can edit the content of this field. F…" at bounding box center [464, 445] width 929 height 890
drag, startPoint x: 276, startPoint y: 610, endPoint x: 62, endPoint y: 623, distance: 214.7
click at [62, 623] on div "X Edit Field Field Settings Configure who can edit the content of this field. F…" at bounding box center [464, 445] width 929 height 890
type textarea "GALLERY"
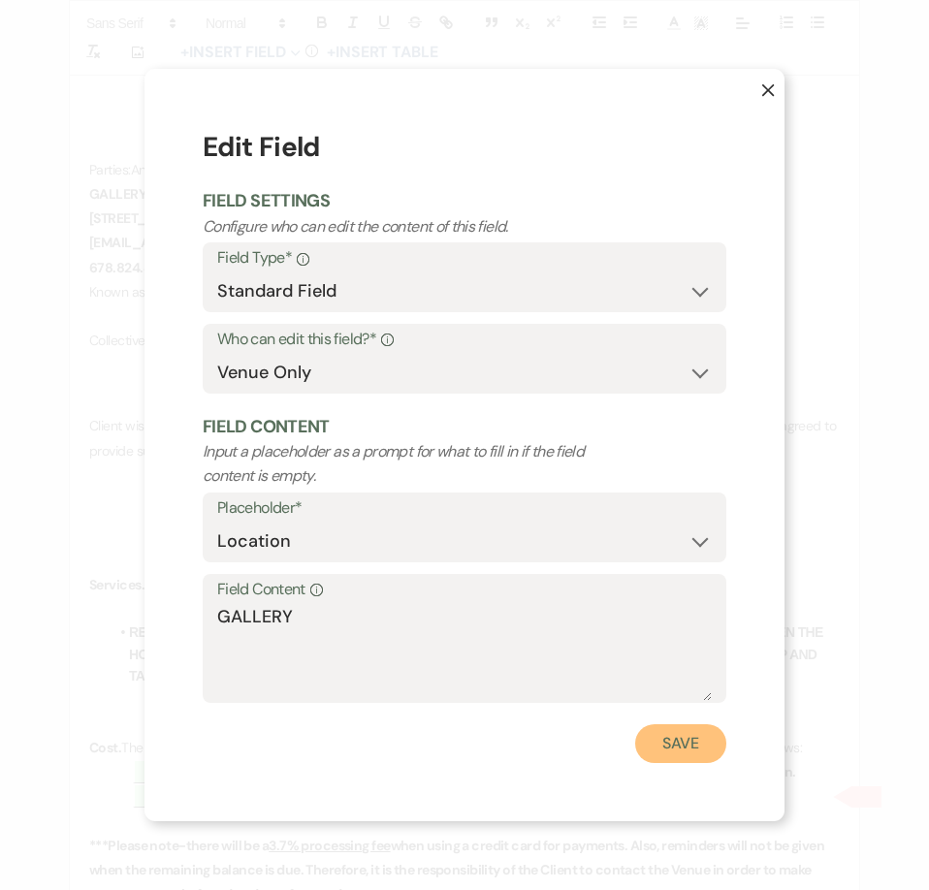
click at [663, 747] on button "Save" at bounding box center [680, 743] width 91 height 39
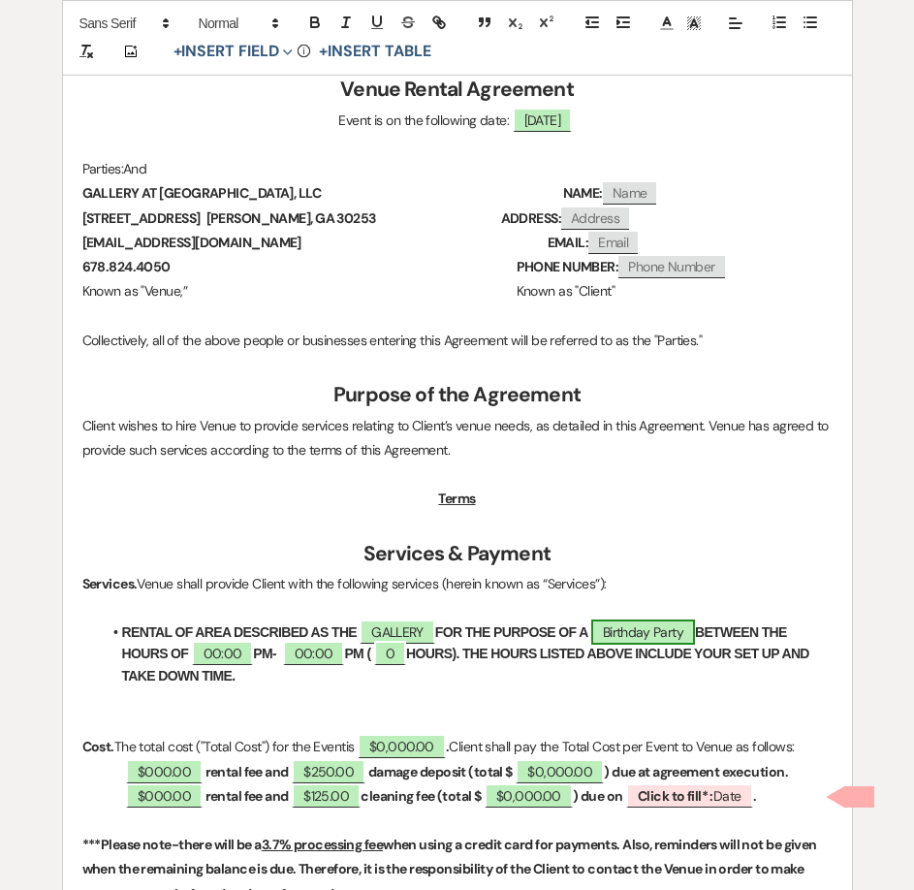
click at [667, 629] on span "Birthday Party" at bounding box center [644, 632] width 104 height 25
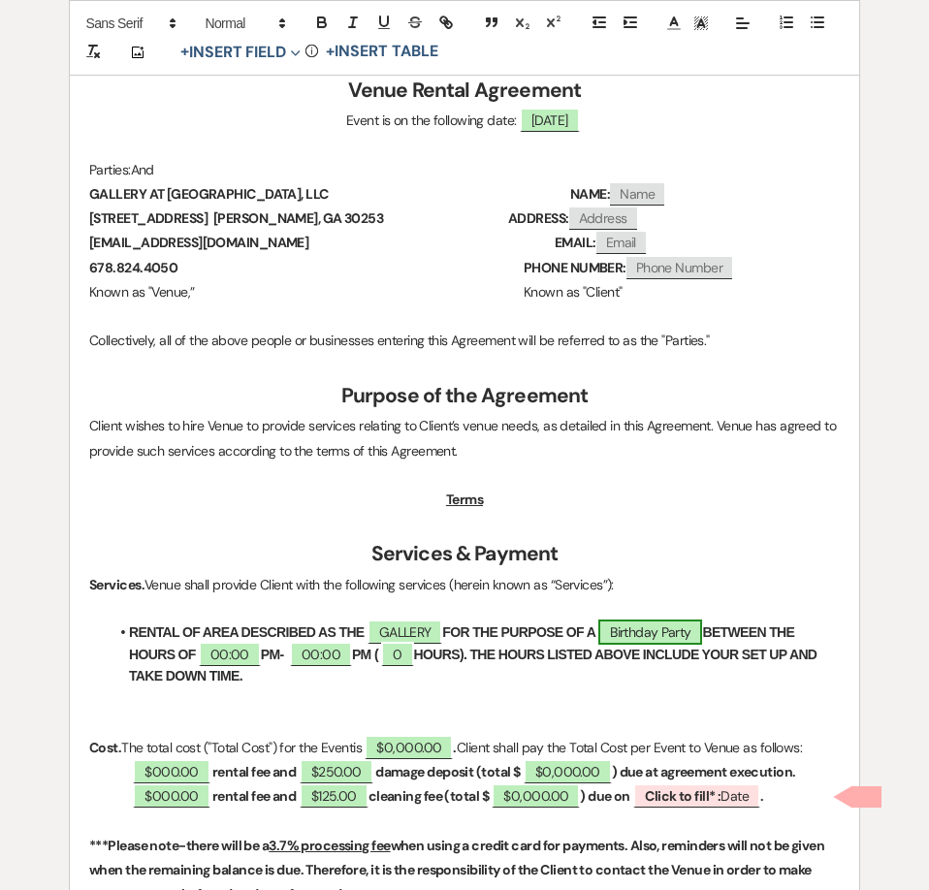
select select "smartCustomField"
select select "owner"
select select "{{eventType}}"
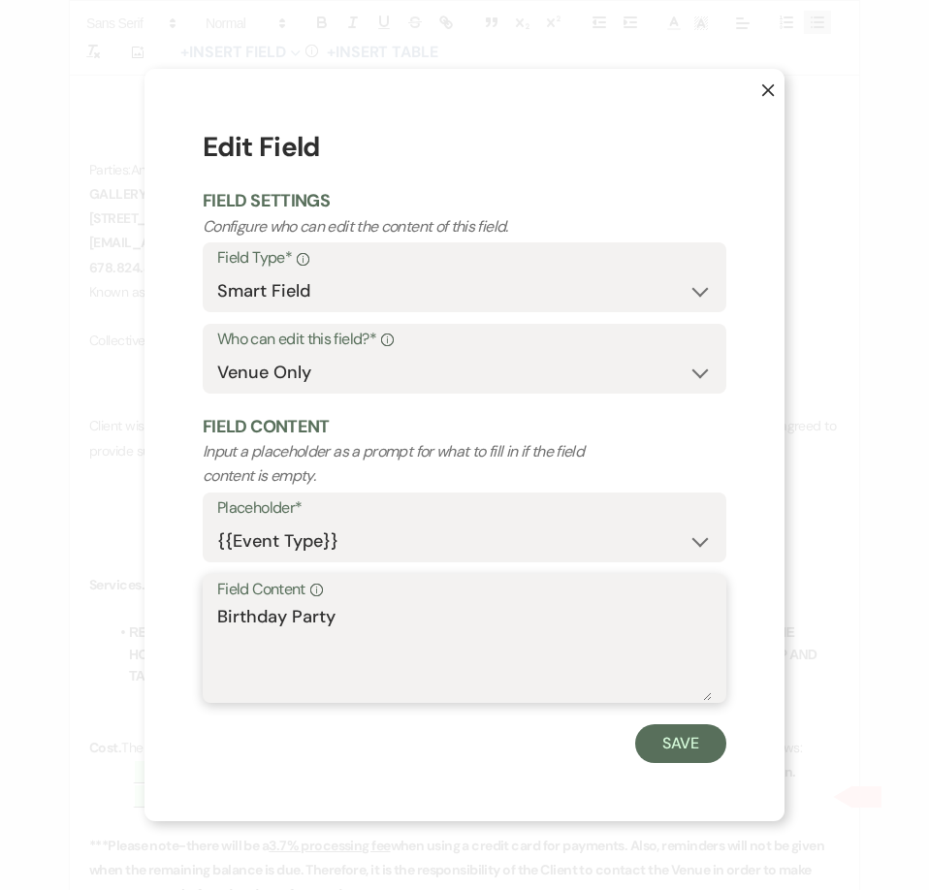
drag, startPoint x: 305, startPoint y: 625, endPoint x: 197, endPoint y: 626, distance: 108.6
click at [197, 626] on div "X Edit Field Field Settings Configure who can edit the content of this field. F…" at bounding box center [464, 445] width 640 height 752
type textarea "BIRTHDAY PARTY"
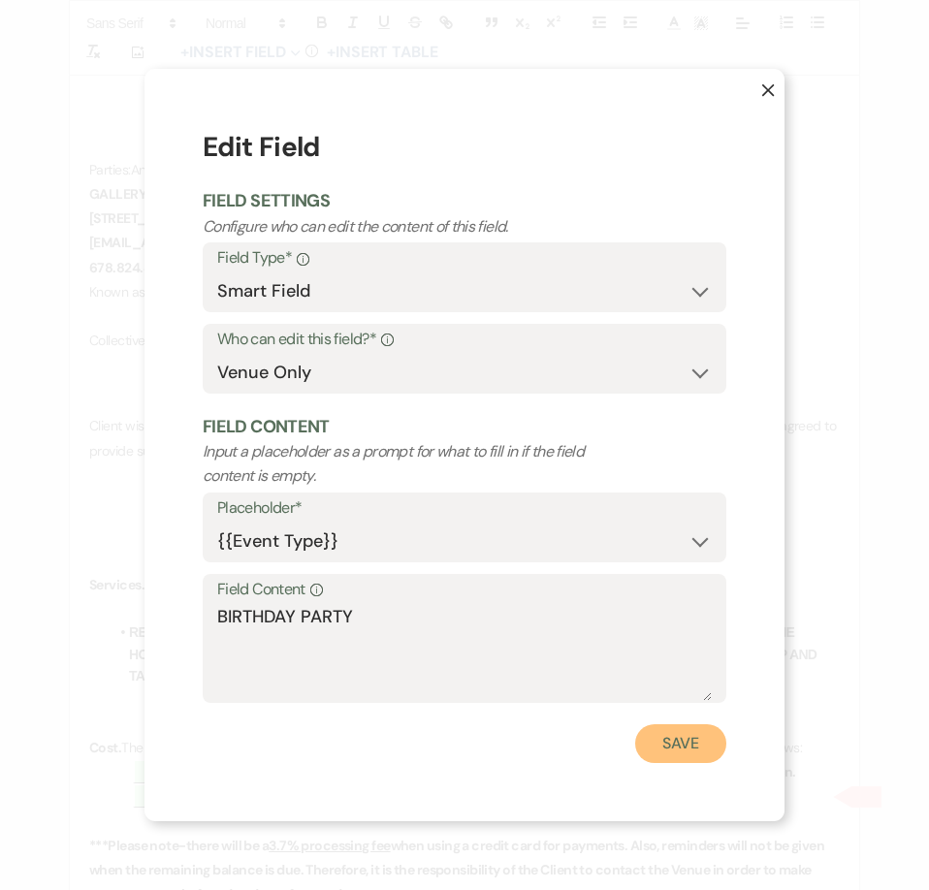
click at [652, 735] on button "Save" at bounding box center [680, 743] width 91 height 39
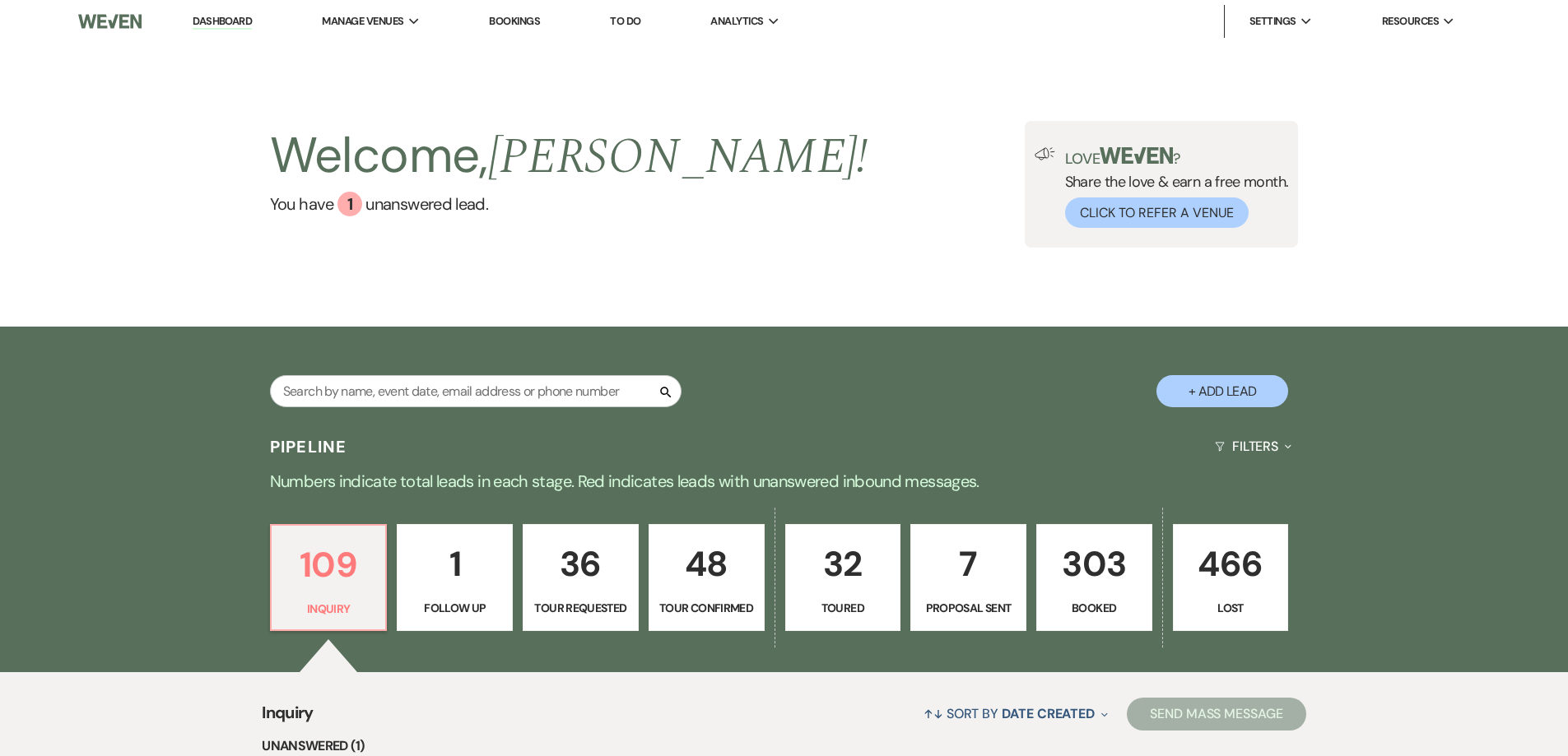
click at [1209, 382] on button "+ Add Lead" at bounding box center [1222, 391] width 132 height 32
select select "733"
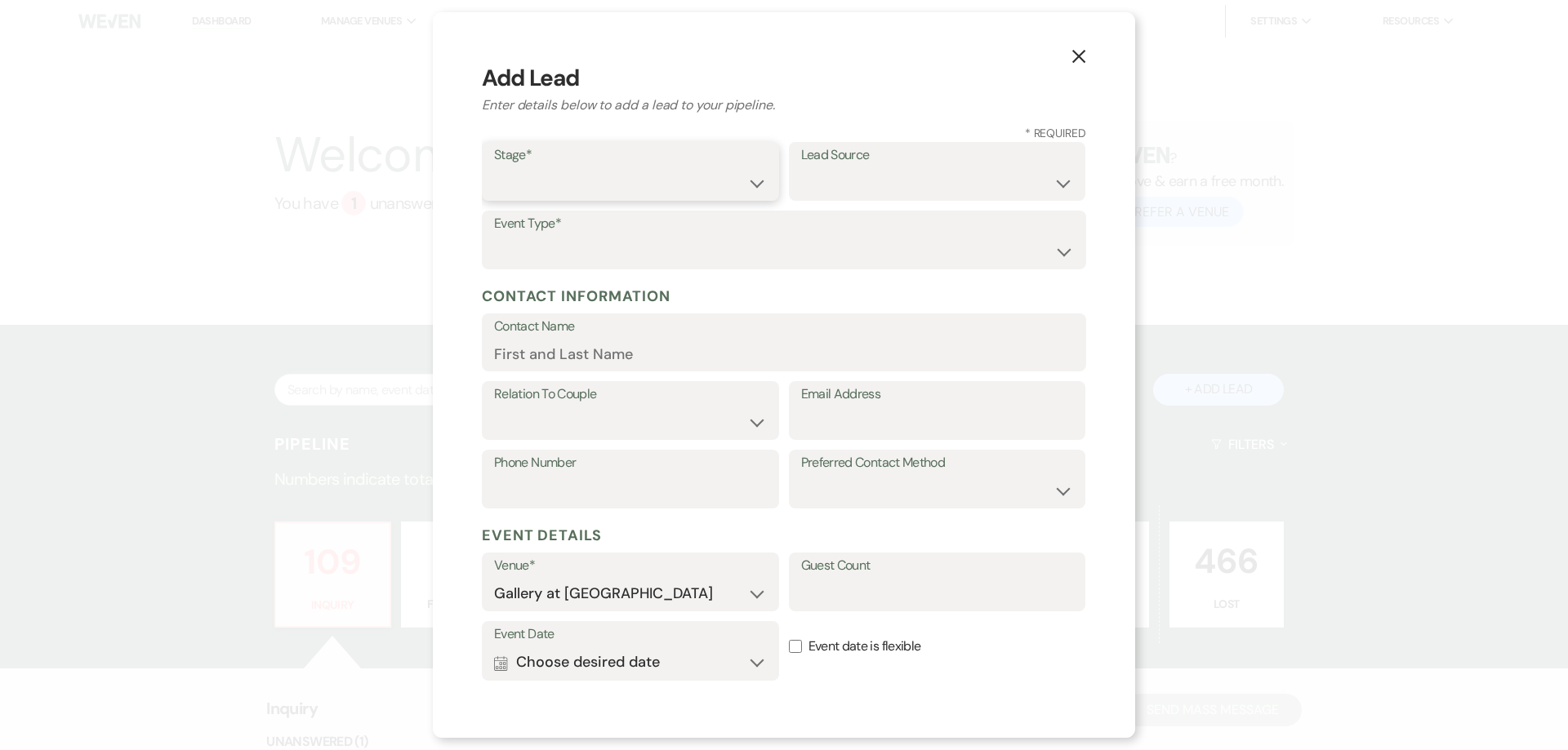
click at [605, 178] on select "Inquiry Follow Up Tour Requested Tour Confirmed Toured Proposal Sent Booked Lost" at bounding box center [631, 184] width 273 height 32
select select "5"
click at [494, 168] on select "Inquiry Follow Up Tour Requested Tour Confirmed Toured Proposal Sent Booked Lost" at bounding box center [631, 184] width 273 height 32
click at [822, 173] on select "Weven Venue Website Instagram Facebook Pinterest Google The Knot Wedding Wire H…" at bounding box center [937, 184] width 273 height 32
click at [801, 168] on select "Weven Venue Website Instagram Facebook Pinterest Google The Knot Wedding Wire H…" at bounding box center [937, 184] width 273 height 32
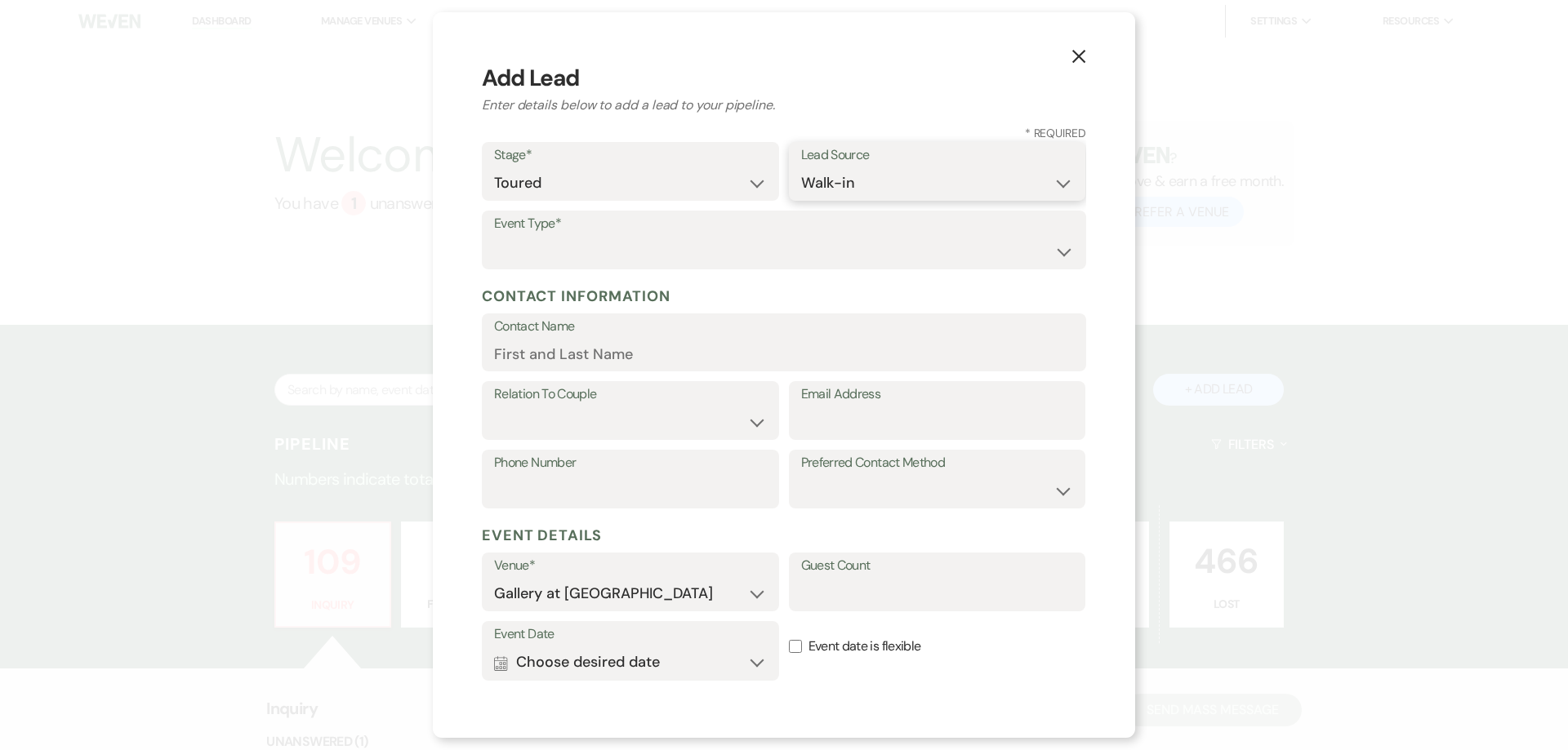
drag, startPoint x: 845, startPoint y: 186, endPoint x: 846, endPoint y: 198, distance: 12.0
click at [845, 186] on select "Weven Venue Website Instagram Facebook Pinterest Google The Knot Wedding Wire H…" at bounding box center [937, 184] width 273 height 32
select select "22"
click at [801, 168] on select "Weven Venue Website Instagram Facebook Pinterest Google The Knot Wedding Wire H…" at bounding box center [937, 184] width 273 height 32
click at [622, 248] on select "Wedding Anniversary Party Baby Shower Bachelorette / Bachelor Party Birthday Pa…" at bounding box center [784, 252] width 580 height 32
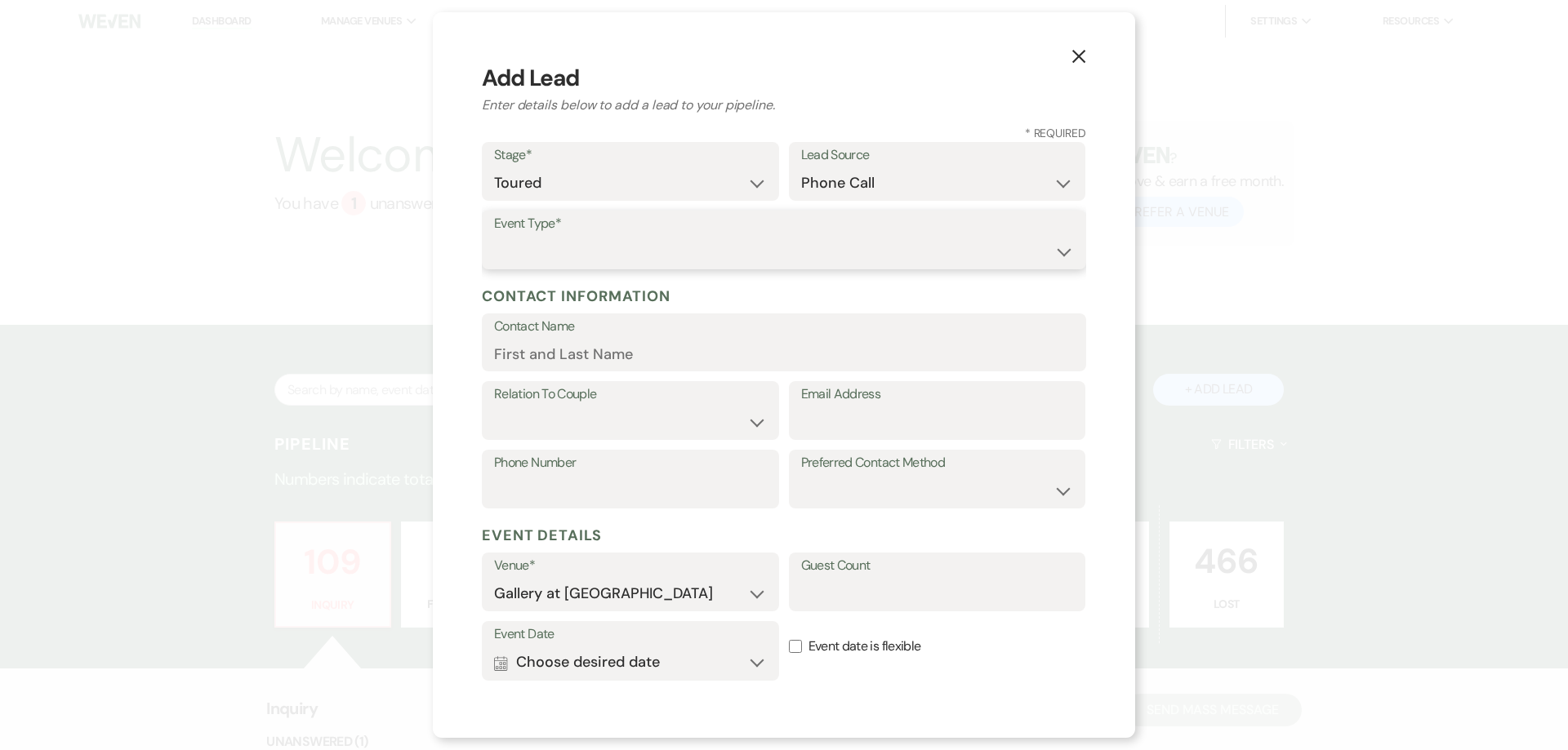
select select "4"
click at [494, 236] on select "Wedding Anniversary Party Baby Shower Bachelorette / Bachelor Party Birthday Pa…" at bounding box center [784, 252] width 580 height 32
click at [588, 356] on input "Contact Name" at bounding box center [784, 354] width 580 height 32
type input "[PERSON_NAME]"
click at [577, 434] on select "Client Event Planner Parent of Client Family Member Friend Other" at bounding box center [631, 423] width 273 height 32
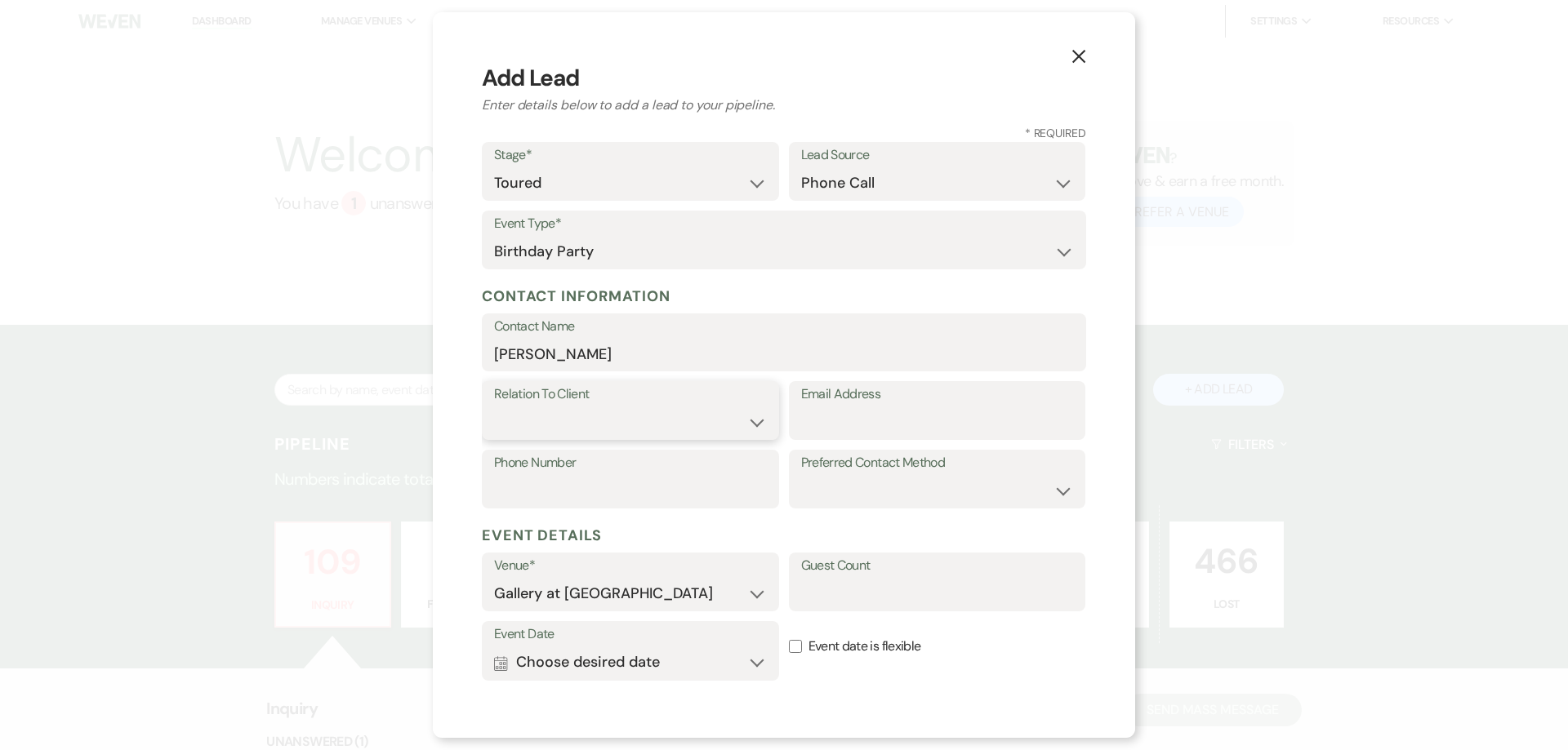
select select "1"
click at [494, 407] on select "Client Event Planner Parent of Client Family Member Friend Other" at bounding box center [631, 423] width 273 height 32
click at [864, 429] on input "Email Address" at bounding box center [937, 423] width 273 height 32
type input "[EMAIL_ADDRESS][DOMAIN_NAME]"
click at [836, 488] on select "Email Phone Text" at bounding box center [937, 491] width 273 height 32
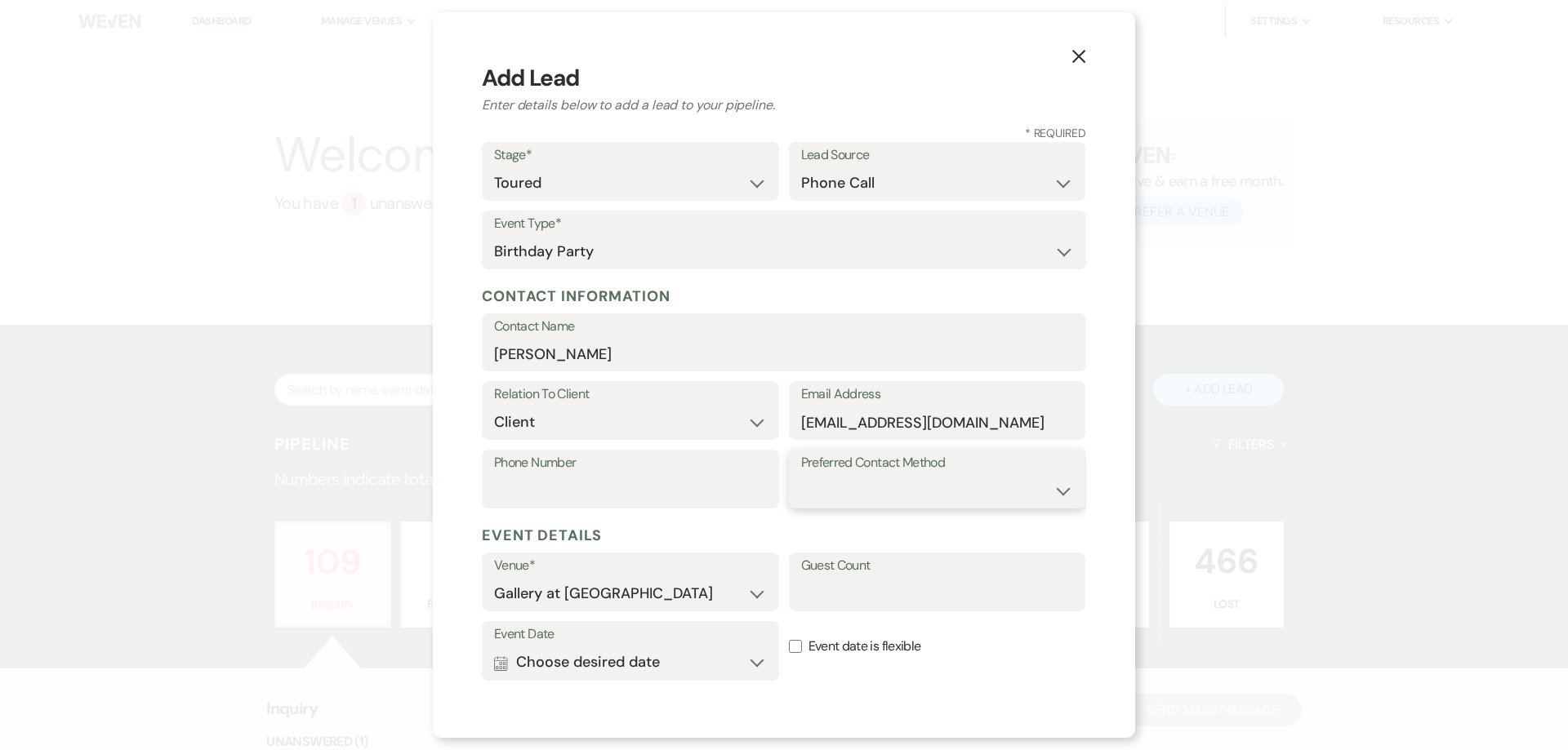
select select "email"
click at [801, 475] on select "Email Phone Text" at bounding box center [937, 491] width 273 height 32
click at [704, 598] on select "Gallery at [GEOGRAPHIC_DATA]" at bounding box center [631, 594] width 273 height 32
click at [699, 682] on div "Event Date Calendar Choose desired date Expand" at bounding box center [630, 656] width 297 height 69
click at [701, 670] on button "Calendar Choose desired date Expand" at bounding box center [631, 662] width 273 height 33
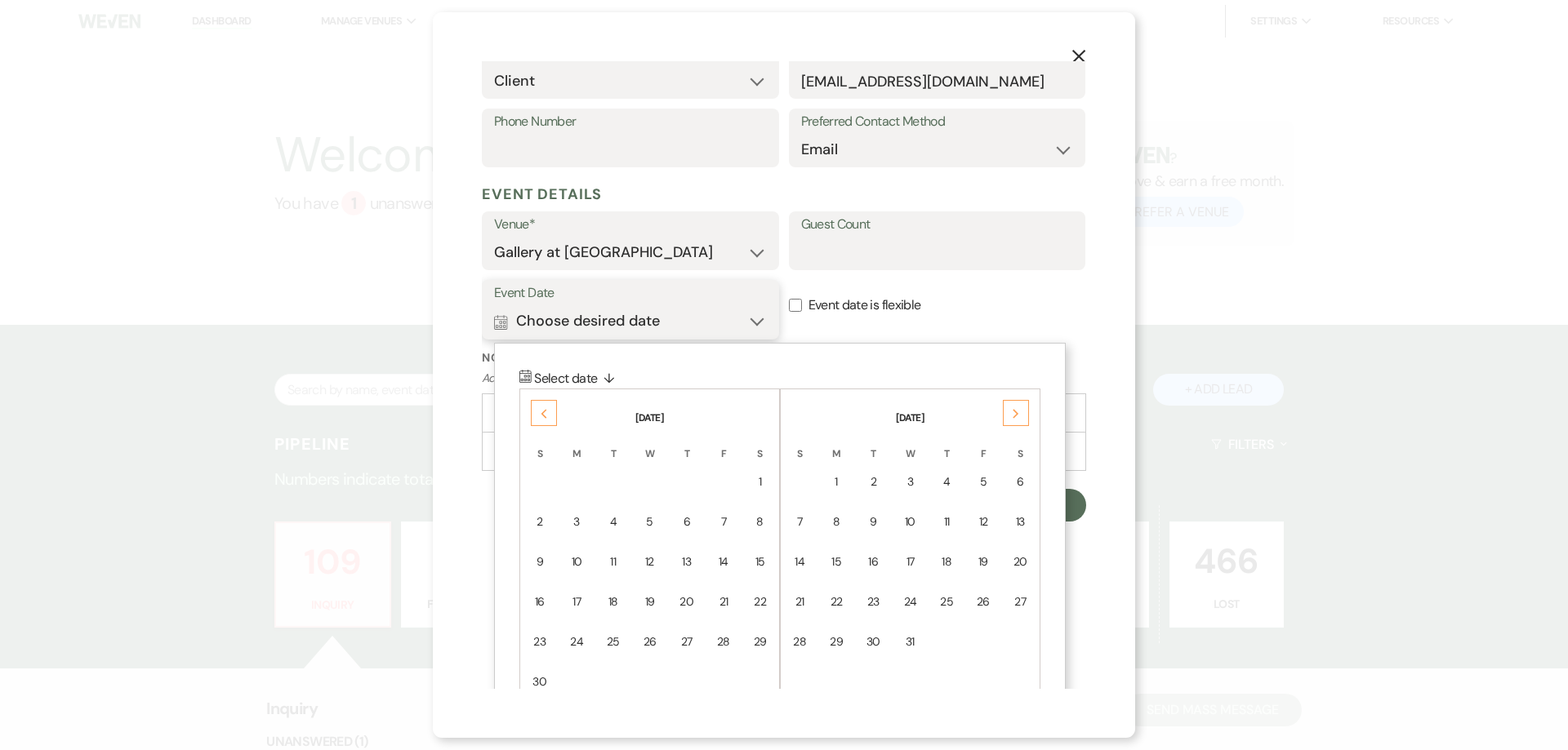
scroll to position [381, 0]
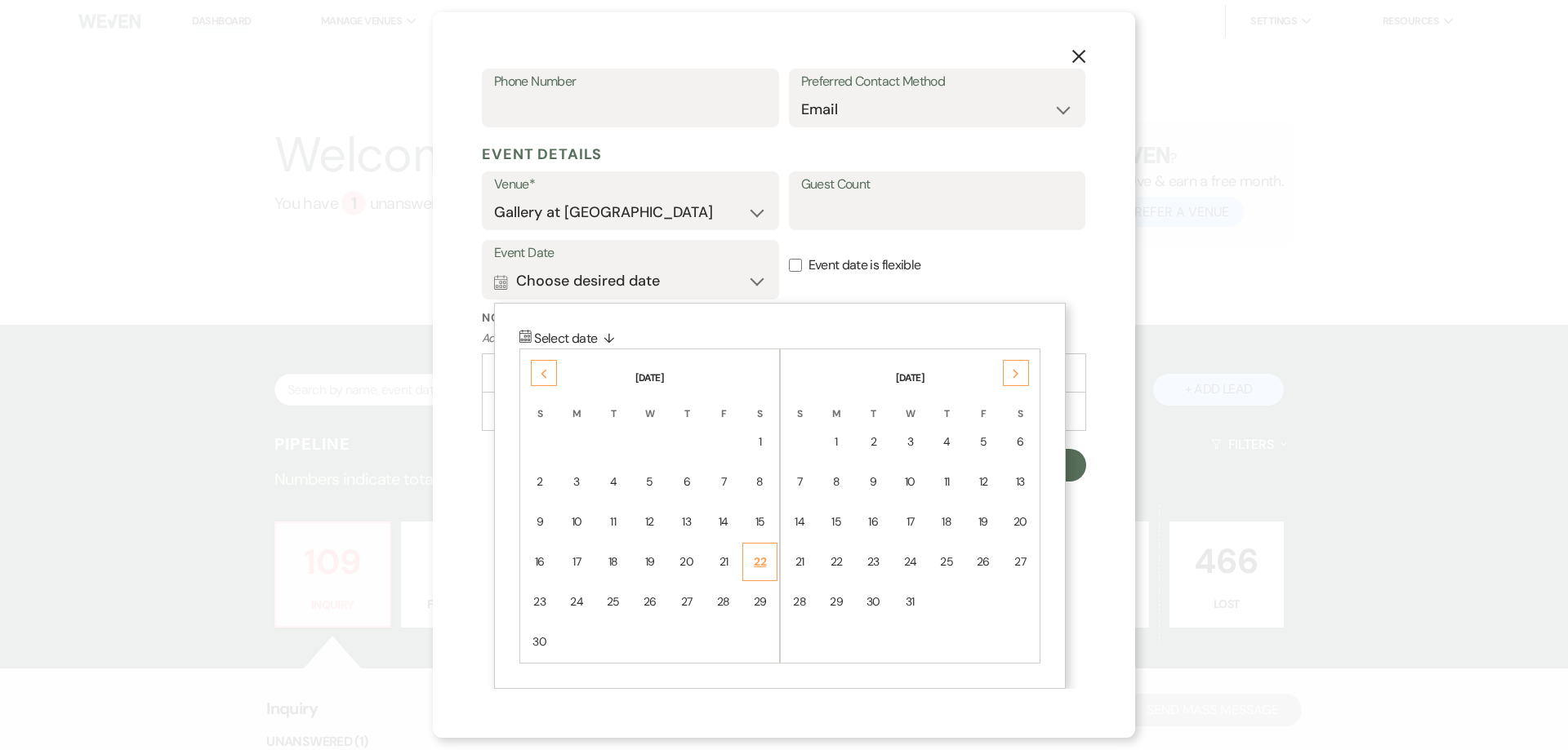
click at [762, 568] on div "22" at bounding box center [760, 562] width 13 height 17
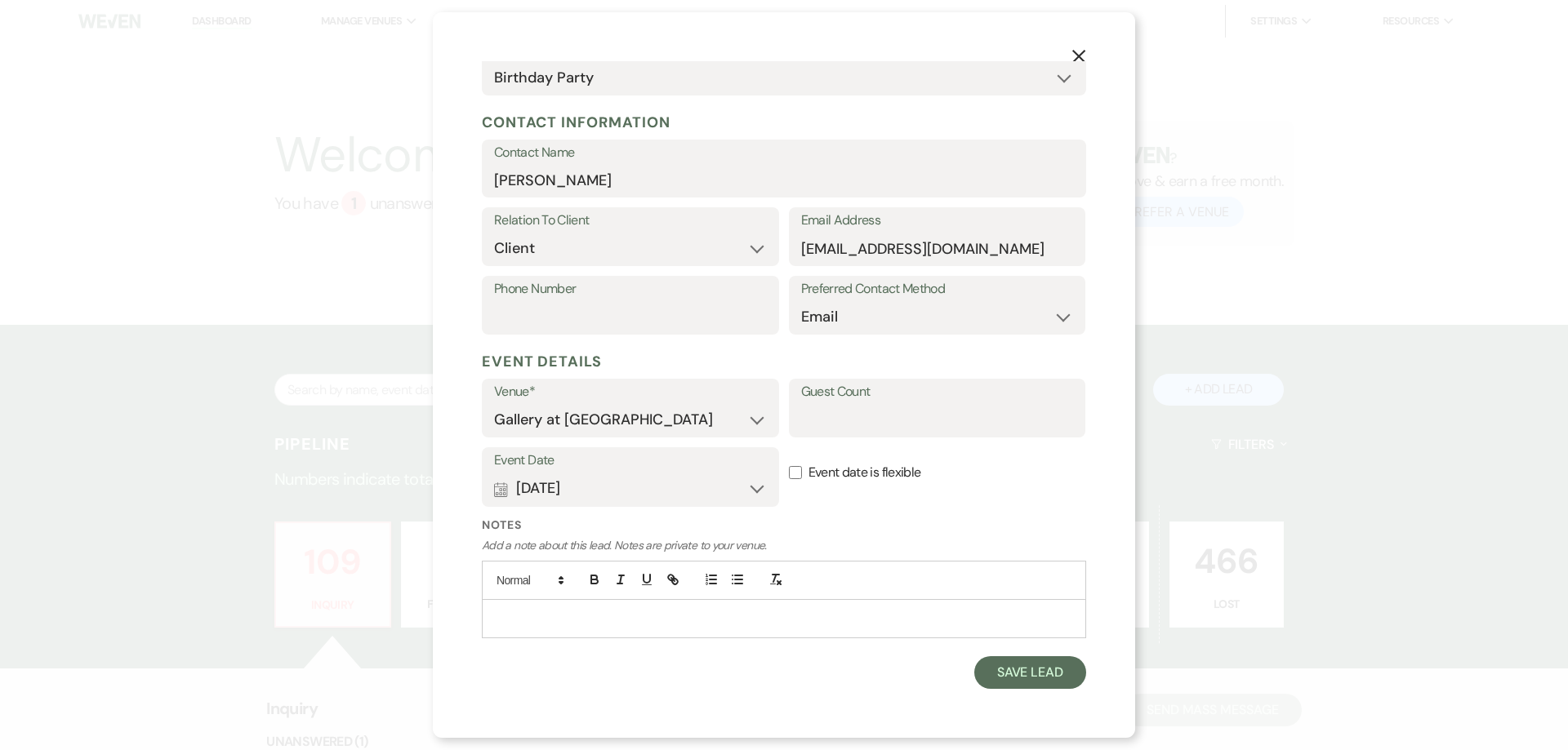
scroll to position [174, 0]
click at [688, 500] on button "Calendar [DATE] Expand" at bounding box center [631, 489] width 273 height 33
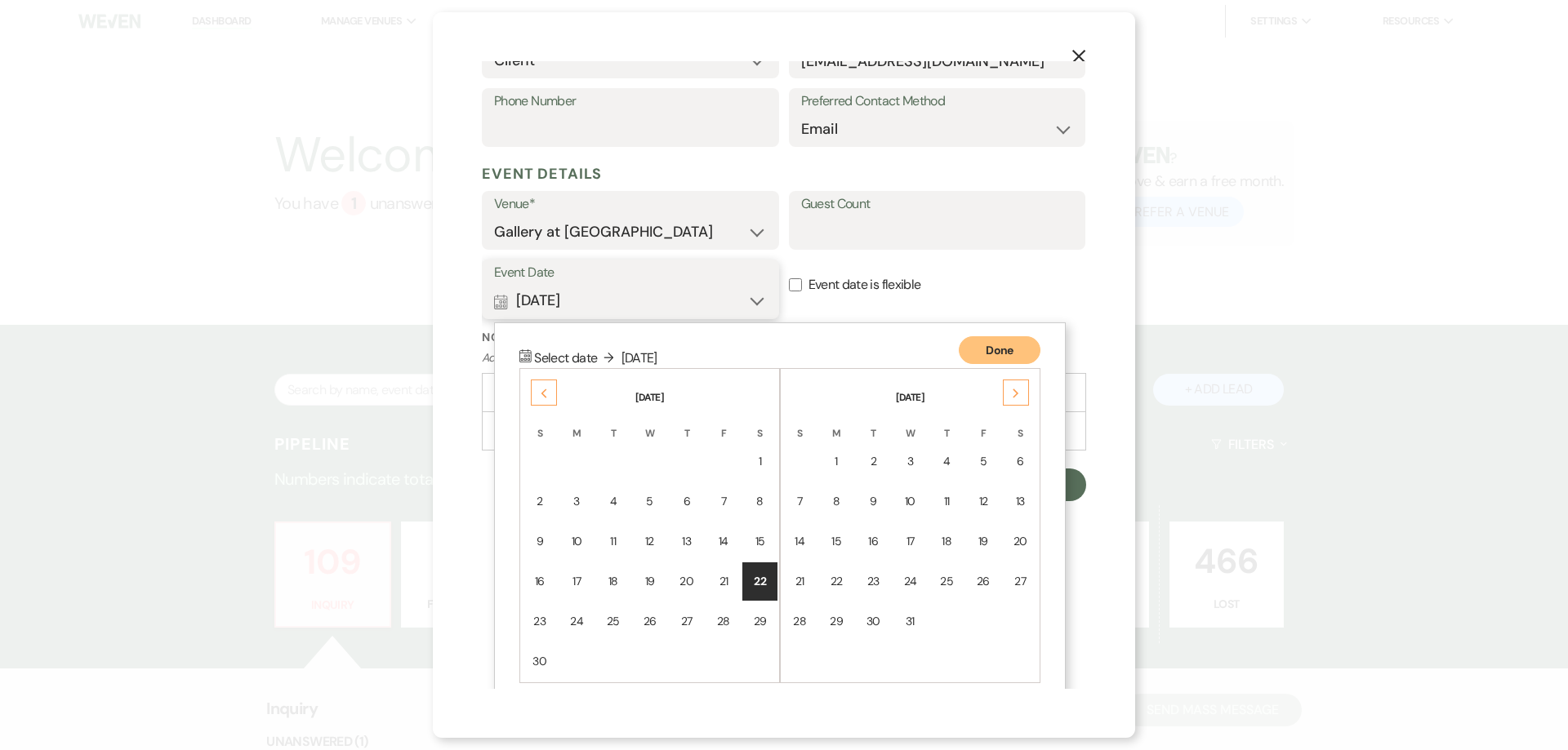
scroll to position [381, 0]
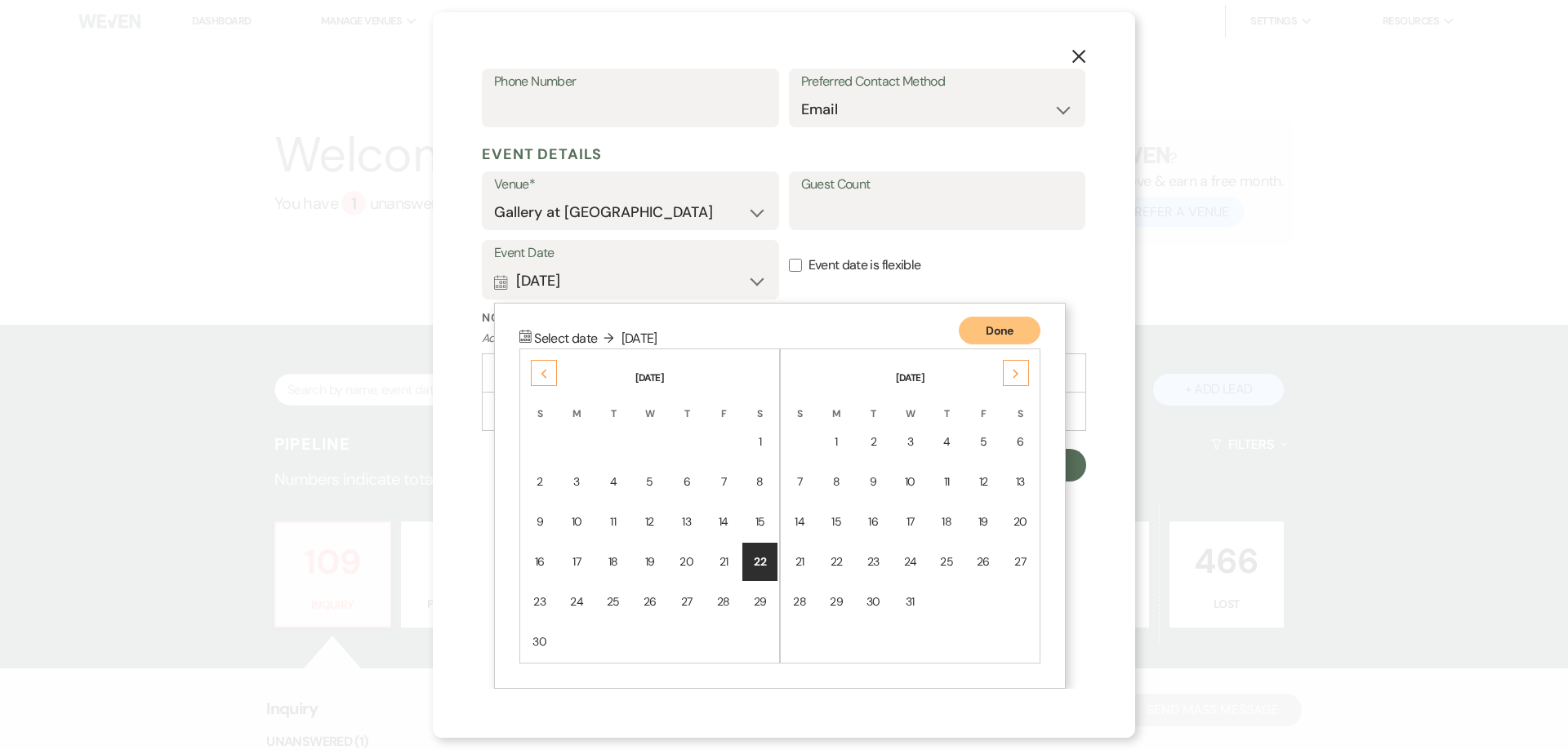
click at [1035, 361] on th "[DATE]" at bounding box center [910, 368] width 256 height 35
click at [1018, 379] on icon "Next" at bounding box center [1016, 374] width 8 height 10
click at [1020, 557] on div "28" at bounding box center [1020, 562] width 13 height 17
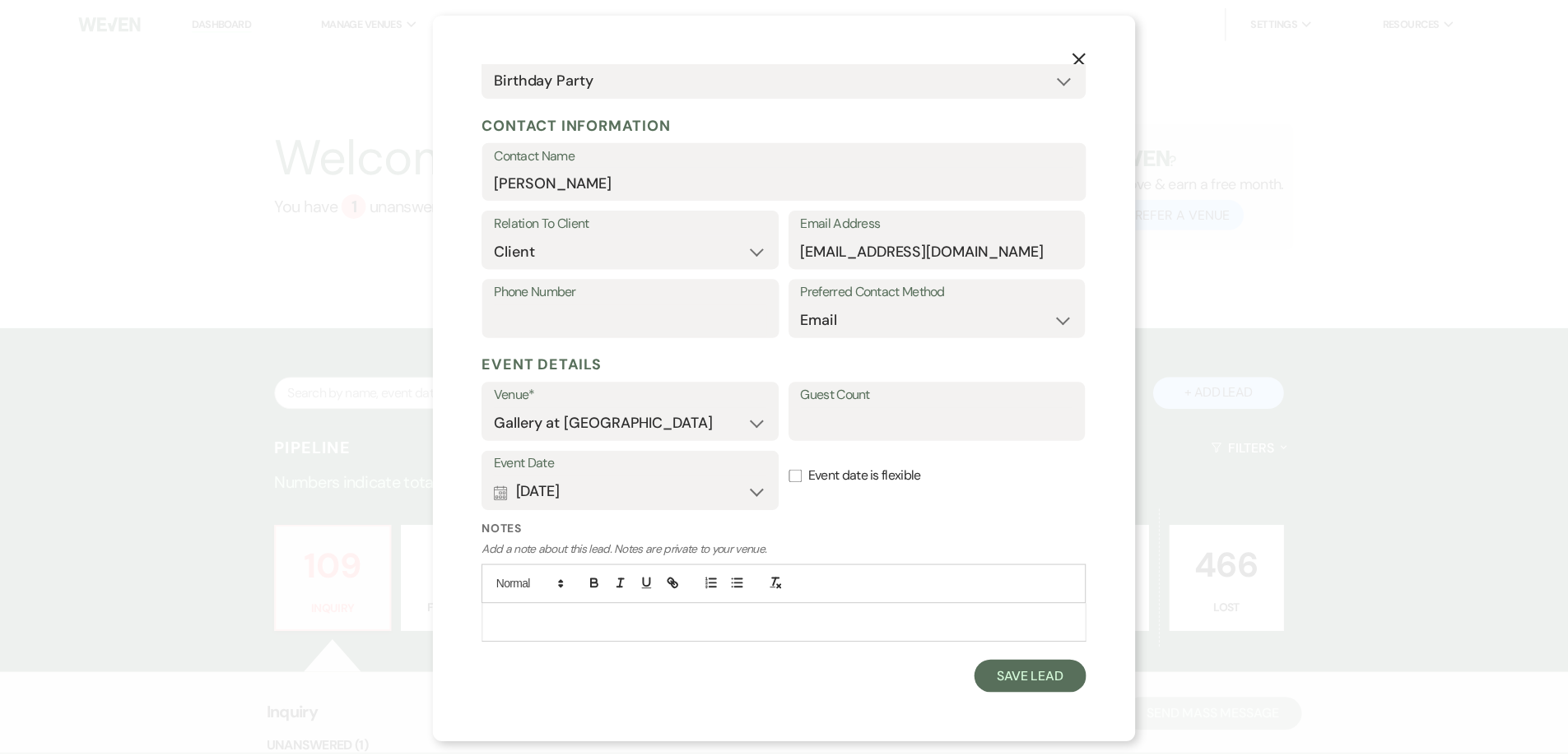
scroll to position [176, 0]
click at [1060, 669] on button "Save Lead" at bounding box center [1038, 678] width 113 height 33
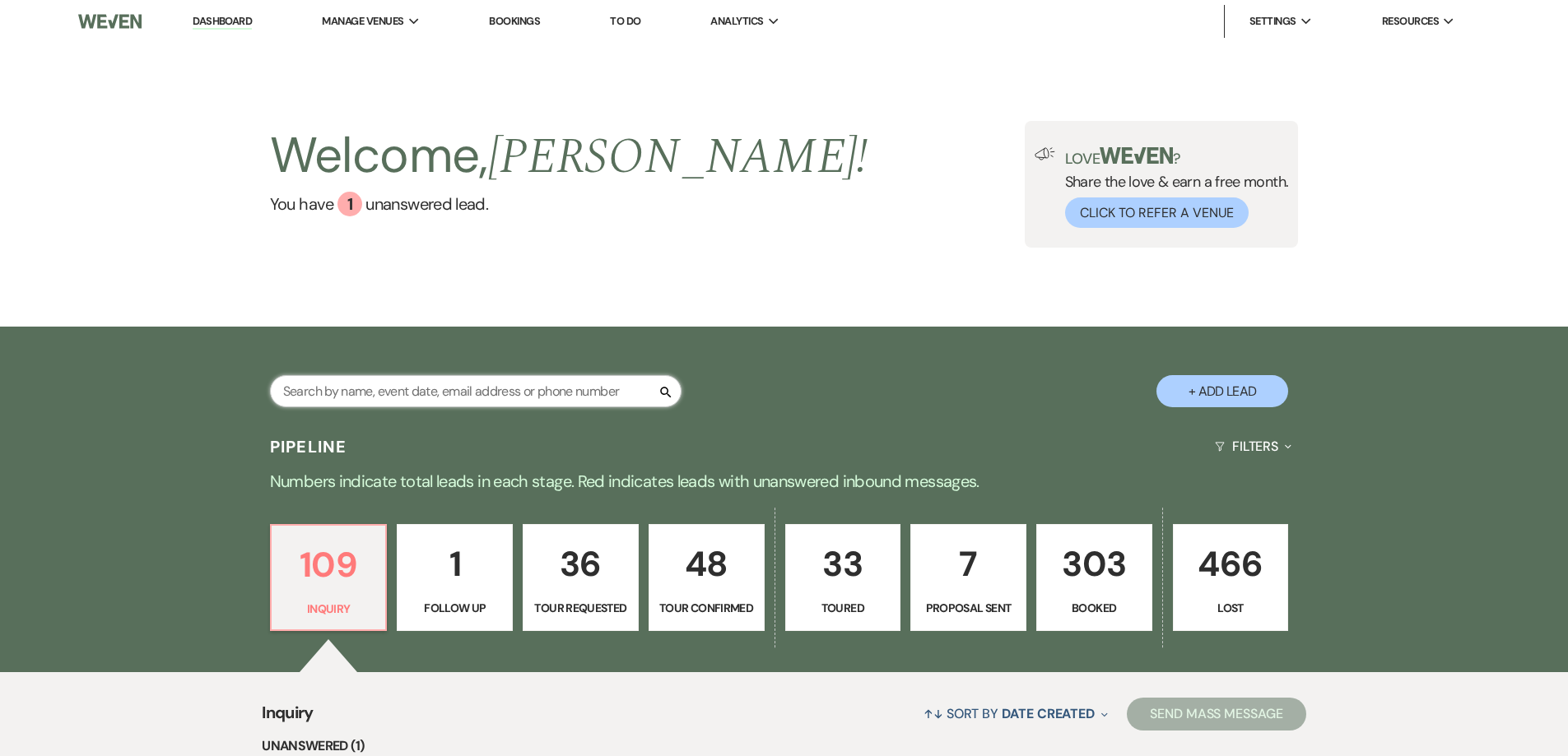
click at [527, 391] on input "text" at bounding box center [475, 391] width 412 height 32
type input "tya"
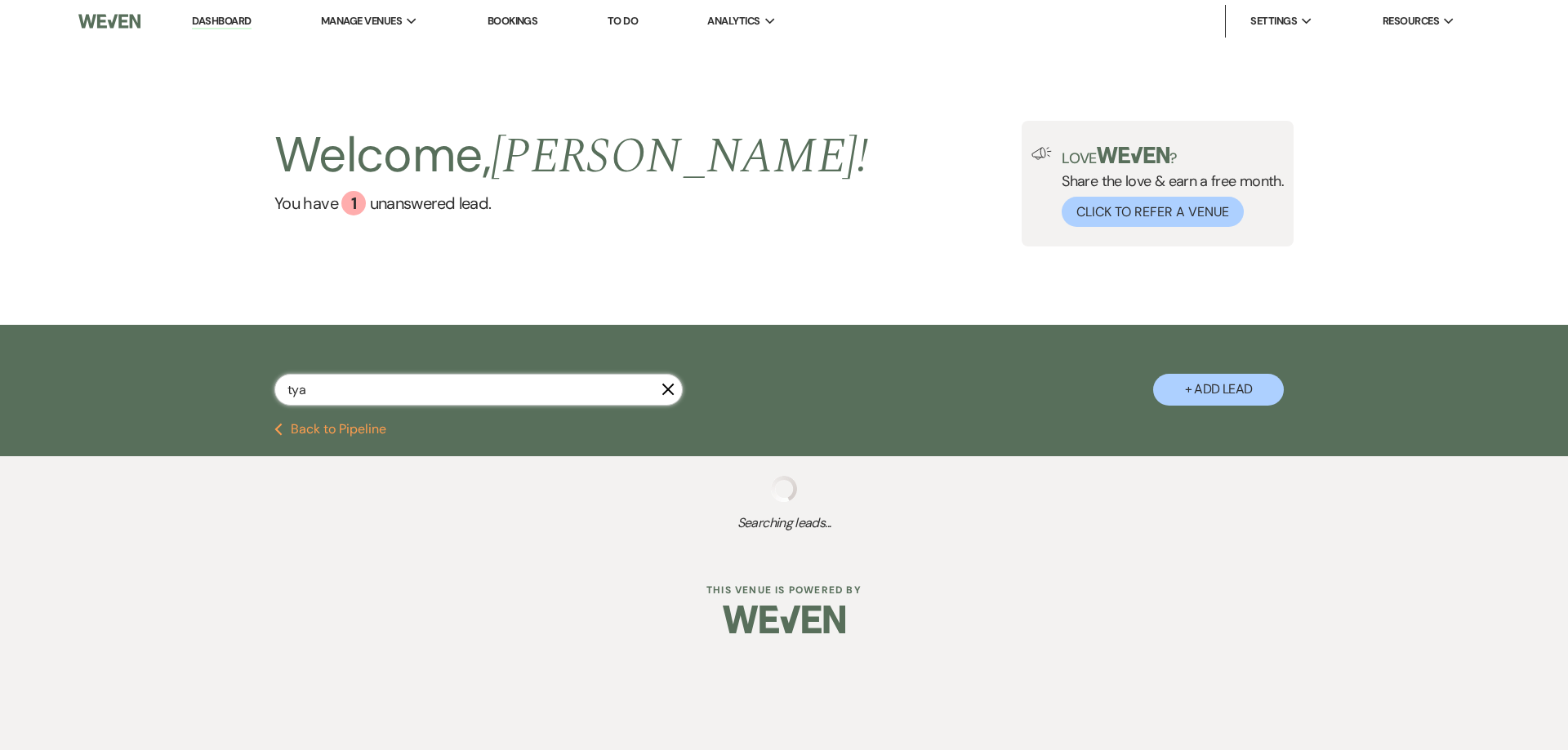
select select "8"
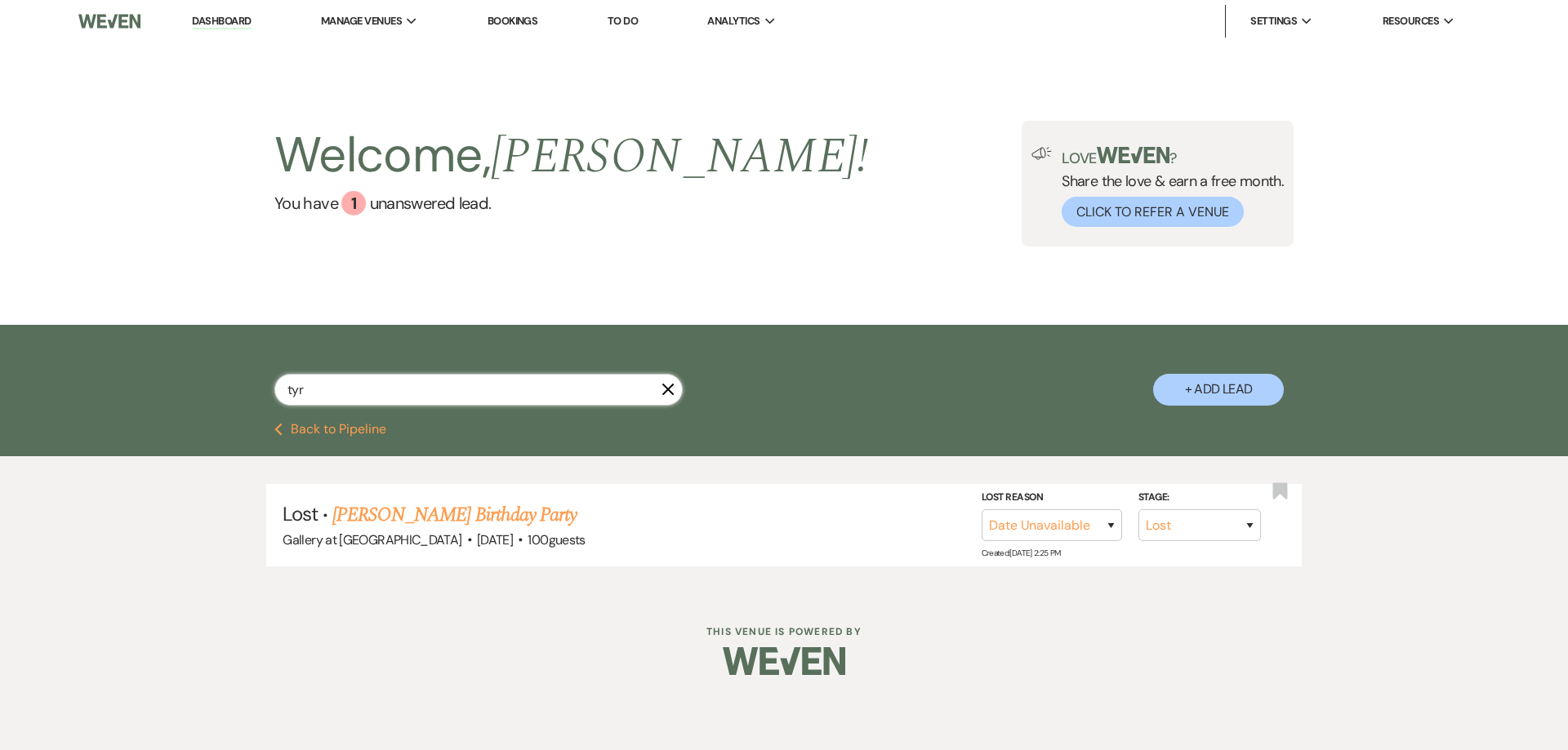
type input "tyra"
select select "5"
type input "tyra"
click at [492, 511] on link "[PERSON_NAME] Birthday Party" at bounding box center [478, 514] width 244 height 29
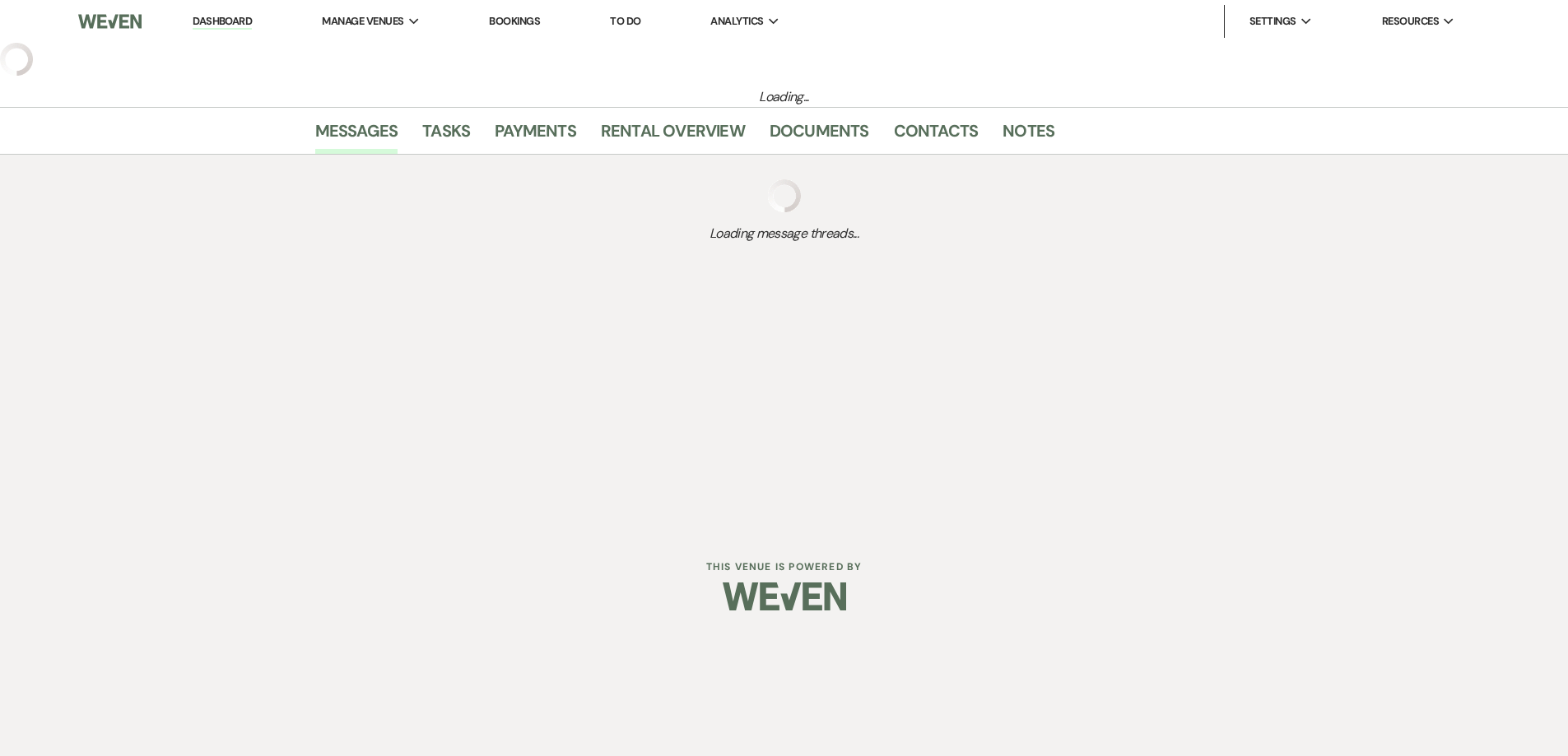
select select "5"
select select "22"
select select "4"
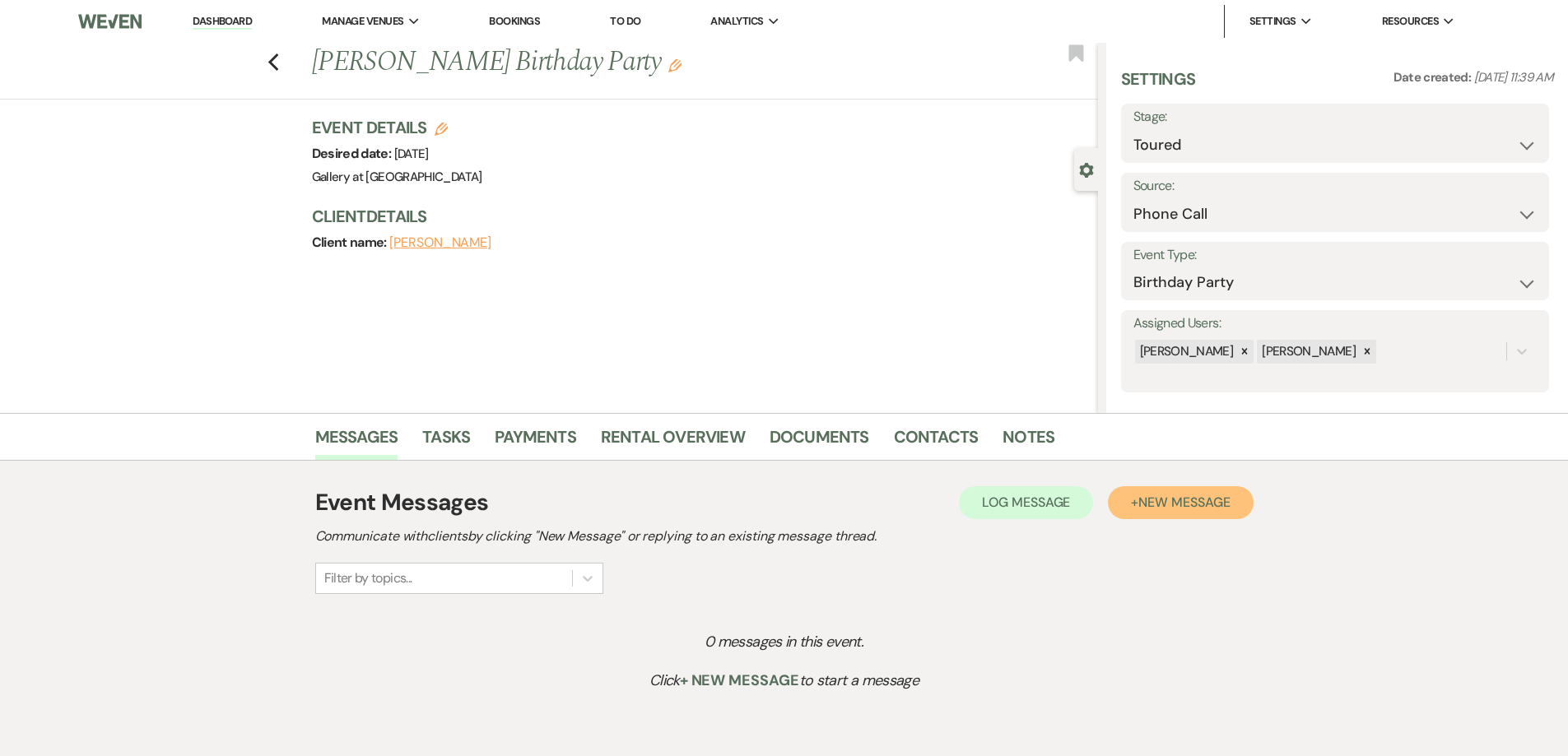
click at [1161, 496] on span "New Message" at bounding box center [1184, 502] width 92 height 17
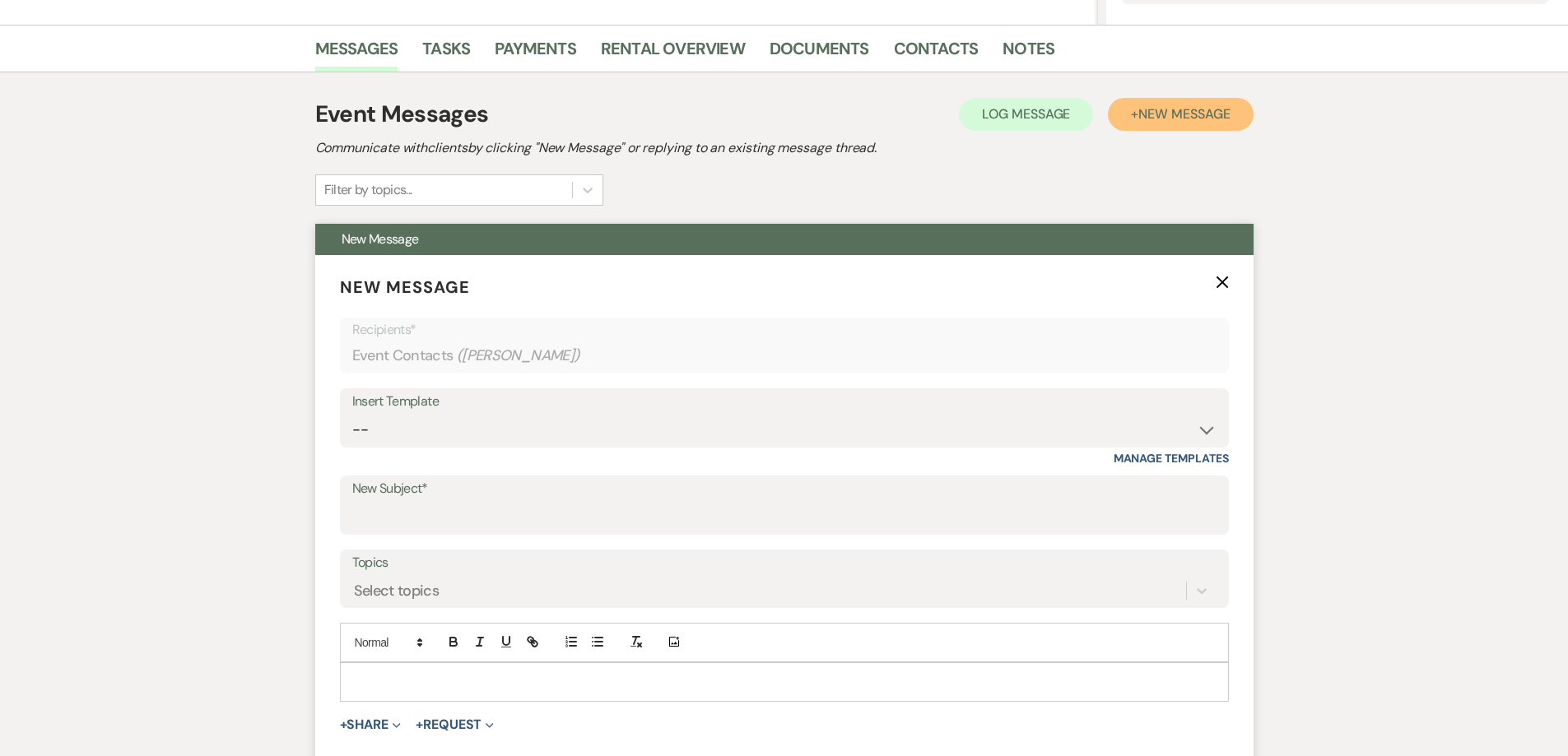
scroll to position [412, 0]
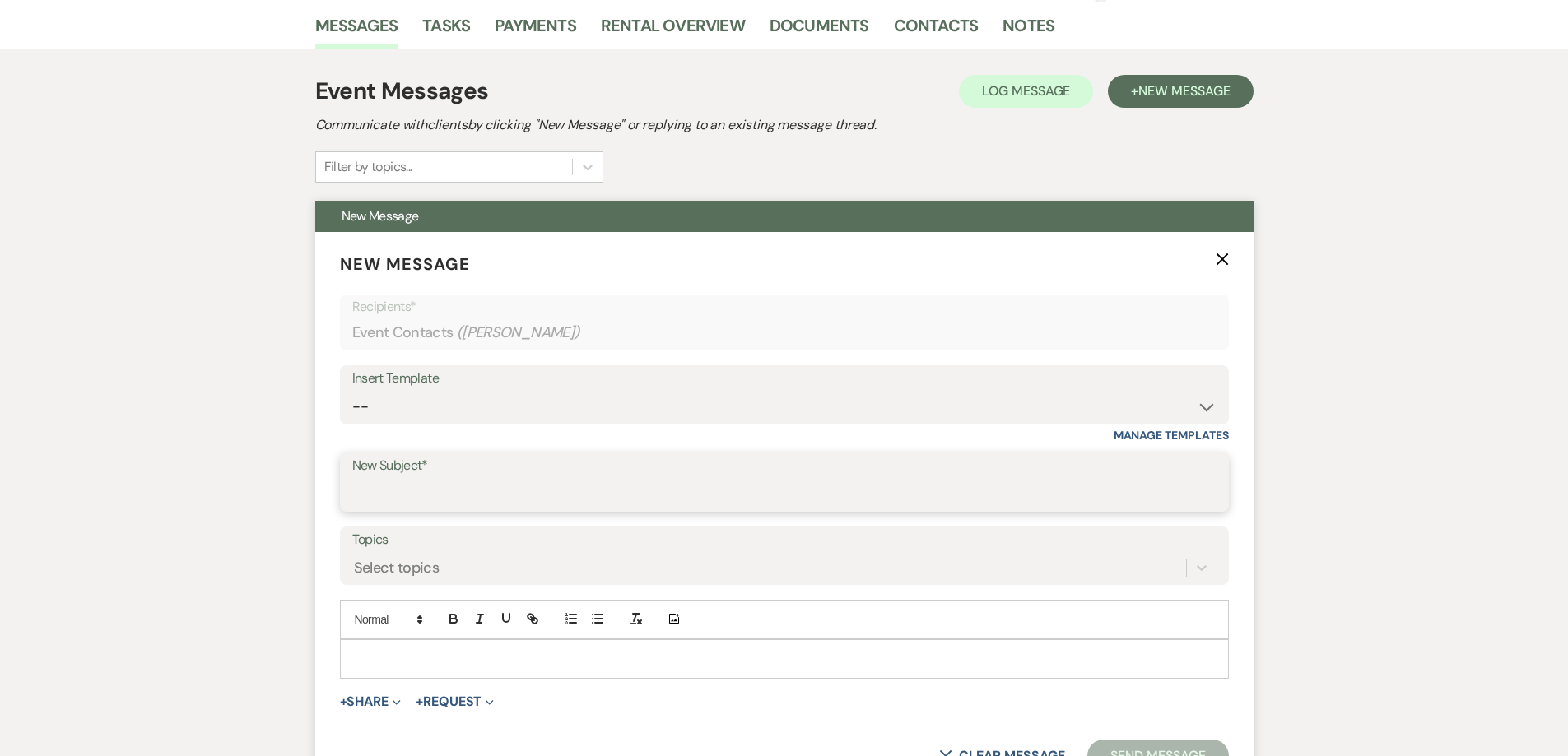
click at [518, 496] on input "New Subject*" at bounding box center [784, 494] width 864 height 32
click at [586, 412] on select "-- Initial Inquiry Response-DATE IS AVAILABLE Initial Inquiry Response-DATE NOT…" at bounding box center [784, 407] width 864 height 32
select select "2610"
click at [352, 391] on select "-- Initial Inquiry Response-DATE IS AVAILABLE Initial Inquiry Response-DATE NOT…" at bounding box center [784, 407] width 864 height 32
type input "ACTION REQUIRED: Booking your Event!"
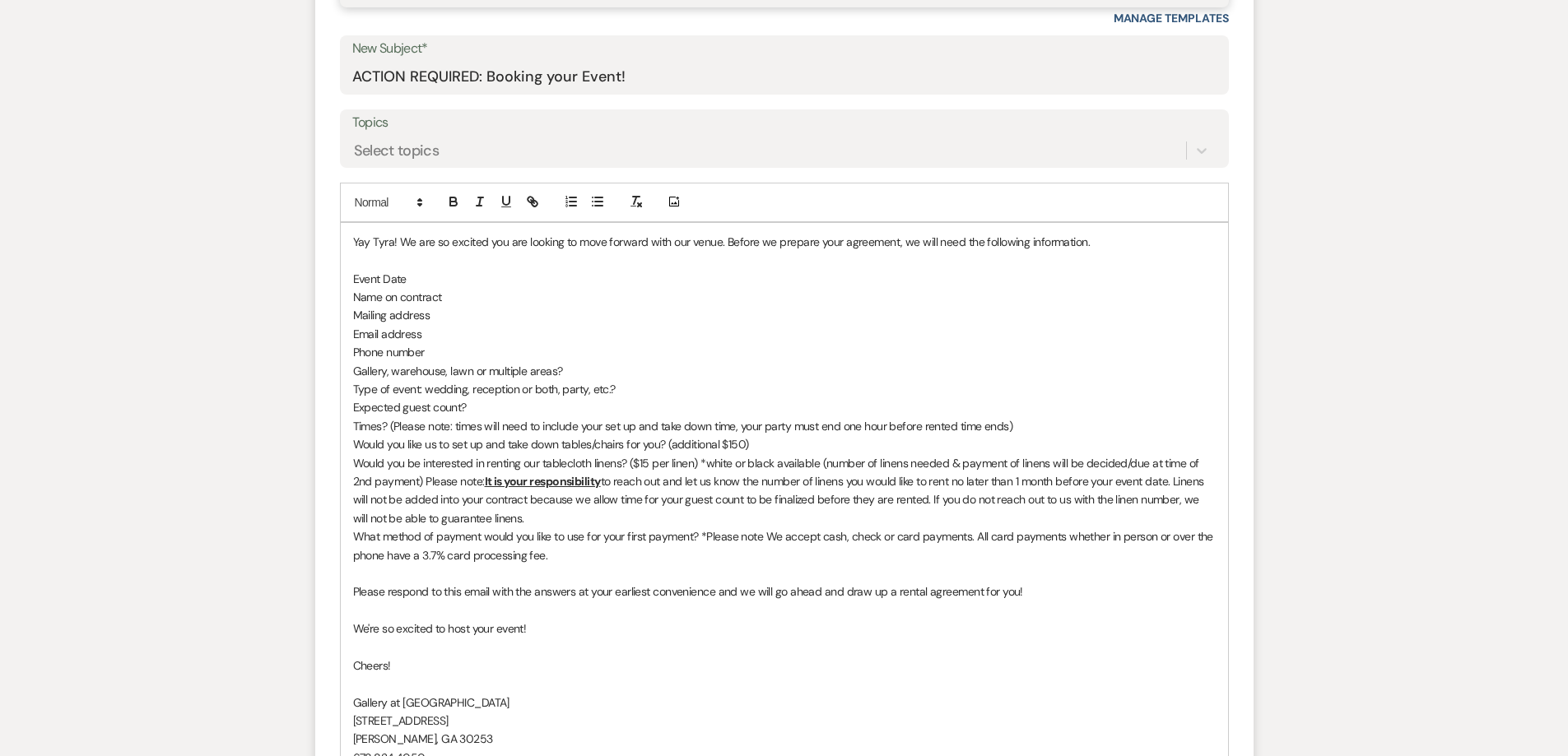
scroll to position [1070, 0]
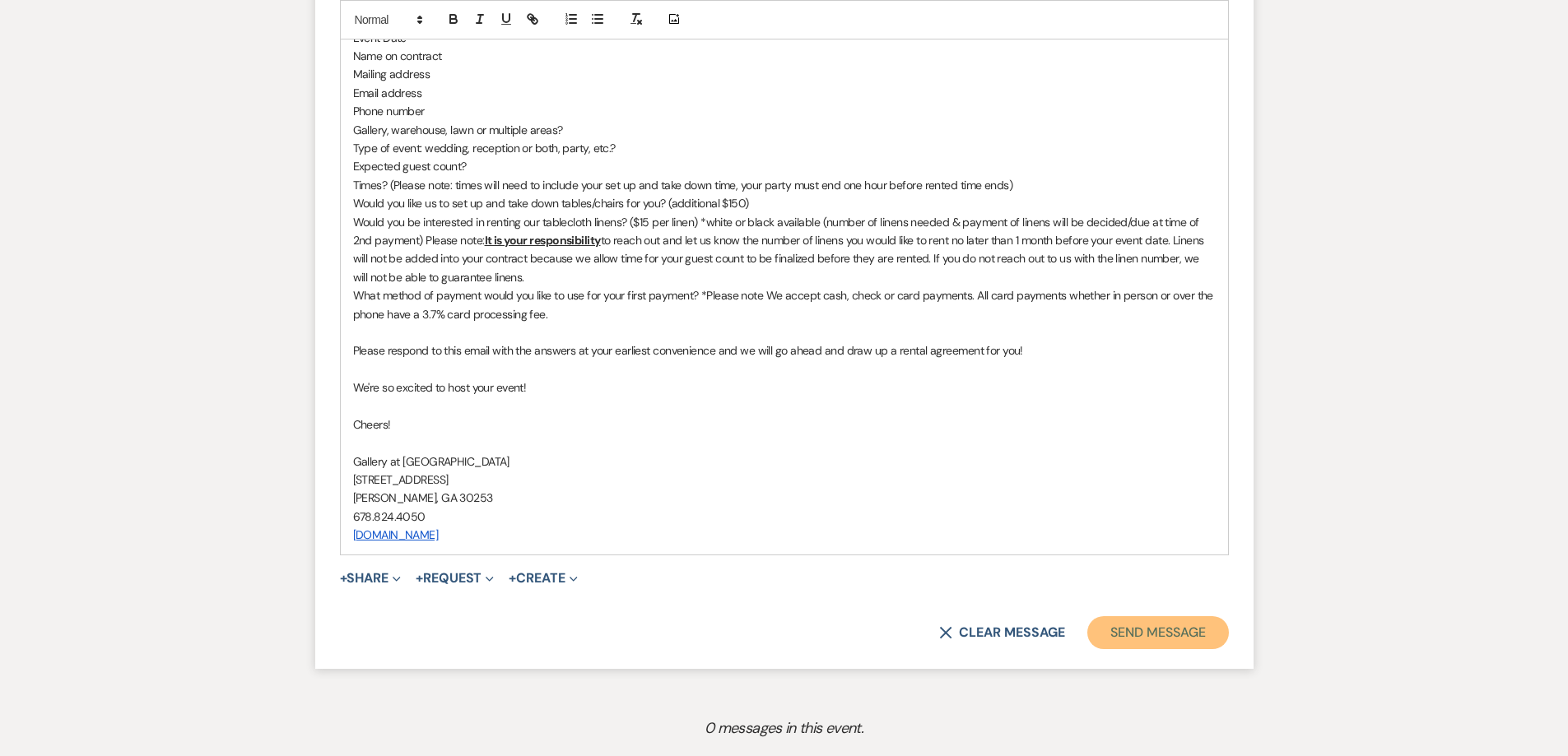
click at [1116, 635] on button "Send Message" at bounding box center [1158, 632] width 141 height 33
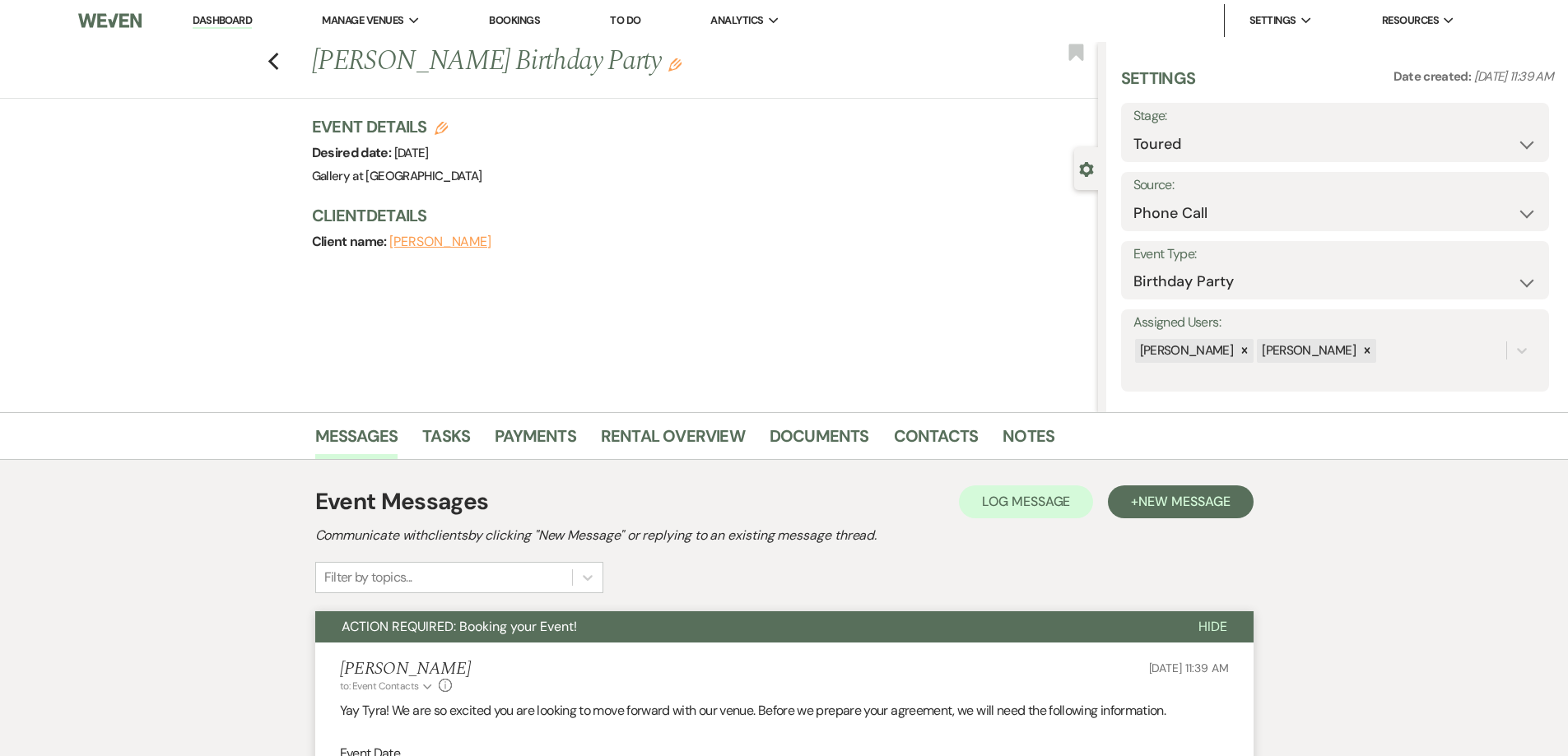
scroll to position [0, 0]
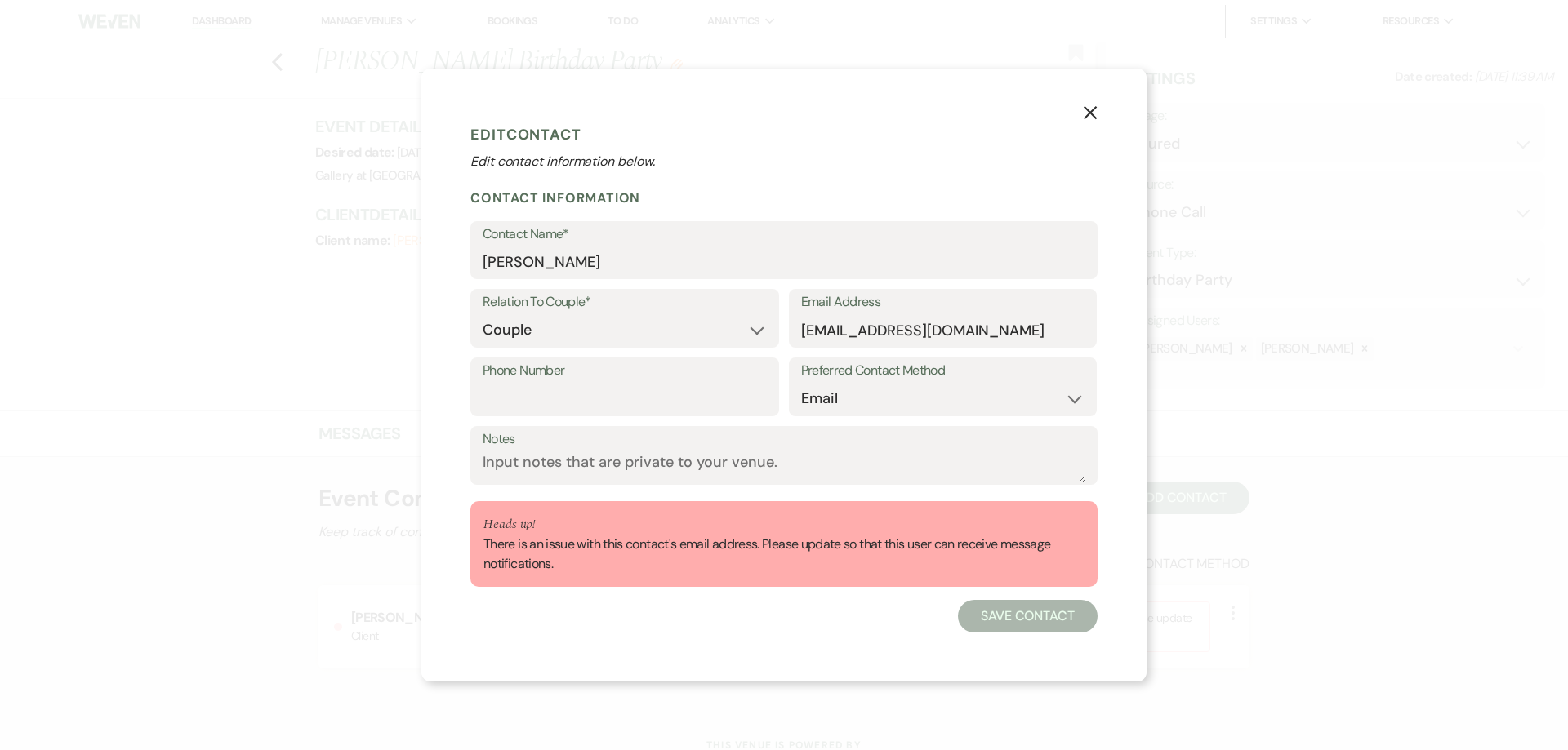
select select "1"
select select "email"
click at [374, 455] on div "X Edit Contact Edit contact information below. Contact Information Contact Name…" at bounding box center [784, 375] width 1568 height 750
click at [808, 336] on input "[EMAIL_ADDRESS][DOMAIN_NAME]" at bounding box center [942, 330] width 284 height 32
click at [814, 331] on input "[EMAIL_ADDRESS][DOMAIN_NAME]" at bounding box center [942, 330] width 284 height 32
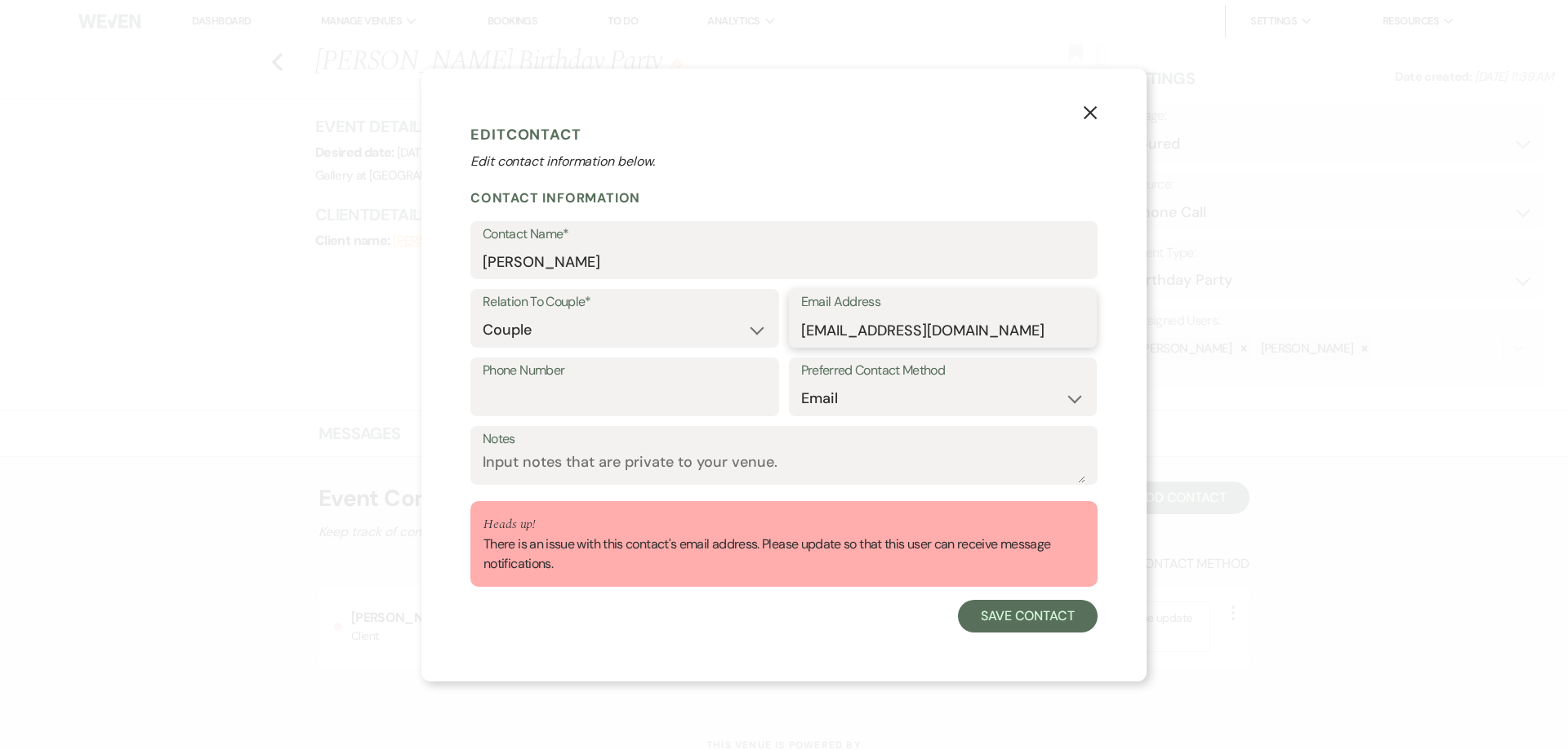
click at [849, 336] on input "[EMAIL_ADDRESS][DOMAIN_NAME]" at bounding box center [942, 330] width 284 height 32
type input "[EMAIL_ADDRESS][DOMAIN_NAME]"
drag, startPoint x: 509, startPoint y: 262, endPoint x: 456, endPoint y: 255, distance: 53.5
click at [467, 262] on div "X Edit Contact Edit contact information below. Contact Information Contact Name…" at bounding box center [783, 375] width 725 height 614
type input "[PERSON_NAME]"
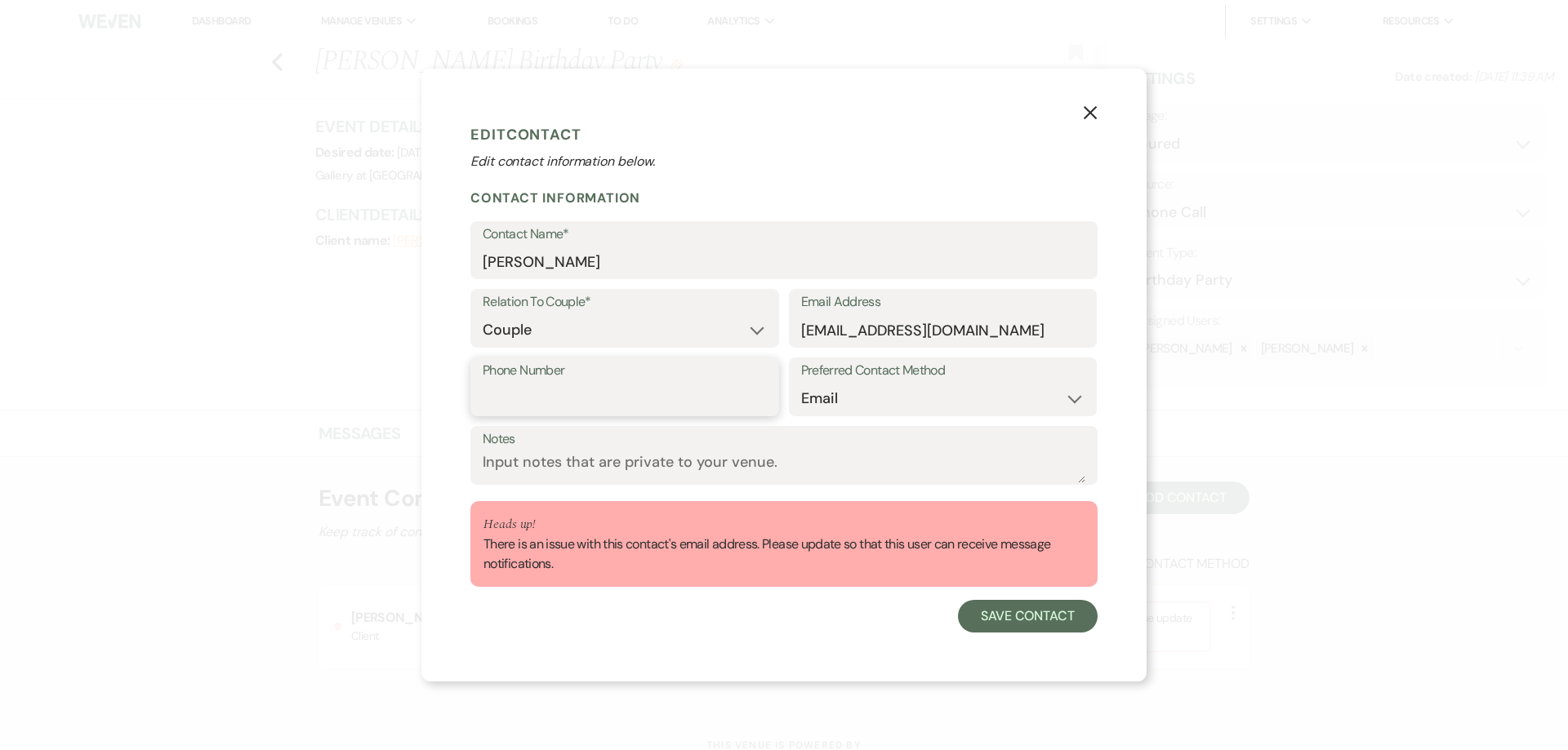
click at [567, 396] on input "Phone Number" at bounding box center [624, 399] width 284 height 32
click at [1004, 615] on button "Save Contact" at bounding box center [1028, 616] width 140 height 33
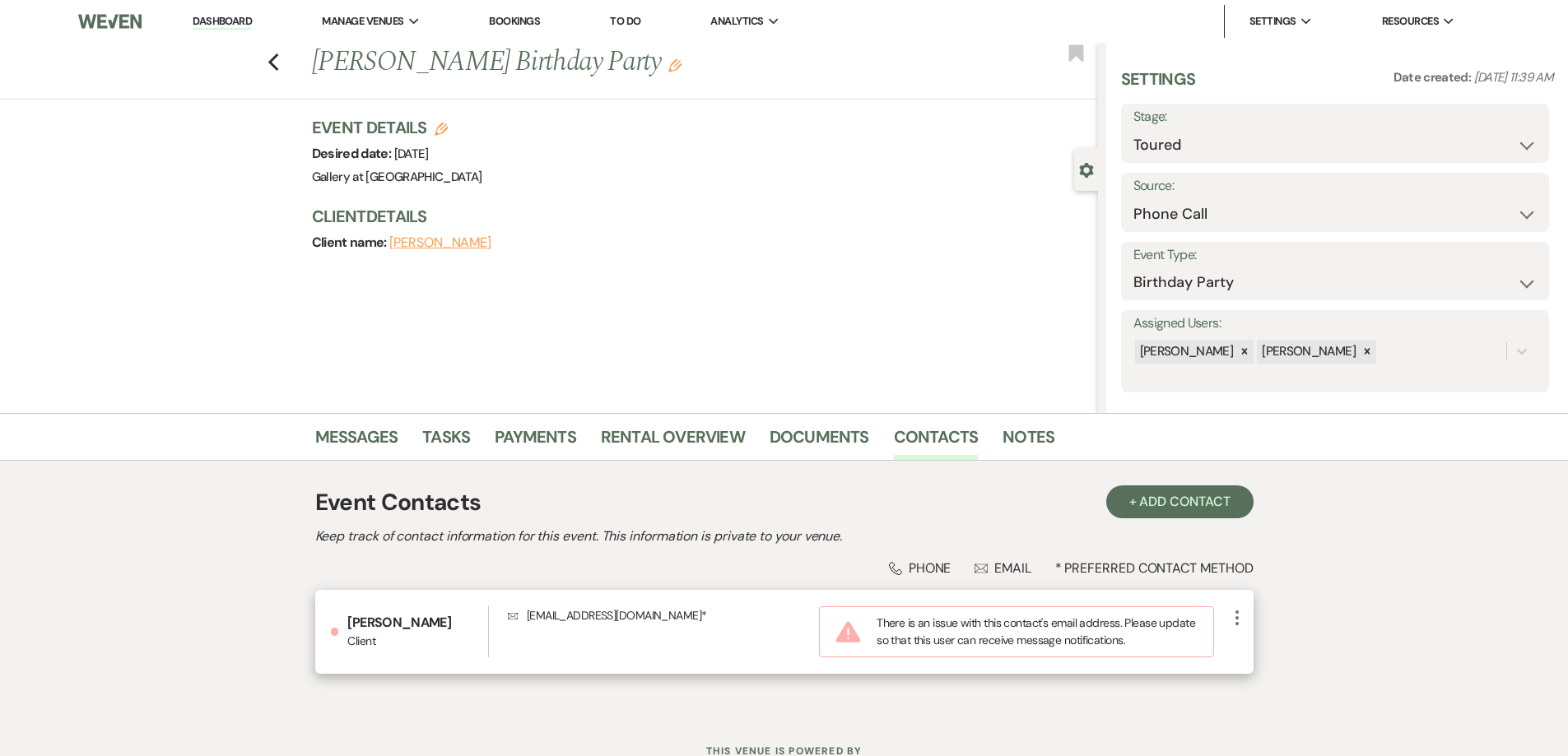
click at [1242, 614] on div "[PERSON_NAME] Client Envelope [EMAIL_ADDRESS][DOMAIN_NAME] * Warning There is a…" at bounding box center [784, 631] width 939 height 84
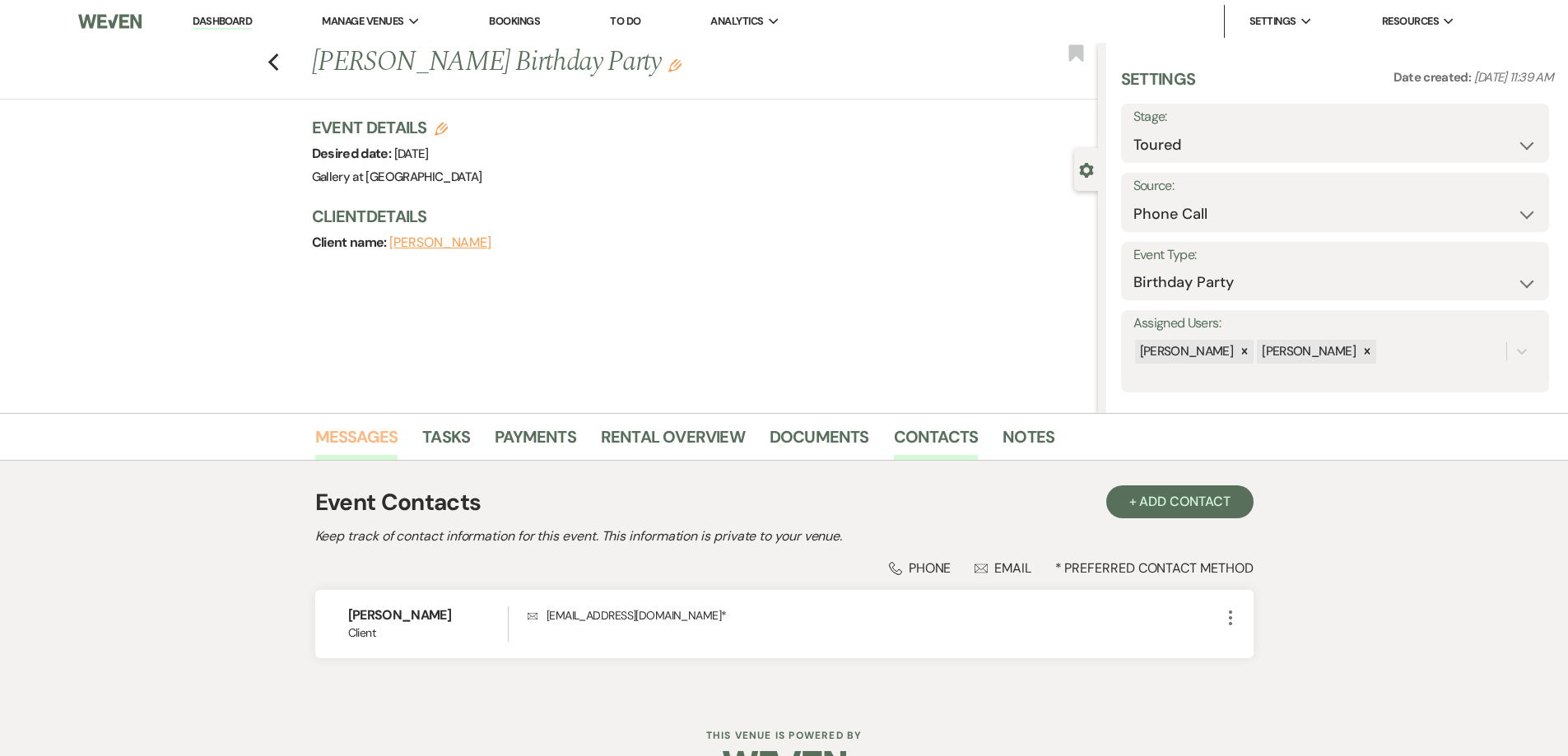
click at [368, 433] on link "Messages" at bounding box center [357, 441] width 83 height 36
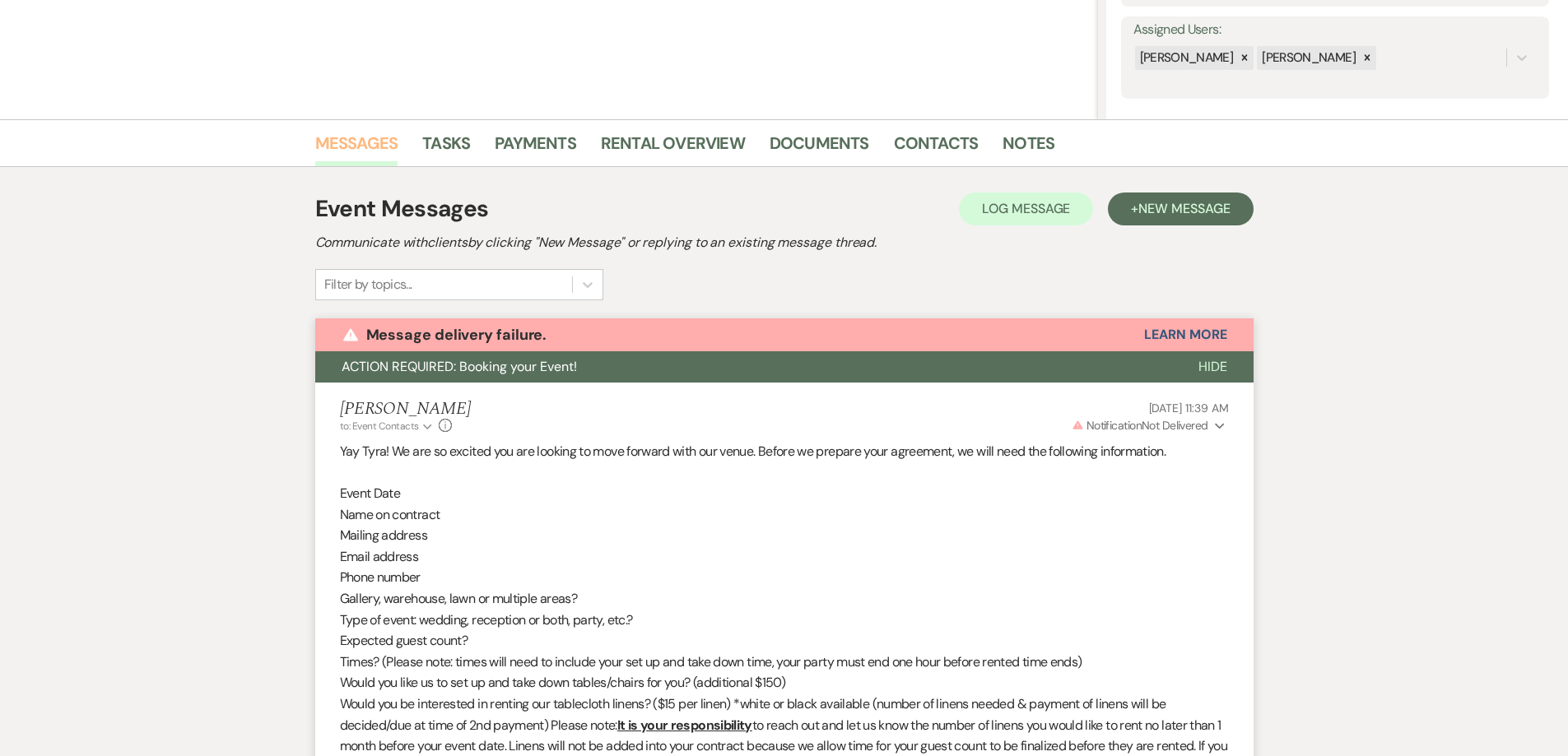
scroll to position [853, 0]
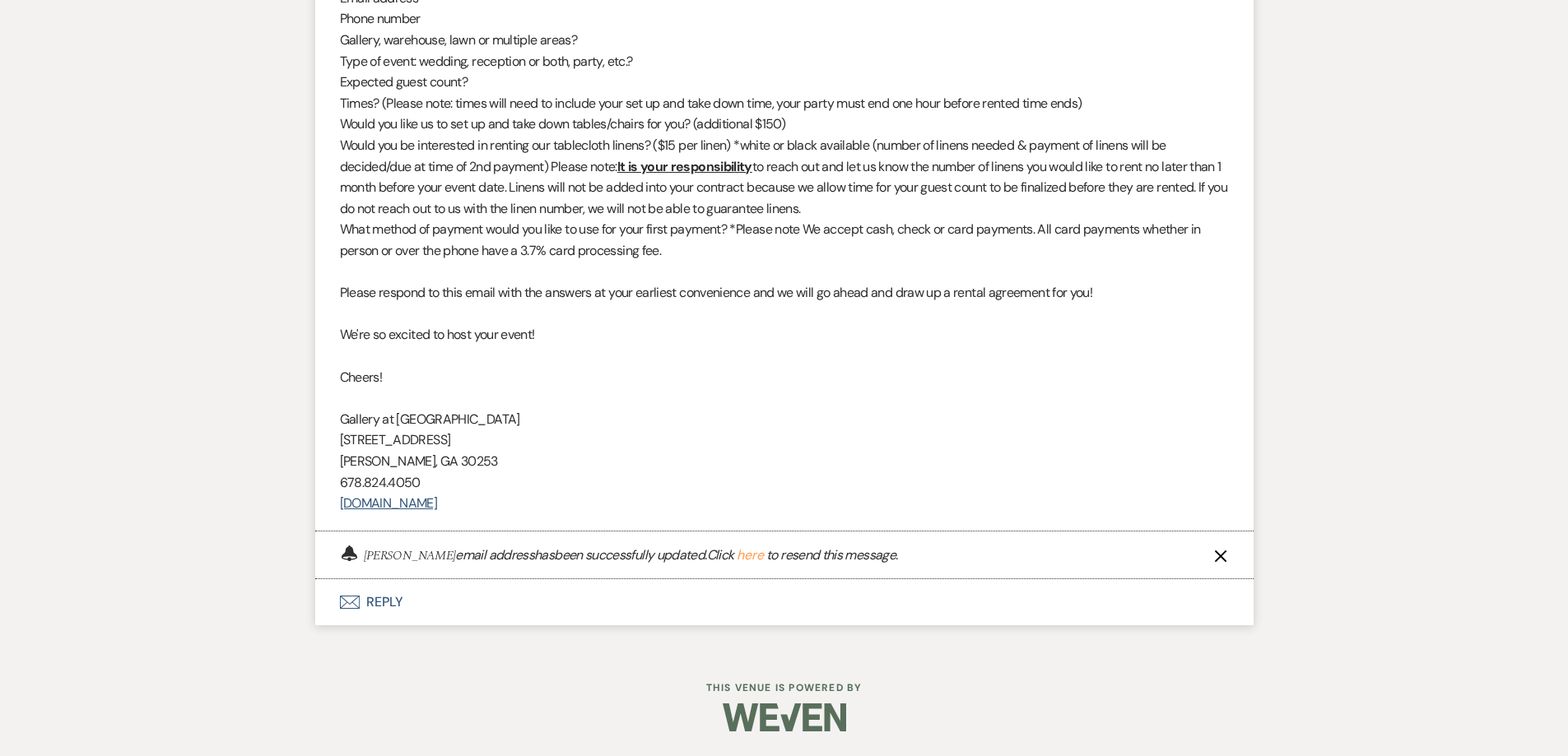
click at [411, 602] on button "Envelope Reply" at bounding box center [784, 602] width 939 height 46
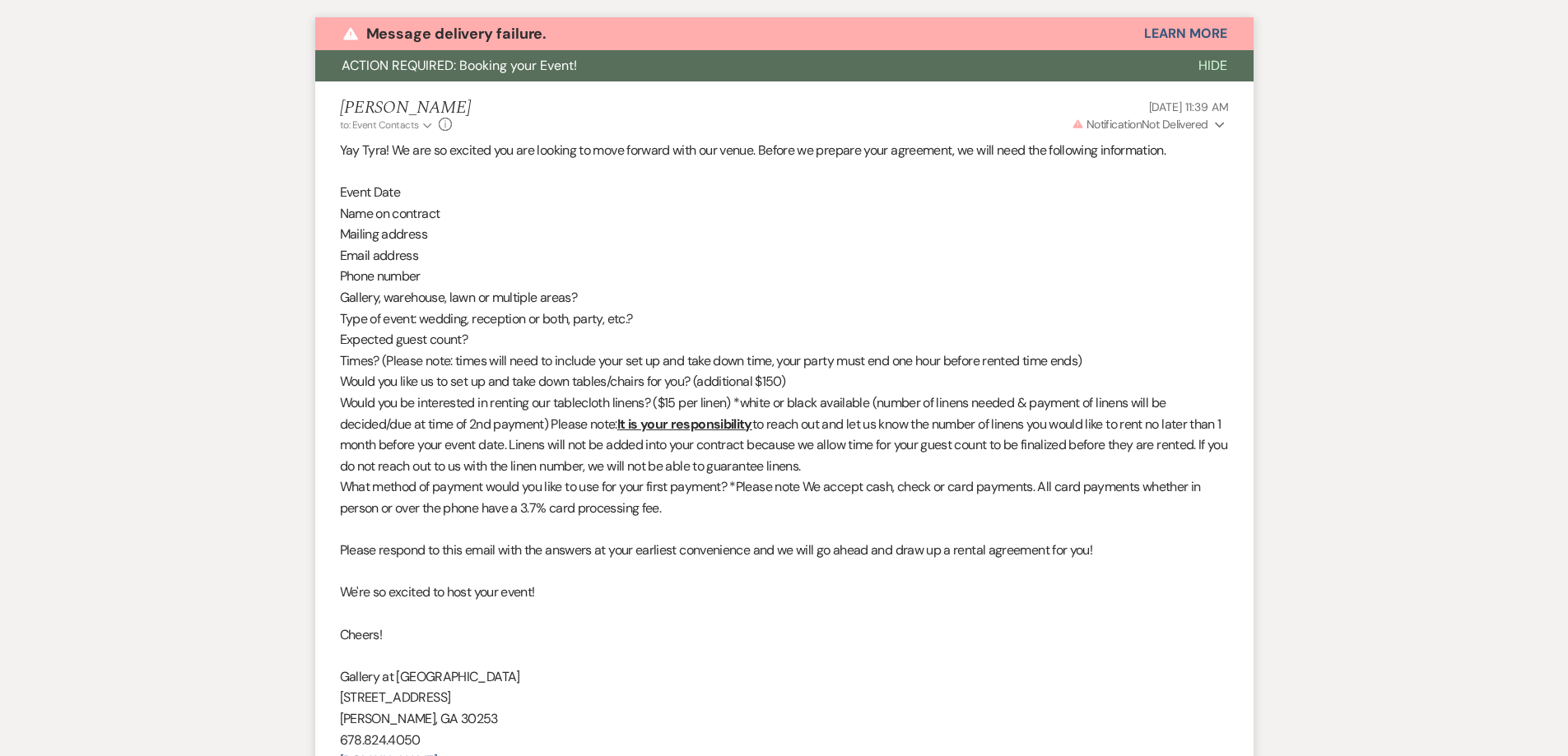
scroll to position [591, 0]
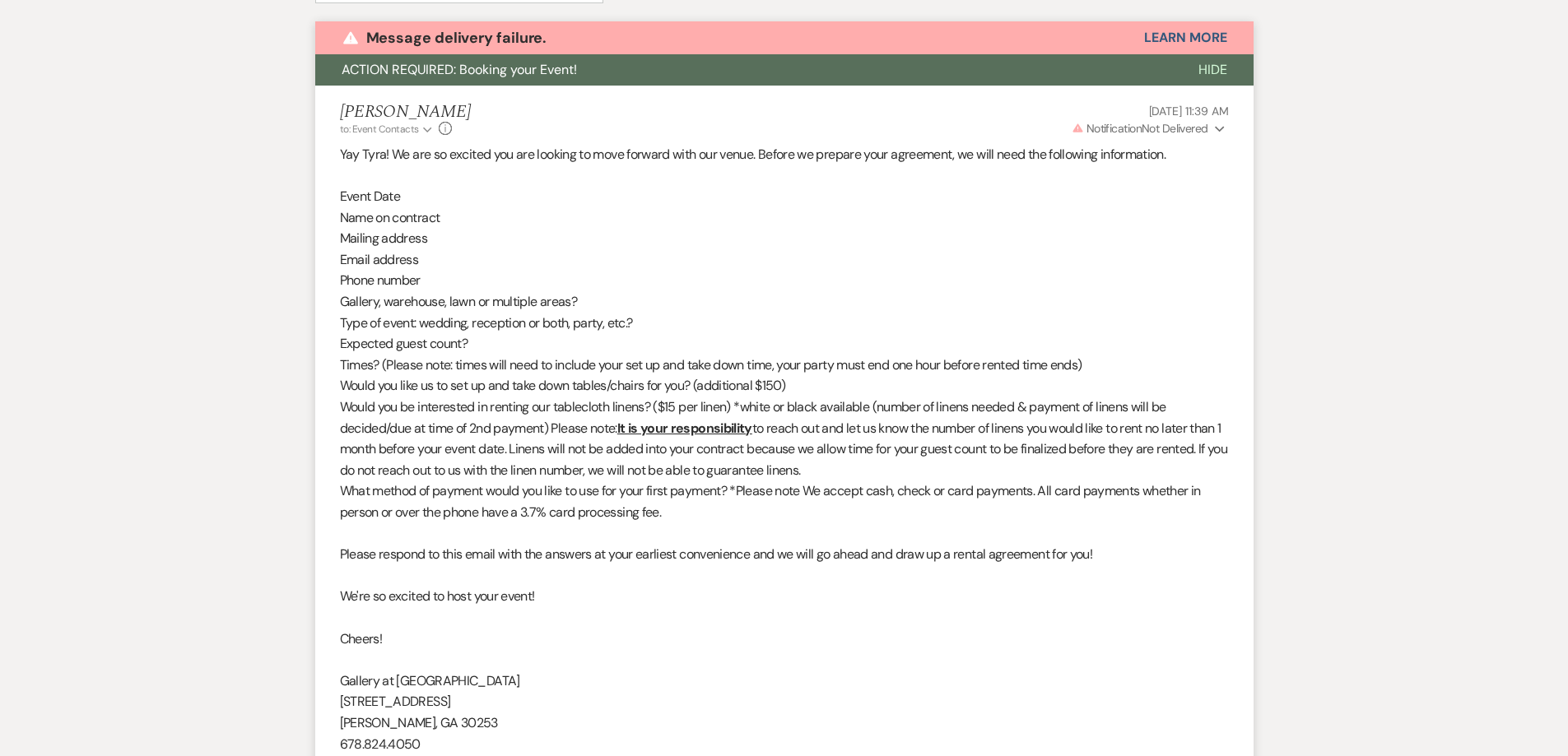
drag, startPoint x: 519, startPoint y: 599, endPoint x: 389, endPoint y: 153, distance: 464.6
click at [389, 153] on div "Yay Tyra! We are so excited you are looking to move forward with our venue. Bef…" at bounding box center [784, 460] width 889 height 632
click at [688, 297] on p "Gallery, warehouse, lawn or multiple areas?" at bounding box center [784, 301] width 889 height 21
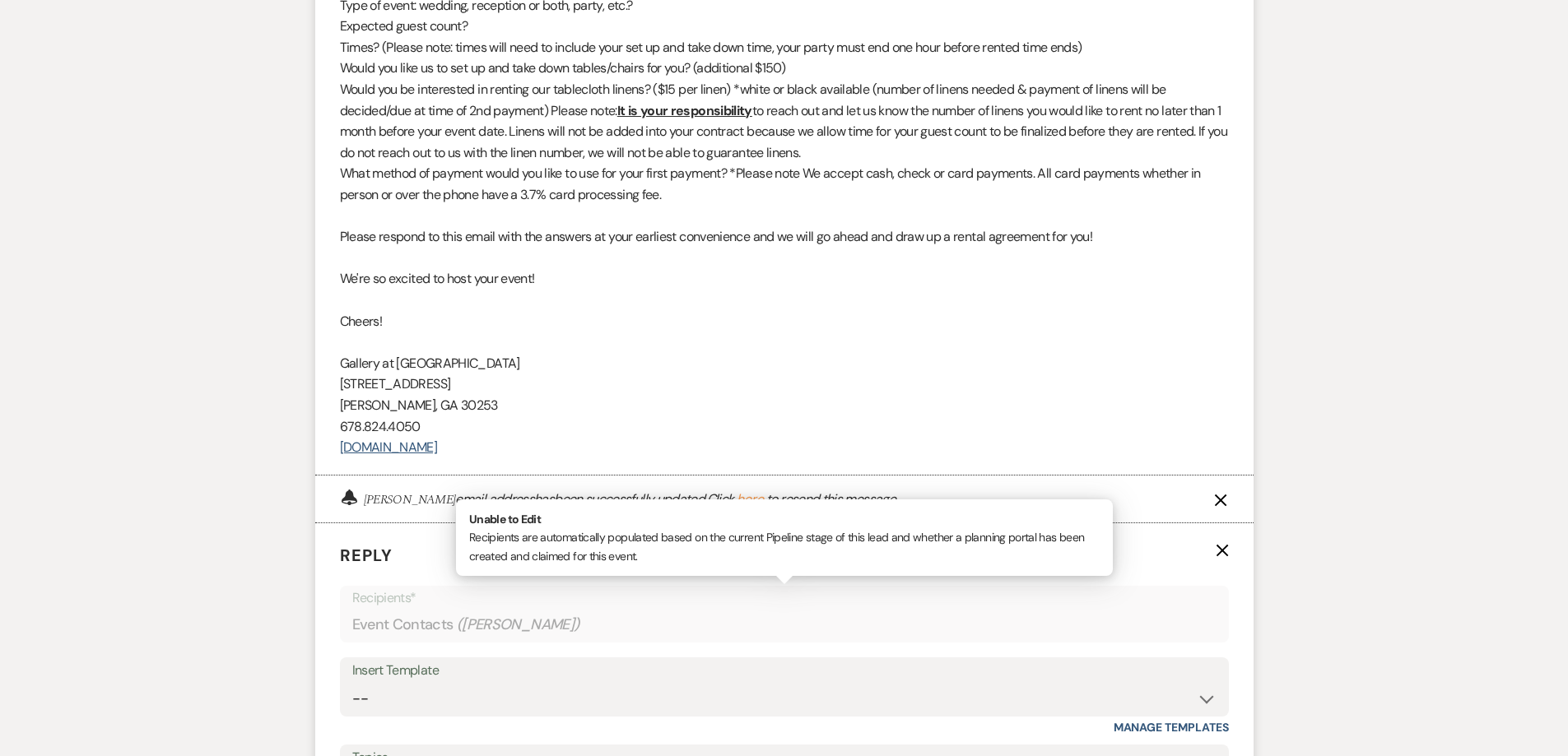
scroll to position [1249, 0]
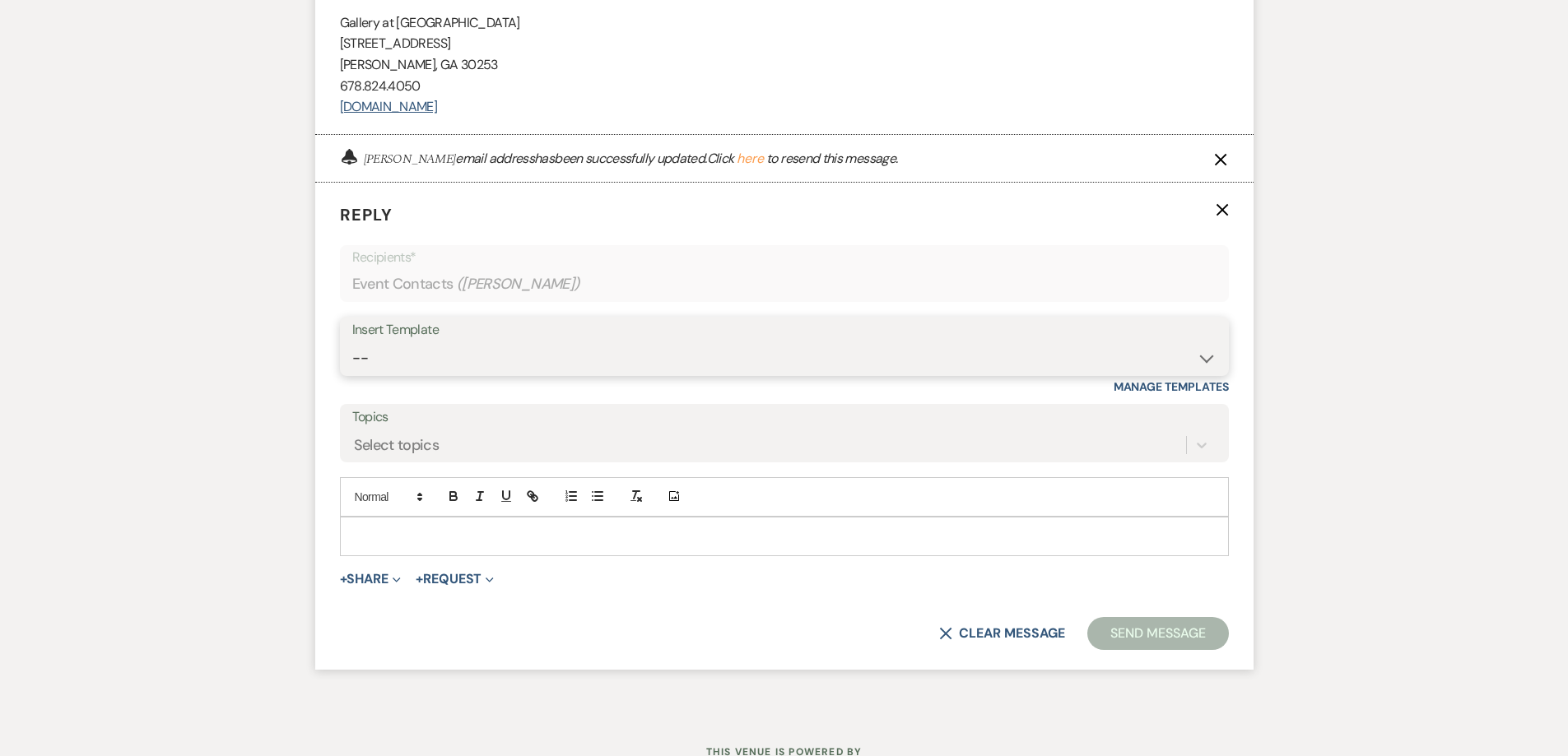
click at [545, 356] on select "-- Initial Inquiry Response-DATE IS AVAILABLE Initial Inquiry Response-DATE NOT…" at bounding box center [784, 358] width 864 height 32
select select "2610"
click at [352, 342] on select "-- Initial Inquiry Response-DATE IS AVAILABLE Initial Inquiry Response-DATE NOT…" at bounding box center [784, 358] width 864 height 32
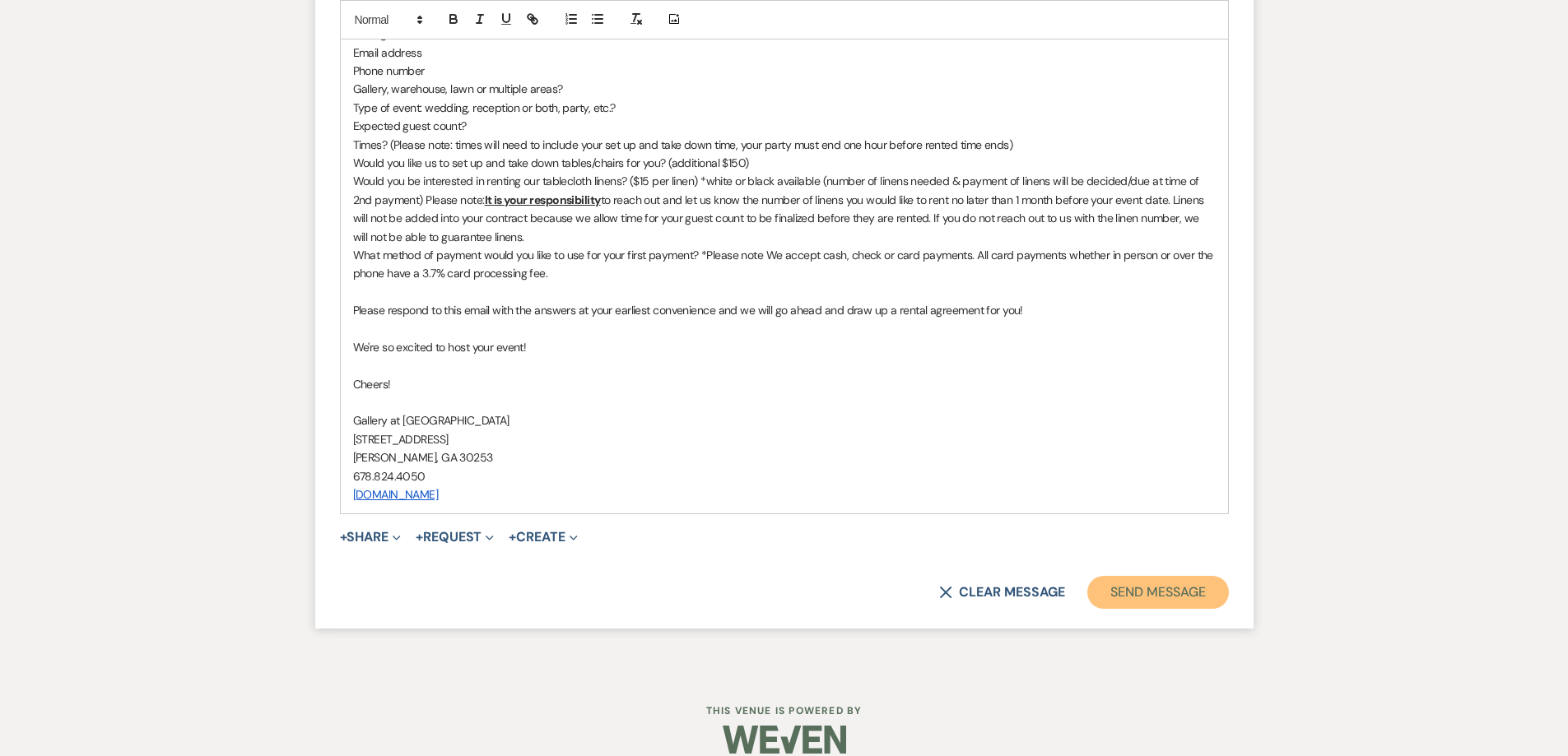
click at [1152, 592] on button "Send Message" at bounding box center [1158, 592] width 141 height 33
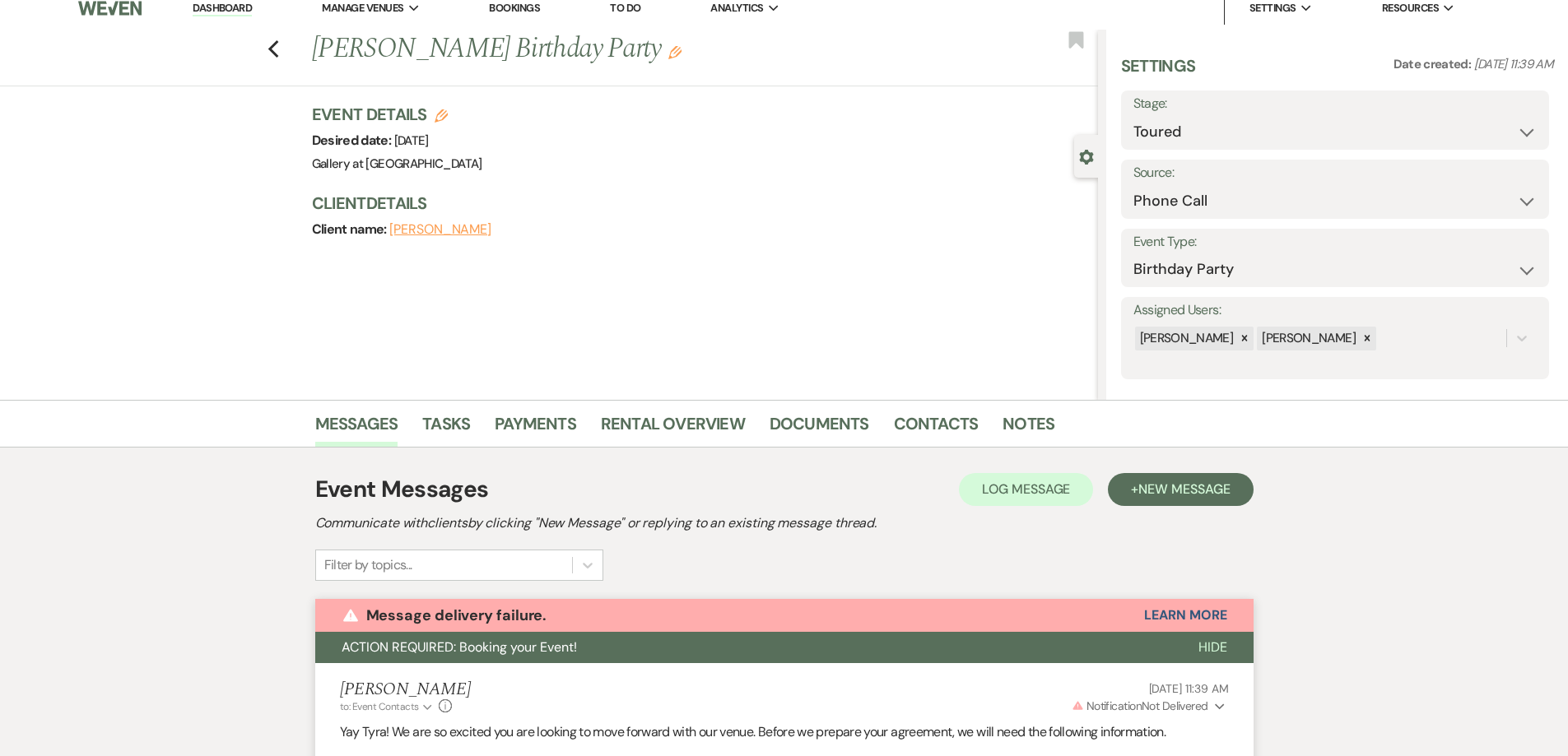
scroll to position [0, 0]
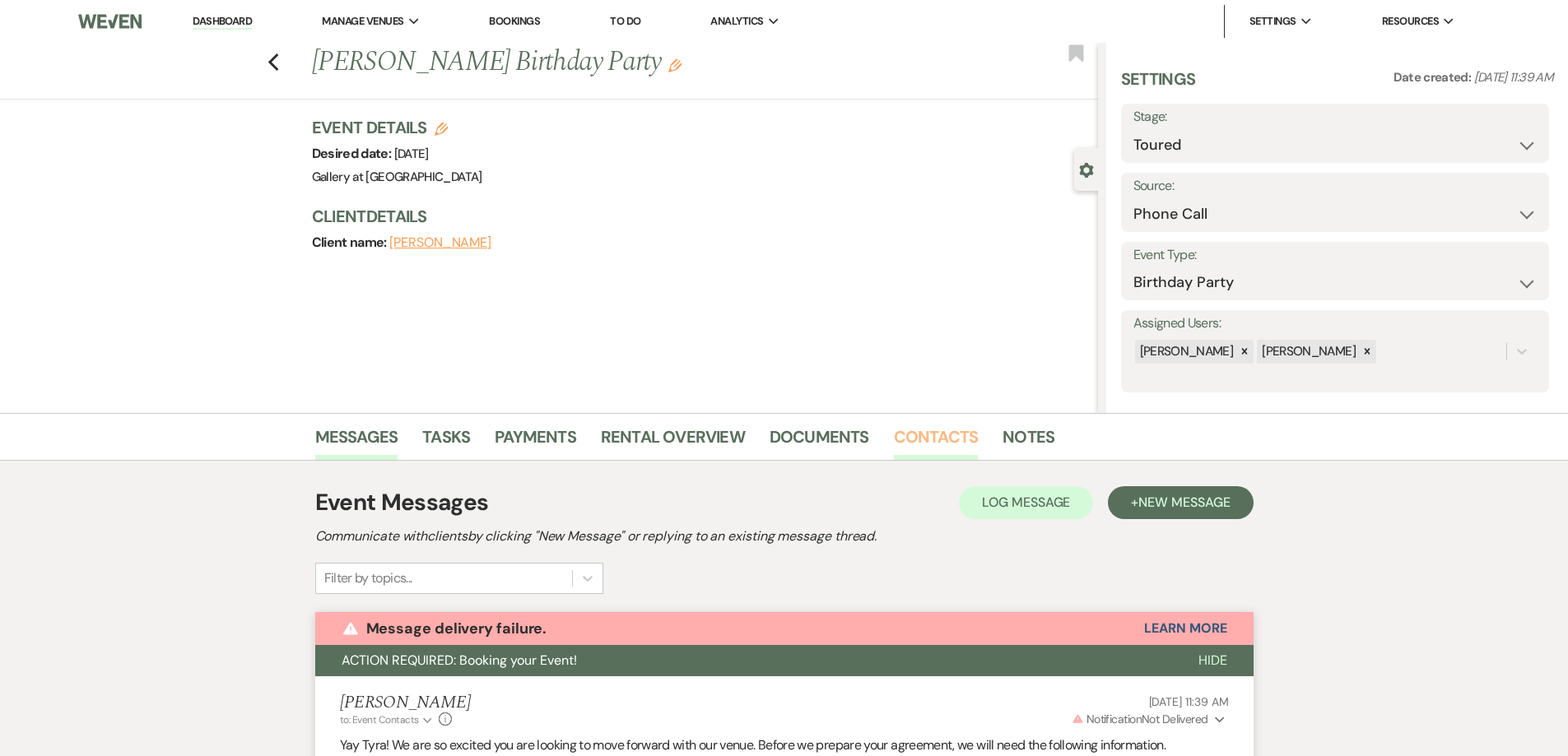
click at [945, 441] on link "Contacts" at bounding box center [936, 441] width 85 height 36
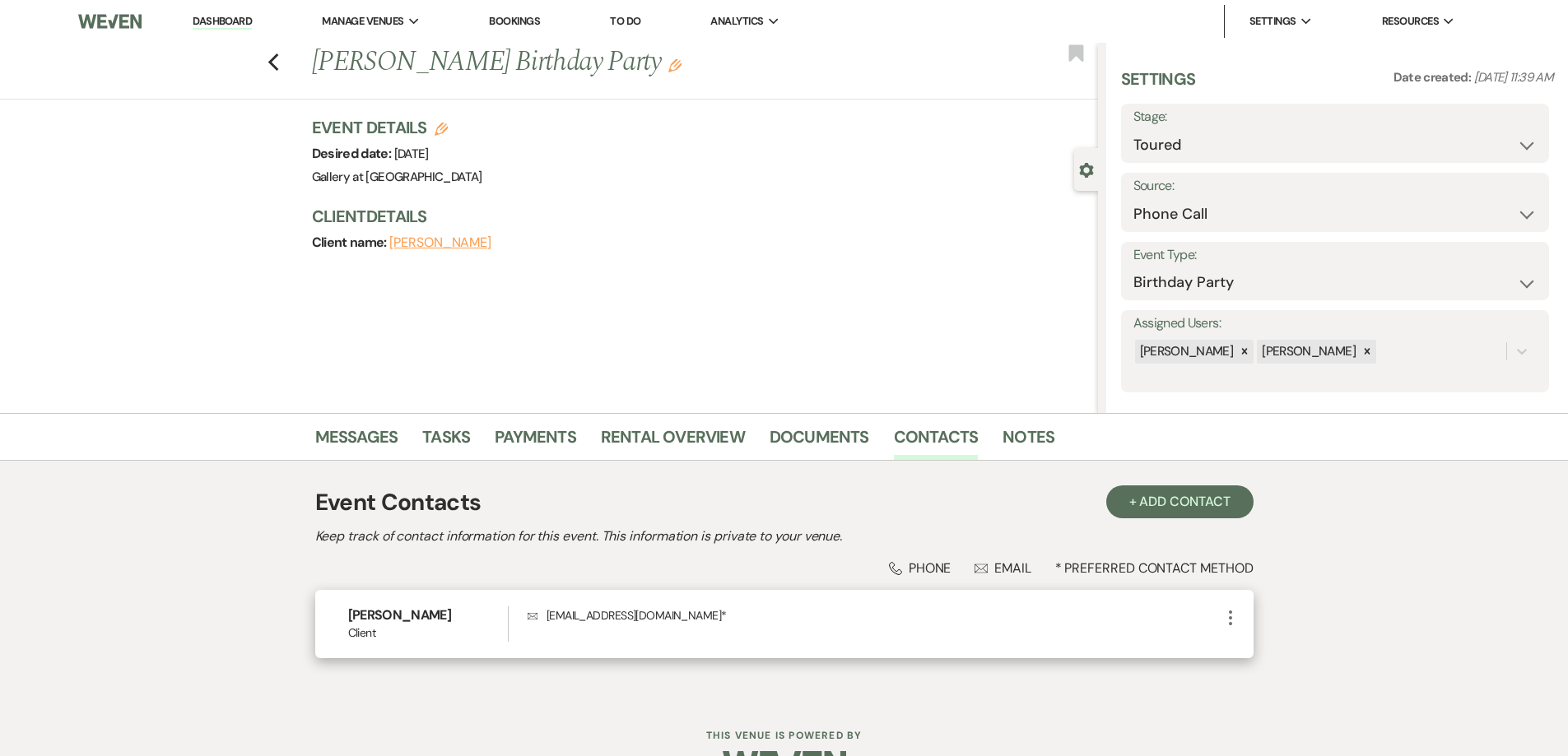
click at [1229, 614] on icon "More" at bounding box center [1230, 618] width 20 height 20
click at [1250, 647] on use "button" at bounding box center [1246, 649] width 13 height 13
select select "1"
select select "email"
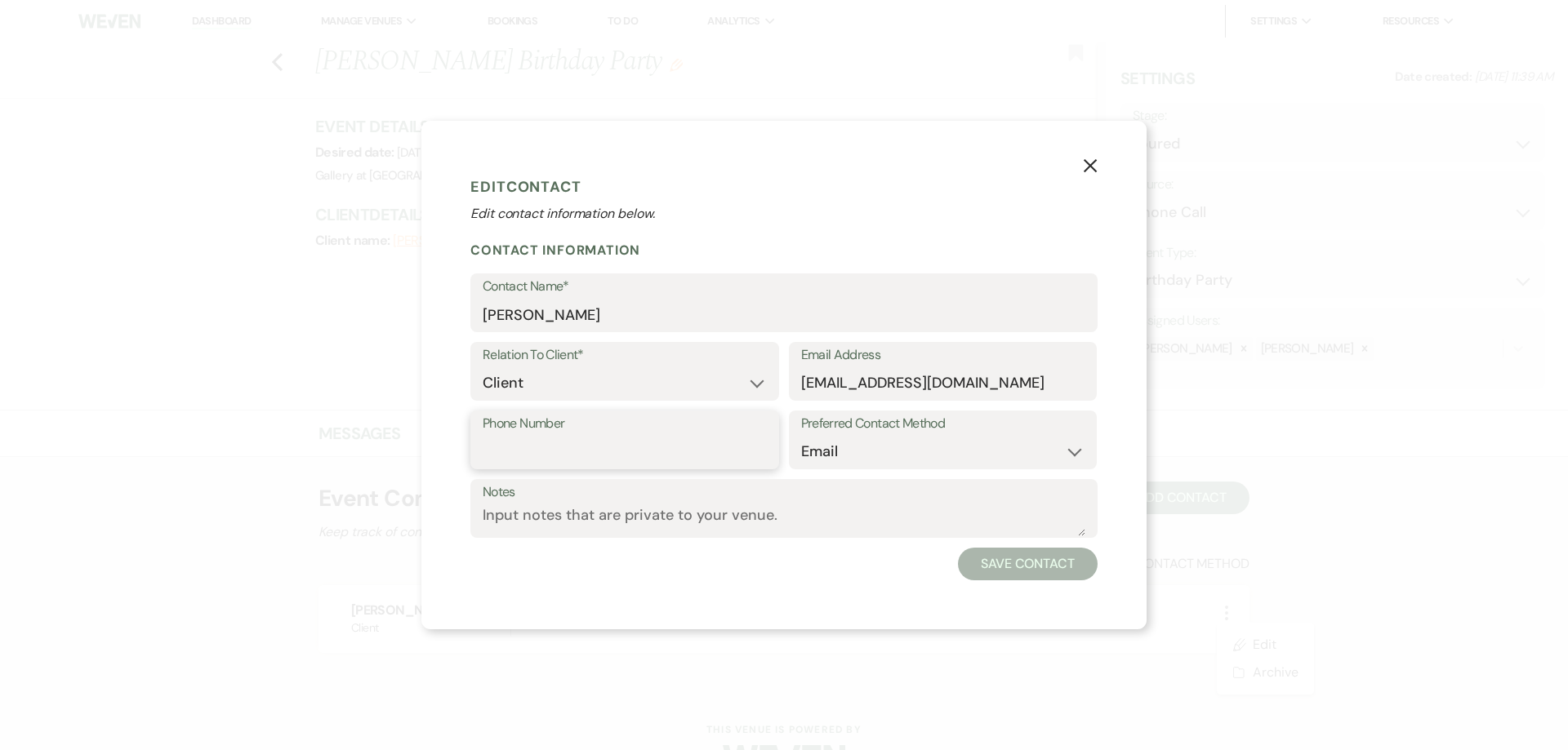
click at [633, 447] on input "Phone Number" at bounding box center [624, 452] width 284 height 32
type input "1"
type input "770-906-6673"
click at [1035, 570] on button "Save Contact" at bounding box center [1028, 564] width 140 height 33
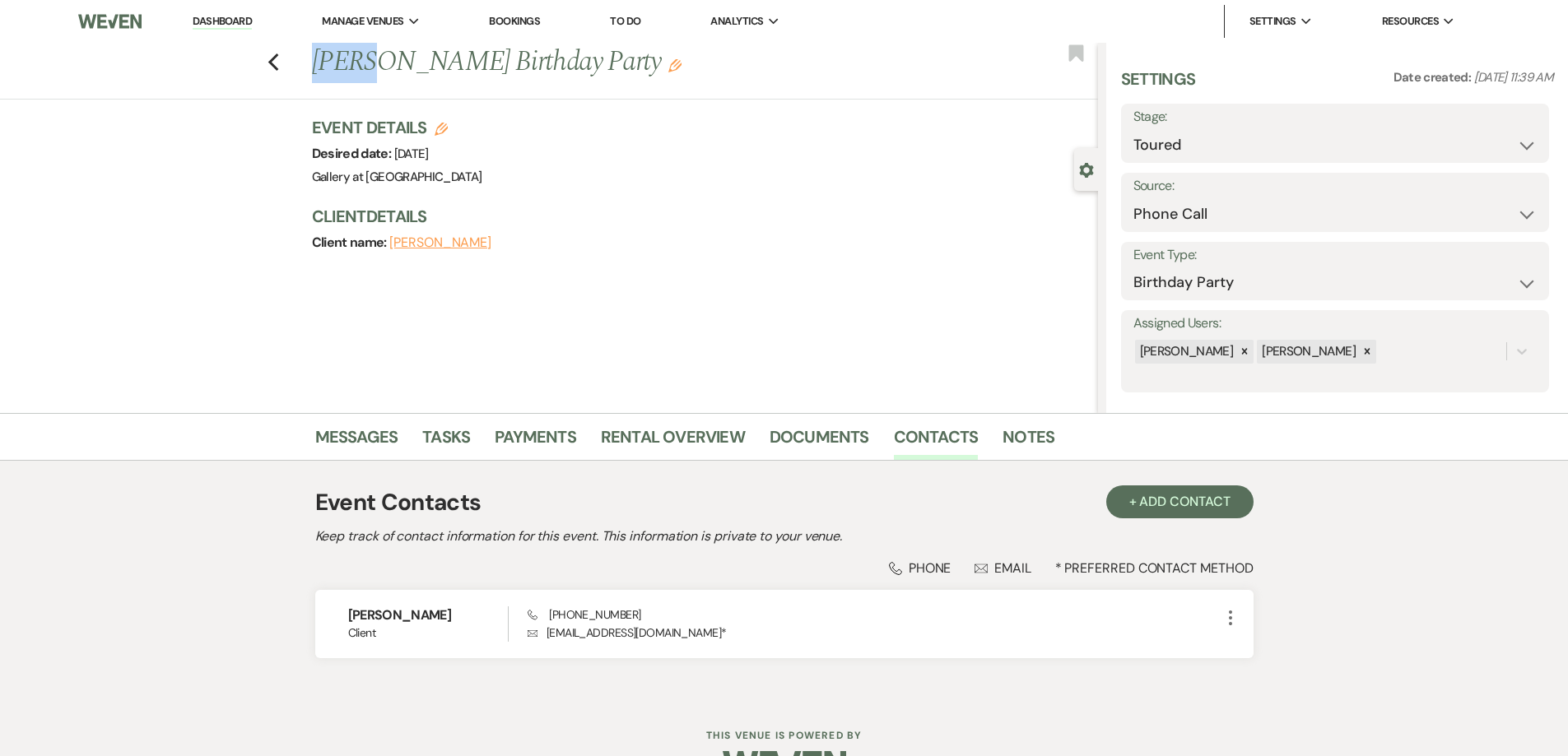
drag, startPoint x: 313, startPoint y: 59, endPoint x: 380, endPoint y: 67, distance: 67.5
click at [380, 67] on div "Previous Khara Linder's Birthday Party Edit" at bounding box center [701, 62] width 795 height 40
copy h1 "Khara"
